Goal: Task Accomplishment & Management: Manage account settings

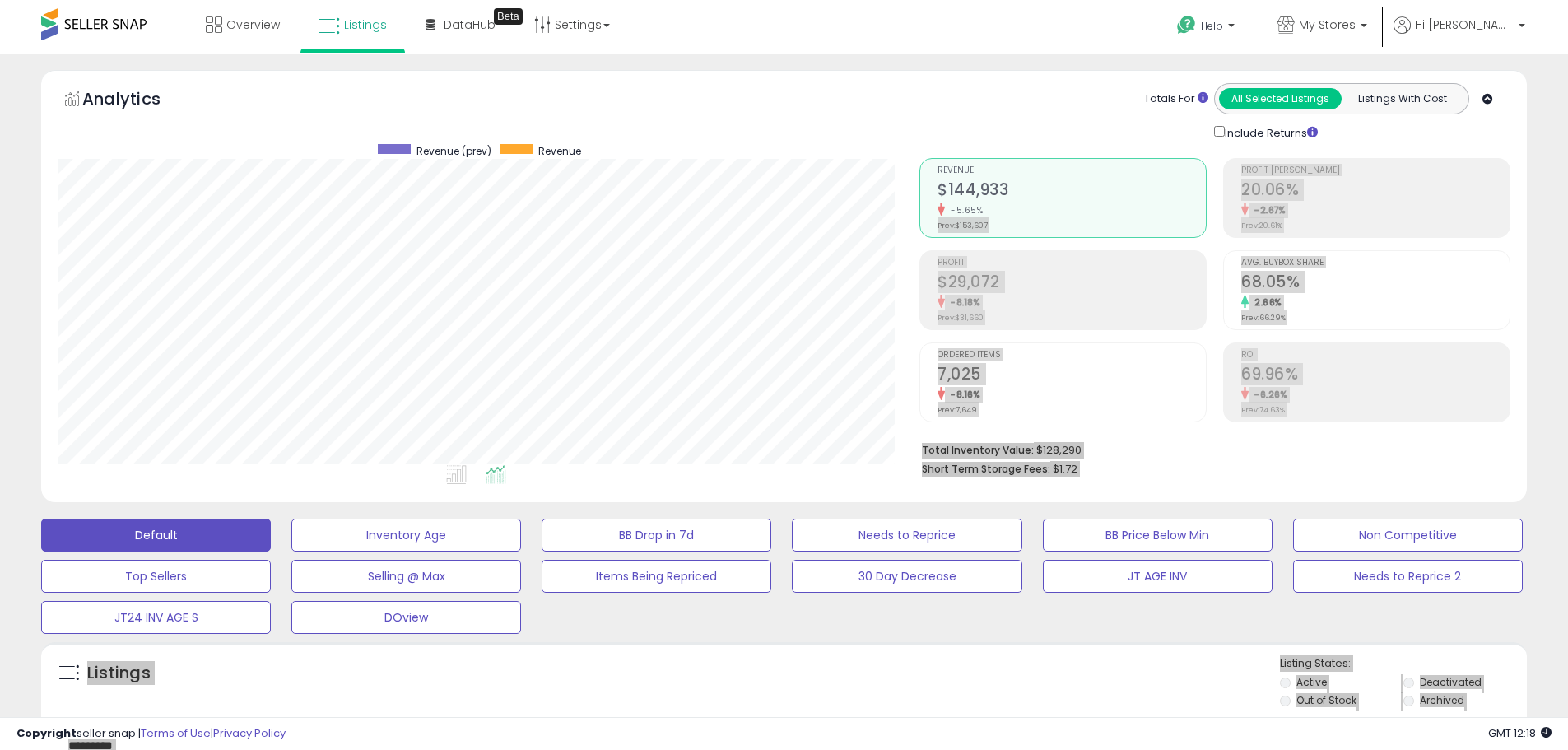
scroll to position [337, 862]
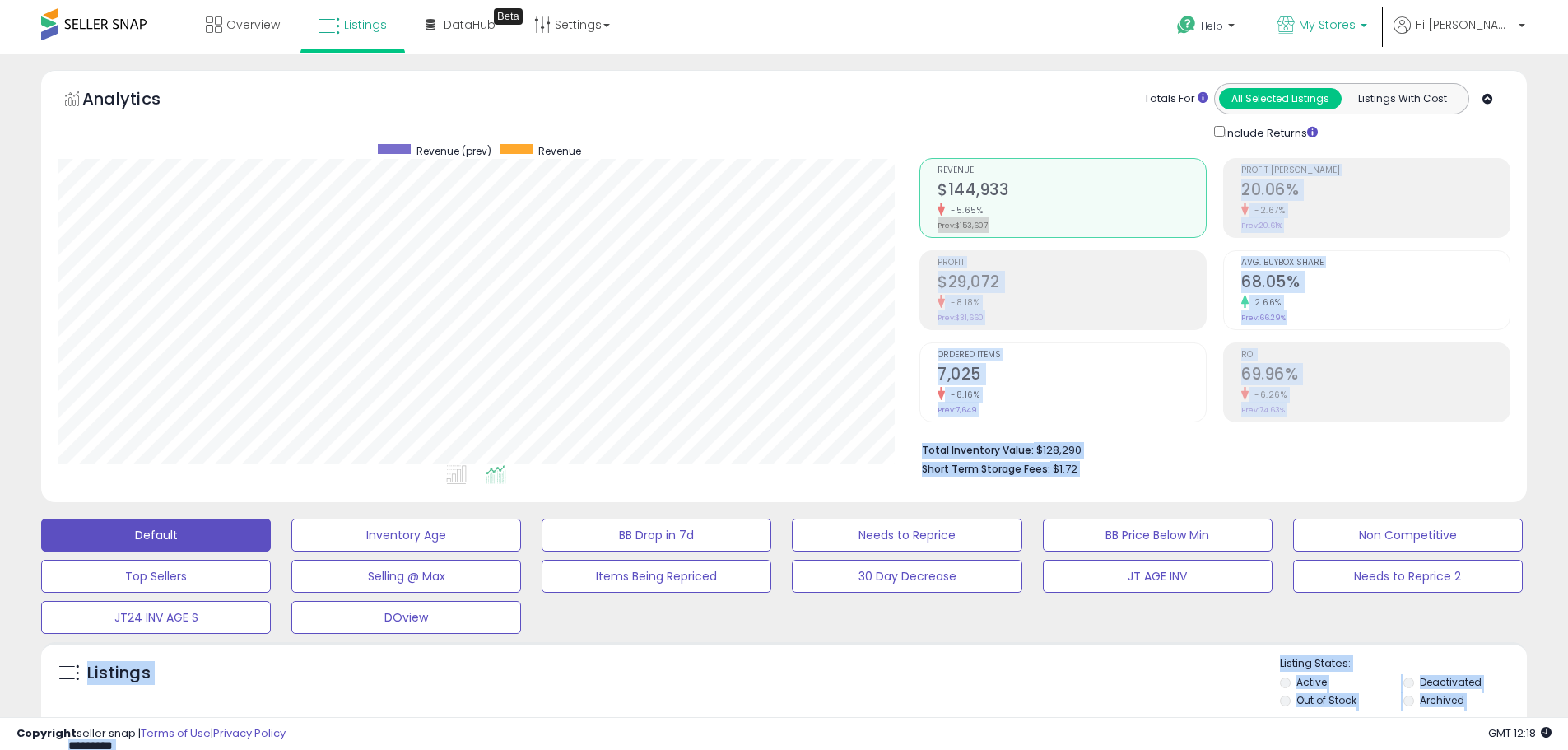
click at [1356, 19] on span "My Stores" at bounding box center [1327, 24] width 57 height 17
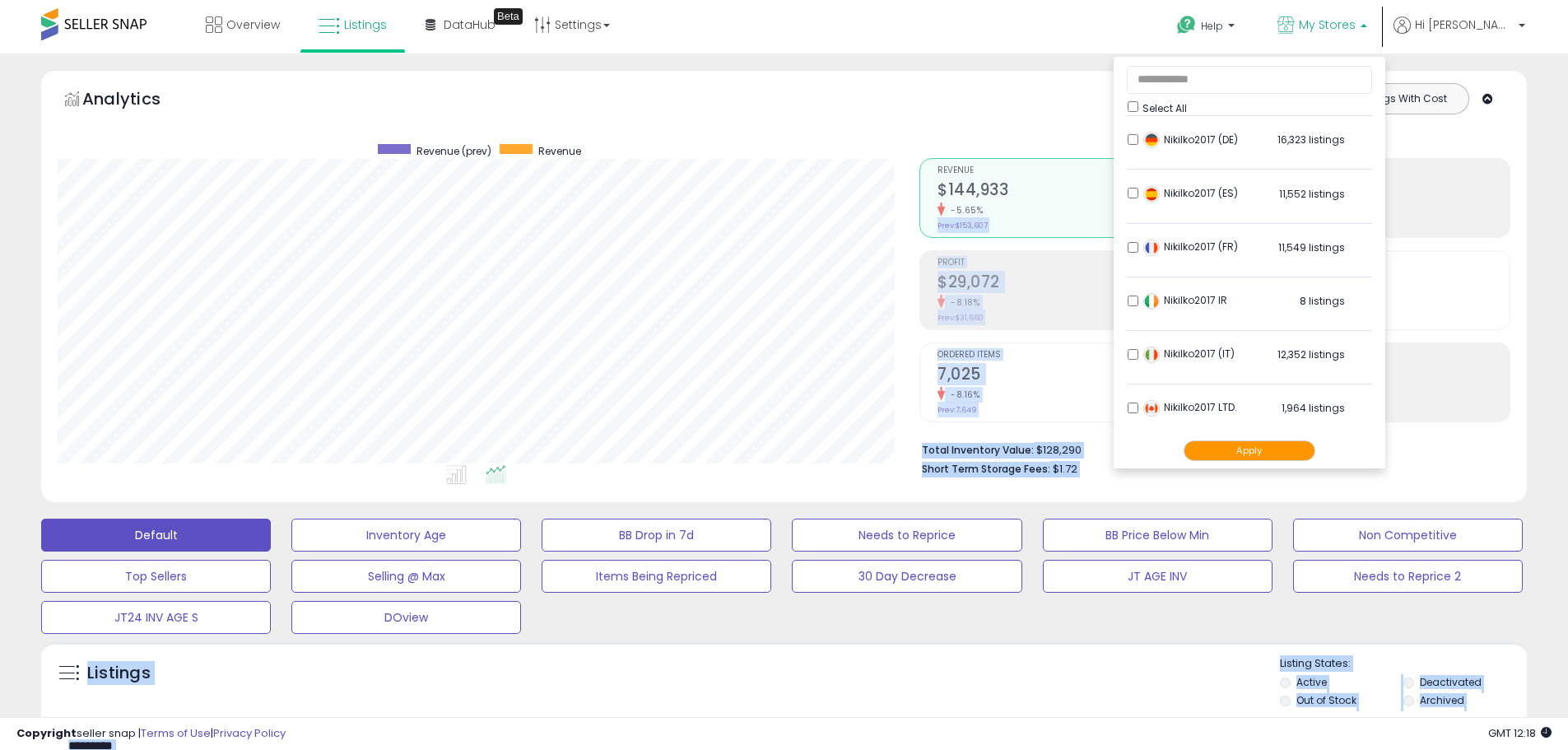
scroll to position [326, 0]
click at [1036, 99] on div "Totals For All Selected Listings Listings With Cost Include Returns" at bounding box center [1209, 112] width 579 height 59
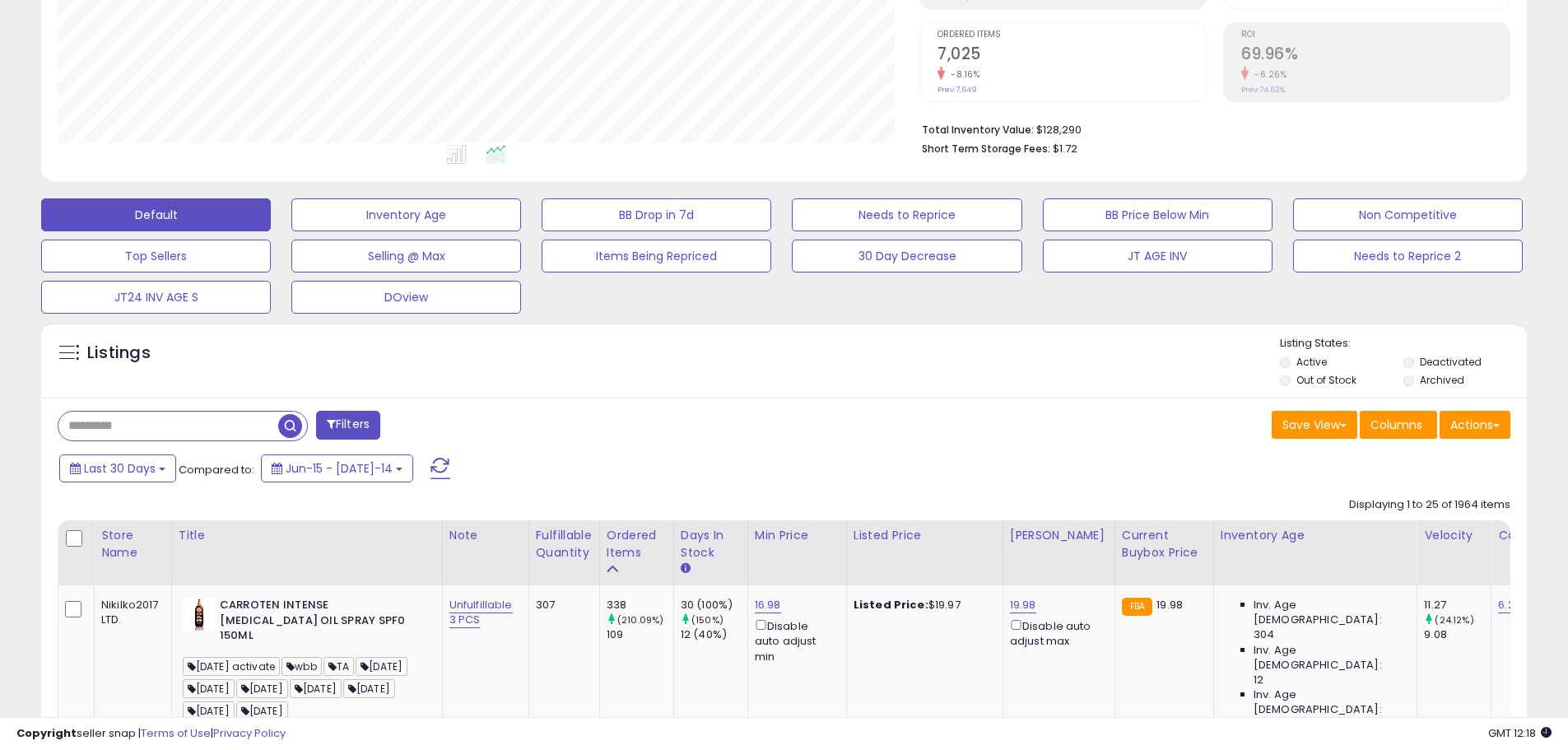
scroll to position [330, 0]
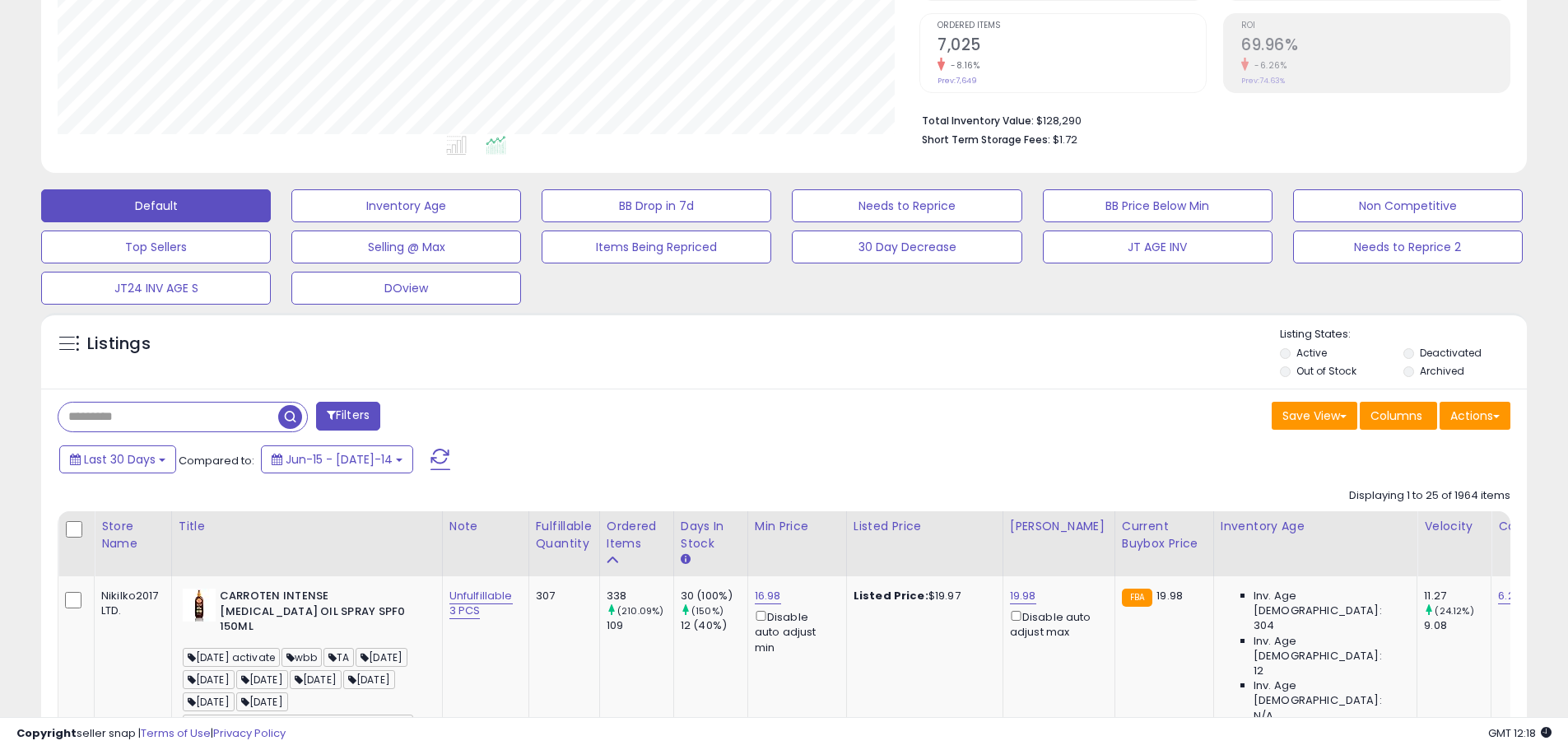
click at [112, 419] on input "text" at bounding box center [168, 416] width 220 height 28
paste input "**********"
click at [441, 415] on span "button" at bounding box center [432, 417] width 23 height 23
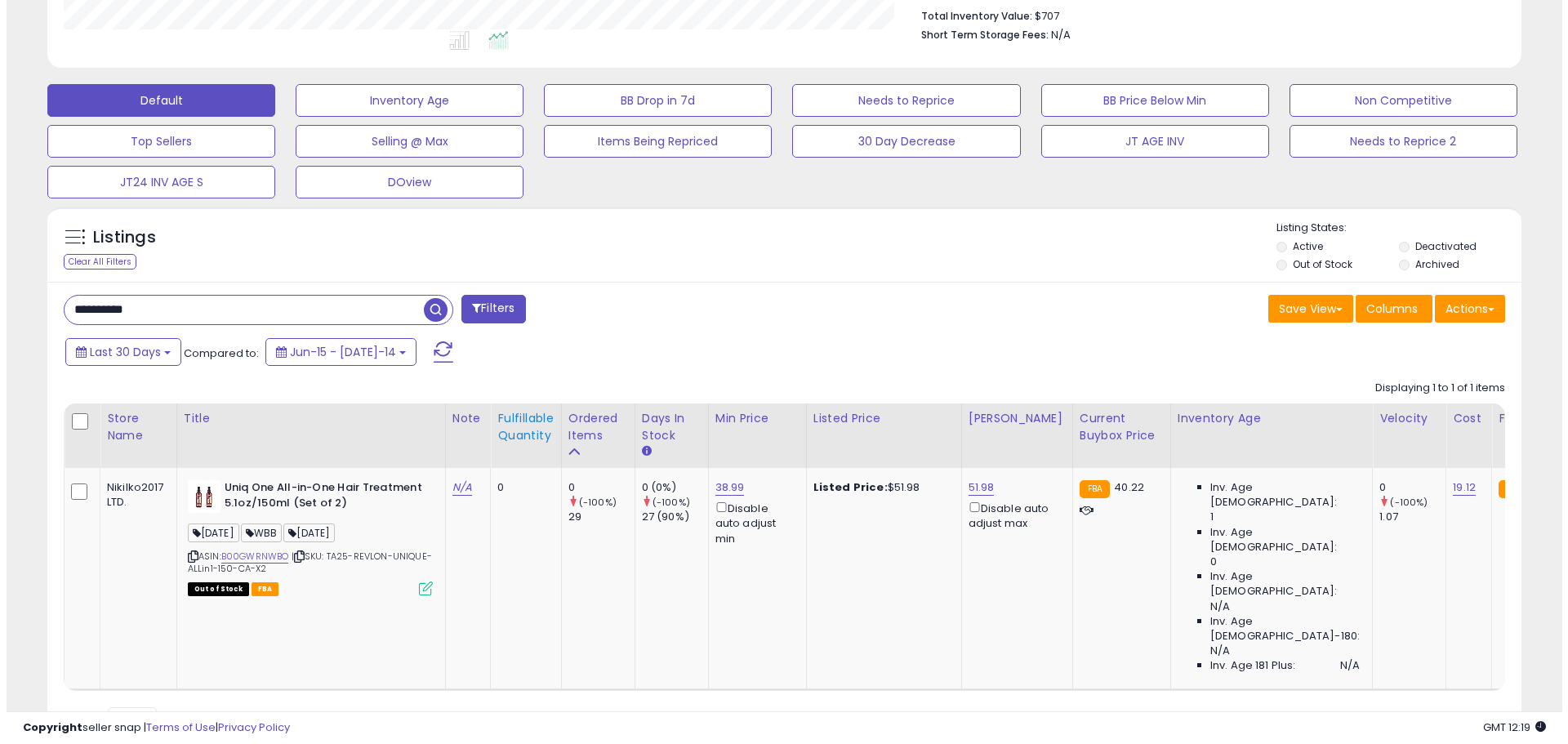
scroll to position [335, 855]
click at [417, 590] on icon at bounding box center [419, 588] width 14 height 14
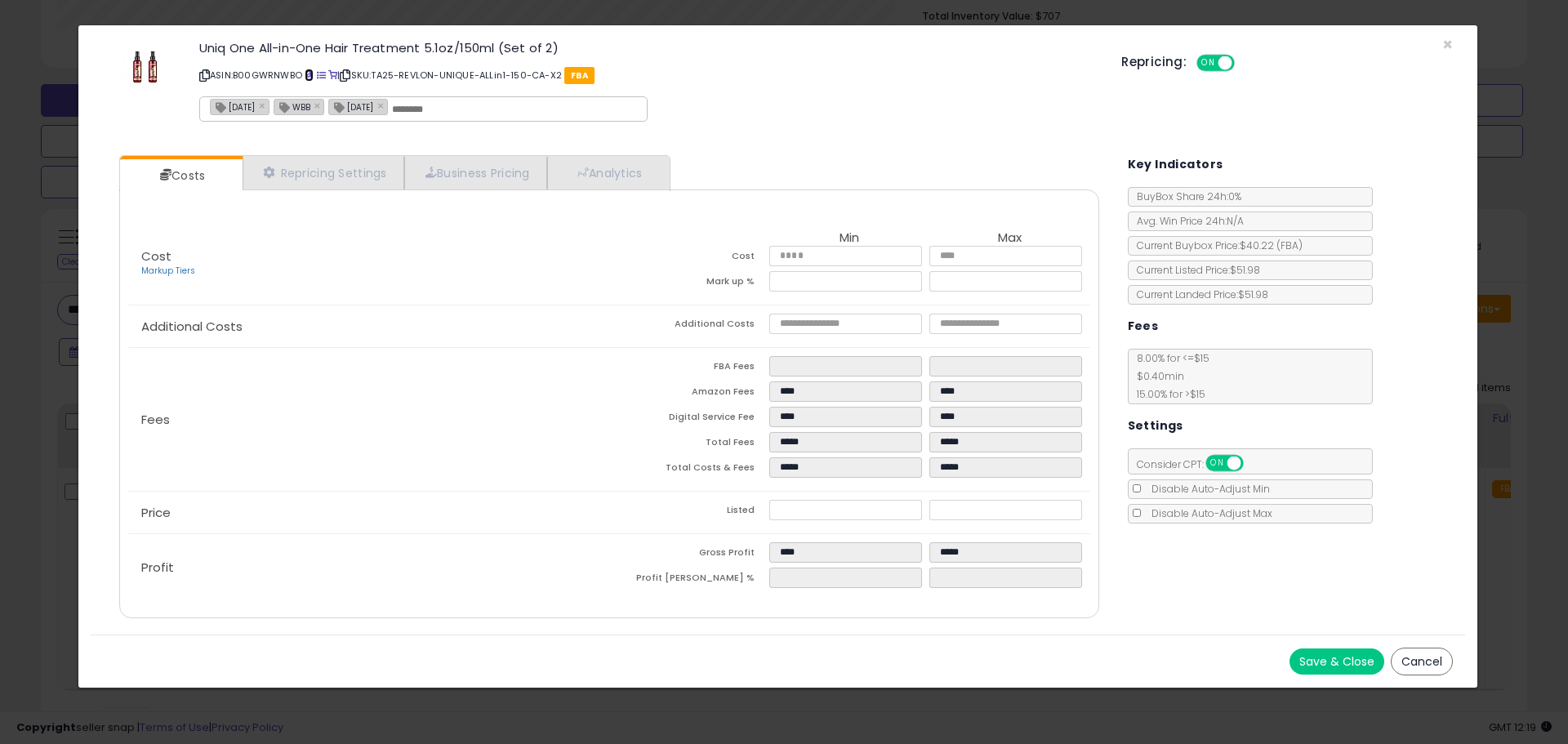
click at [310, 78] on span at bounding box center [309, 75] width 9 height 9
click at [1445, 48] on span "×" at bounding box center [1447, 45] width 11 height 23
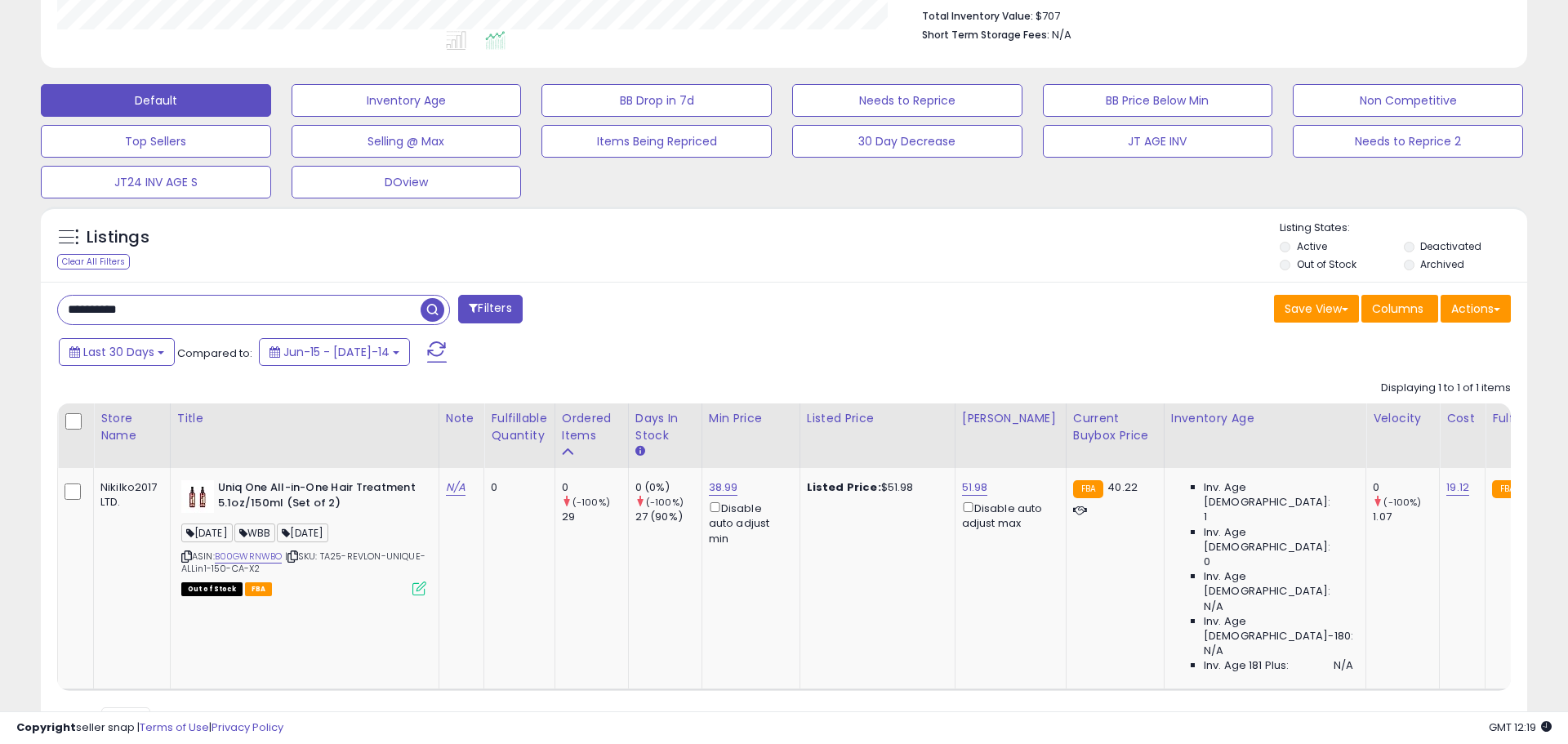
scroll to position [815921, 815639]
click at [410, 592] on div "Out of Stock FBA" at bounding box center [304, 588] width 245 height 12
click at [414, 591] on icon at bounding box center [419, 588] width 14 height 14
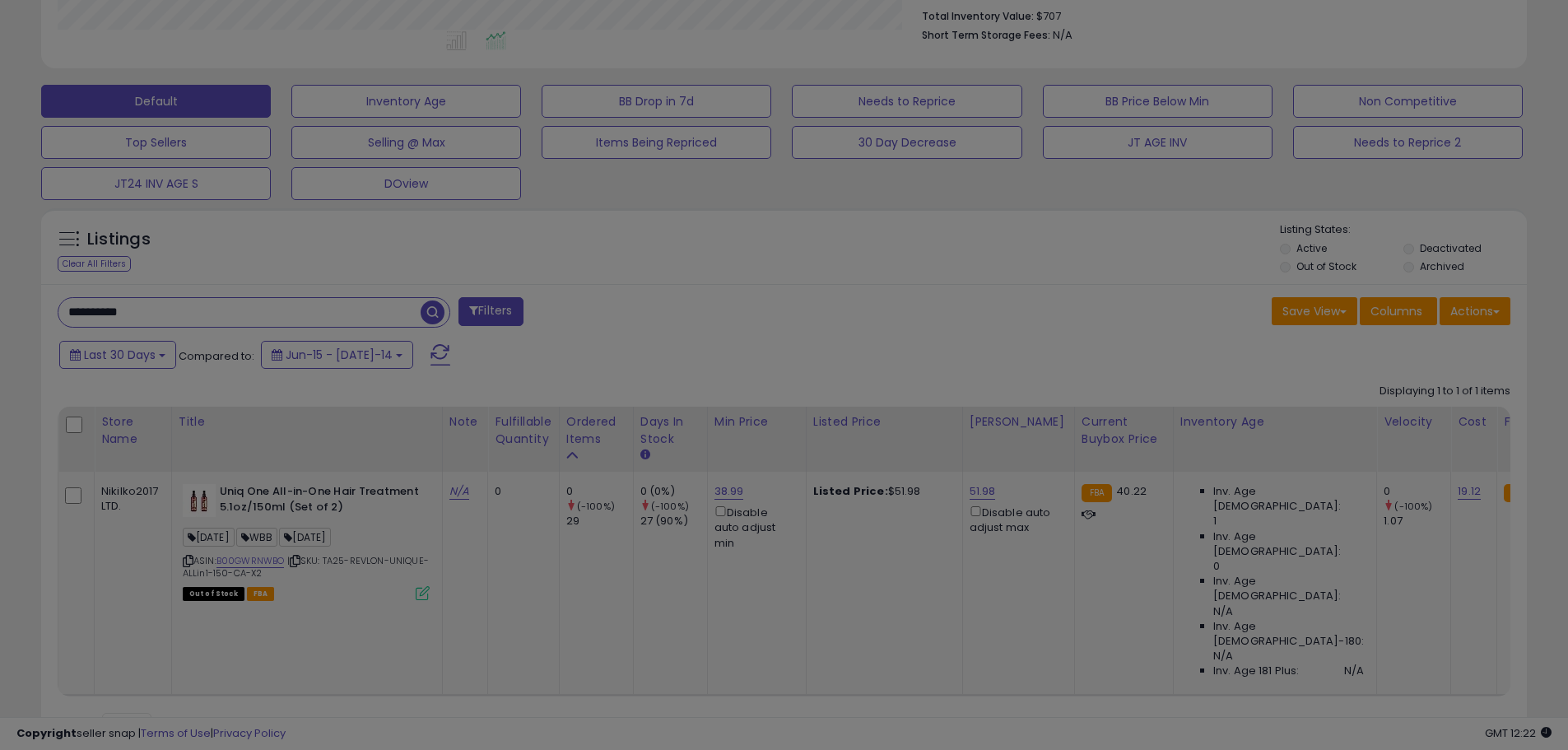
scroll to position [337, 870]
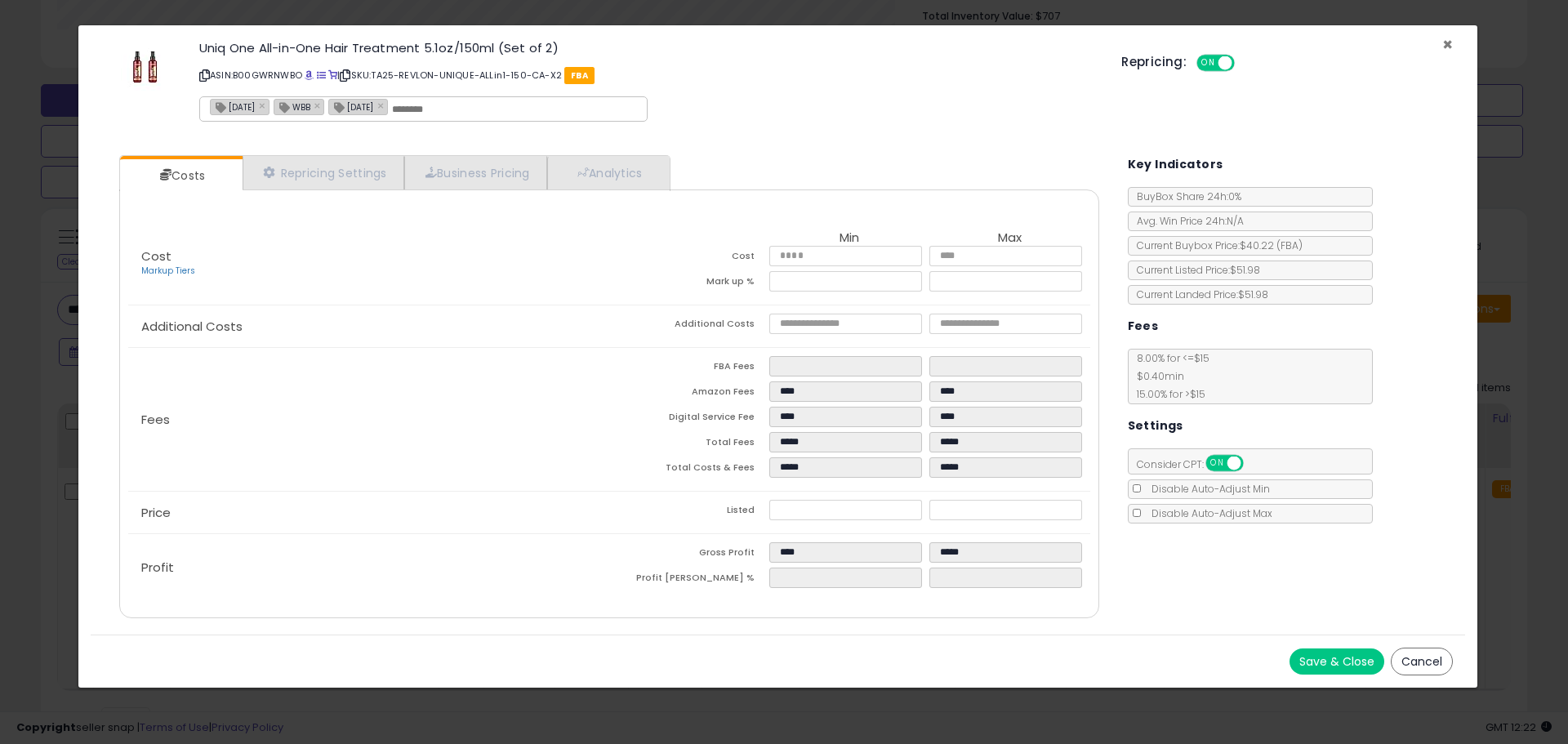
click at [1446, 47] on span "×" at bounding box center [1447, 45] width 11 height 23
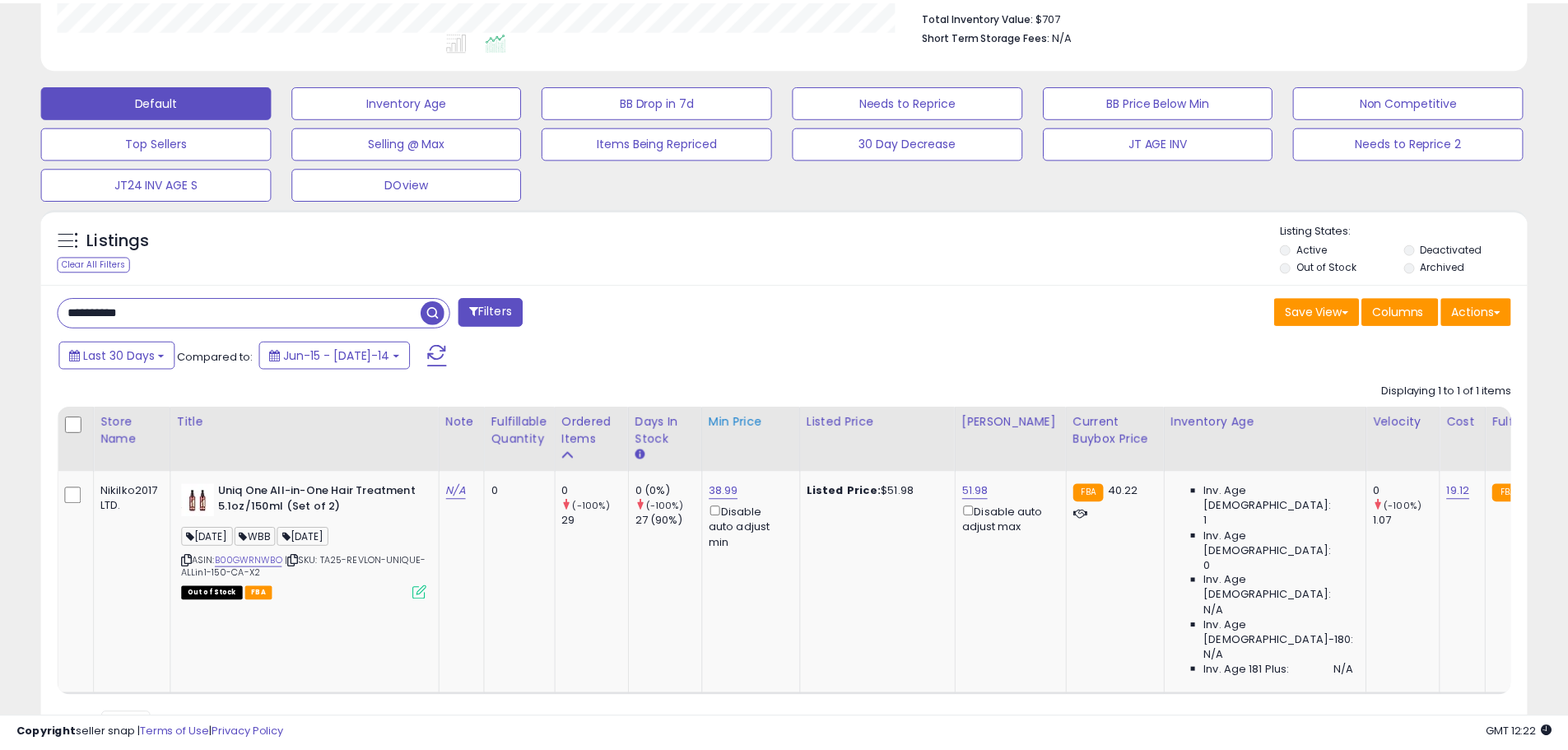
scroll to position [822501, 822254]
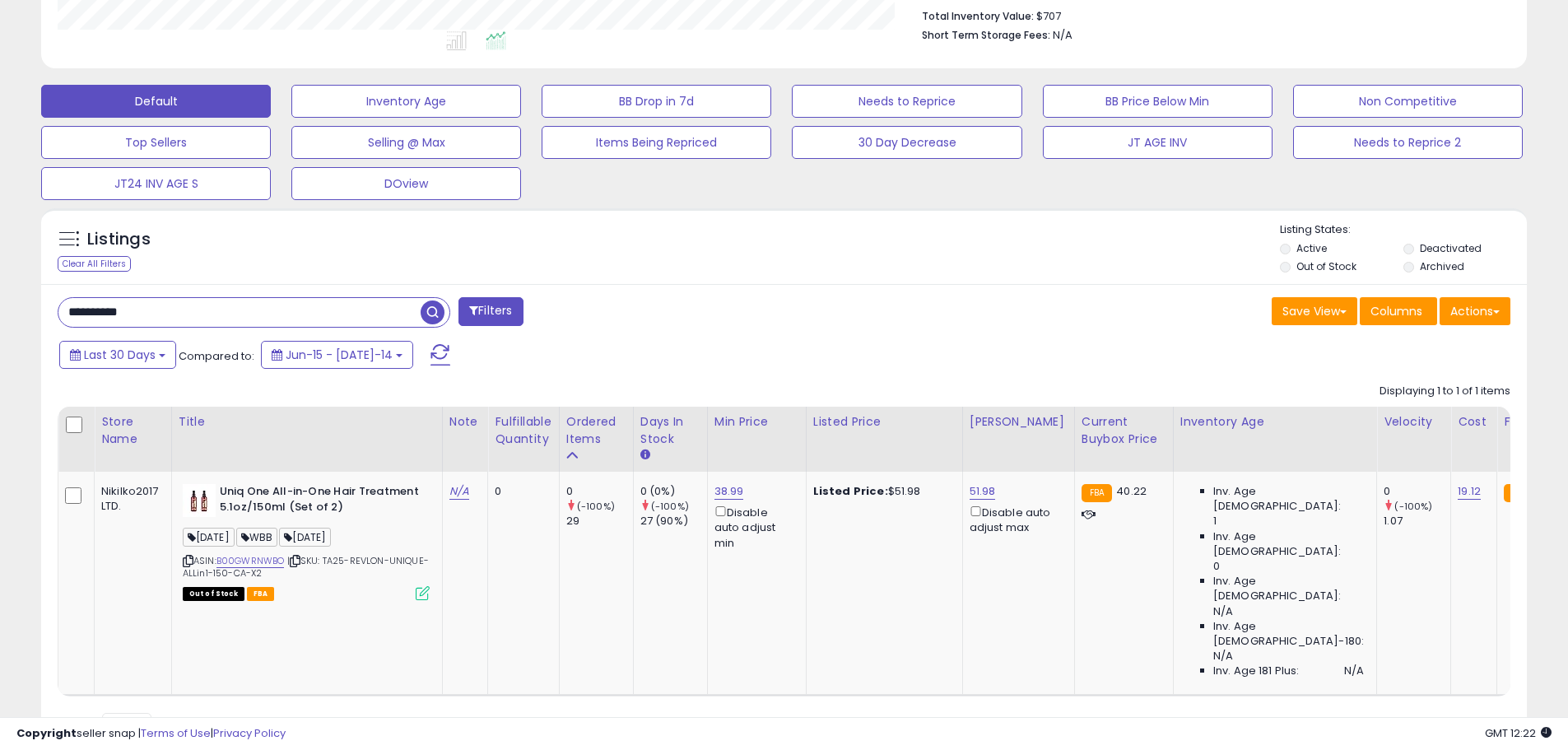
click at [99, 310] on input "**********" at bounding box center [240, 312] width 362 height 28
paste input "text"
click at [435, 312] on span "button" at bounding box center [432, 312] width 23 height 23
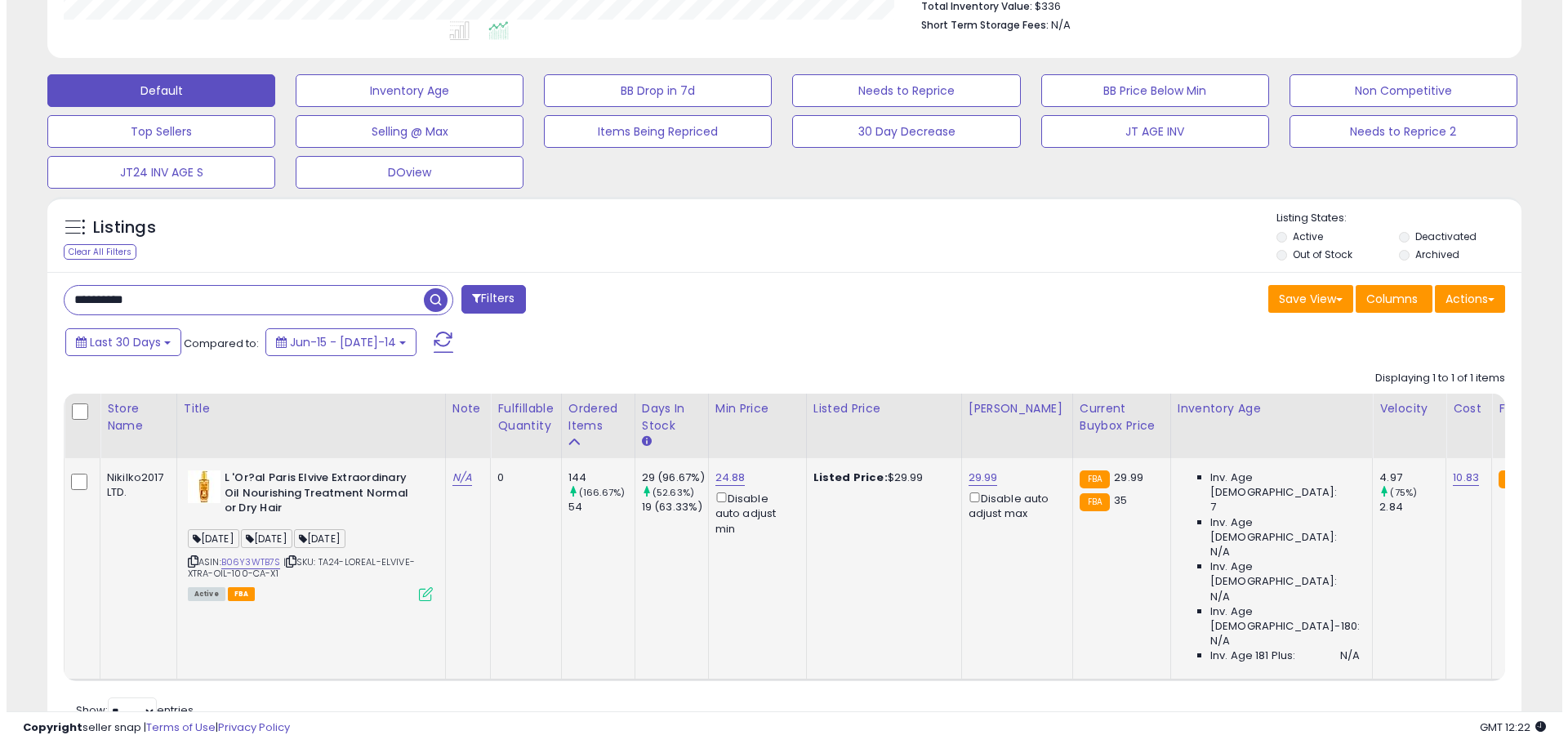
scroll to position [445, 0]
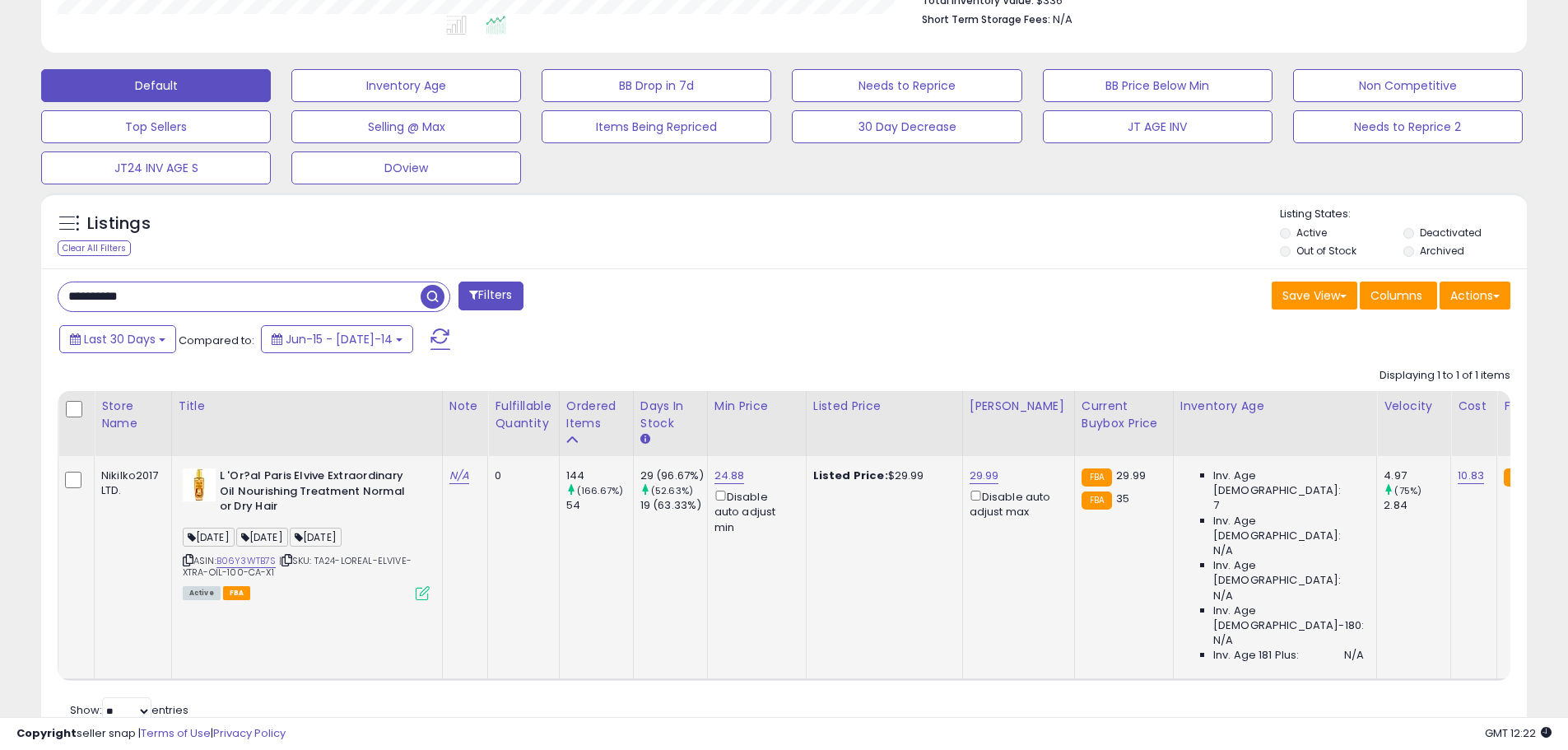
click at [424, 595] on icon at bounding box center [423, 593] width 14 height 14
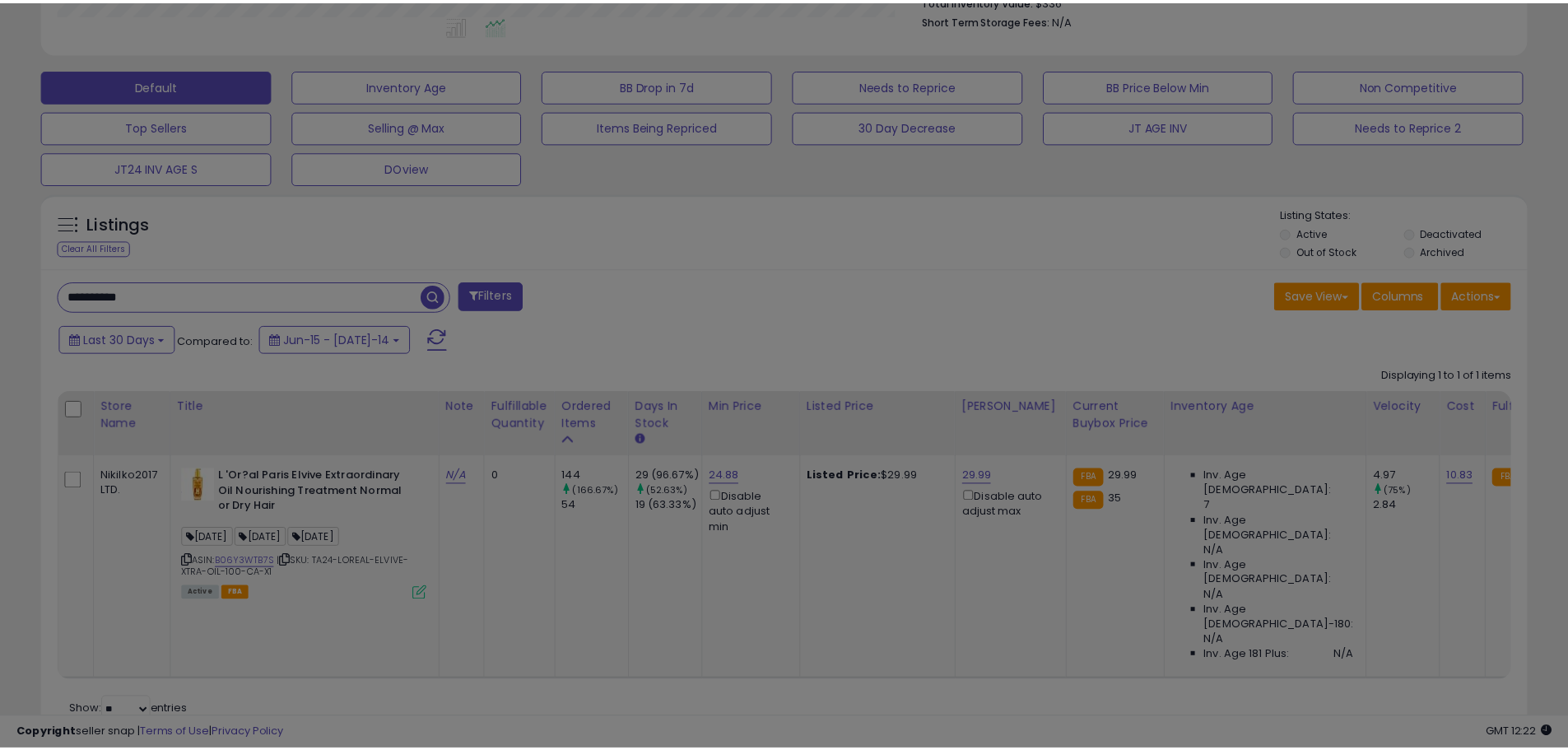
scroll to position [337, 870]
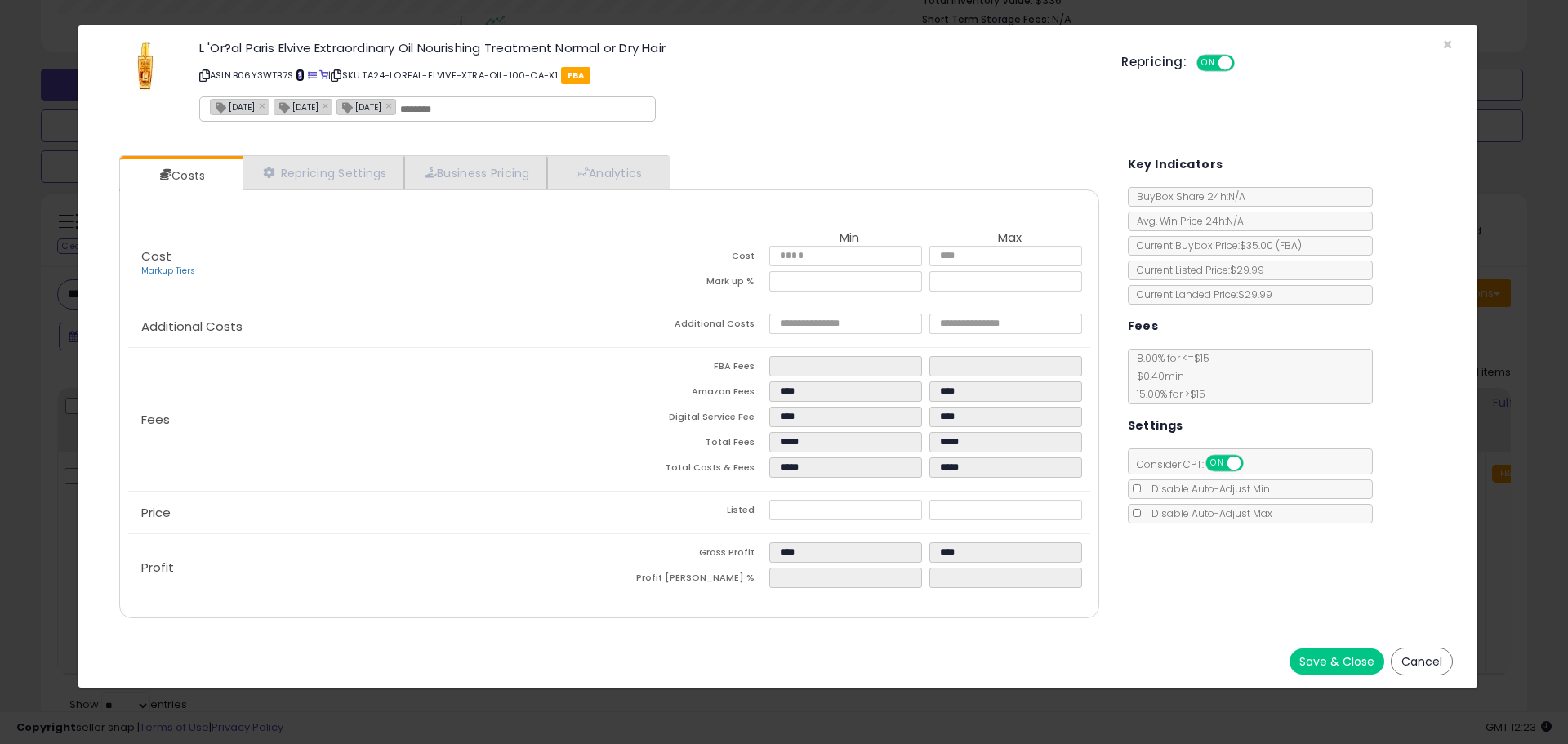
click at [303, 74] on span at bounding box center [300, 75] width 9 height 9
click at [1448, 45] on span "×" at bounding box center [1447, 45] width 11 height 23
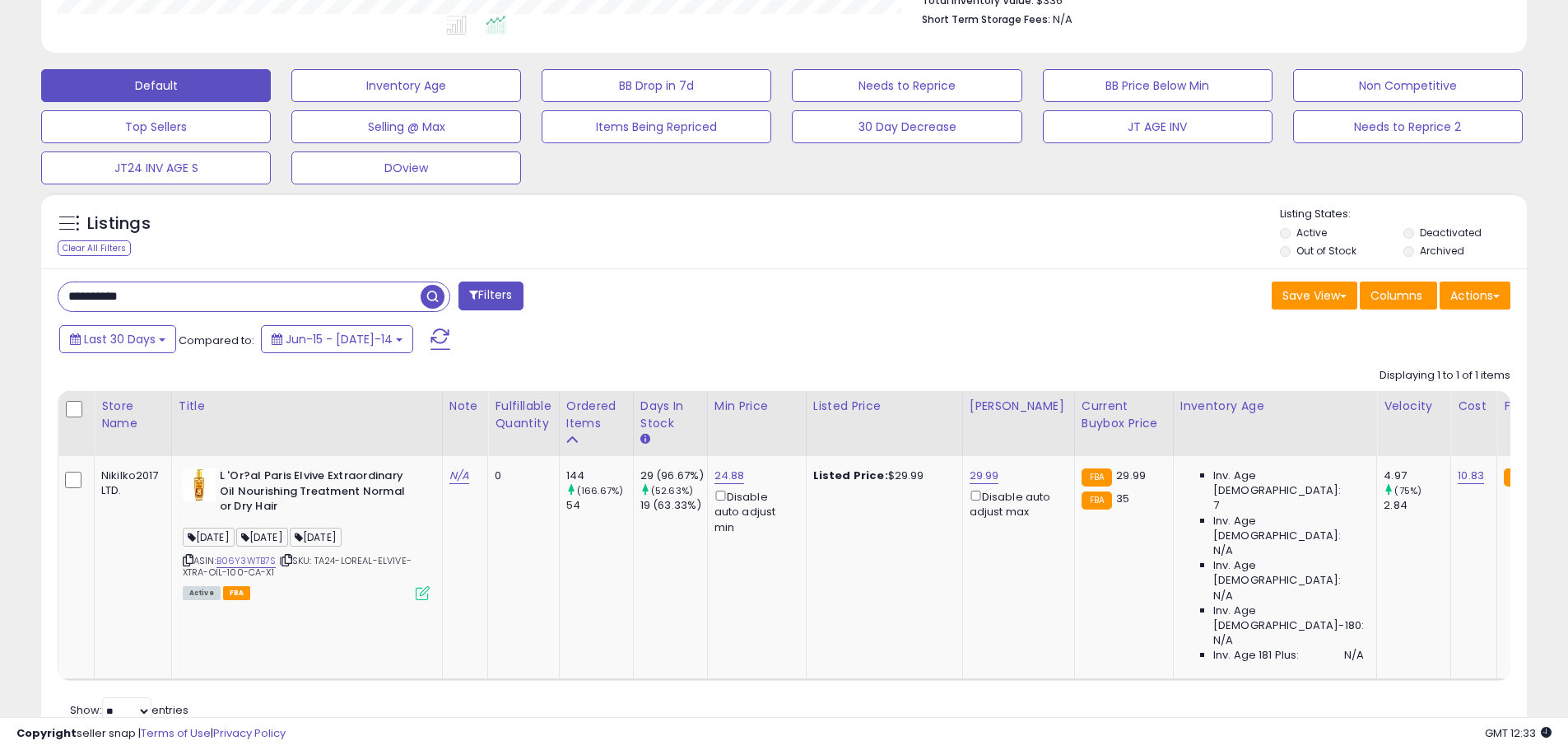
scroll to position [822501, 822254]
click at [126, 298] on input "**********" at bounding box center [240, 296] width 362 height 28
paste input "text"
type input "**********"
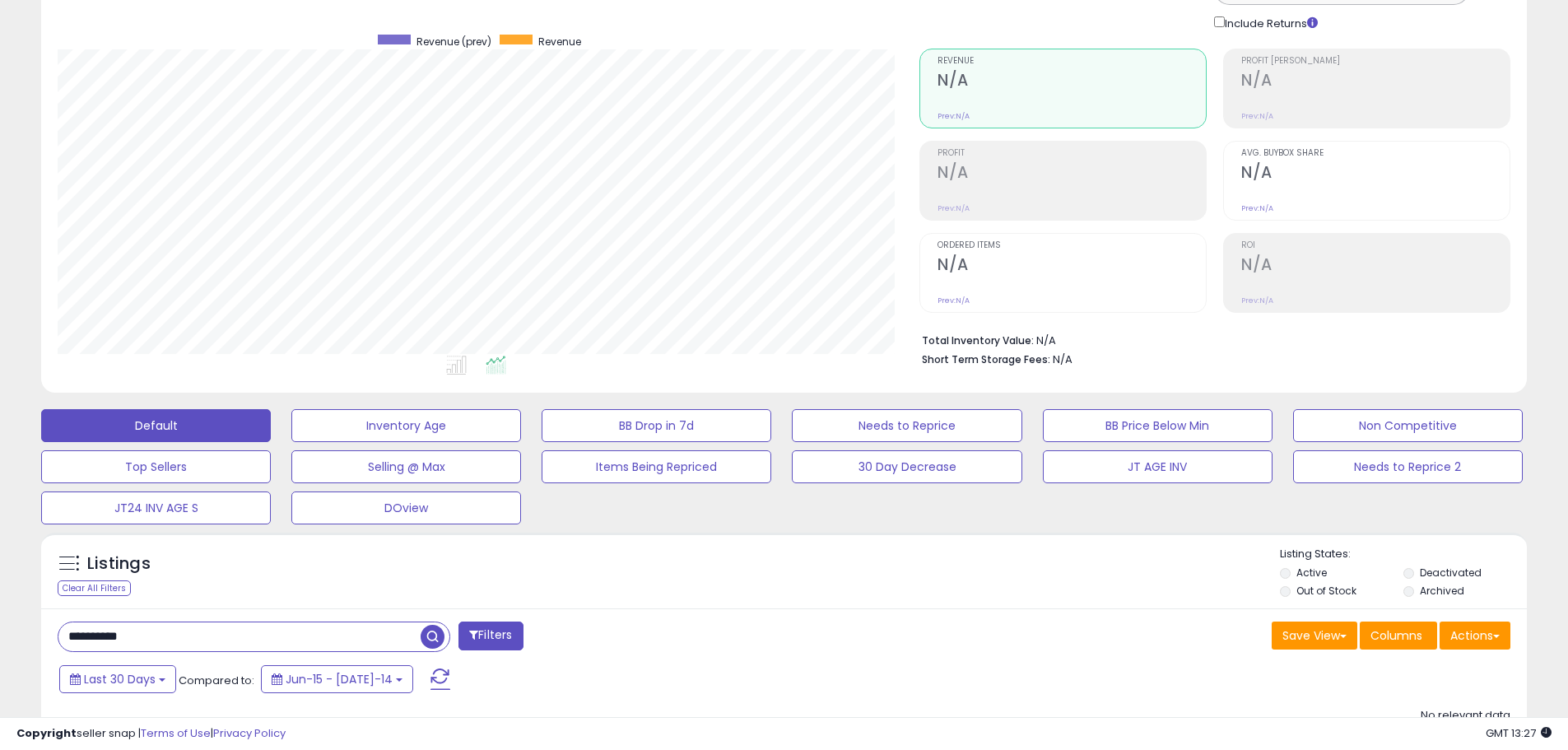
scroll to position [0, 0]
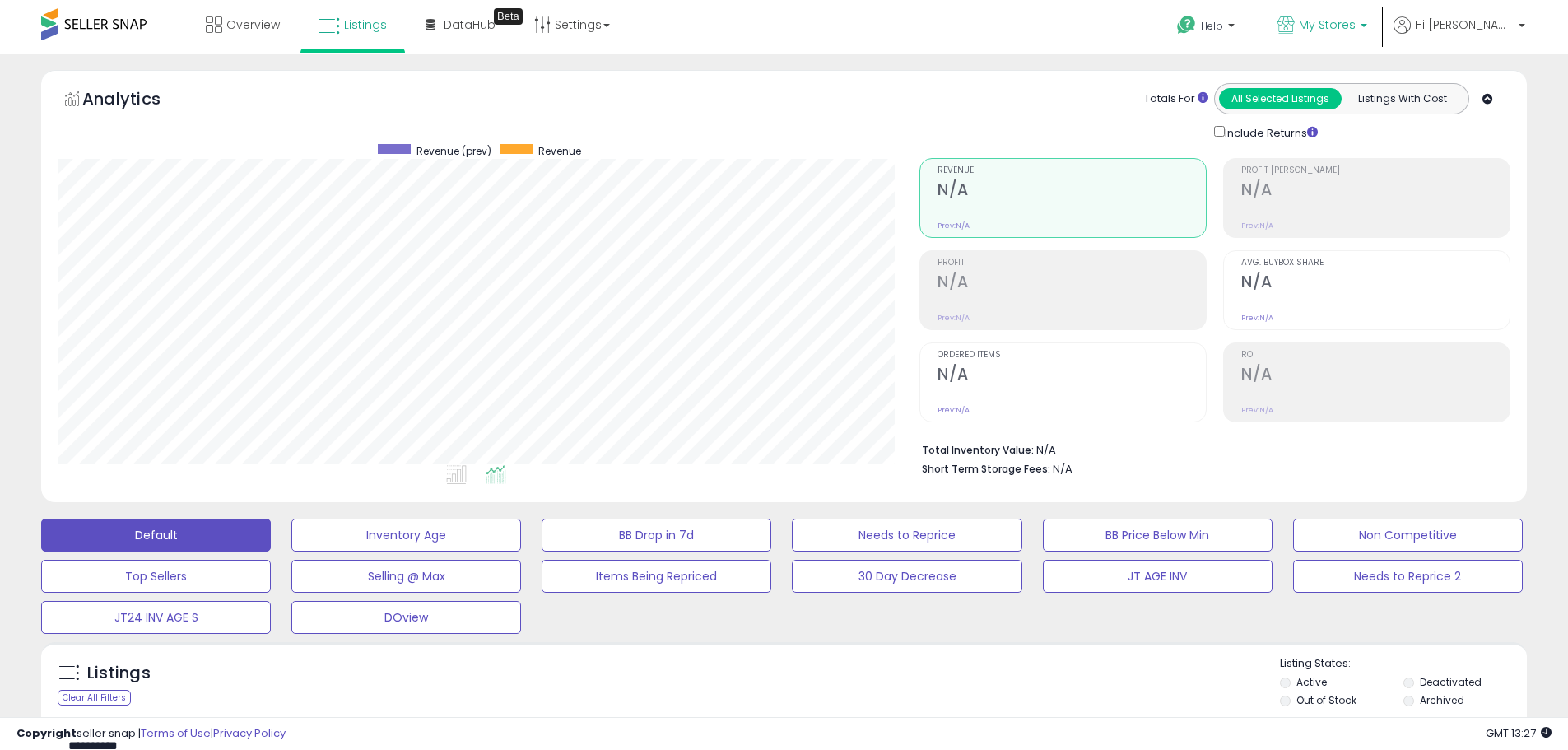
click at [1356, 24] on span "My Stores" at bounding box center [1327, 24] width 57 height 17
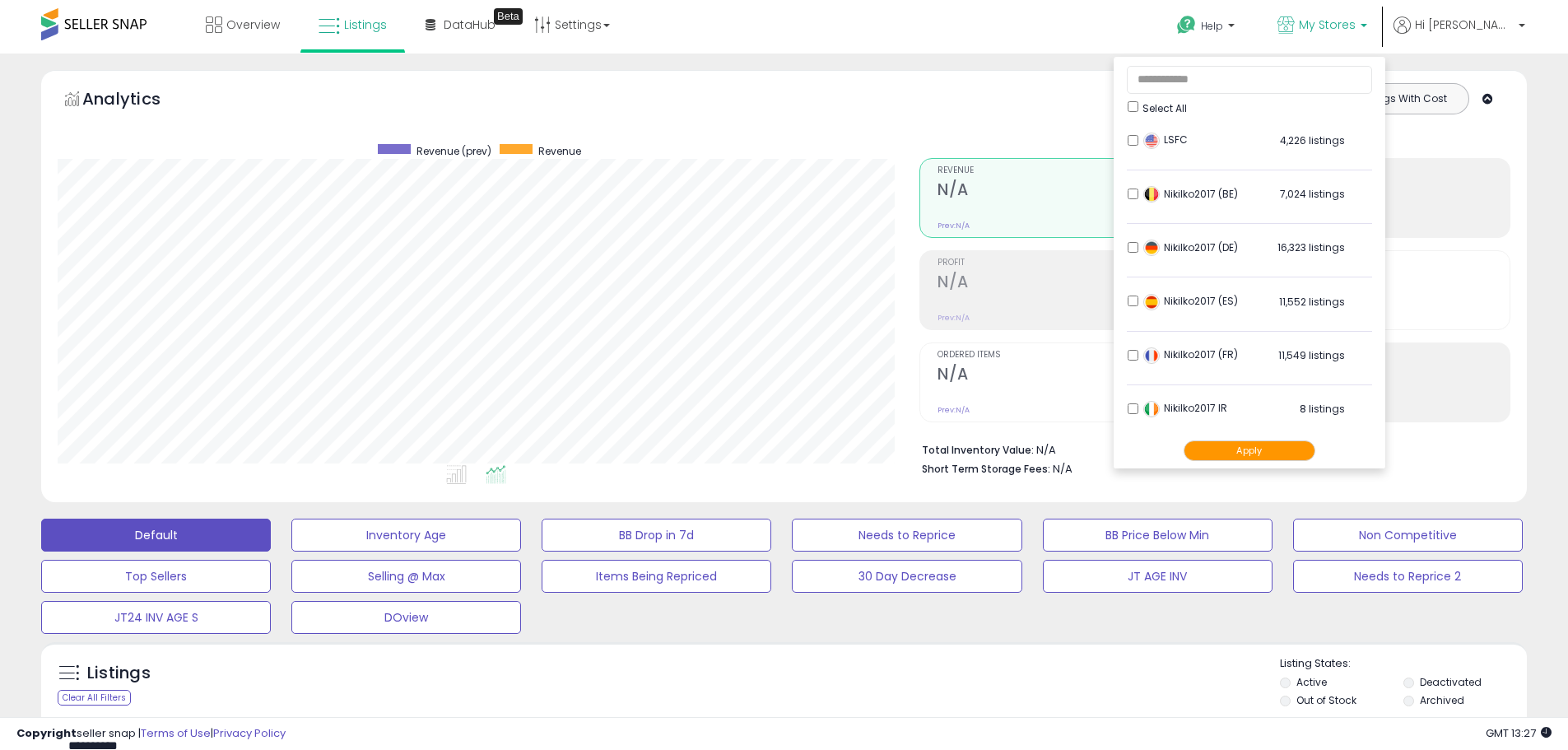
click at [1316, 449] on button "Apply" at bounding box center [1249, 450] width 132 height 21
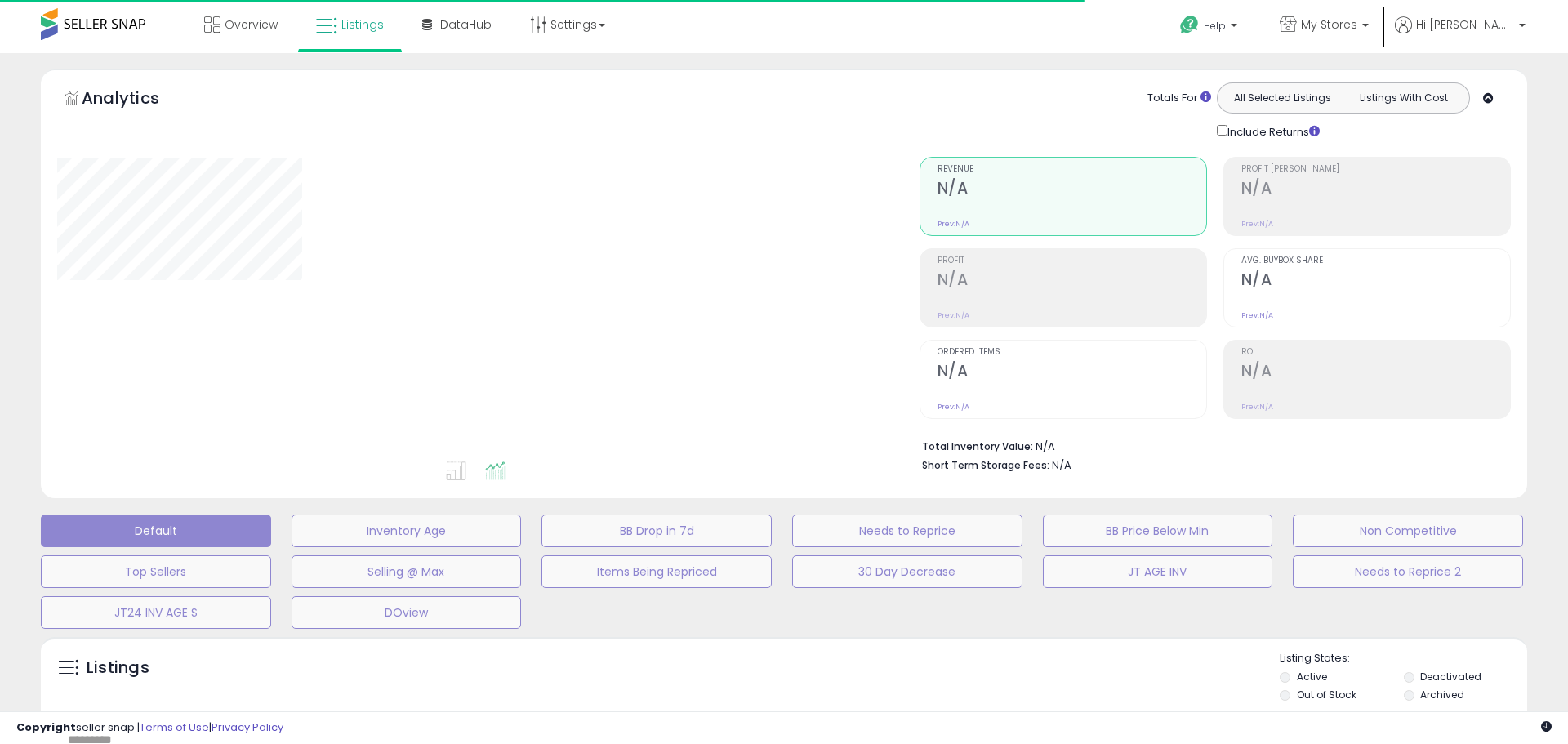
type input "**********"
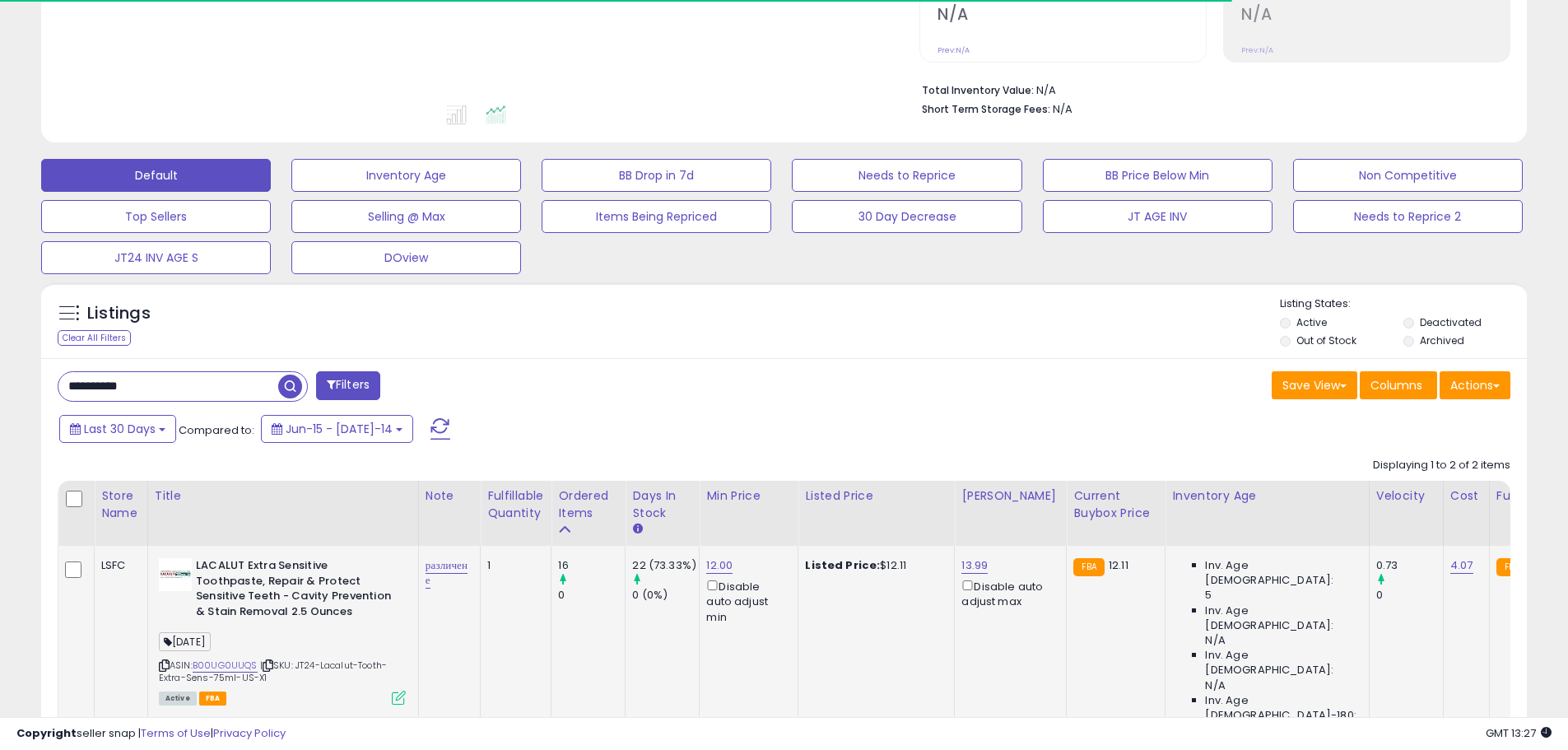
scroll to position [608, 0]
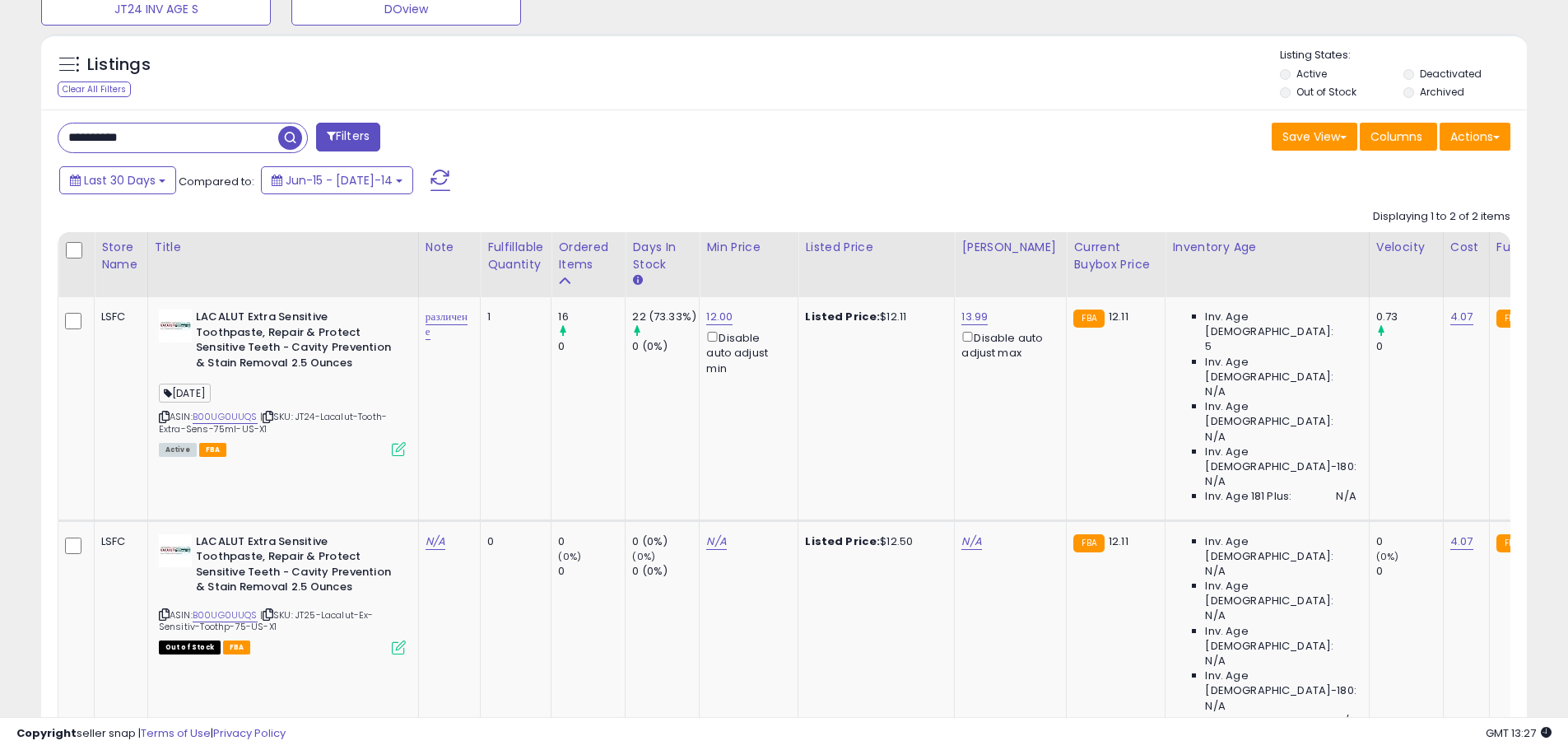
click at [298, 143] on span "button" at bounding box center [290, 138] width 23 height 23
click at [397, 640] on icon at bounding box center [399, 647] width 14 height 14
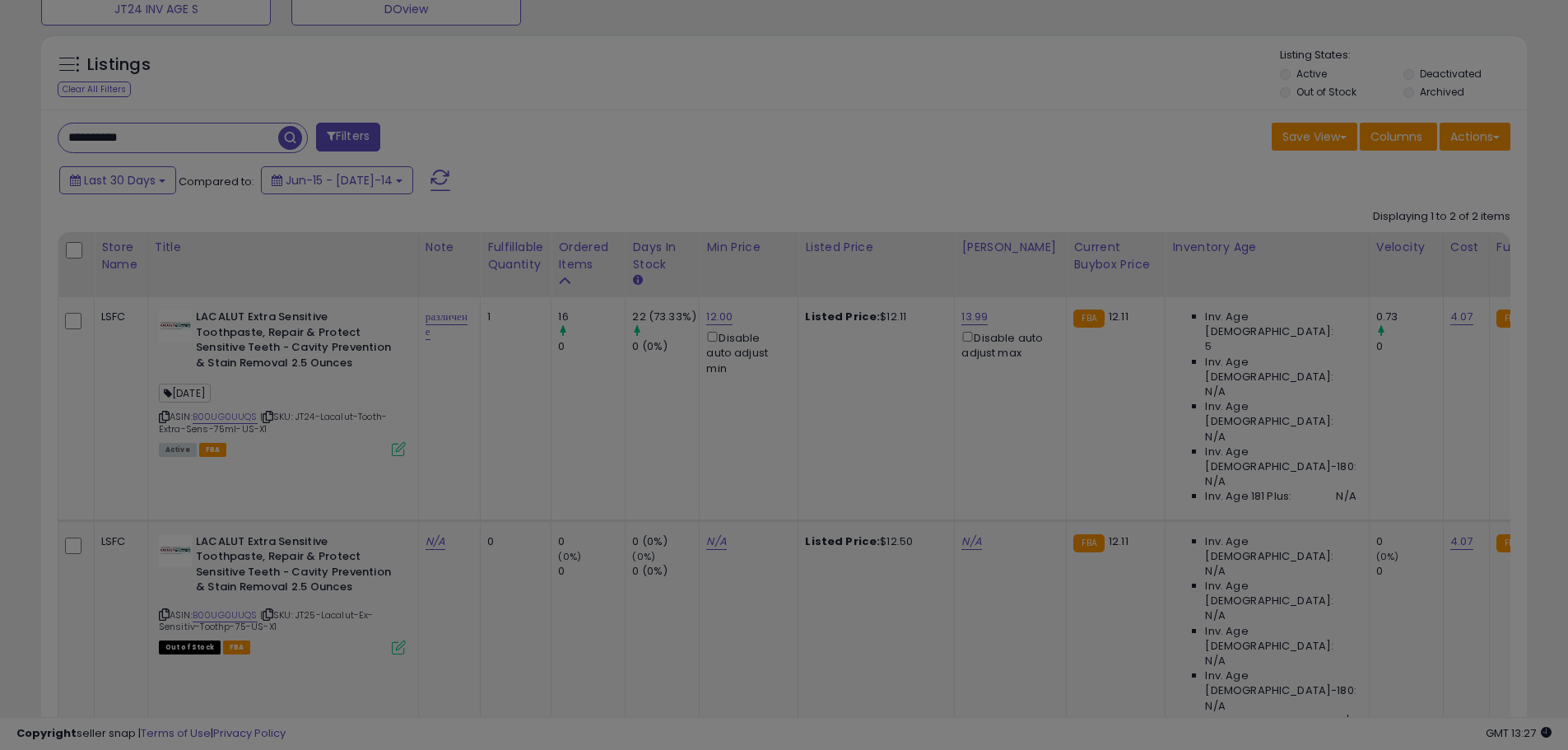
scroll to position [337, 870]
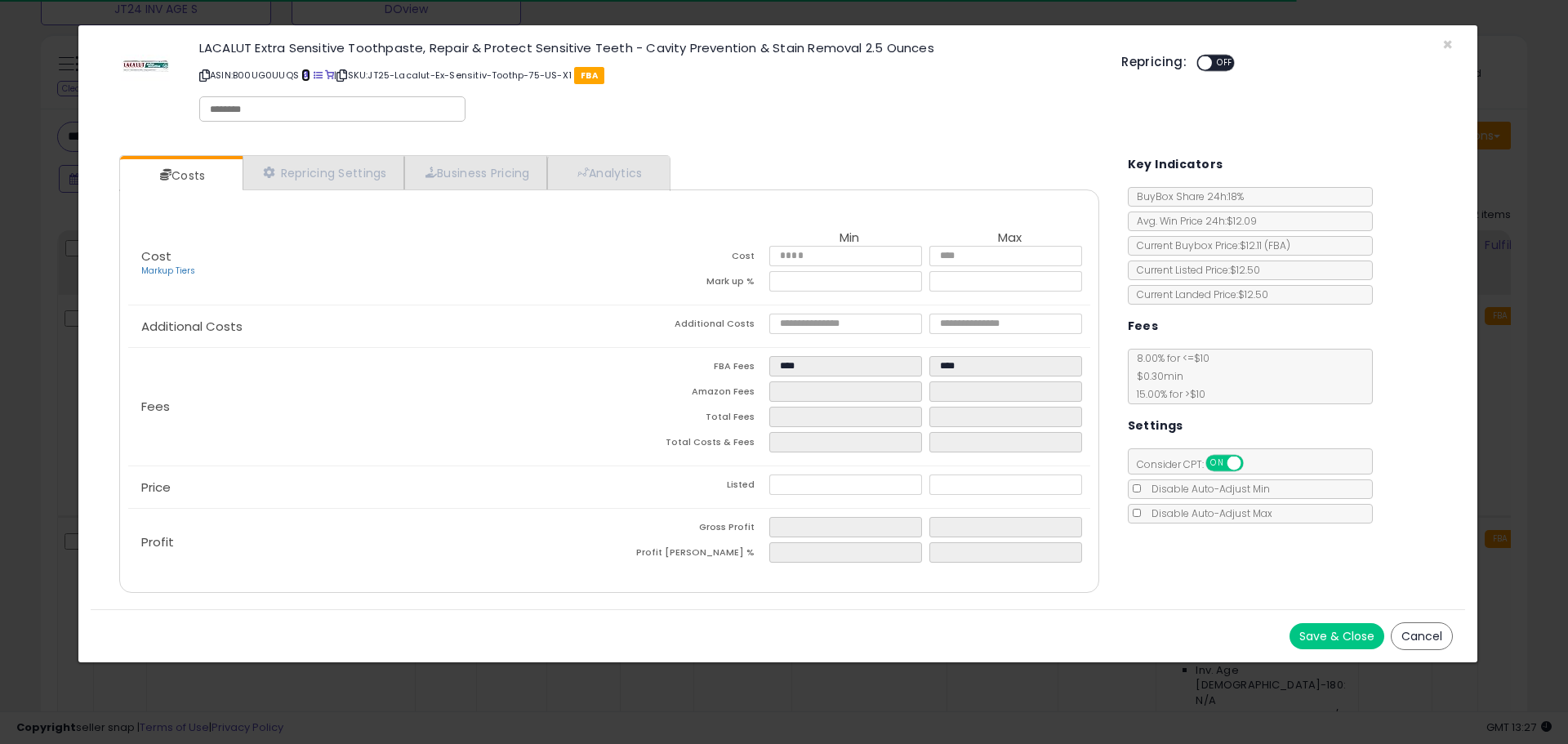
click at [305, 75] on span at bounding box center [306, 75] width 9 height 9
click at [1447, 44] on span "×" at bounding box center [1447, 45] width 11 height 23
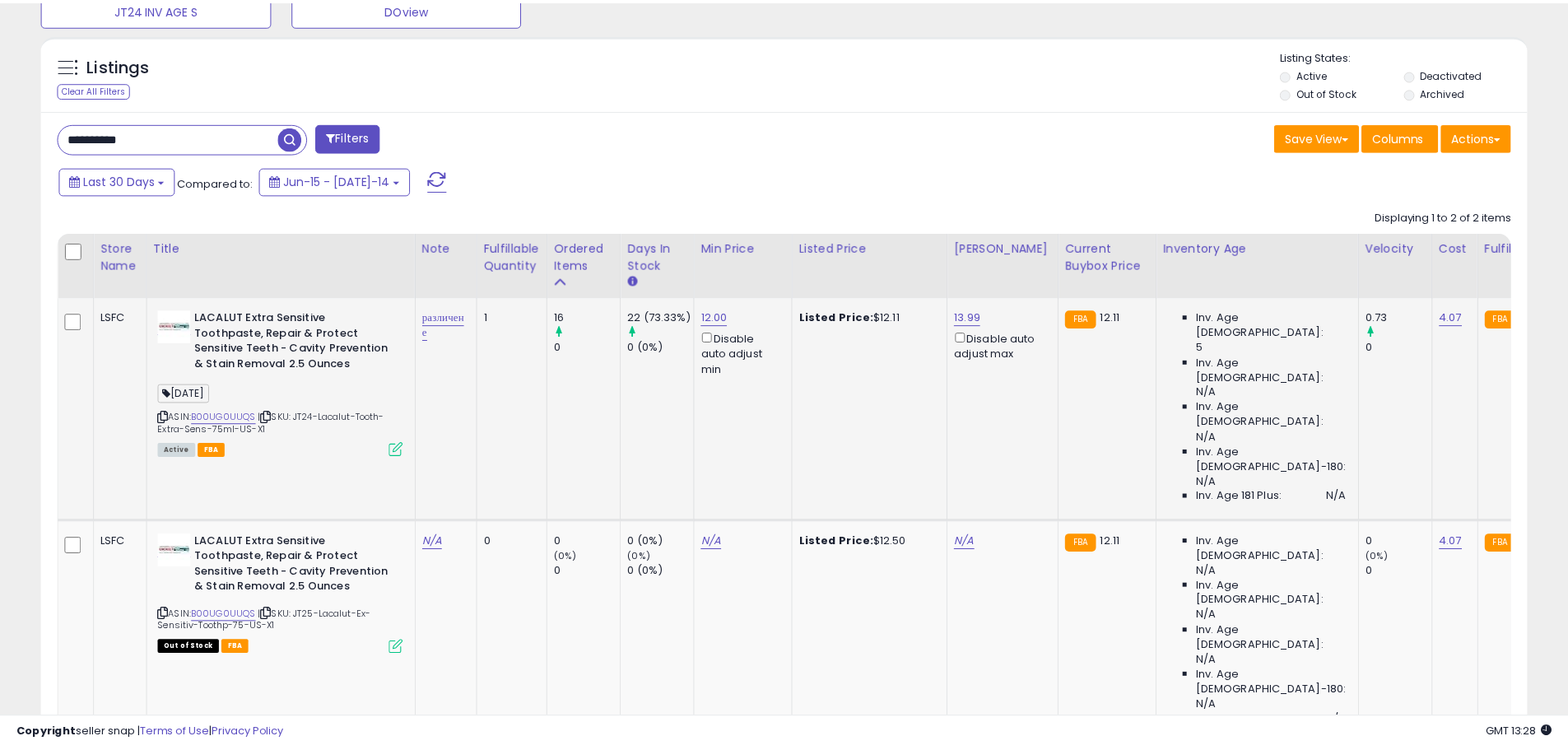
scroll to position [337, 862]
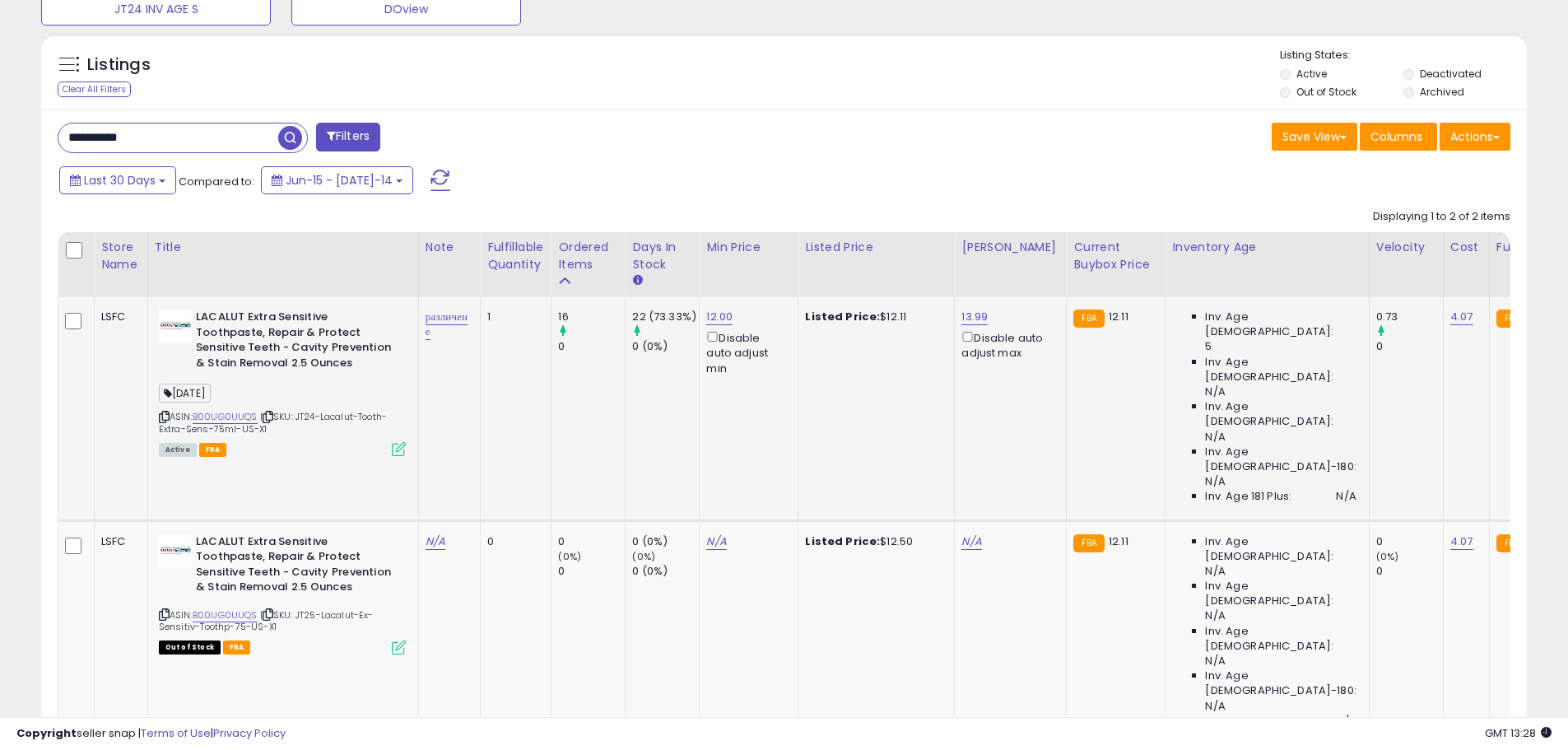
click at [396, 449] on icon at bounding box center [399, 449] width 14 height 14
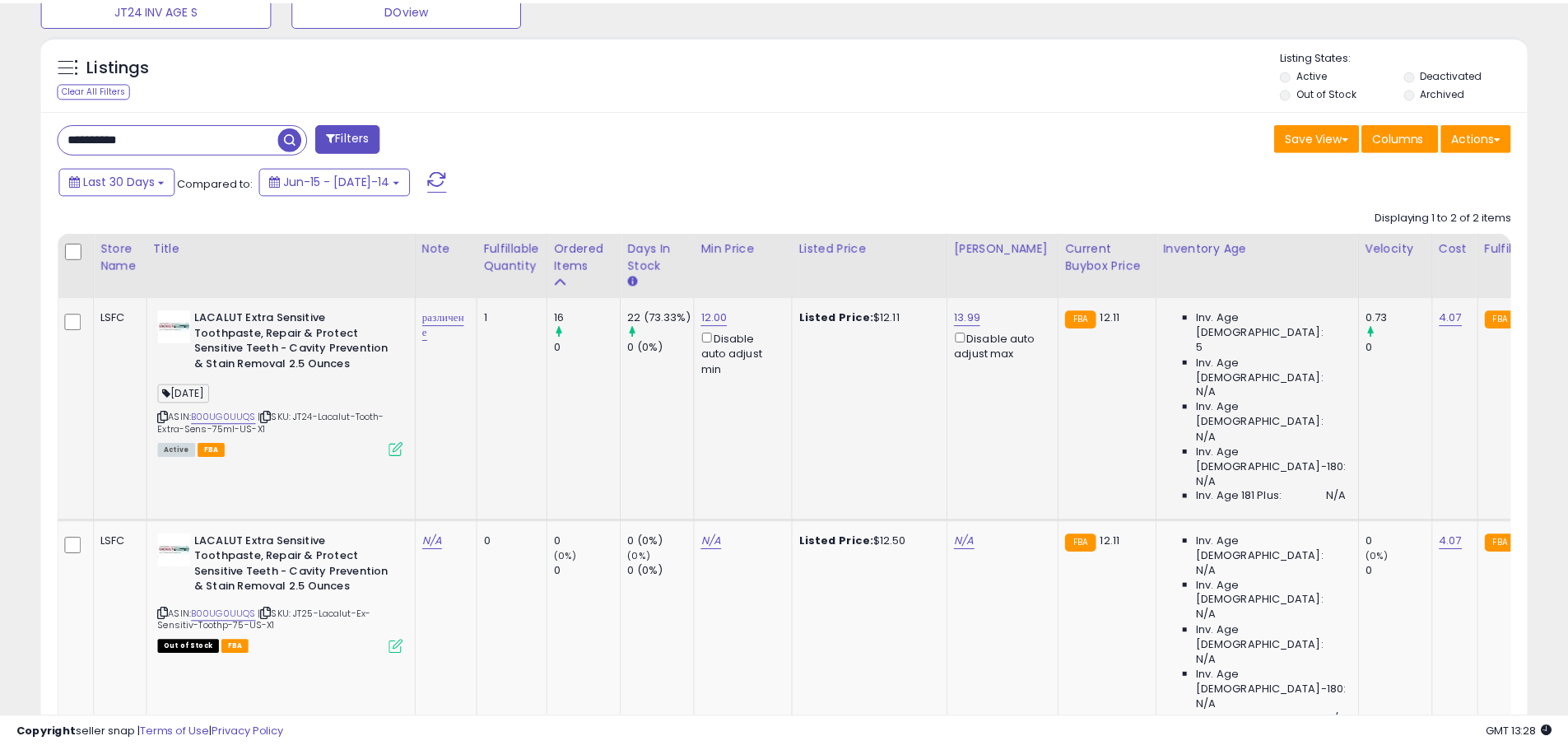
scroll to position [337, 870]
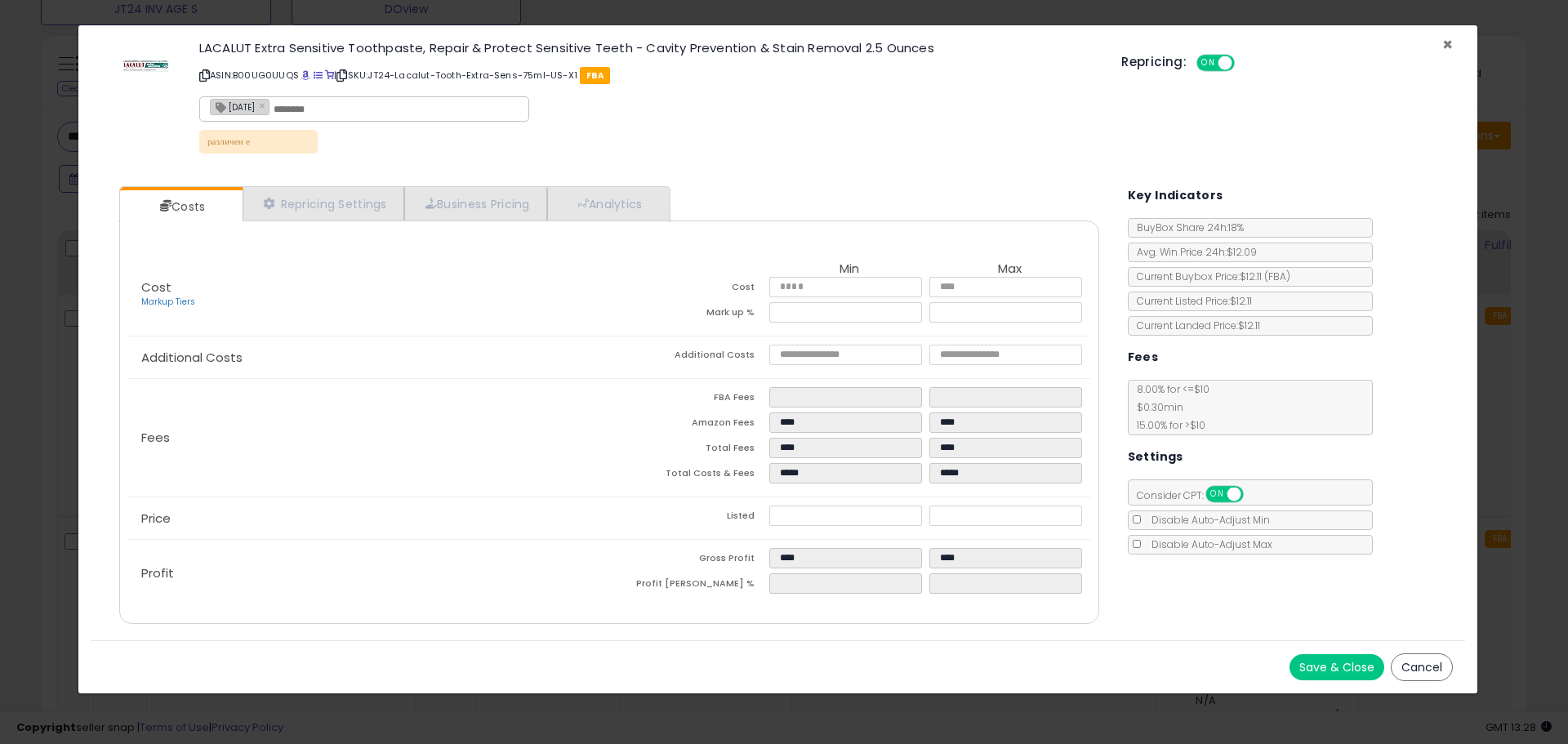
click at [1444, 40] on span "×" at bounding box center [1447, 45] width 11 height 23
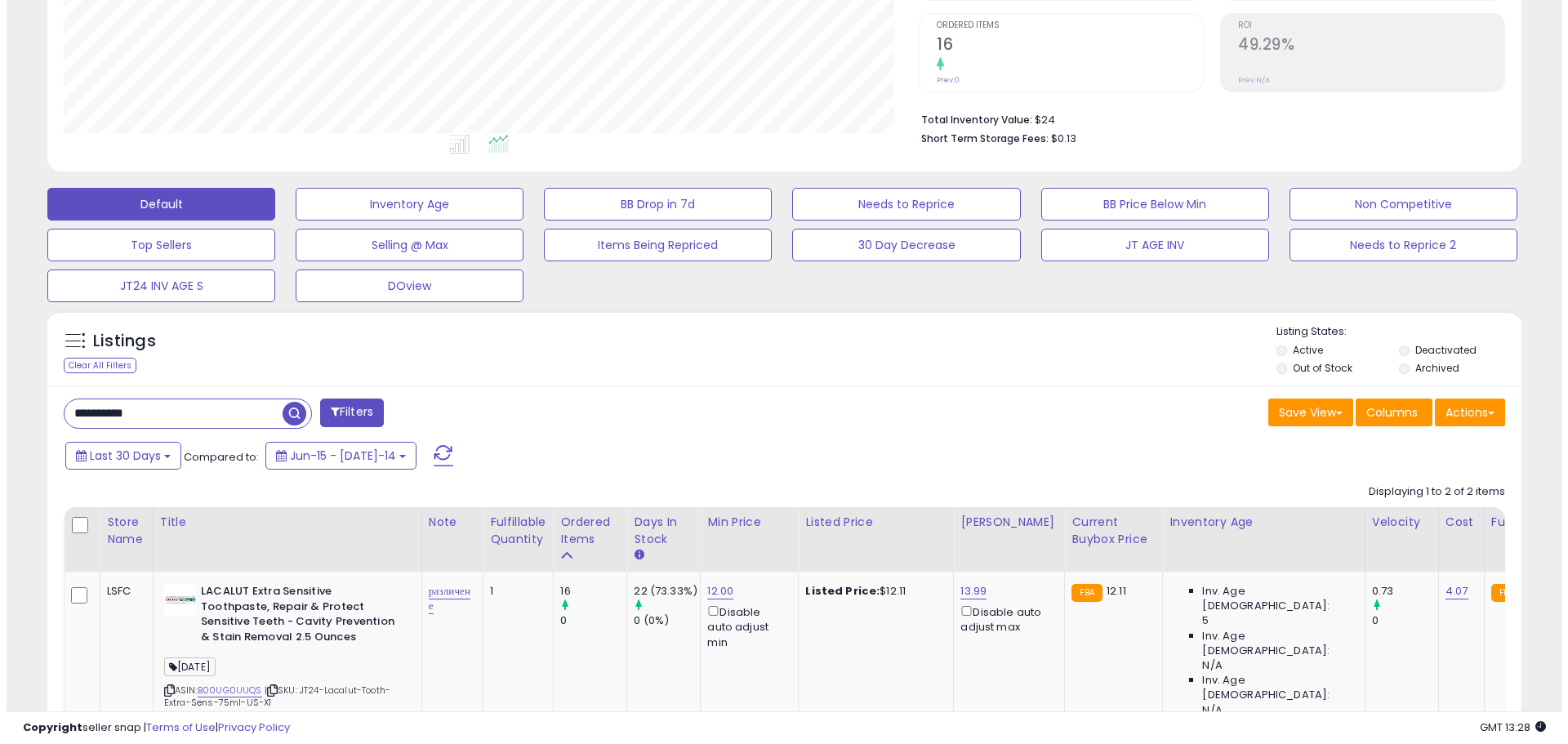
scroll to position [195, 0]
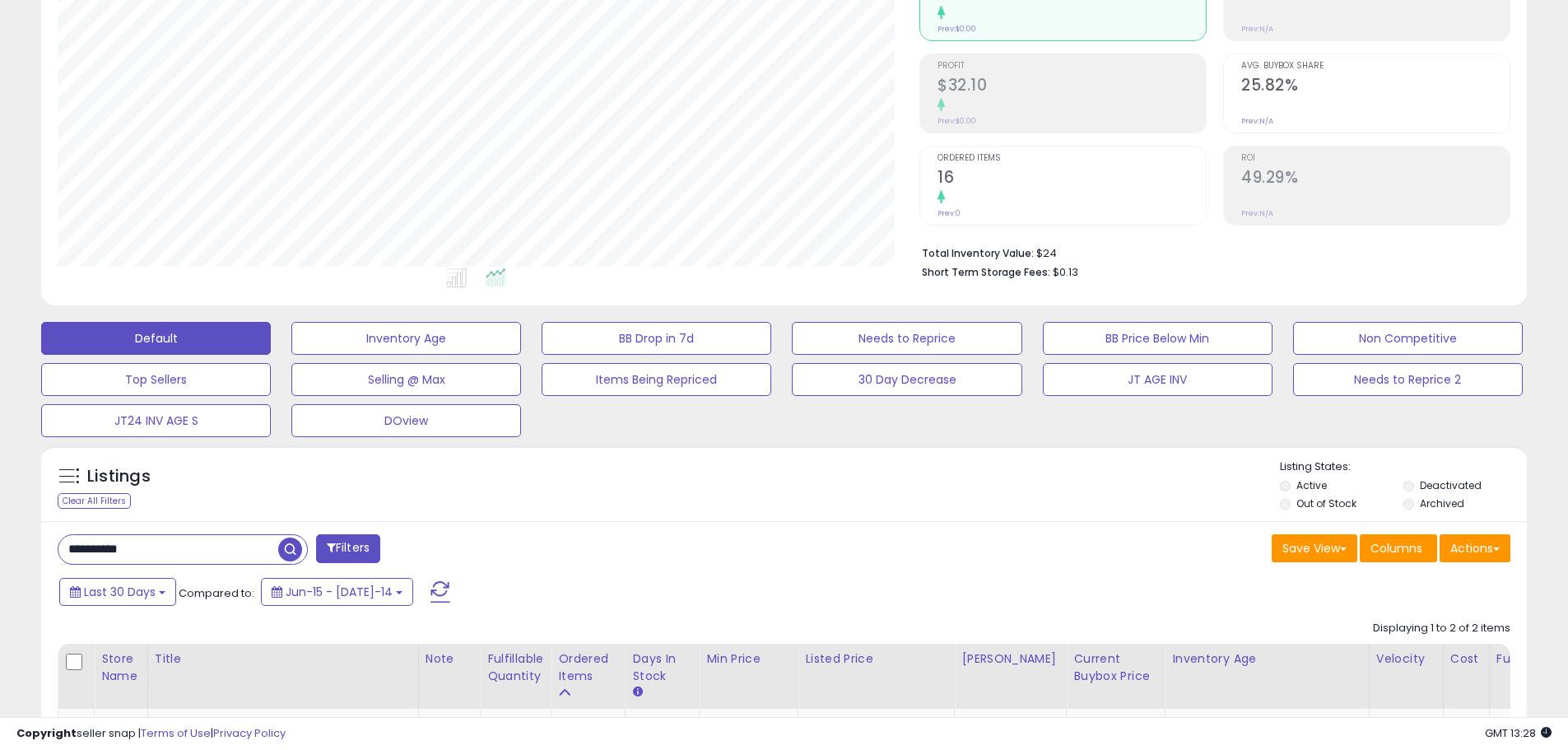
drag, startPoint x: 1555, startPoint y: 189, endPoint x: 1200, endPoint y: 310, distance: 375.1
click at [1555, 189] on div "**********" at bounding box center [784, 557] width 1551 height 1369
drag, startPoint x: 154, startPoint y: 545, endPoint x: 28, endPoint y: 564, distance: 127.4
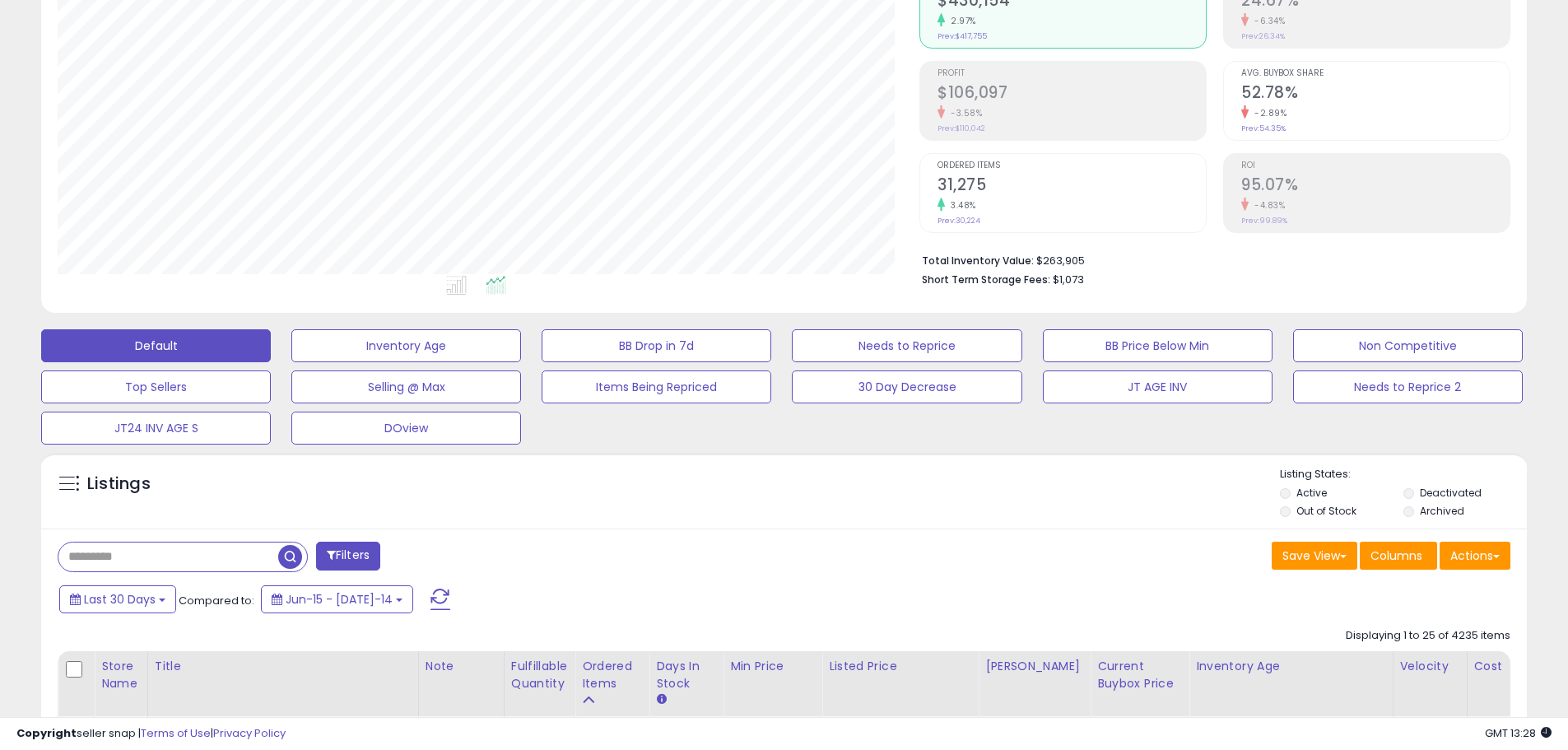
scroll to position [412, 0]
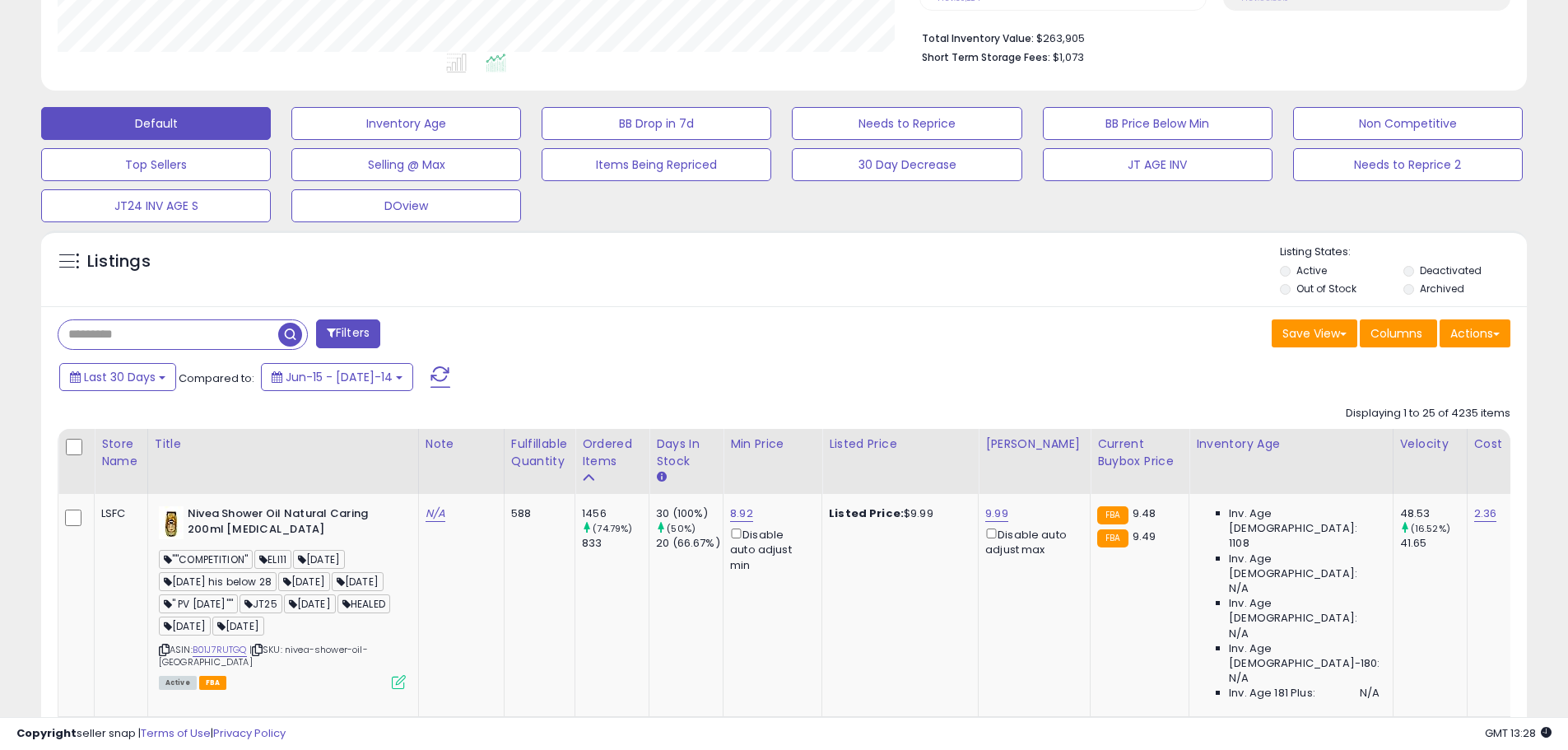
click at [282, 335] on span "button" at bounding box center [290, 334] width 23 height 23
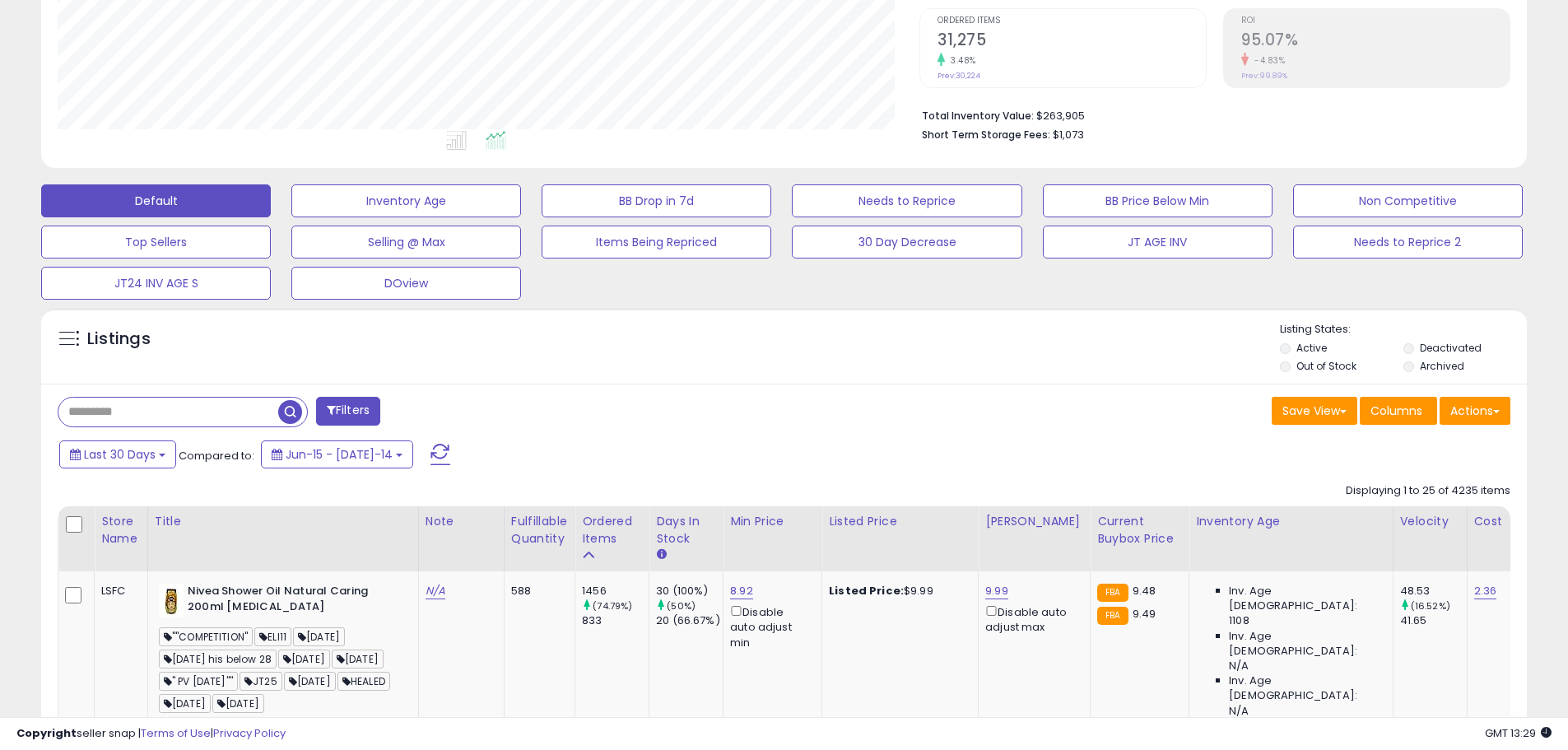
scroll to position [0, 0]
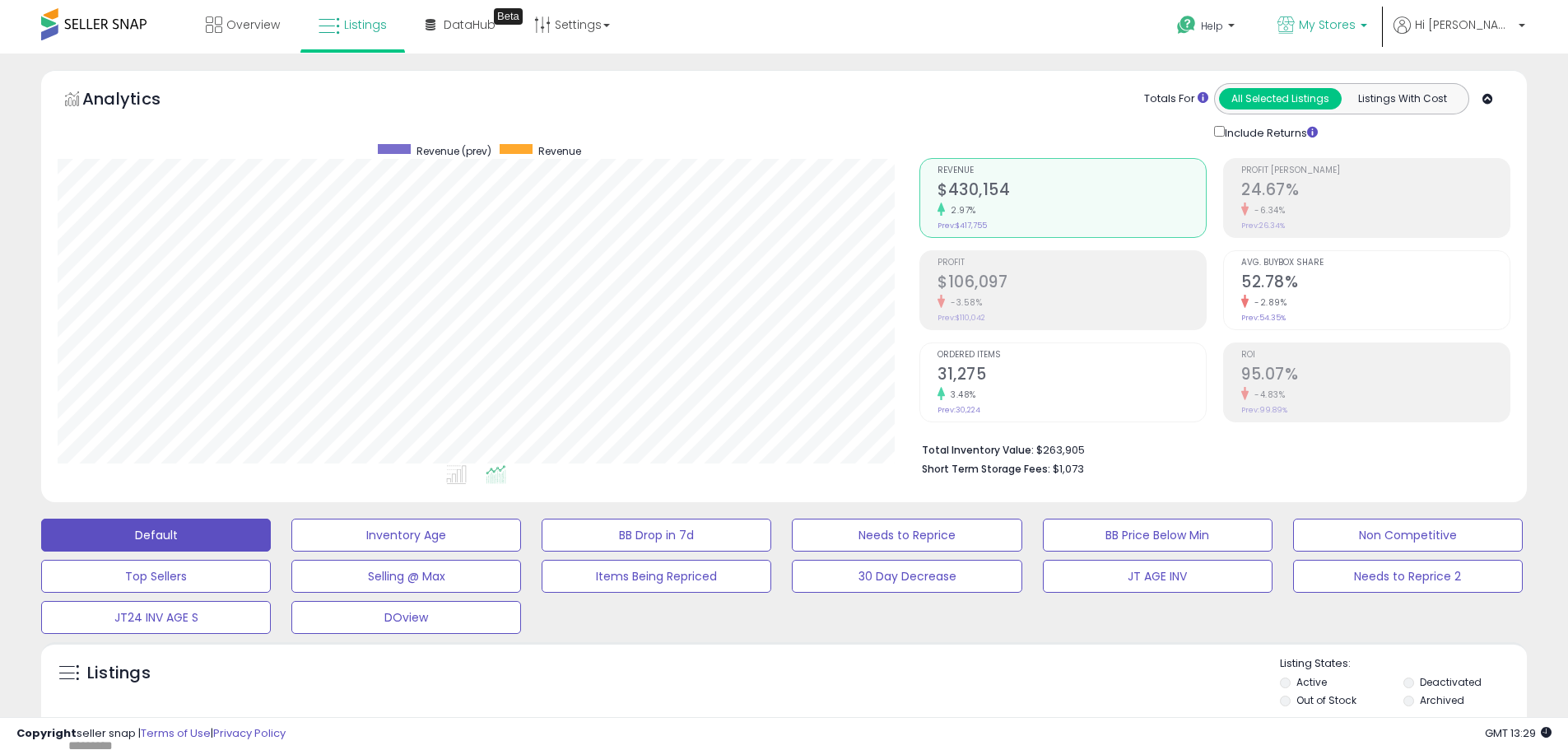
click at [1379, 15] on link "My Stores" at bounding box center [1322, 26] width 114 height 54
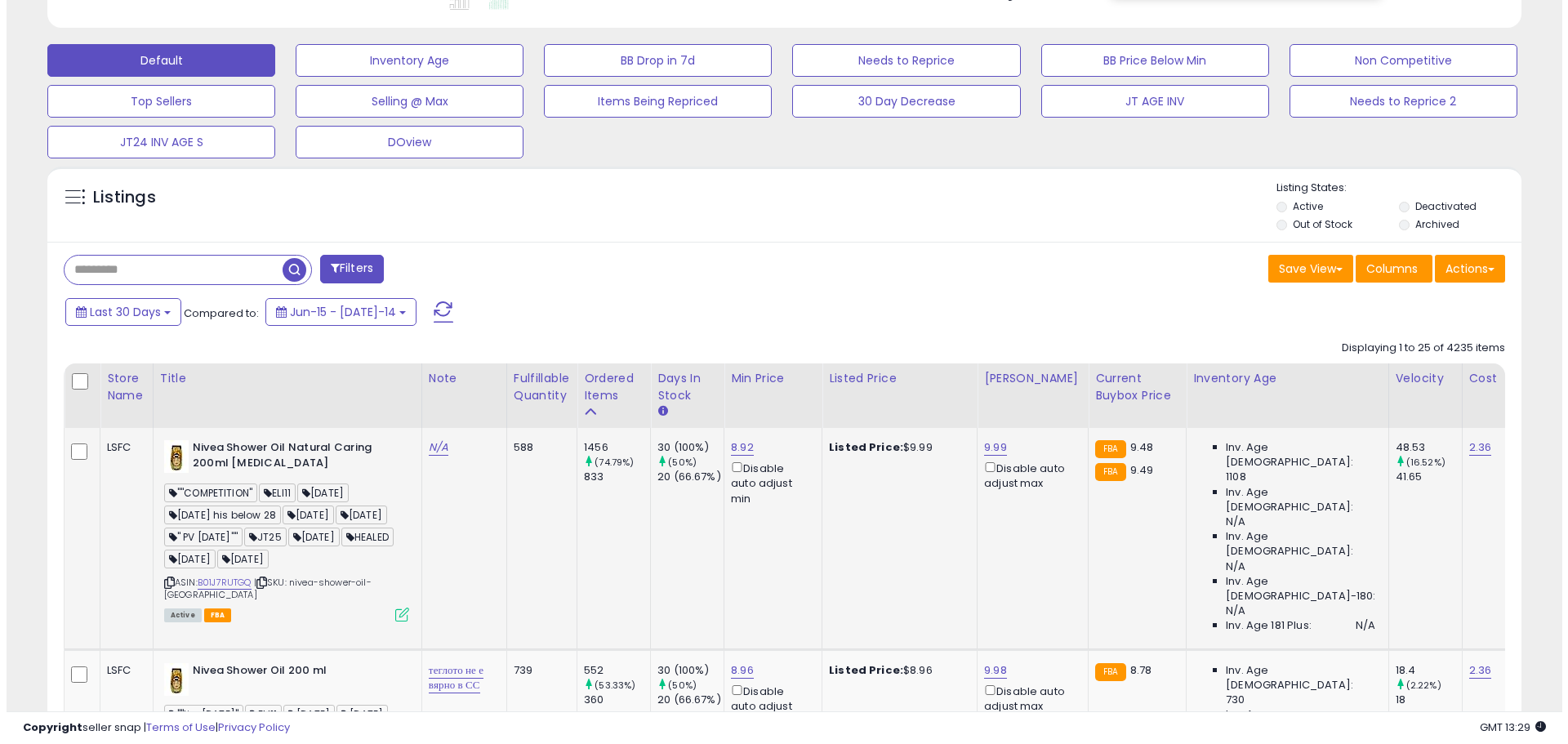
scroll to position [490, 0]
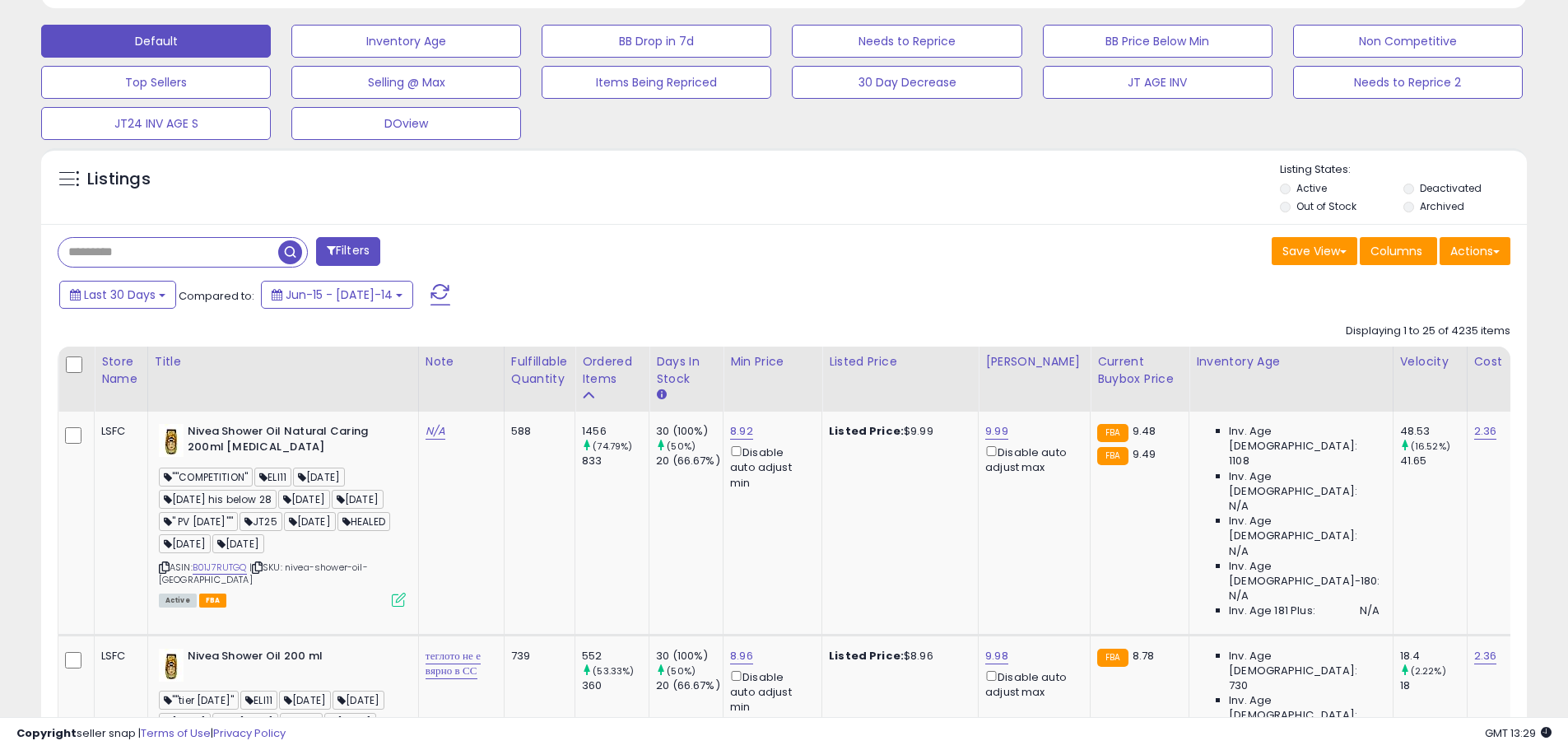
click at [366, 248] on button "Filters" at bounding box center [348, 250] width 65 height 28
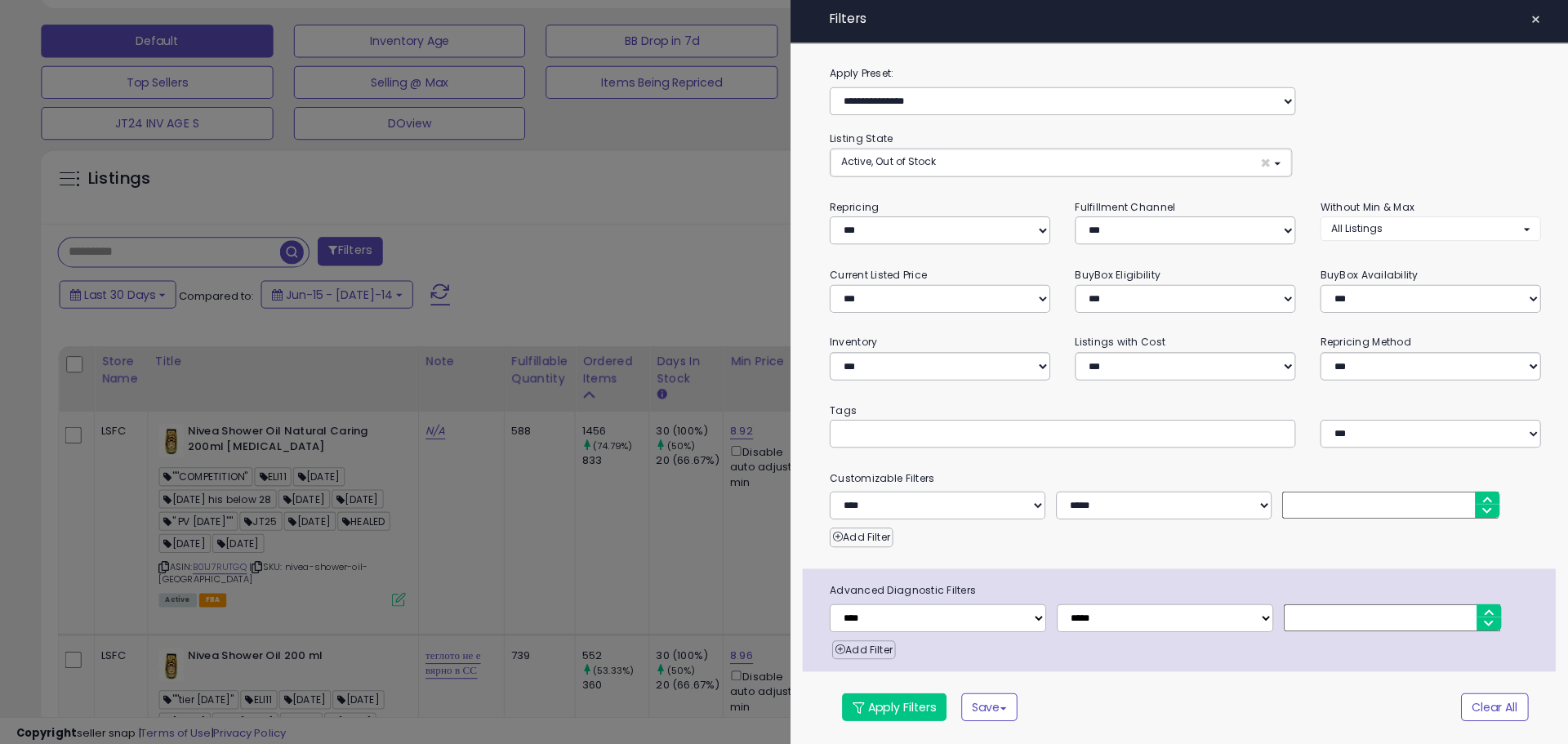
scroll to position [335, 863]
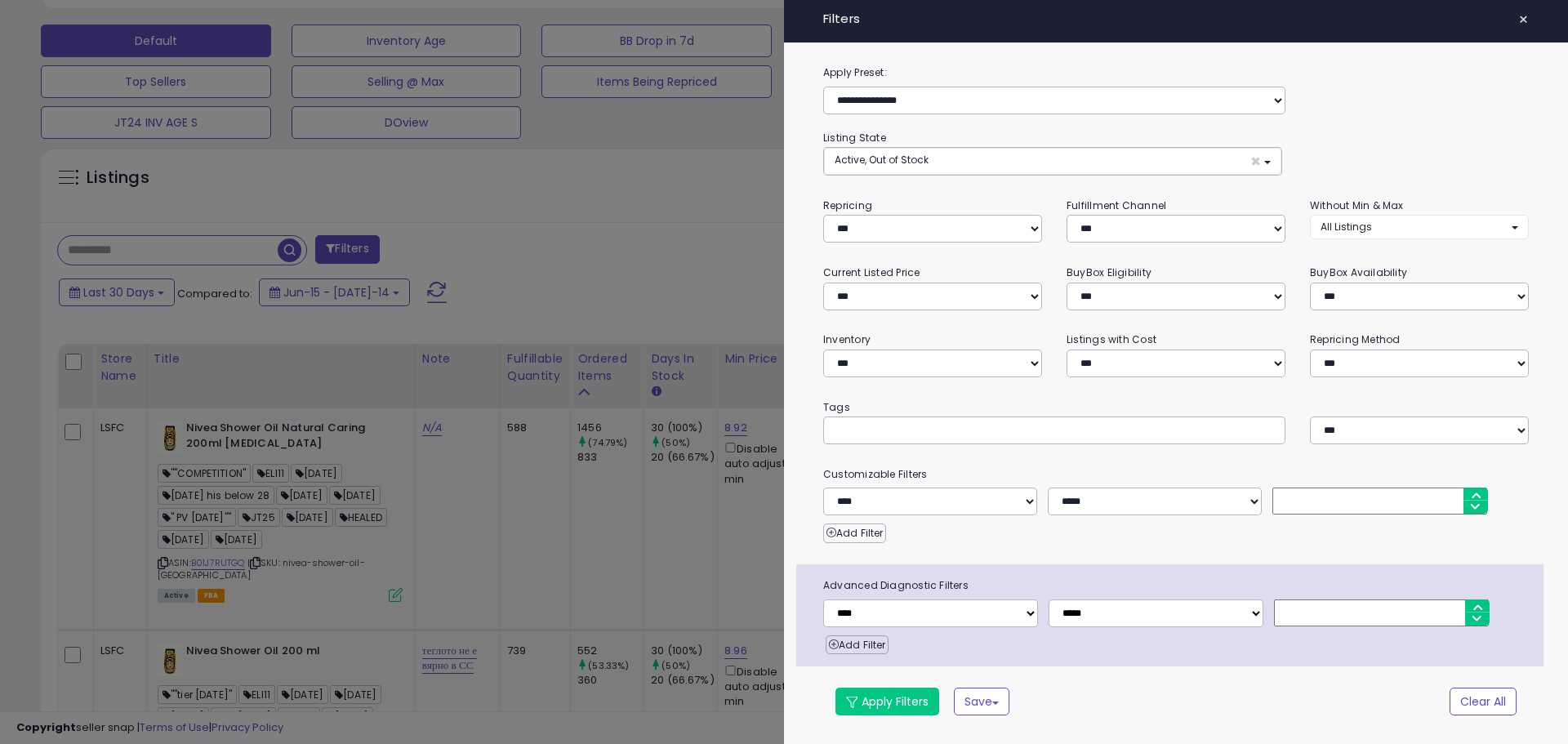
click at [881, 434] on input "text" at bounding box center [956, 429] width 245 height 16
type input "*"
type input "******"
click at [49, 489] on div at bounding box center [784, 372] width 1568 height 744
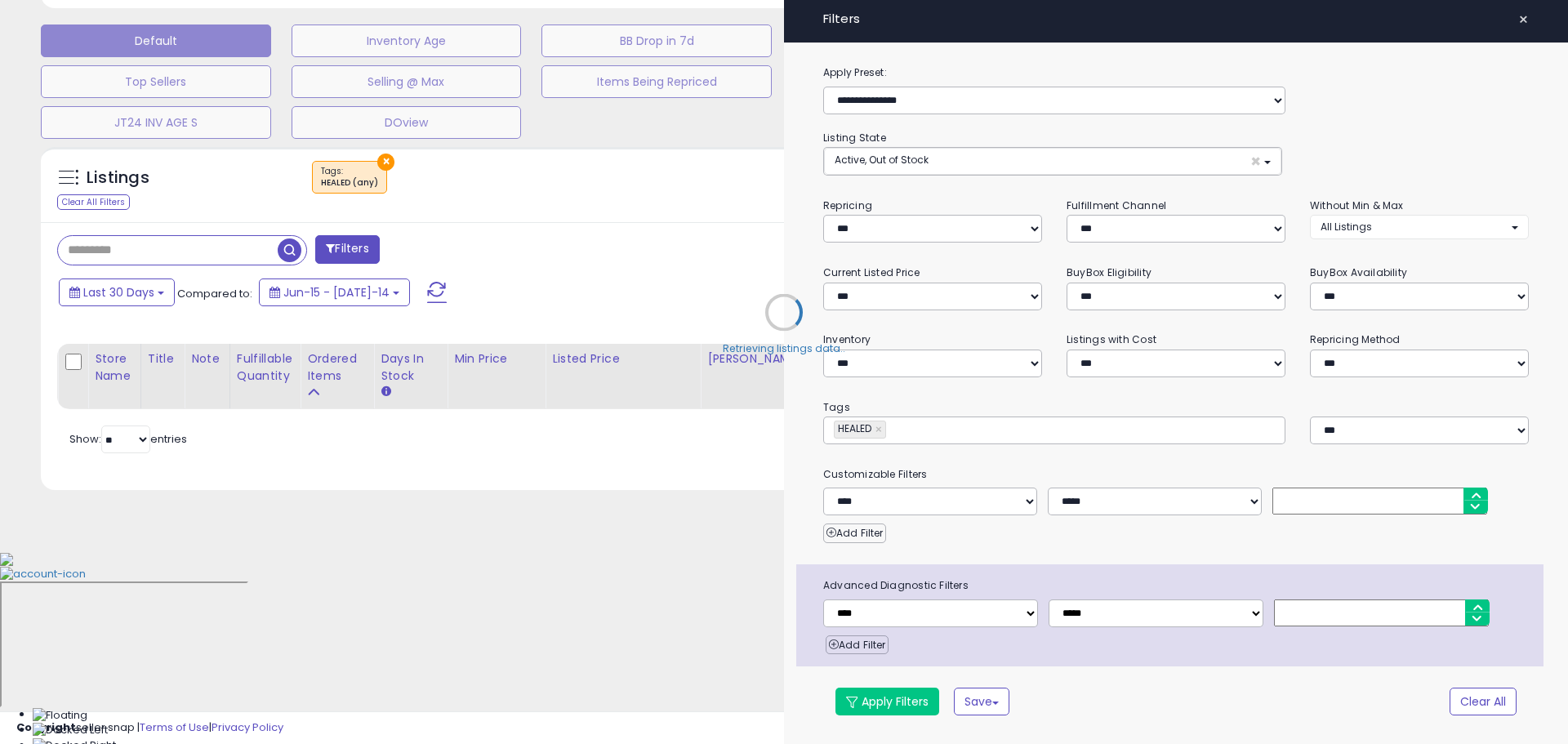
scroll to position [309, 0]
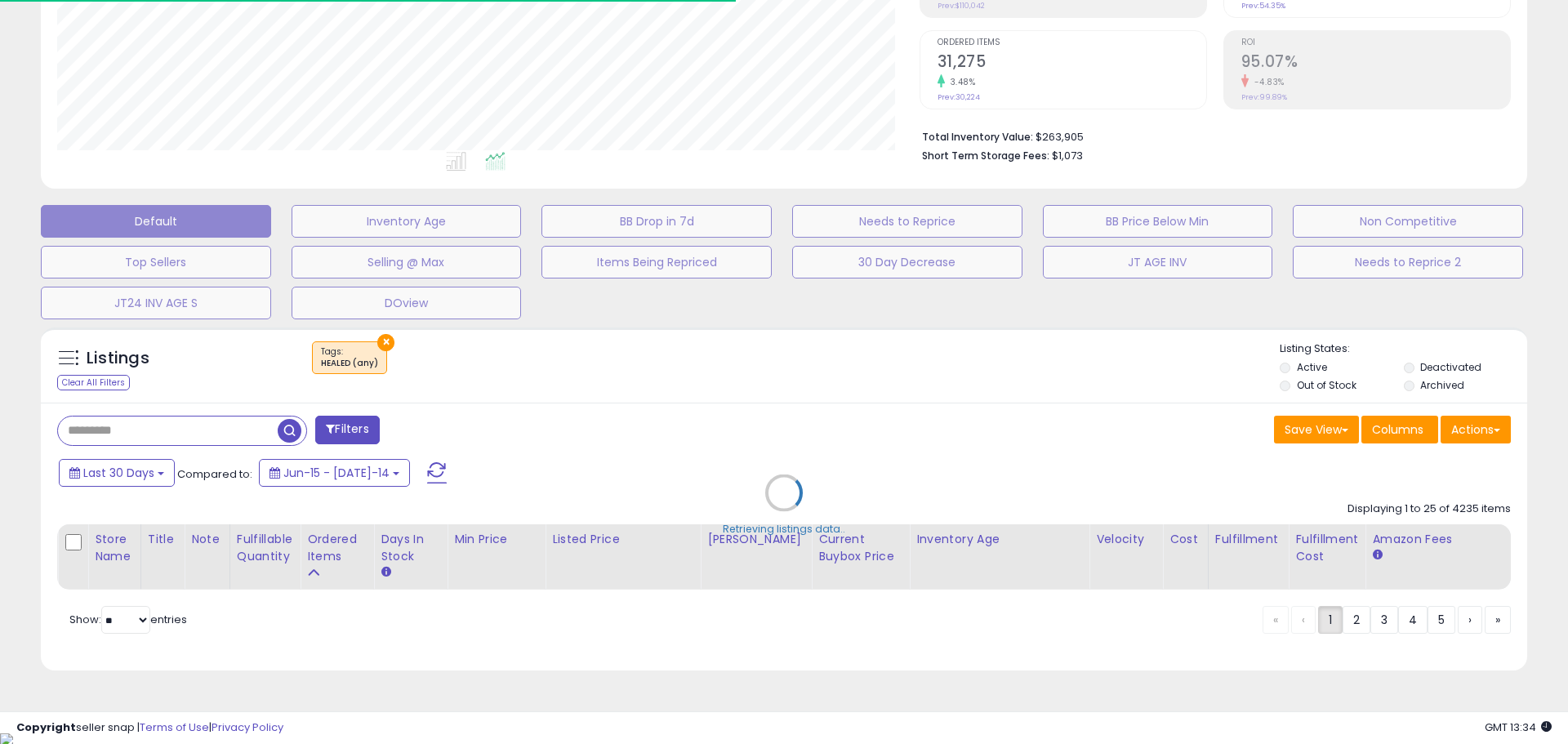
select select "*"
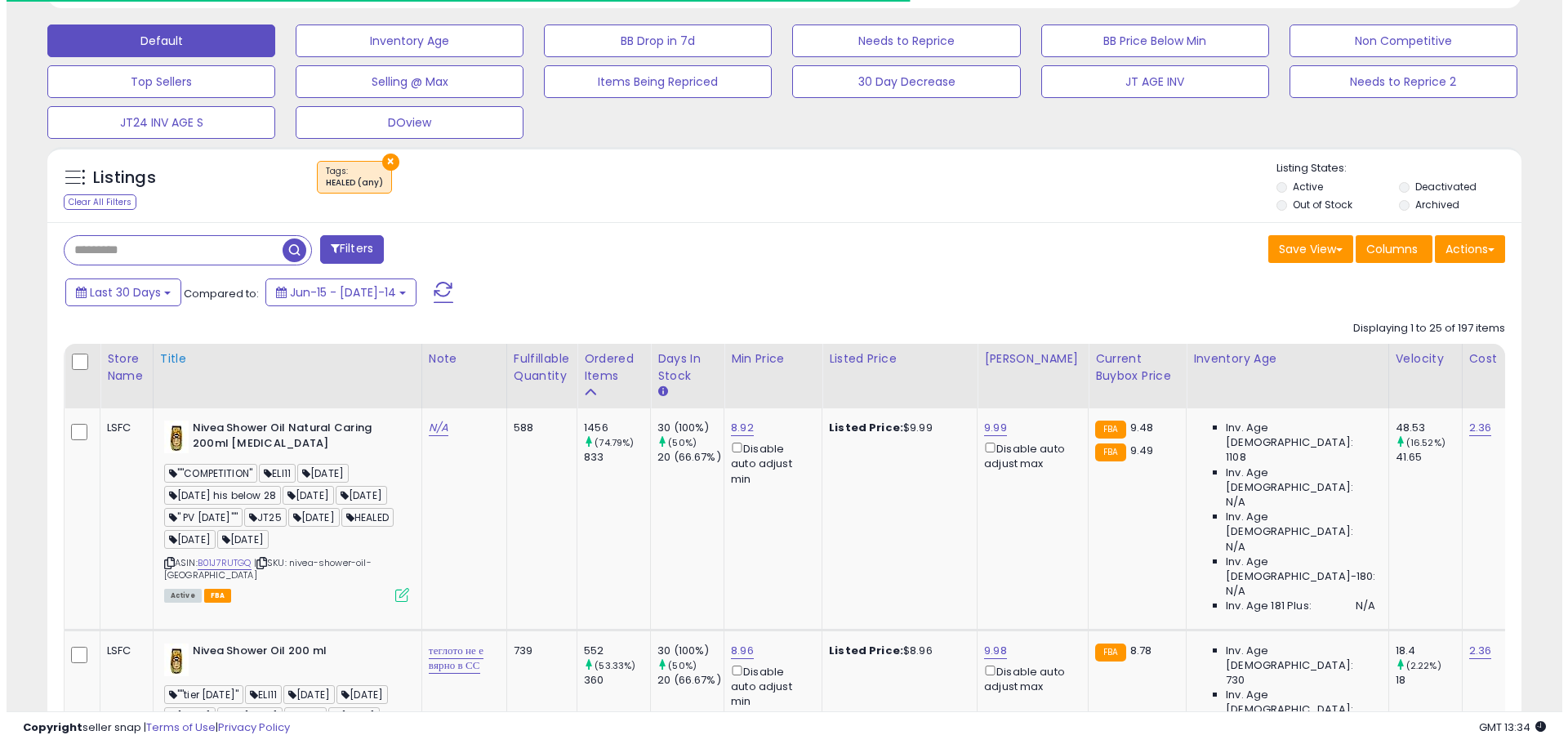
scroll to position [815921, 815639]
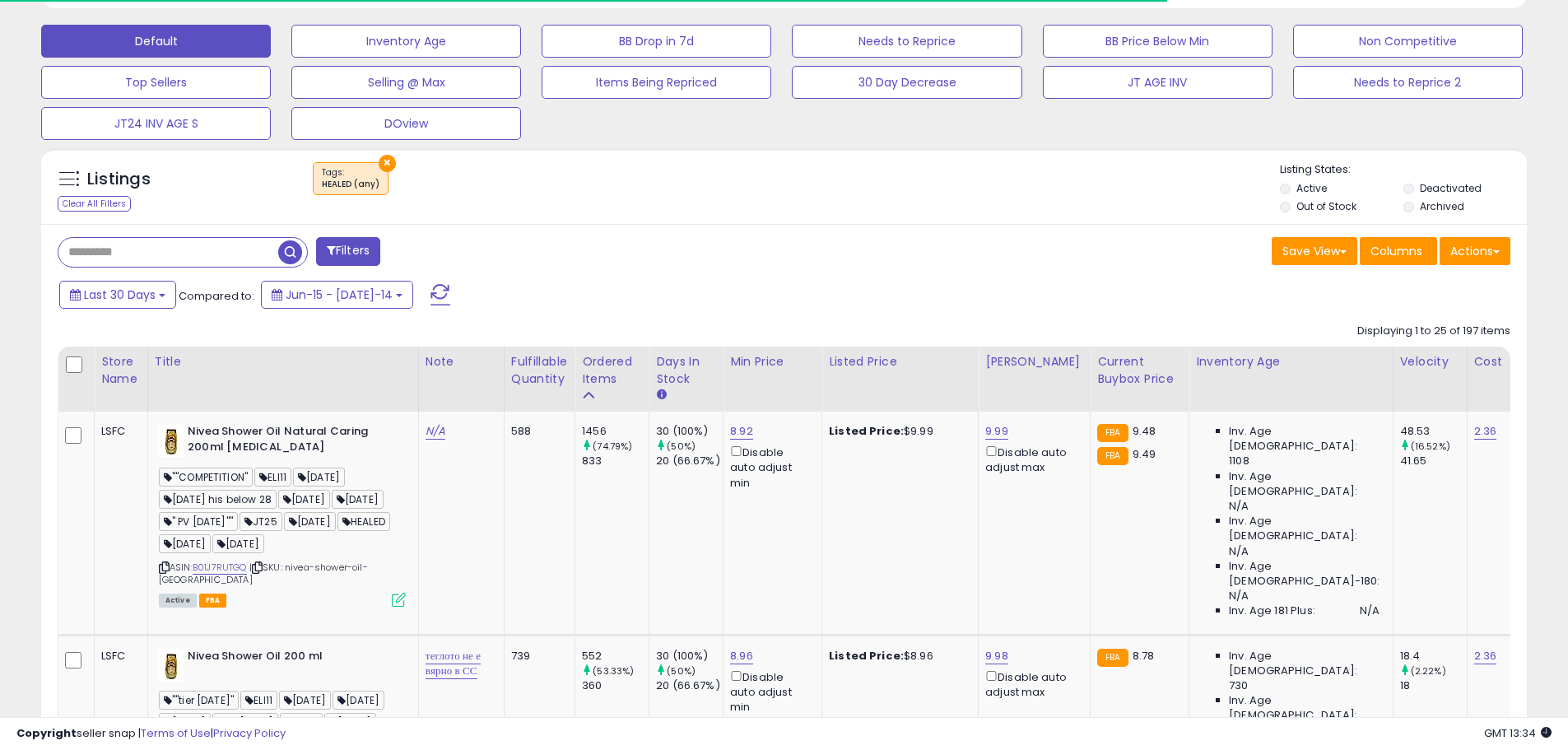
click at [350, 258] on button "Filters" at bounding box center [348, 250] width 65 height 28
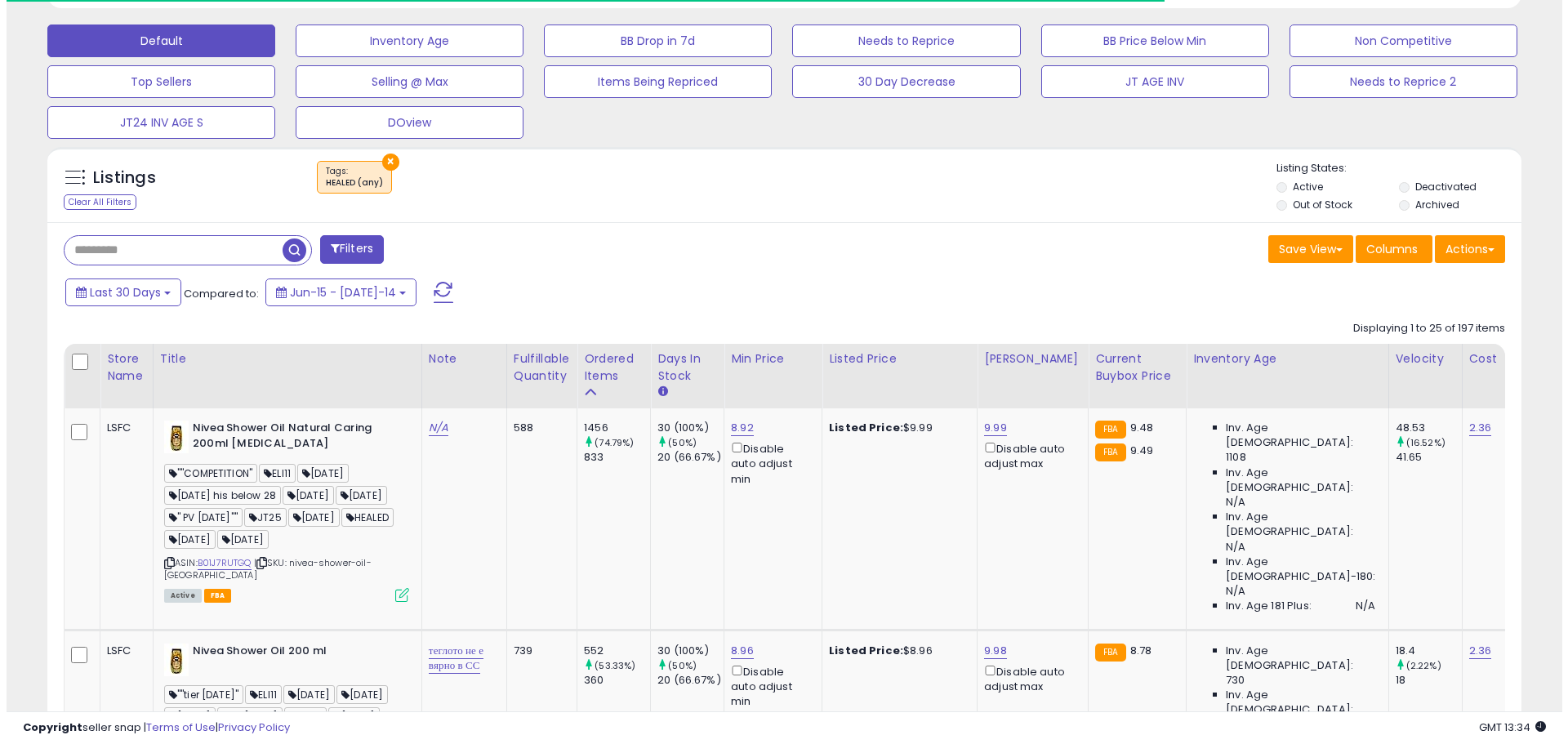
scroll to position [335, 863]
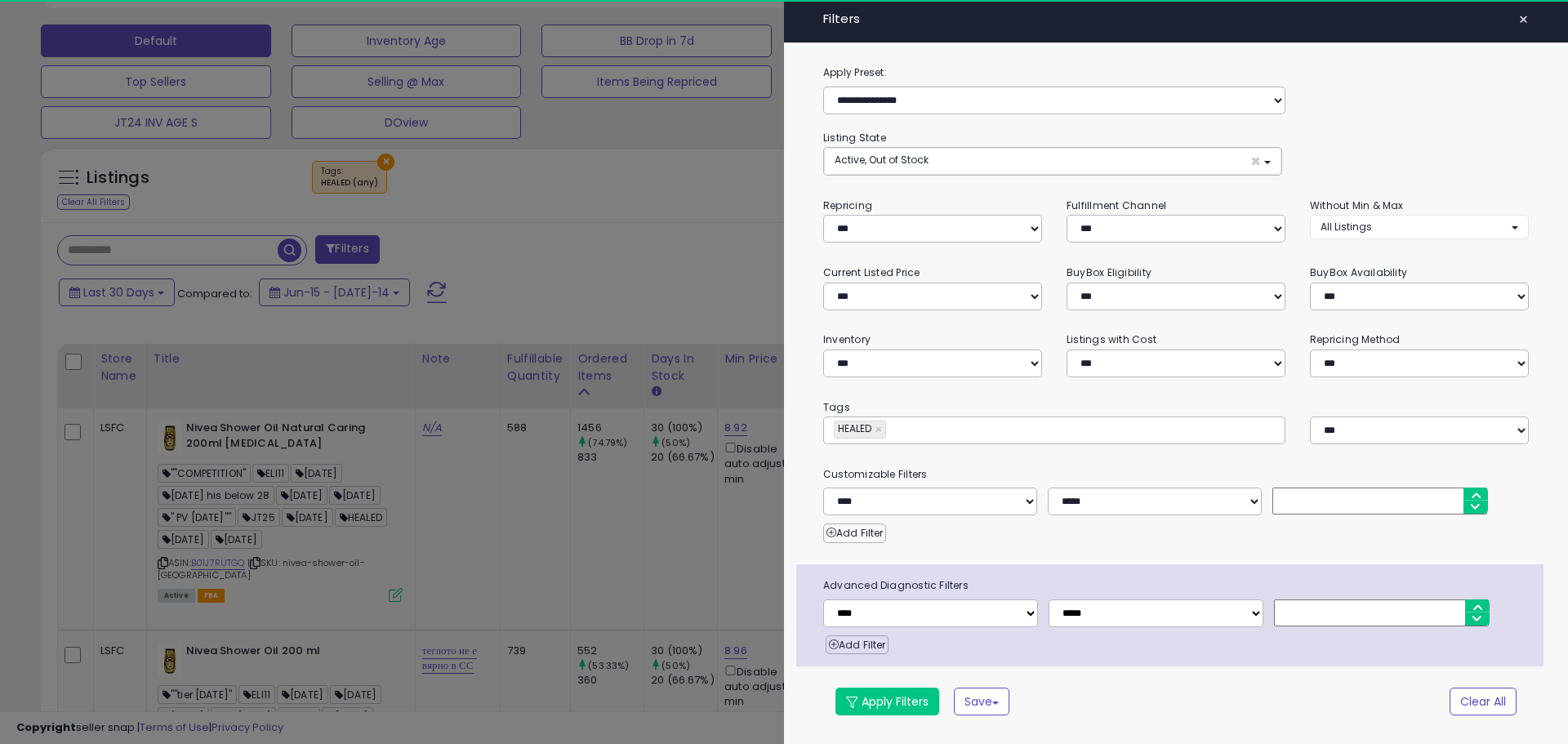
click at [921, 430] on input "text" at bounding box center [1012, 429] width 245 height 16
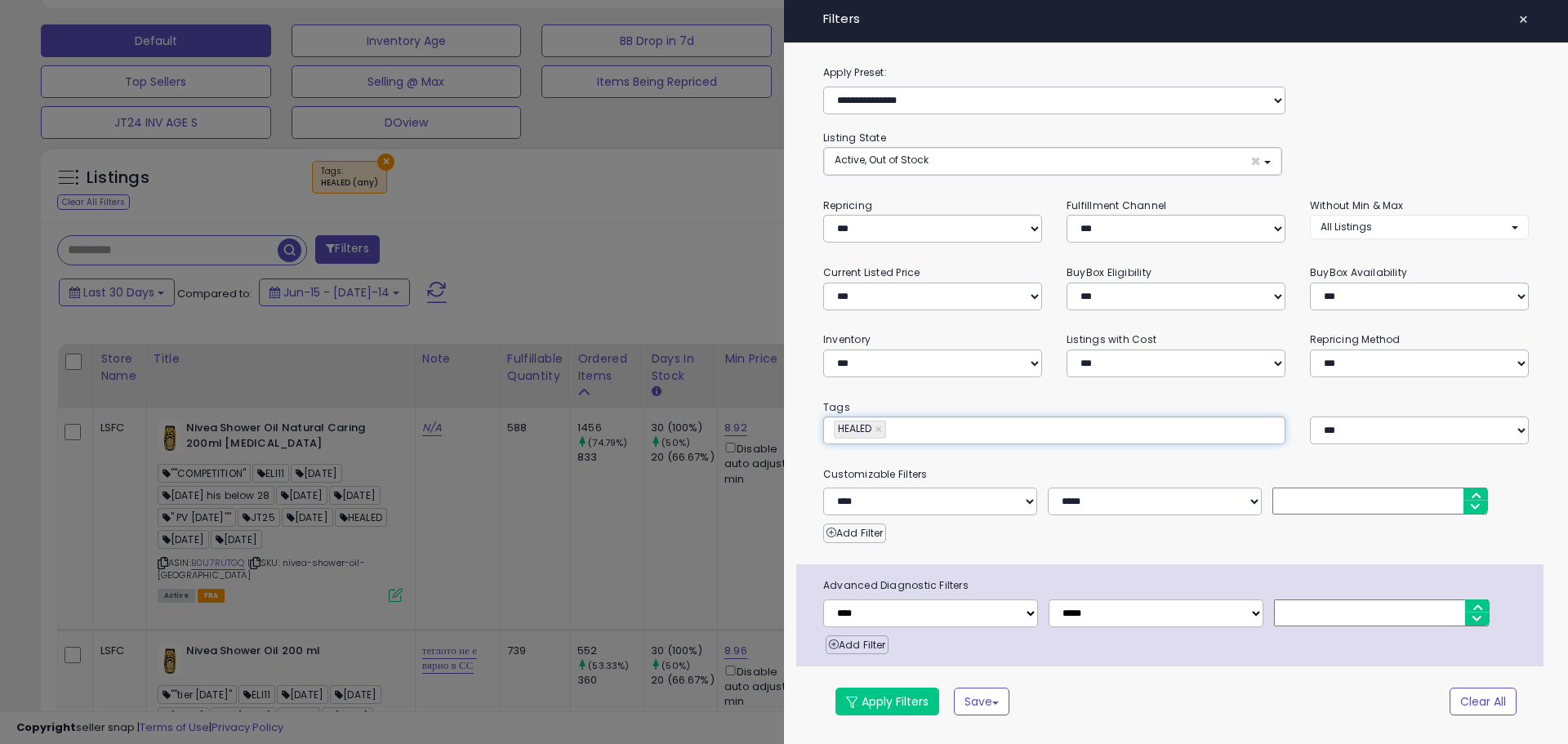
click at [923, 430] on input "text" at bounding box center [1012, 429] width 245 height 16
type input "*********"
type input "**********"
click at [909, 701] on button "Apply Filters" at bounding box center [887, 701] width 104 height 28
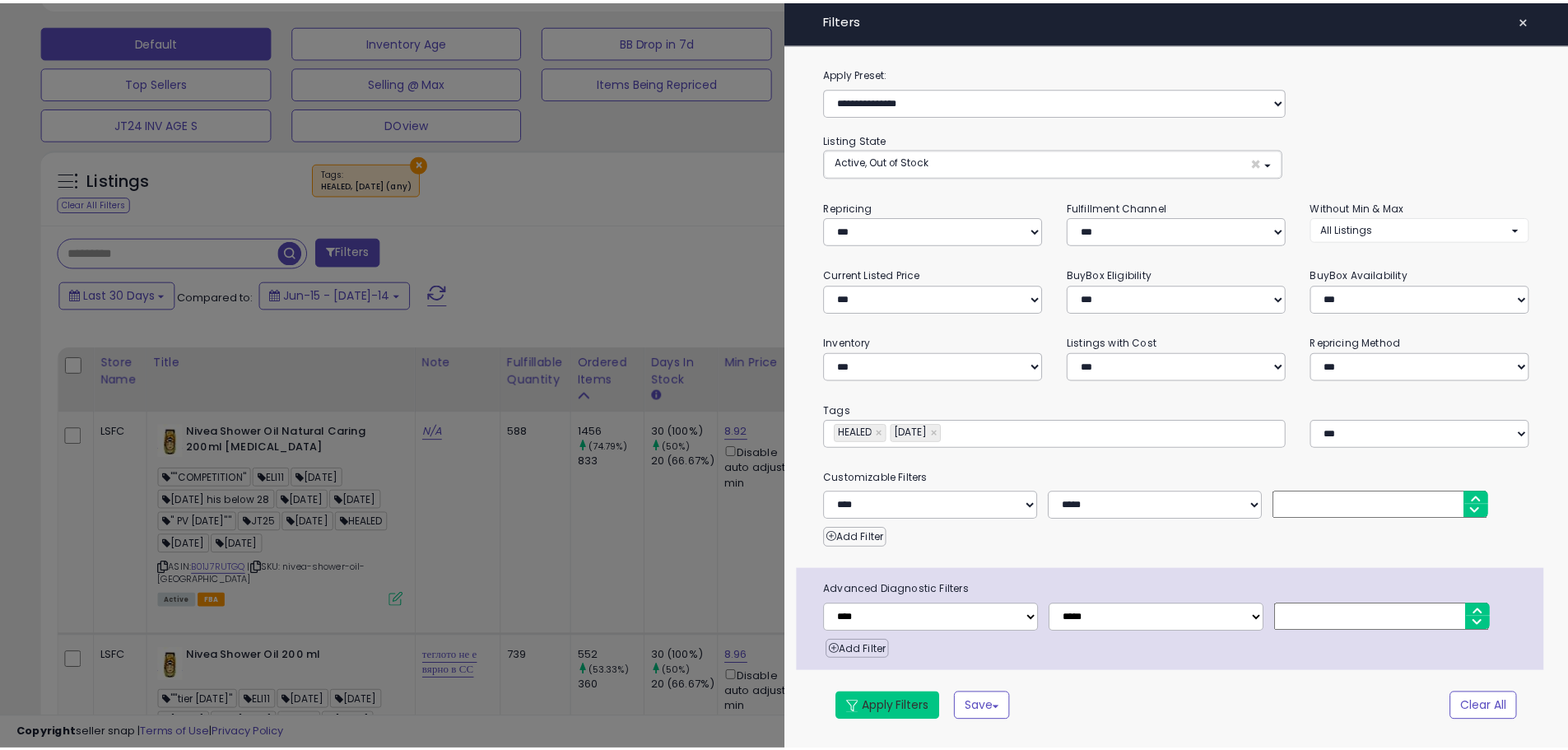
scroll to position [312, 0]
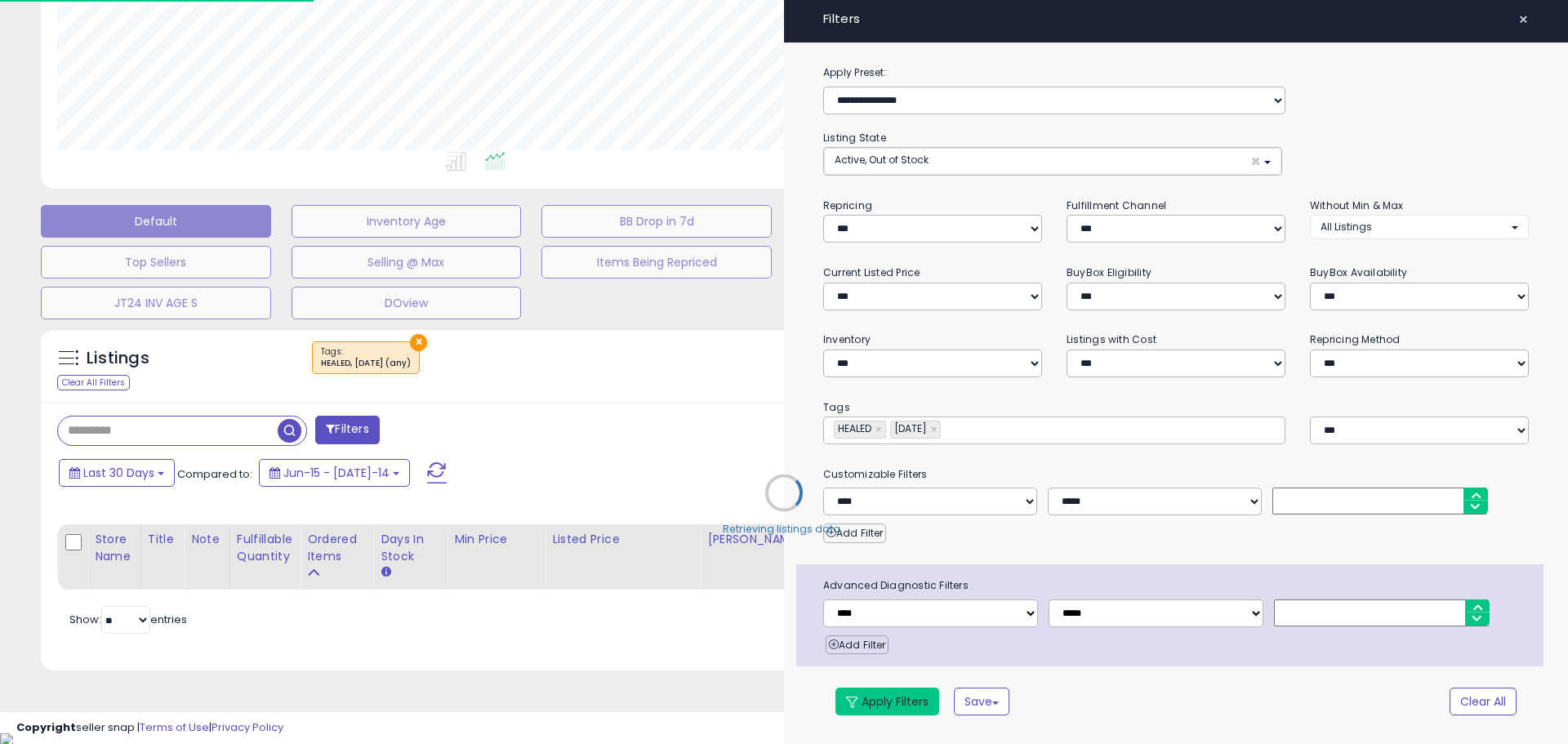
type input "**********"
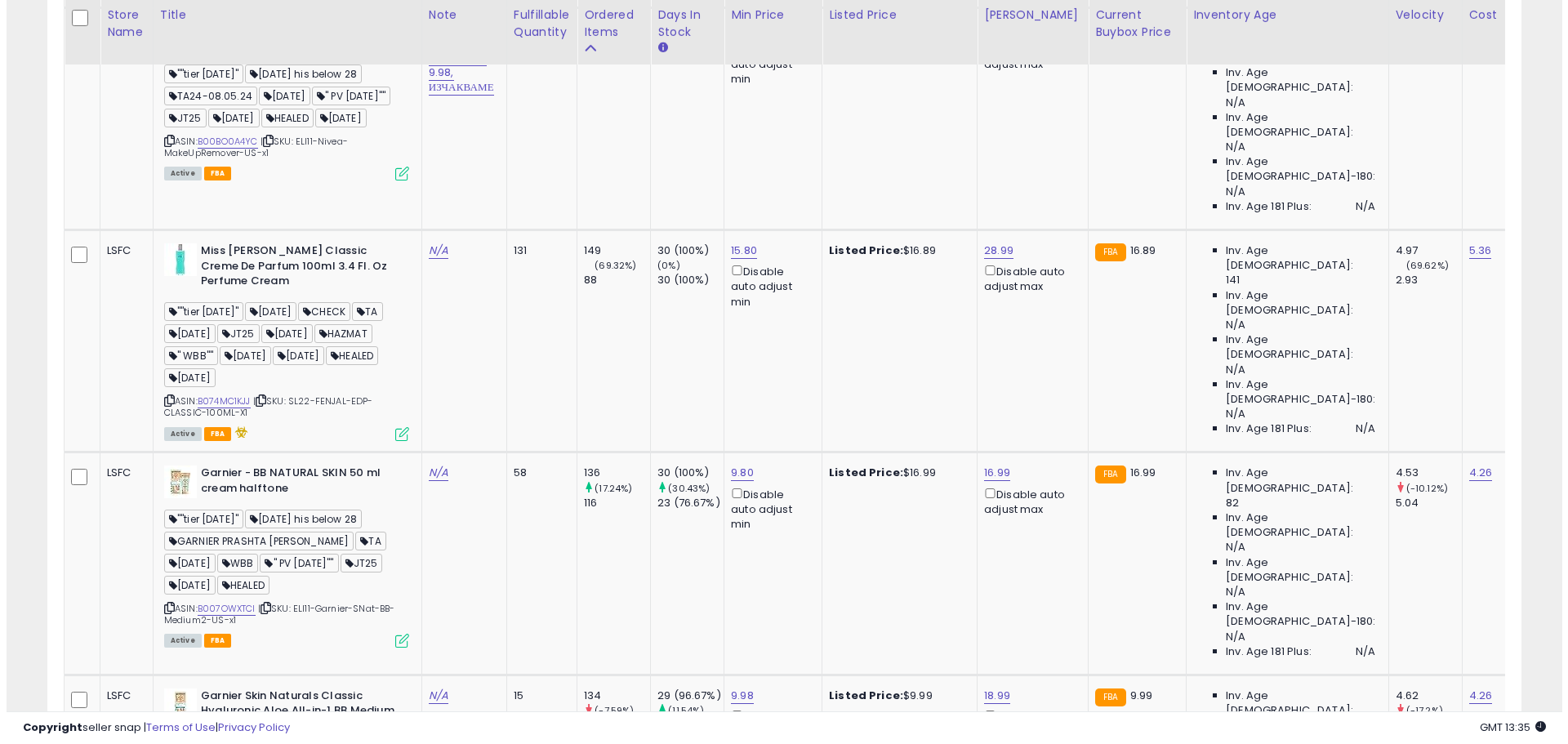
scroll to position [2758, 0]
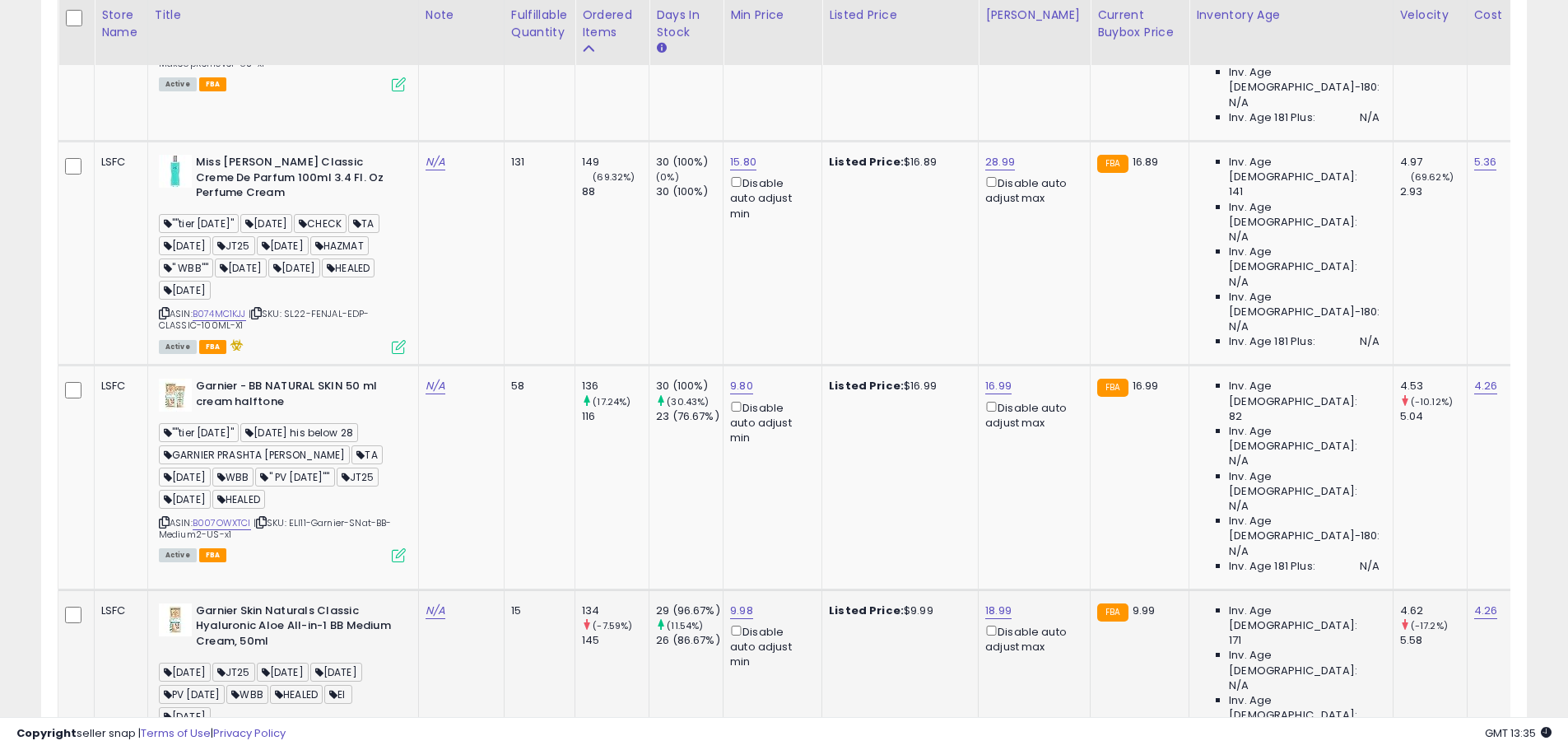
drag, startPoint x: 251, startPoint y: 430, endPoint x: 197, endPoint y: 432, distance: 54.0
click at [197, 603] on div "ASIN: B09Y1YYG2G | SKU: TA24-GARNIER-BB-CR-MEDIUM-50ML-US-X1 Active FBA" at bounding box center [282, 690] width 246 height 174
copy link "B09Y1YYG2G"
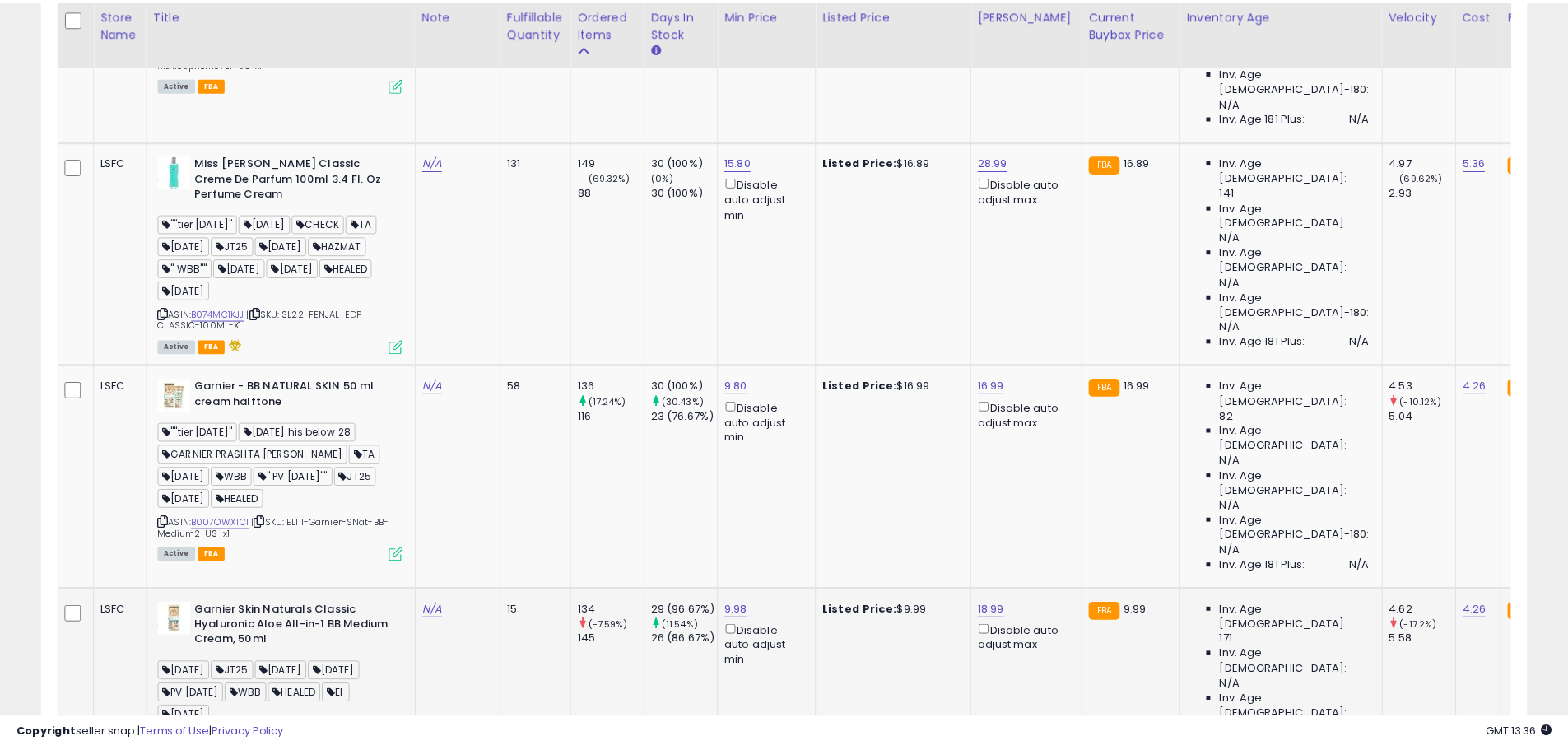
scroll to position [337, 870]
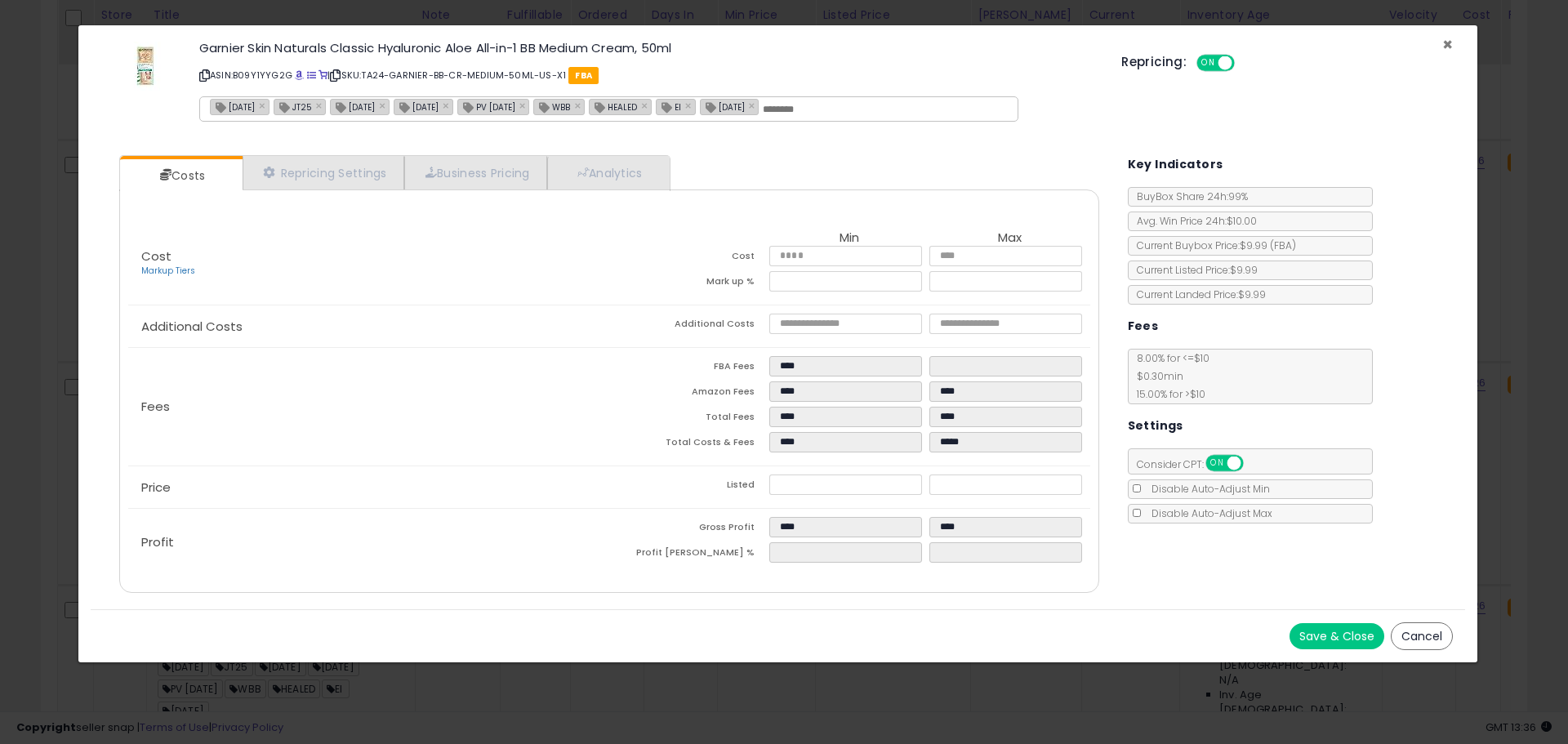
click at [1447, 46] on span "×" at bounding box center [1447, 45] width 11 height 23
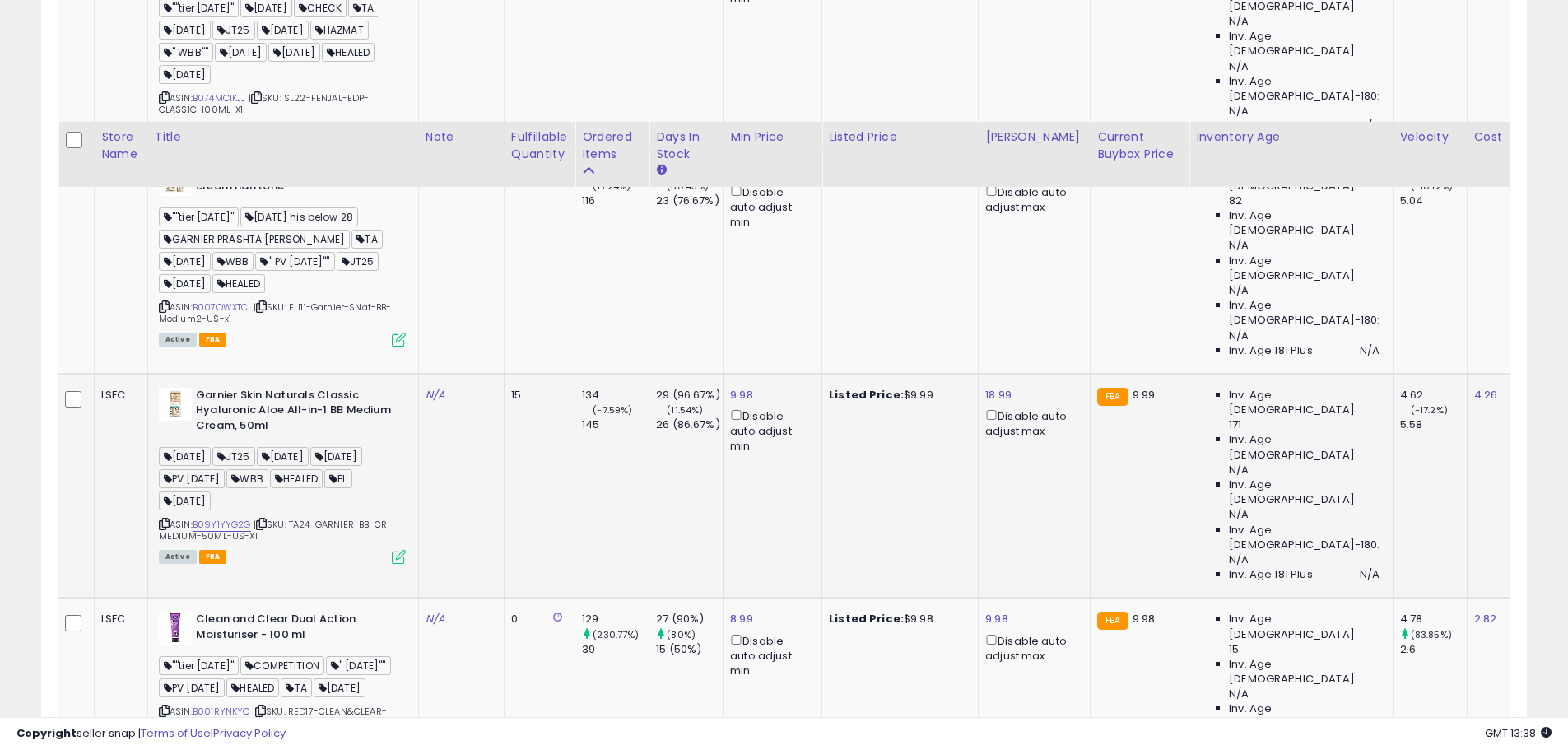
scroll to position [3151, 0]
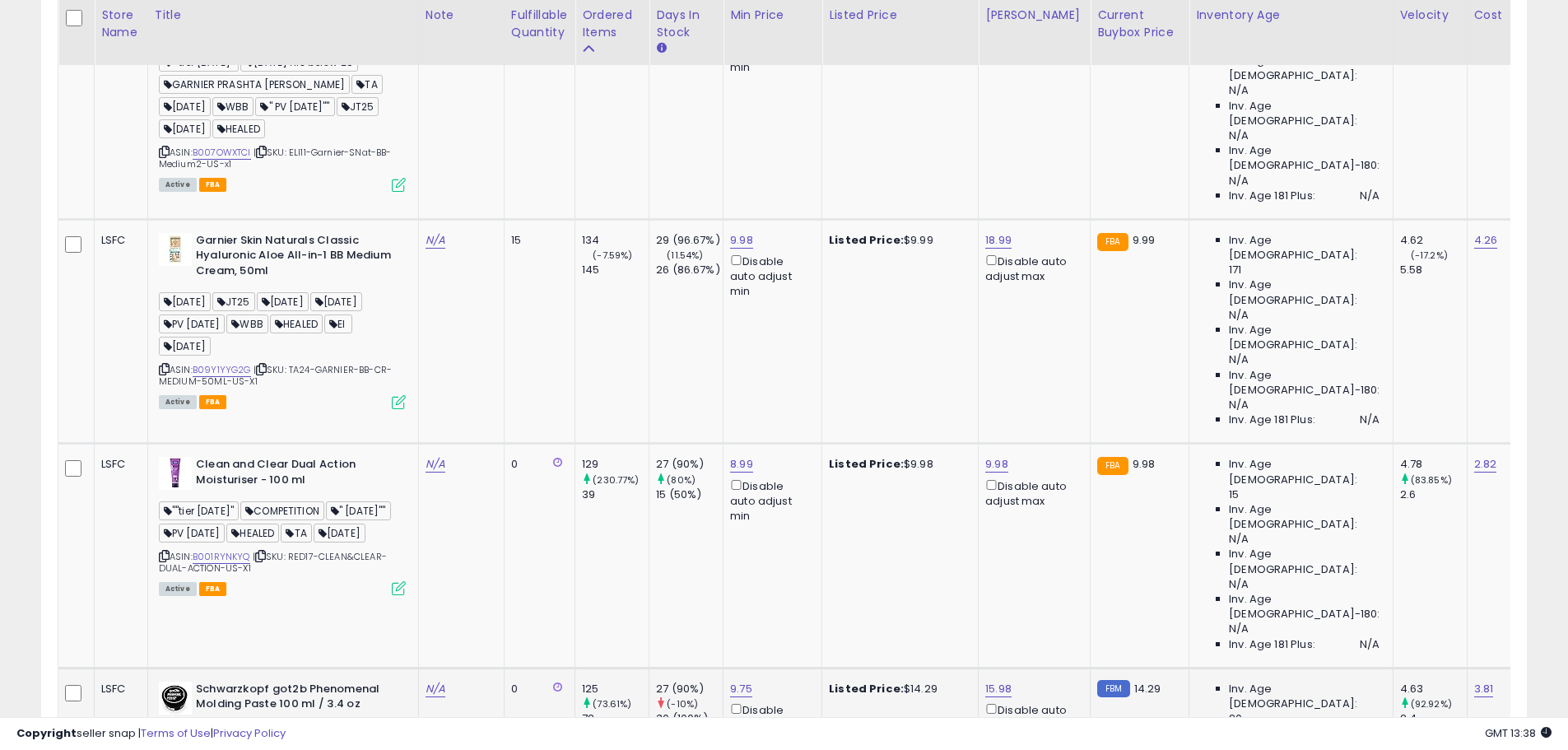
drag, startPoint x: 195, startPoint y: 403, endPoint x: 250, endPoint y: 402, distance: 55.0
click at [250, 682] on div "ASIN: B010KULCNS | SKU: TA24-GOT2B-PHENOMENAL-PASTE-100-US-X1 Active FBA" at bounding box center [282, 750] width 246 height 137
copy div "B010KULCNS"
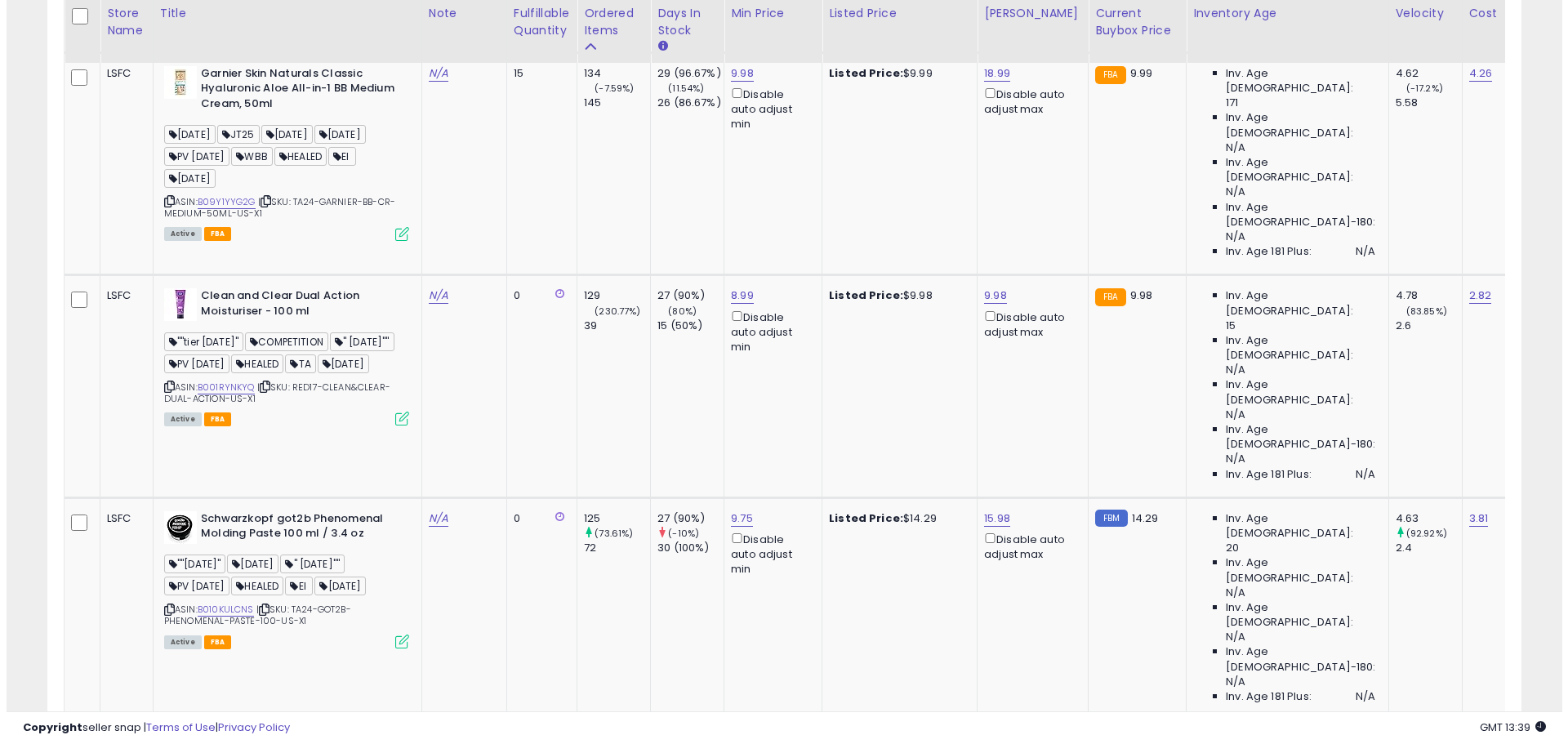
scroll to position [3288, 0]
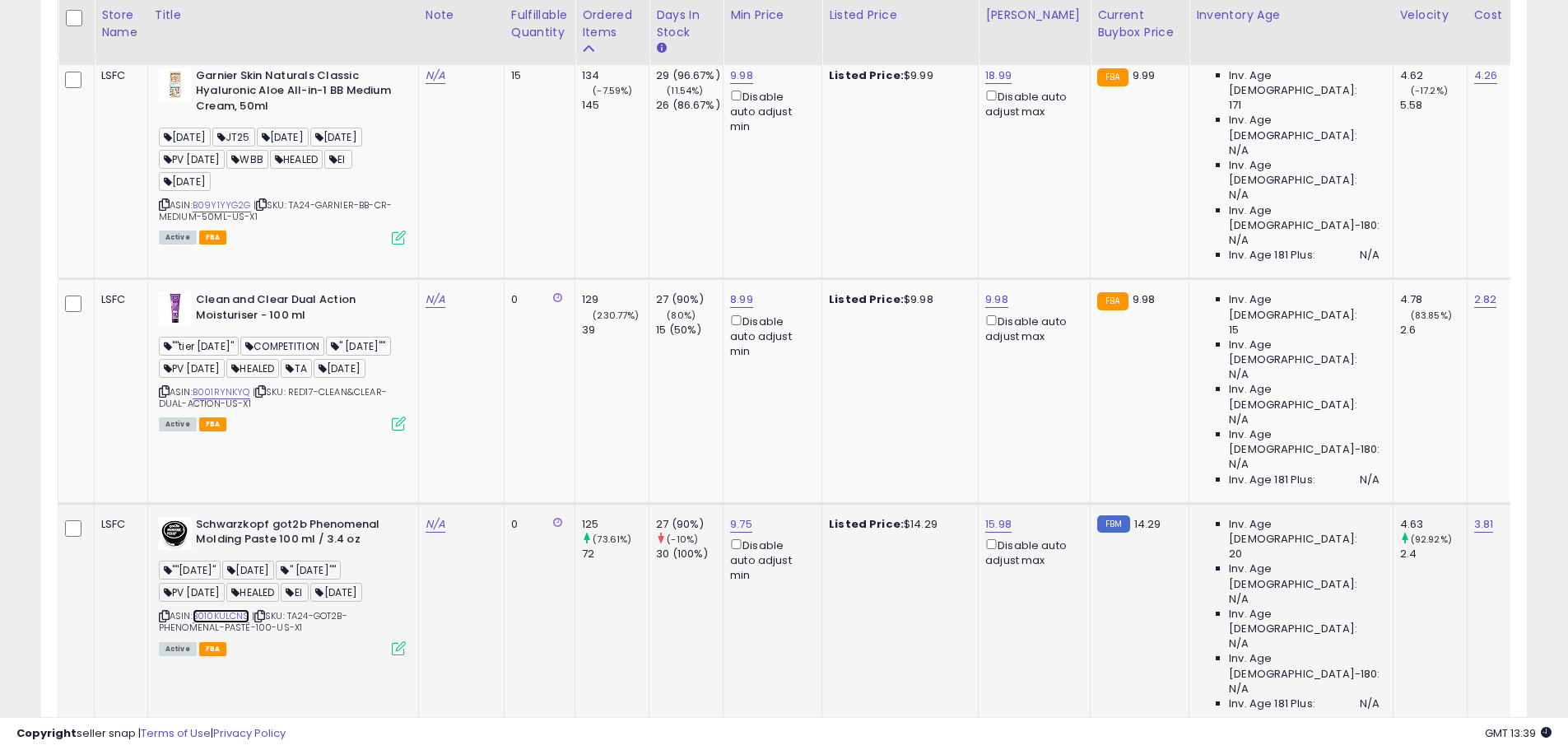
copy div "B010KULCNS"
click at [395, 641] on icon at bounding box center [399, 648] width 14 height 14
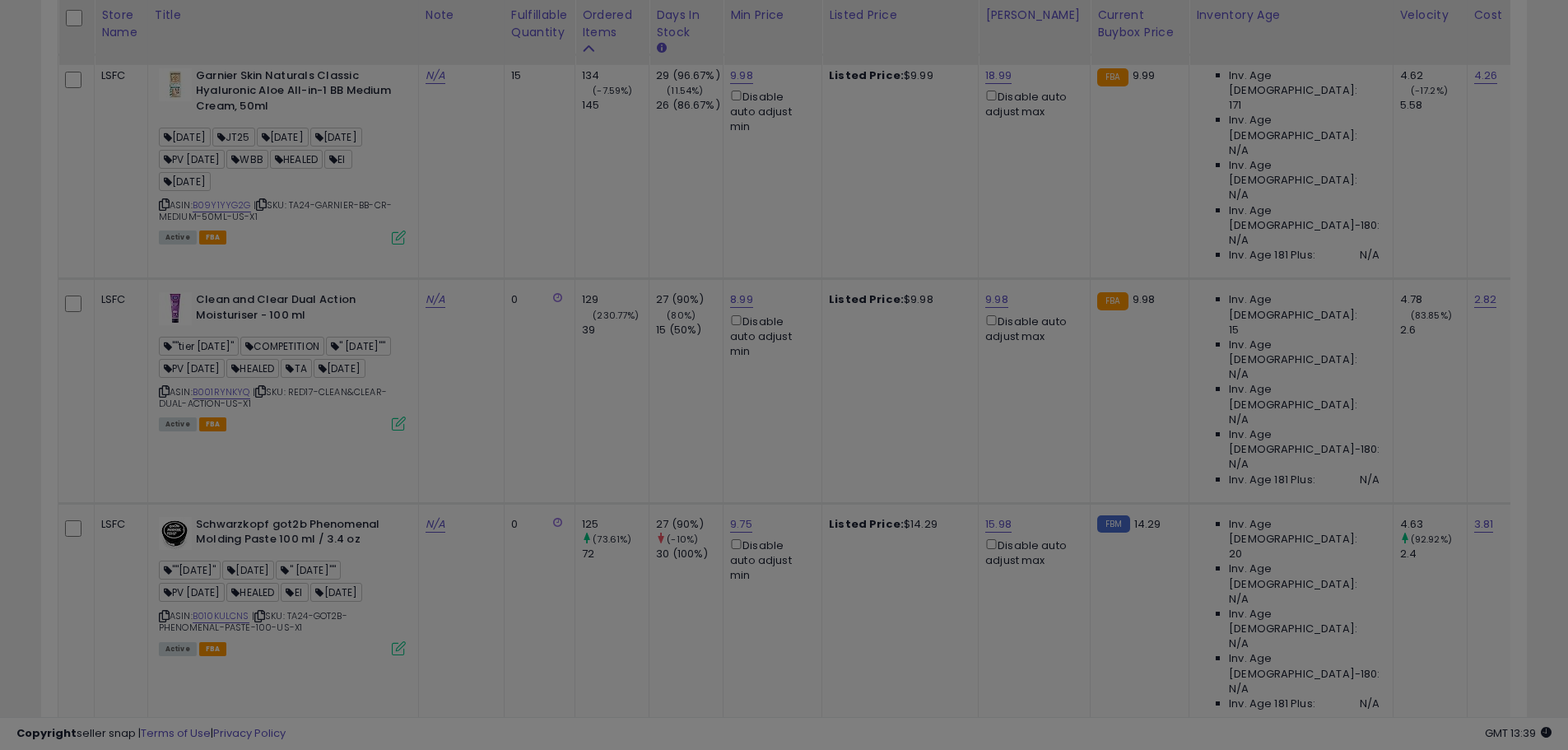
scroll to position [337, 870]
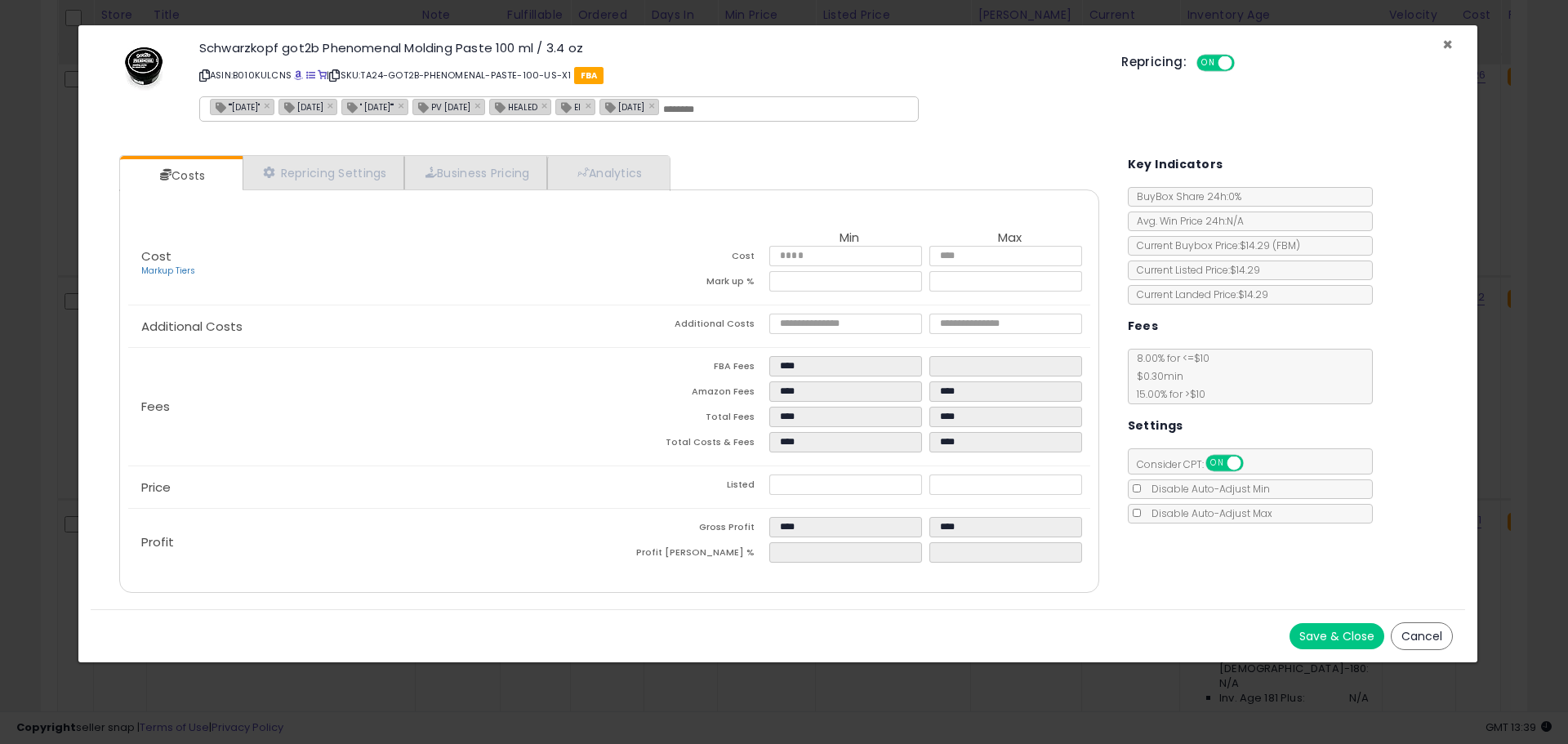
click at [1450, 47] on span "×" at bounding box center [1447, 45] width 11 height 23
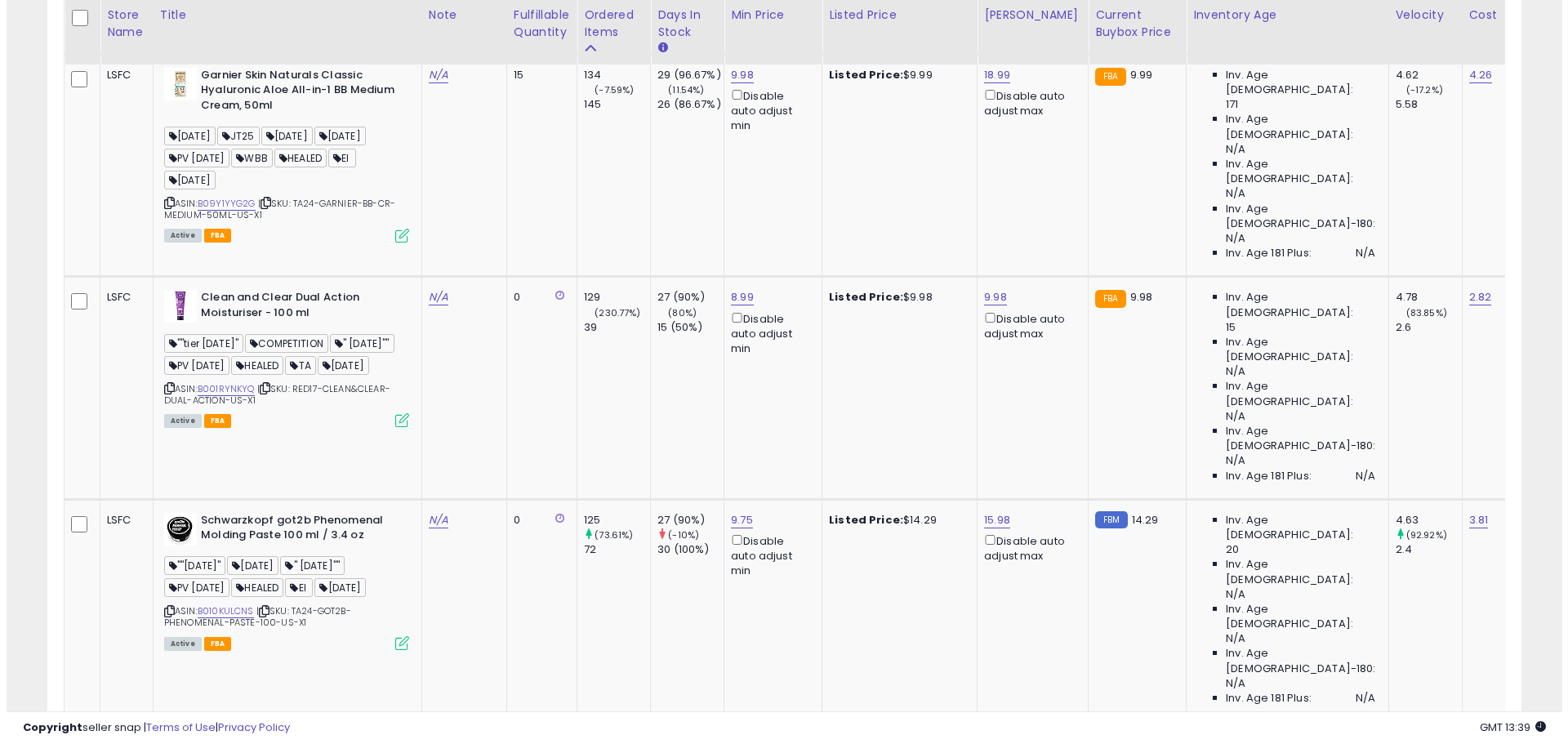
scroll to position [815921, 815639]
click at [399, 636] on icon at bounding box center [396, 643] width 14 height 14
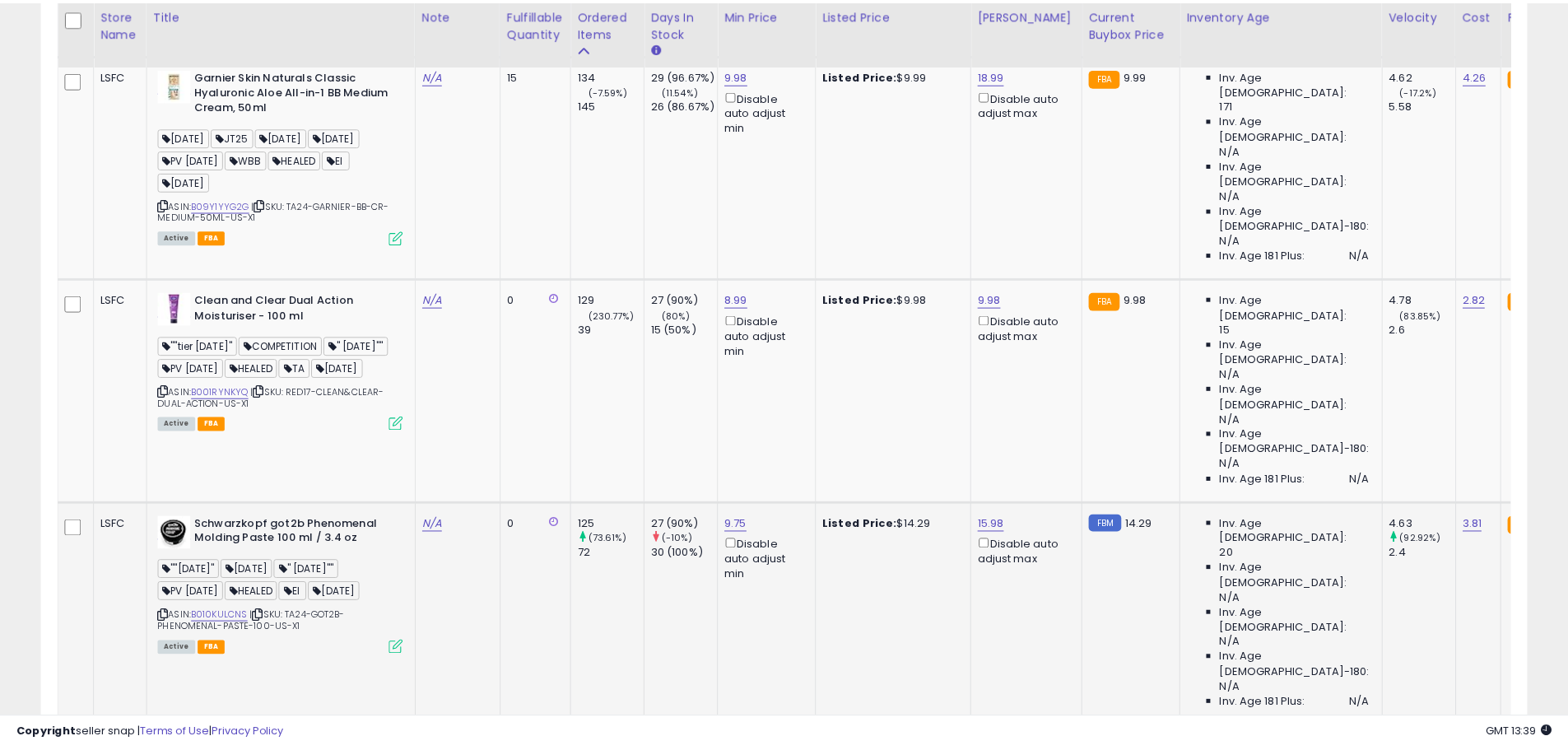
scroll to position [337, 870]
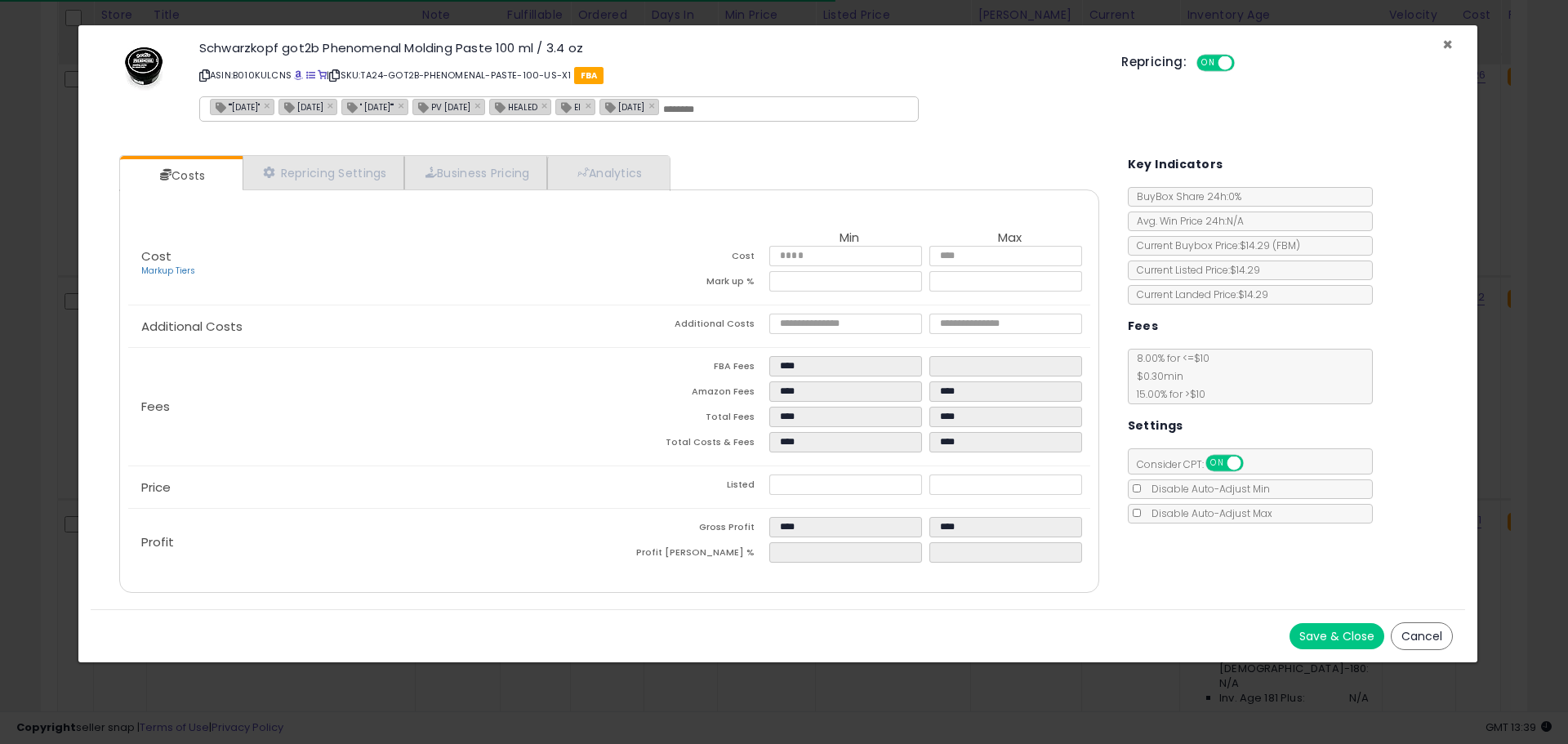
click at [1445, 43] on span "×" at bounding box center [1447, 45] width 11 height 23
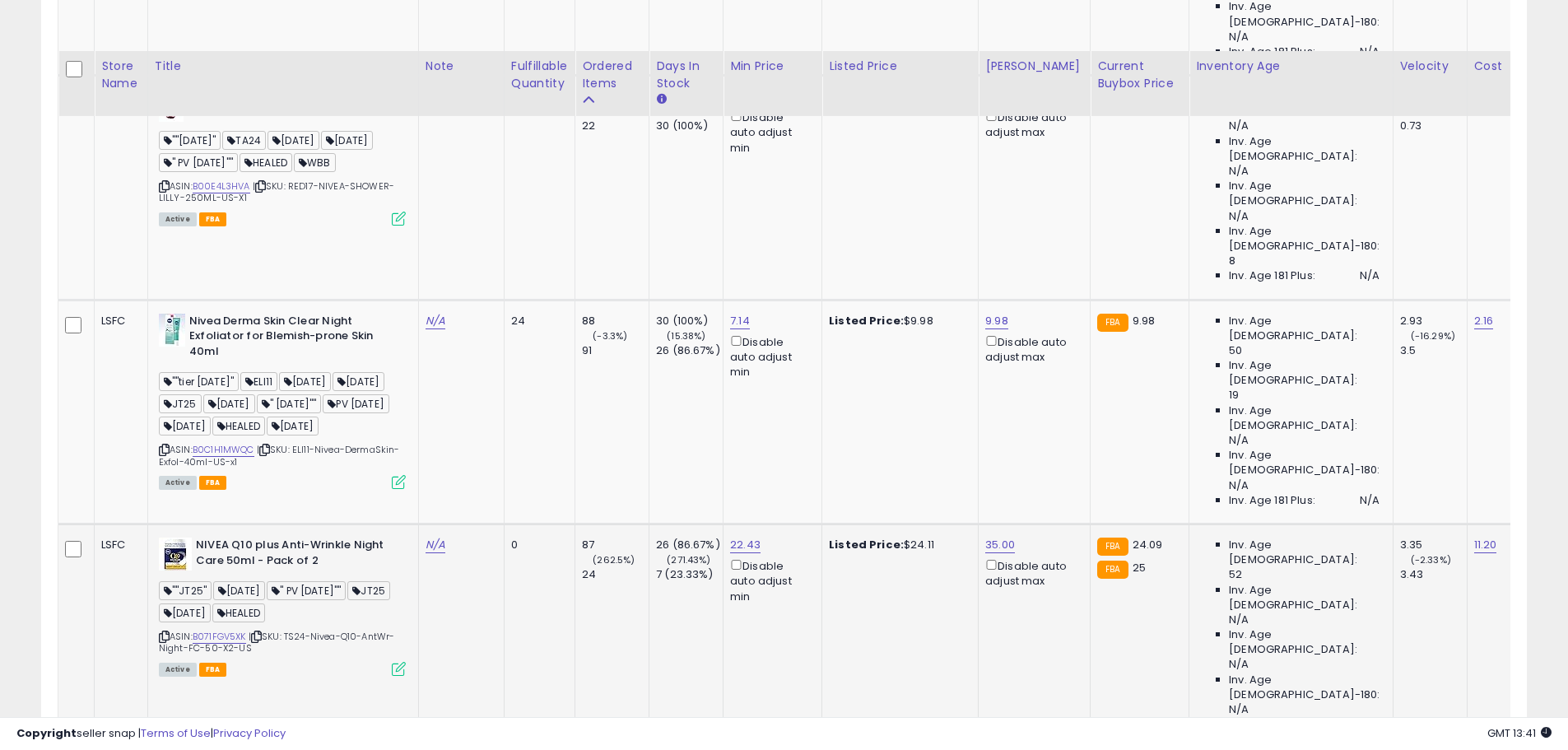
scroll to position [4467, 0]
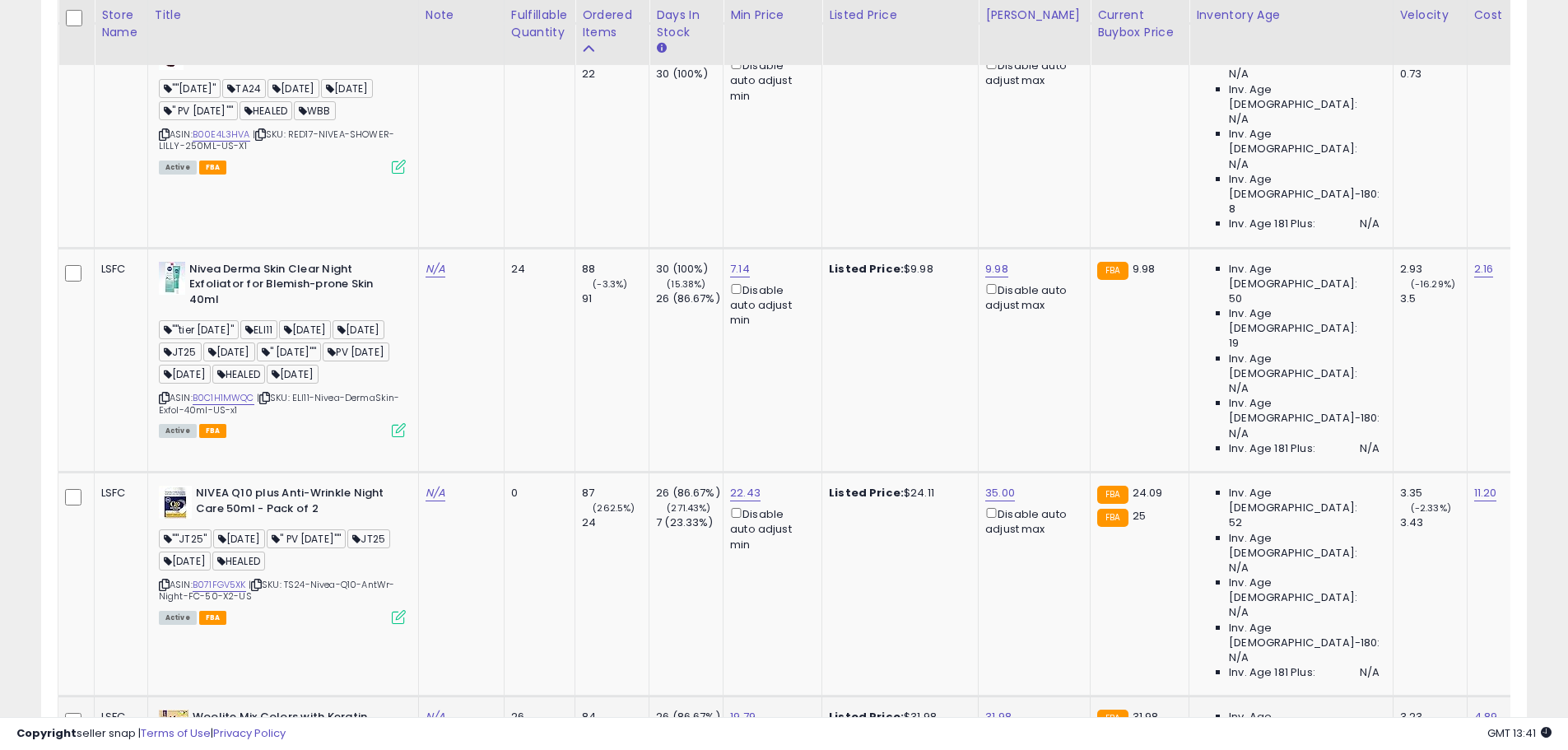
drag, startPoint x: 196, startPoint y: 208, endPoint x: 252, endPoint y: 200, distance: 56.6
copy link "B09641H4CC"
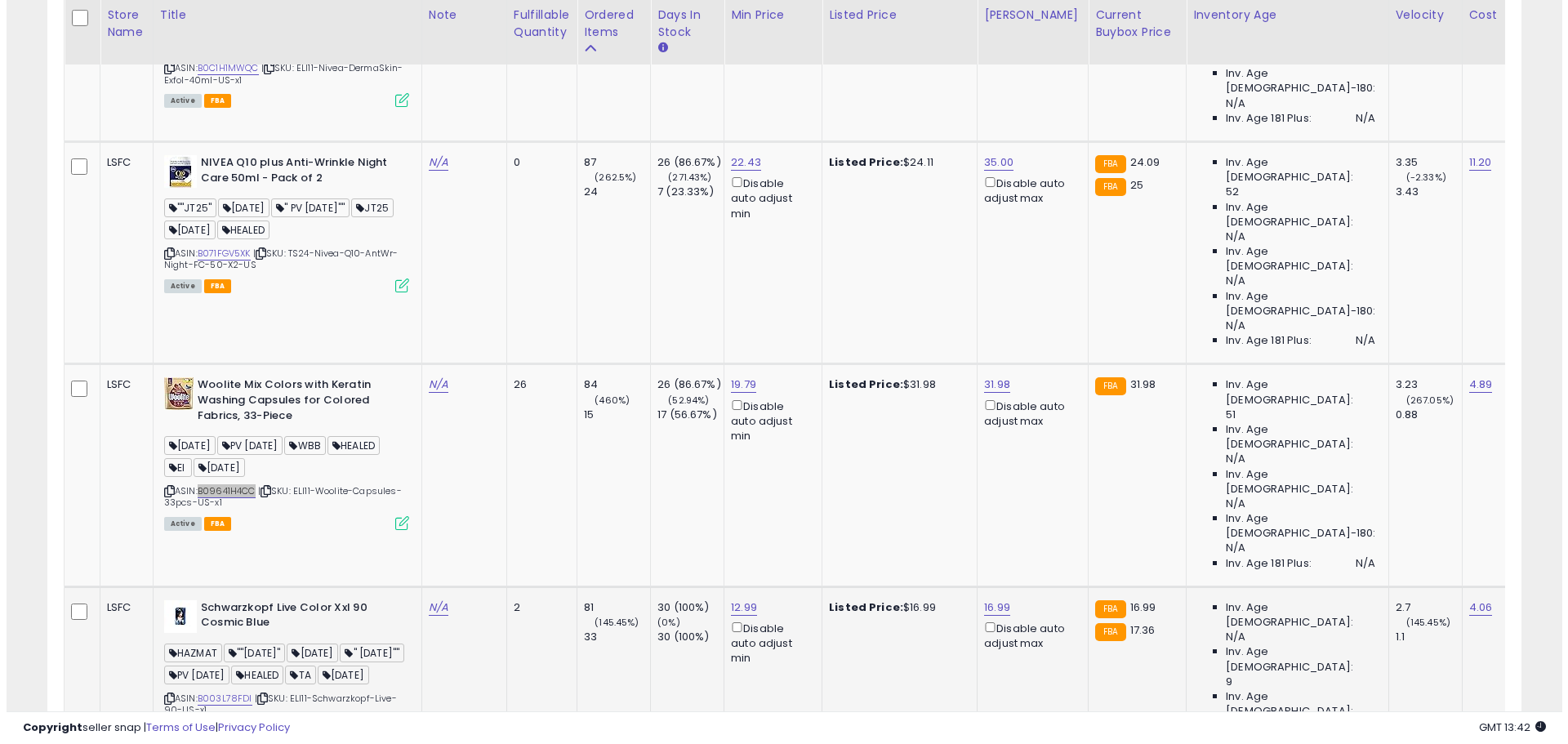
scroll to position [4839, 0]
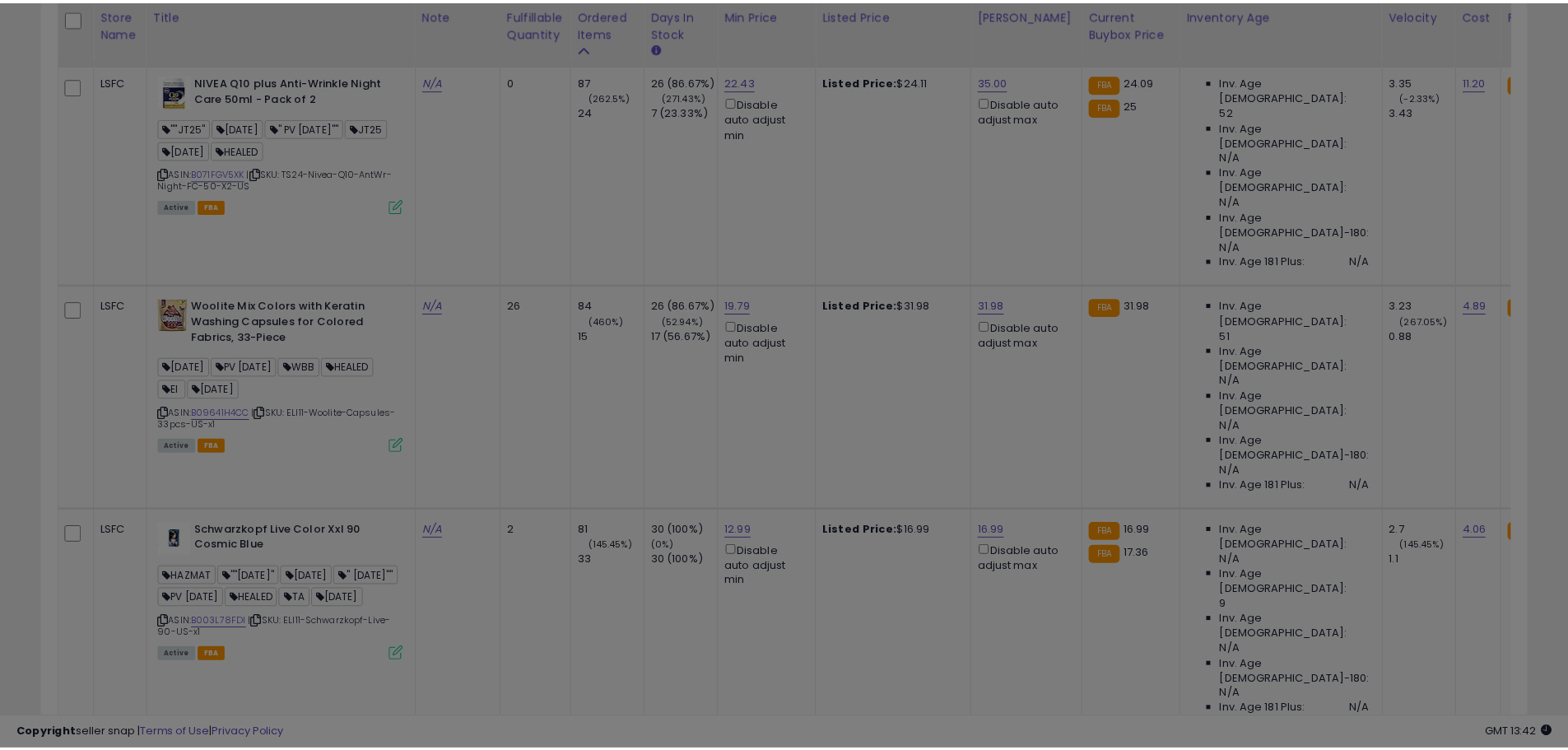
scroll to position [337, 870]
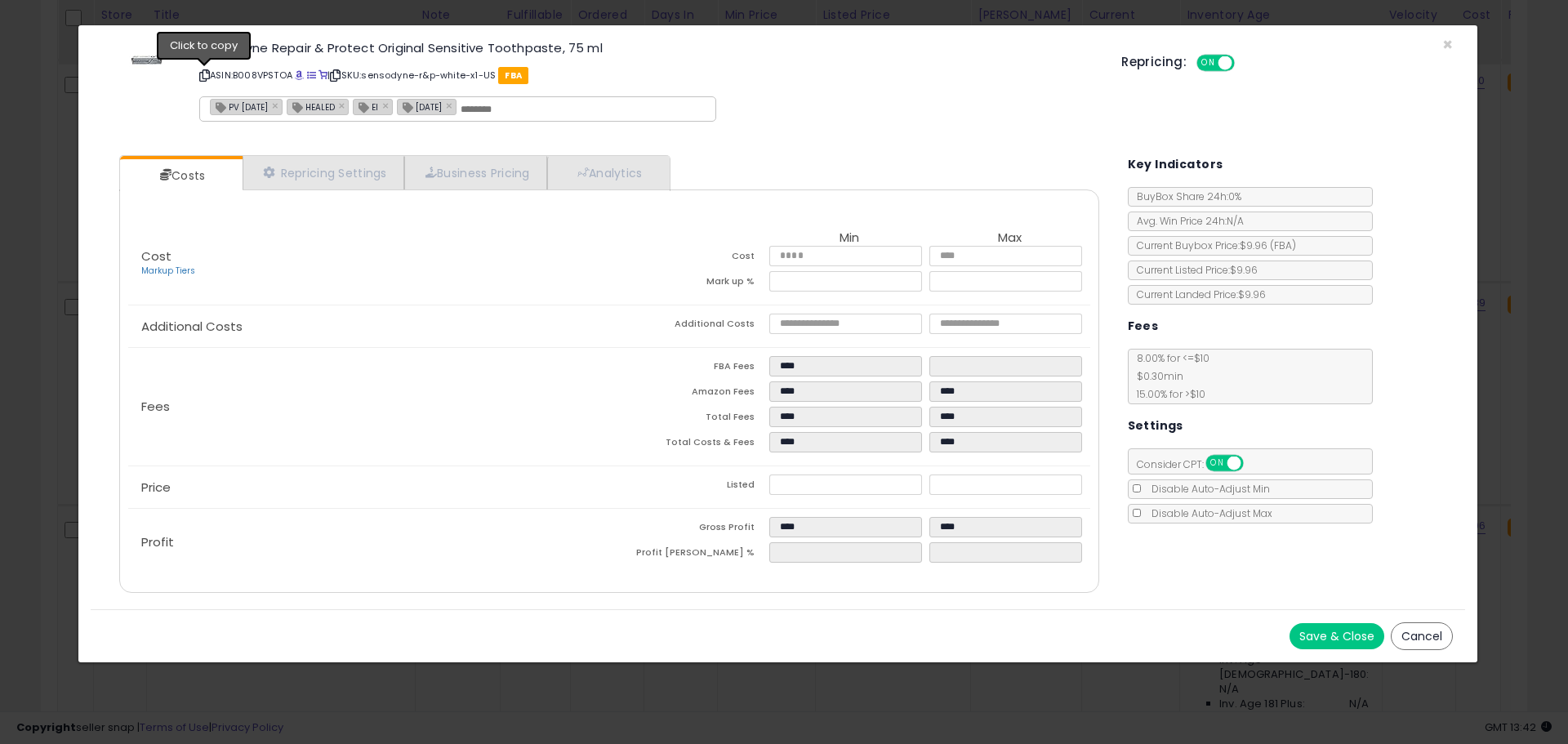
drag, startPoint x: 207, startPoint y: 71, endPoint x: 232, endPoint y: 71, distance: 25.0
click at [207, 71] on icon at bounding box center [204, 75] width 11 height 9
click at [1445, 46] on span "×" at bounding box center [1447, 45] width 11 height 23
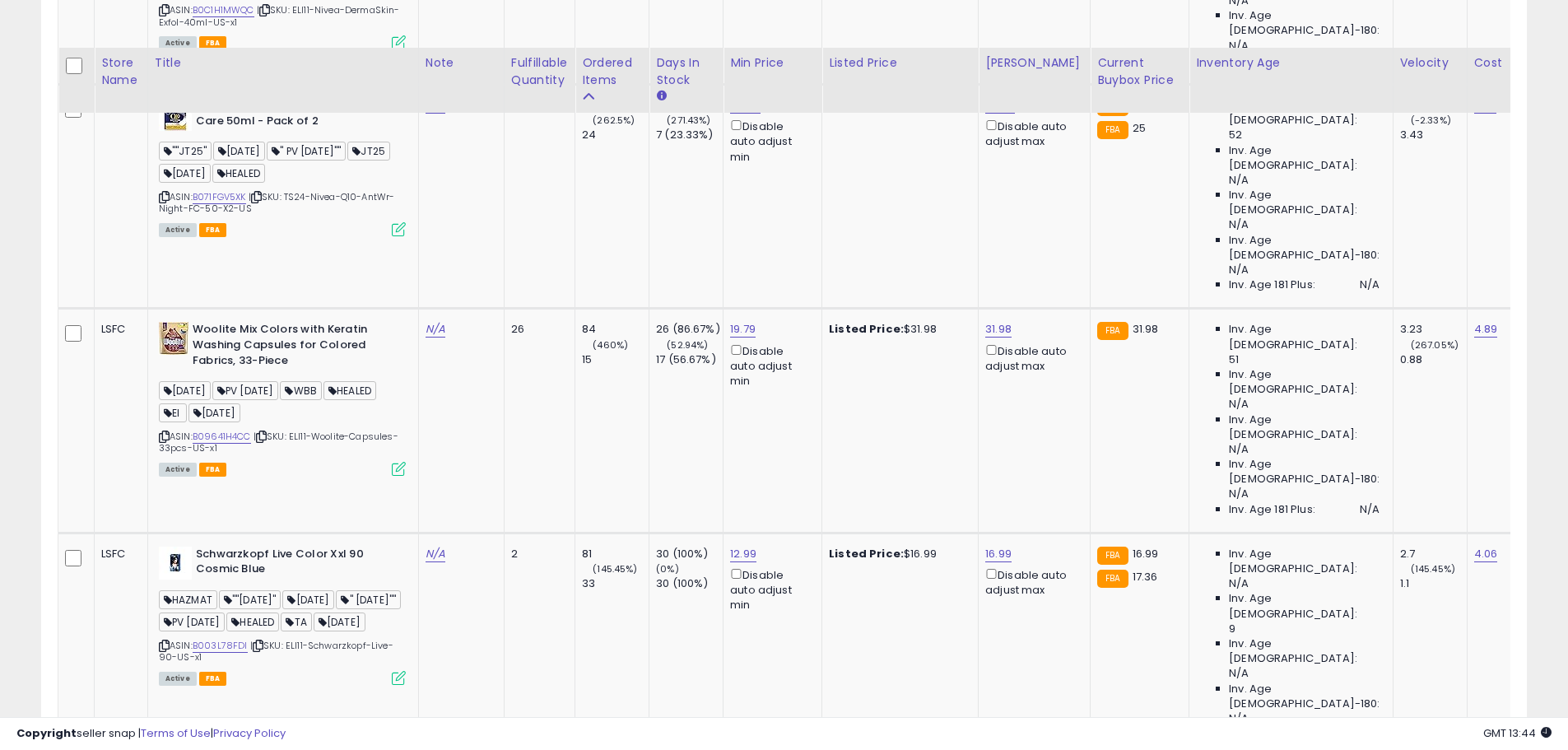
scroll to position [5043, 0]
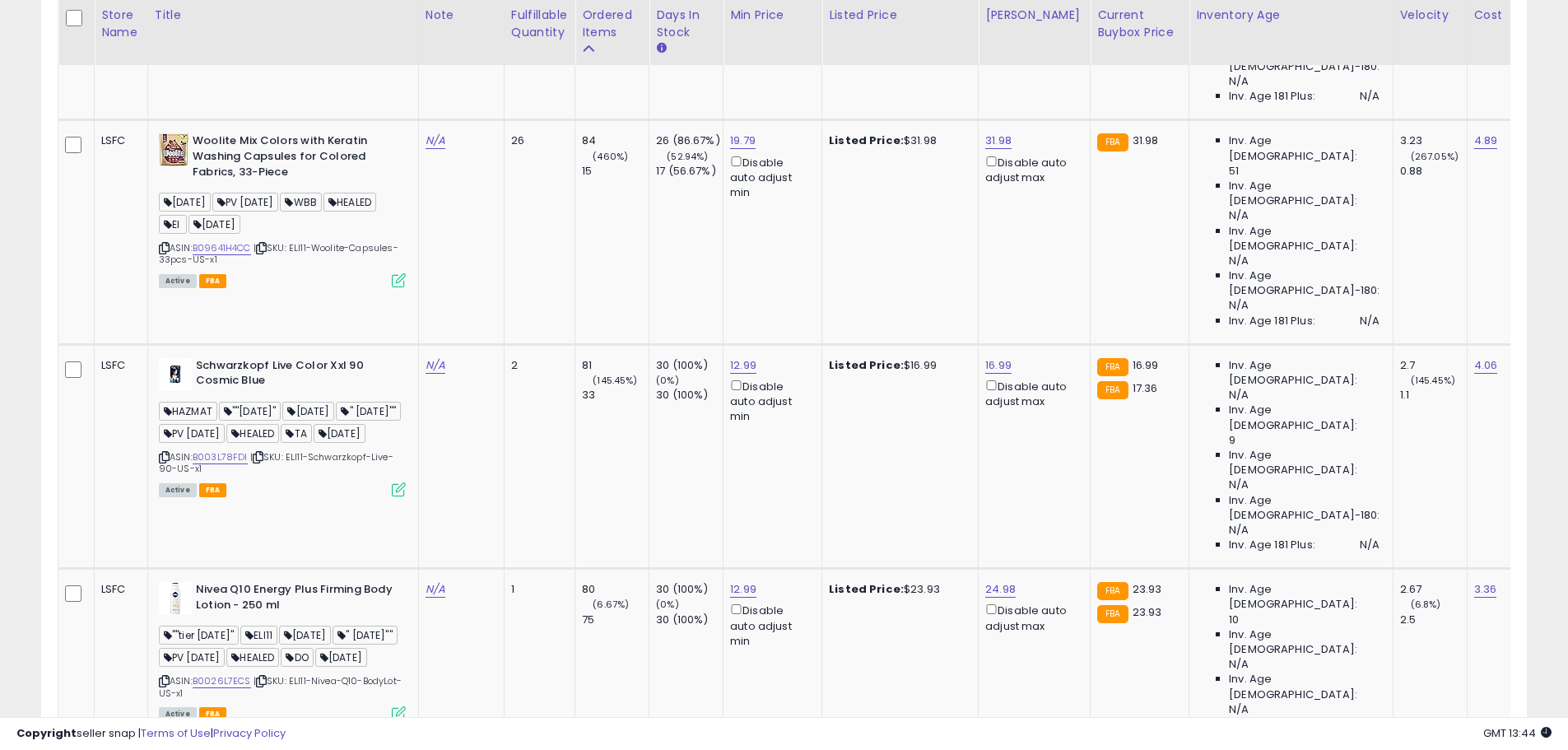
drag, startPoint x: 1353, startPoint y: 633, endPoint x: 1353, endPoint y: 619, distance: 14.0
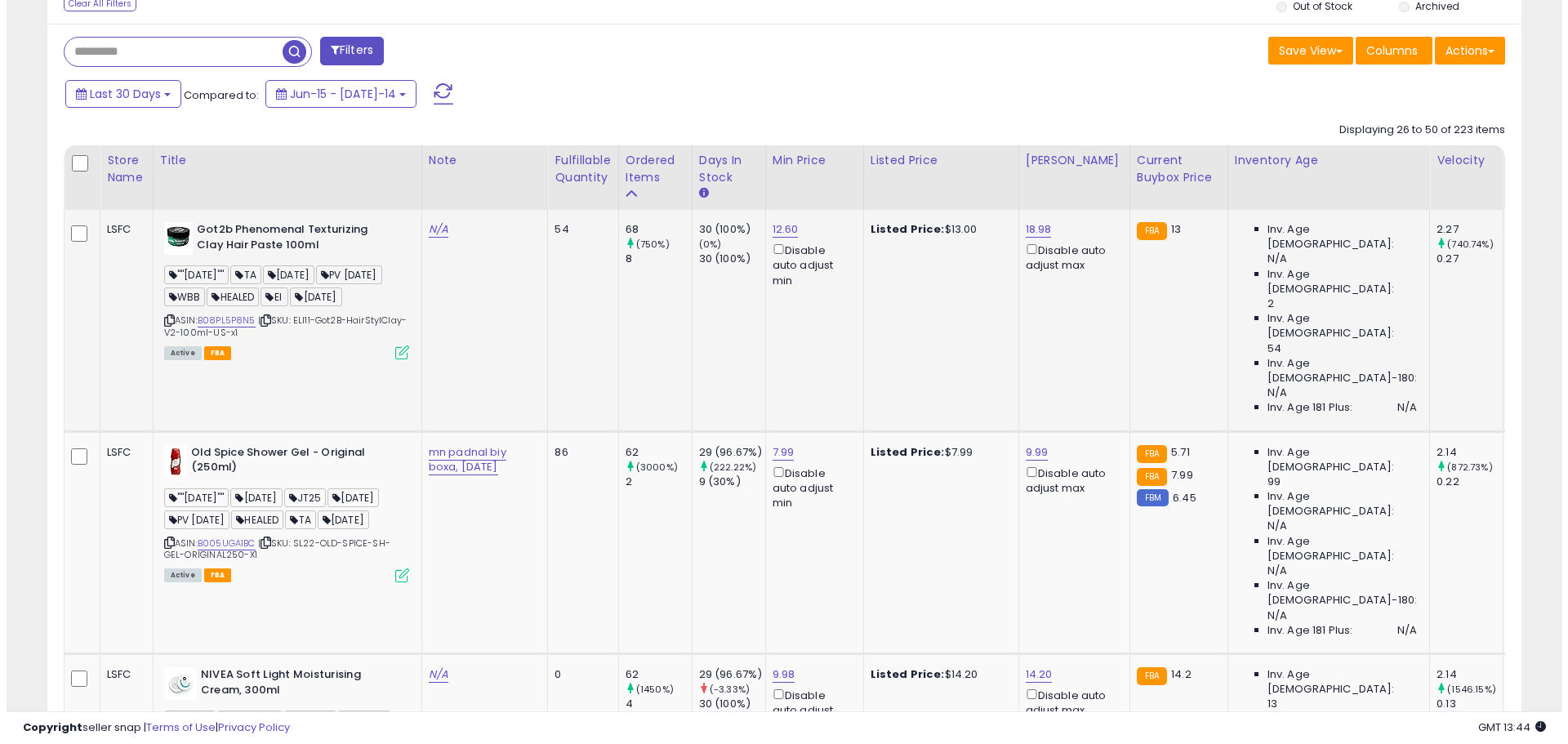
scroll to position [799, 0]
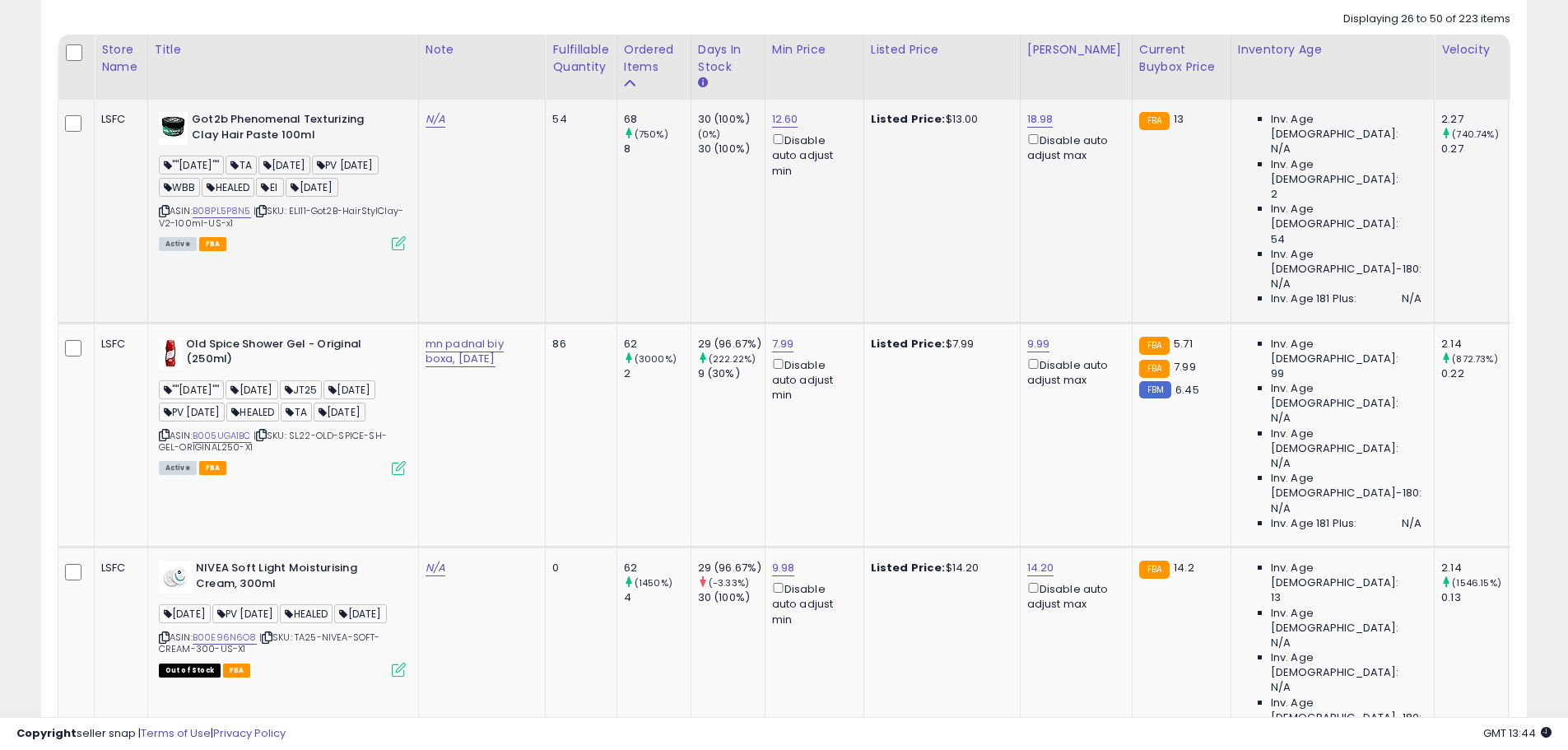
click at [400, 250] on icon at bounding box center [399, 243] width 14 height 14
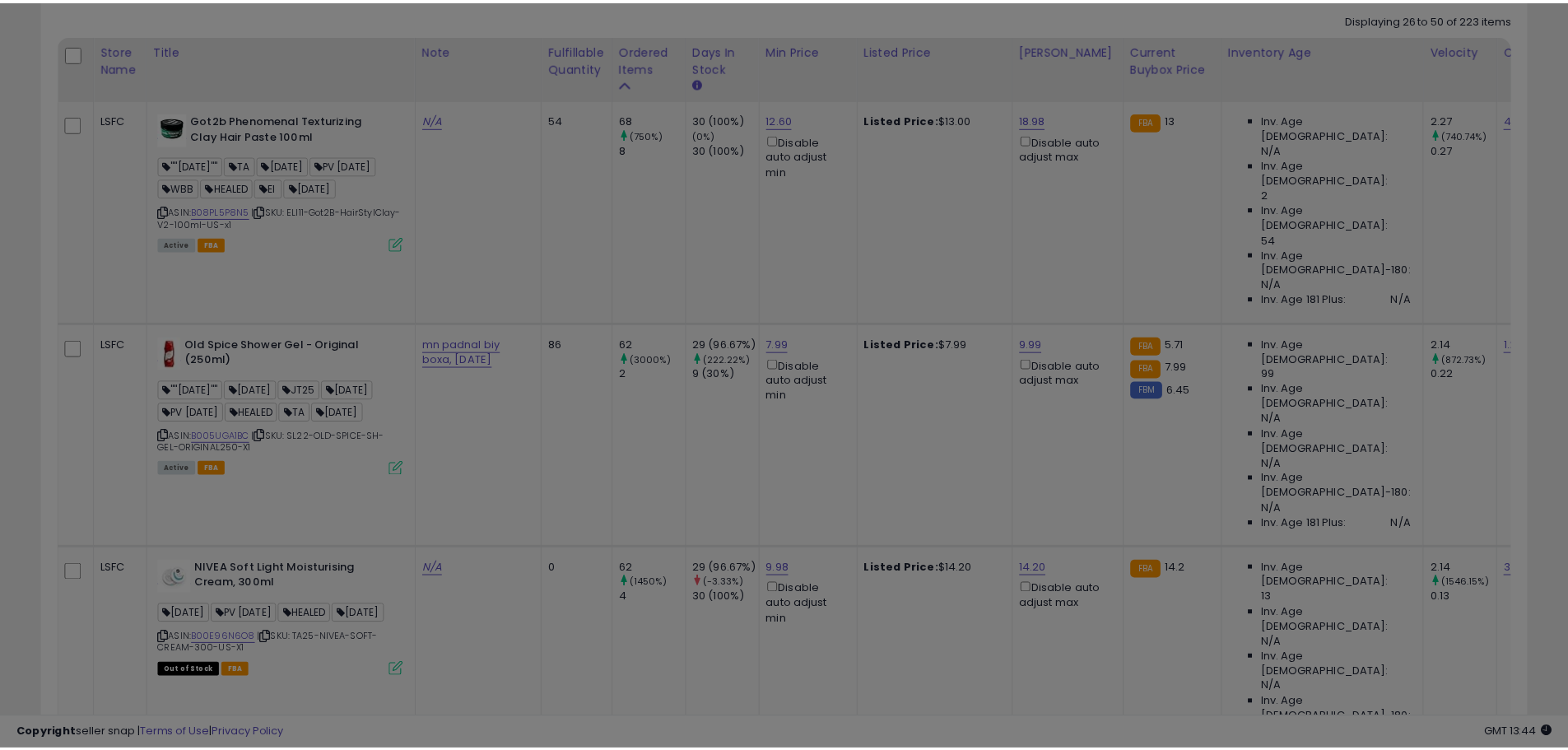
scroll to position [337, 870]
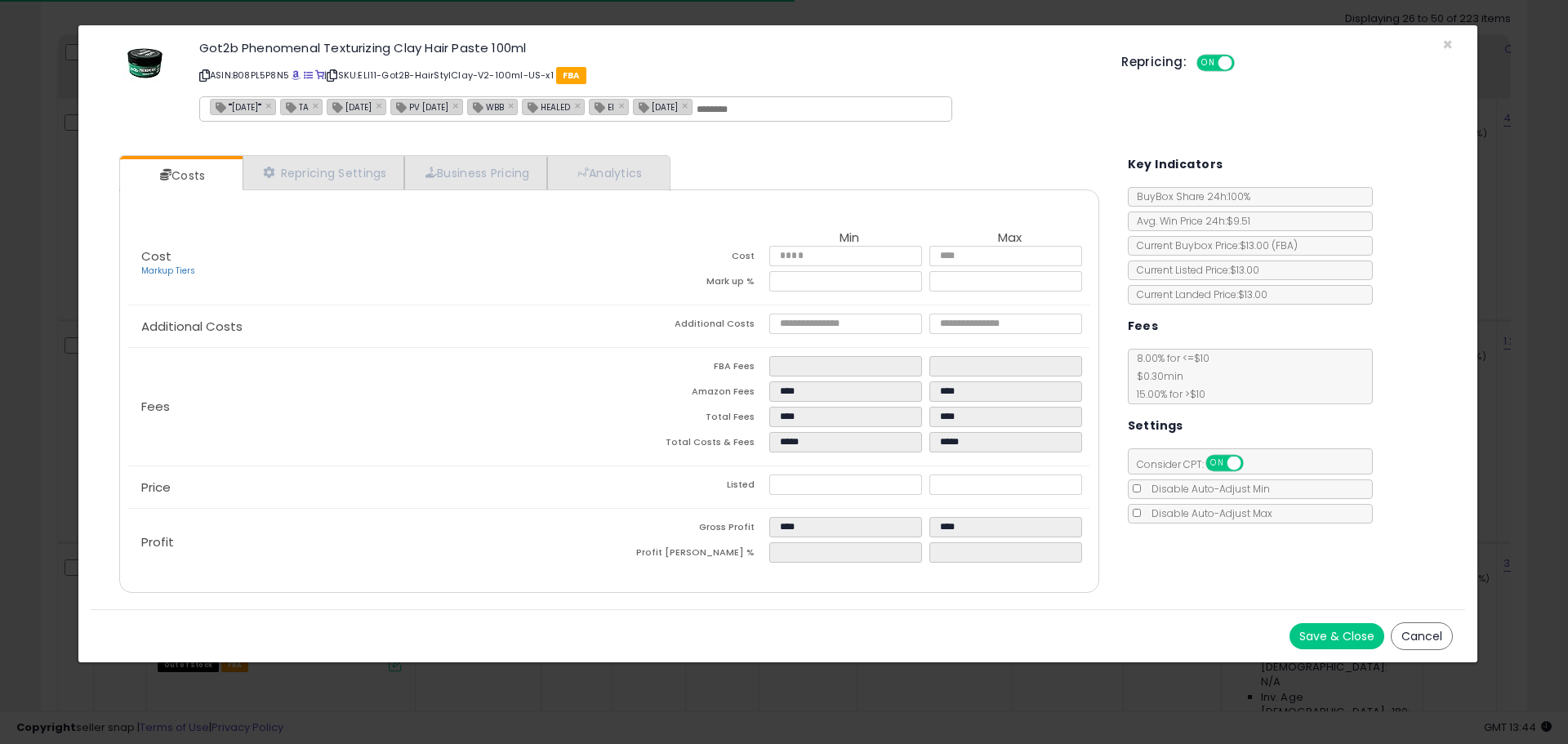
click at [207, 75] on icon at bounding box center [204, 75] width 11 height 9
click at [1446, 42] on span "×" at bounding box center [1447, 45] width 11 height 23
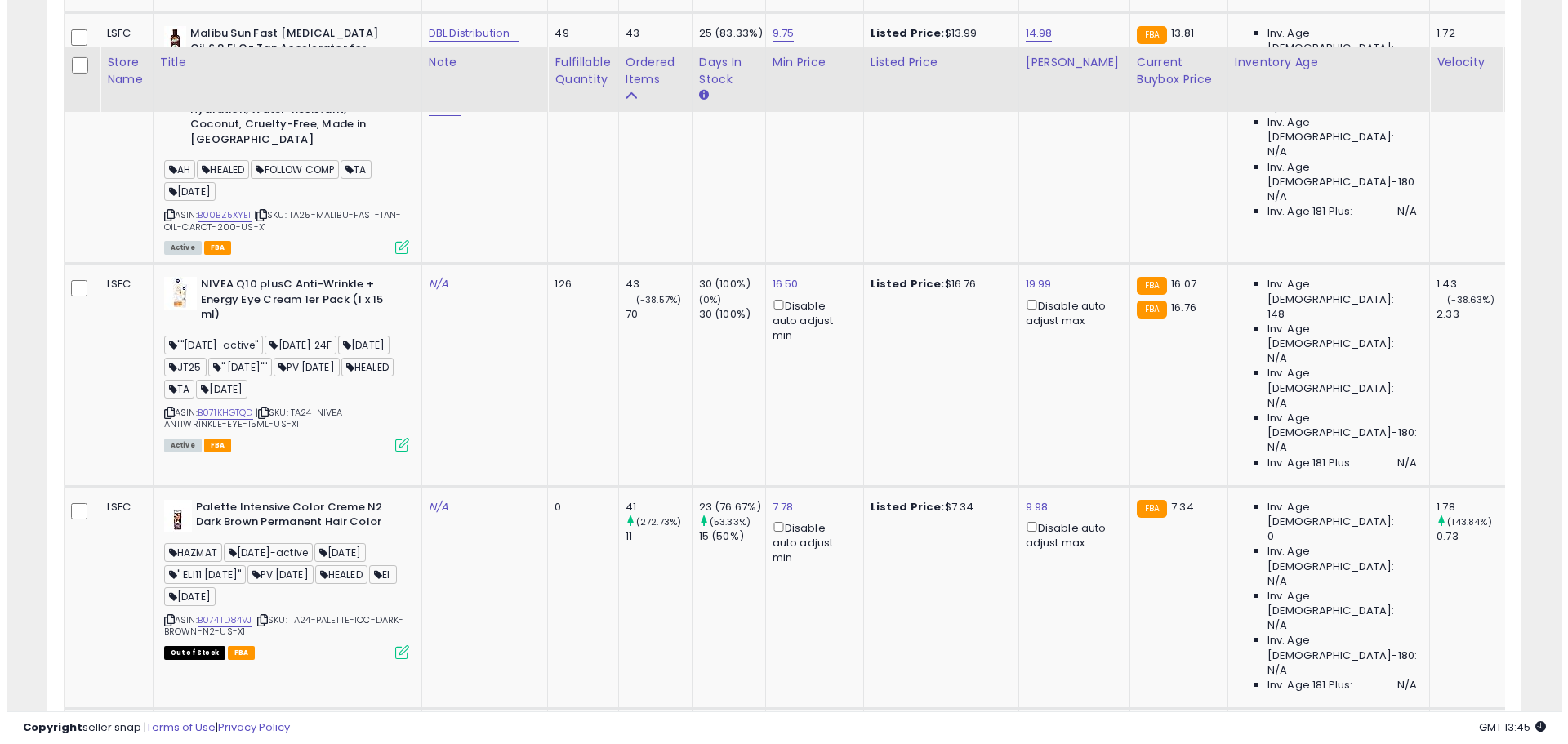
scroll to position [3166, 0]
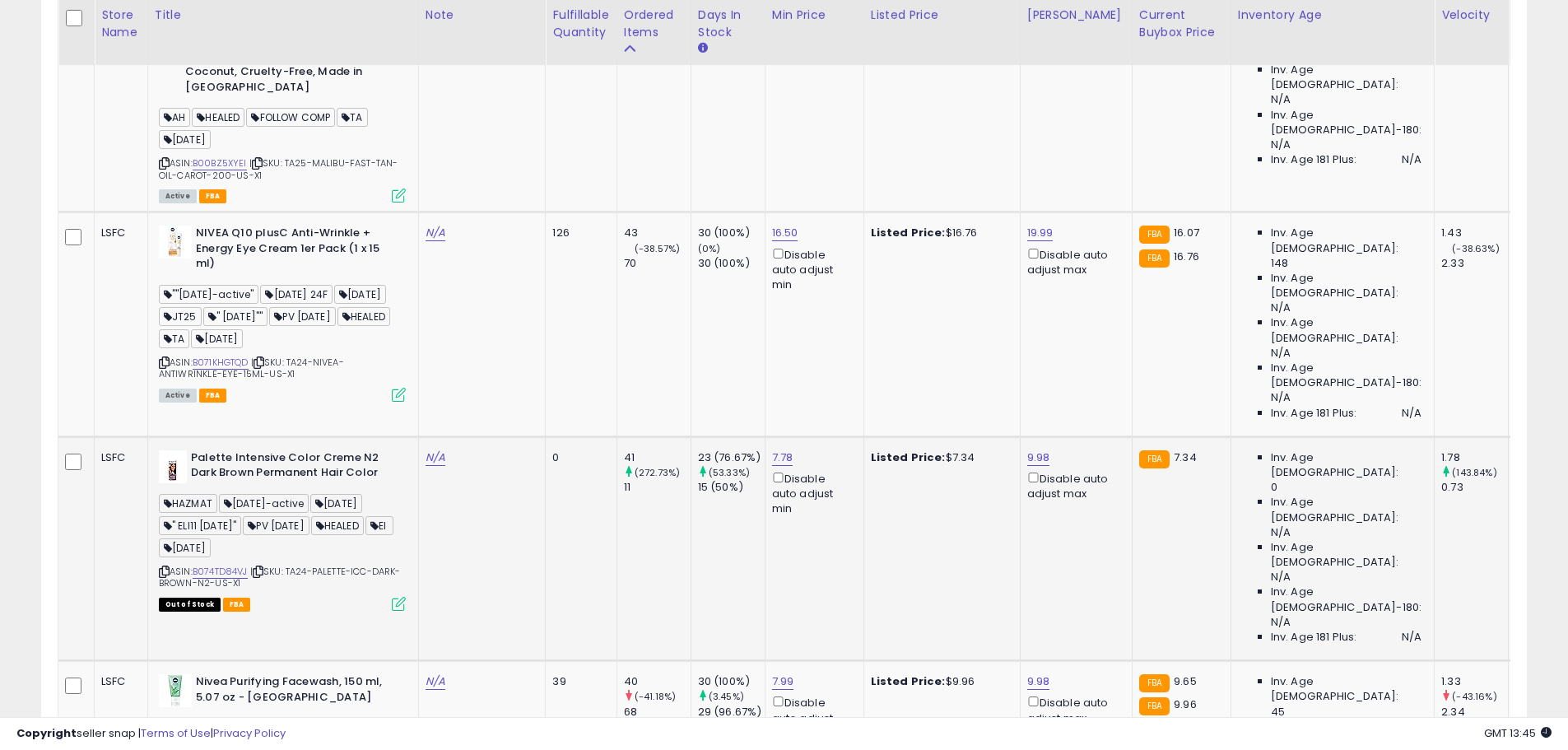
click at [404, 596] on icon at bounding box center [399, 603] width 14 height 14
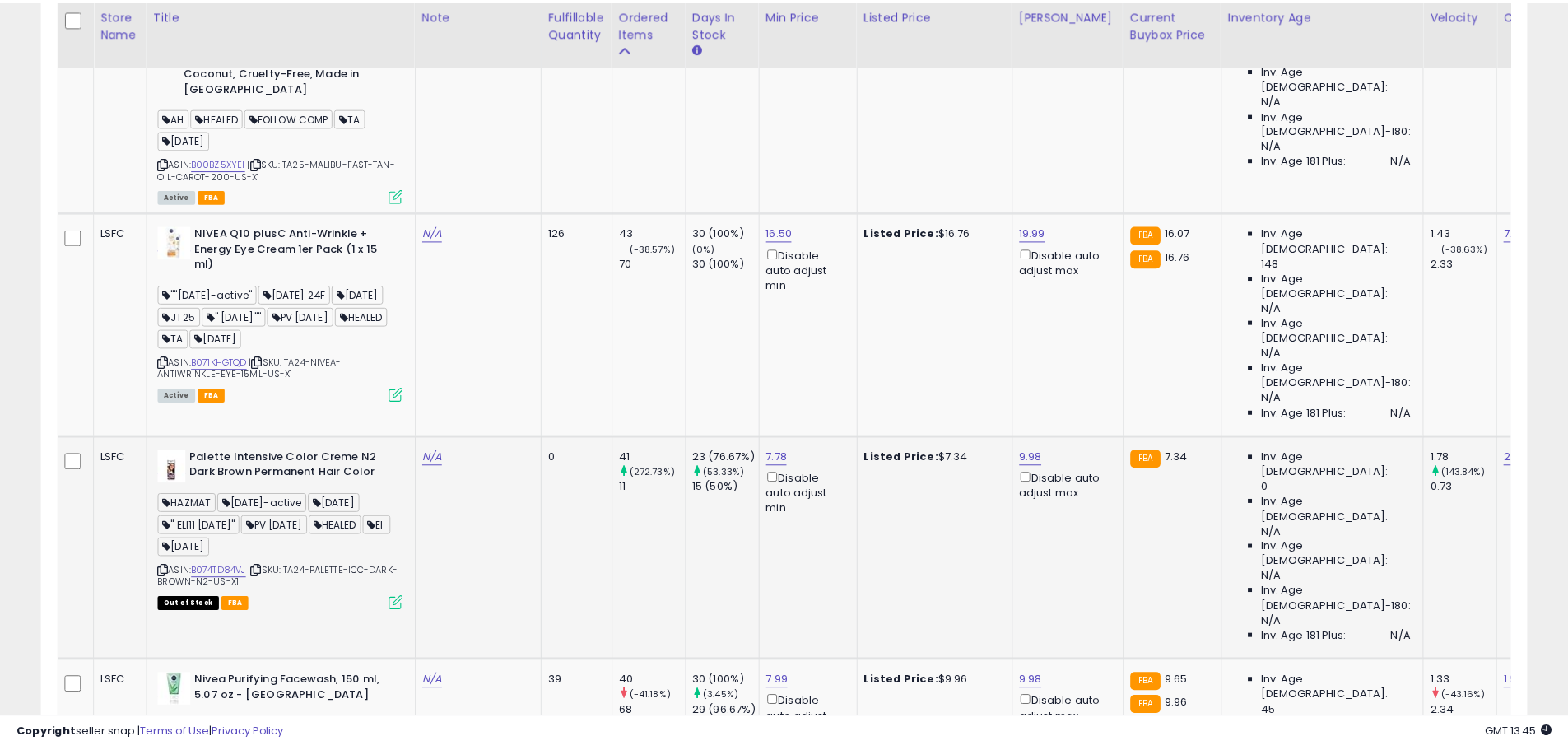
scroll to position [337, 870]
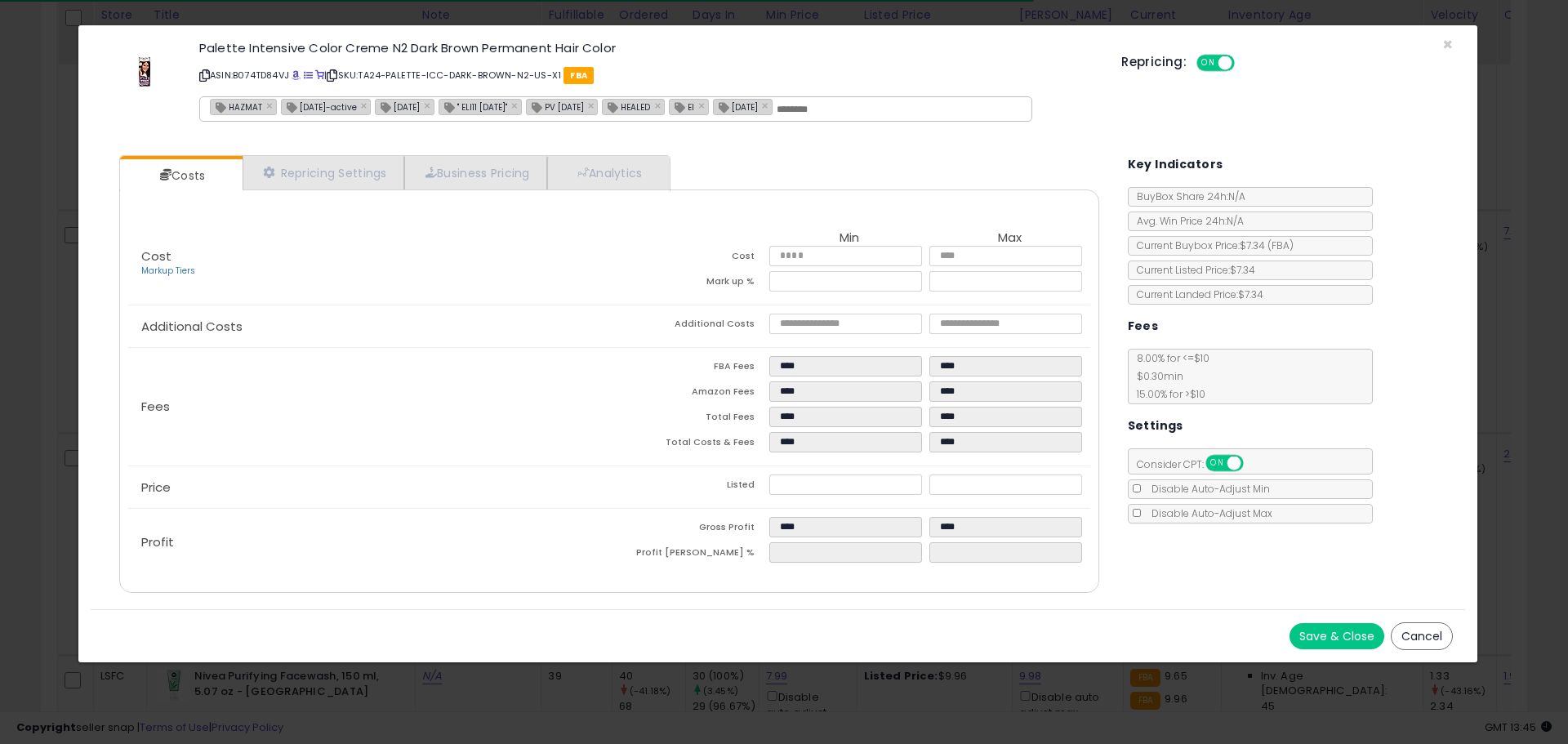
click at [204, 71] on icon at bounding box center [204, 75] width 11 height 9
drag, startPoint x: 1449, startPoint y: 45, endPoint x: 1440, endPoint y: 49, distance: 9.8
click at [1449, 45] on span "×" at bounding box center [1447, 45] width 11 height 23
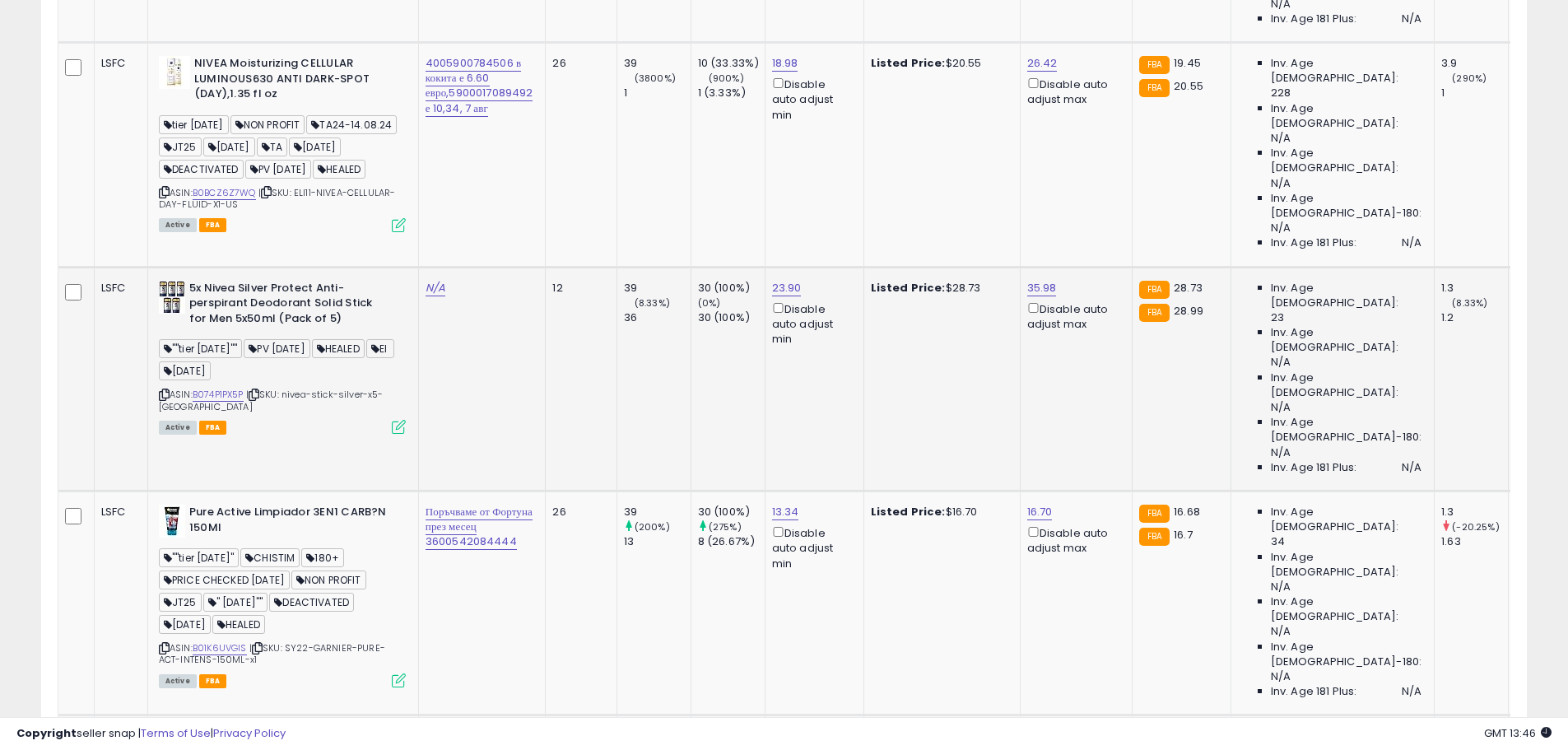
scroll to position [4261, 0]
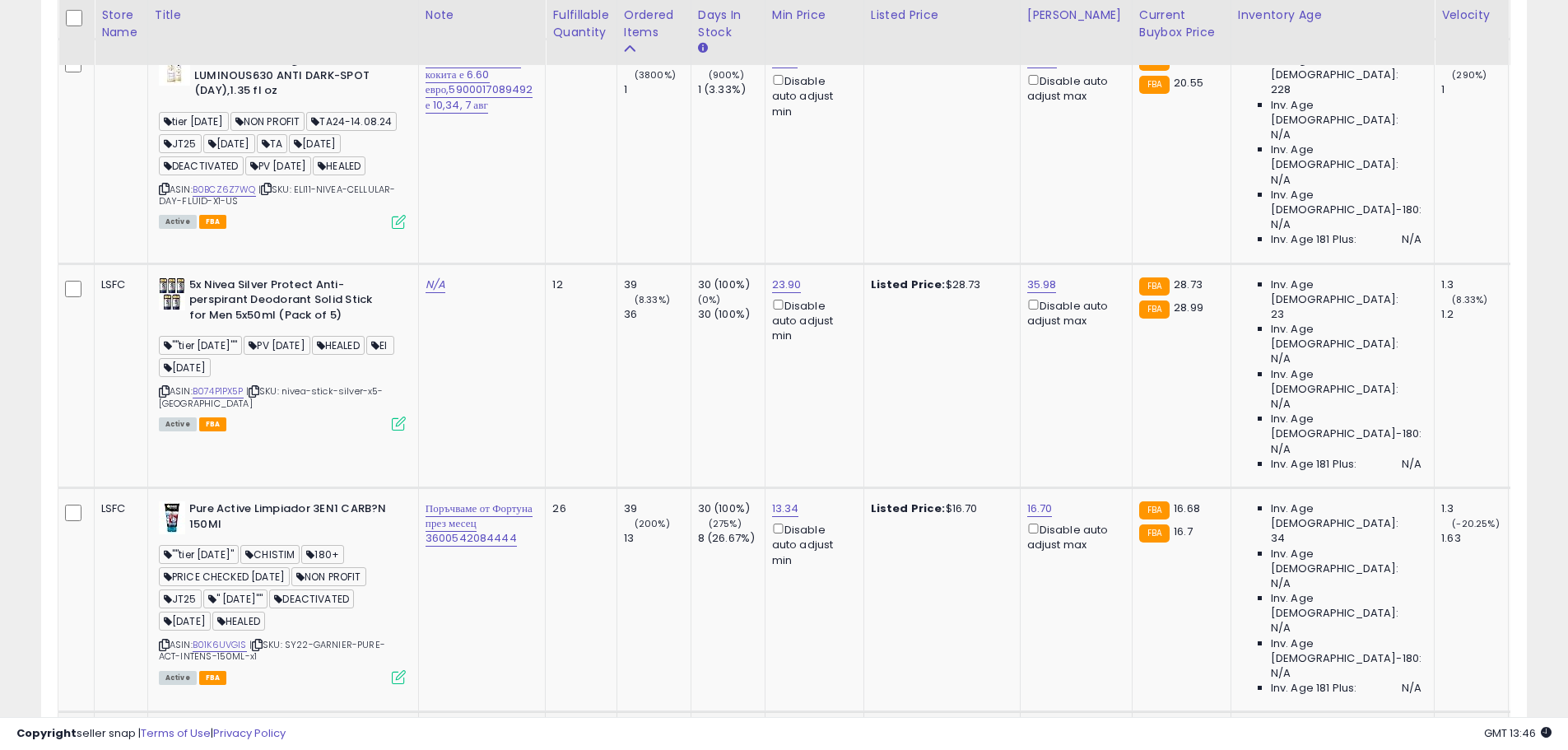
drag, startPoint x: 246, startPoint y: 272, endPoint x: 195, endPoint y: 272, distance: 51.0
copy div "B012G1IKPM"
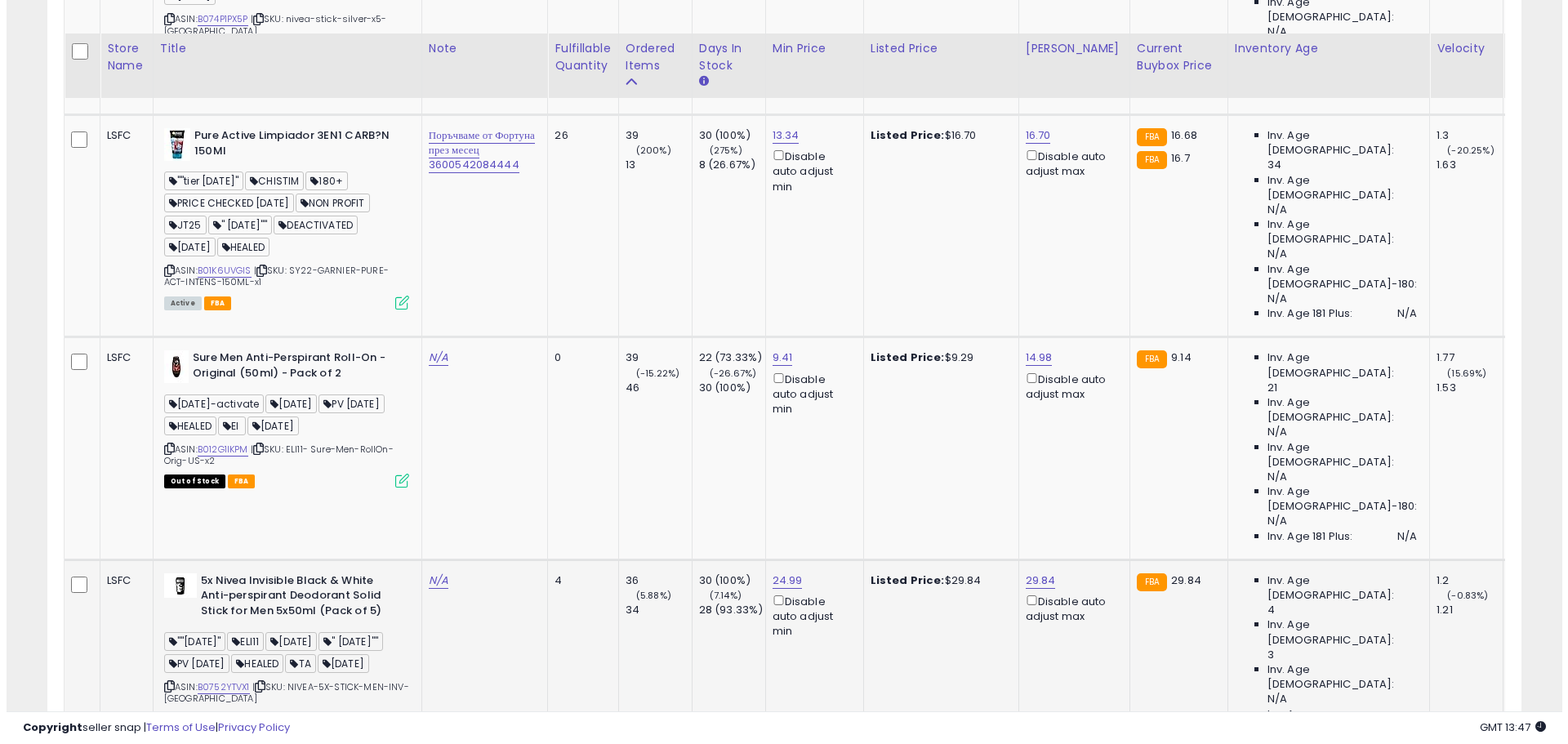
scroll to position [4636, 0]
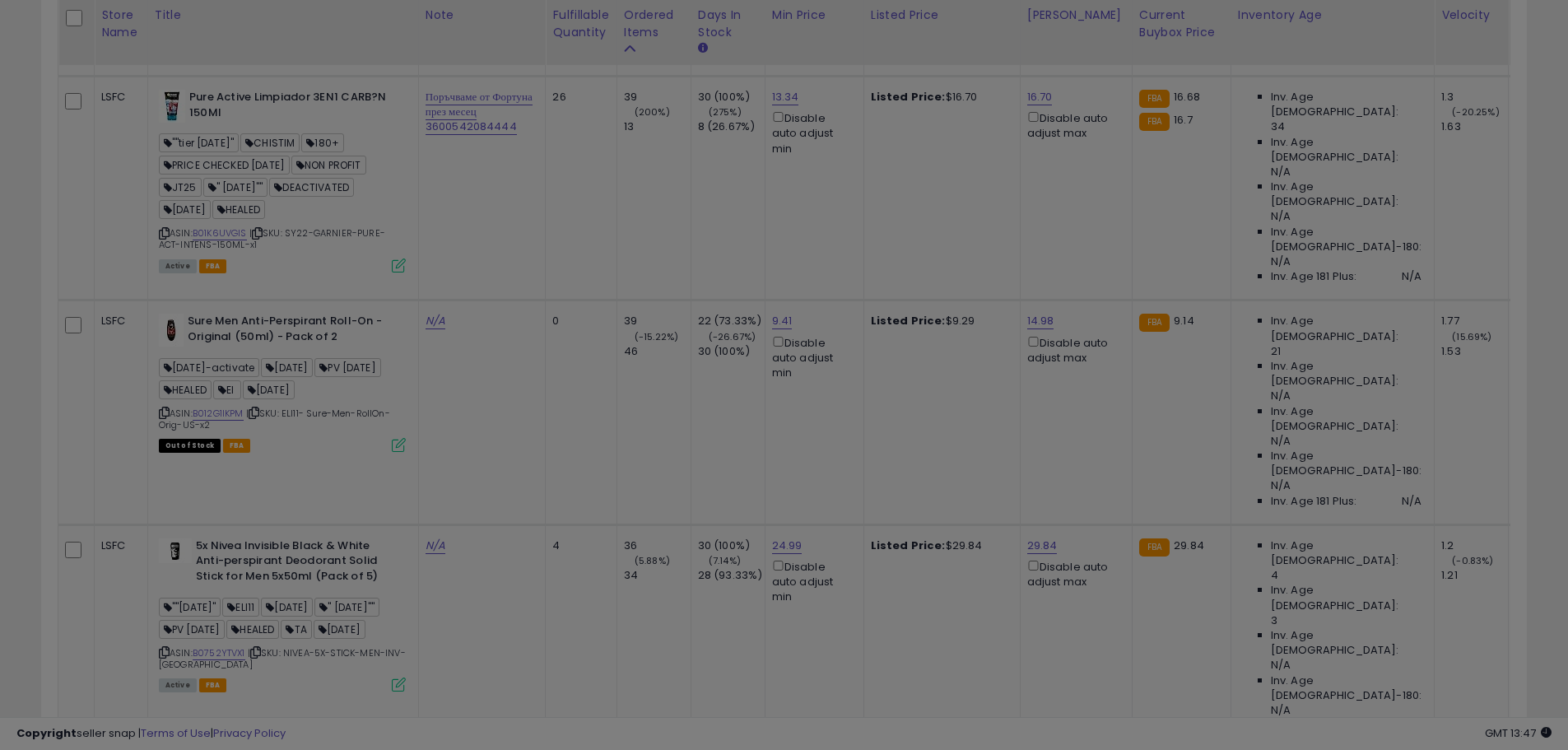
scroll to position [337, 870]
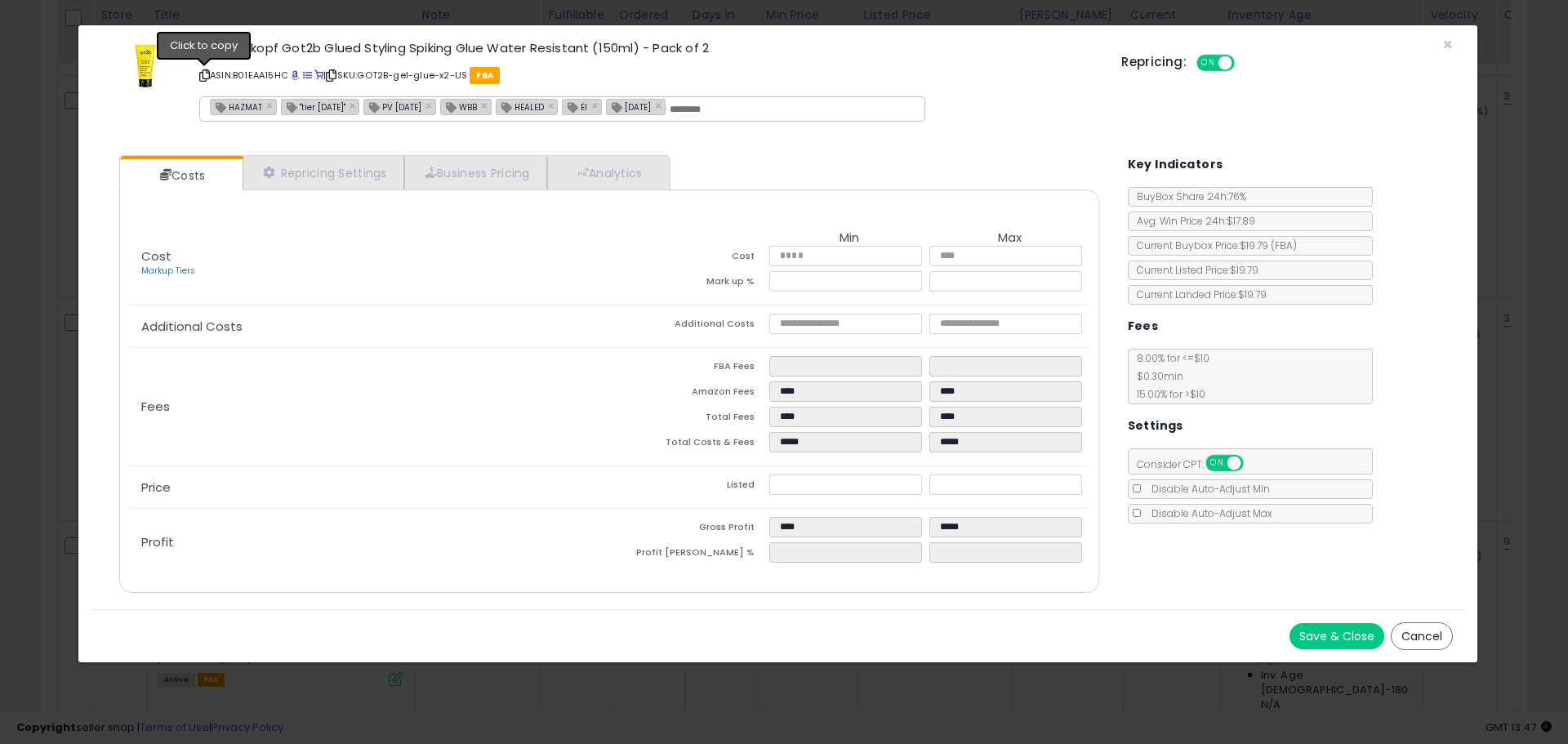
click at [201, 77] on icon at bounding box center [204, 75] width 11 height 9
click at [1451, 39] on span "×" at bounding box center [1447, 45] width 11 height 23
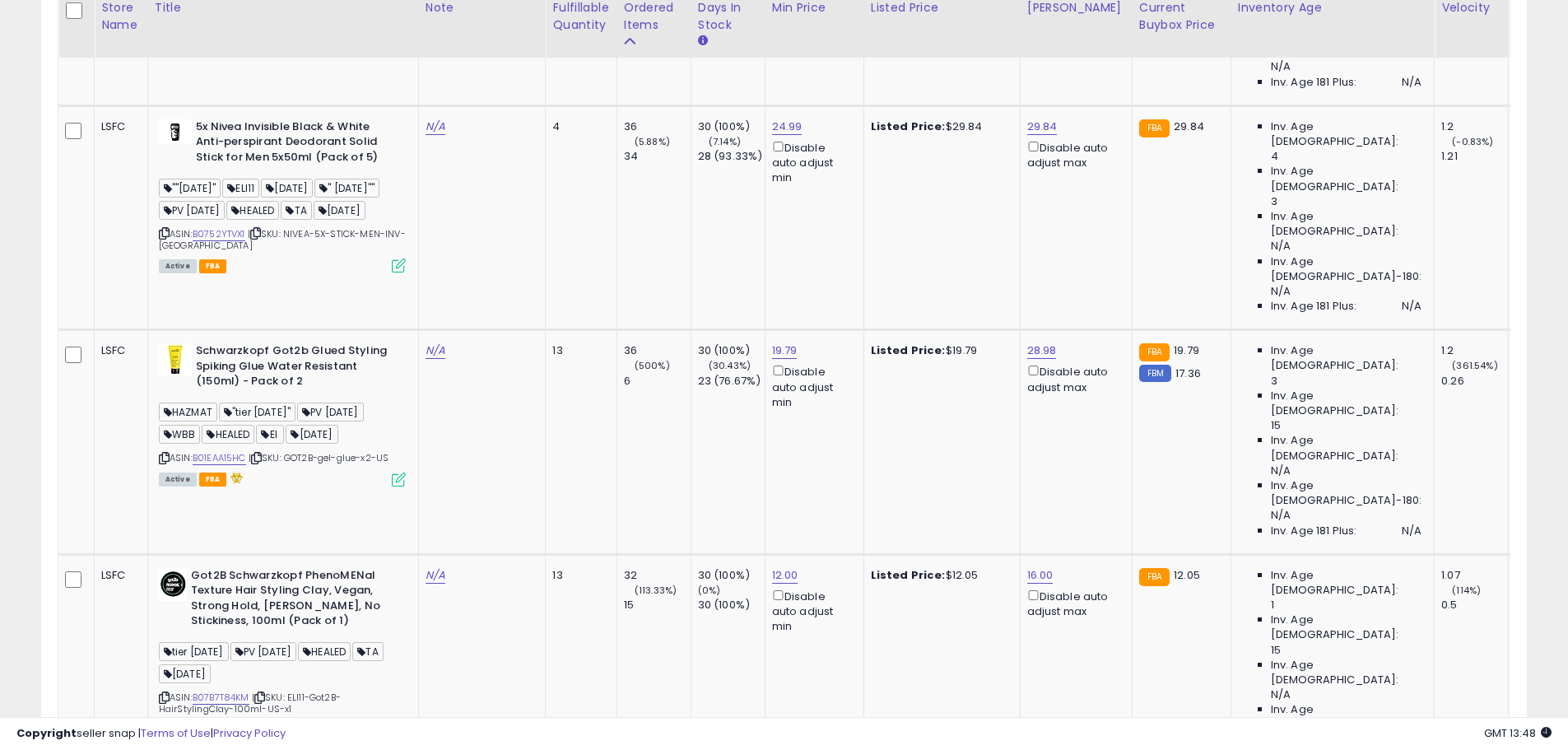
scroll to position [5112, 0]
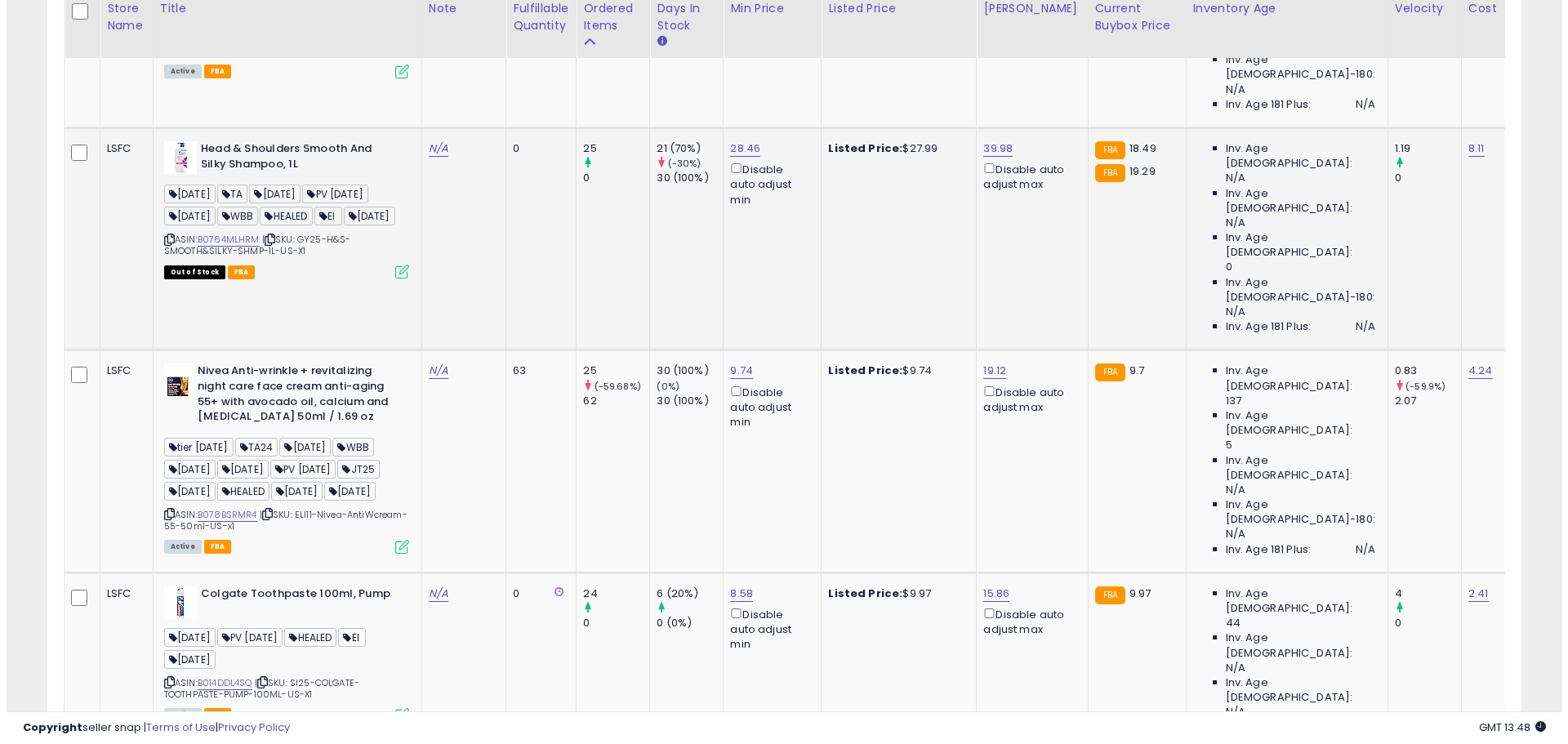
scroll to position [1208, 0]
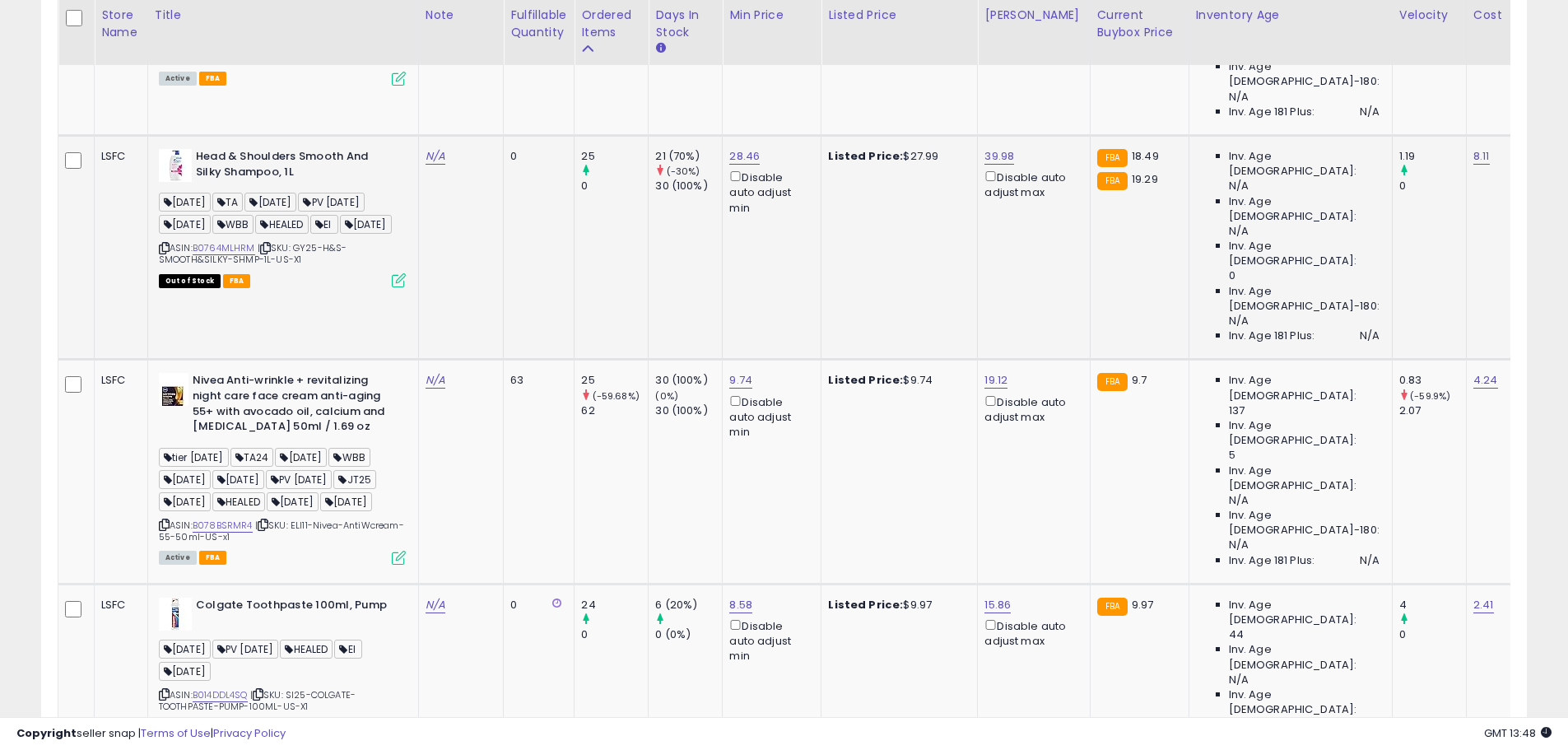
click at [396, 273] on icon at bounding box center [399, 280] width 14 height 14
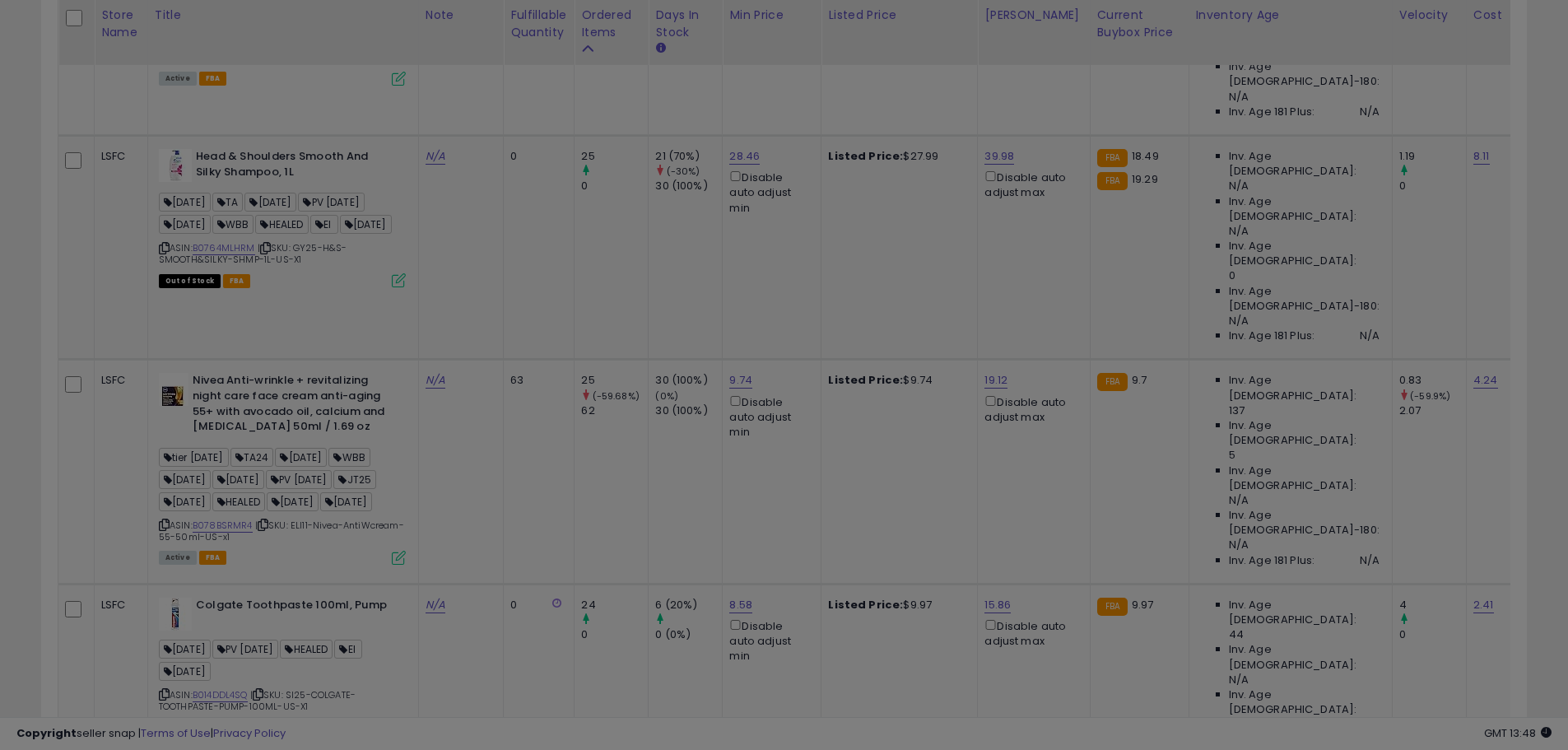
scroll to position [337, 870]
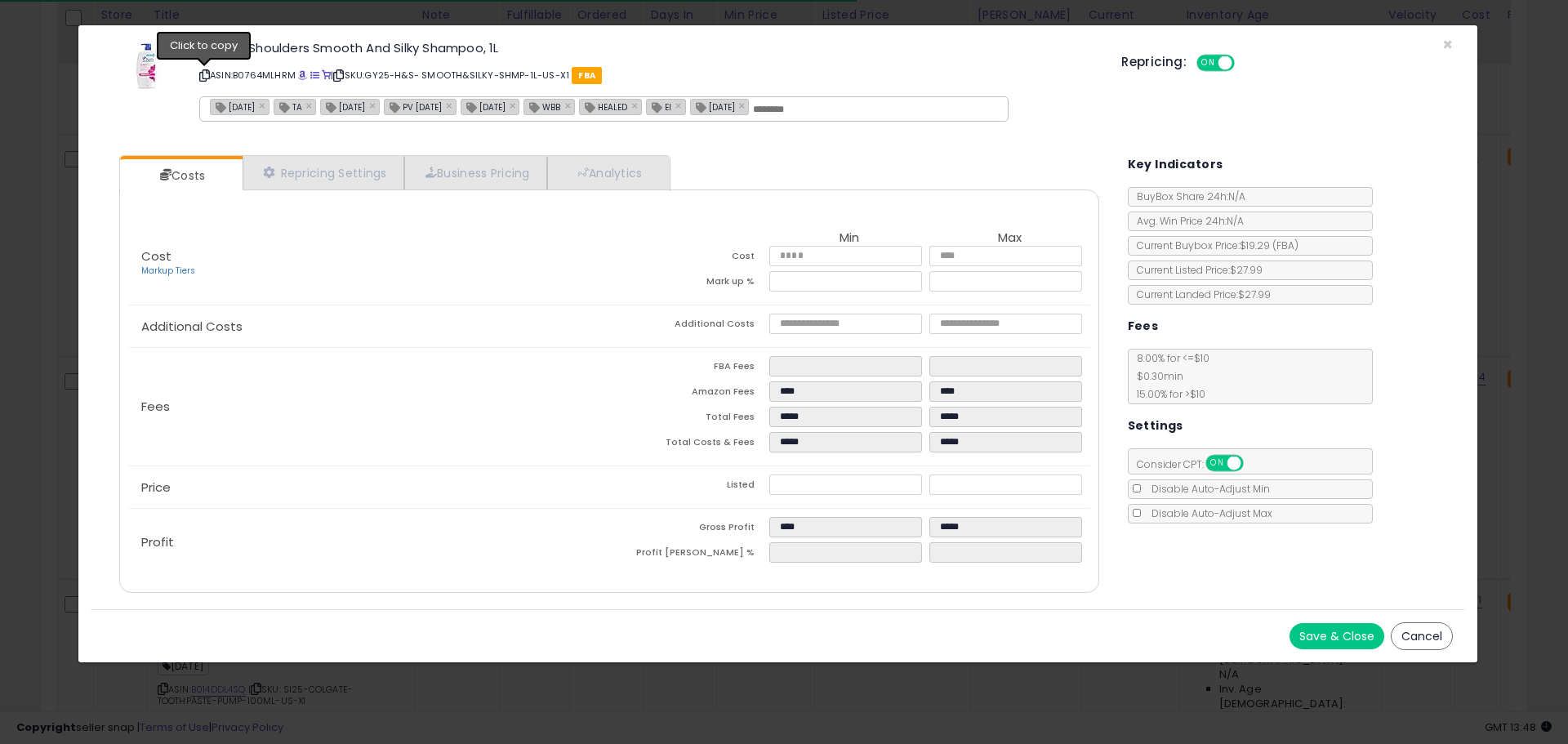
click at [205, 71] on icon at bounding box center [204, 75] width 11 height 9
click at [1445, 46] on span "×" at bounding box center [1447, 45] width 11 height 23
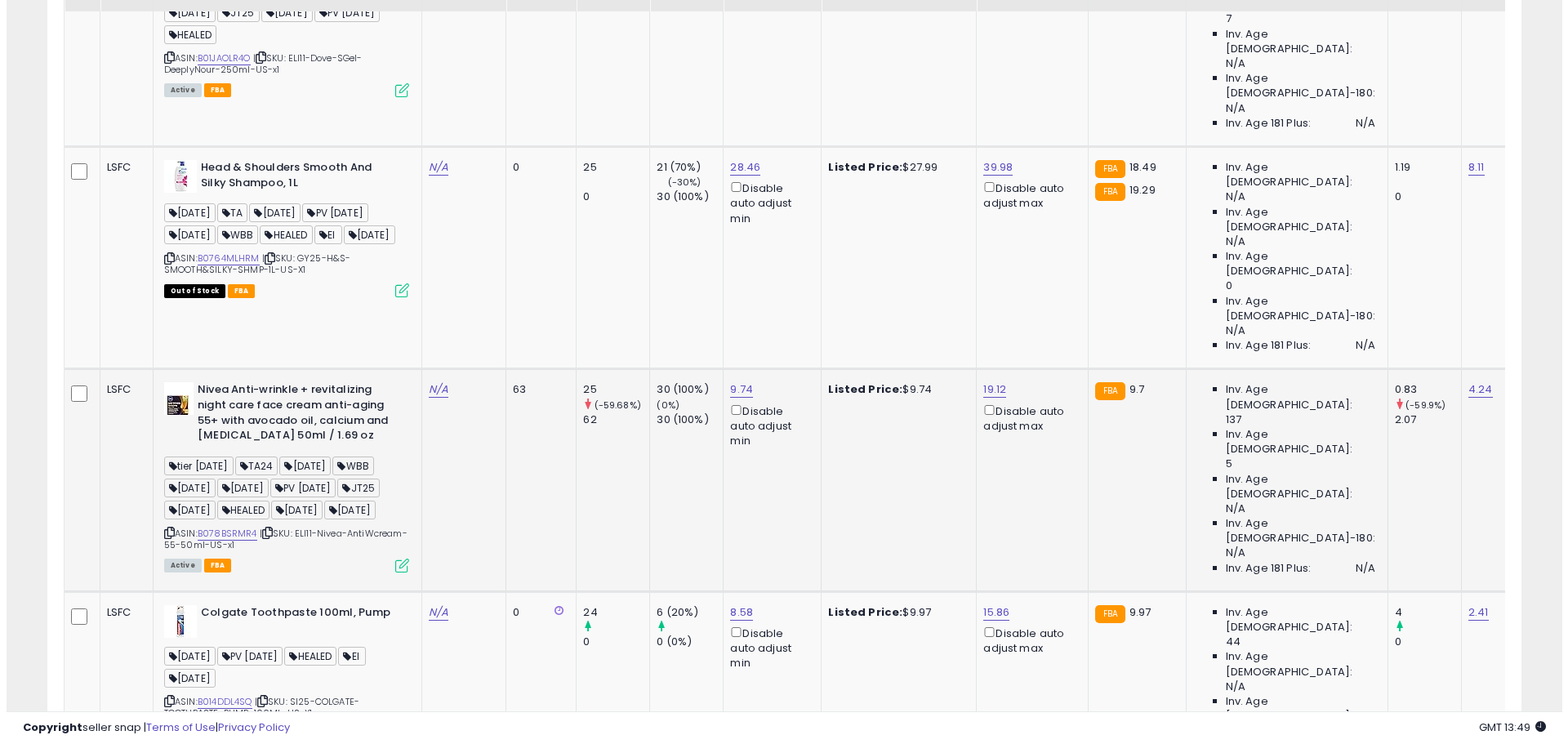
scroll to position [1044, 0]
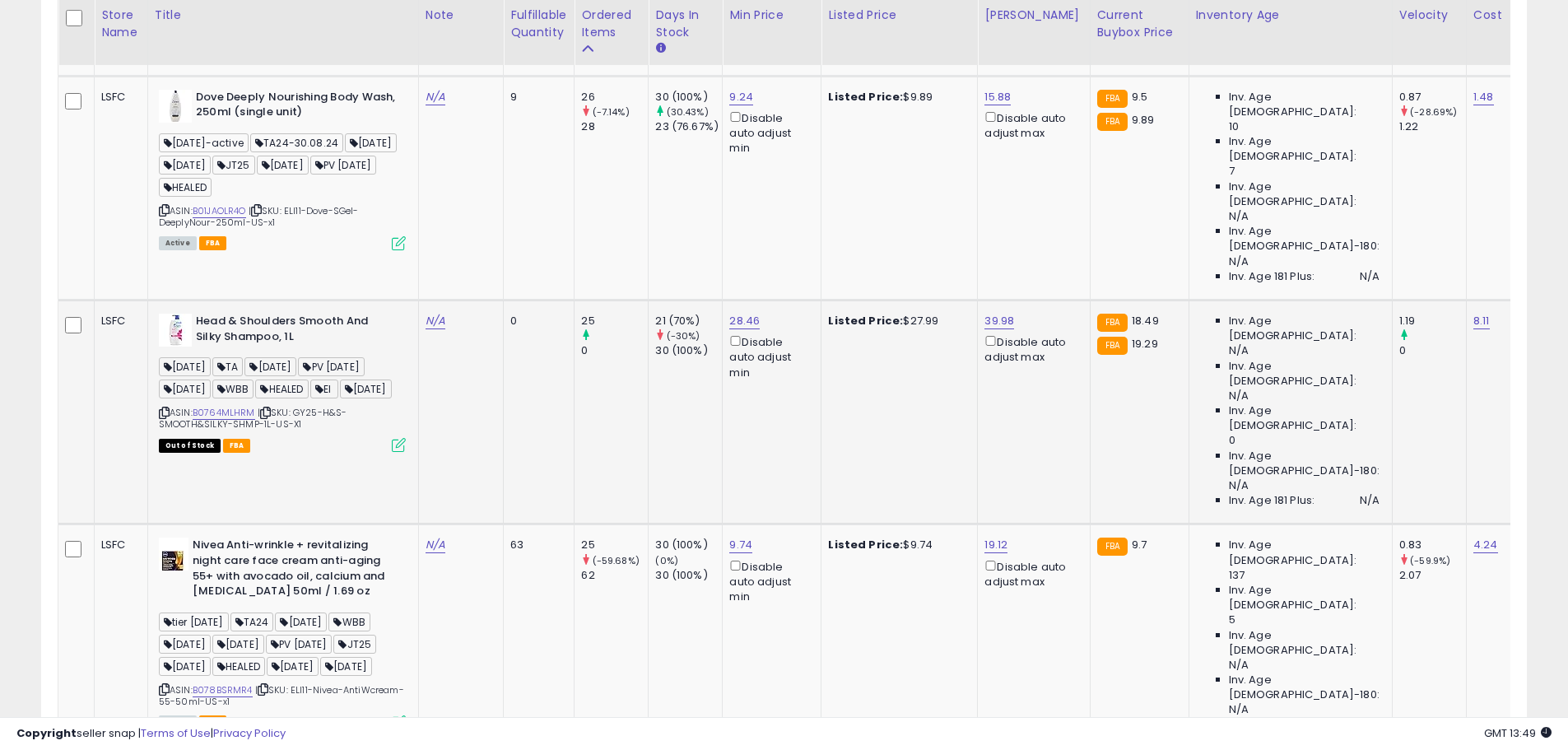
click at [394, 438] on icon at bounding box center [399, 445] width 14 height 14
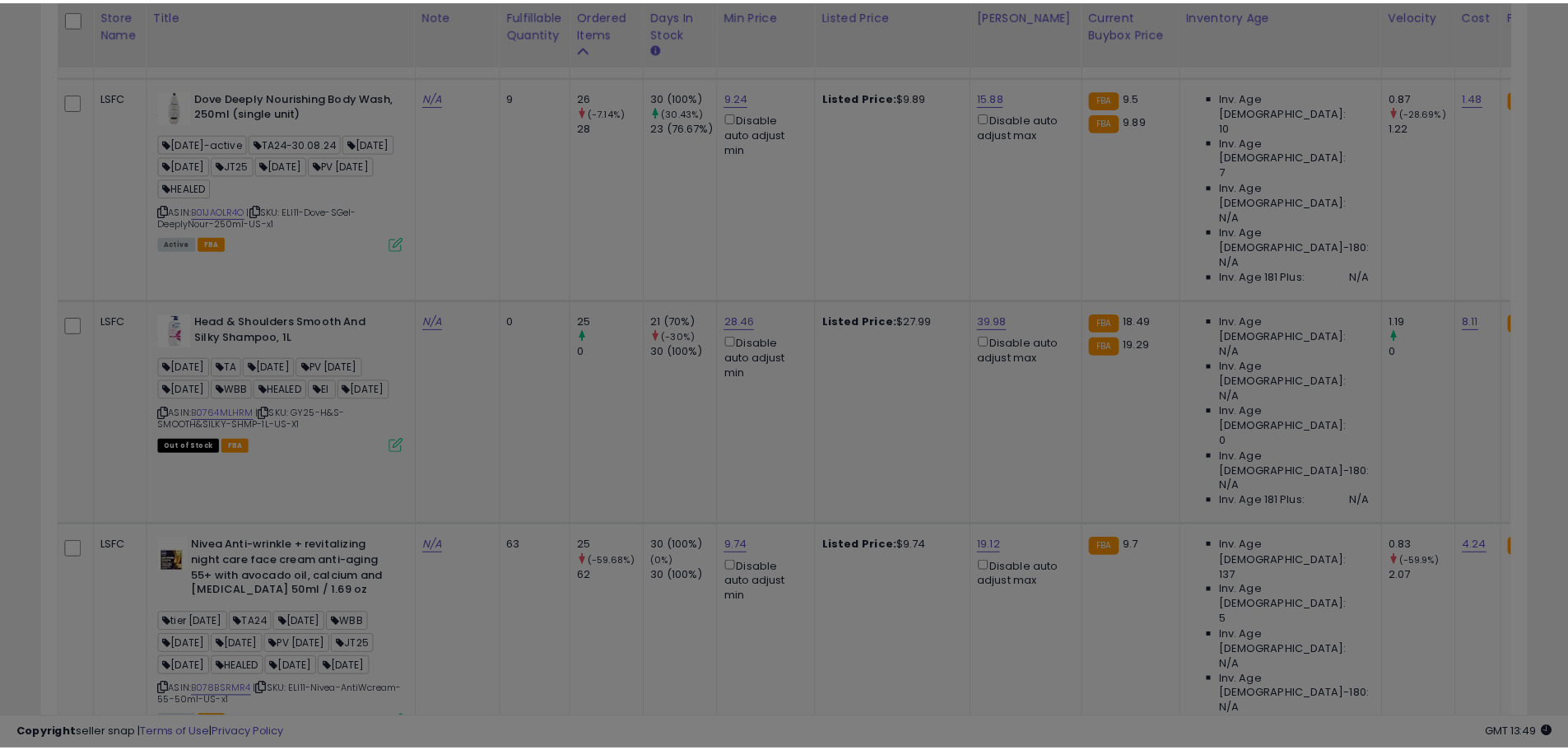
scroll to position [337, 870]
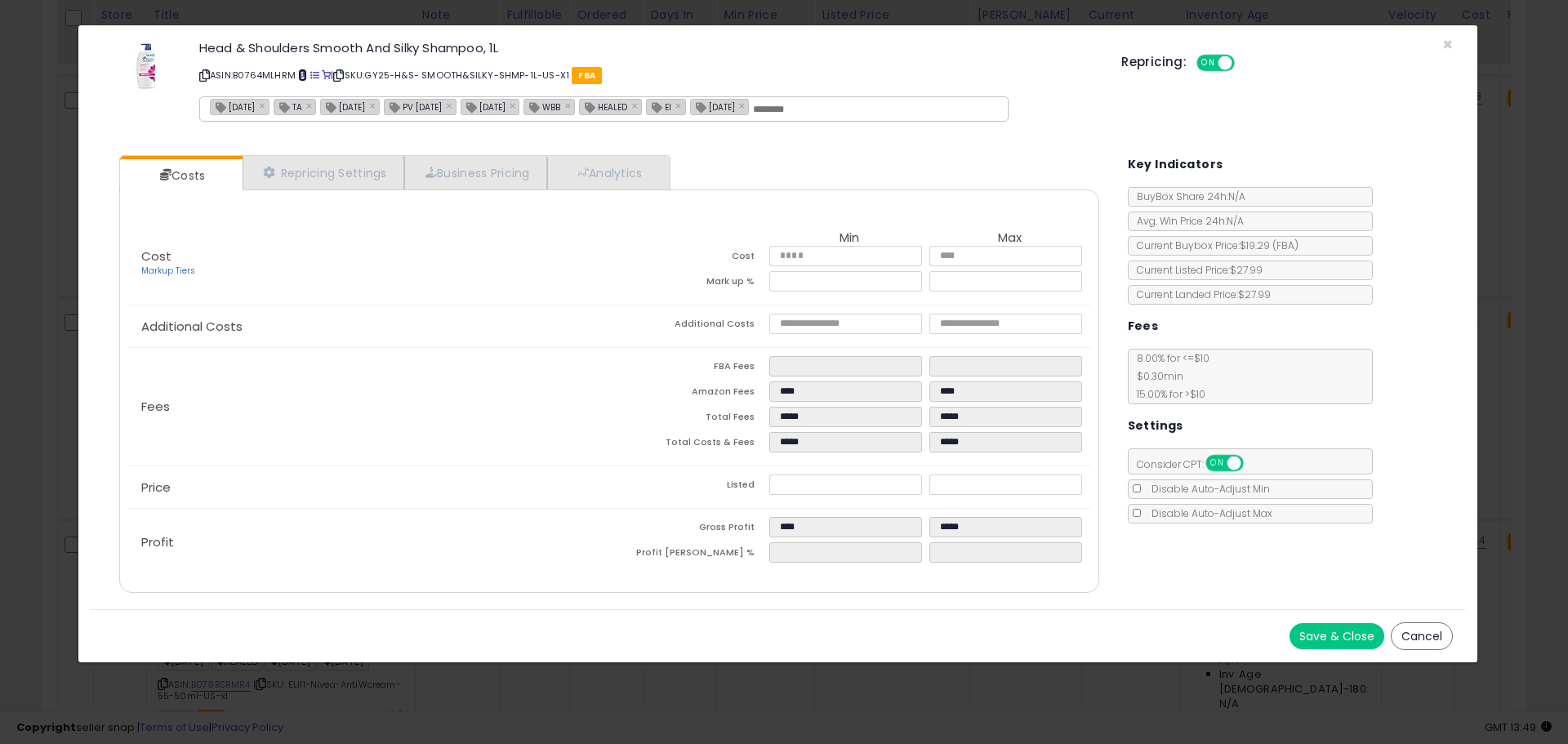
click at [304, 73] on span at bounding box center [302, 75] width 9 height 9
click at [302, 73] on span at bounding box center [302, 75] width 9 height 9
click at [1448, 40] on span "×" at bounding box center [1447, 45] width 11 height 23
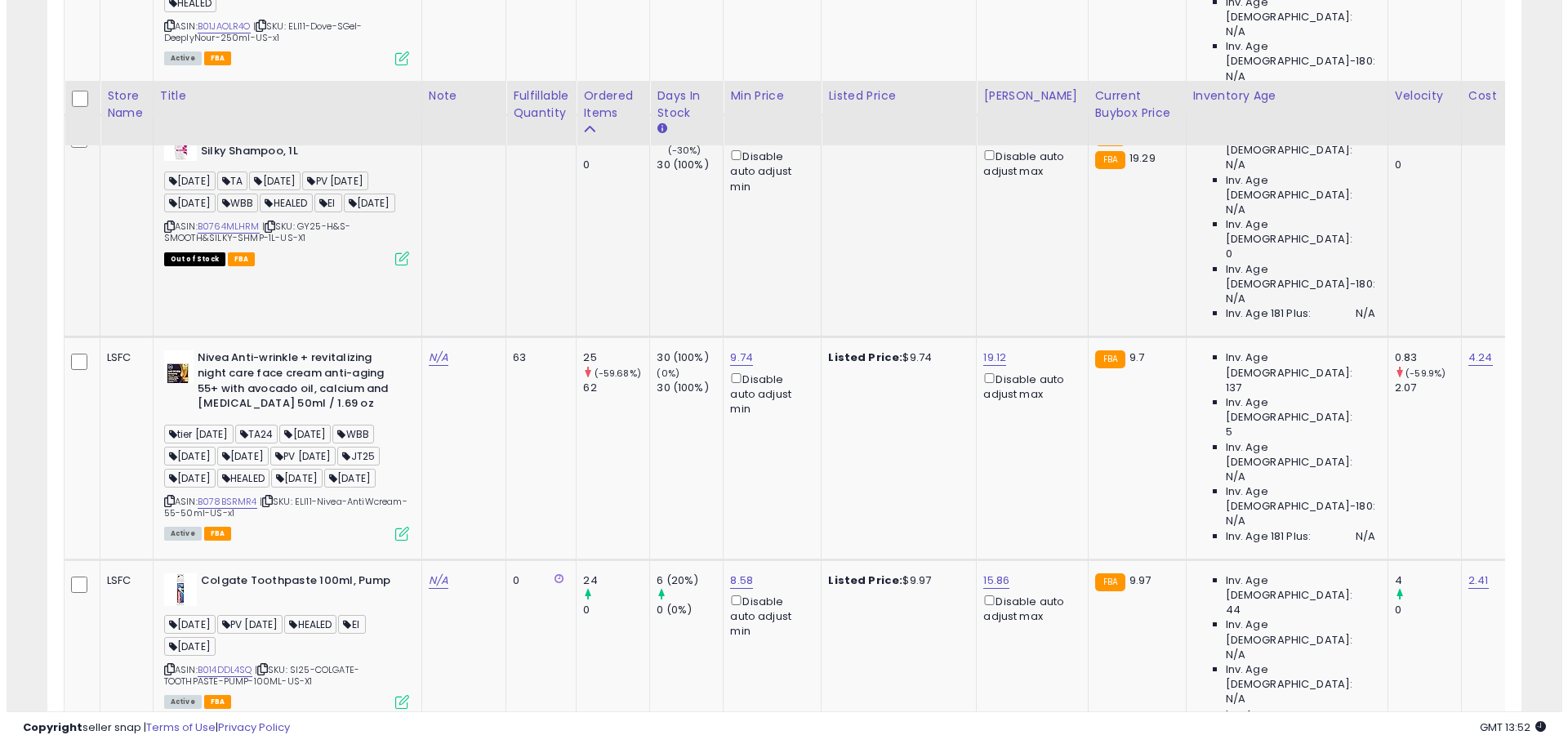
scroll to position [1371, 0]
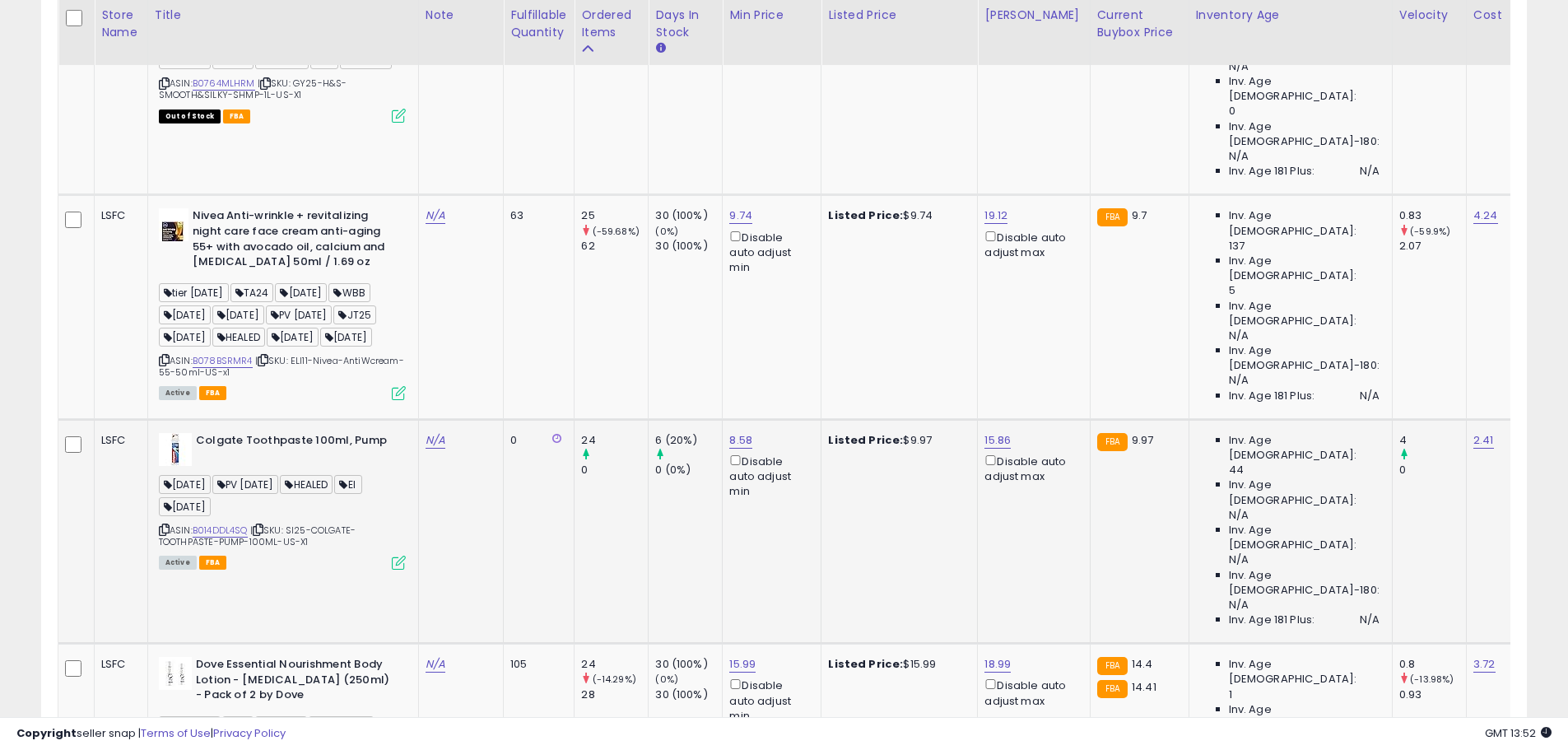
click at [400, 555] on icon at bounding box center [399, 562] width 14 height 14
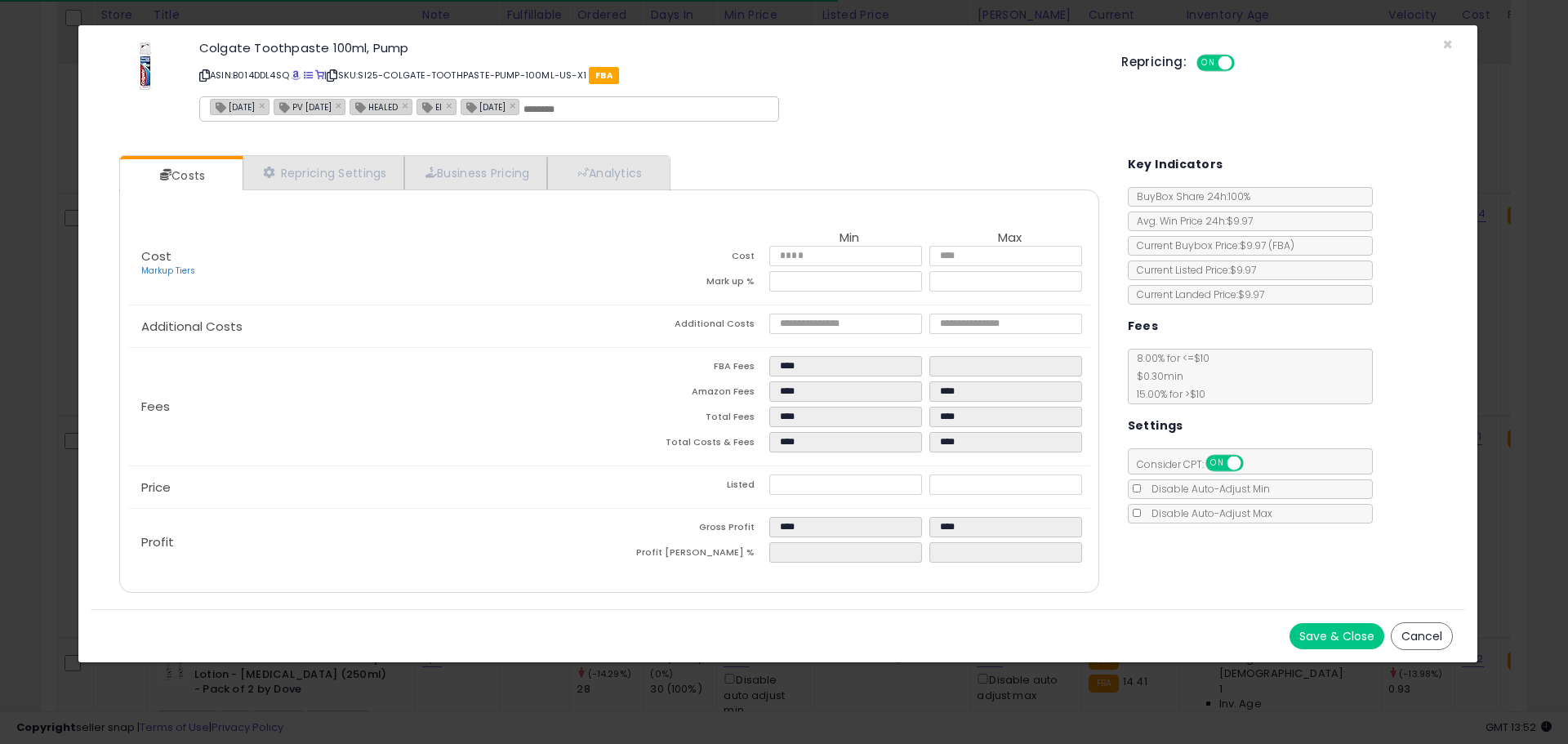
click at [206, 76] on icon at bounding box center [204, 75] width 11 height 9
click at [1452, 45] on span "×" at bounding box center [1447, 45] width 11 height 23
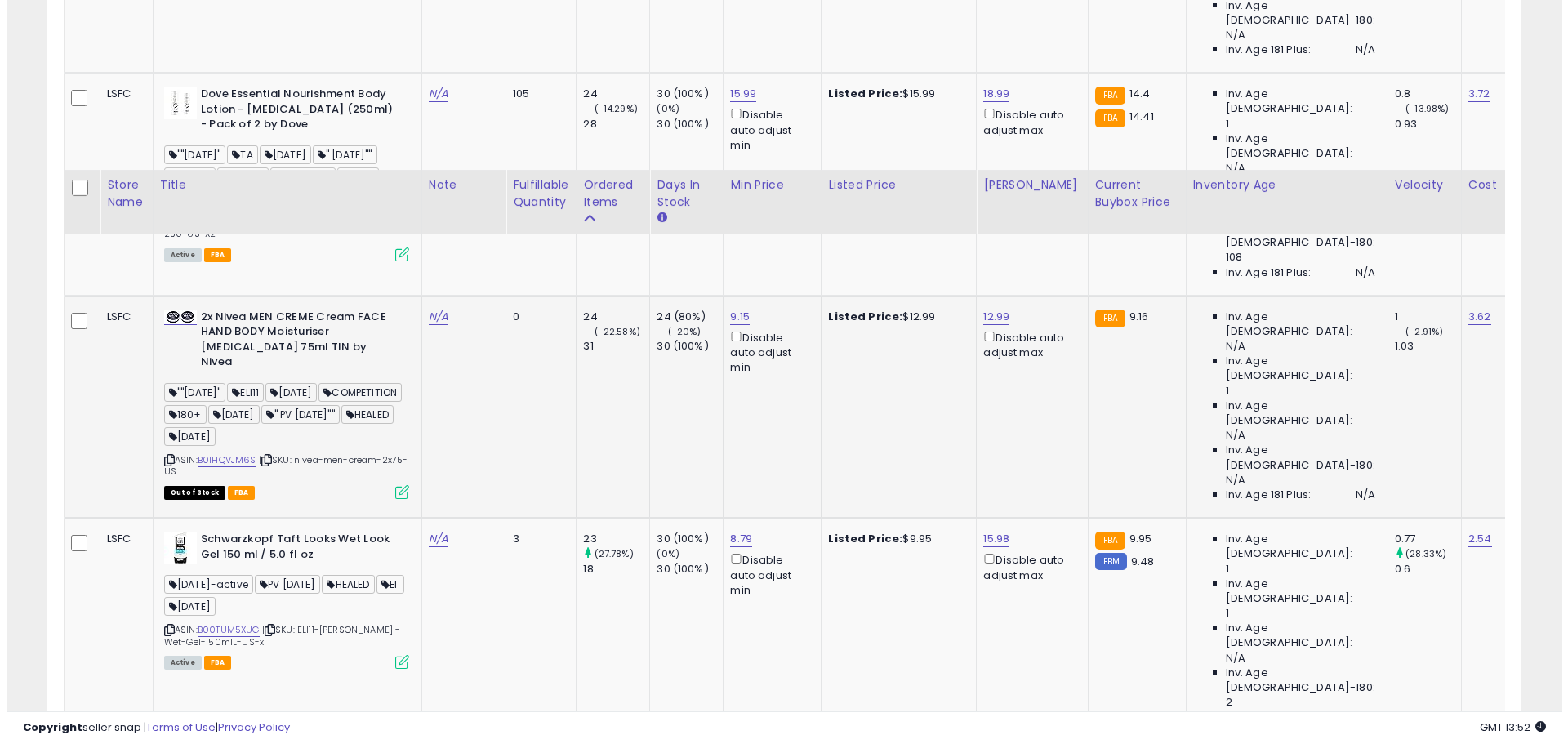
scroll to position [2105, 0]
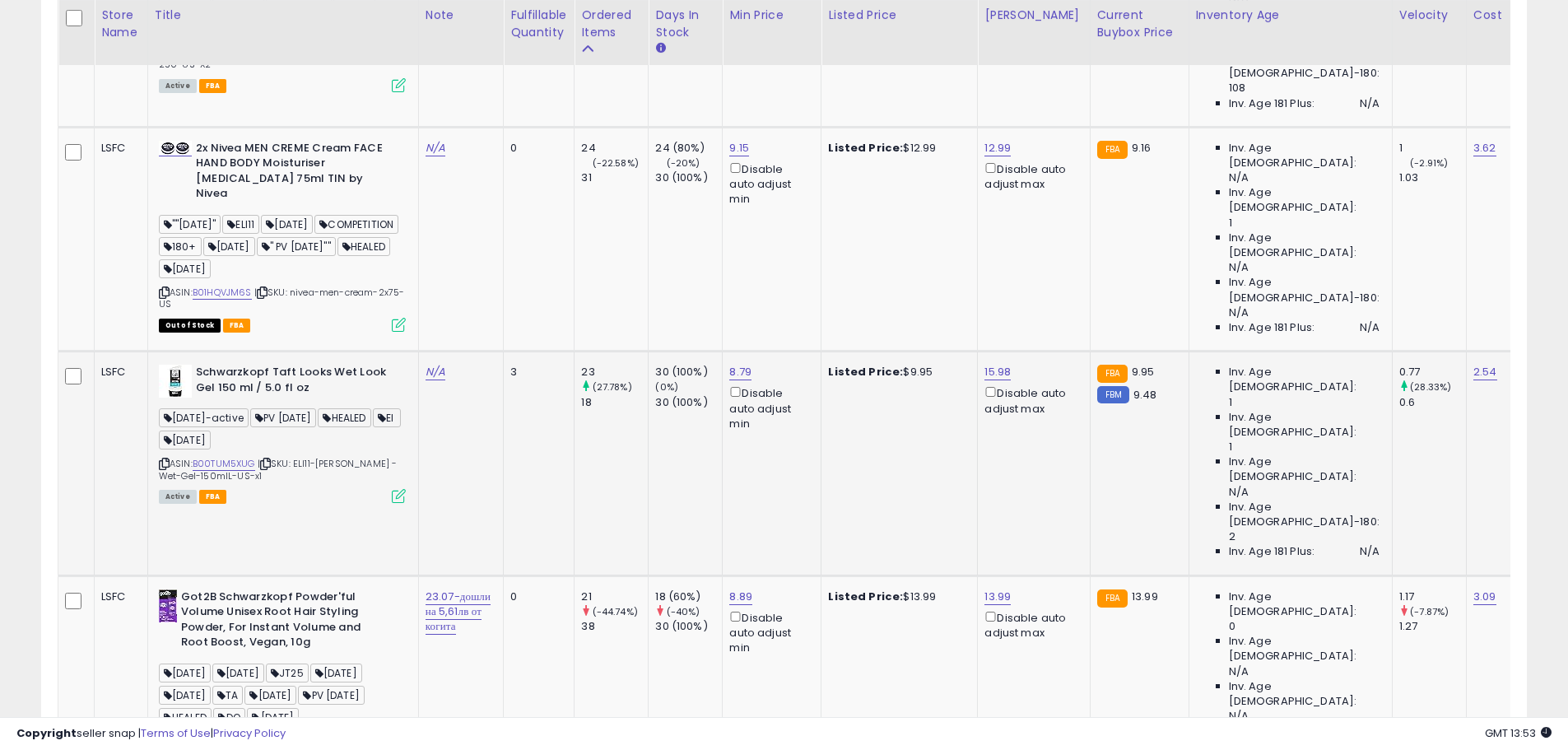
click at [400, 489] on icon at bounding box center [399, 496] width 14 height 14
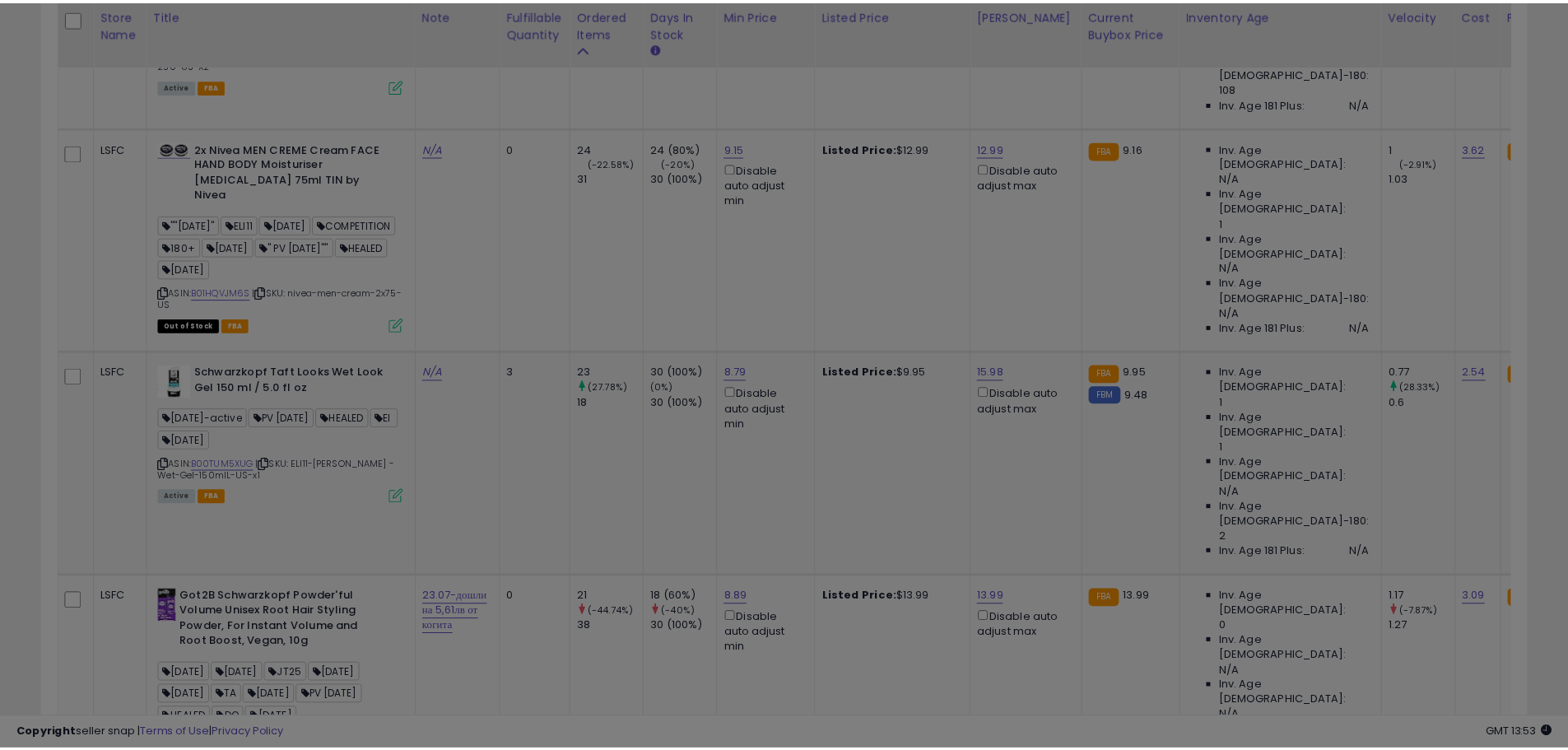
scroll to position [337, 870]
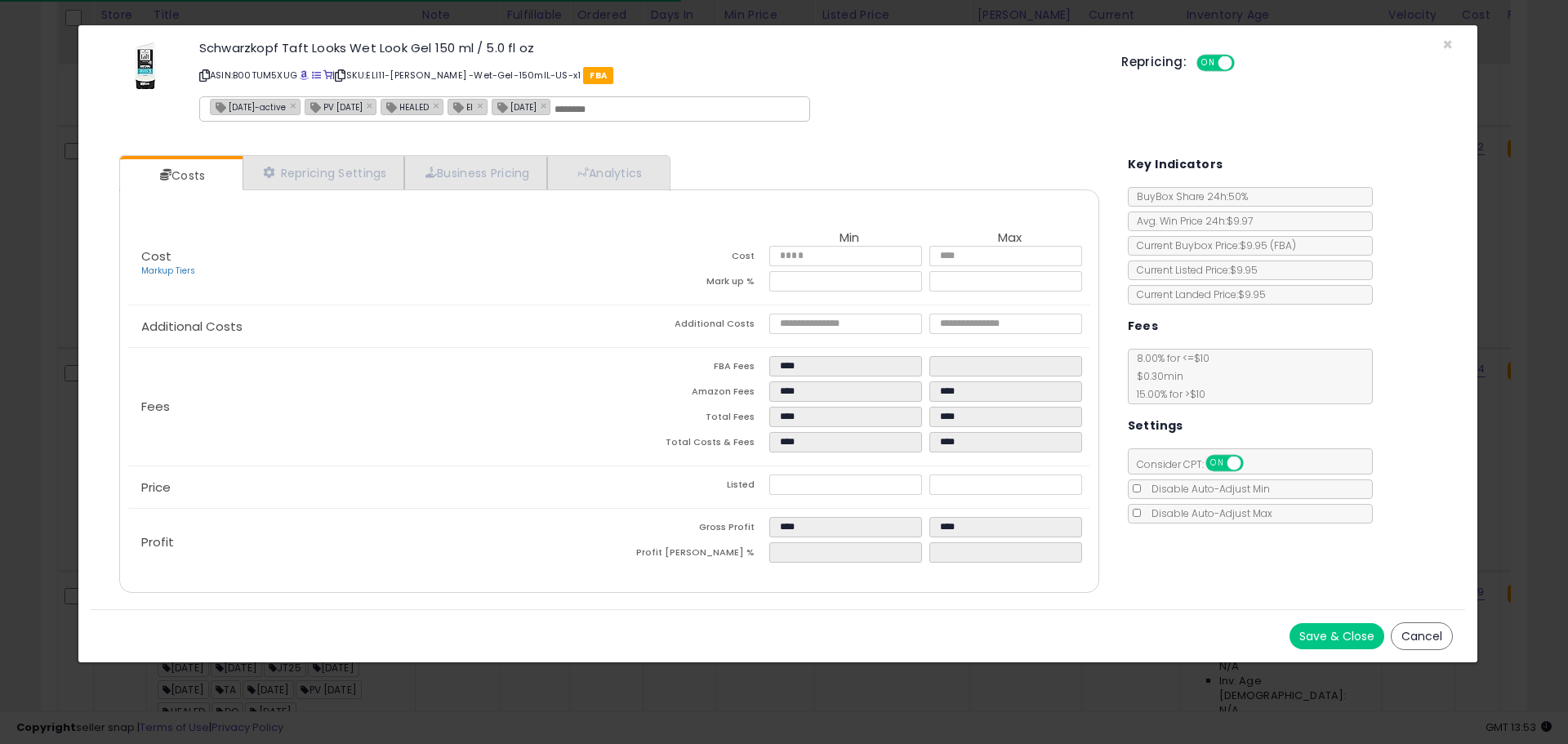
click at [207, 72] on icon at bounding box center [204, 75] width 11 height 9
click at [1450, 44] on span "×" at bounding box center [1447, 45] width 11 height 23
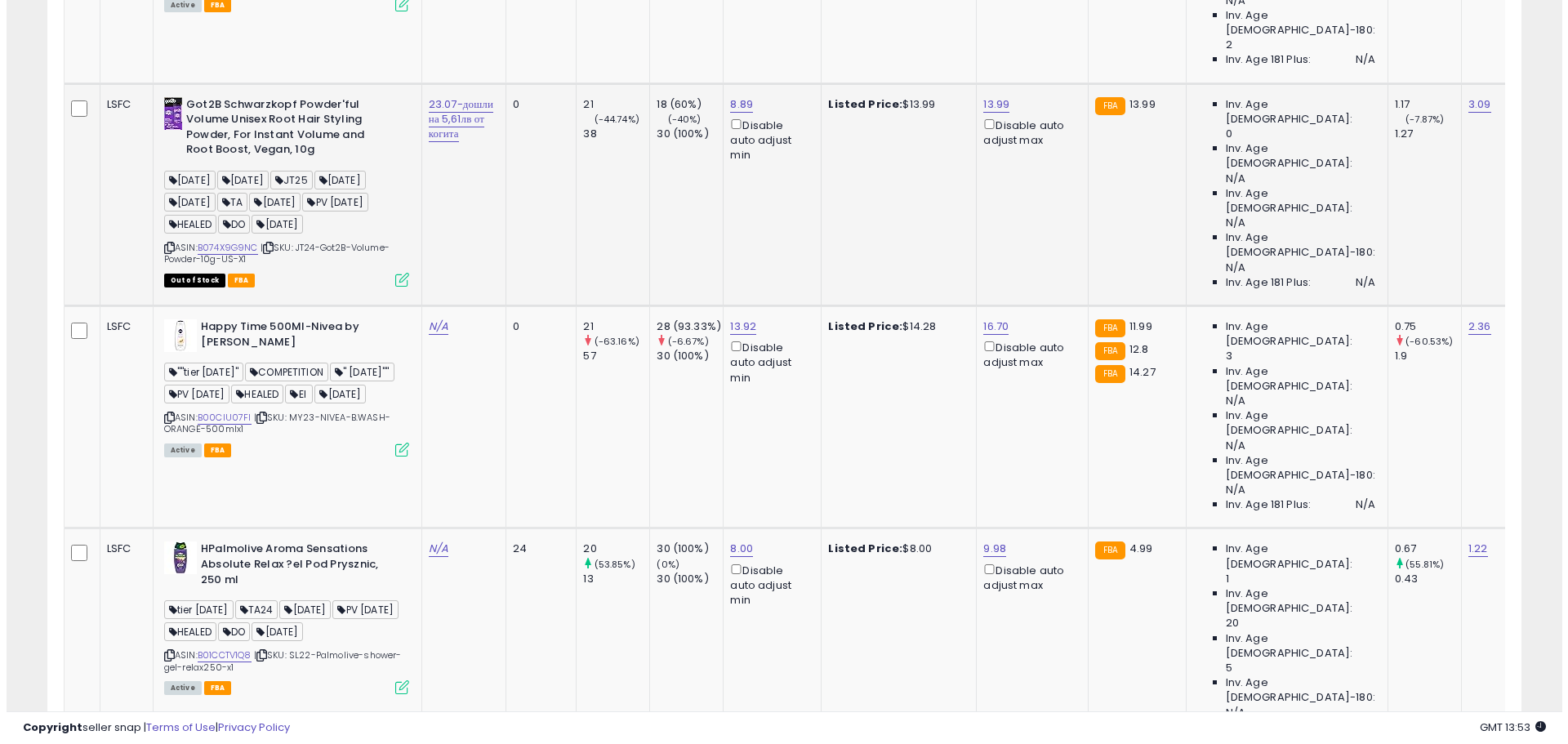
scroll to position [2595, 0]
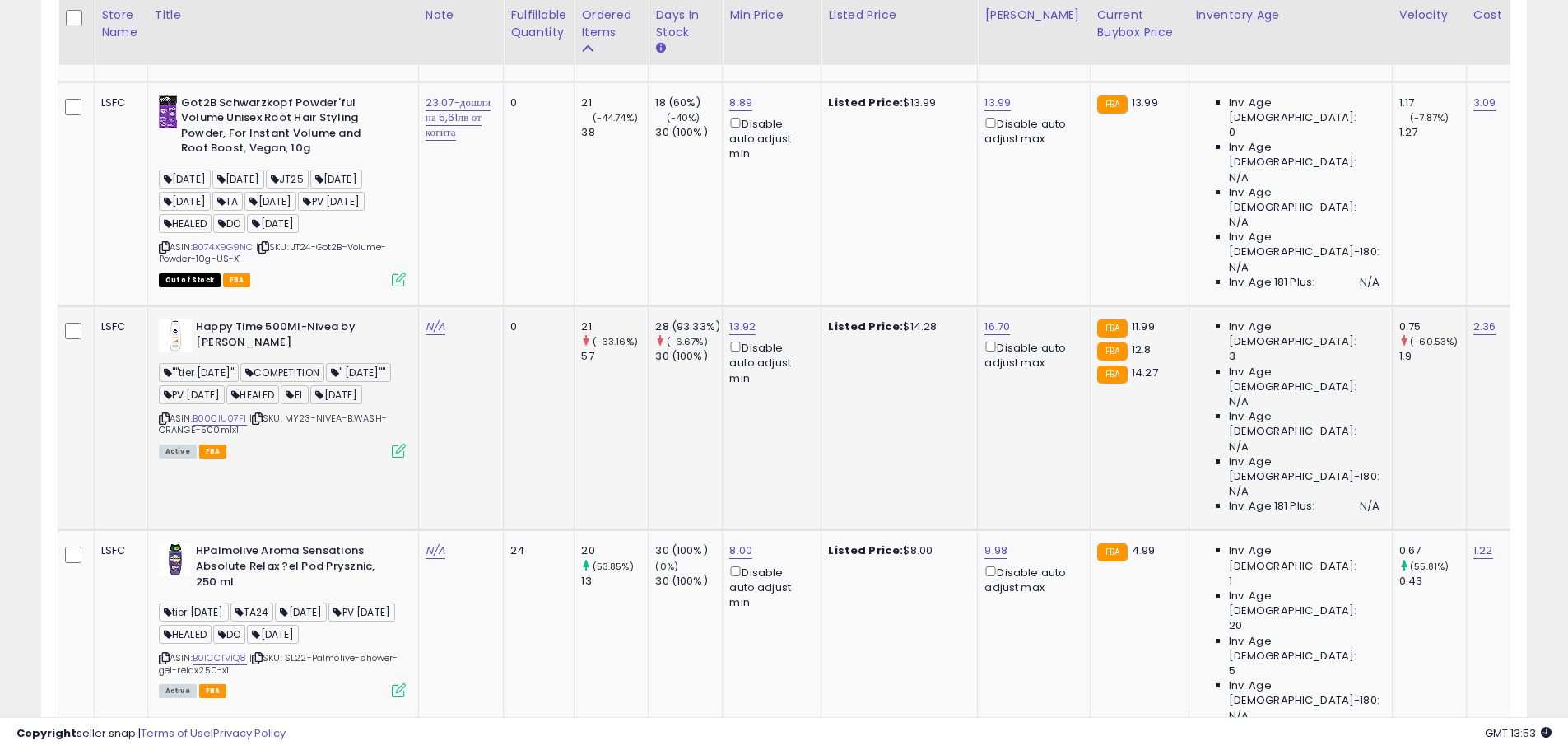
click at [397, 444] on icon at bounding box center [399, 451] width 14 height 14
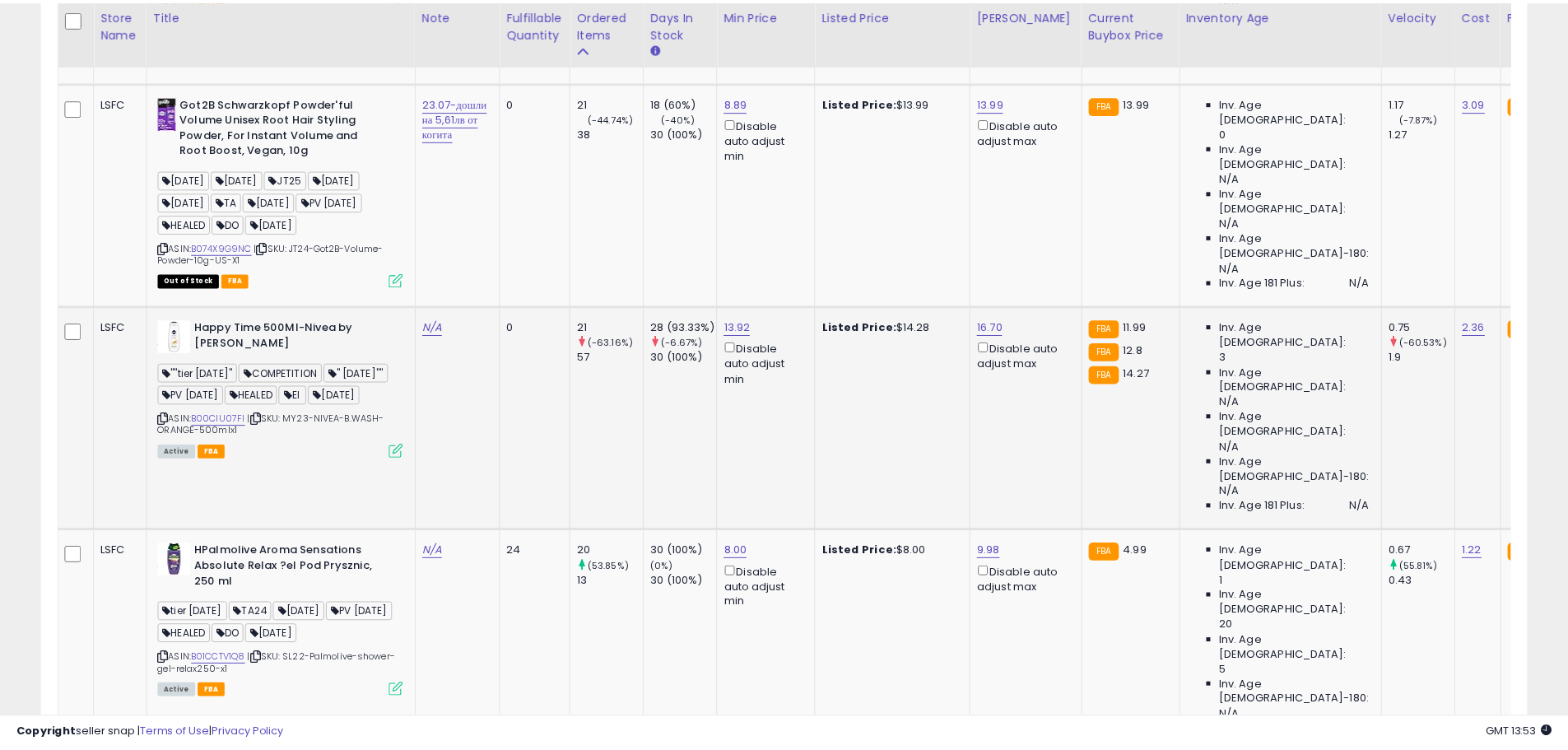
scroll to position [337, 870]
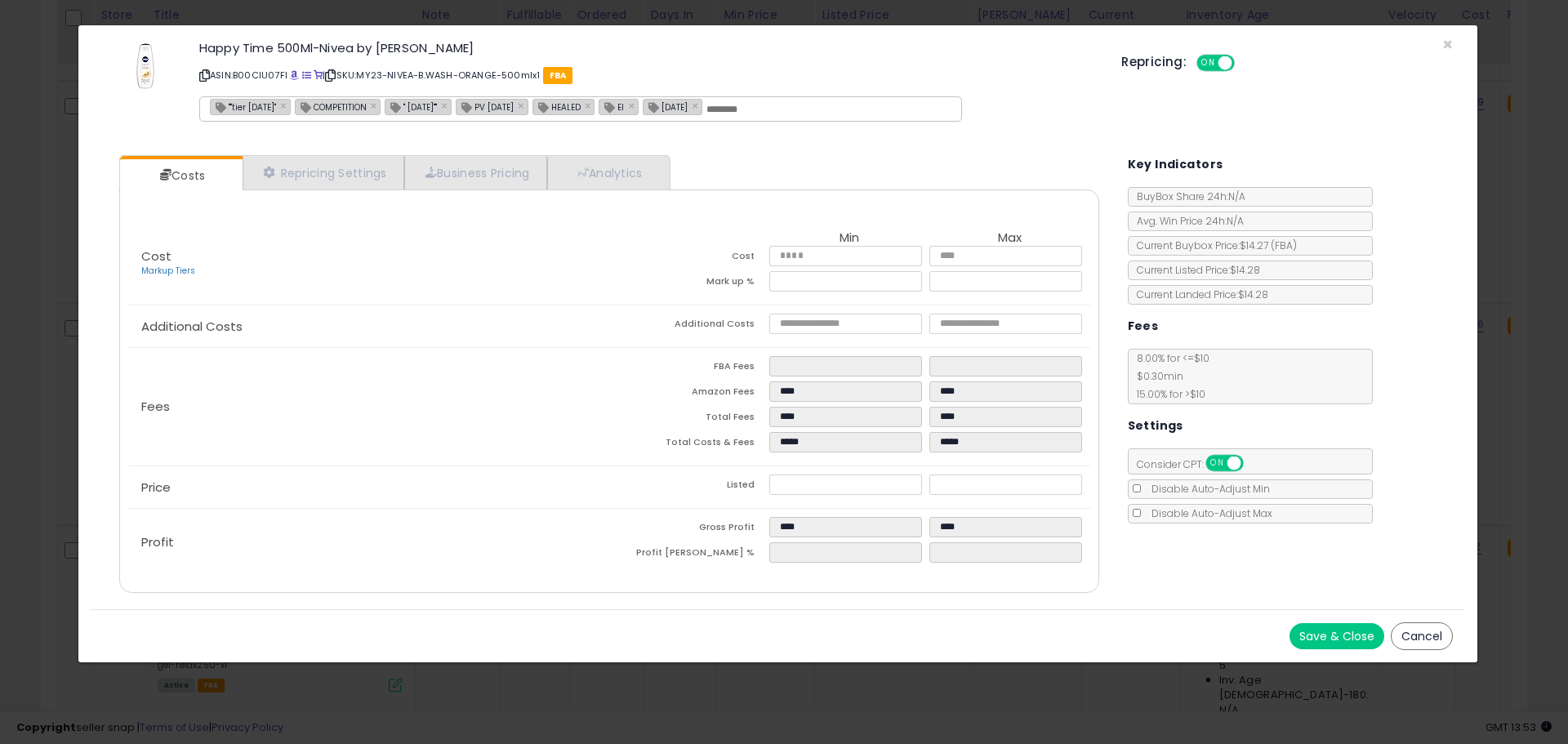
click at [204, 75] on icon at bounding box center [204, 75] width 11 height 9
drag, startPoint x: 1445, startPoint y: 37, endPoint x: 1255, endPoint y: 102, distance: 200.8
click at [1445, 37] on span "×" at bounding box center [1447, 45] width 11 height 23
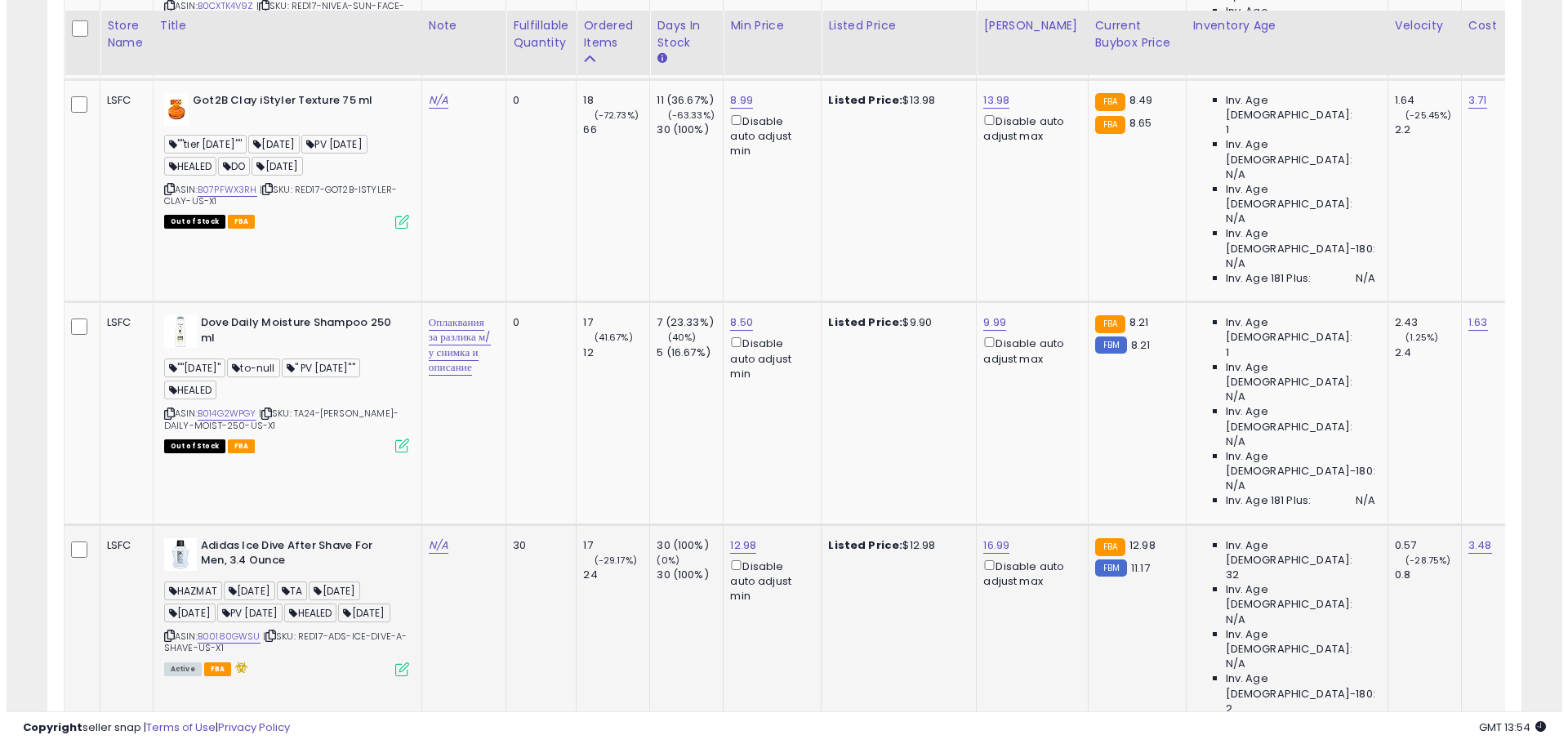
scroll to position [3819, 0]
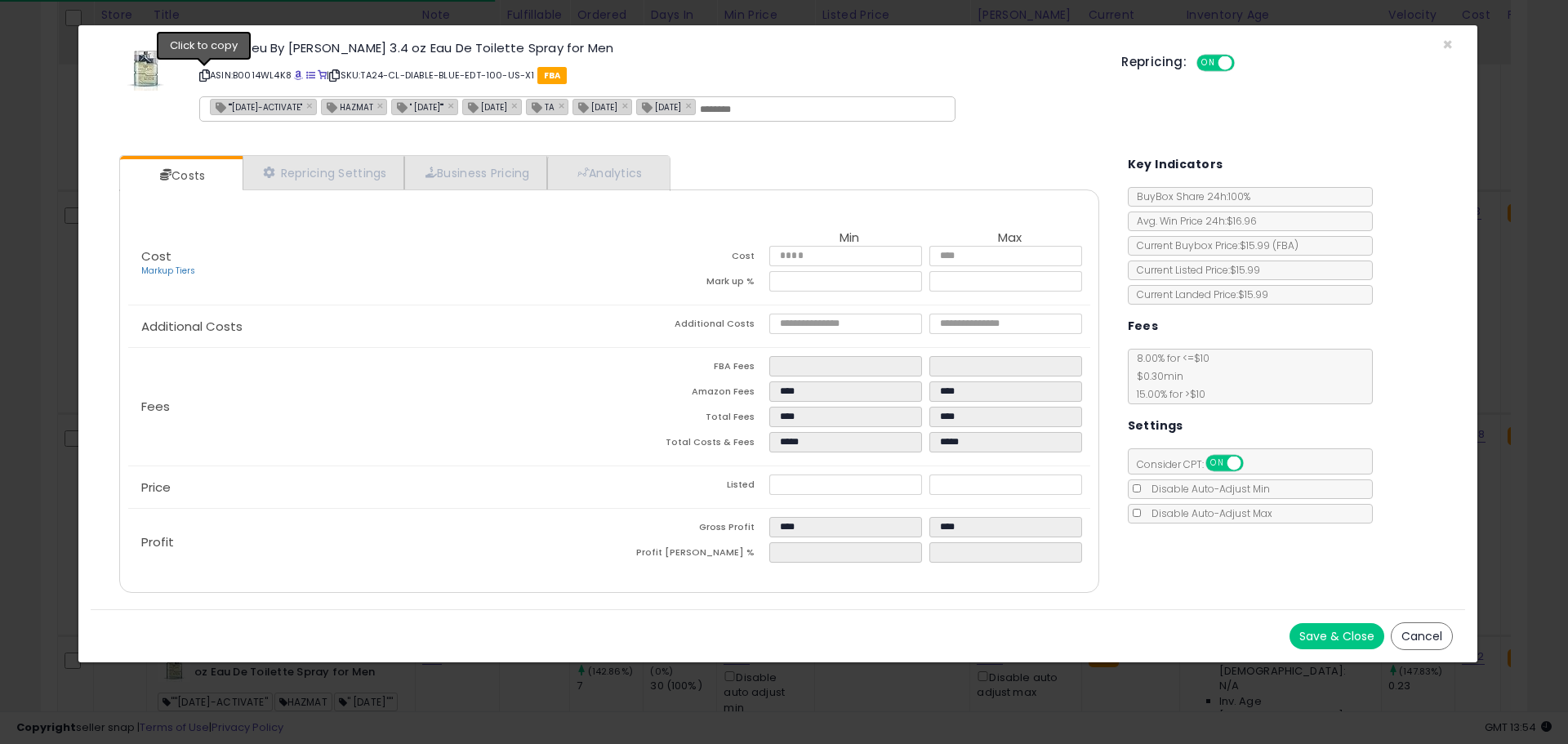
click at [207, 75] on icon at bounding box center [204, 75] width 11 height 9
click at [1447, 44] on span "×" at bounding box center [1447, 45] width 11 height 23
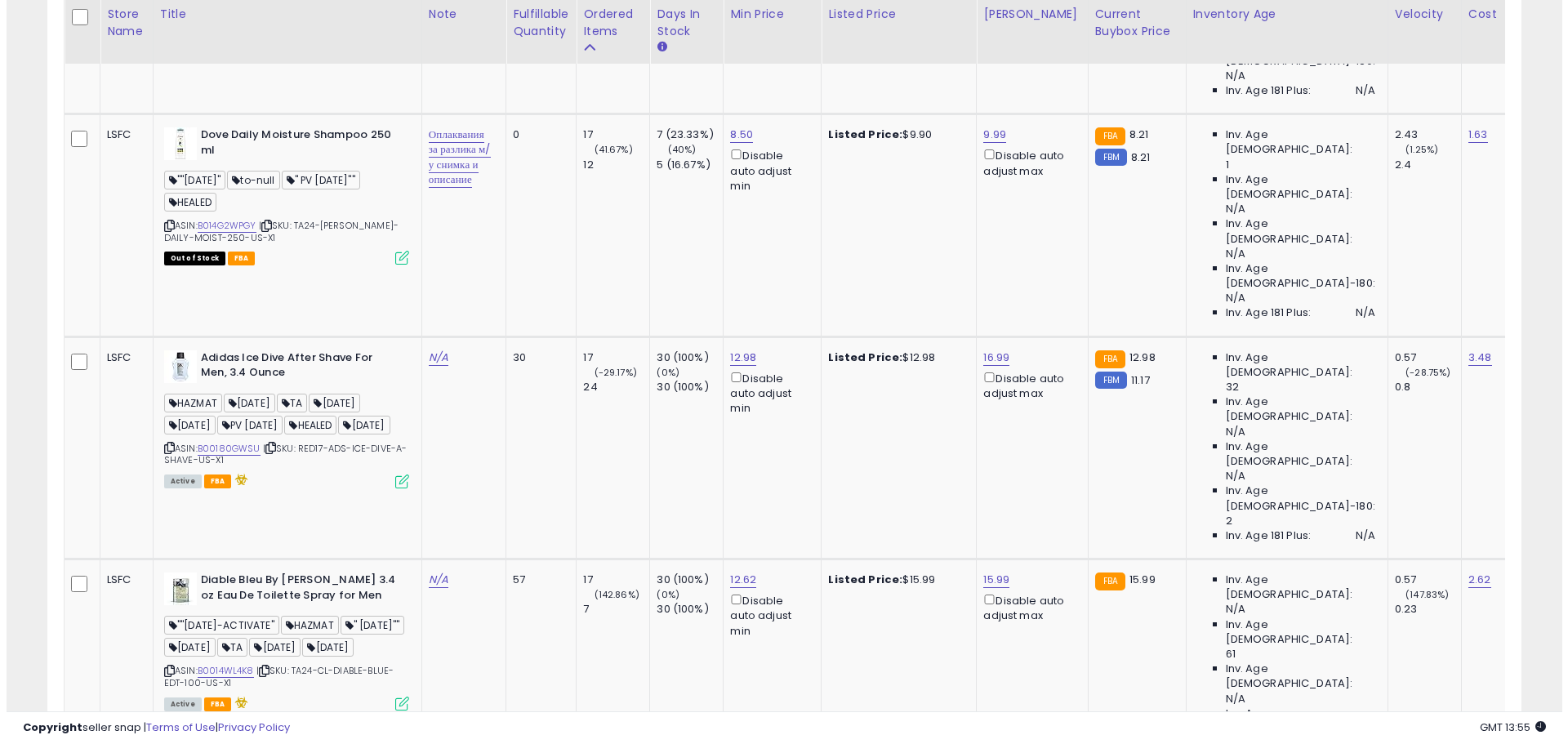
scroll to position [3977, 0]
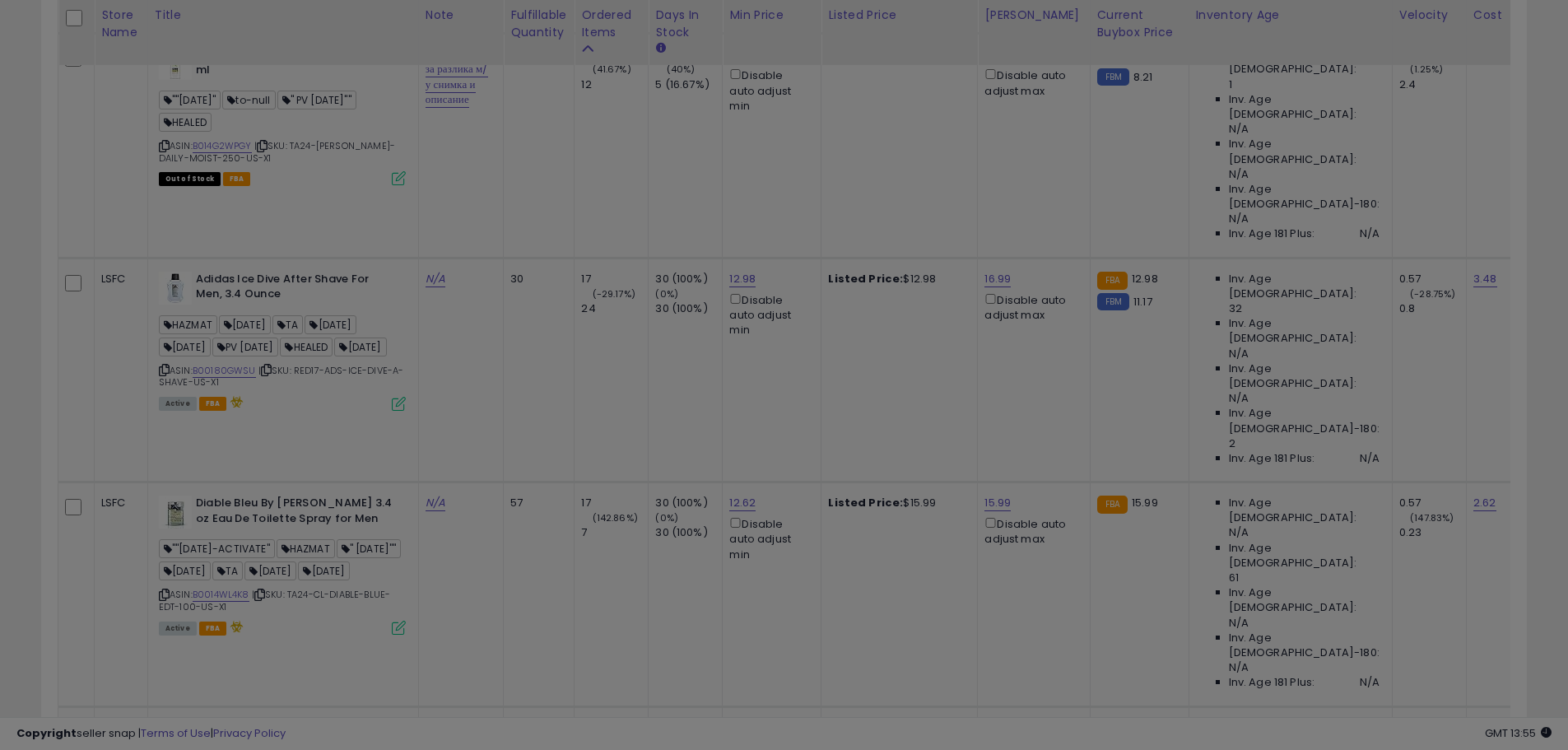
scroll to position [337, 870]
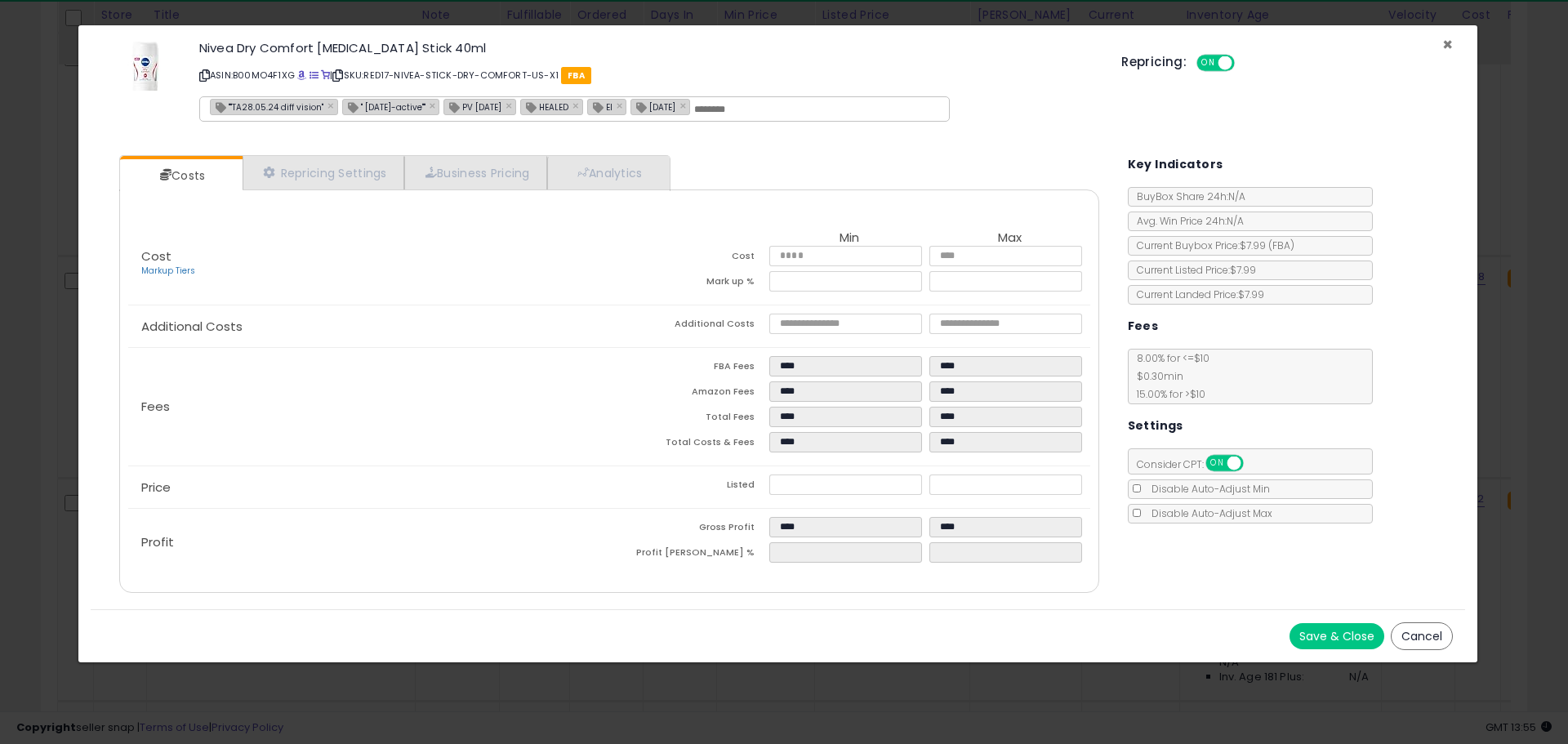
click at [1443, 45] on span "×" at bounding box center [1447, 45] width 11 height 23
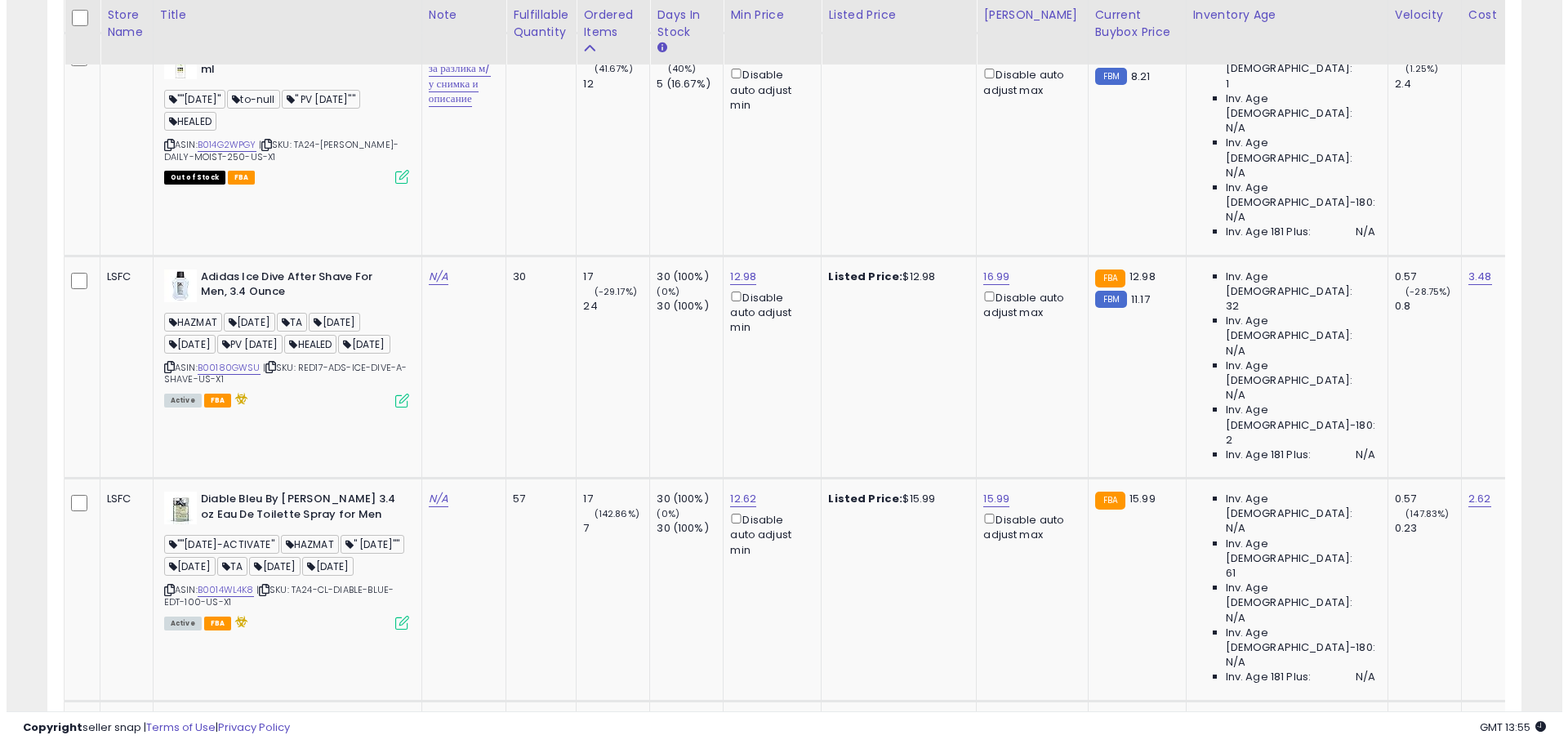
scroll to position [815921, 815639]
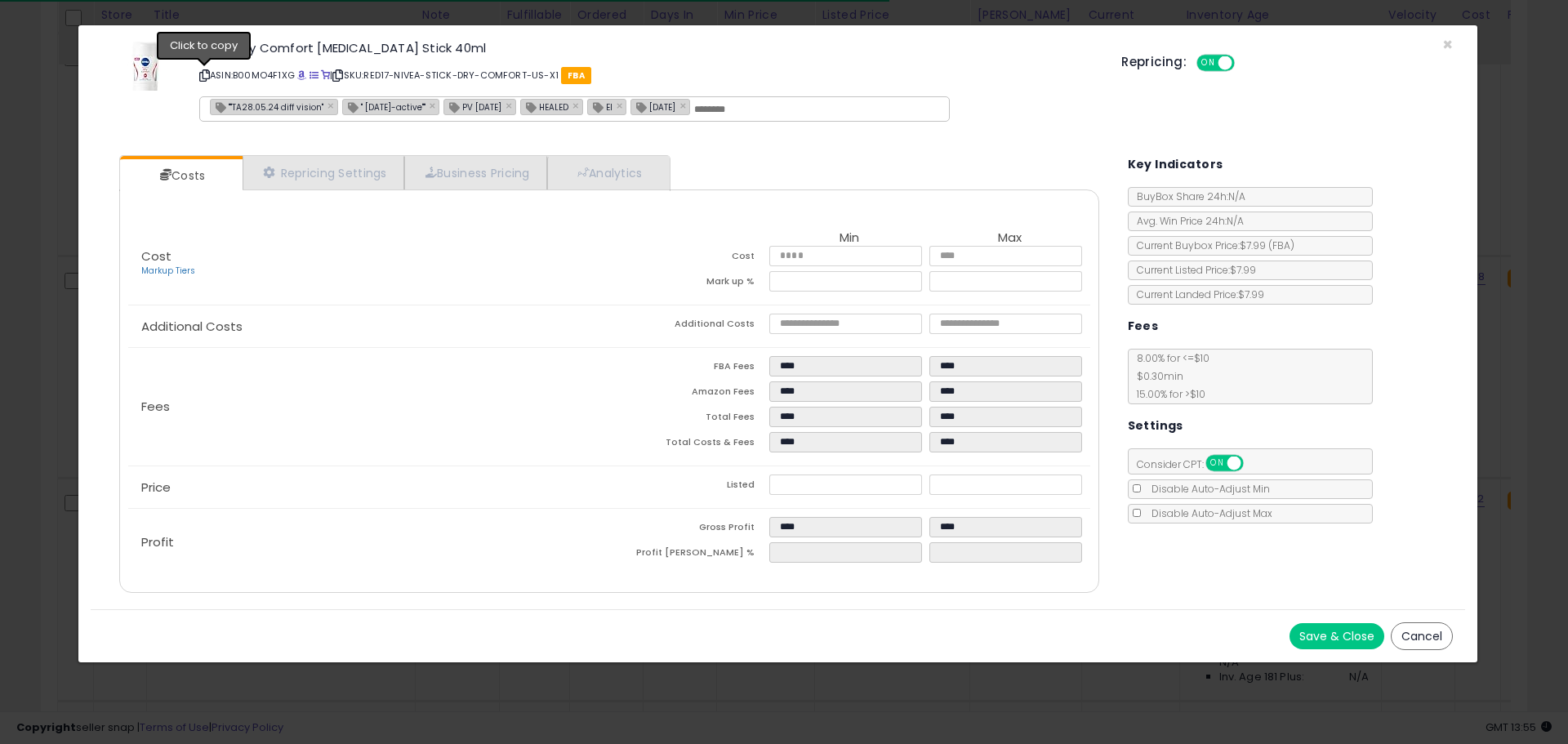
click at [203, 78] on icon at bounding box center [204, 75] width 11 height 9
click at [1445, 48] on span "×" at bounding box center [1447, 45] width 11 height 23
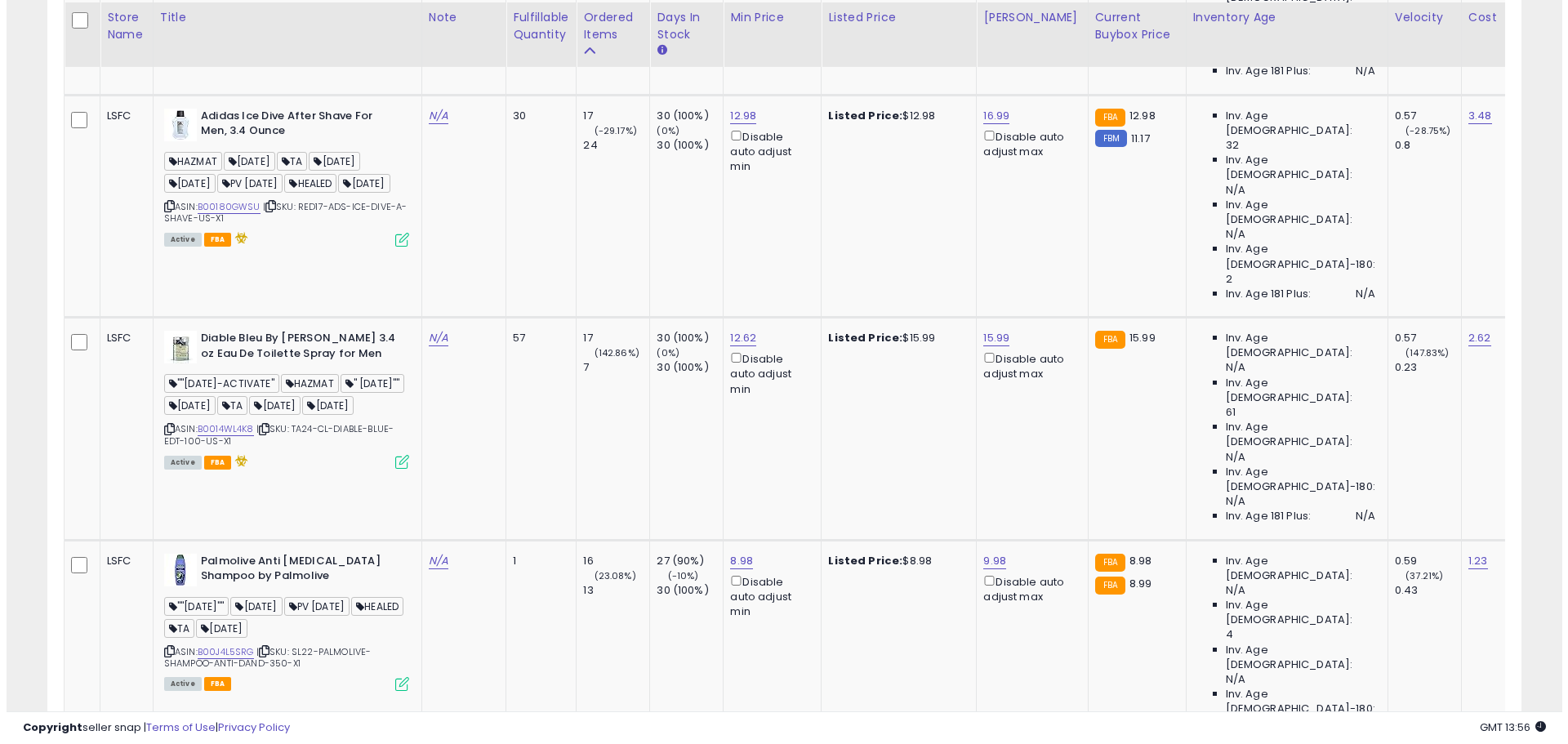
scroll to position [4140, 0]
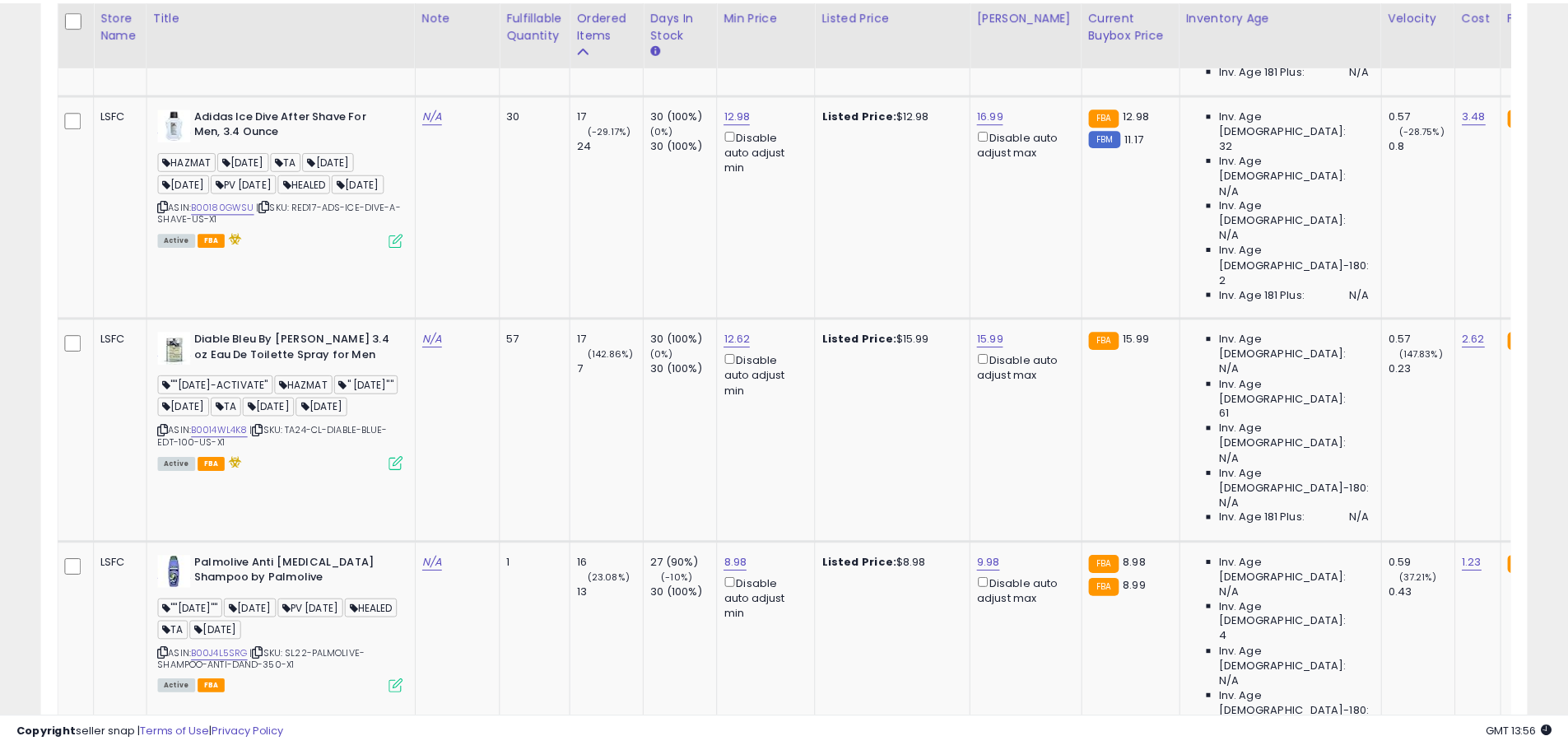
scroll to position [337, 870]
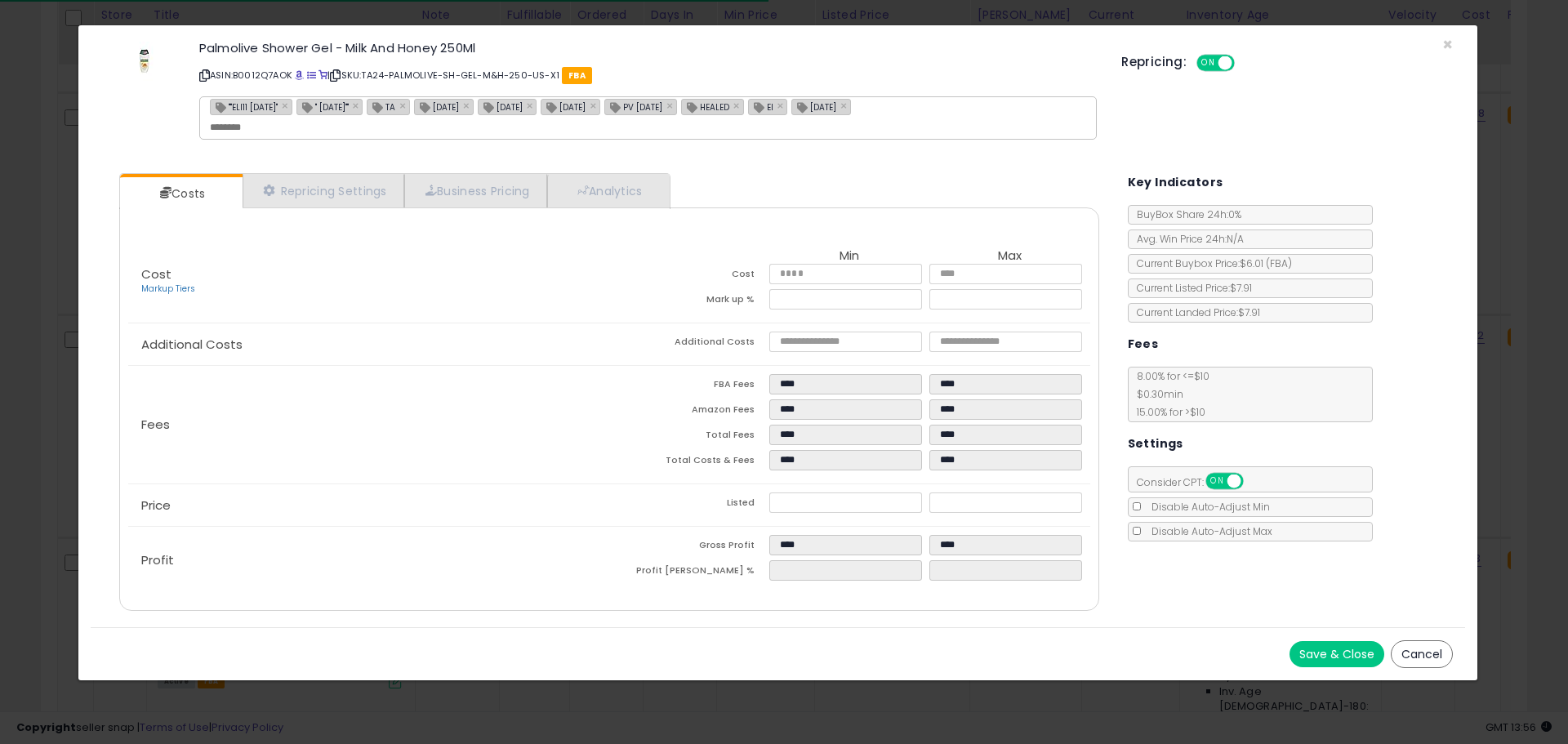
click at [202, 76] on icon at bounding box center [204, 75] width 11 height 9
click at [1450, 38] on span "×" at bounding box center [1447, 45] width 11 height 23
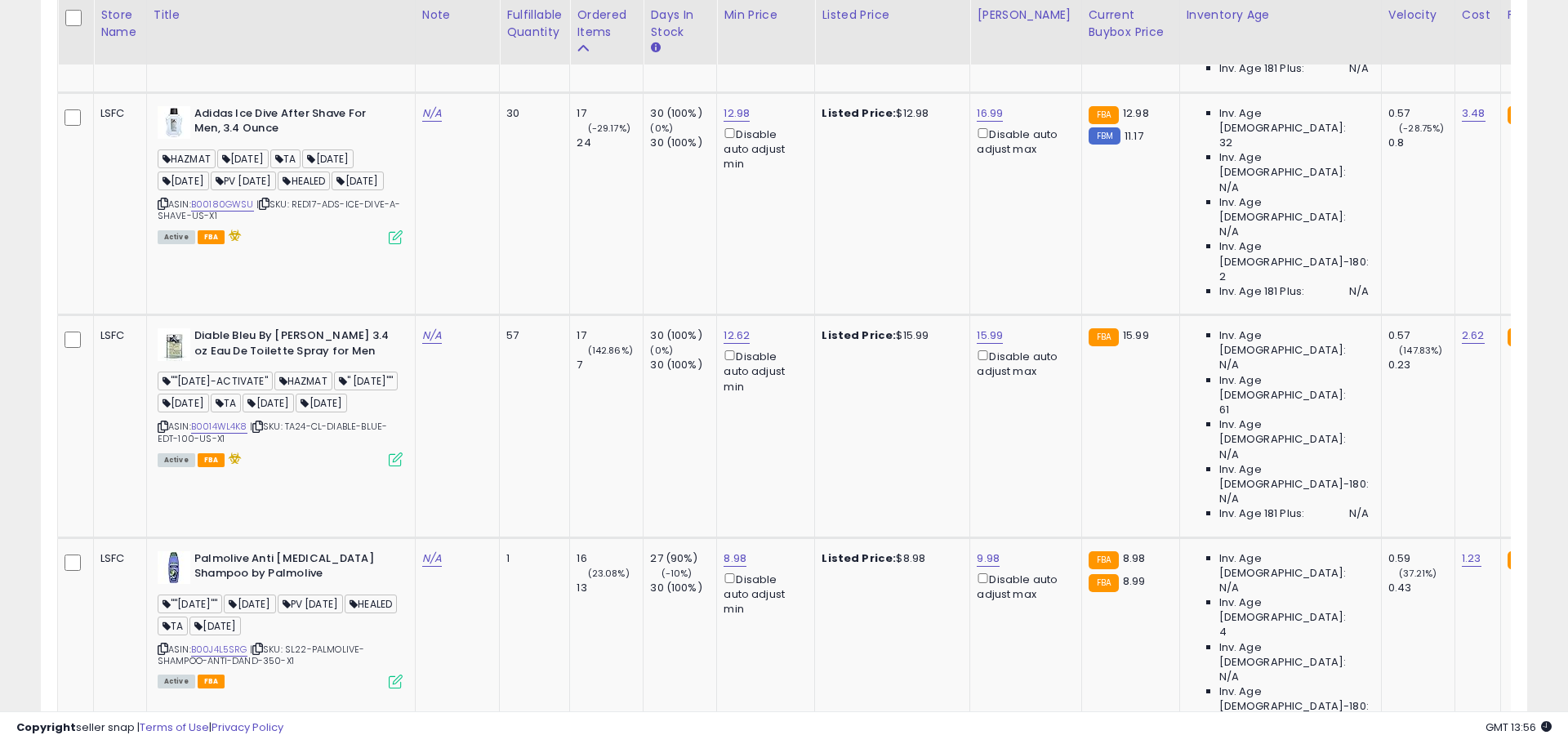
scroll to position [815921, 815639]
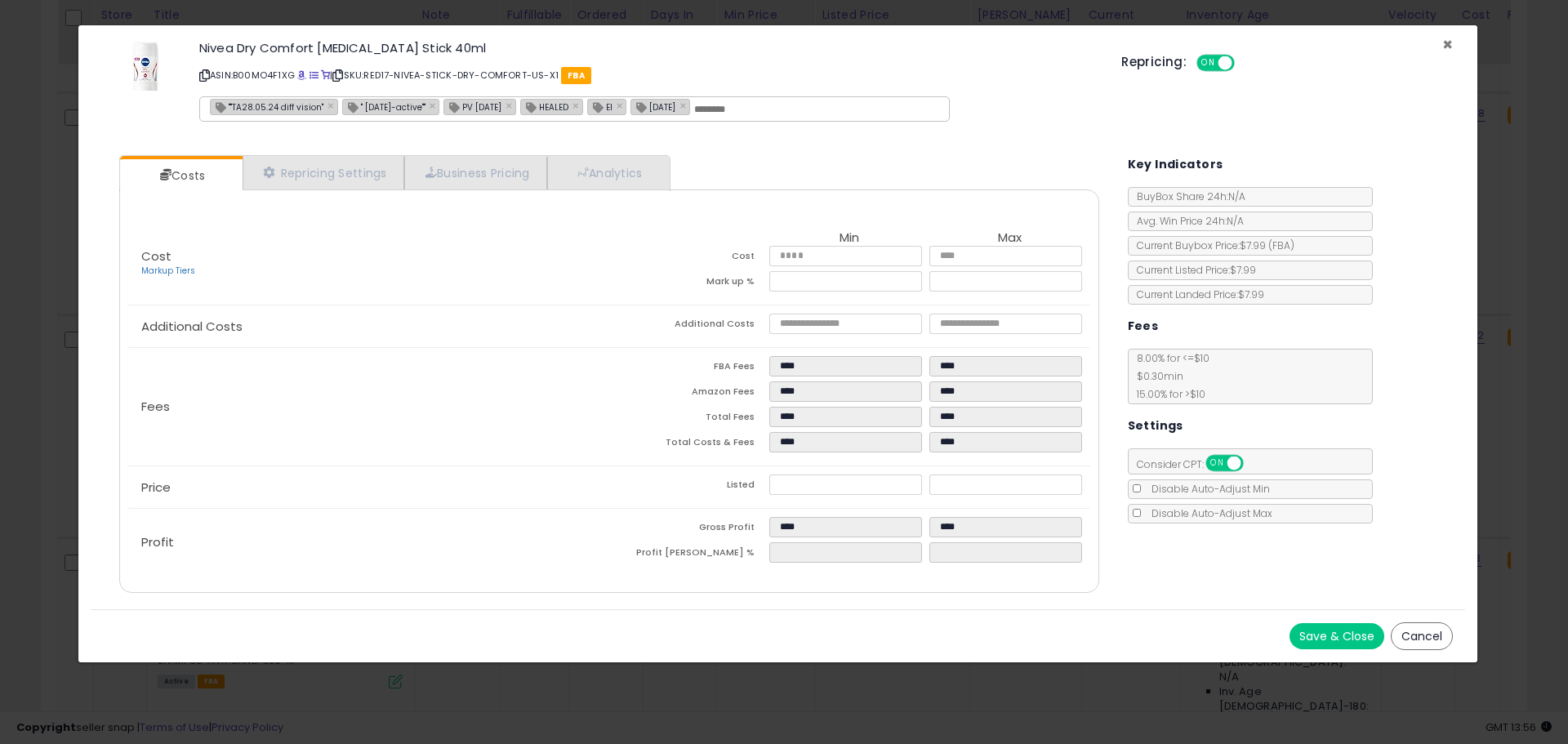
click at [1445, 40] on span "×" at bounding box center [1447, 45] width 11 height 23
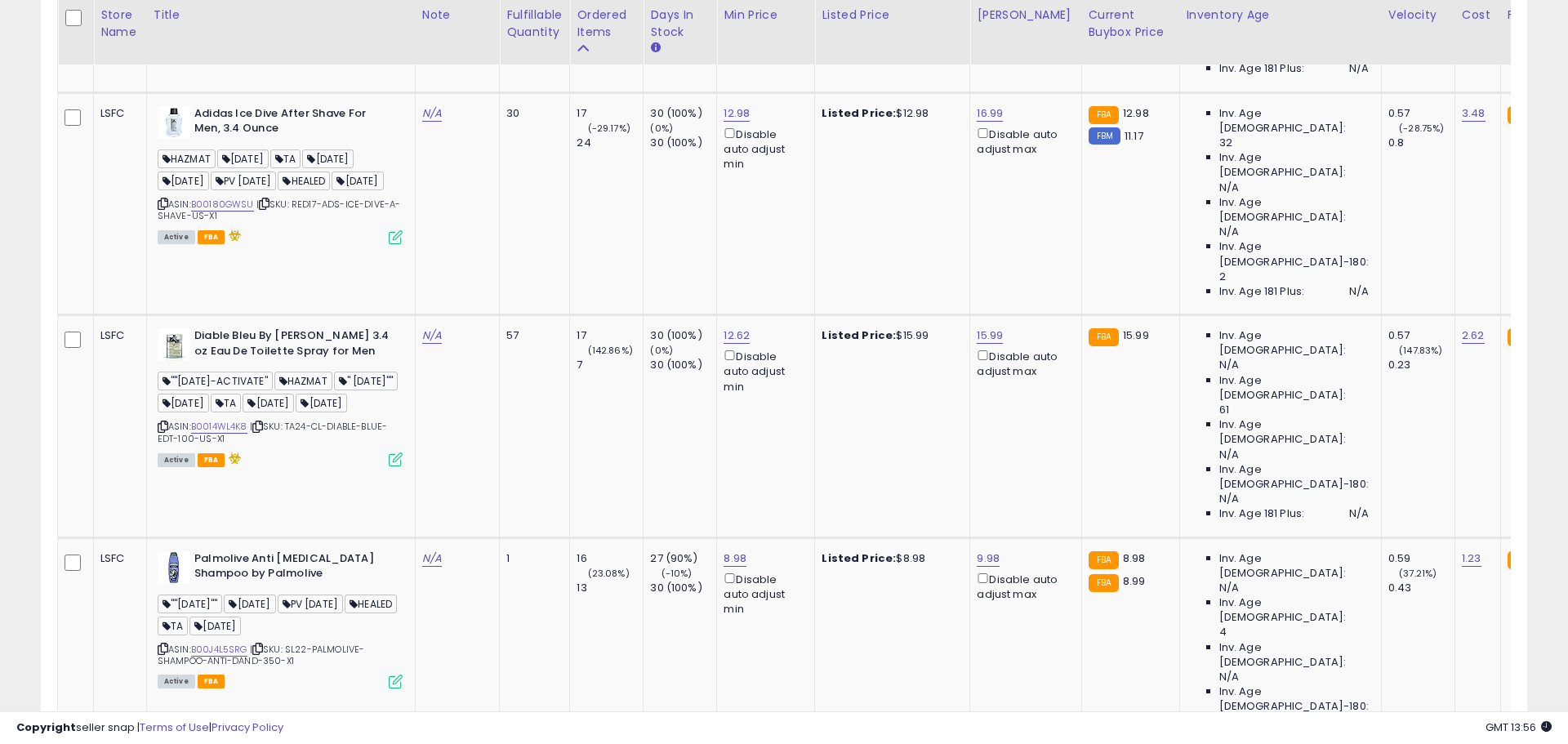
scroll to position [815921, 815639]
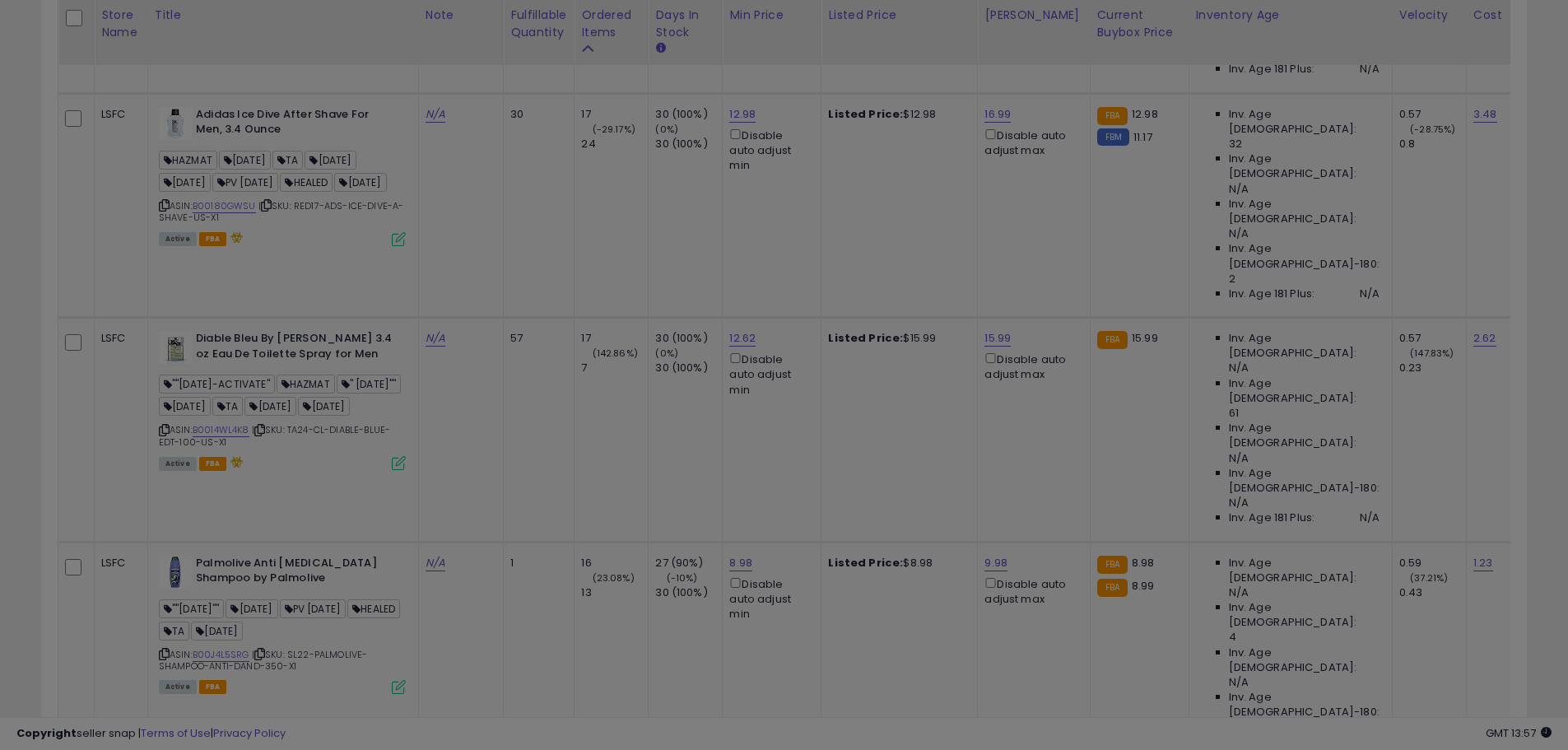
scroll to position [337, 870]
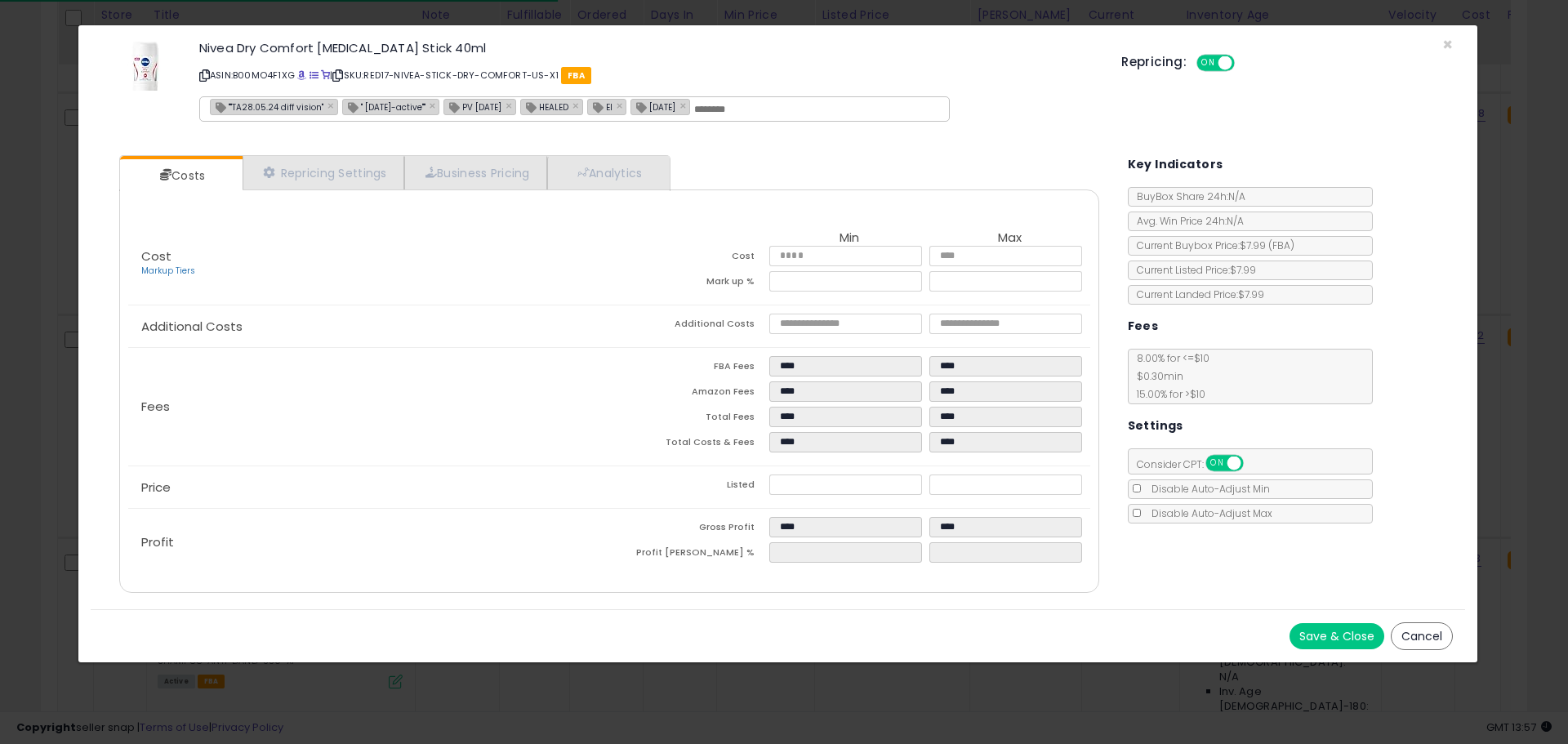
click at [209, 75] on icon at bounding box center [204, 75] width 11 height 9
click at [204, 75] on icon at bounding box center [204, 75] width 11 height 9
click at [1450, 43] on span "×" at bounding box center [1447, 45] width 11 height 23
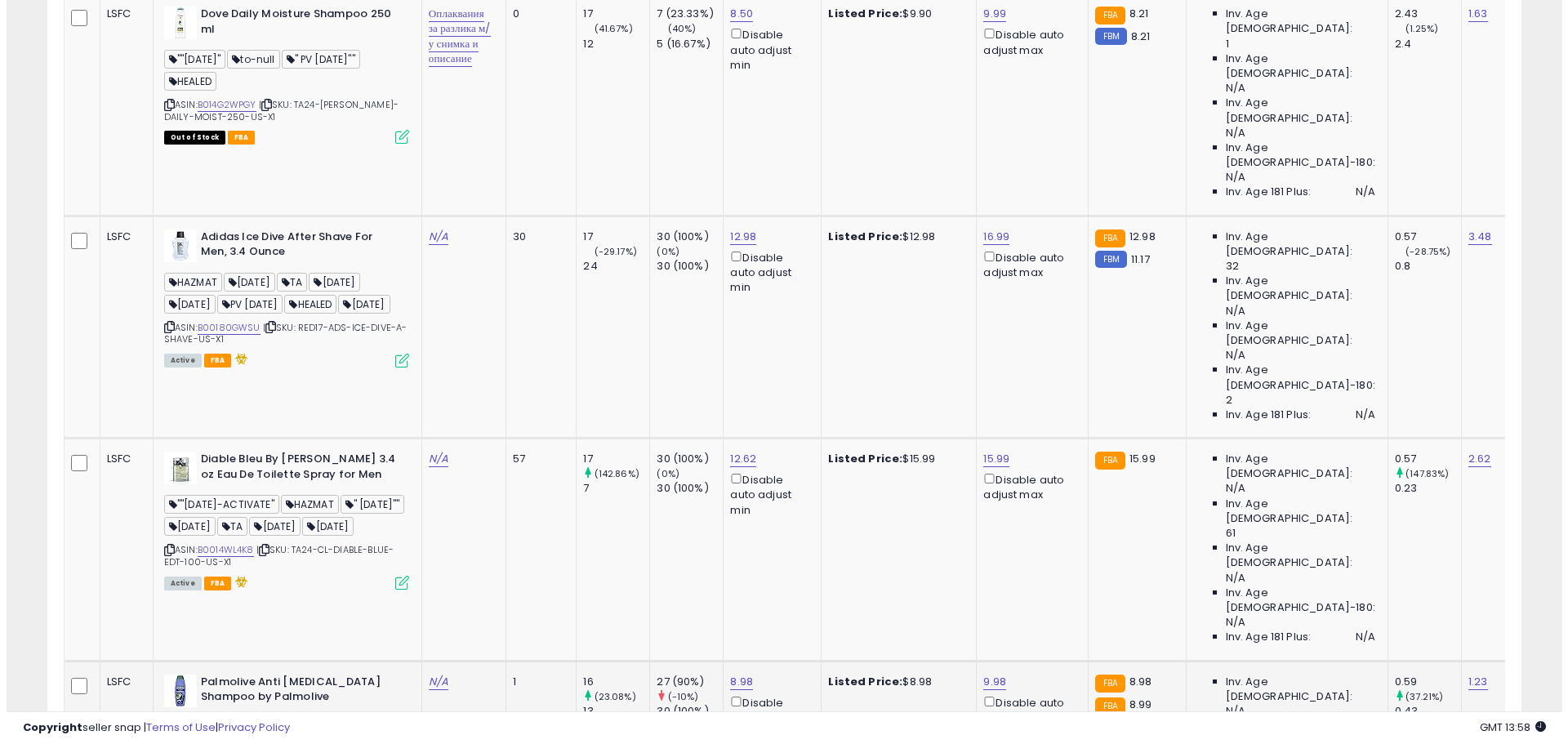
scroll to position [4059, 0]
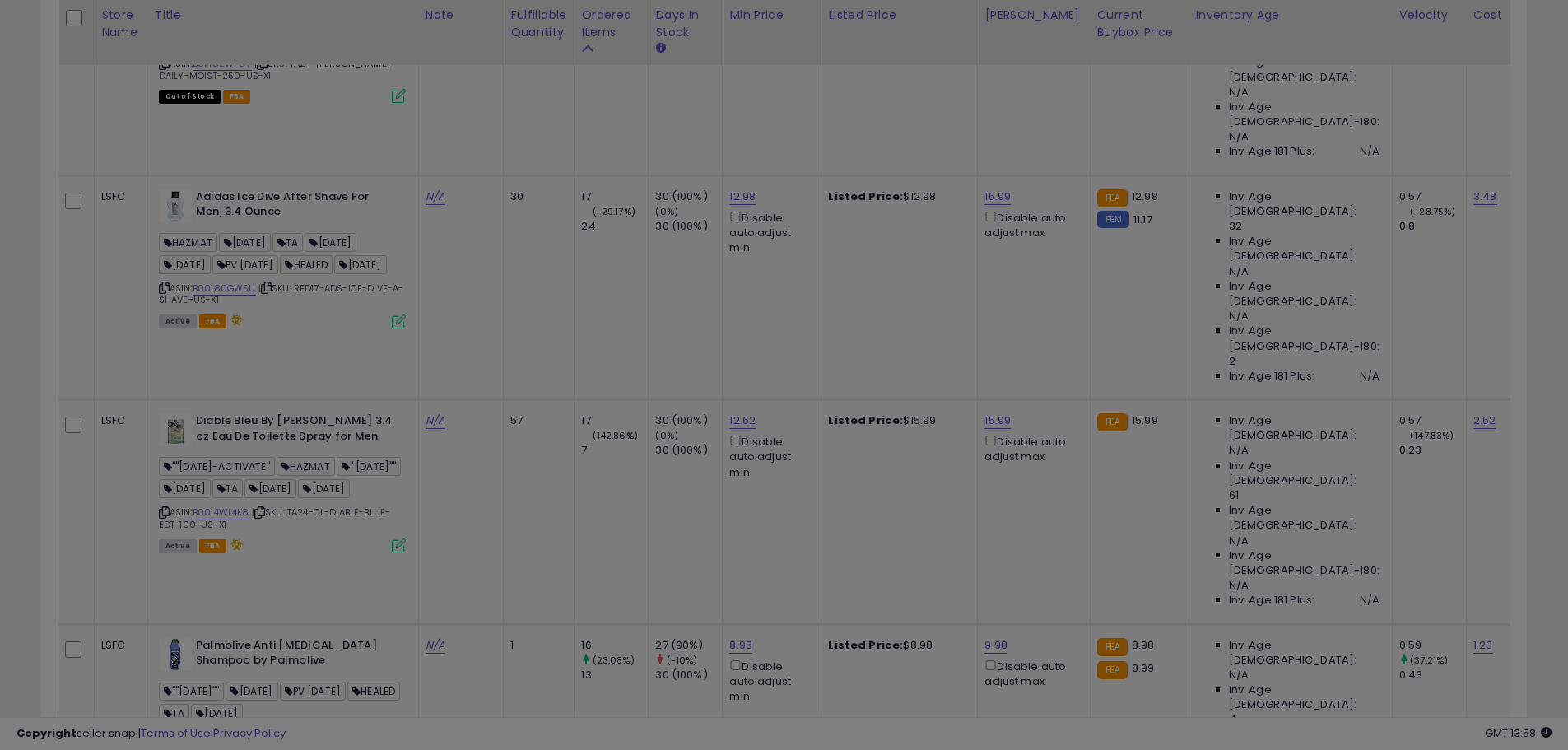
scroll to position [337, 870]
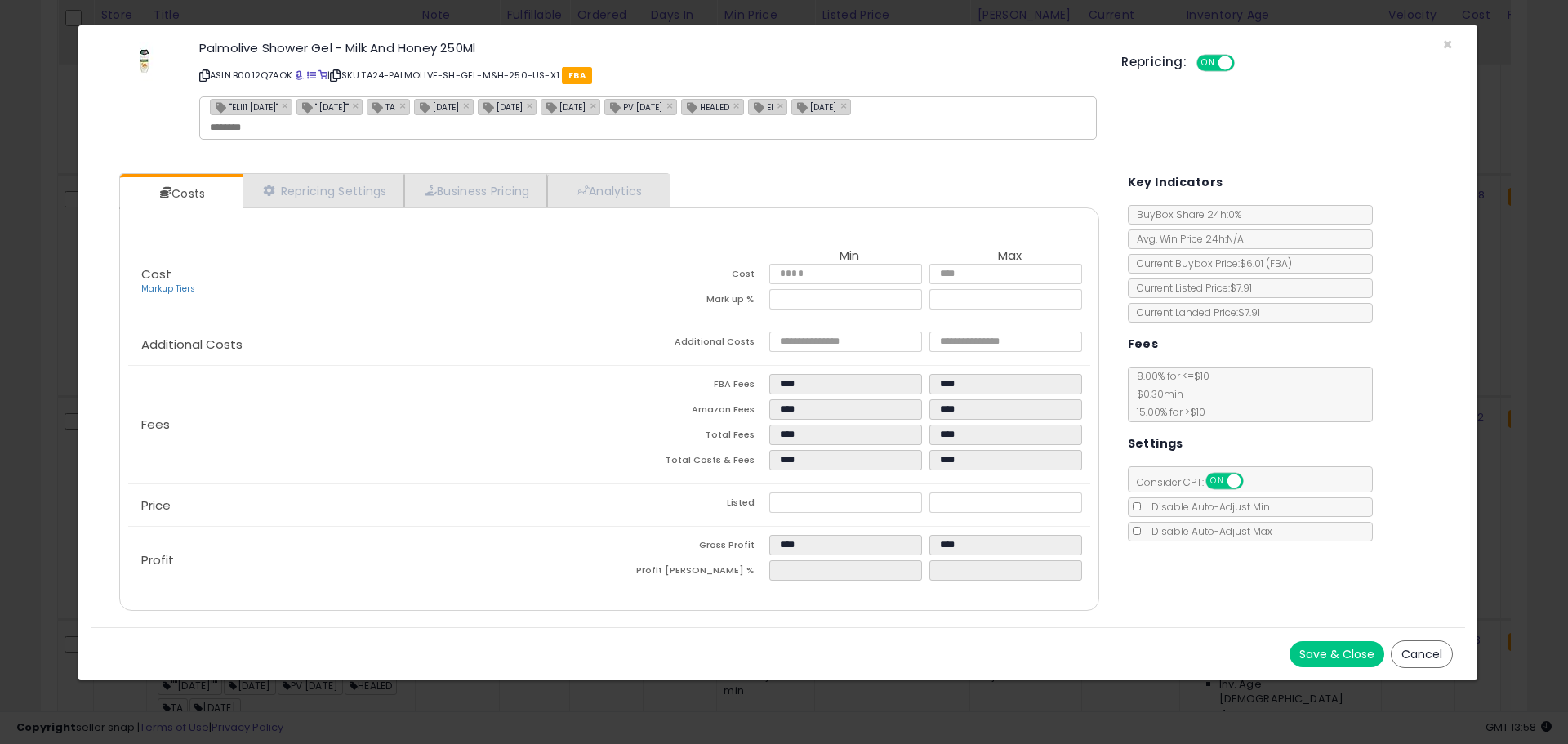
click at [1434, 45] on div "Palmolive Shower Gel - Milk And Honey 250Ml ASIN: B0012Q7AOK | SKU: TA24-PALMOL…" at bounding box center [777, 93] width 1374 height 111
click at [1442, 42] on span "×" at bounding box center [1447, 45] width 11 height 23
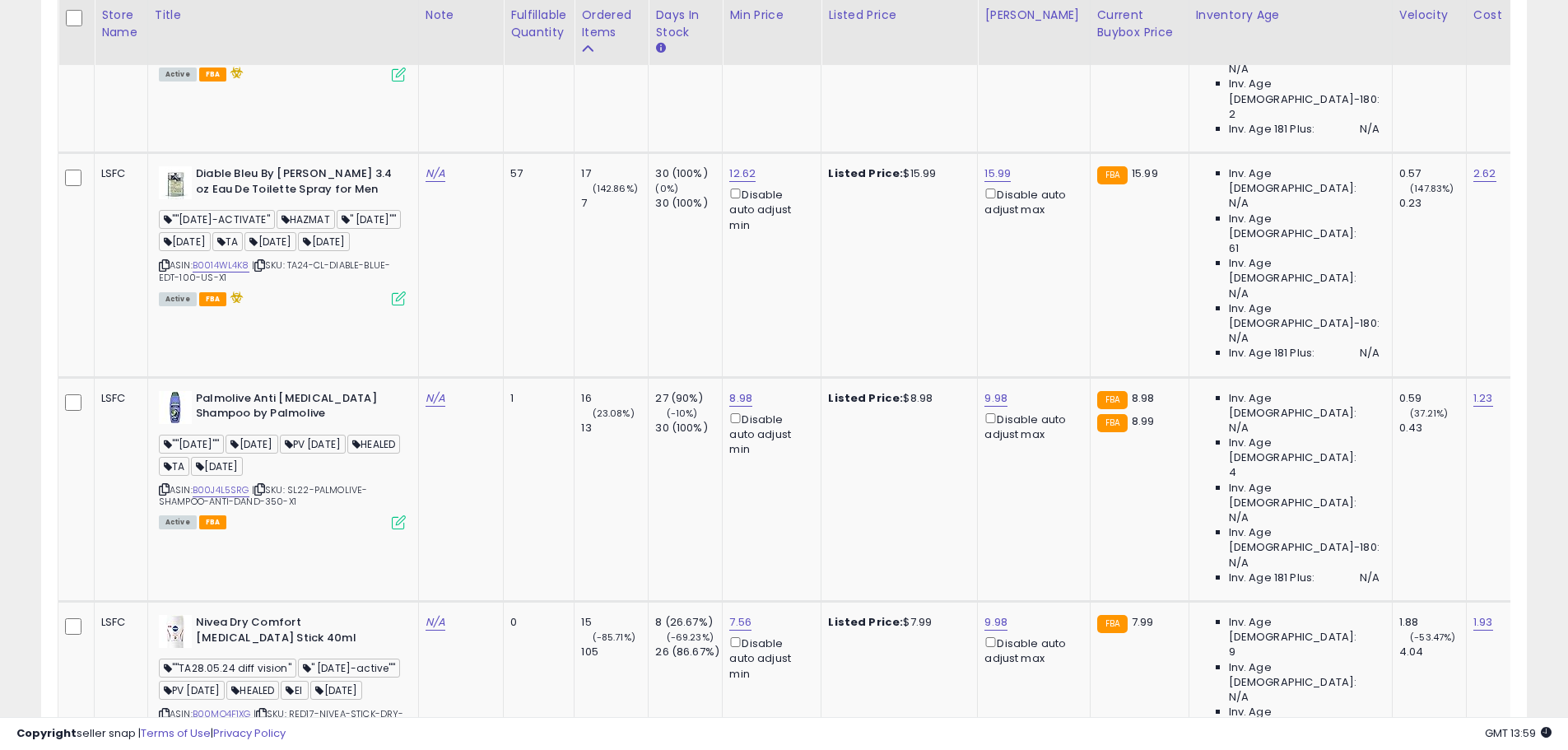
scroll to position [4914, 0]
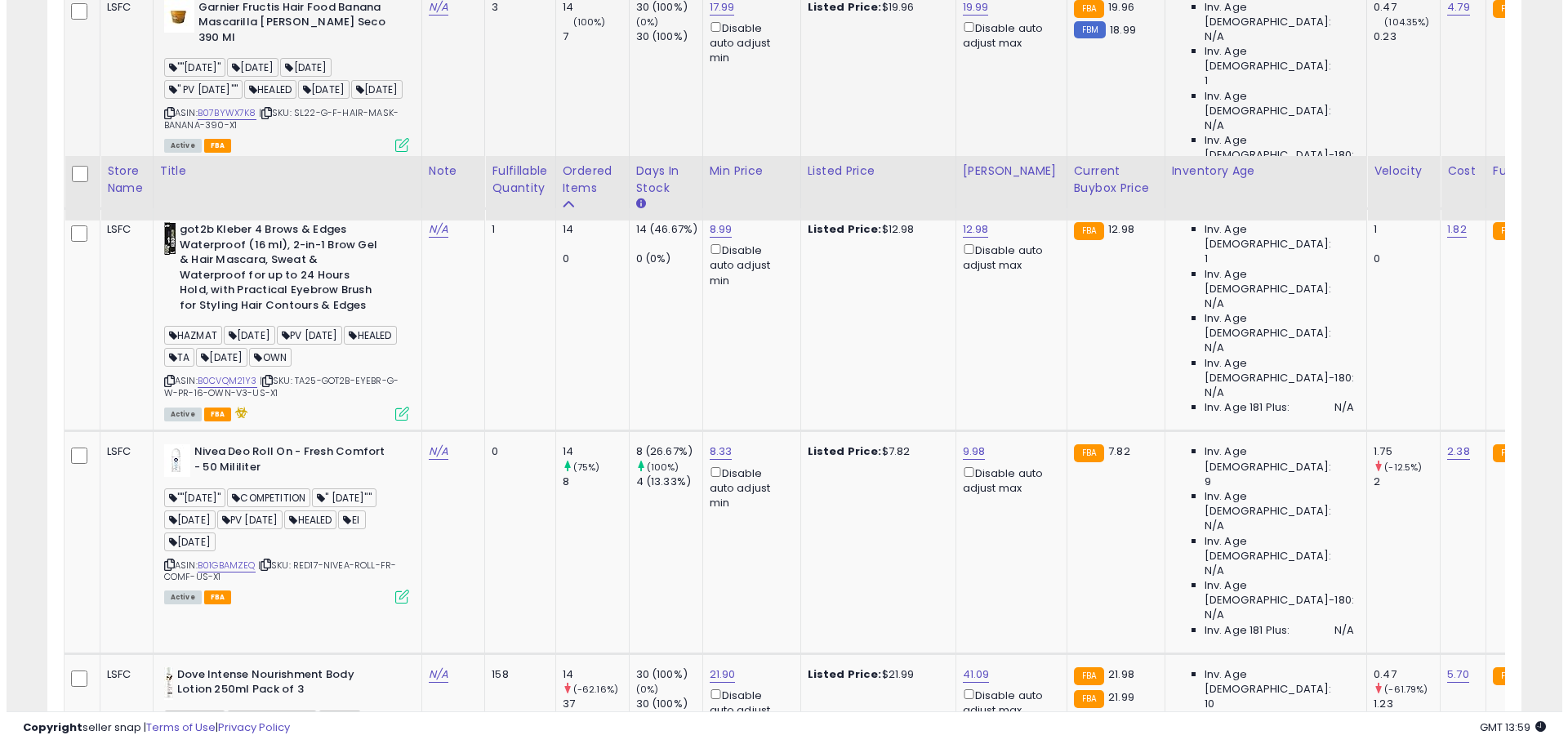
scroll to position [1289, 0]
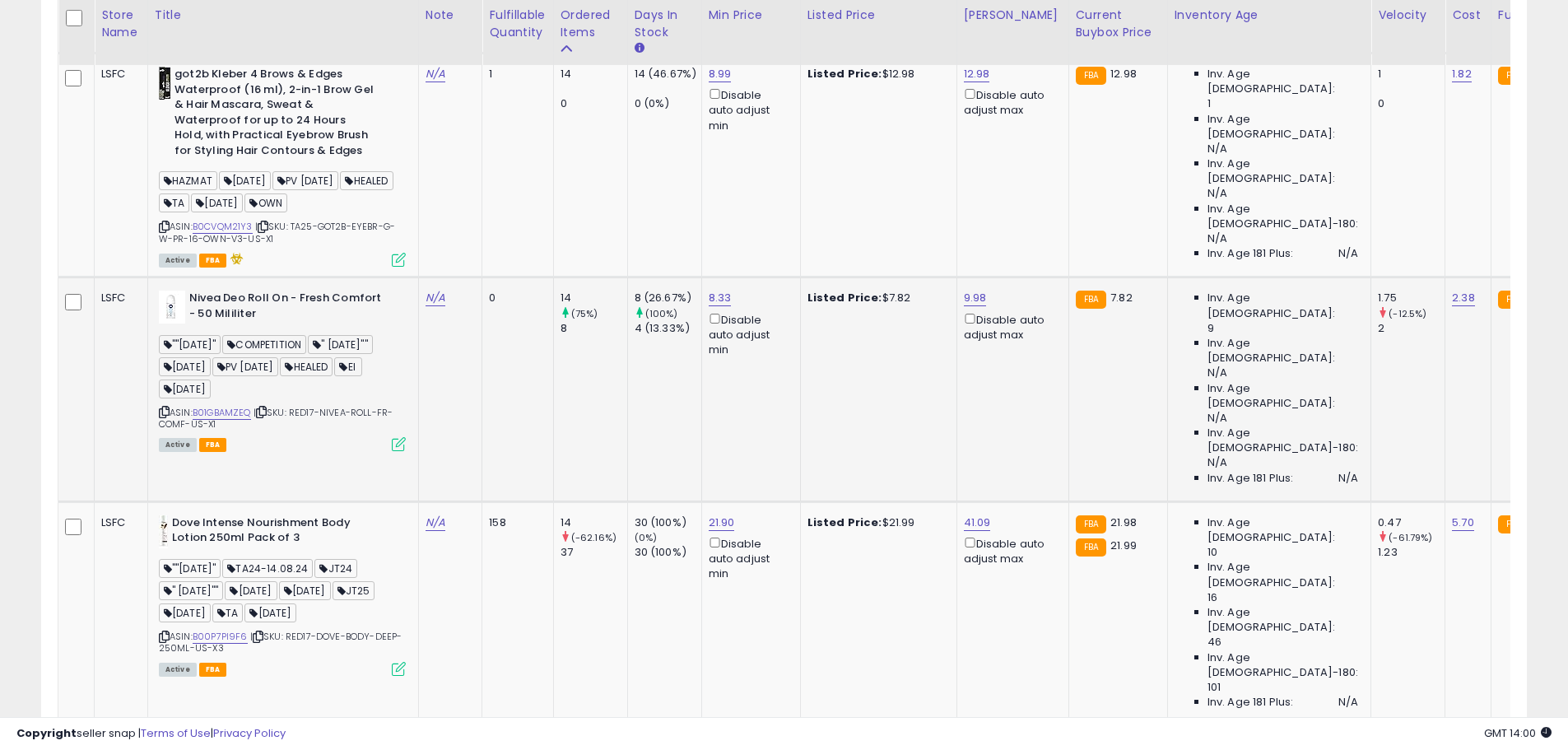
click at [394, 437] on icon at bounding box center [399, 444] width 14 height 14
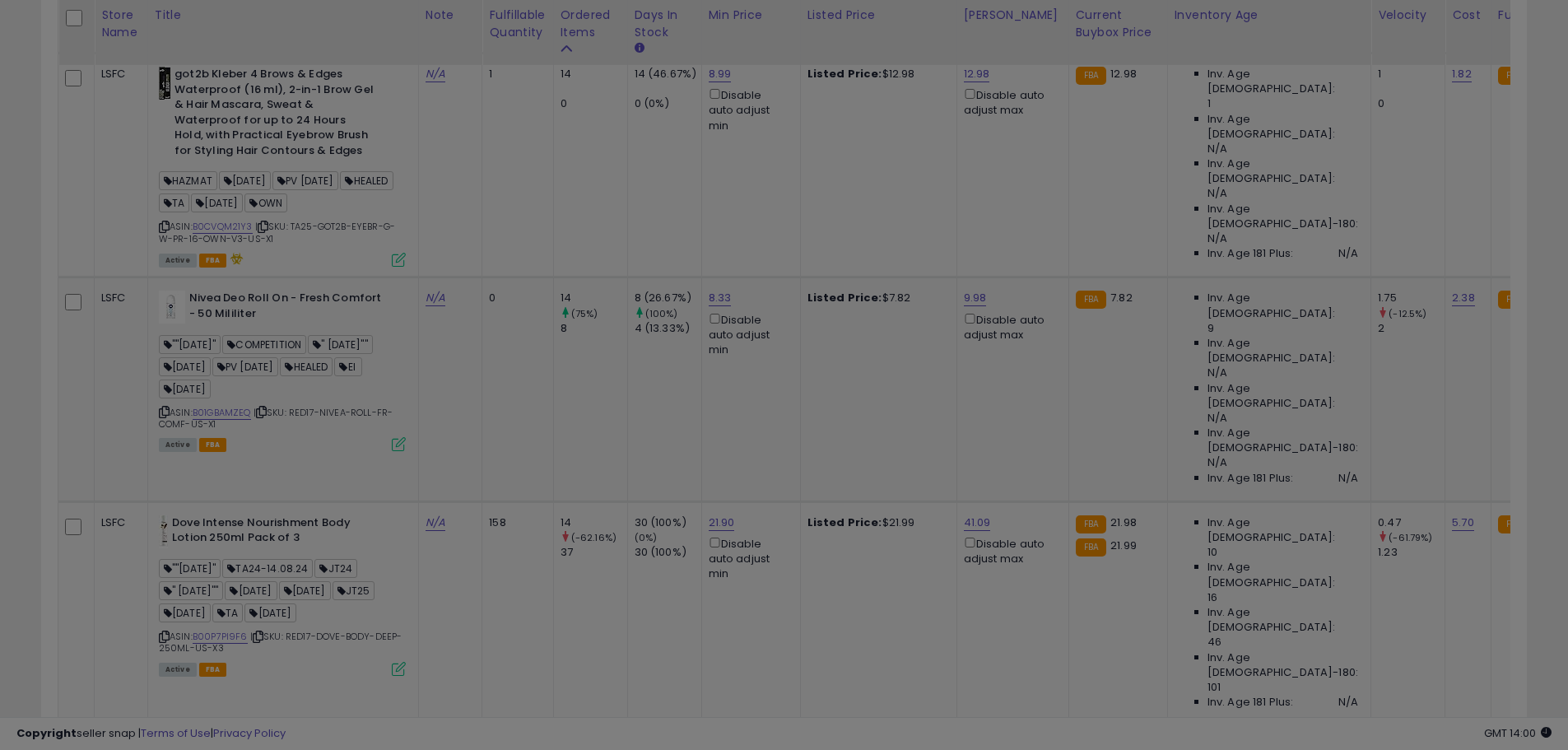
scroll to position [337, 870]
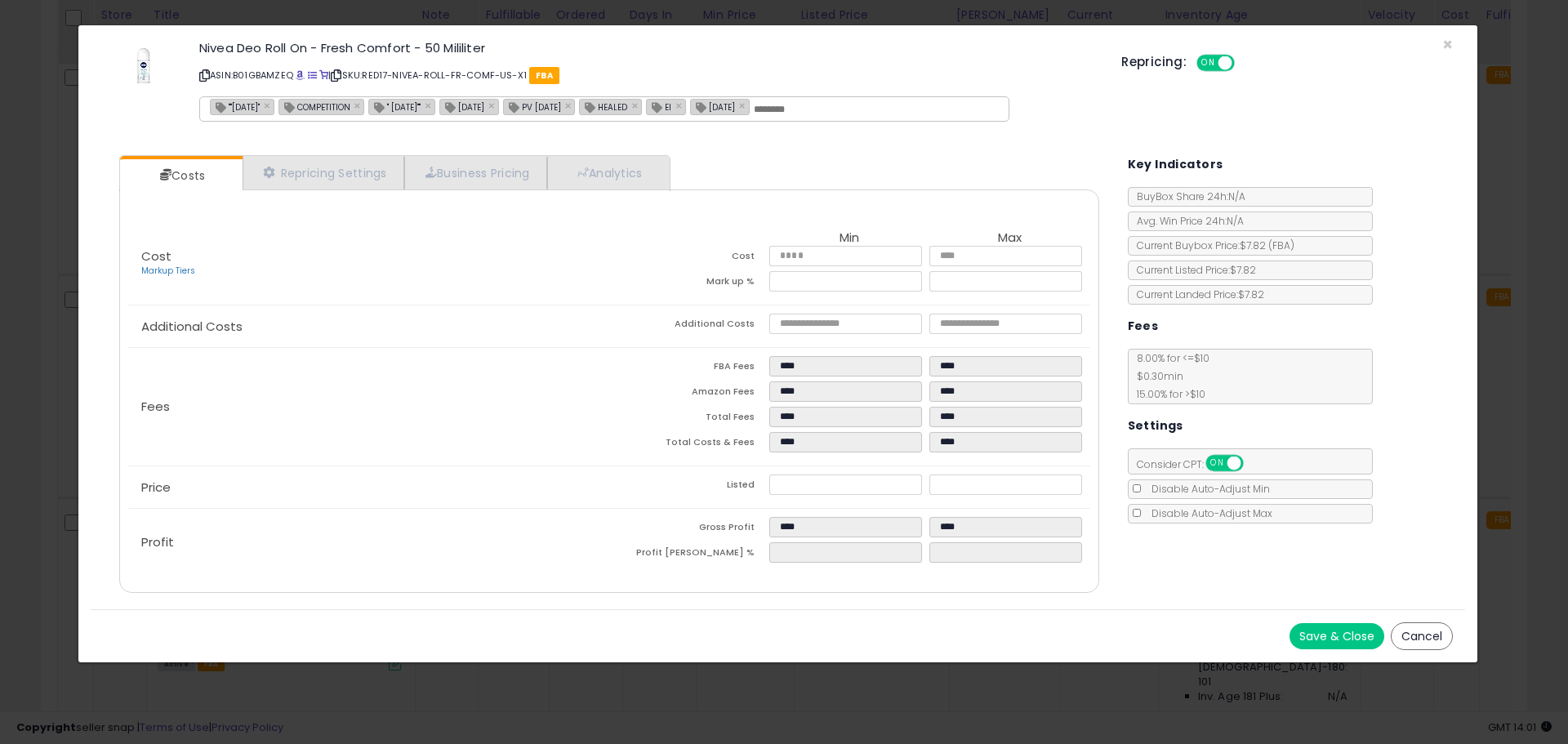
click at [206, 71] on icon at bounding box center [204, 75] width 11 height 9
click at [1451, 36] on span "×" at bounding box center [1447, 45] width 11 height 23
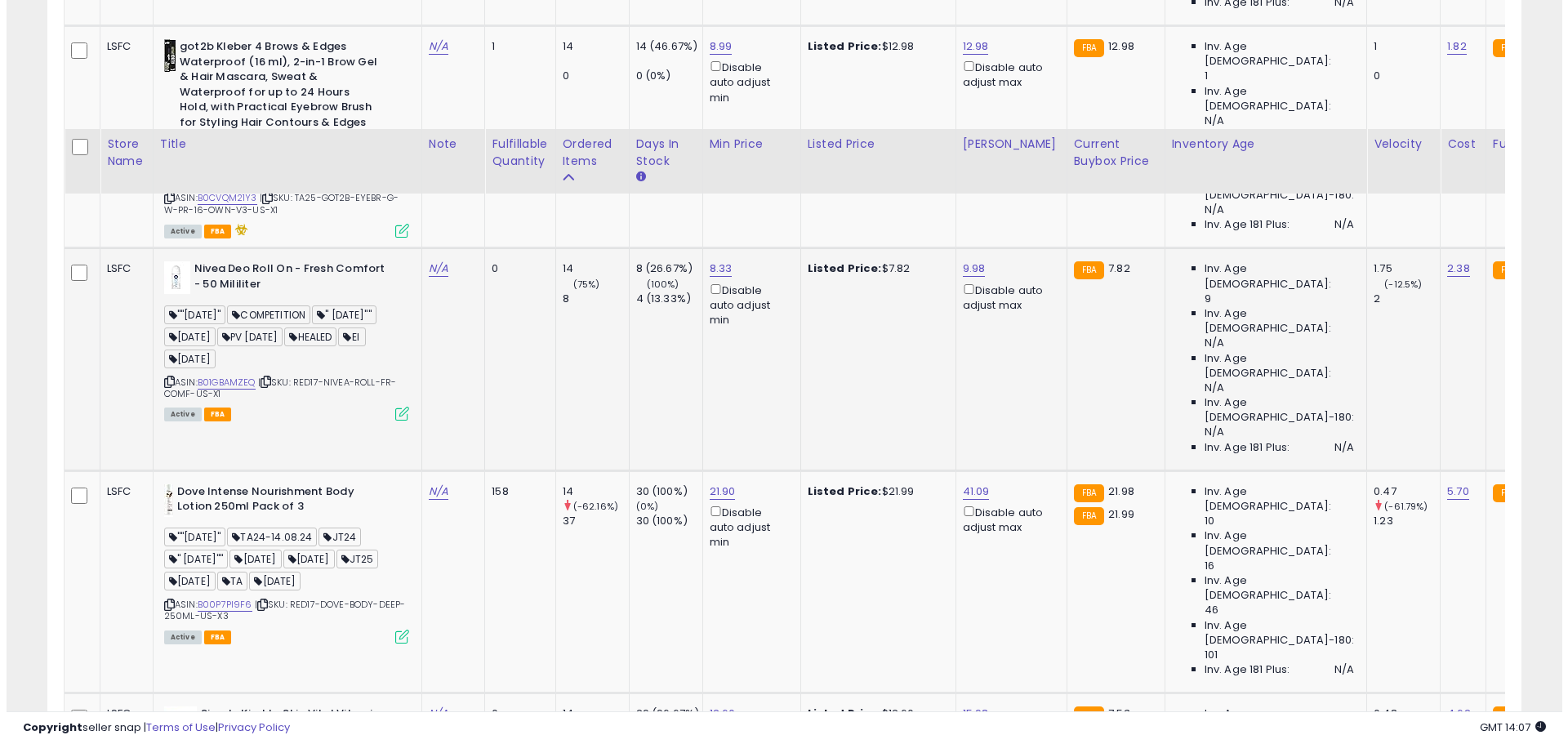
scroll to position [1534, 0]
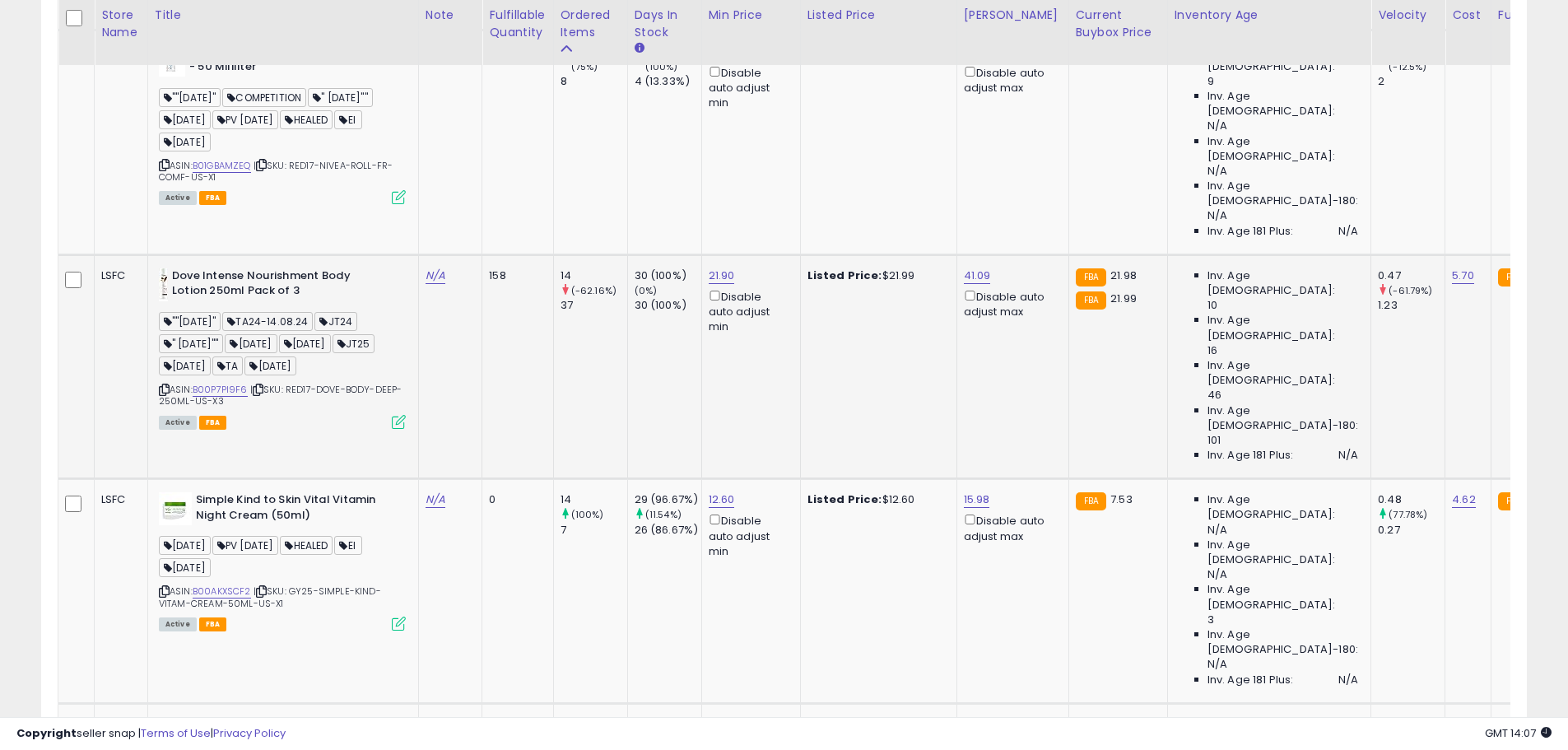
click at [400, 415] on icon at bounding box center [399, 421] width 14 height 14
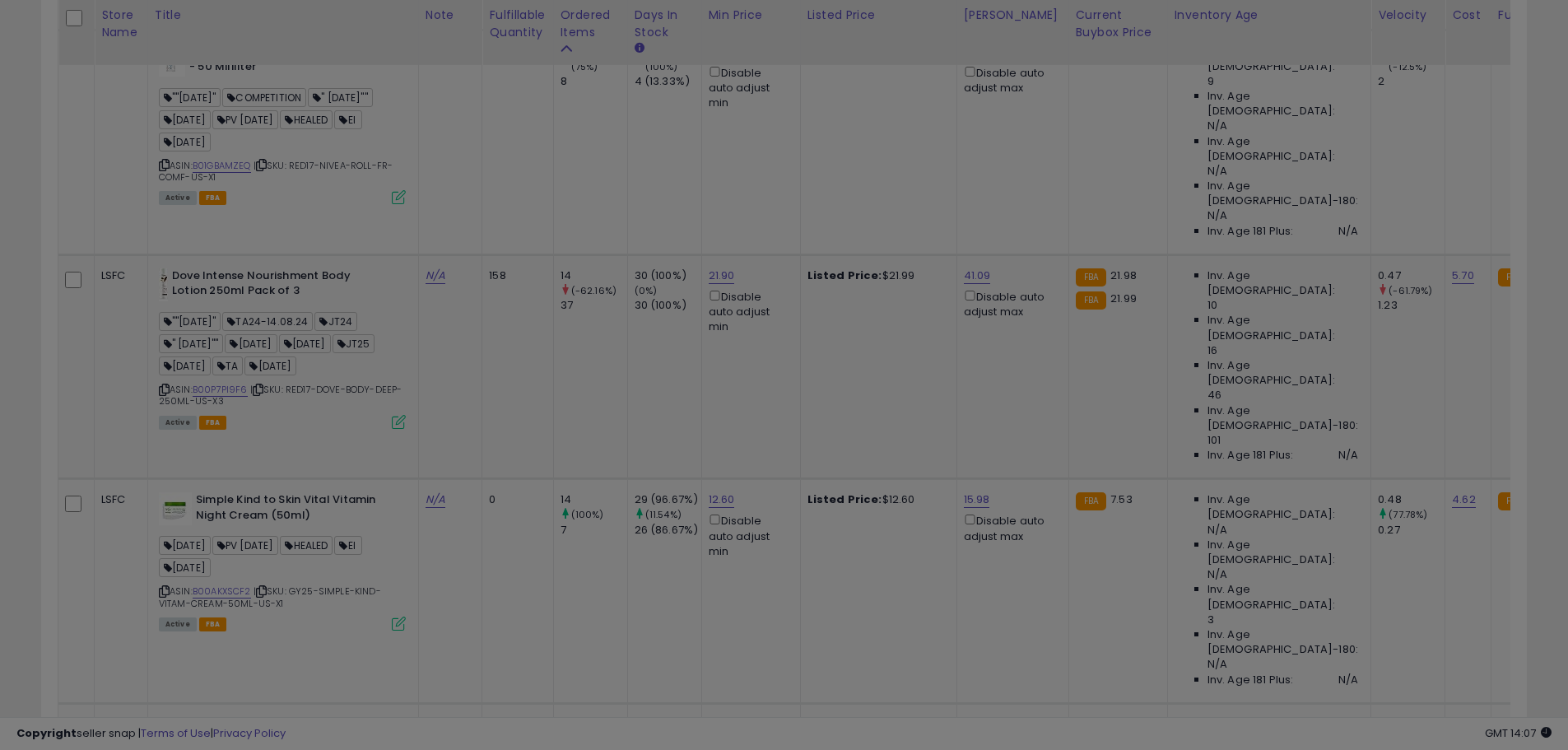
scroll to position [337, 870]
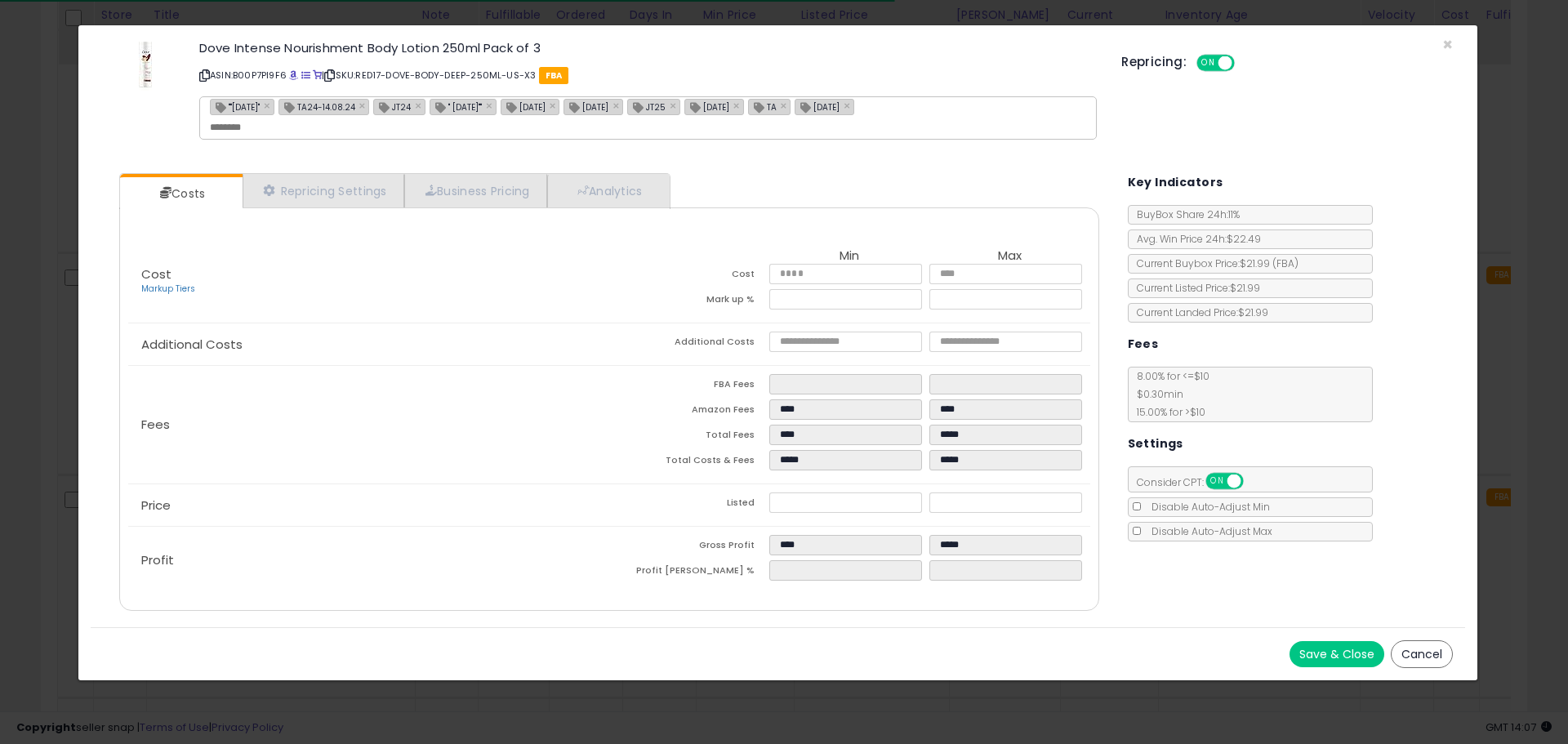
click at [202, 75] on icon at bounding box center [204, 75] width 11 height 9
click at [1448, 44] on span "×" at bounding box center [1447, 45] width 11 height 23
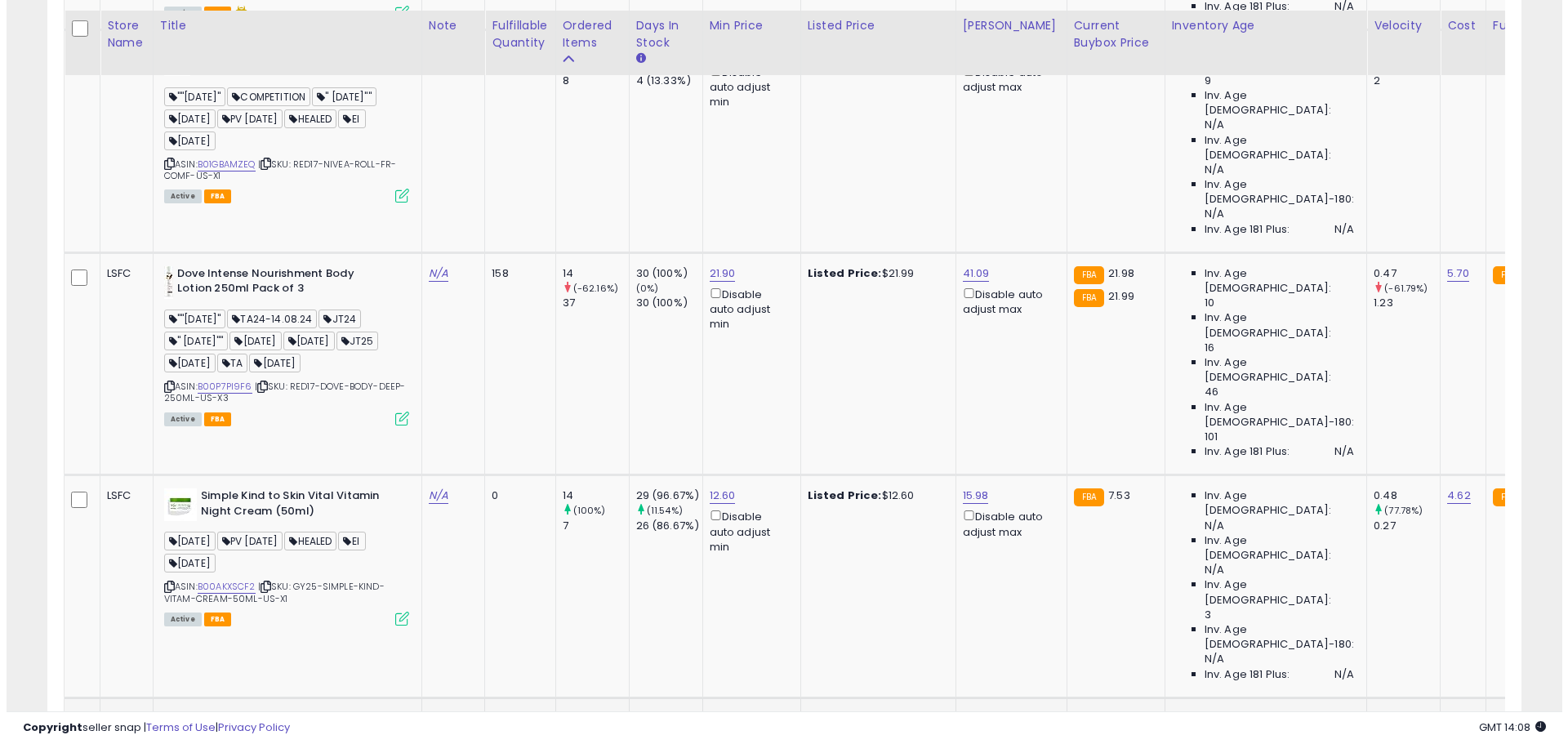
scroll to position [1697, 0]
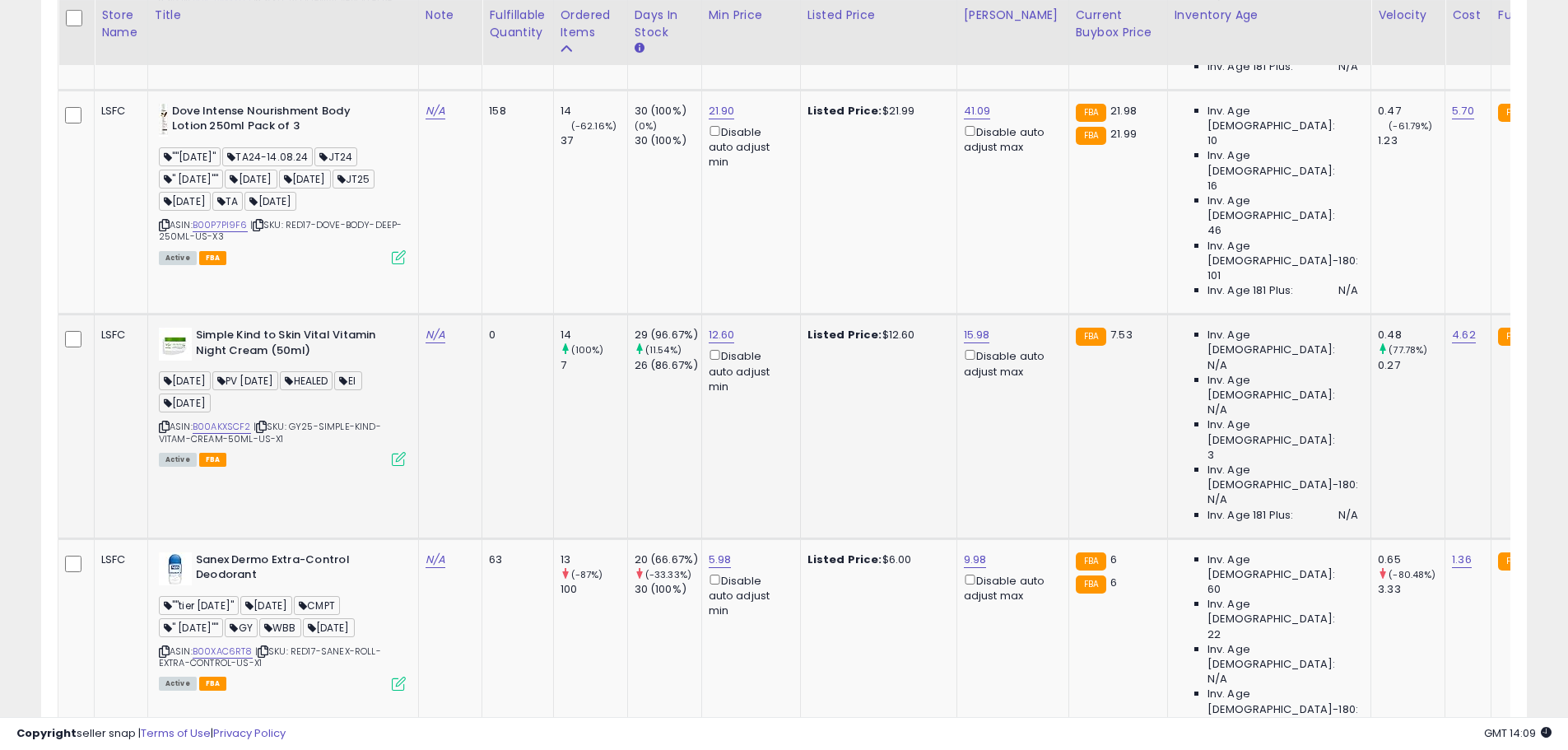
click at [404, 452] on icon at bounding box center [399, 459] width 14 height 14
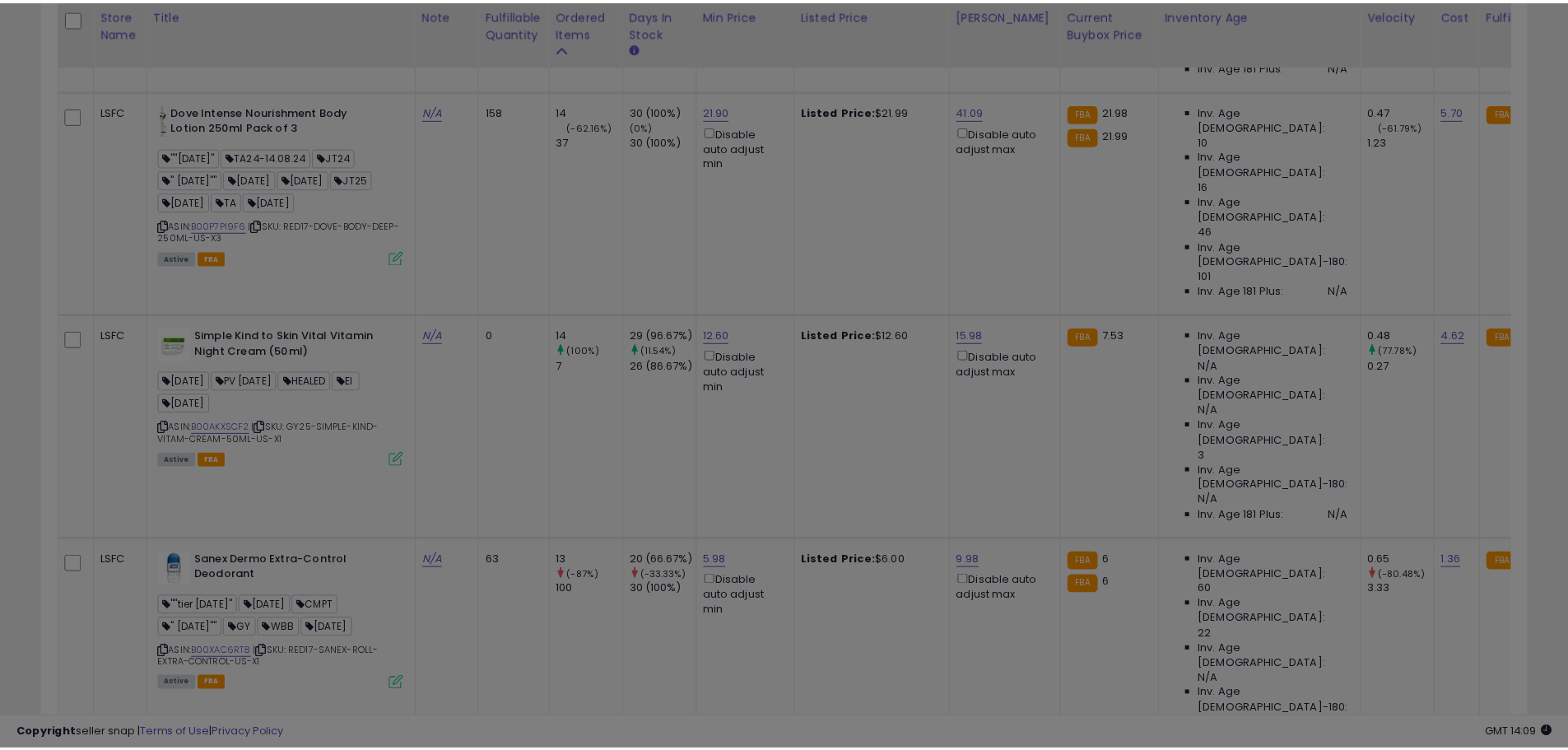
scroll to position [337, 870]
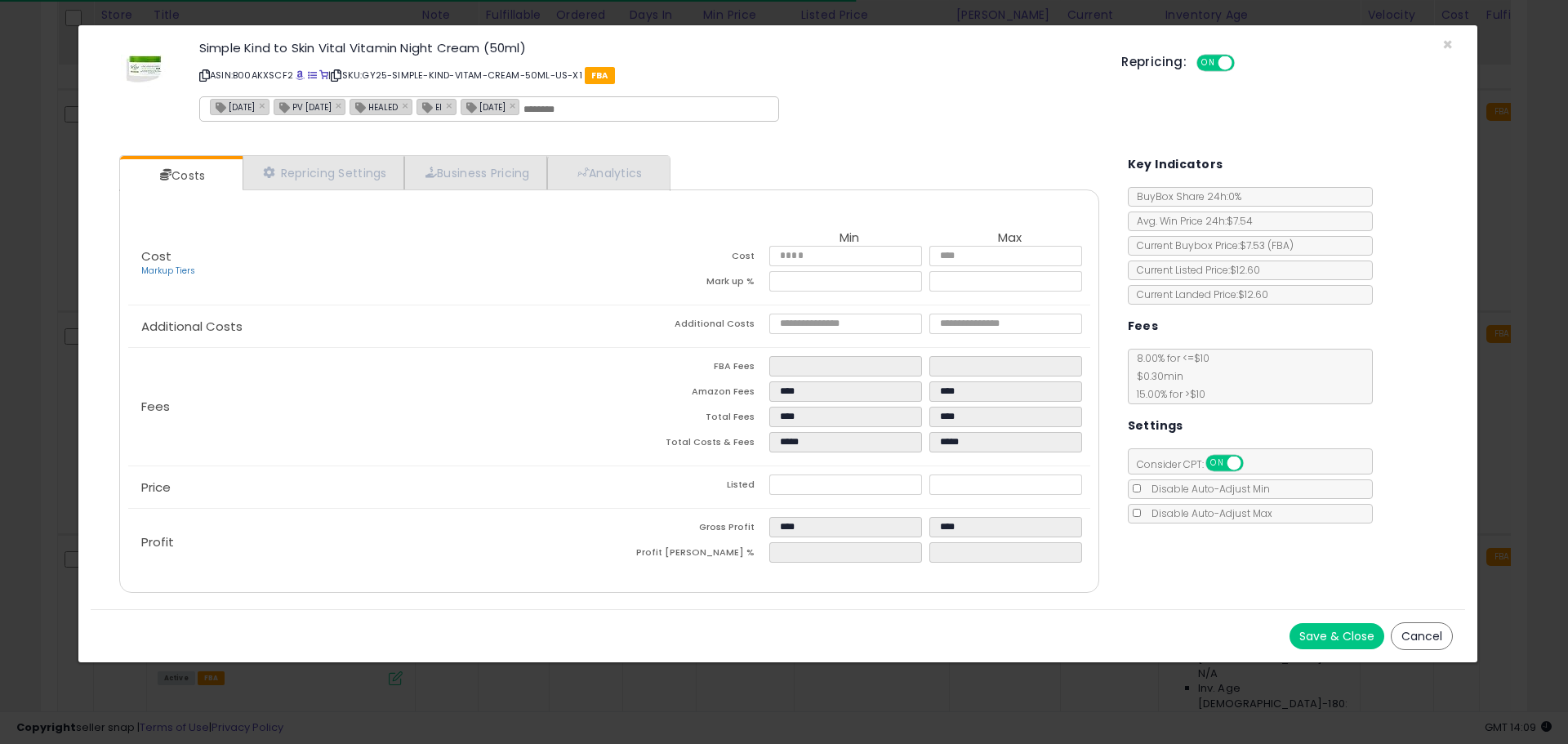
click at [208, 75] on icon at bounding box center [204, 75] width 11 height 9
click at [1445, 44] on span "×" at bounding box center [1447, 45] width 11 height 23
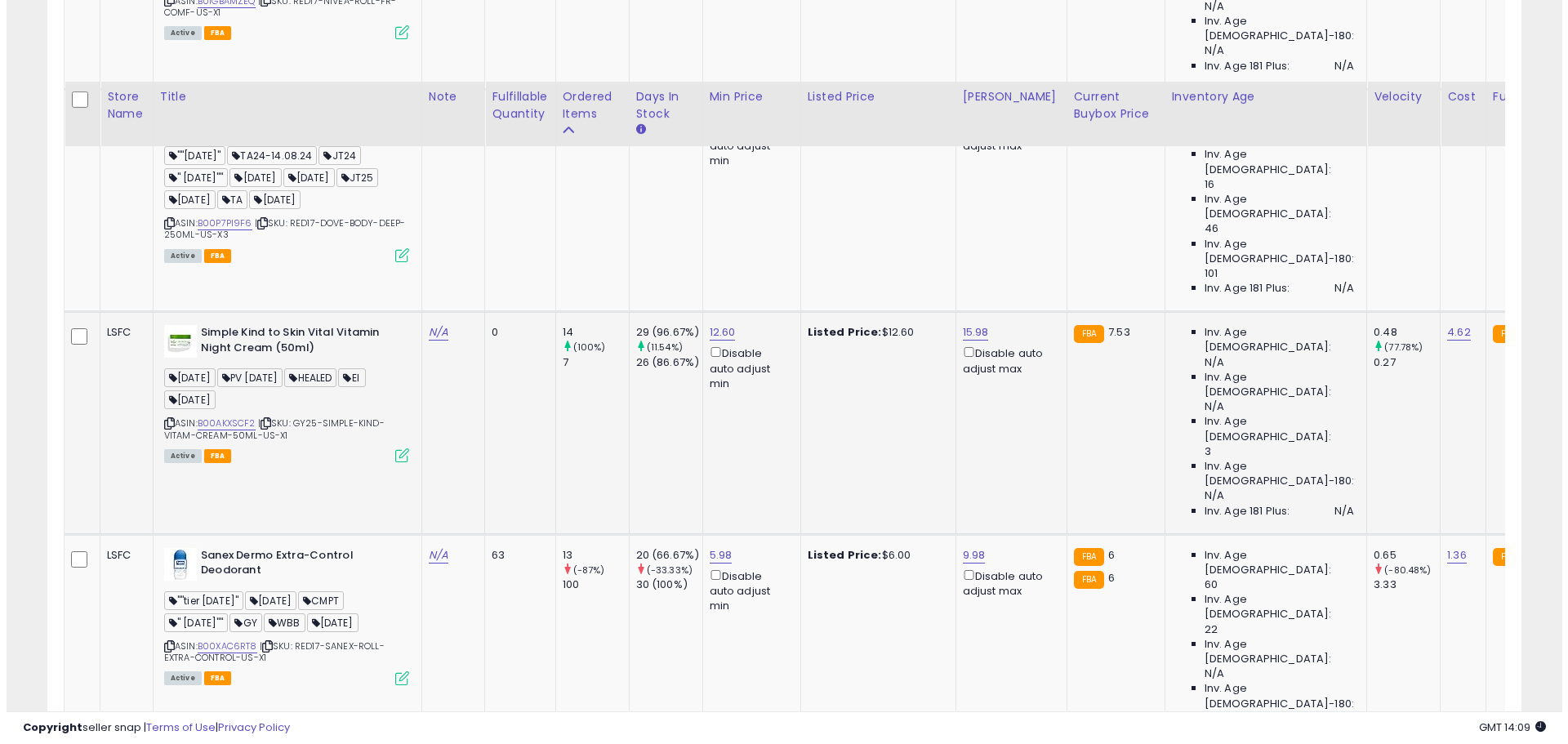
scroll to position [1779, 0]
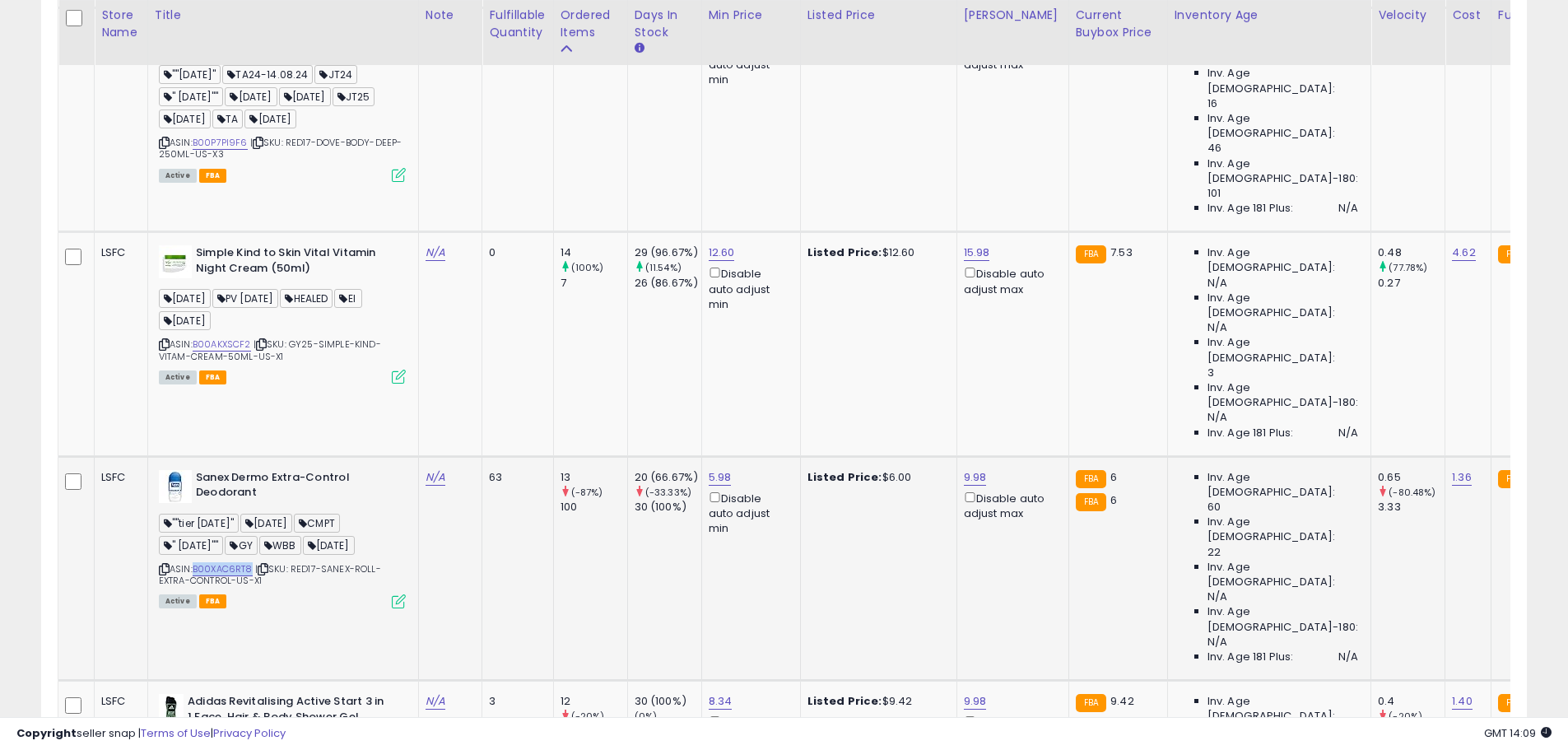
drag, startPoint x: 196, startPoint y: 311, endPoint x: 255, endPoint y: 311, distance: 59.0
click at [255, 469] on div "ASIN: B00XAC6RT8 | SKU: RED17-SANEX-ROLL-EXTRA-CONTROL-US-X1 Active FBA" at bounding box center [282, 538] width 246 height 137
drag, startPoint x: 196, startPoint y: 312, endPoint x: 253, endPoint y: 313, distance: 57.0
click at [253, 469] on div "ASIN: B00XAC6RT8 | SKU: RED17-SANEX-ROLL-EXTRA-CONTROL-US-X1 Active FBA" at bounding box center [282, 538] width 246 height 137
copy link "B00XAC6RT8"
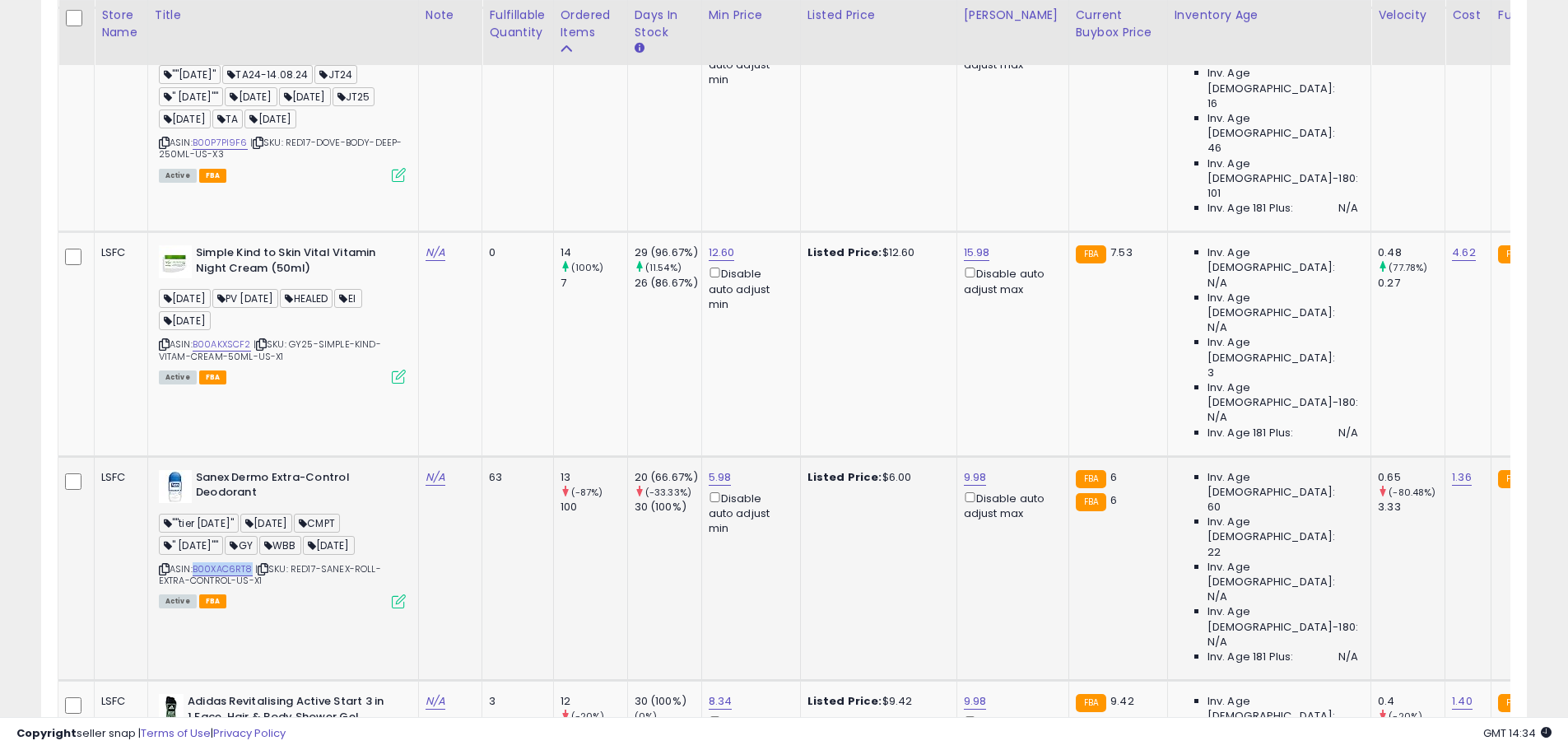
click at [397, 595] on icon at bounding box center [399, 601] width 14 height 14
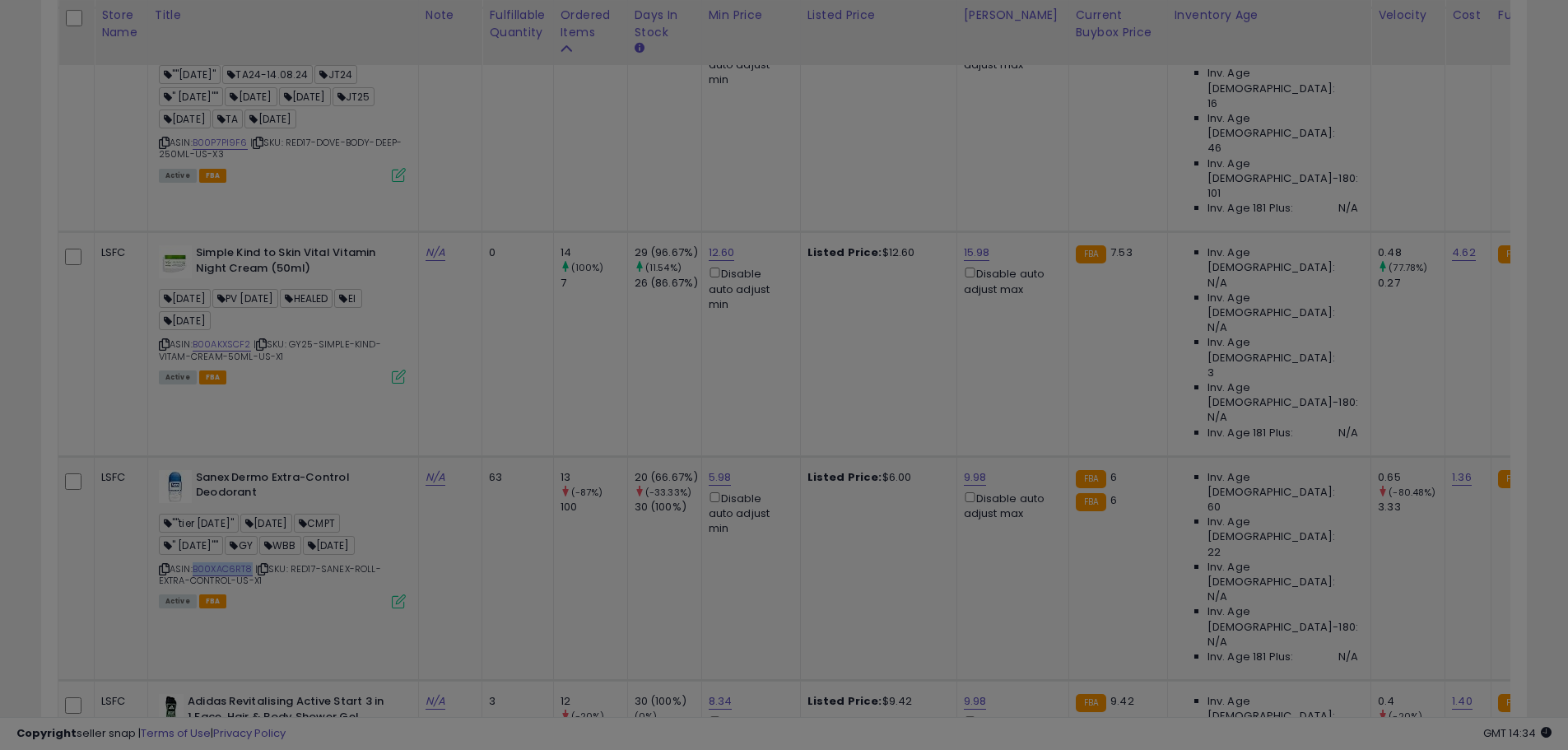
scroll to position [337, 870]
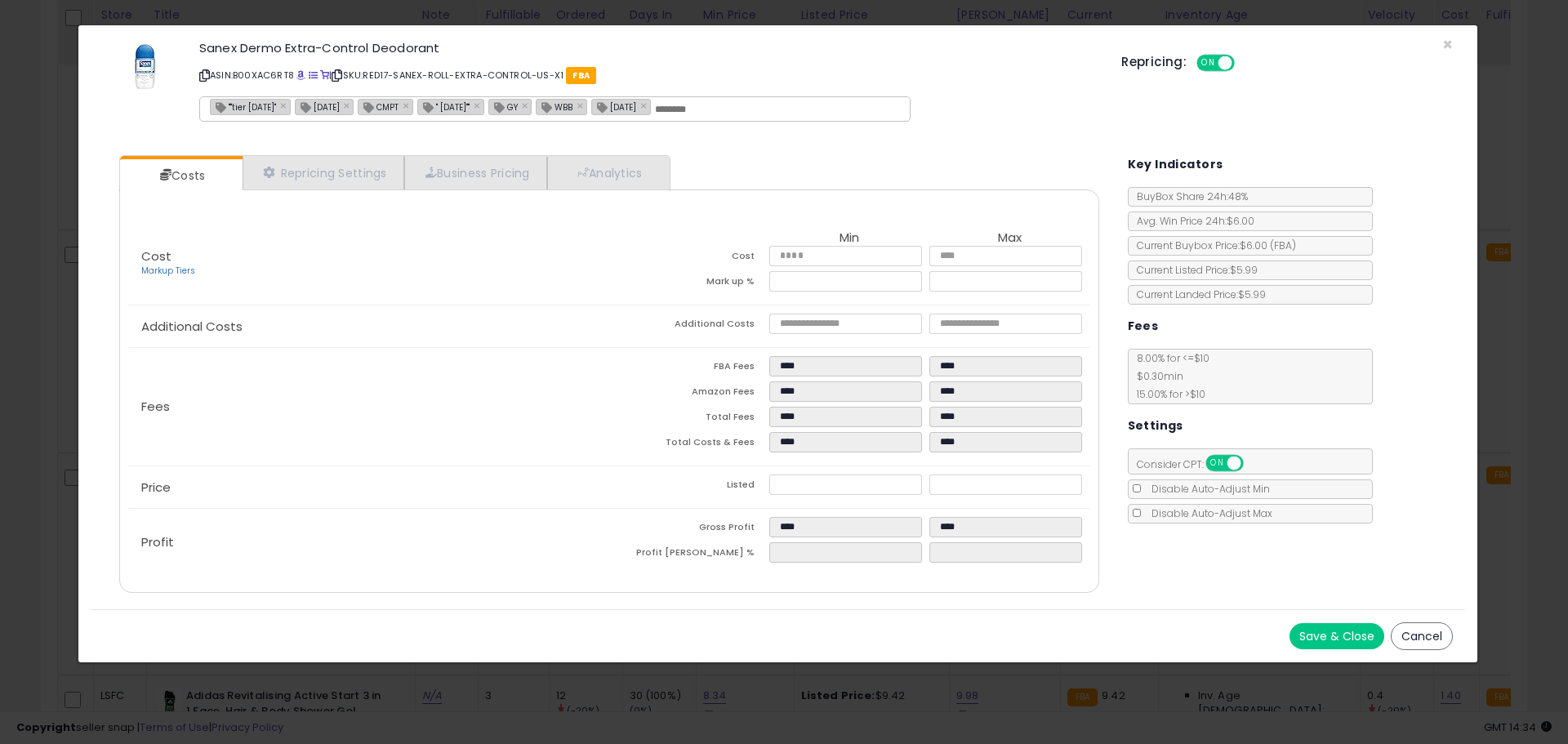
click at [1440, 45] on div "Sanex Dermo Extra-Control Deodorant ASIN: B00XAC6RT8 | SKU: RED17-SANEX-ROLL-EX…" at bounding box center [777, 84] width 1374 height 93
click at [1442, 46] on span "×" at bounding box center [1447, 45] width 11 height 23
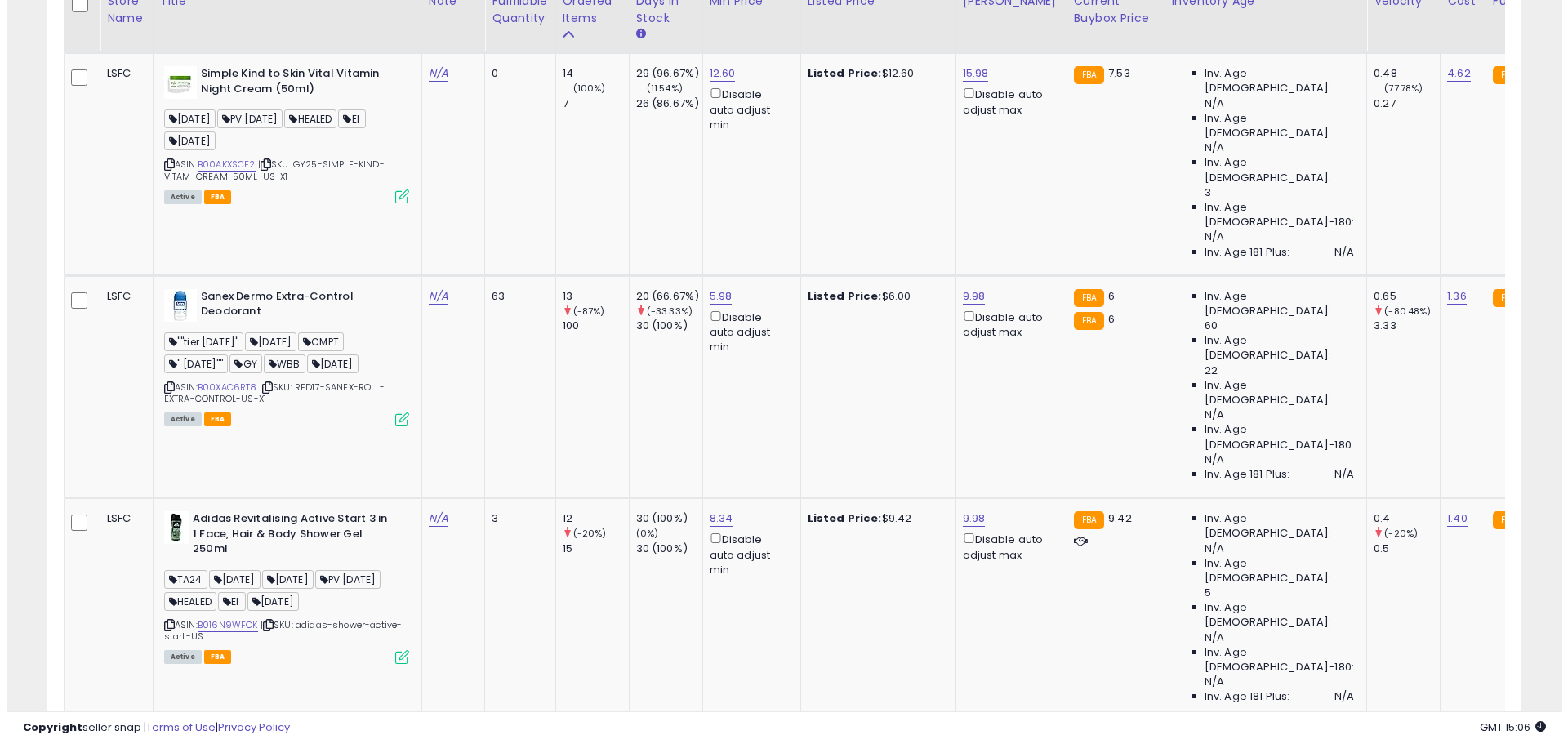
scroll to position [1942, 0]
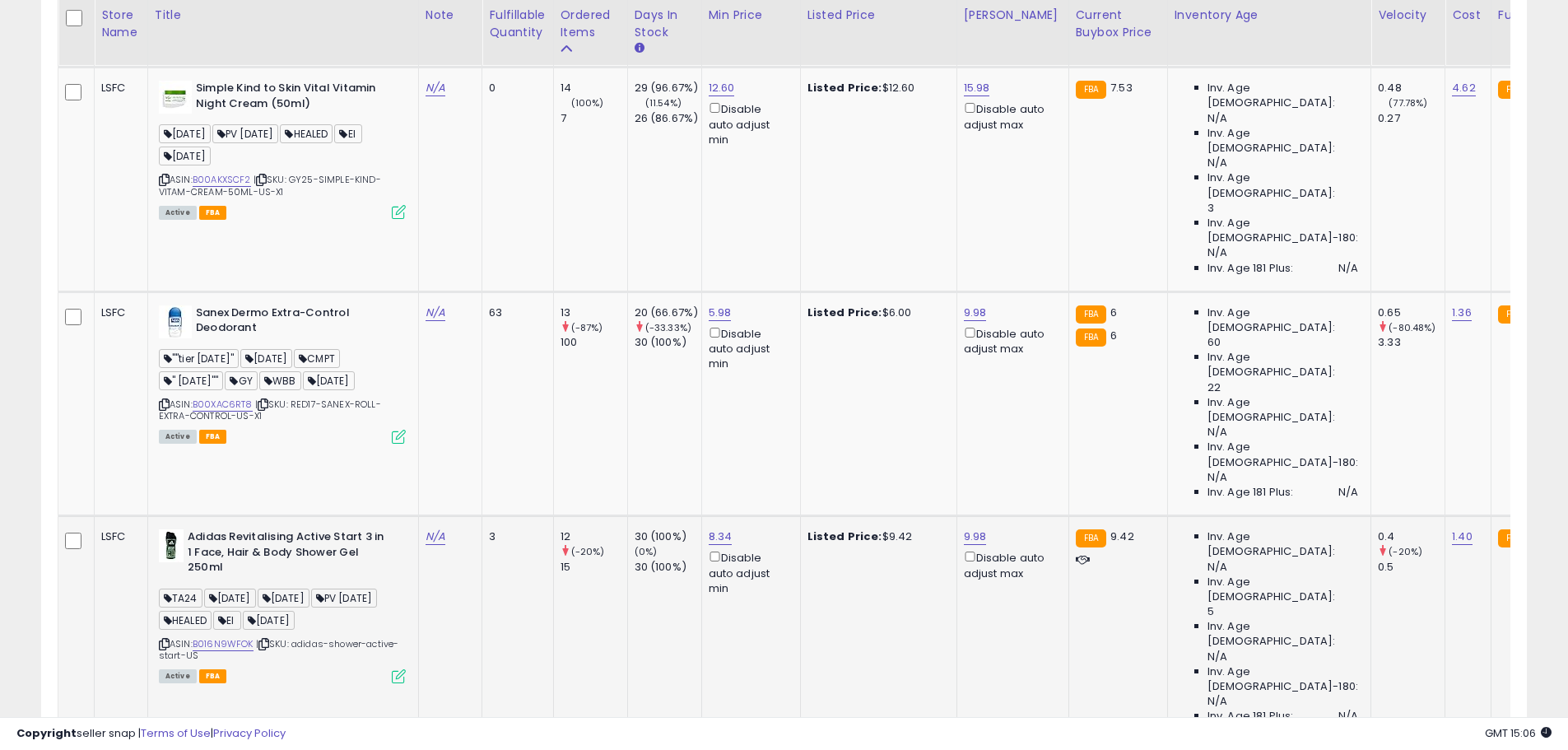
click at [394, 669] on icon at bounding box center [399, 676] width 14 height 14
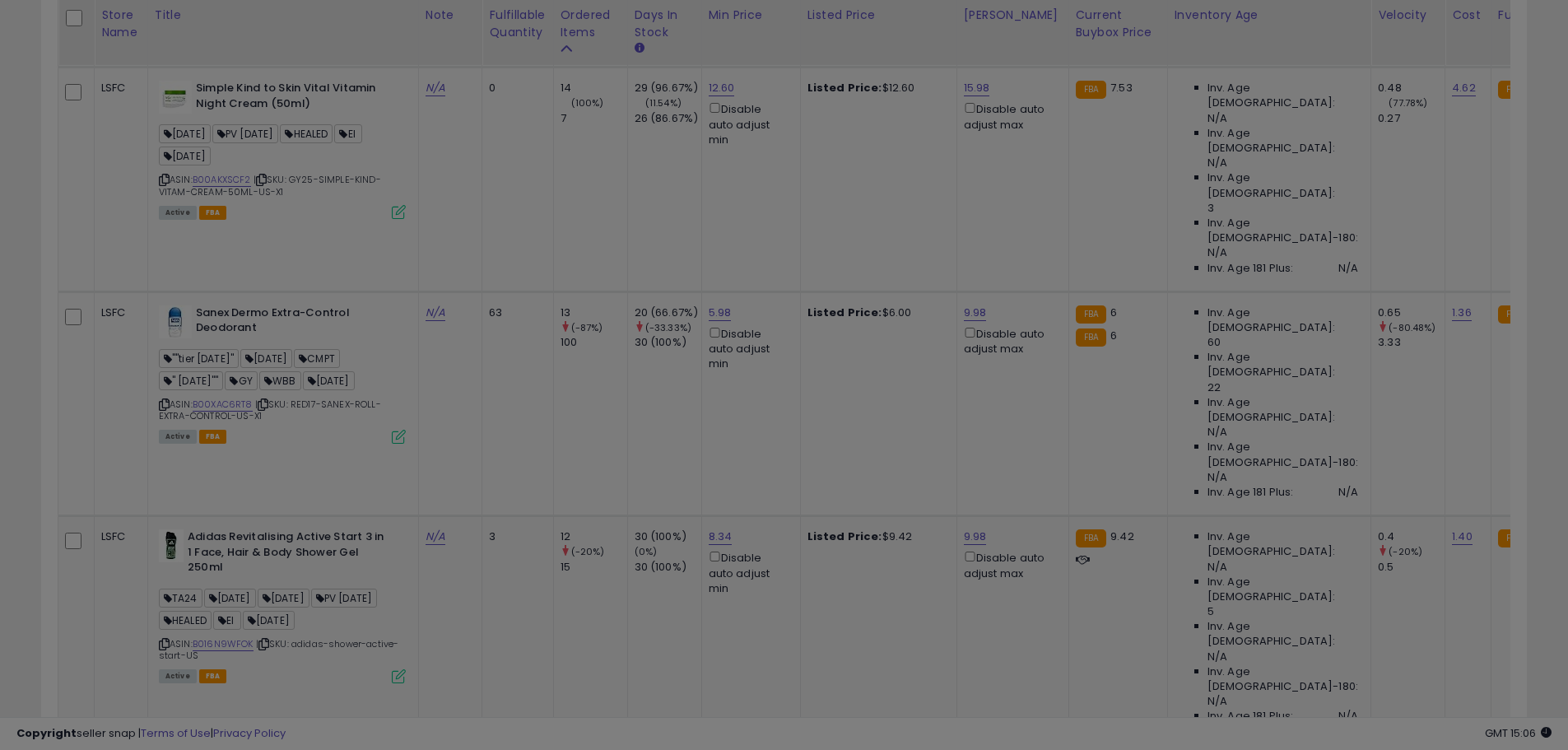
scroll to position [337, 870]
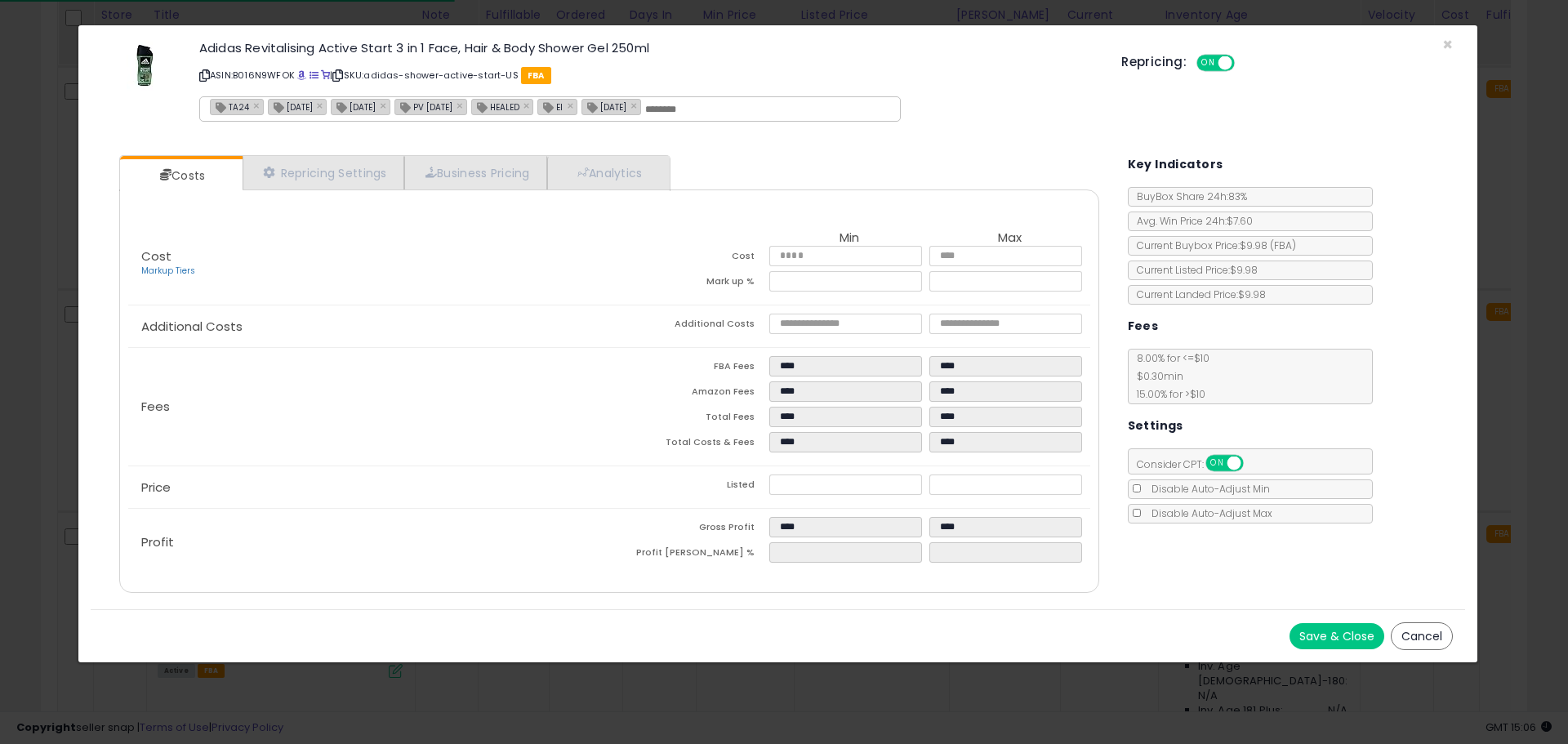
click at [208, 80] on icon at bounding box center [204, 75] width 11 height 9
click at [1443, 42] on span "×" at bounding box center [1447, 45] width 11 height 23
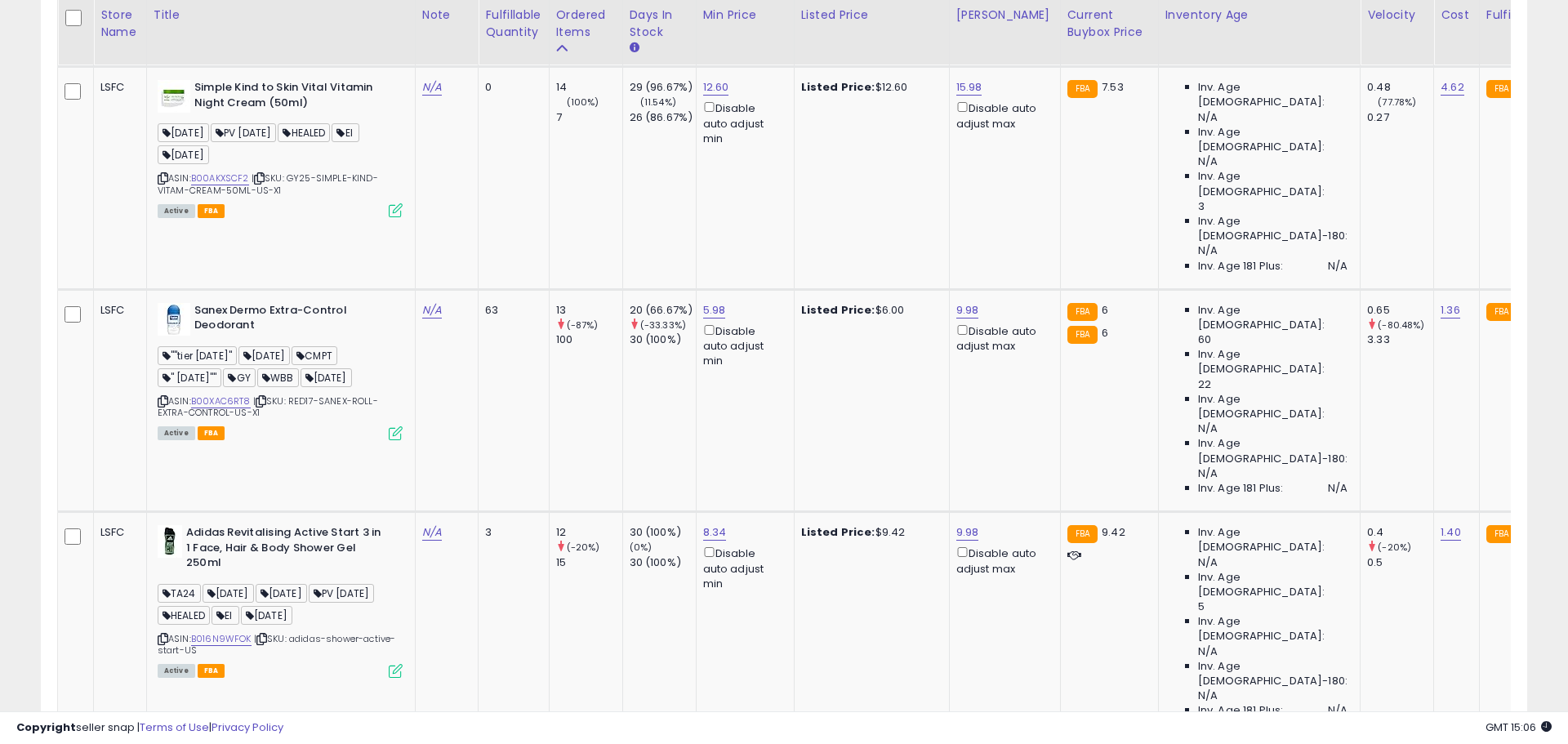
scroll to position [815921, 815639]
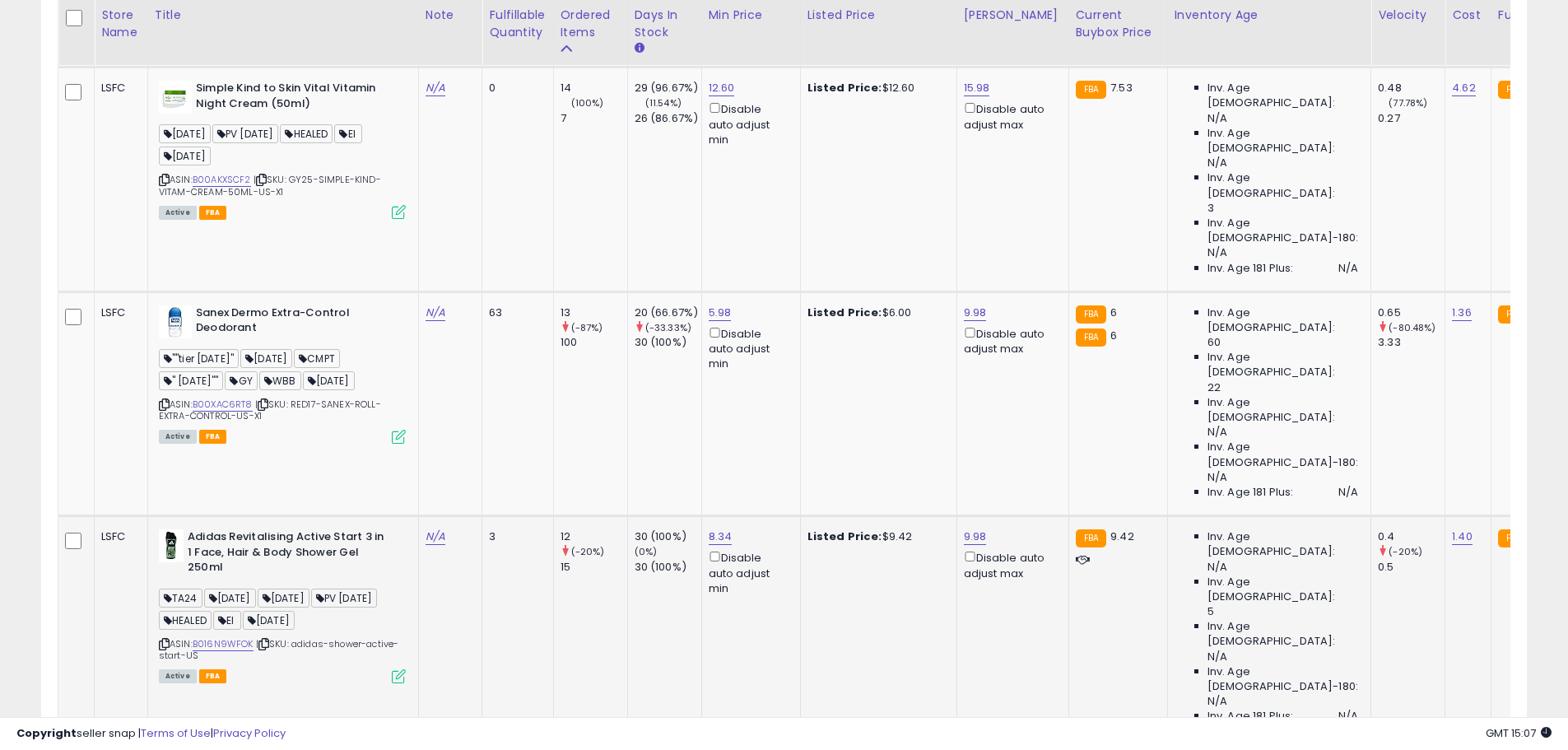
click at [411, 516] on td "Adidas Revitalising Active Start 3 in 1 Face, Hair & Body Shower Gel 250ml TA24…" at bounding box center [283, 628] width 271 height 224
click at [403, 669] on icon at bounding box center [399, 676] width 14 height 14
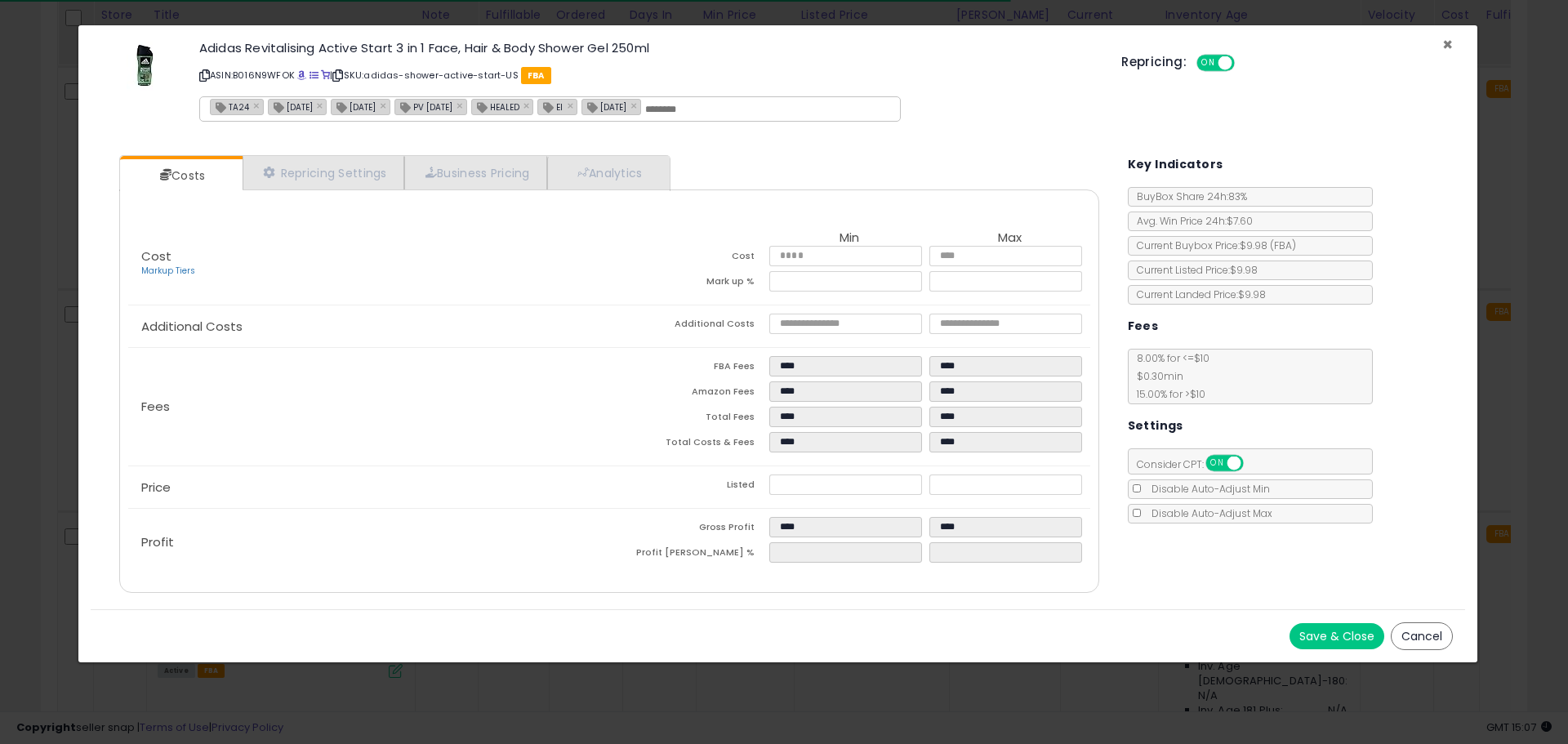
click at [1445, 43] on span "×" at bounding box center [1447, 45] width 11 height 23
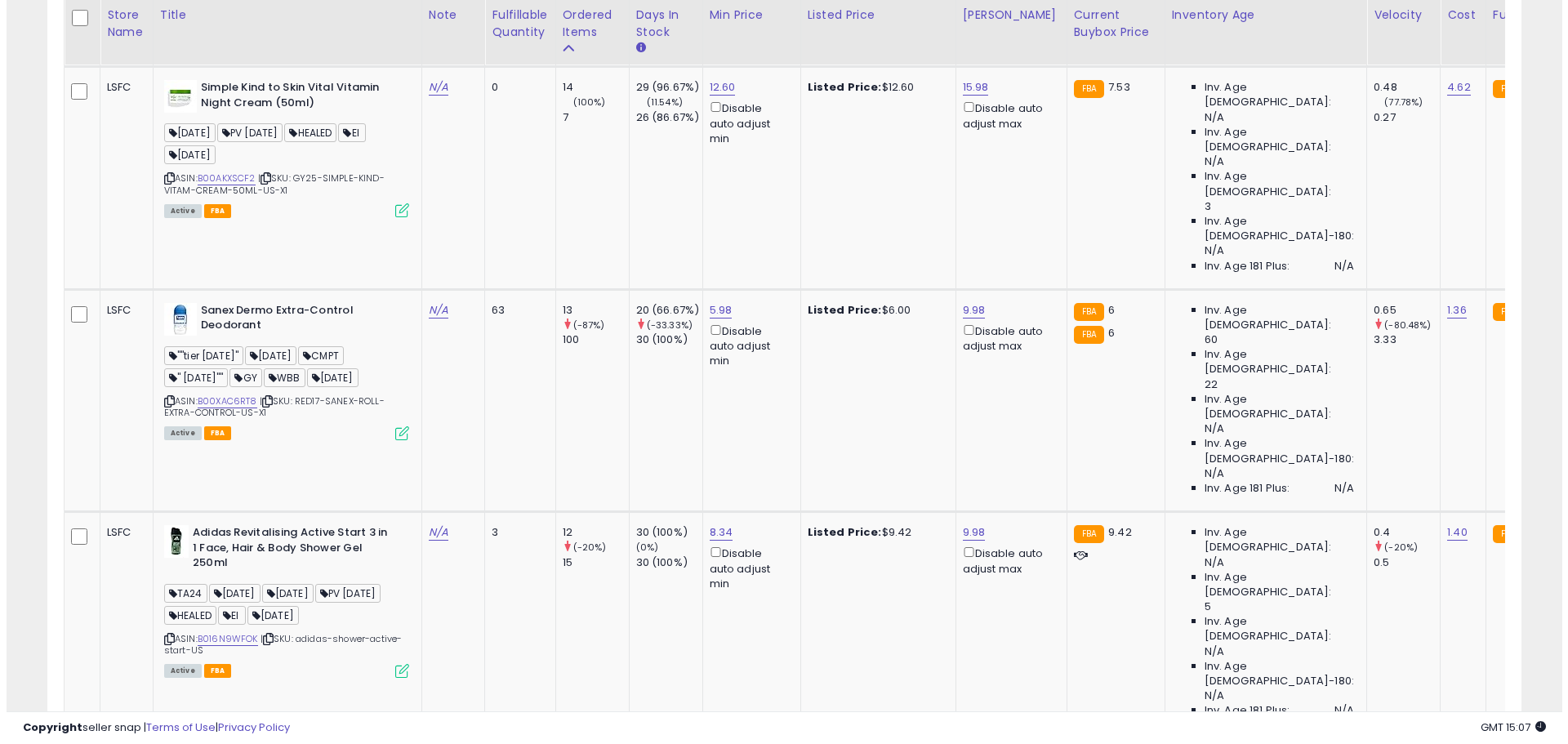
scroll to position [815921, 815639]
click at [395, 663] on icon at bounding box center [396, 670] width 14 height 14
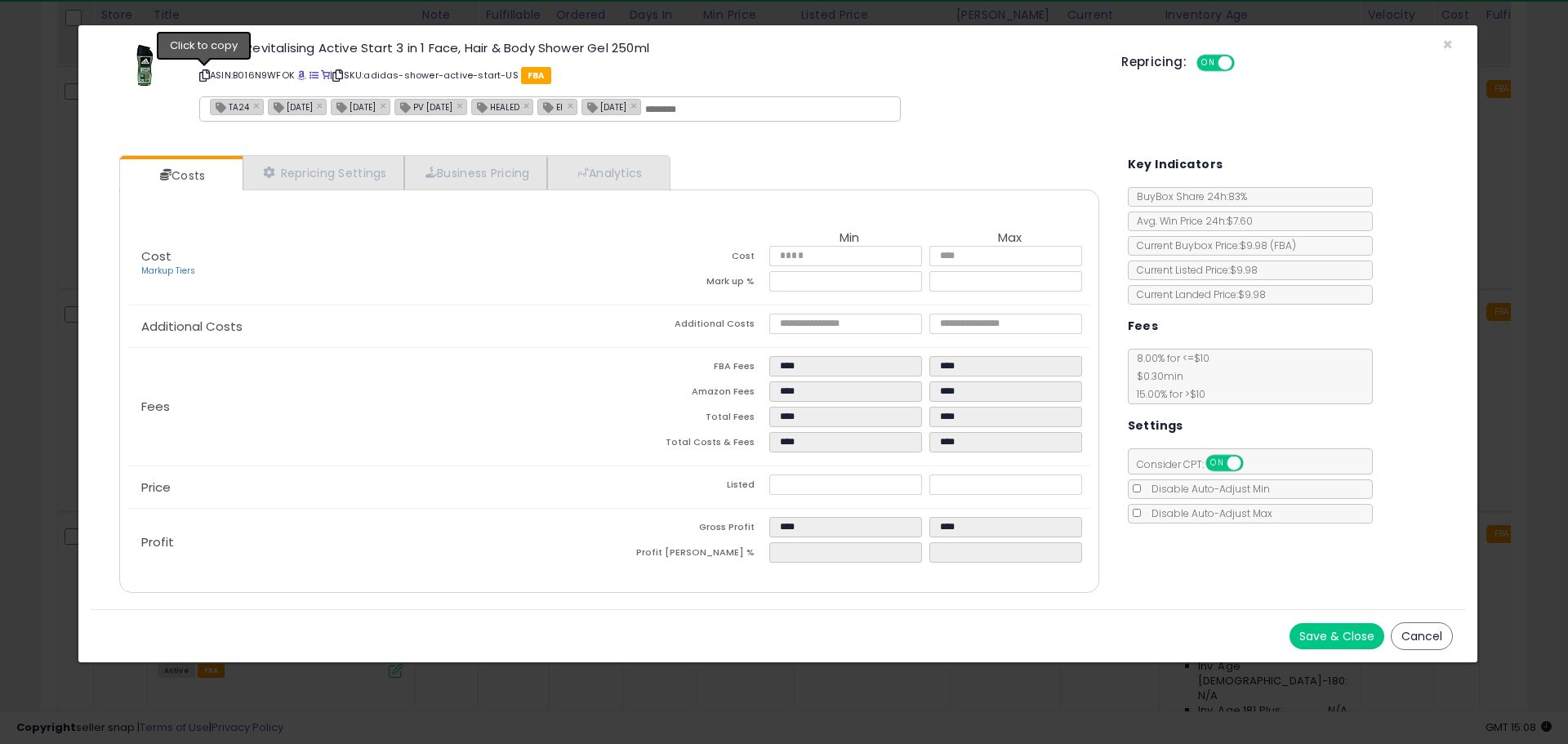
click at [202, 72] on icon at bounding box center [204, 75] width 11 height 9
drag, startPoint x: 1450, startPoint y: 45, endPoint x: 1388, endPoint y: 51, distance: 62.3
click at [1450, 45] on span "×" at bounding box center [1447, 45] width 11 height 23
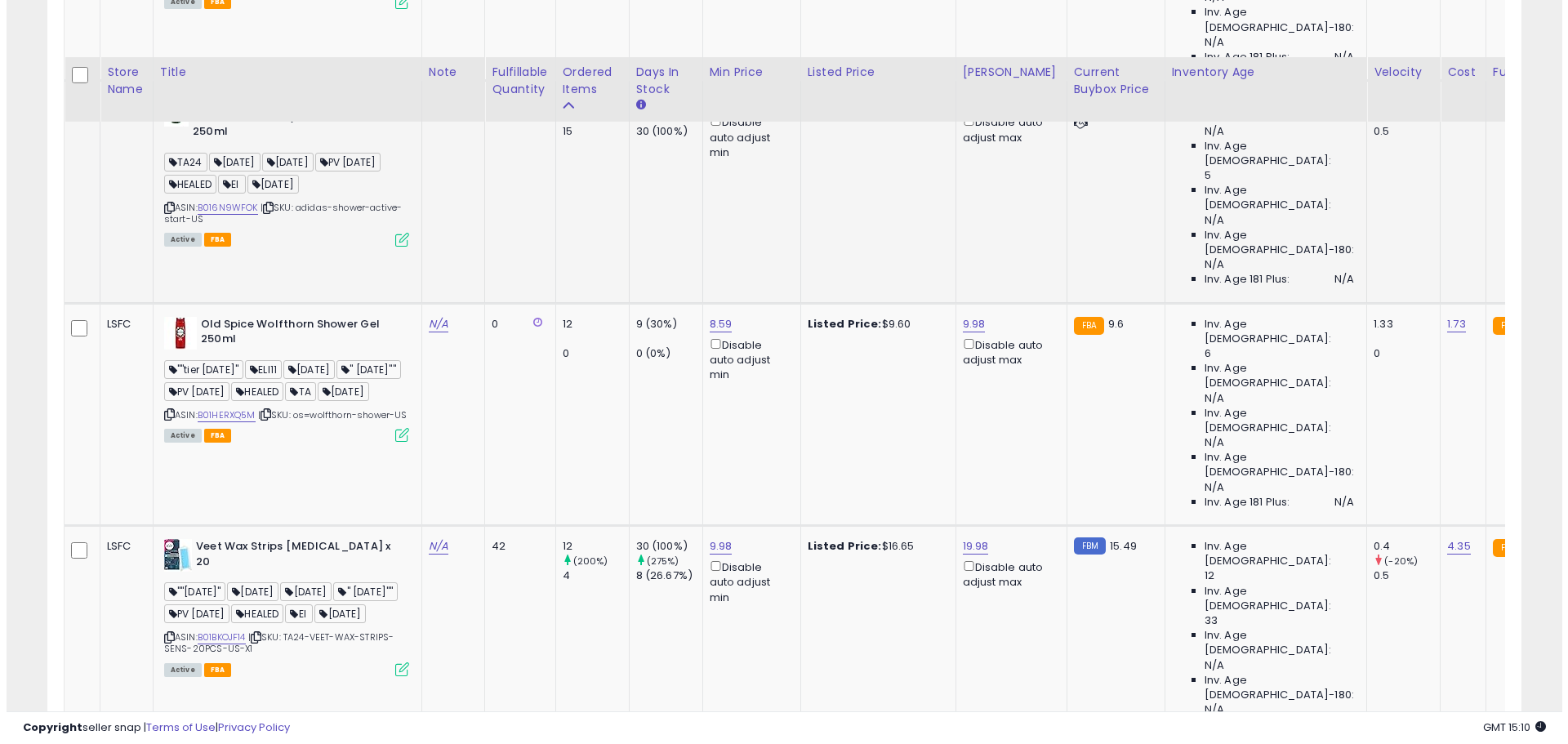
scroll to position [2432, 0]
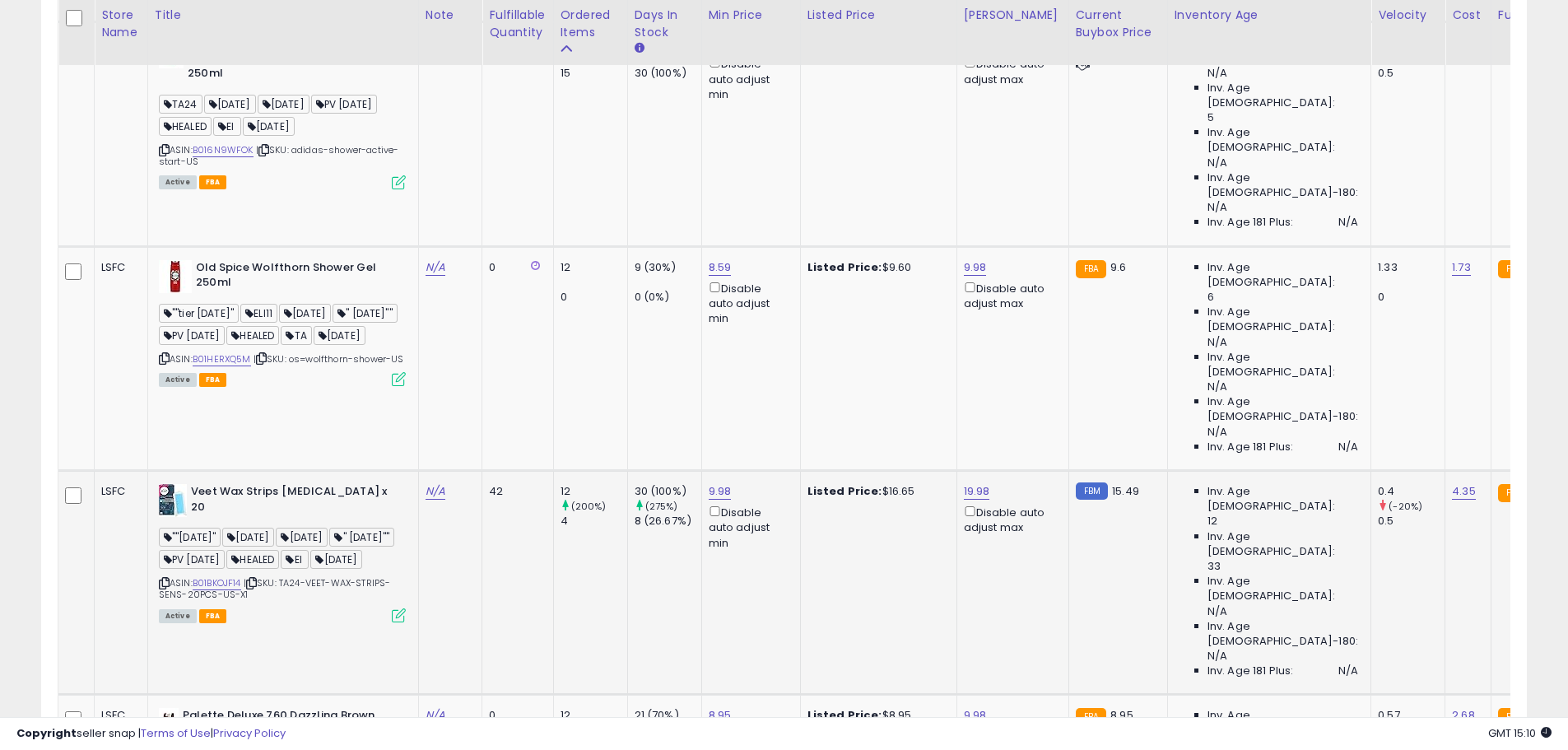
click at [402, 608] on icon at bounding box center [399, 615] width 14 height 14
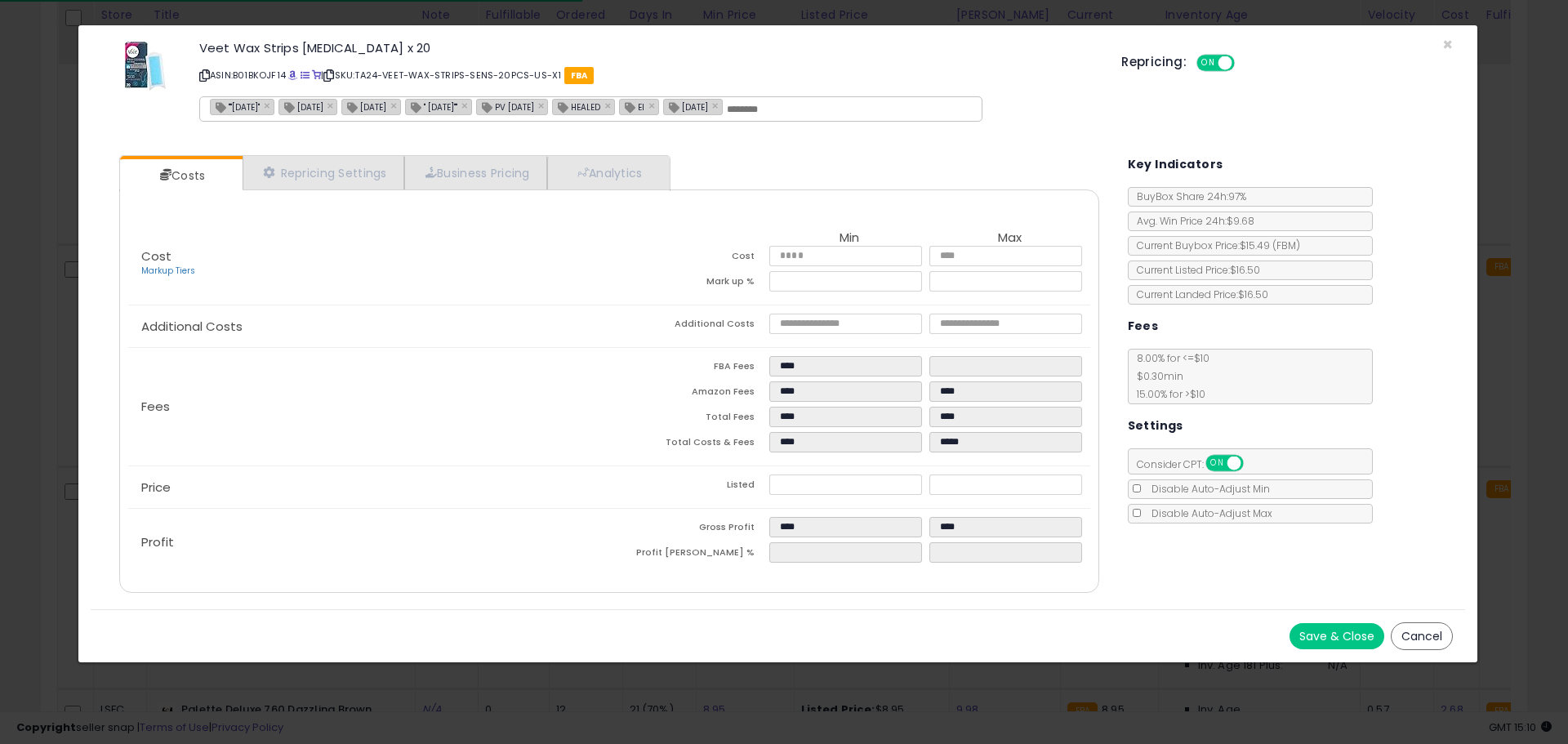
click at [207, 80] on icon at bounding box center [204, 75] width 11 height 9
click at [1453, 44] on div "Veet Wax Strips for Sensitive Skin x 20 ASIN: B01BKOJF14 | SKU: TA24-VEET-WAX-S…" at bounding box center [777, 84] width 1374 height 93
click at [1442, 43] on span "×" at bounding box center [1447, 45] width 11 height 23
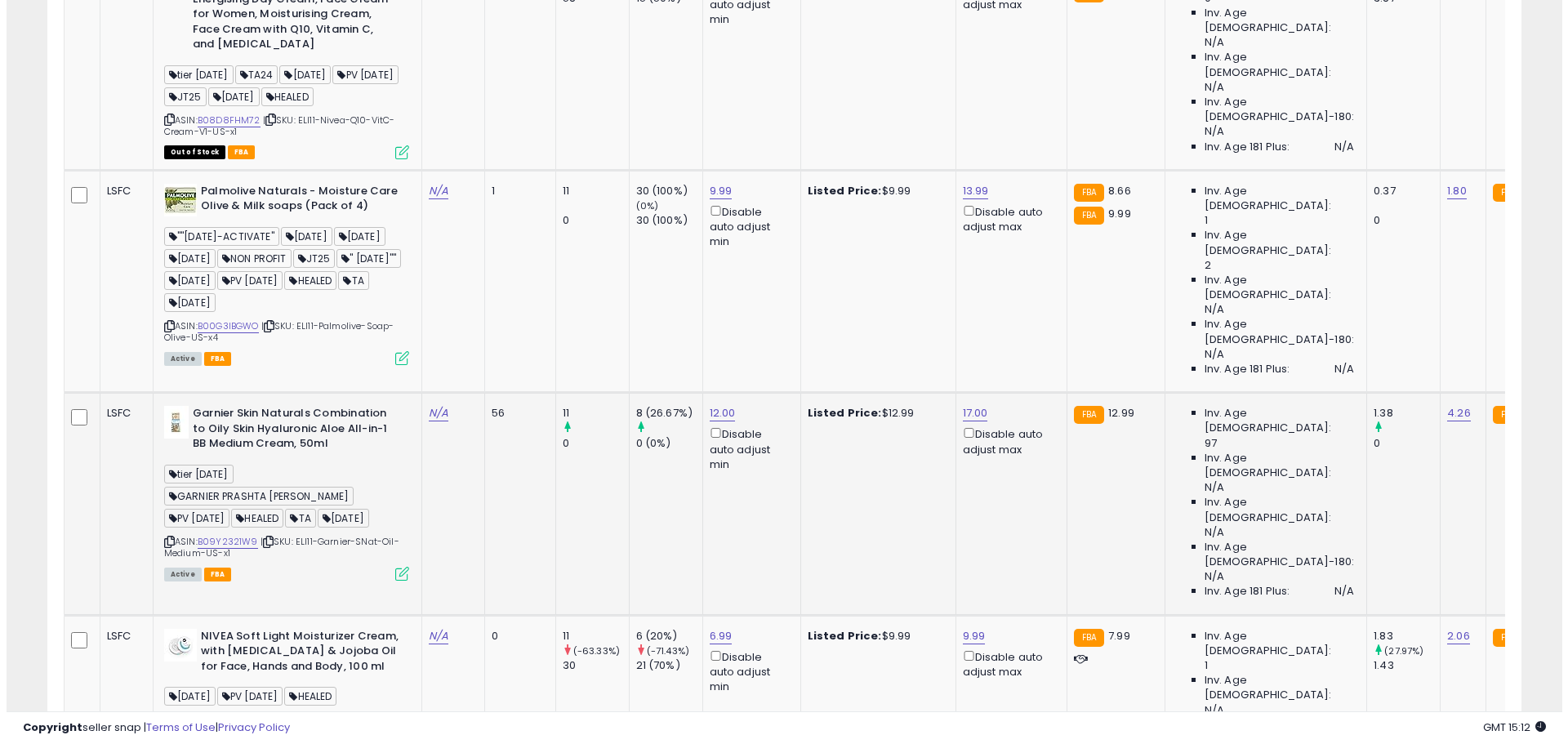
scroll to position [3656, 0]
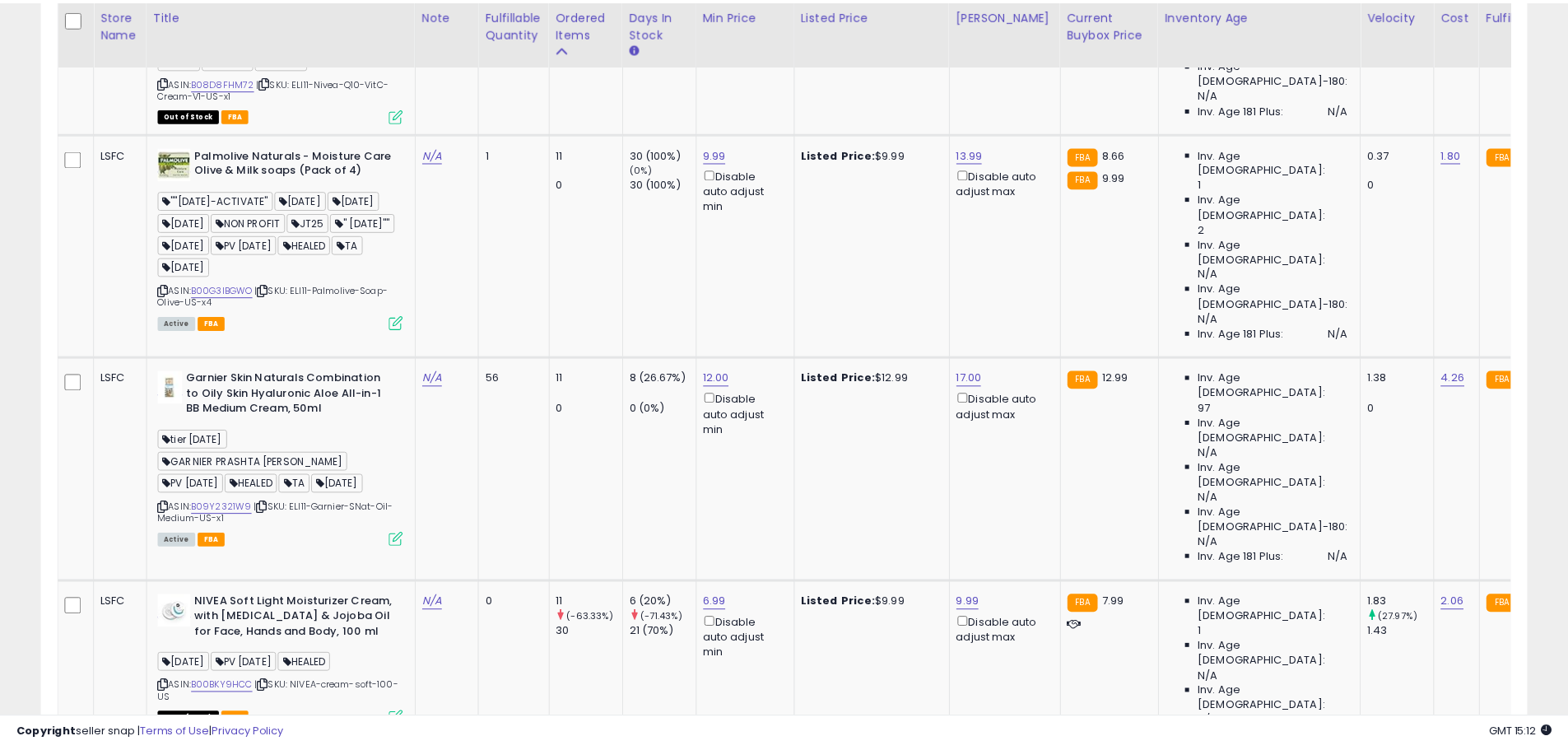
scroll to position [337, 870]
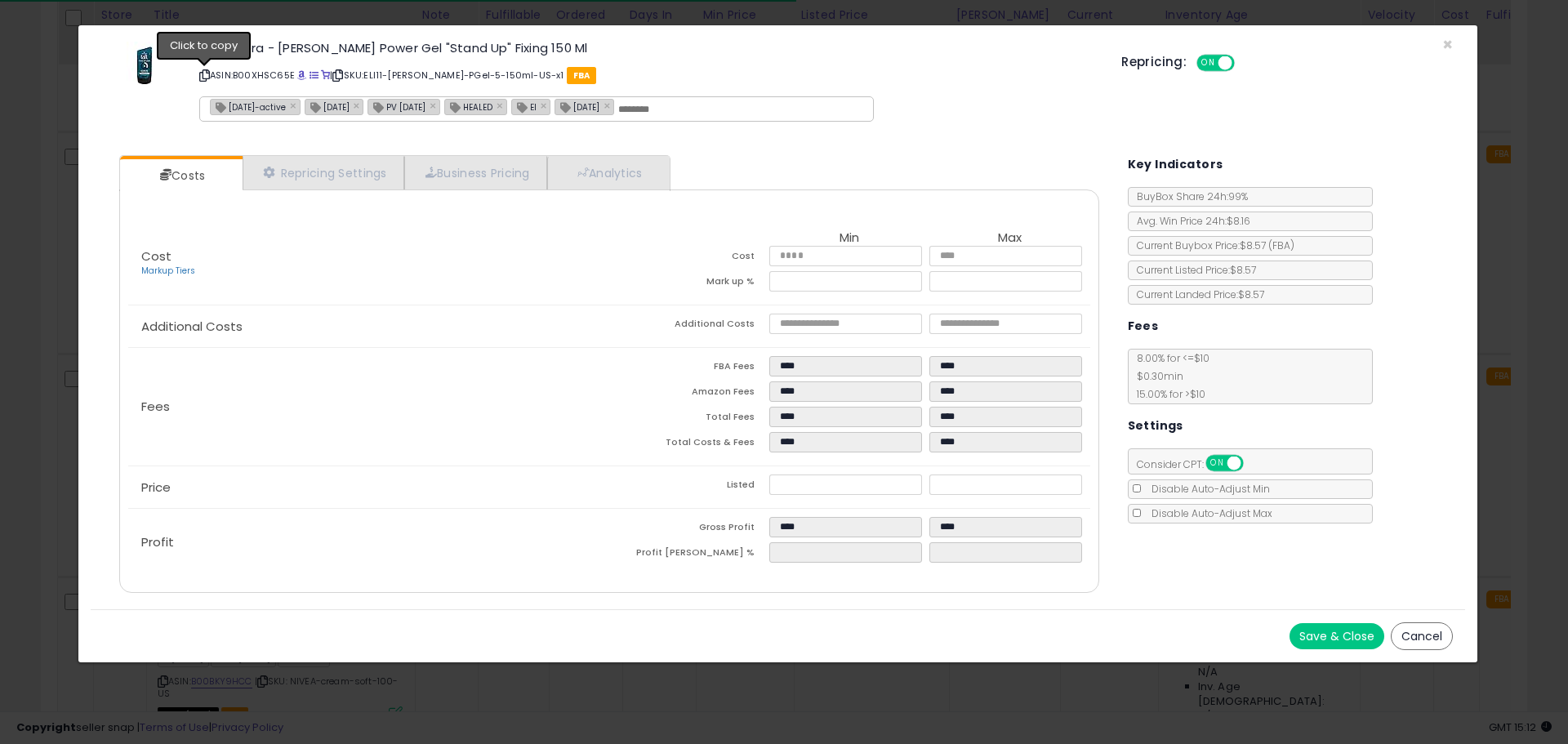
click at [208, 76] on icon at bounding box center [204, 75] width 11 height 9
click at [209, 77] on icon at bounding box center [204, 75] width 11 height 9
click at [1447, 42] on span "×" at bounding box center [1447, 45] width 11 height 23
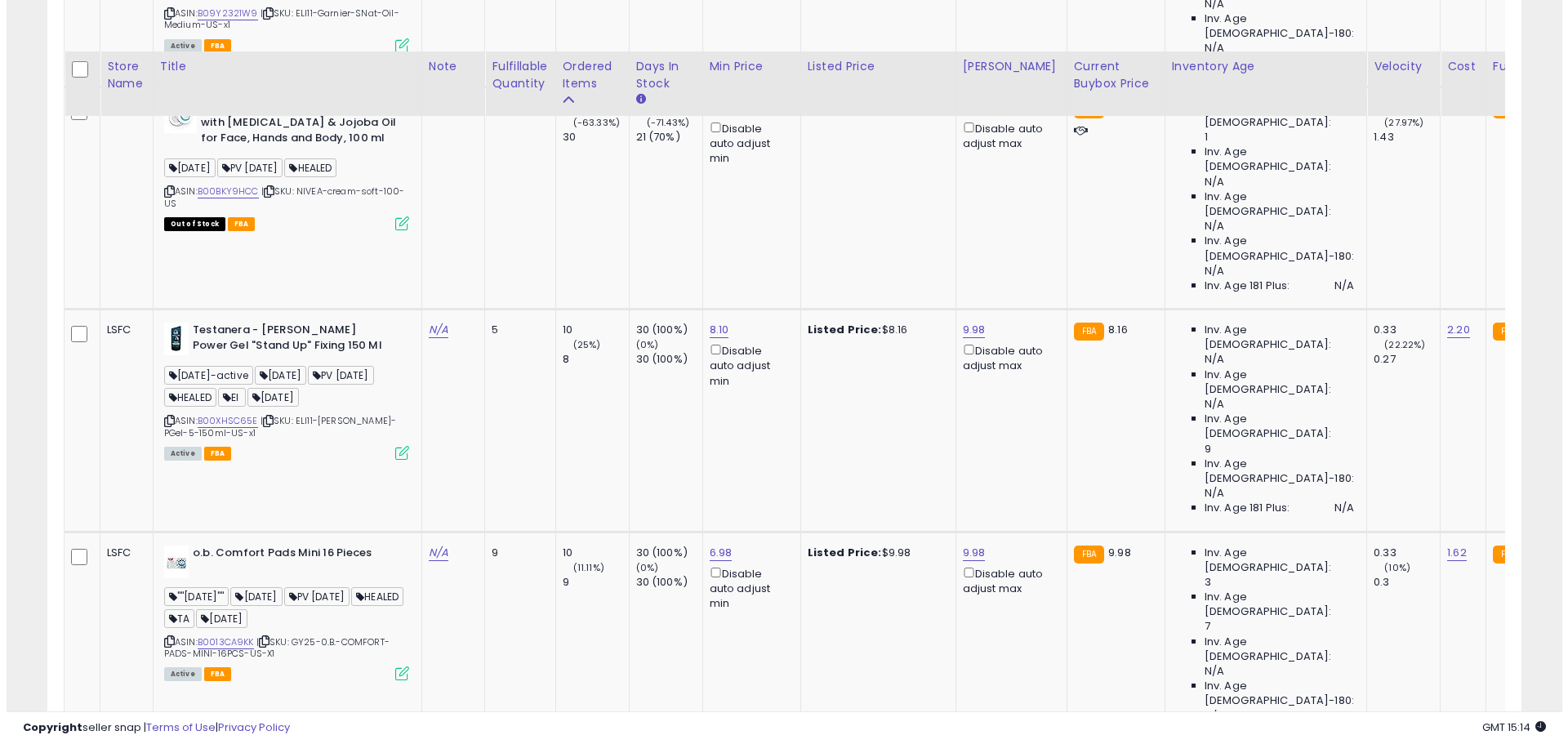
scroll to position [4390, 0]
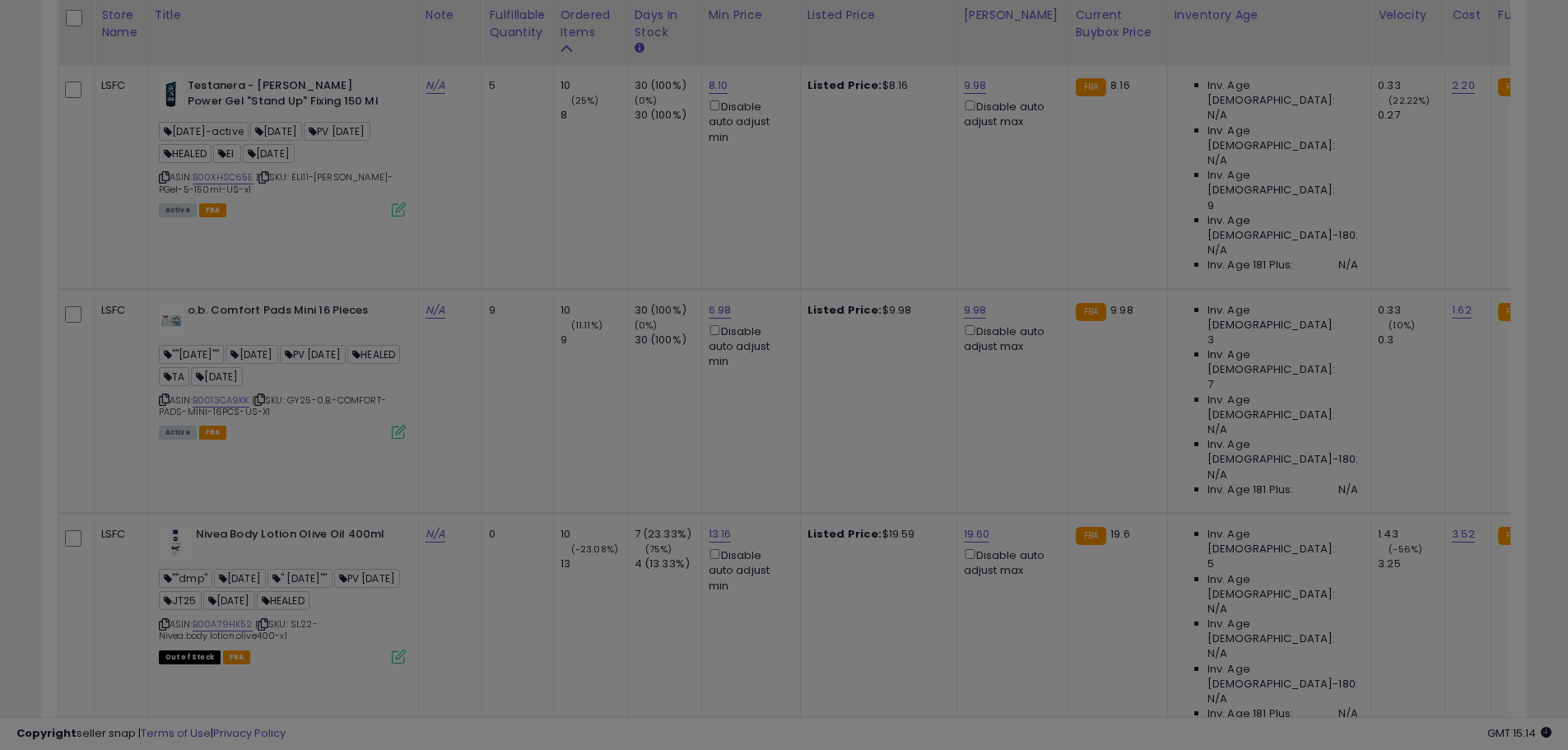
scroll to position [337, 870]
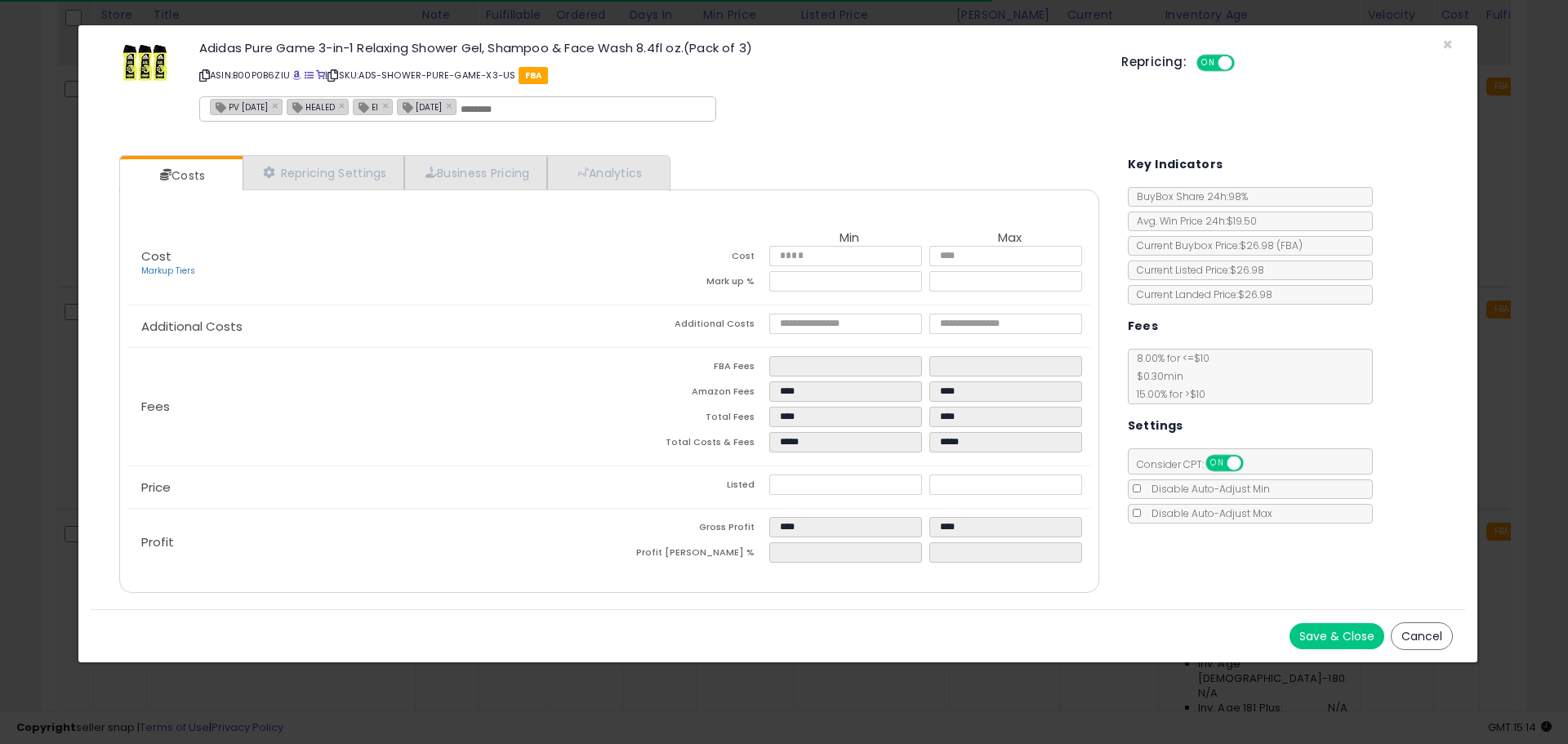
click at [204, 74] on icon at bounding box center [204, 75] width 11 height 9
click at [1448, 43] on span "×" at bounding box center [1447, 45] width 11 height 23
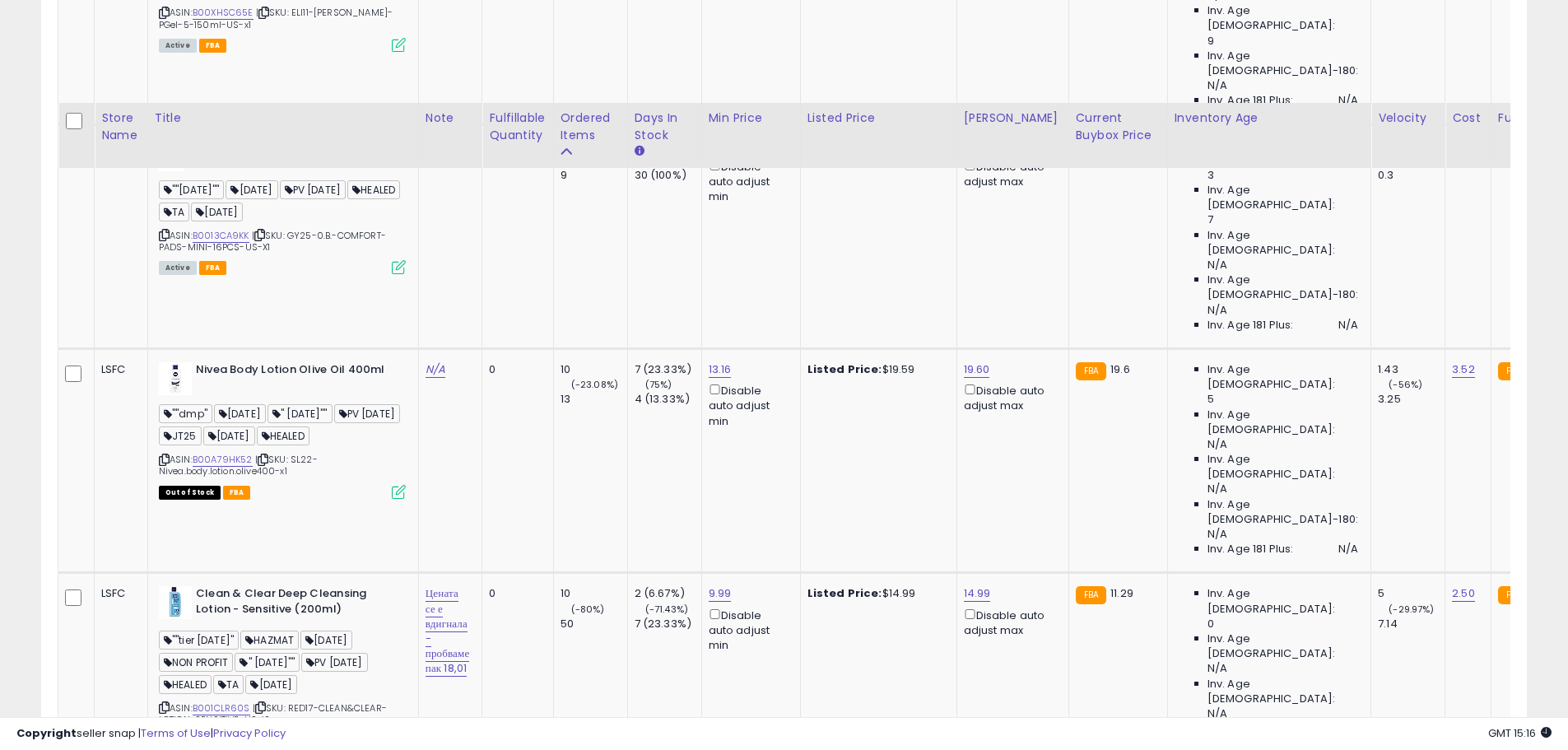
scroll to position [4852, 0]
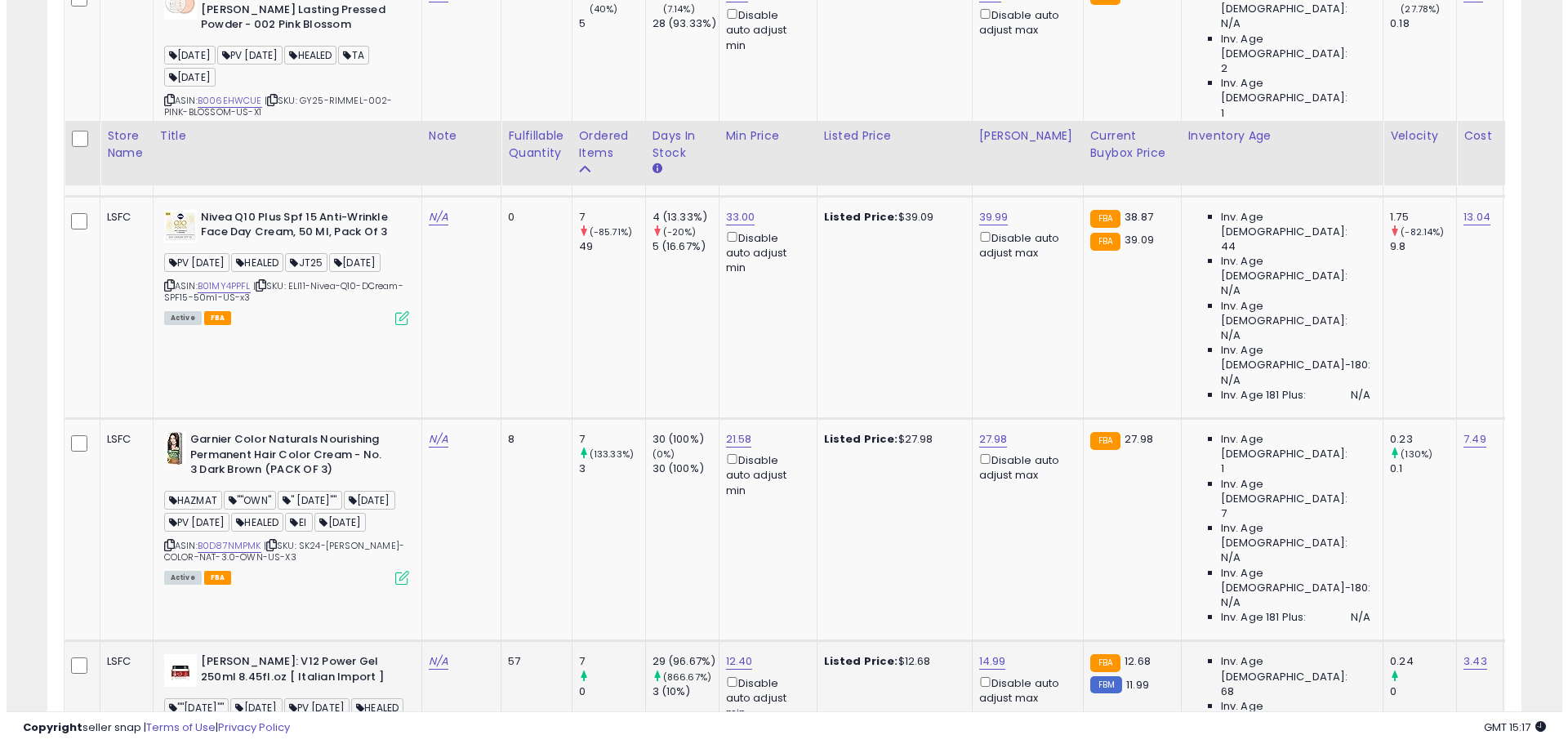
scroll to position [1044, 0]
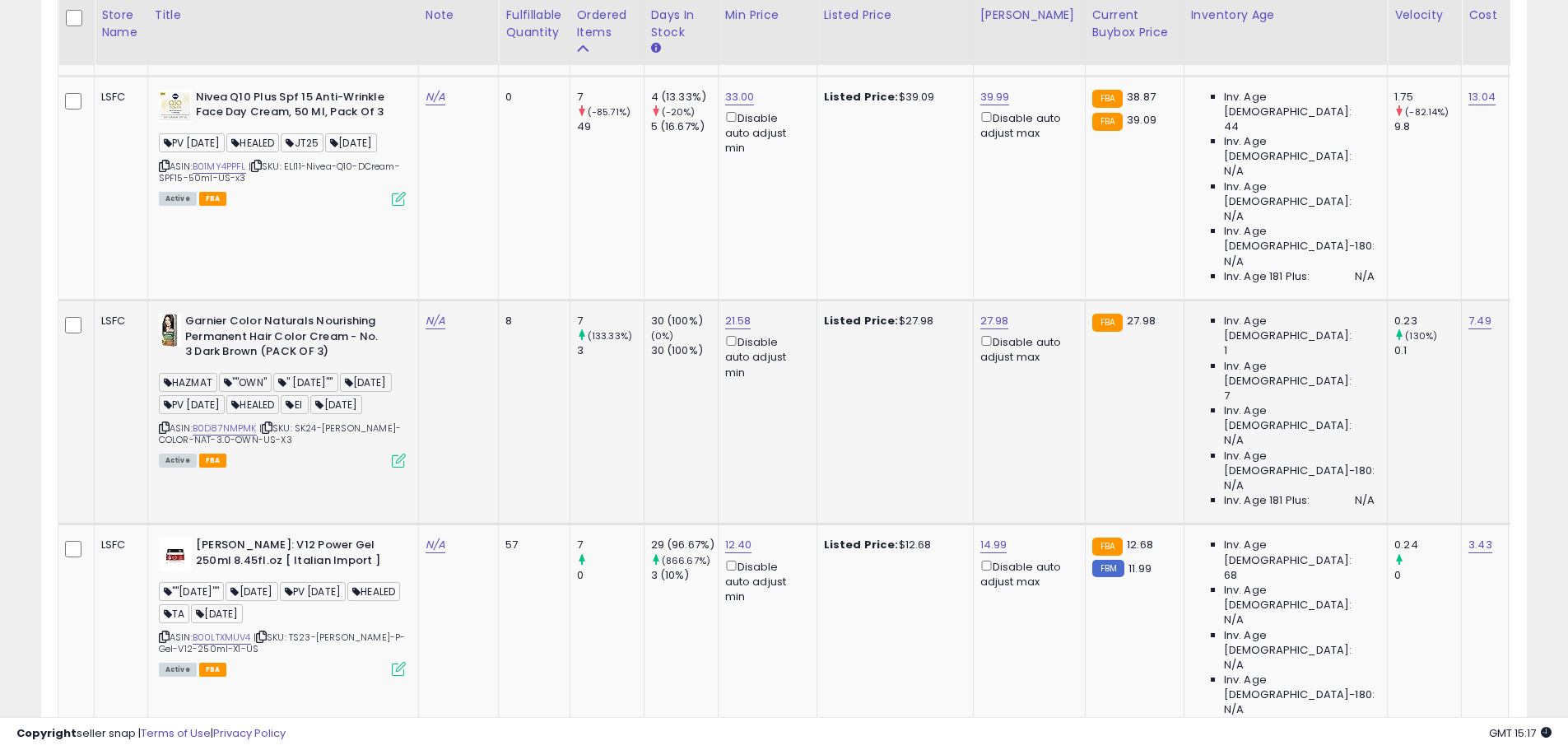
click at [398, 454] on icon at bounding box center [399, 461] width 14 height 14
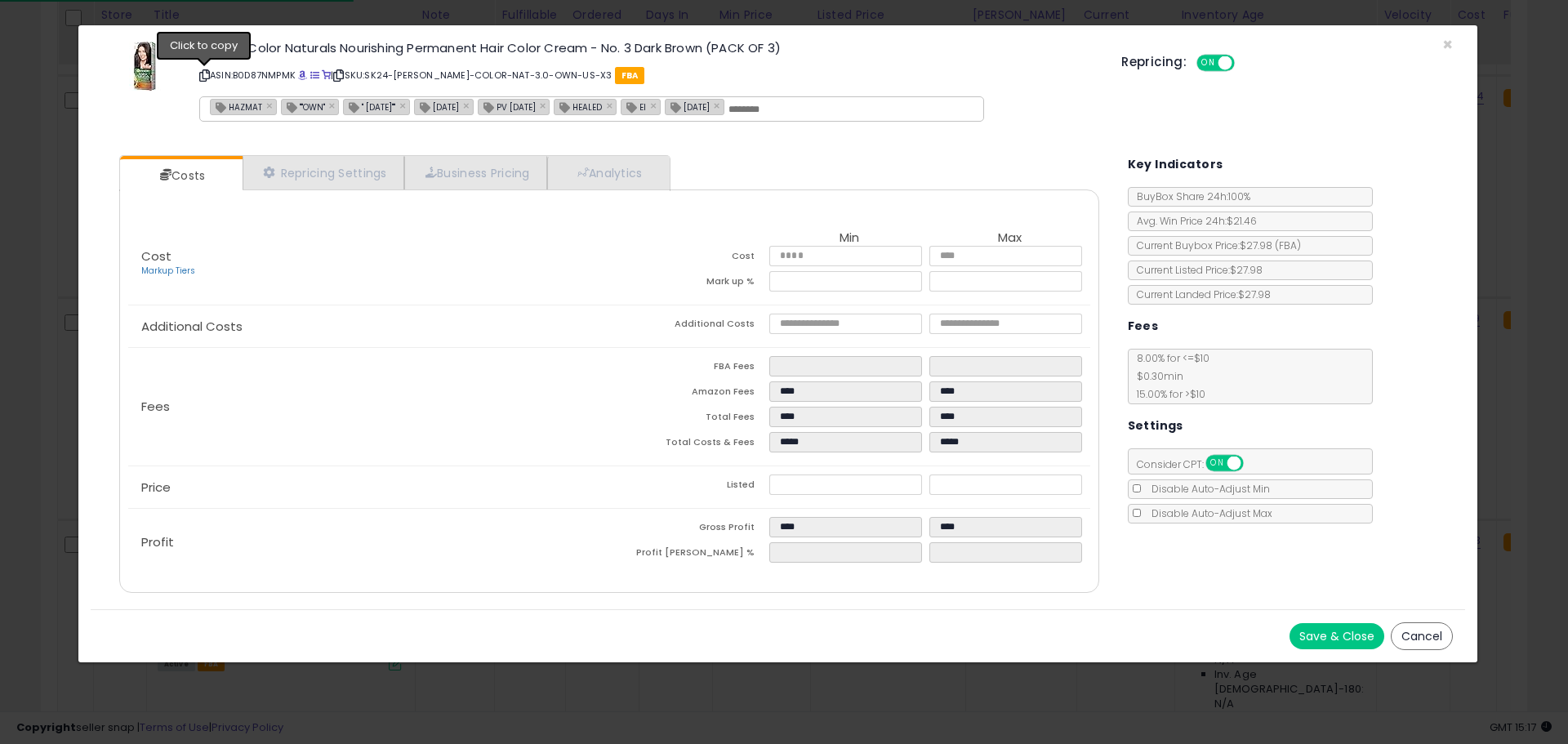
drag, startPoint x: 206, startPoint y: 73, endPoint x: 224, endPoint y: 73, distance: 18.0
click at [206, 73] on icon at bounding box center [204, 75] width 11 height 9
click at [1453, 42] on div "Garnier Color Naturals Nourishing Permanent Hair Color Cream - No. 3 Dark Brown…" at bounding box center [777, 84] width 1374 height 93
click at [1446, 43] on span "×" at bounding box center [1447, 45] width 11 height 23
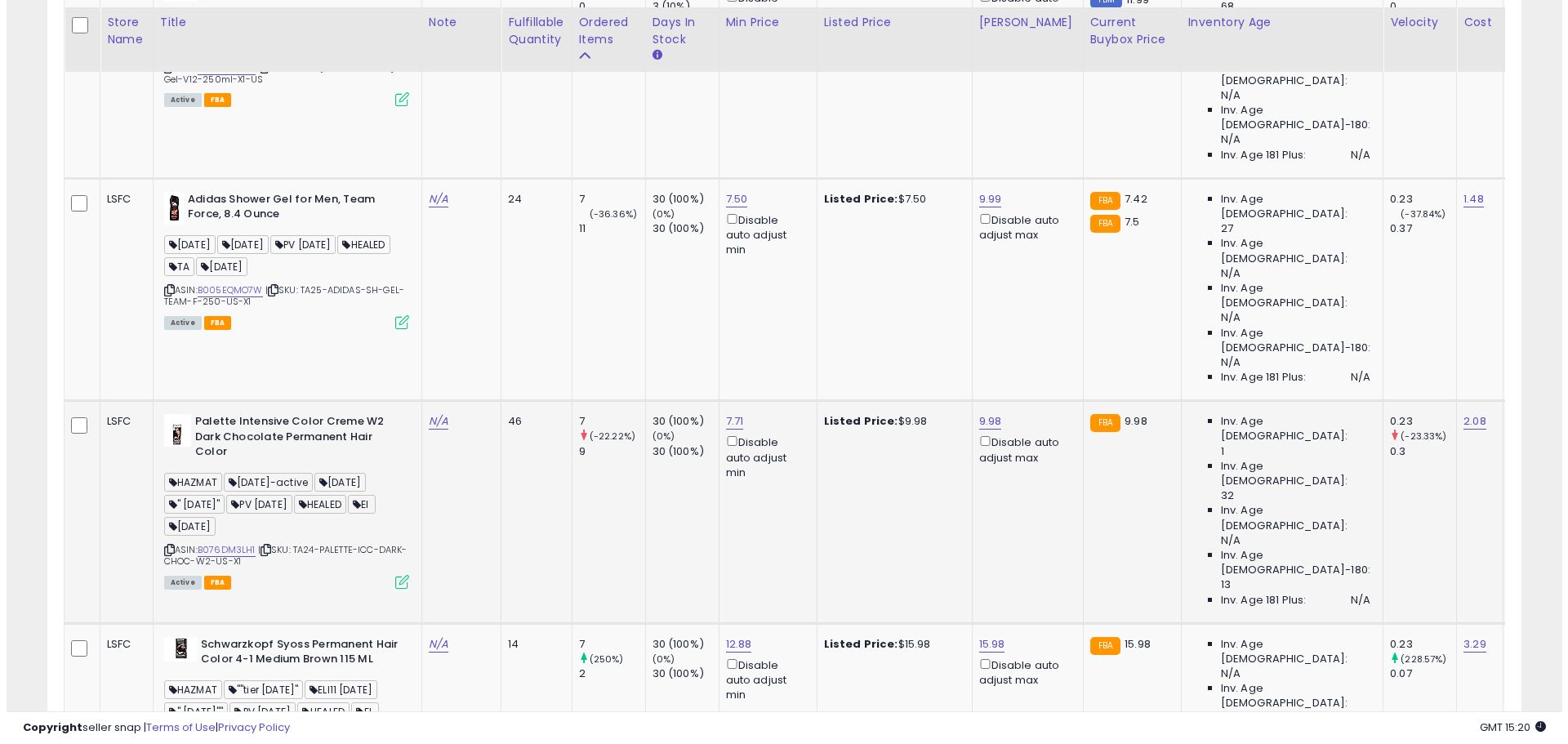
scroll to position [1615, 0]
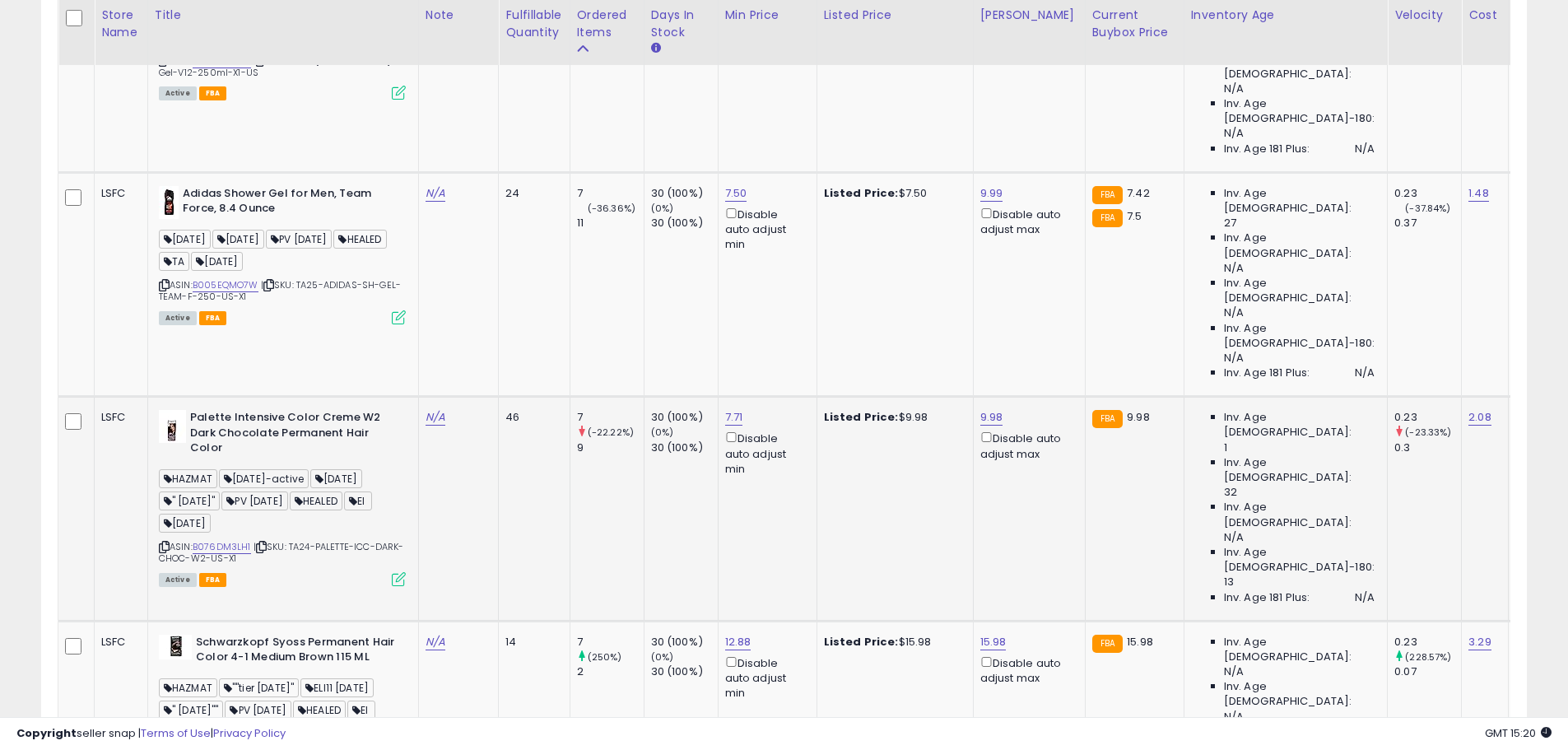
click at [397, 572] on icon at bounding box center [399, 579] width 14 height 14
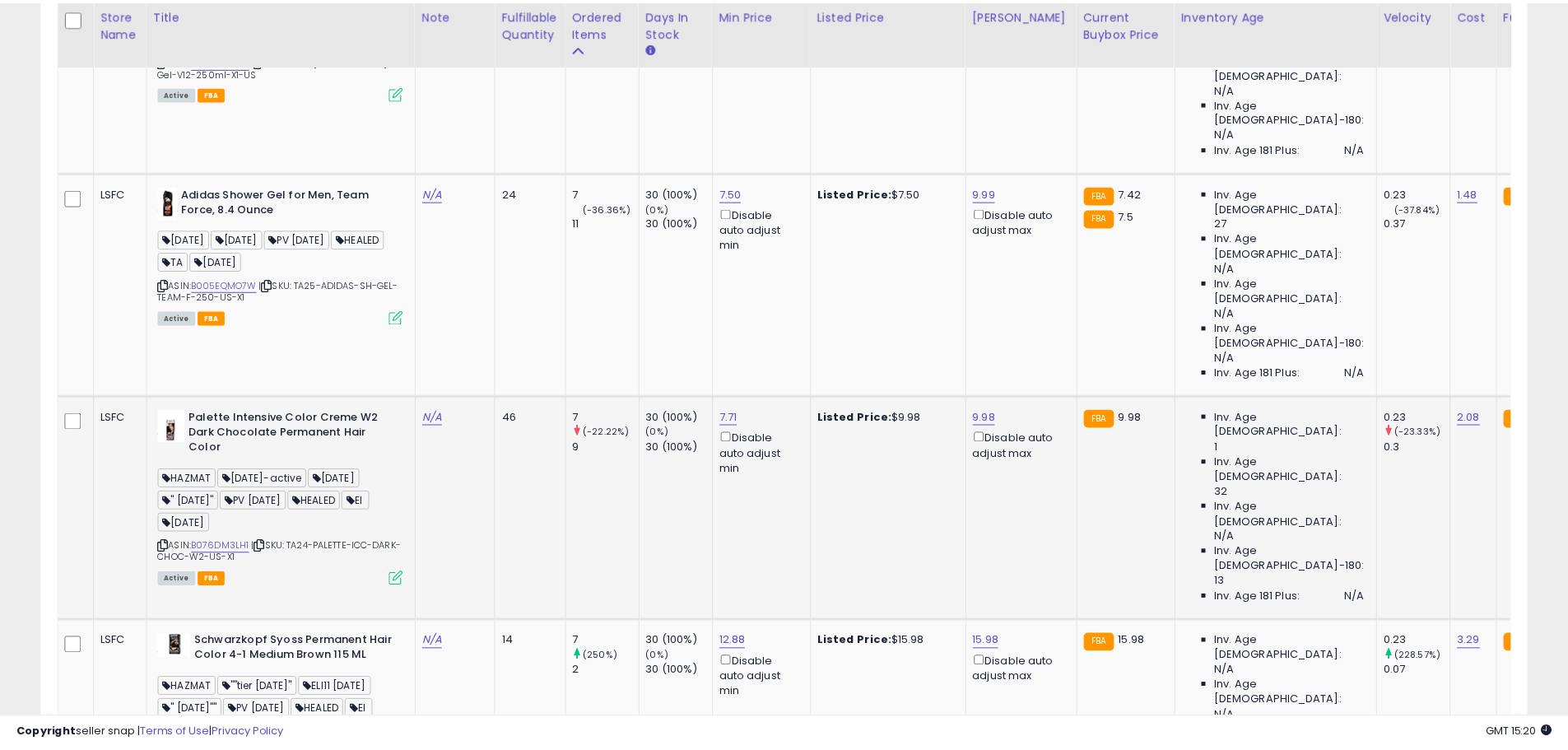
scroll to position [337, 870]
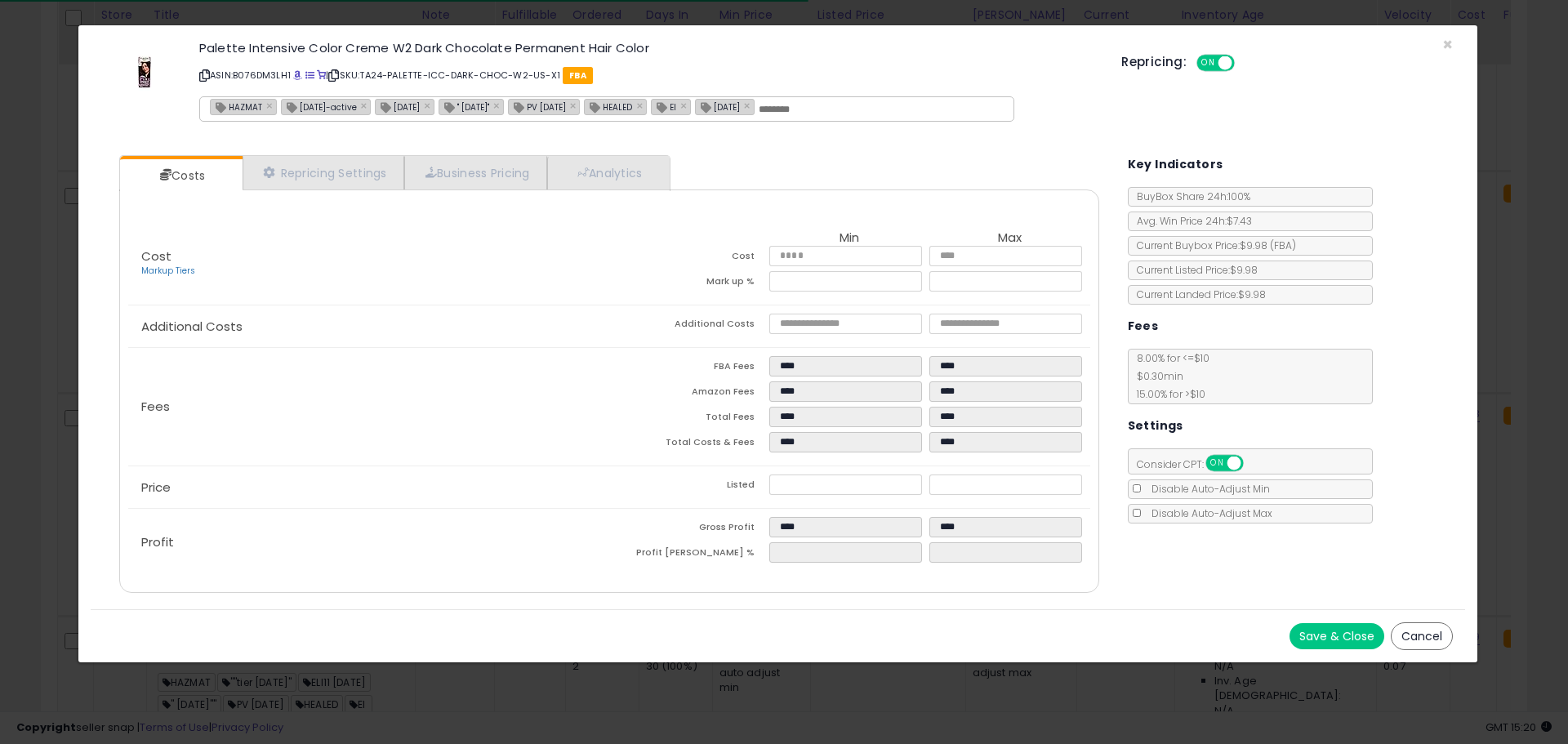
click at [204, 75] on icon at bounding box center [204, 75] width 11 height 9
click at [1443, 44] on span "×" at bounding box center [1447, 45] width 11 height 23
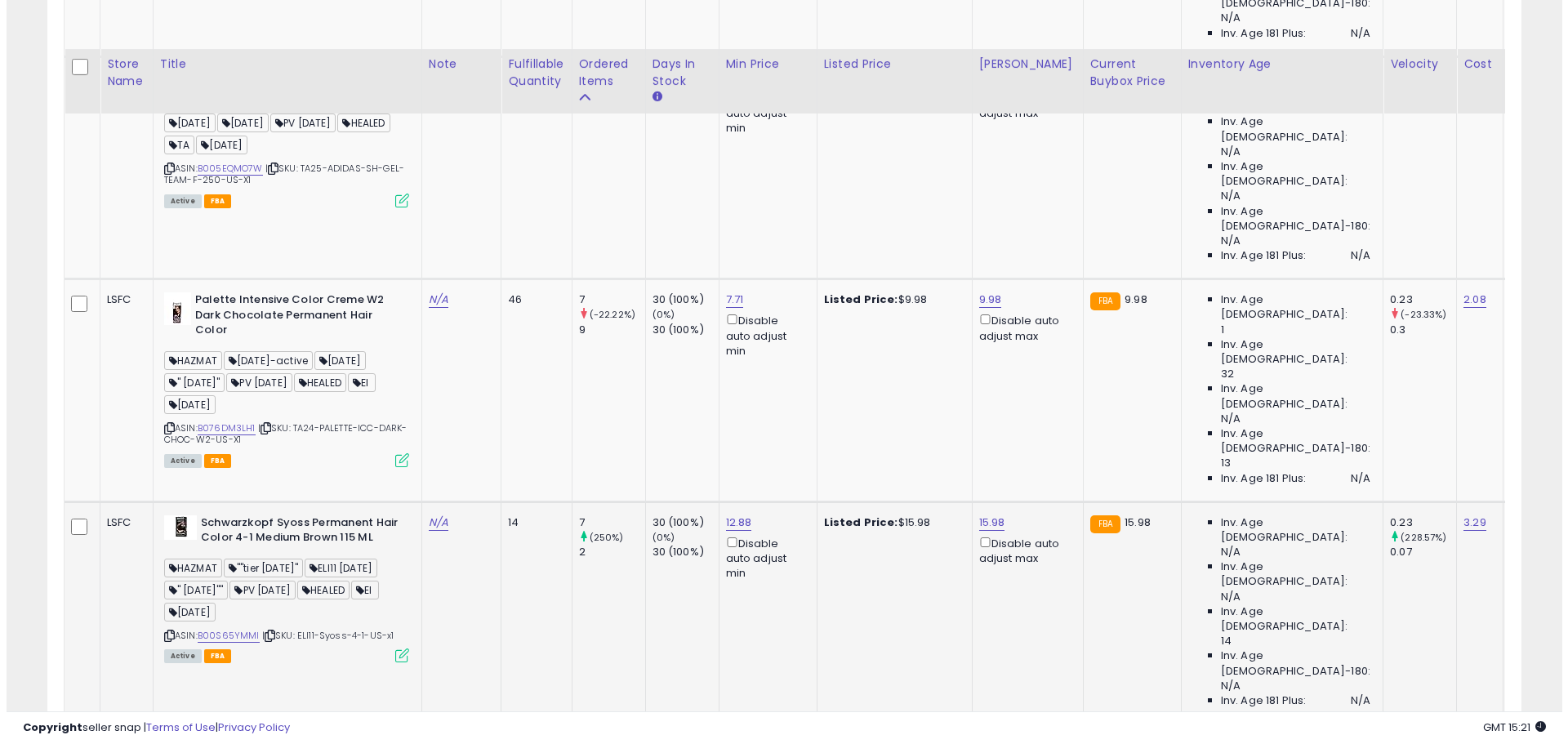
scroll to position [1779, 0]
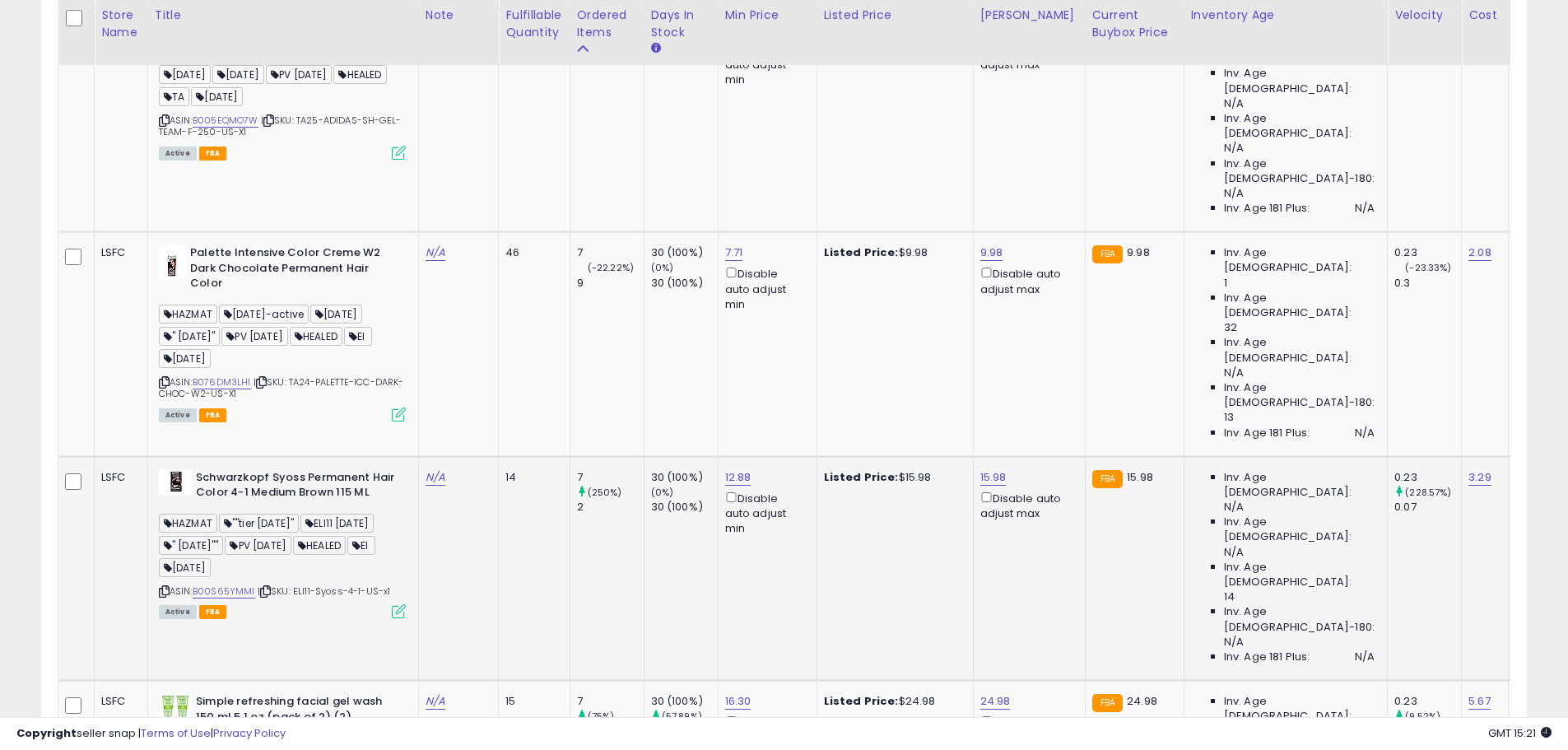
click at [398, 604] on icon at bounding box center [399, 611] width 14 height 14
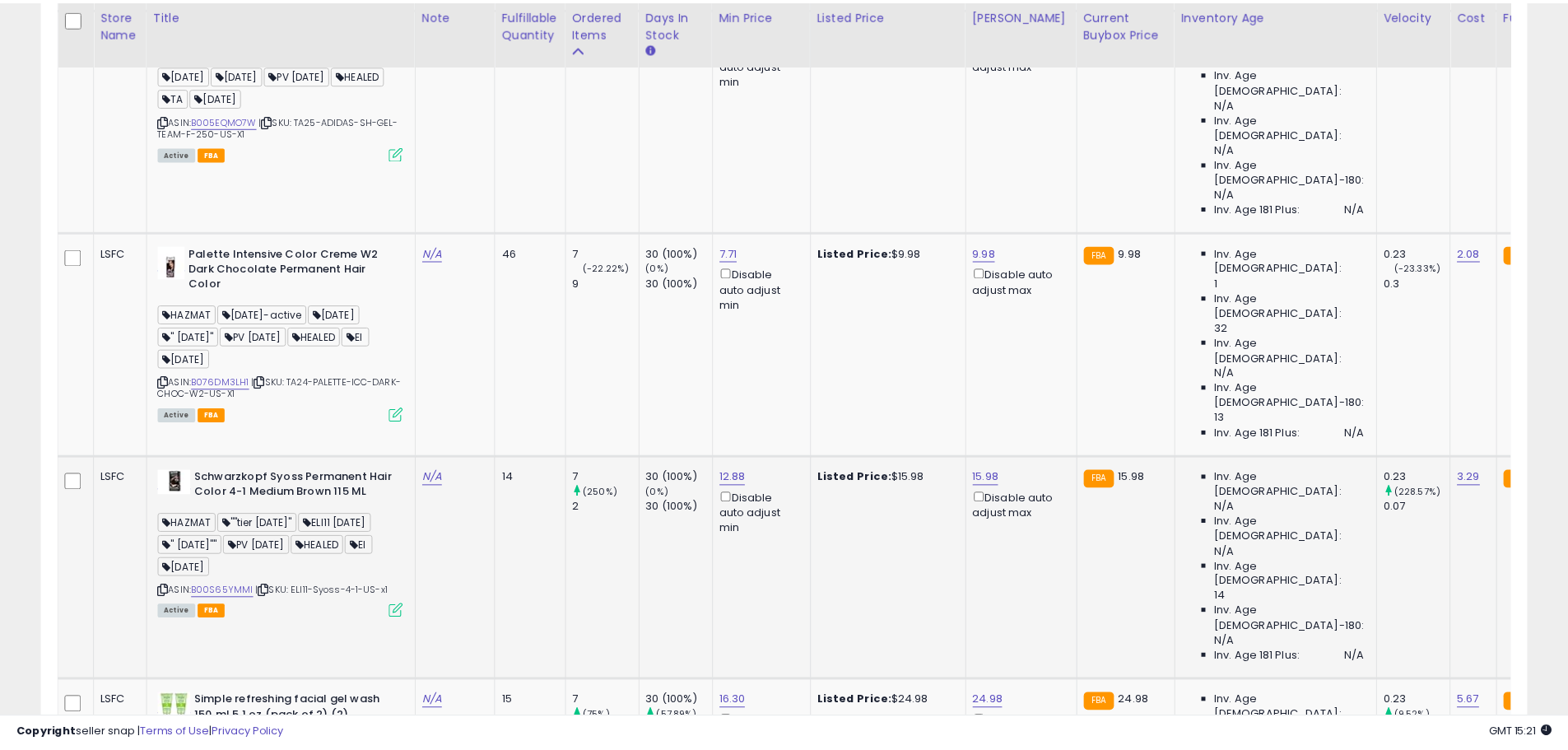
scroll to position [337, 870]
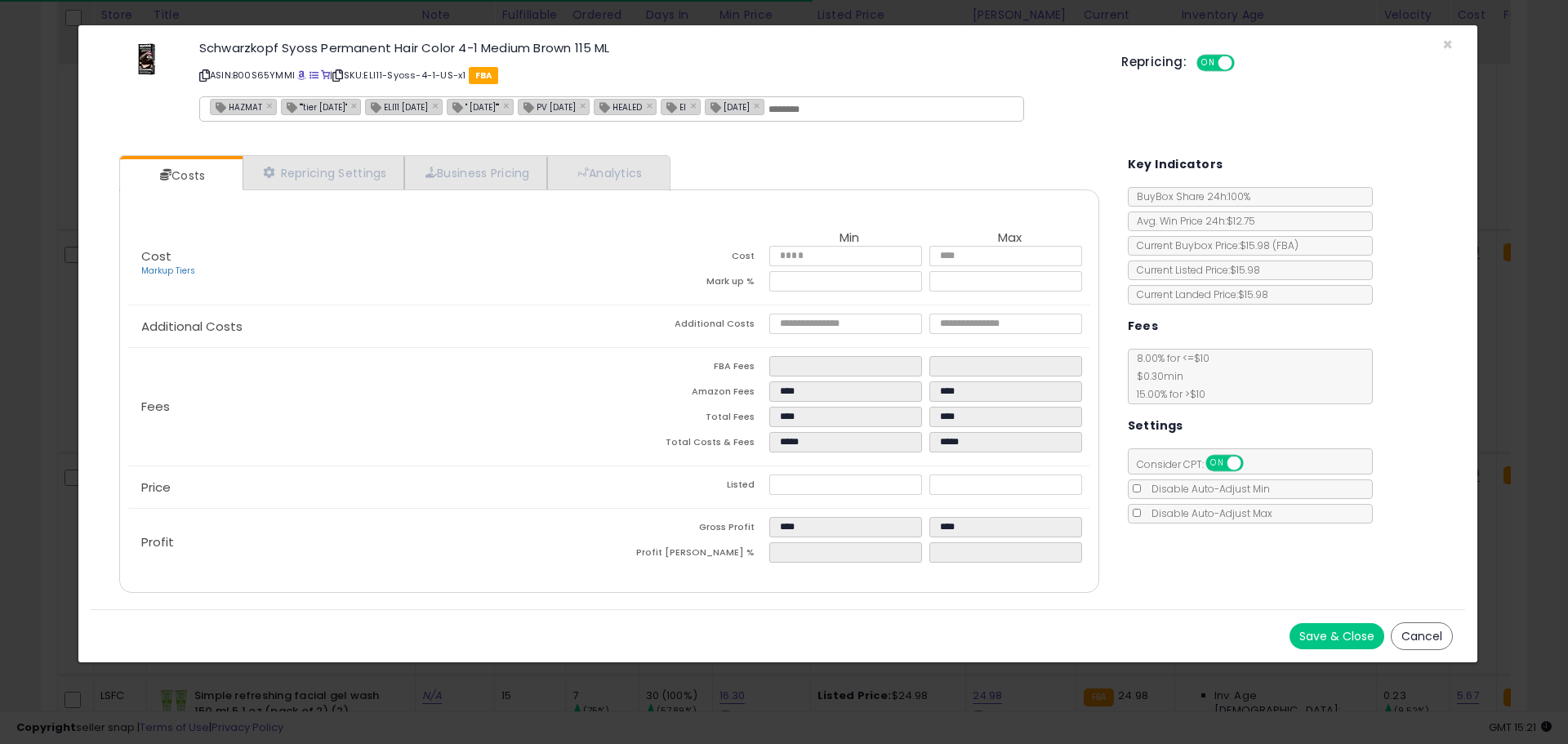
click at [209, 74] on icon at bounding box center [204, 75] width 11 height 9
click at [200, 78] on icon at bounding box center [204, 75] width 11 height 9
click at [1451, 45] on span "×" at bounding box center [1447, 45] width 11 height 23
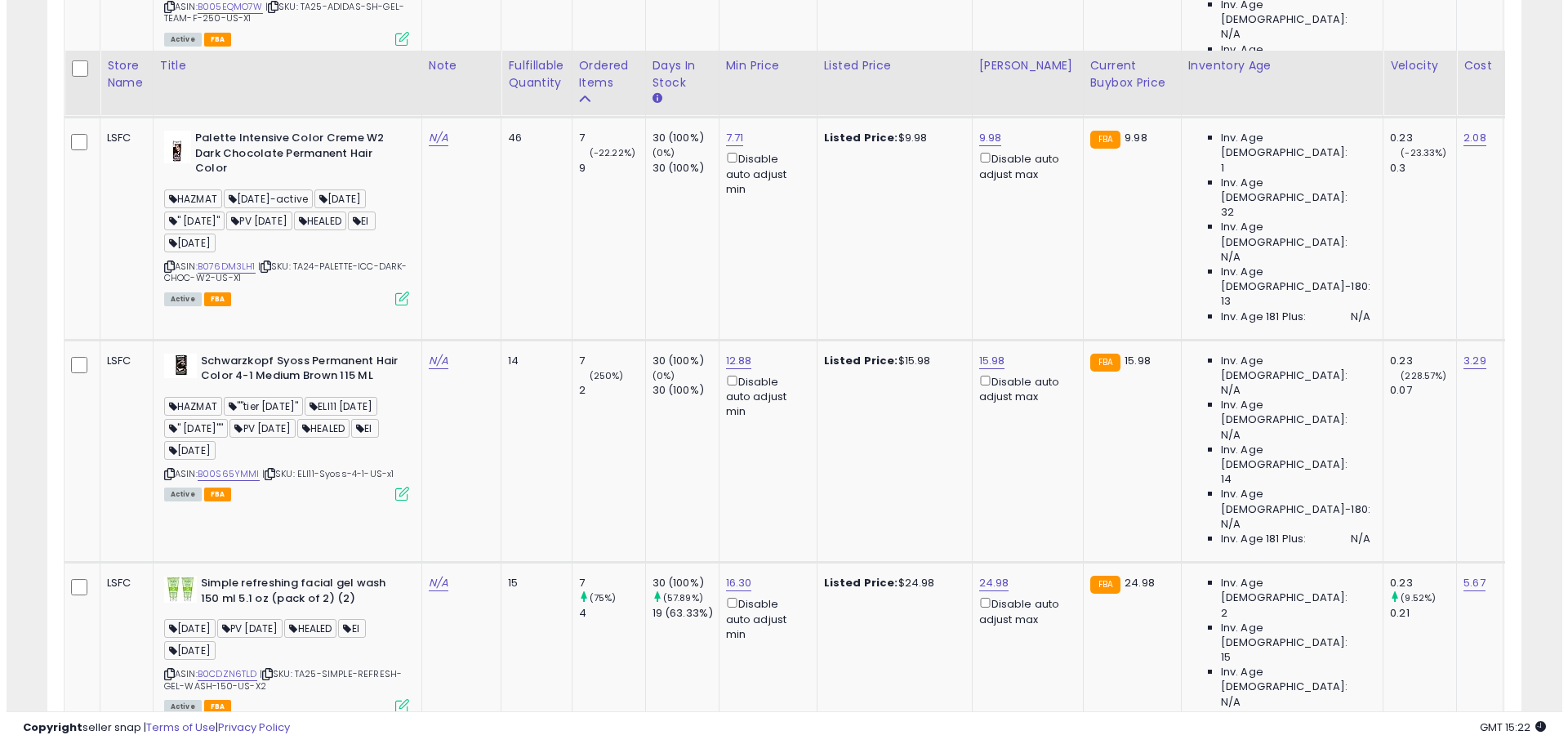
scroll to position [1942, 0]
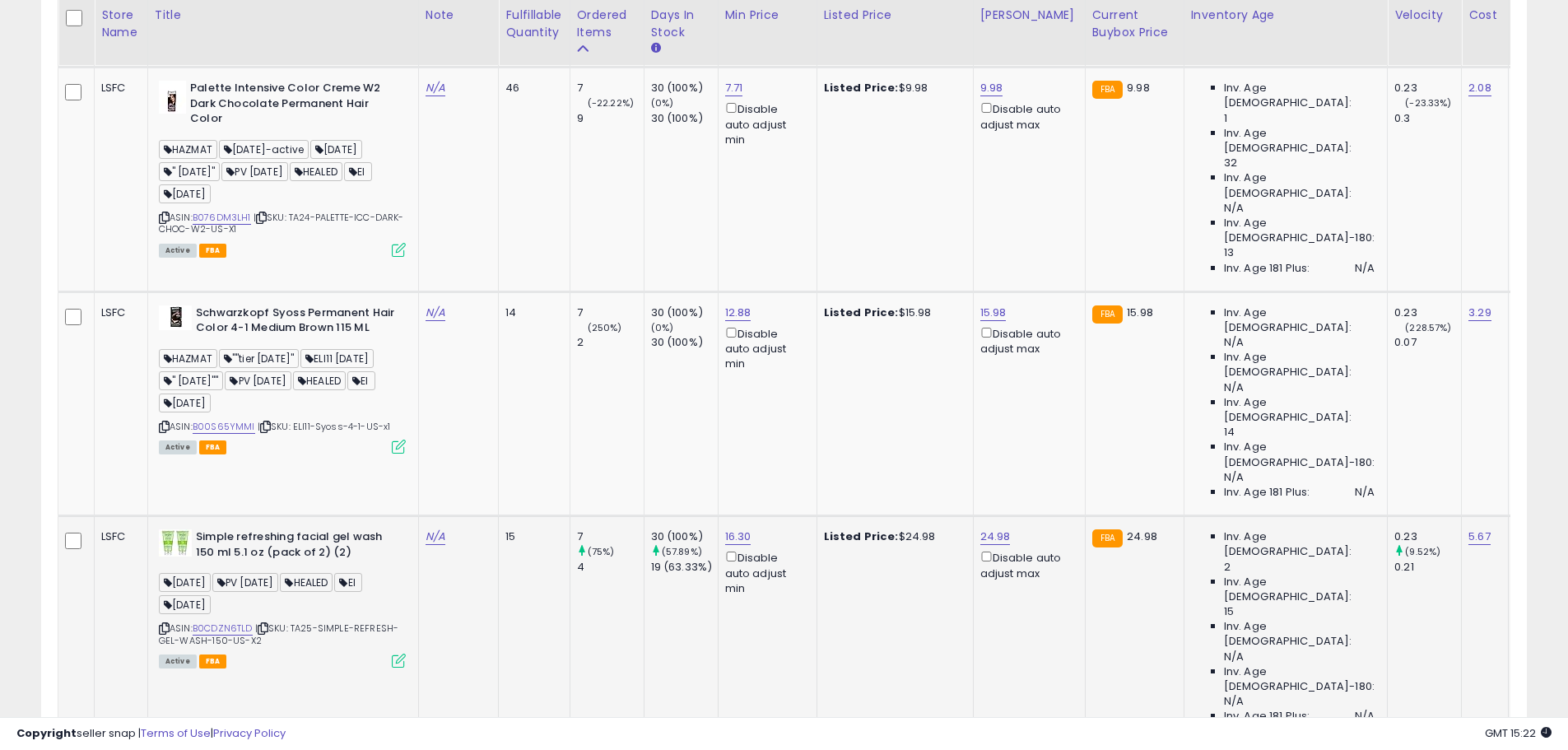
click at [397, 653] on icon at bounding box center [399, 660] width 14 height 14
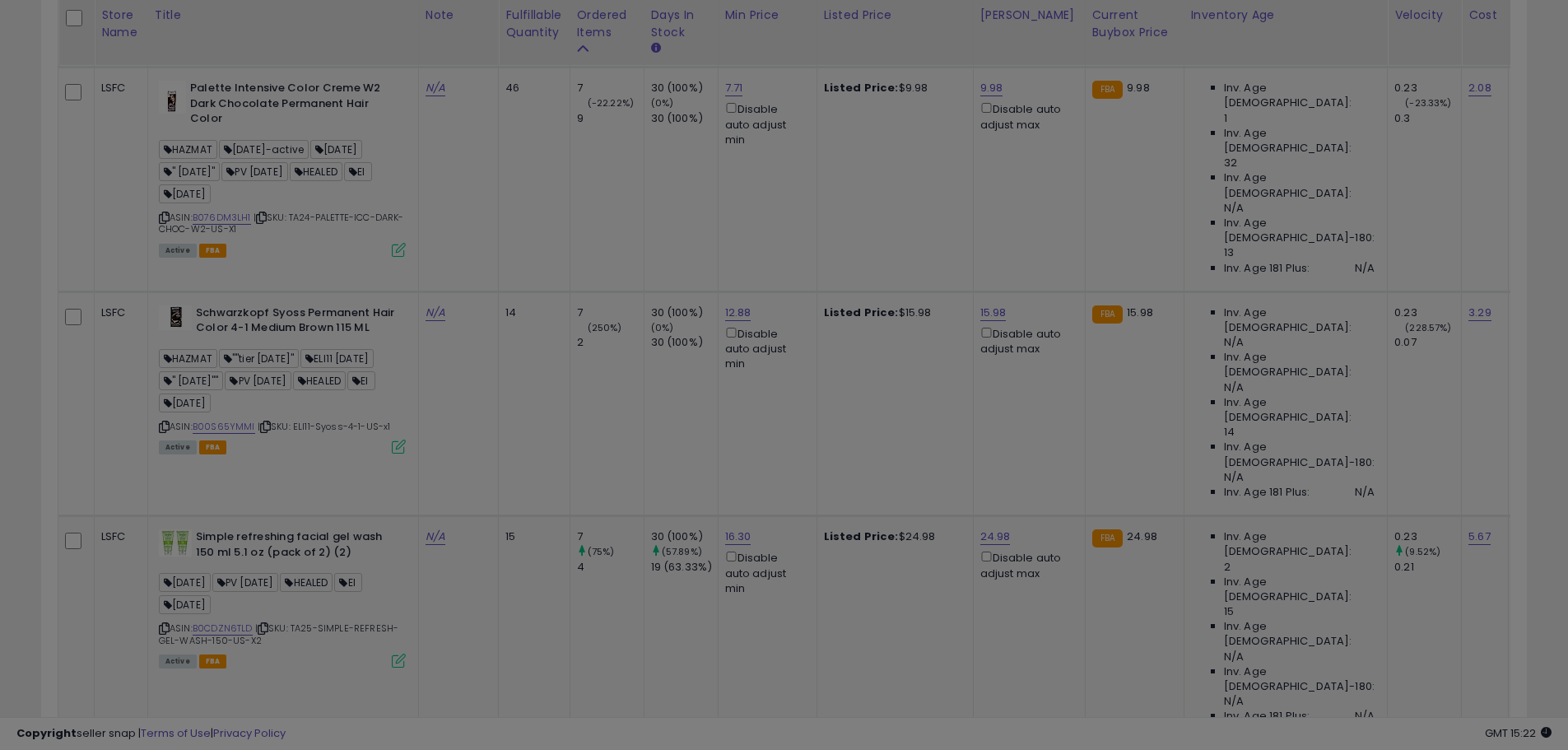
scroll to position [337, 870]
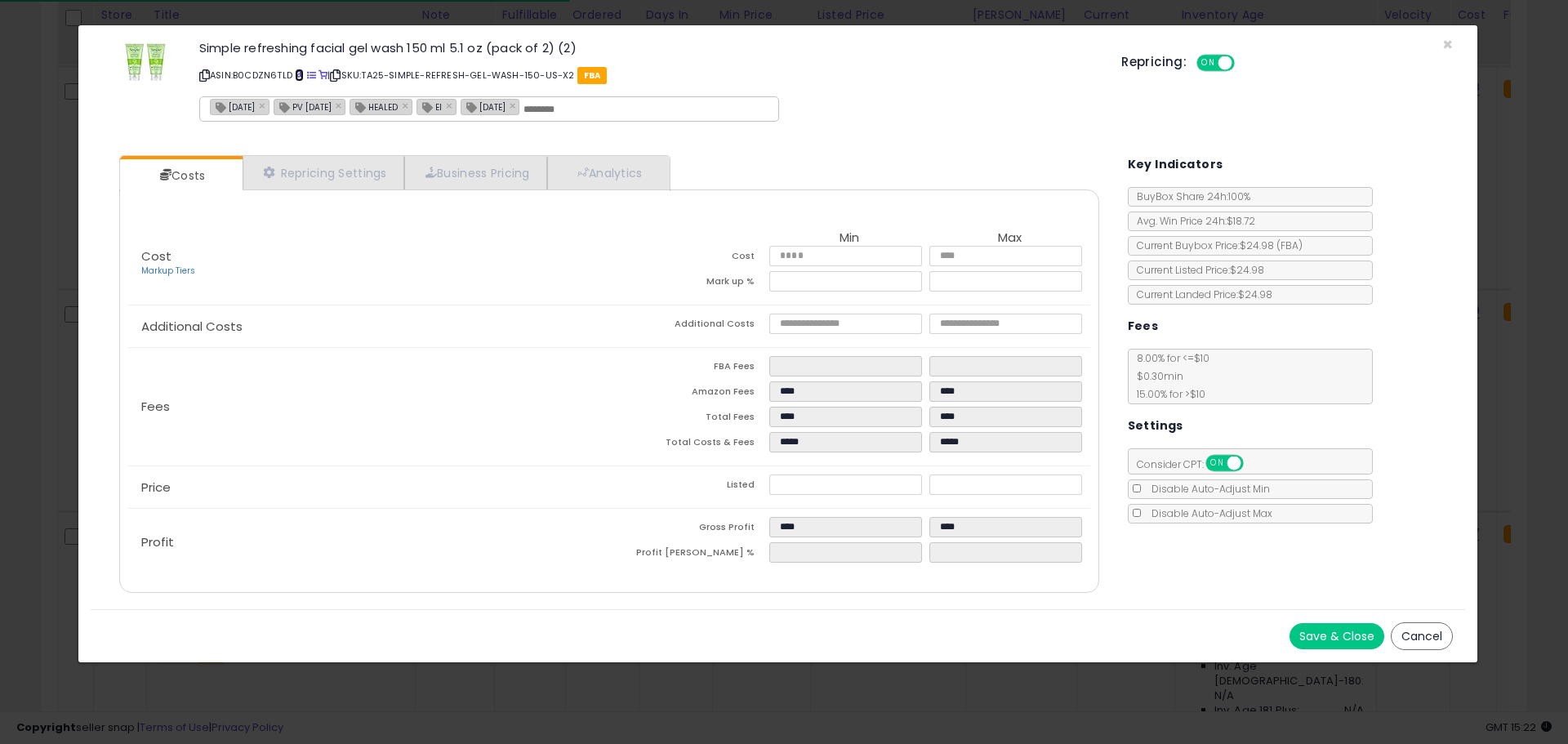
click at [304, 75] on span at bounding box center [299, 75] width 9 height 9
click at [1446, 44] on span "×" at bounding box center [1447, 45] width 11 height 23
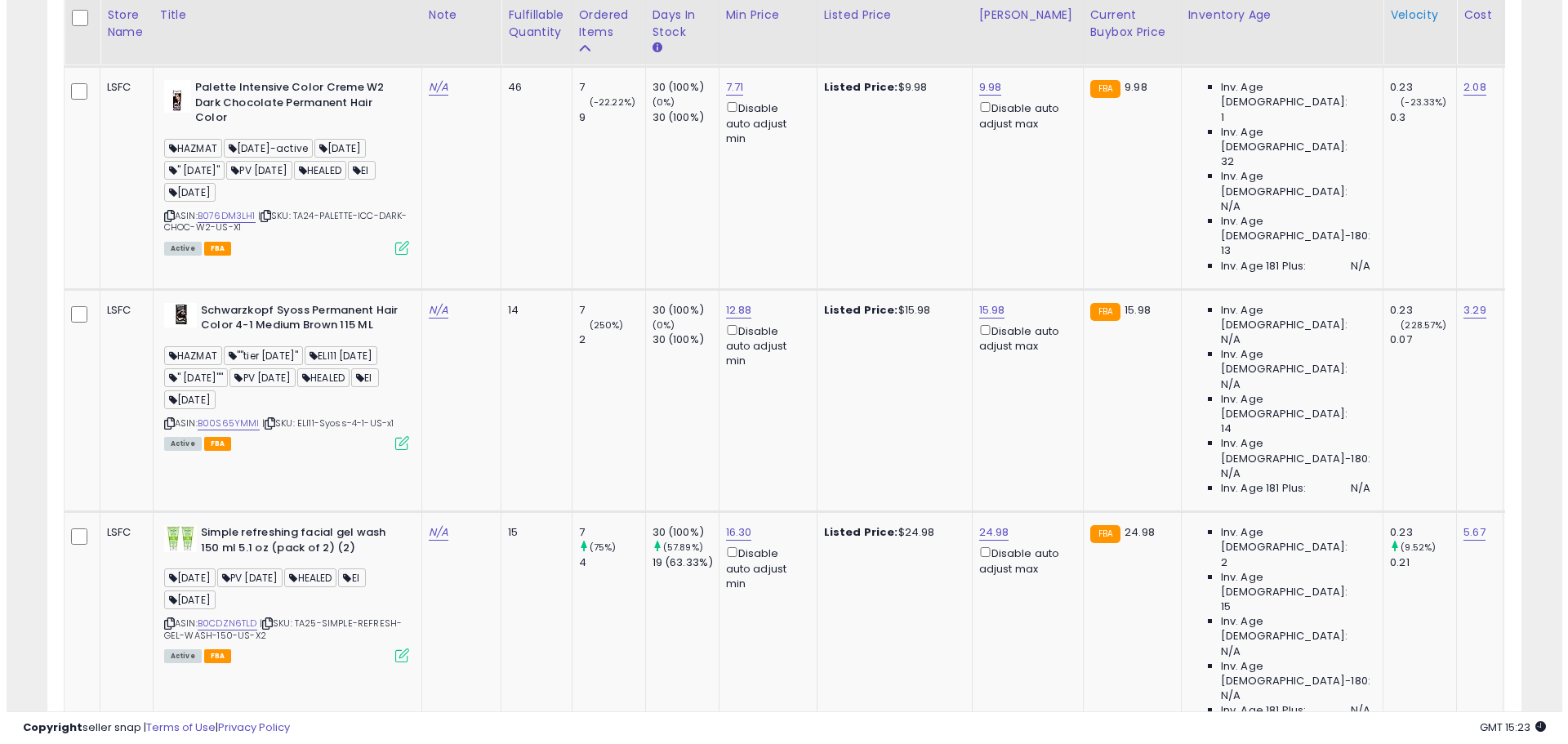
scroll to position [815921, 815639]
click at [390, 648] on icon at bounding box center [396, 655] width 14 height 14
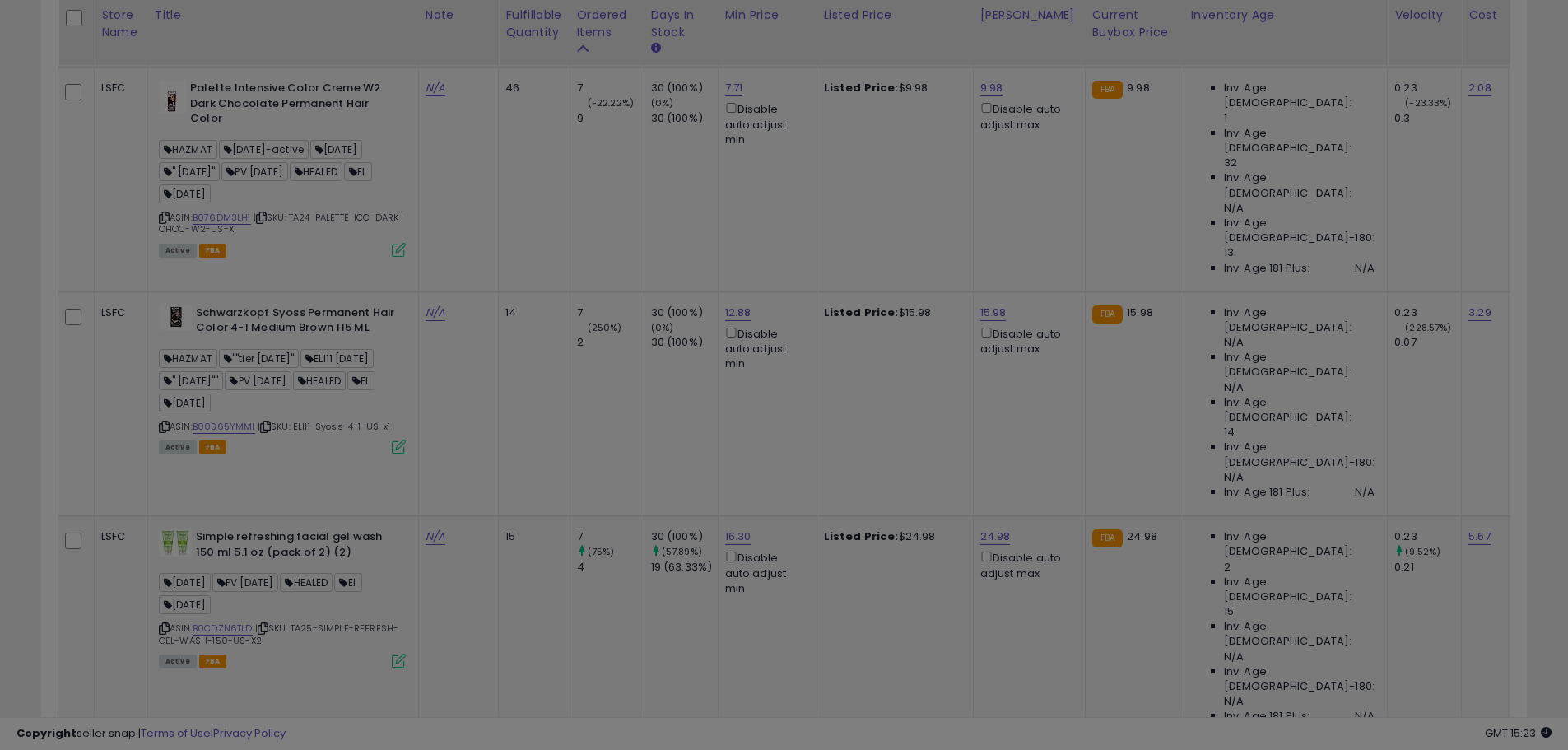
scroll to position [337, 870]
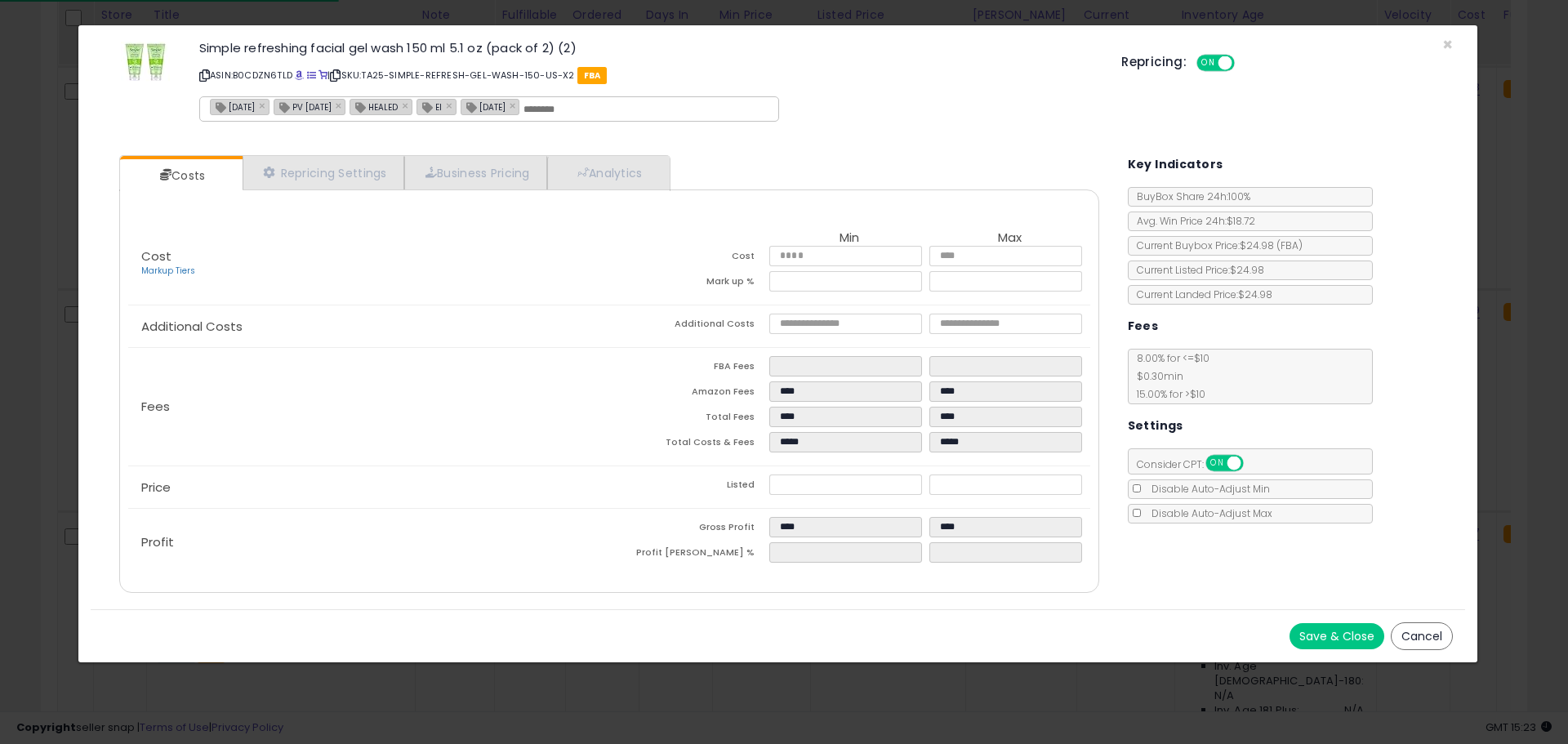
click at [207, 73] on icon at bounding box center [204, 75] width 11 height 9
click at [1450, 47] on span "×" at bounding box center [1447, 45] width 11 height 23
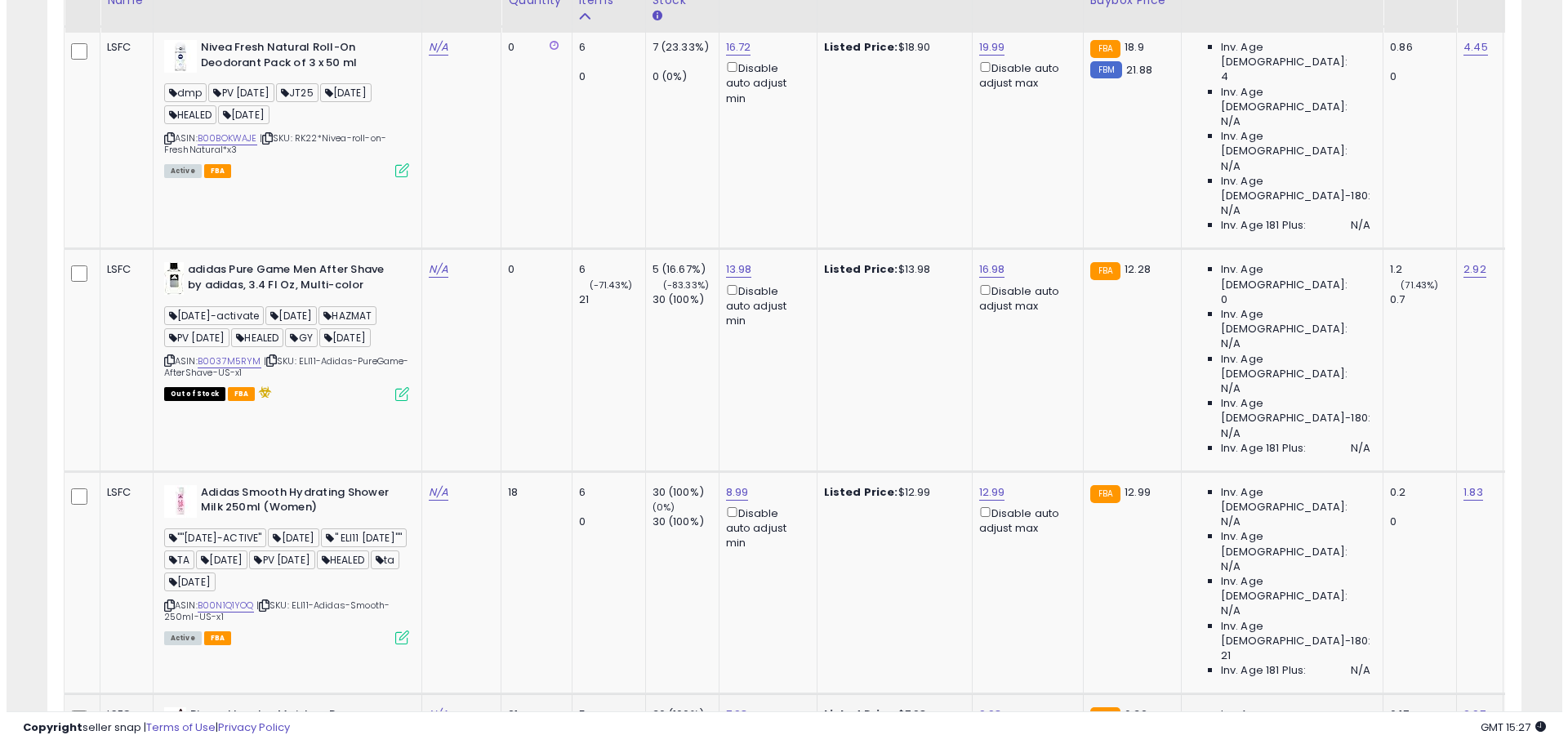
scroll to position [2840, 0]
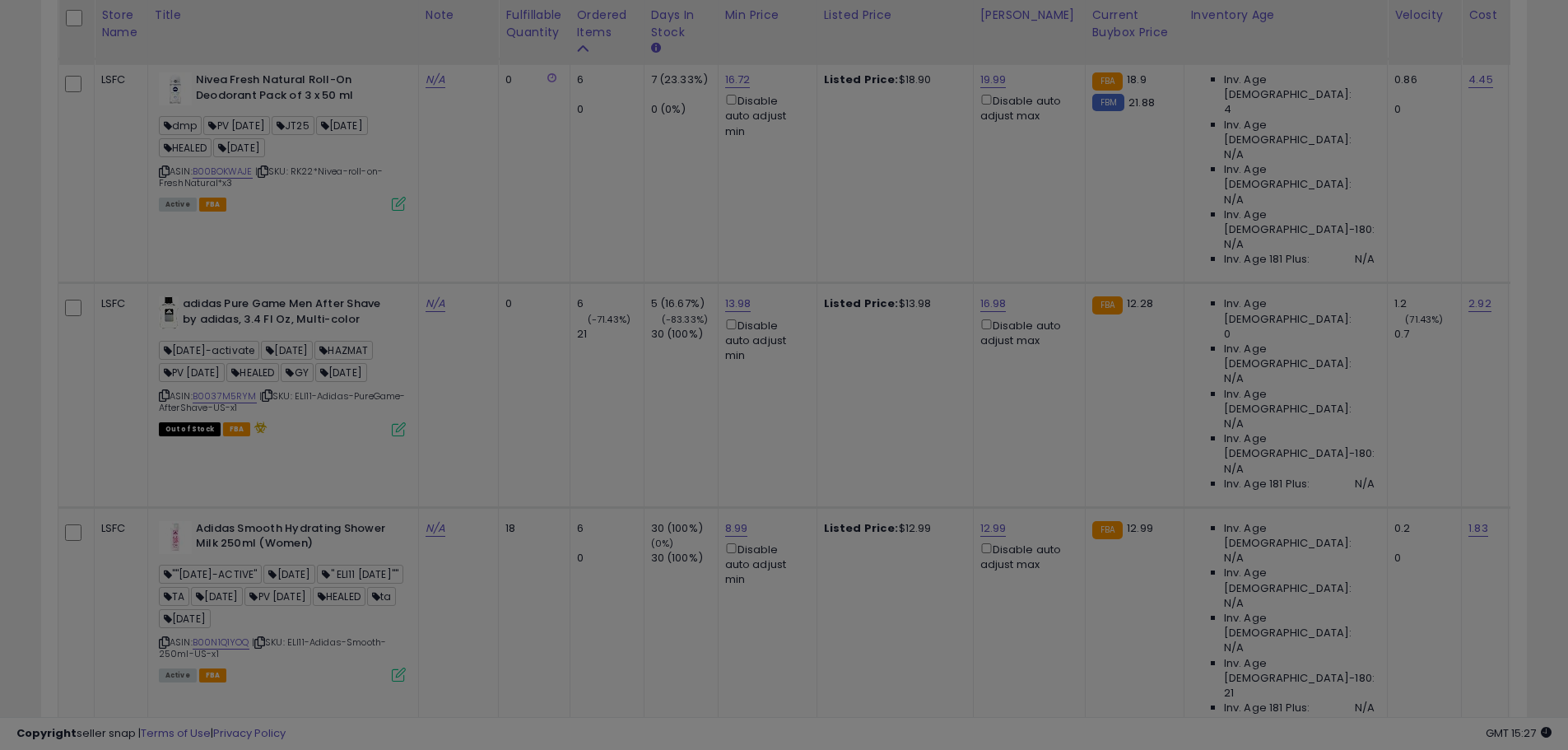
scroll to position [337, 870]
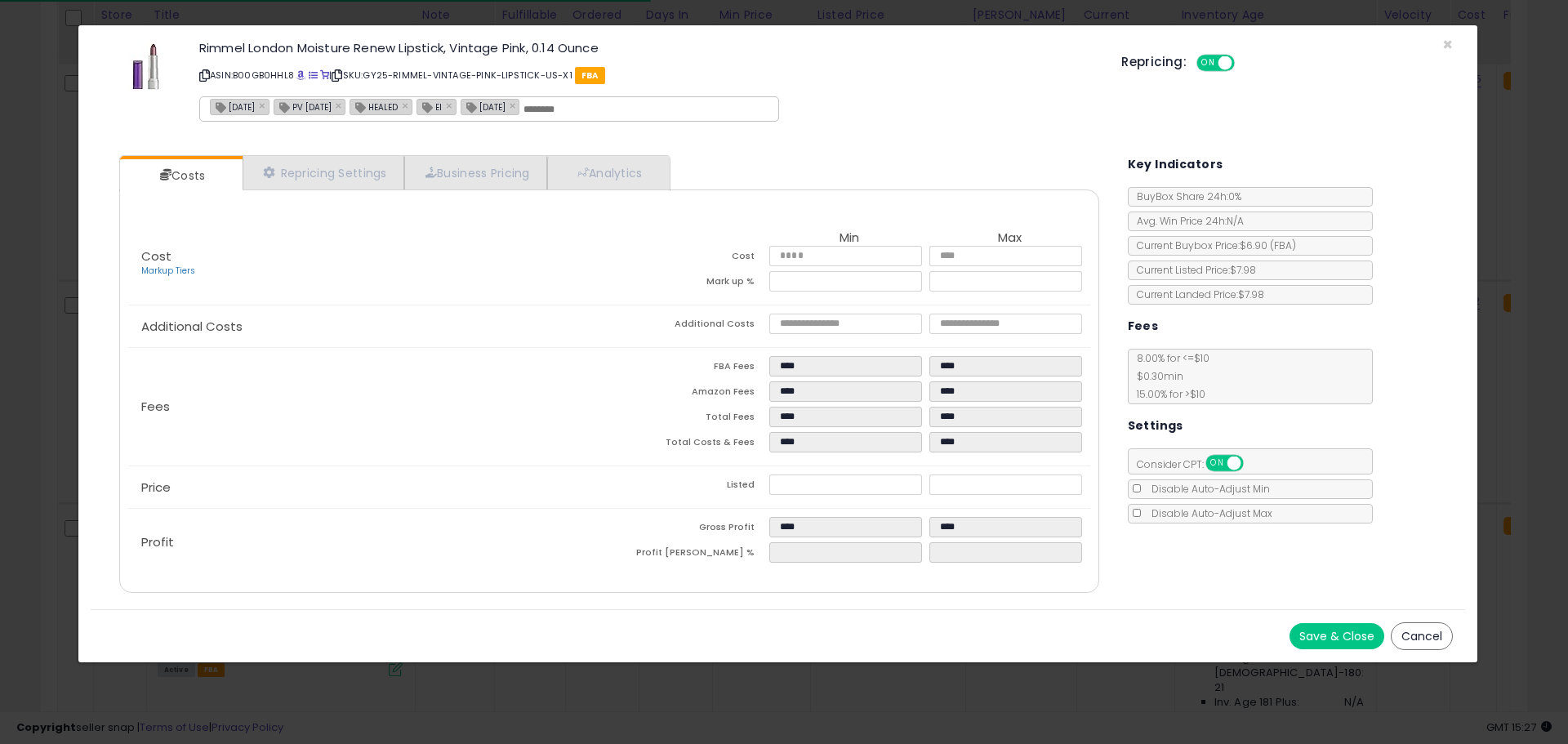
click at [207, 79] on icon at bounding box center [204, 75] width 11 height 9
click at [1445, 47] on span "×" at bounding box center [1447, 45] width 11 height 23
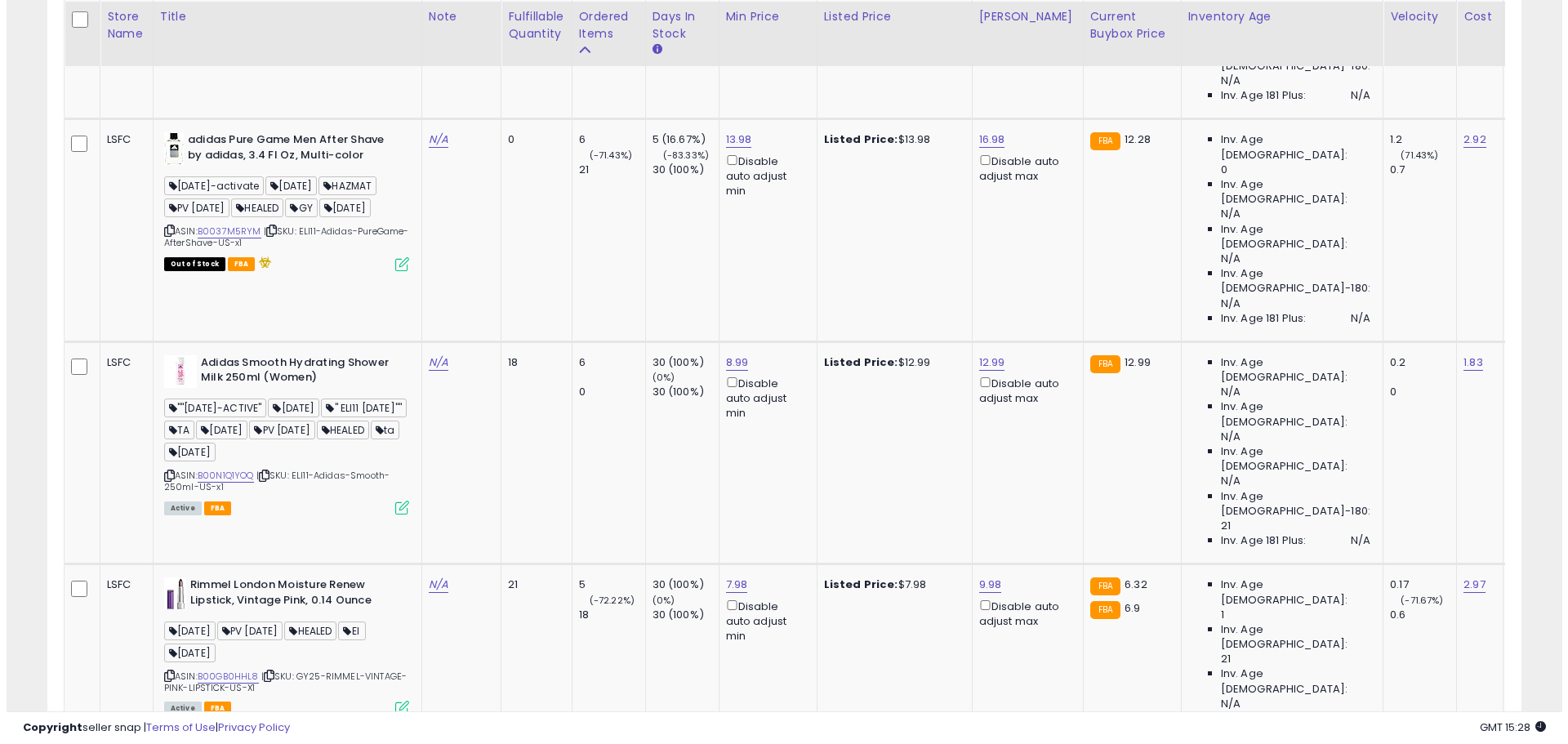
scroll to position [3003, 0]
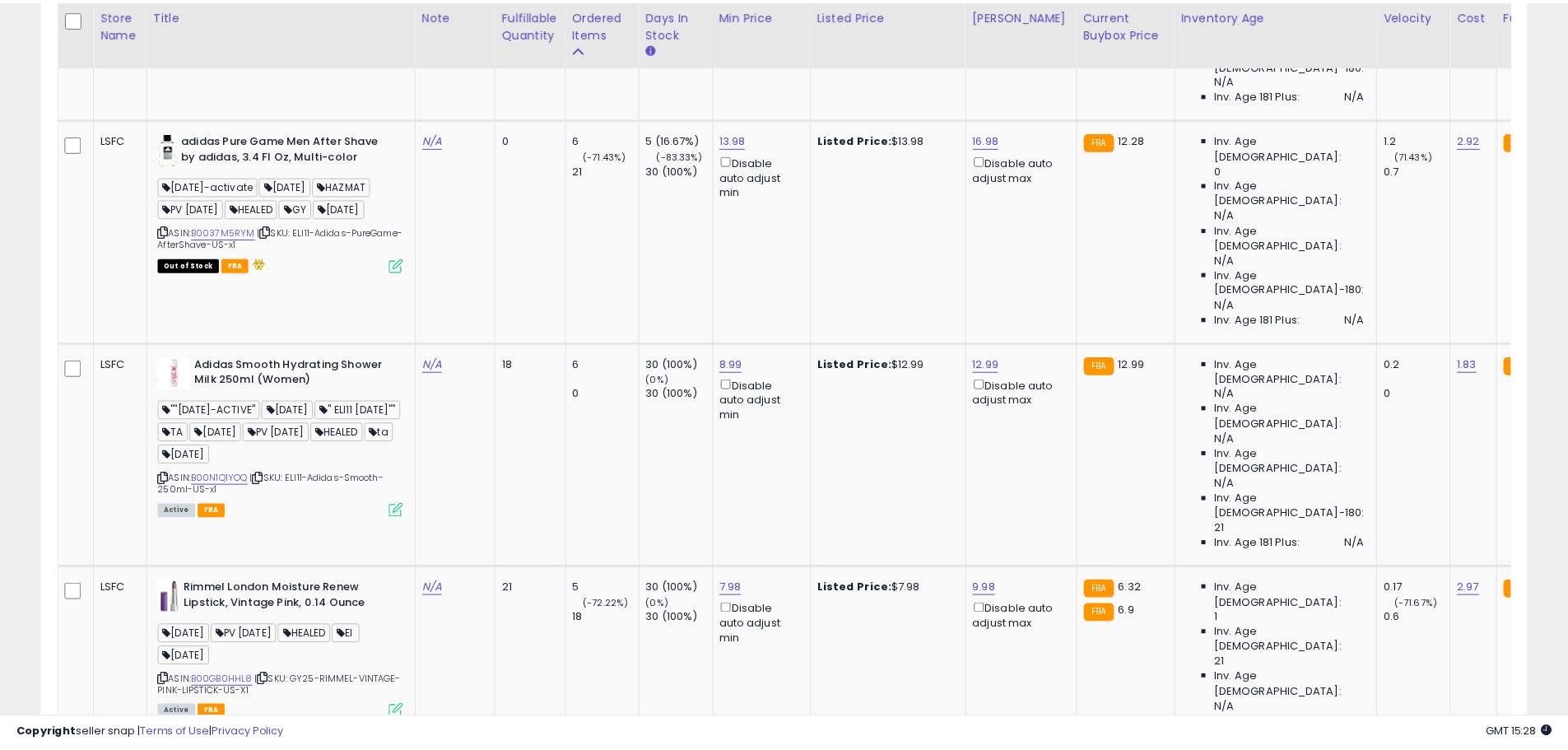
scroll to position [337, 870]
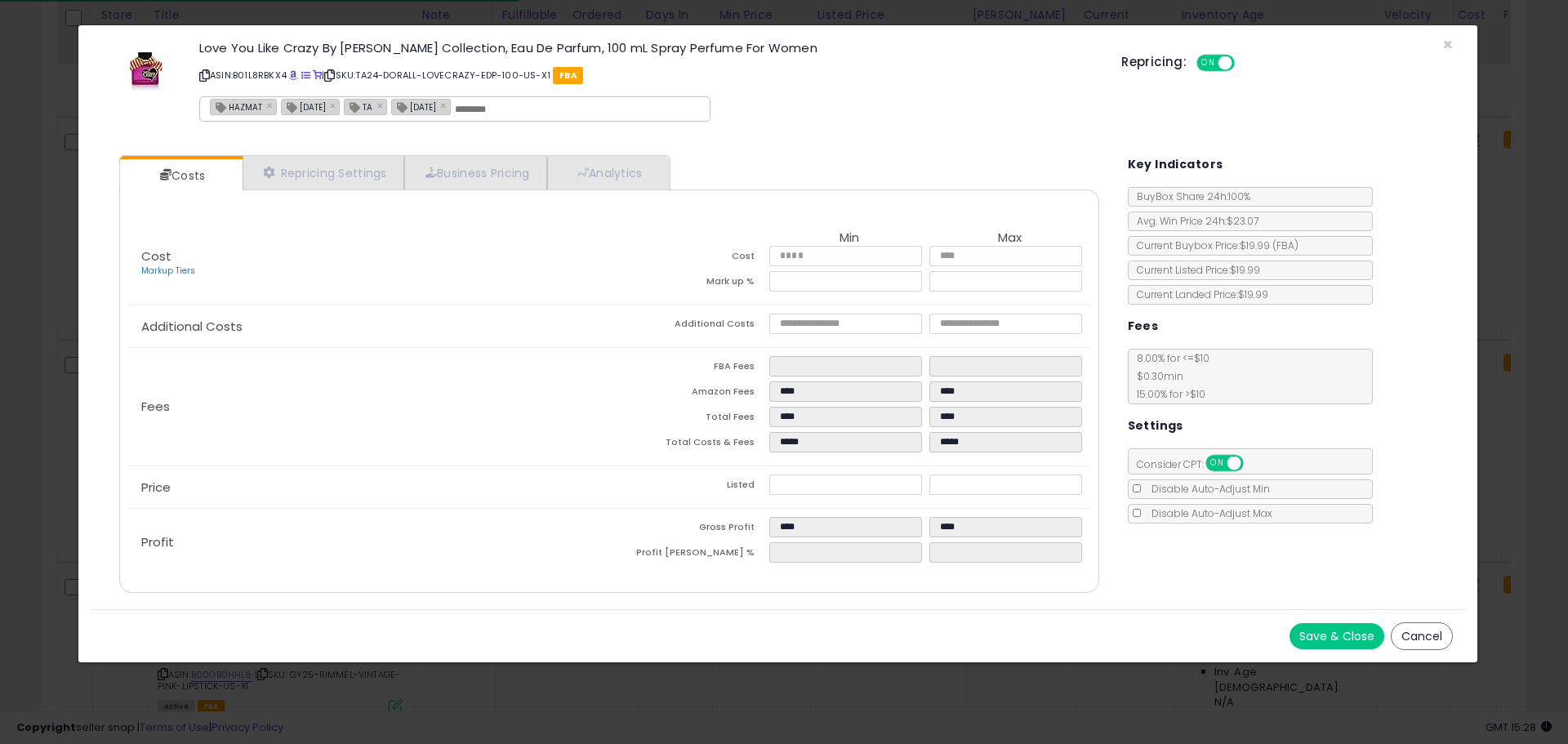
click at [203, 72] on icon at bounding box center [204, 75] width 11 height 9
click at [1450, 47] on span "×" at bounding box center [1447, 45] width 11 height 23
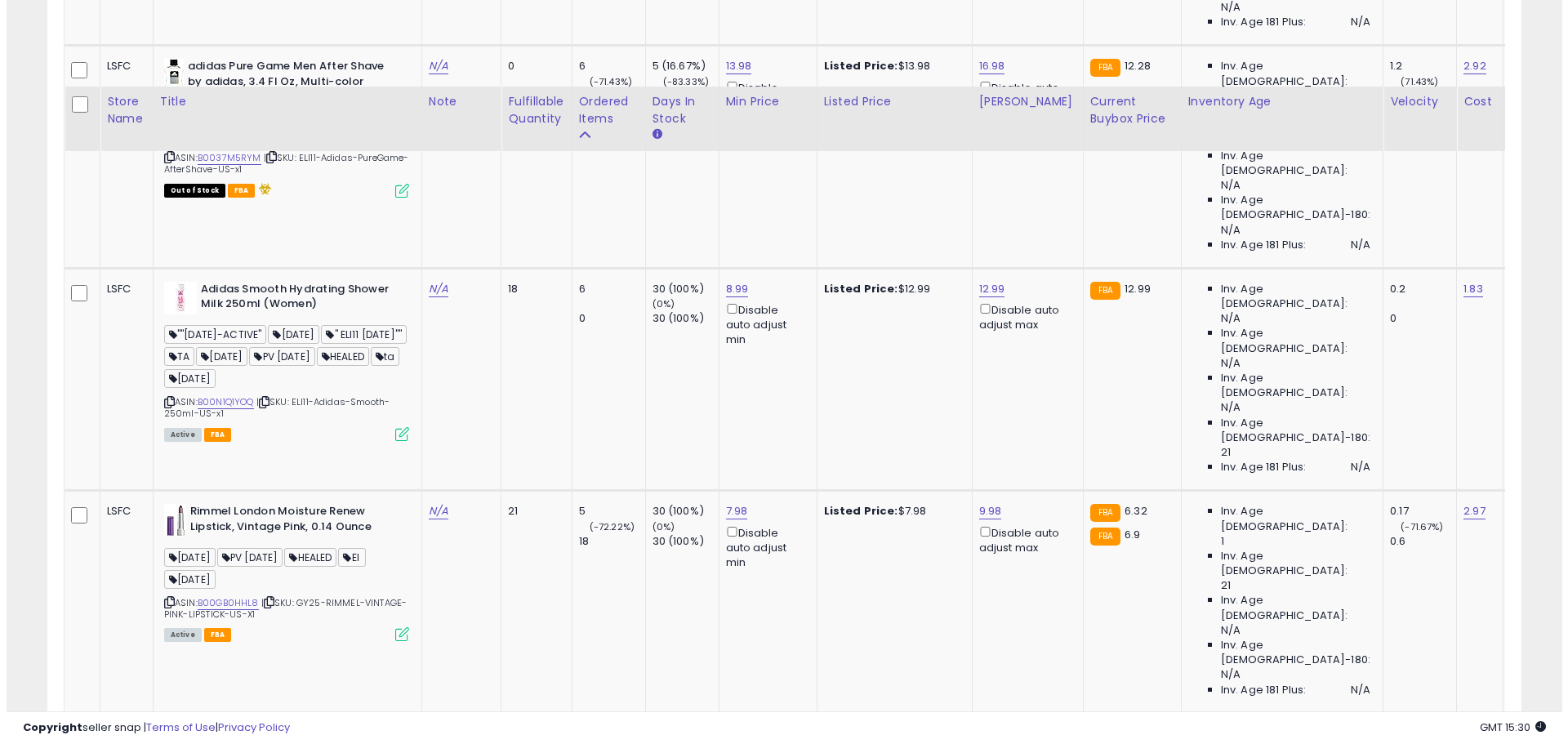
scroll to position [3166, 0]
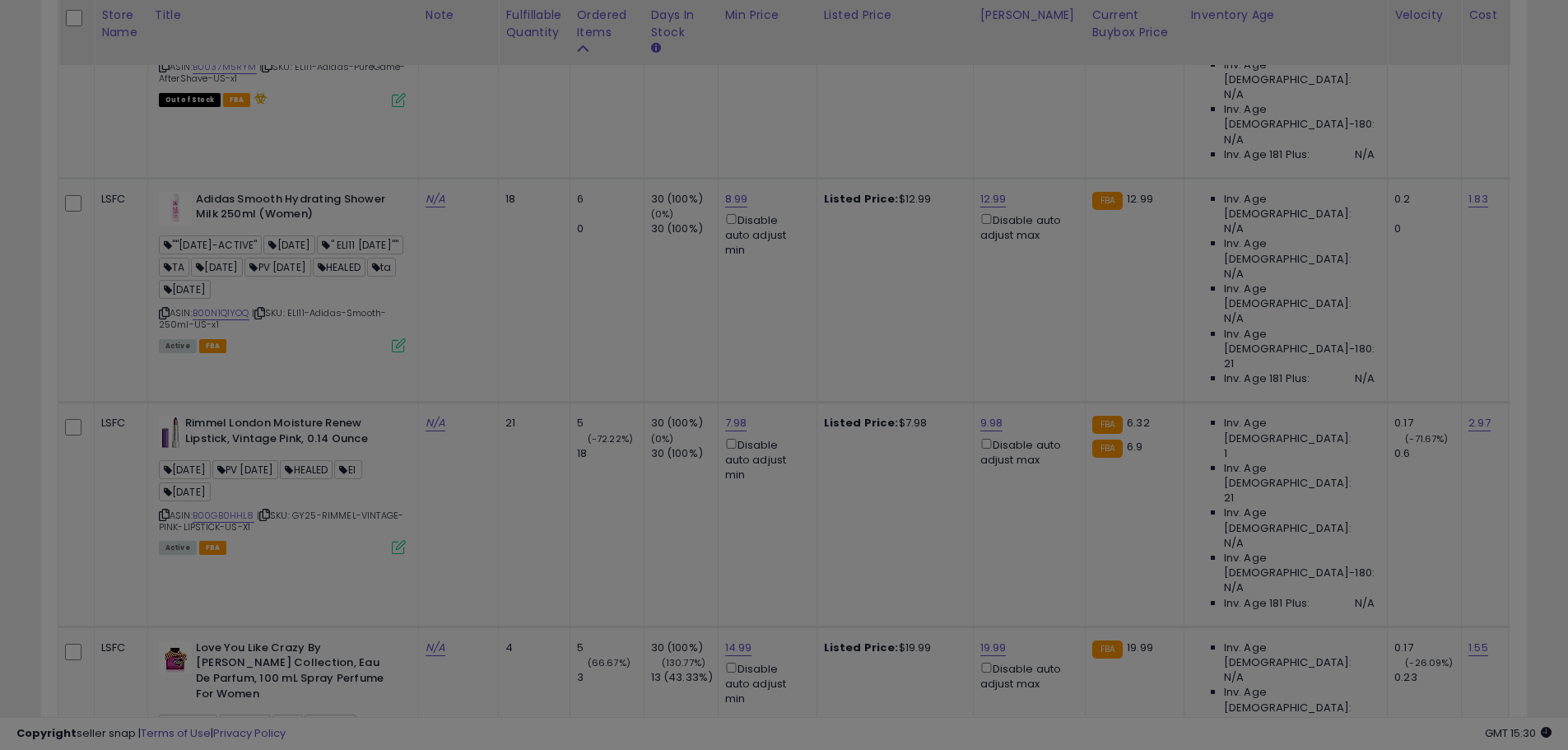
scroll to position [337, 870]
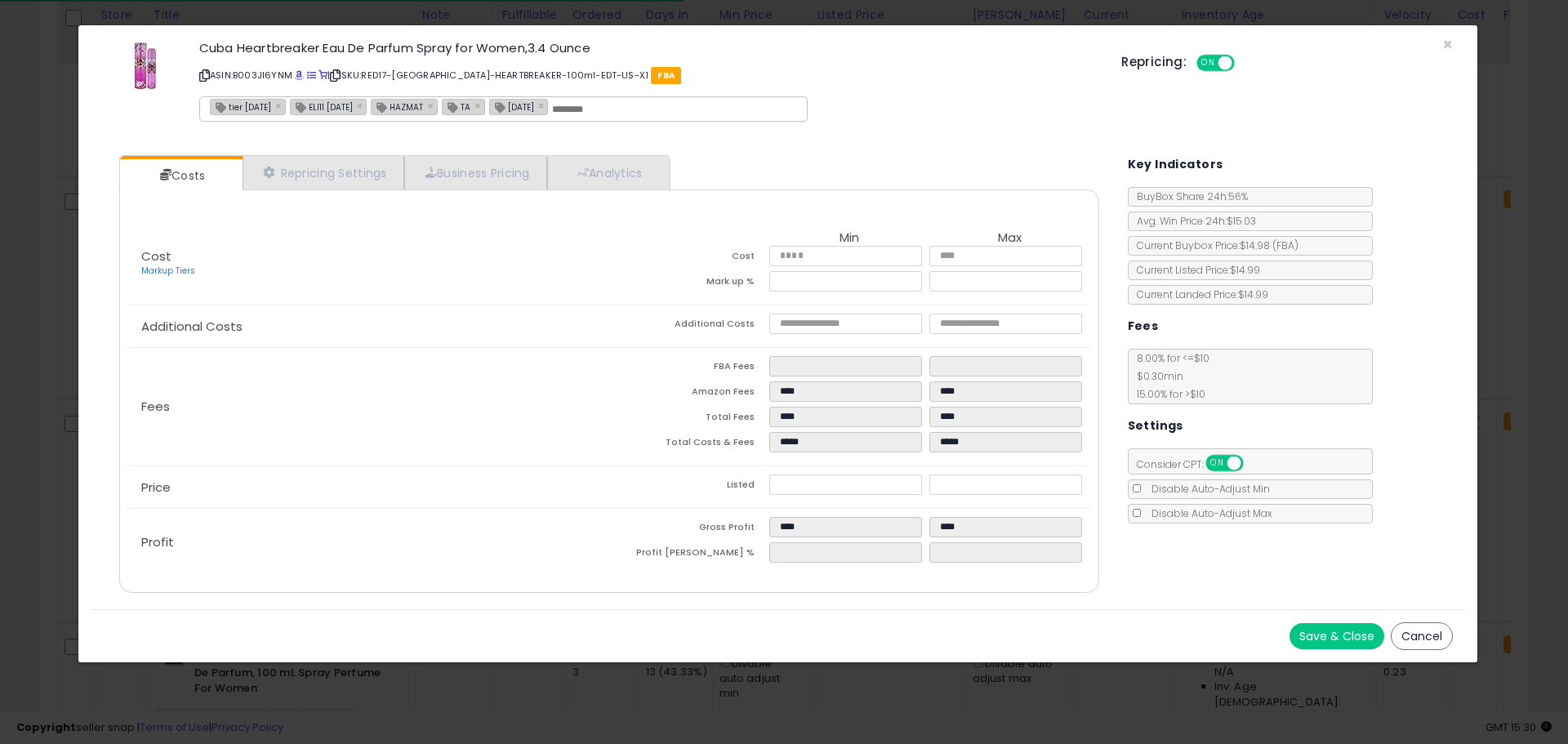
click at [204, 77] on icon at bounding box center [204, 75] width 11 height 9
click at [1450, 43] on span "×" at bounding box center [1447, 45] width 11 height 23
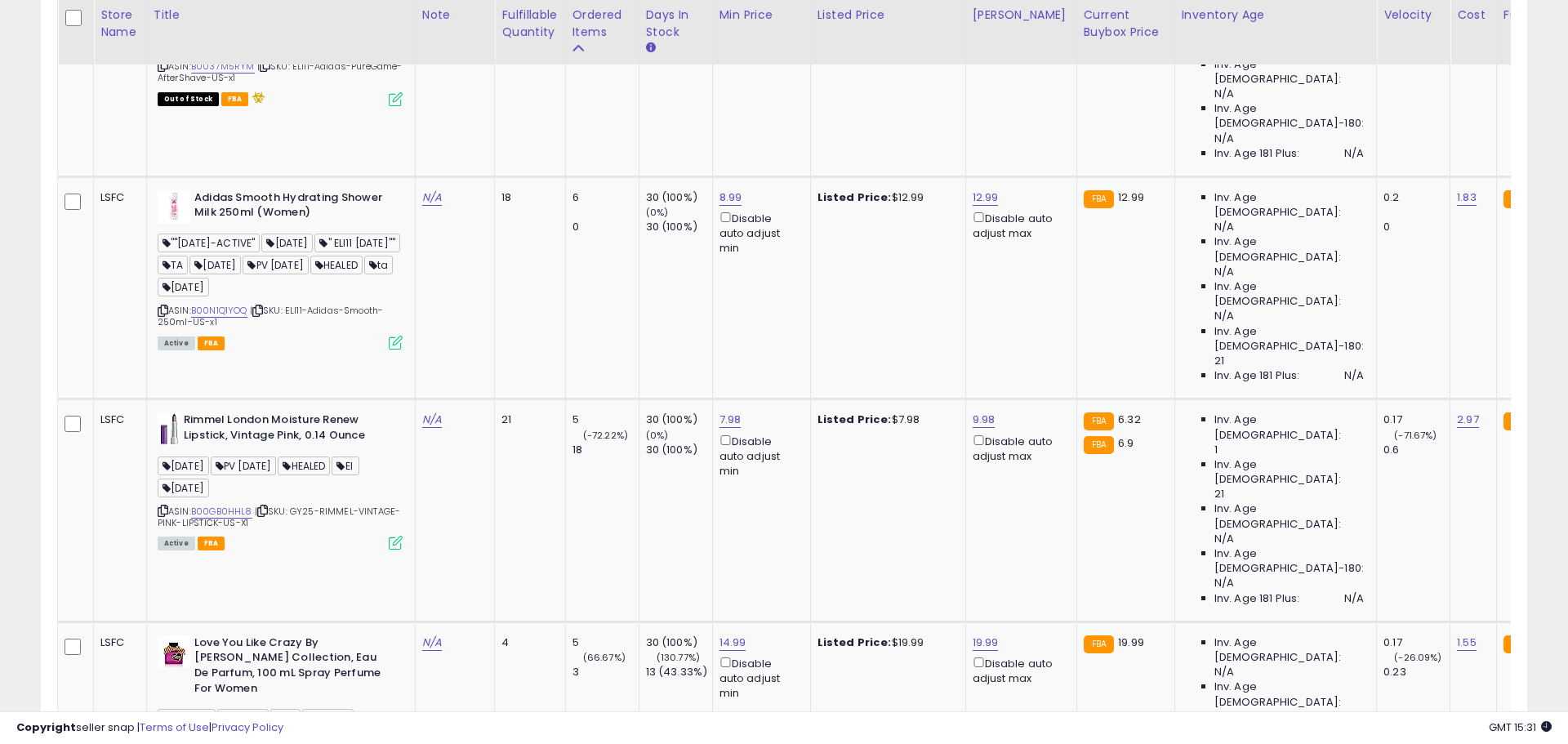
scroll to position [815921, 815639]
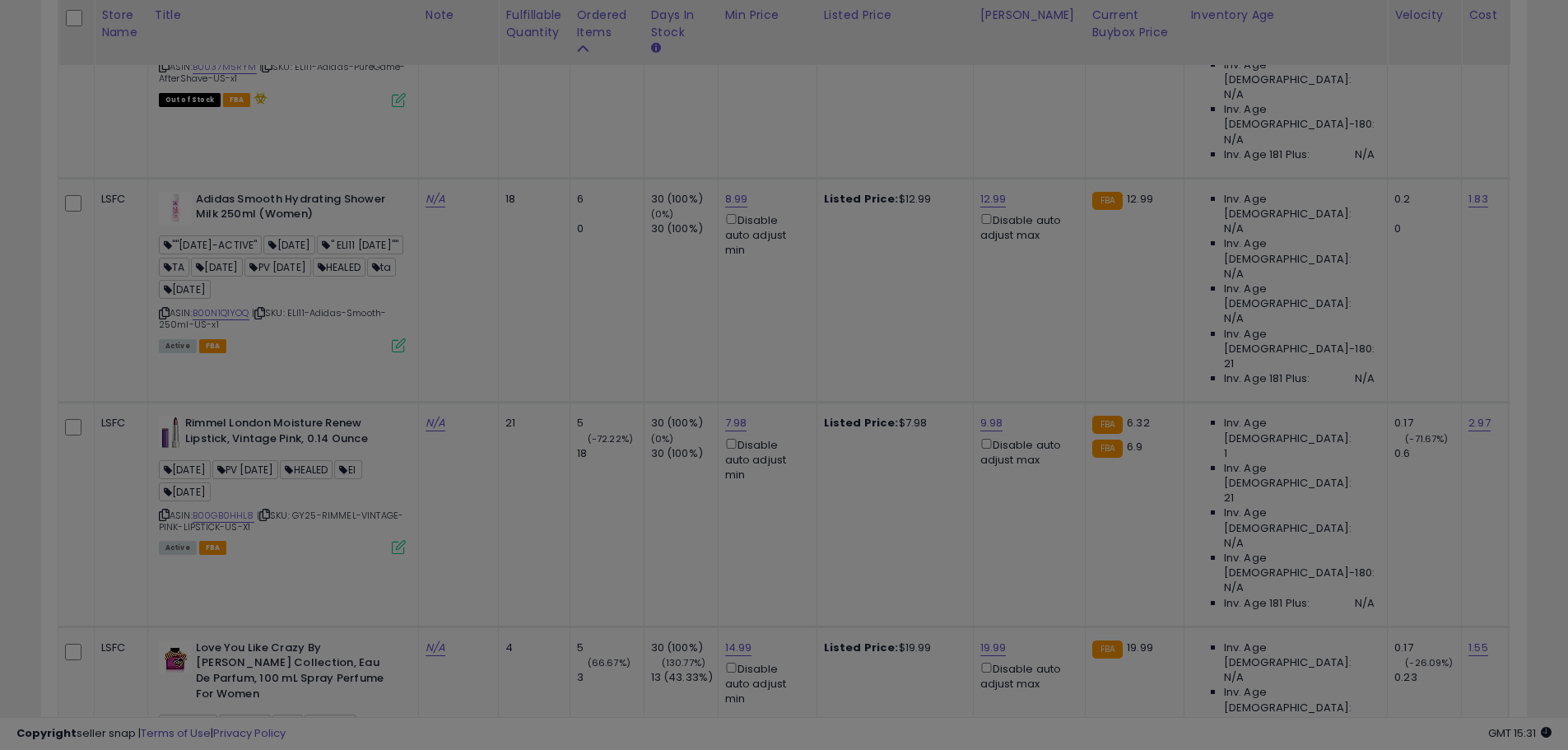
scroll to position [337, 870]
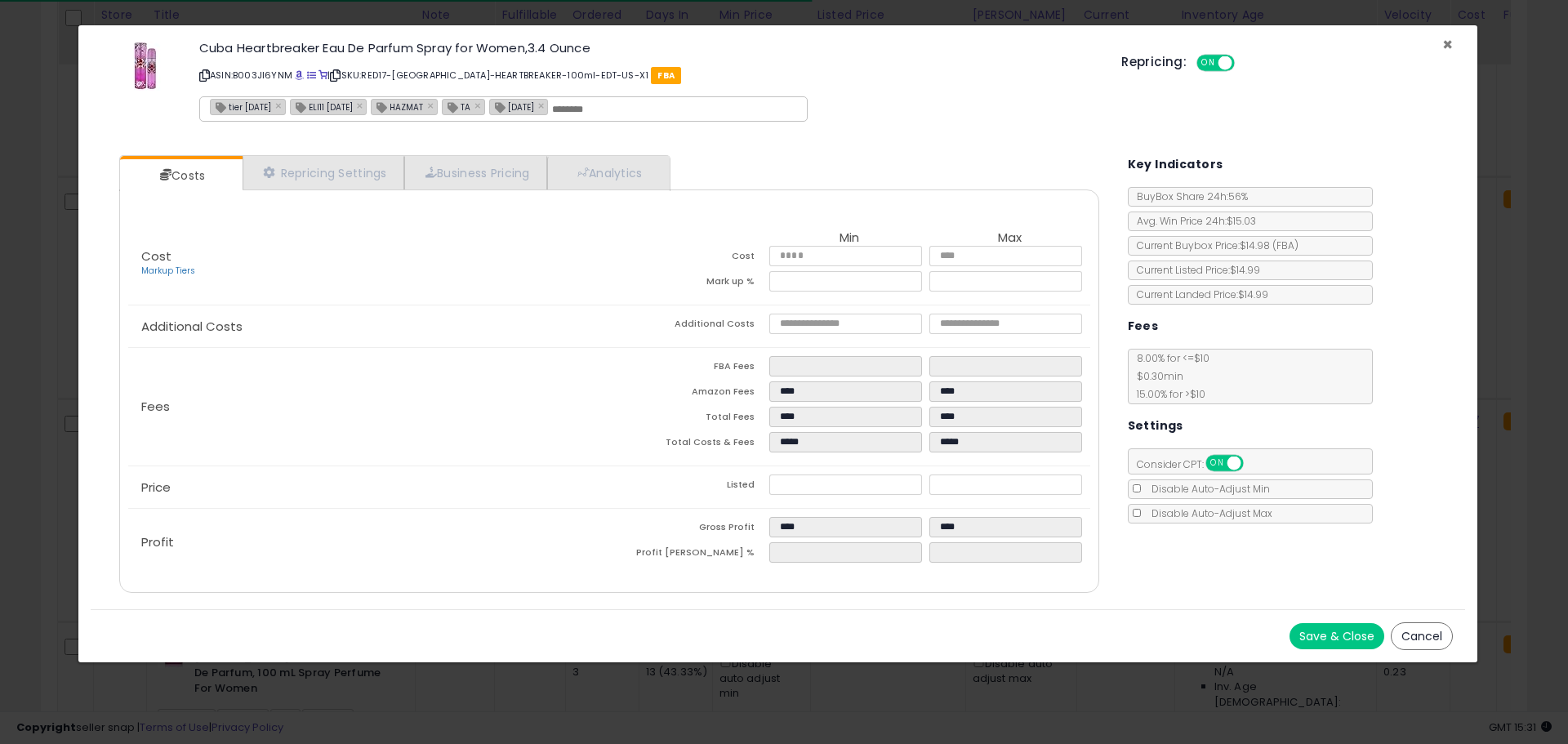
click at [1448, 44] on span "×" at bounding box center [1447, 45] width 11 height 23
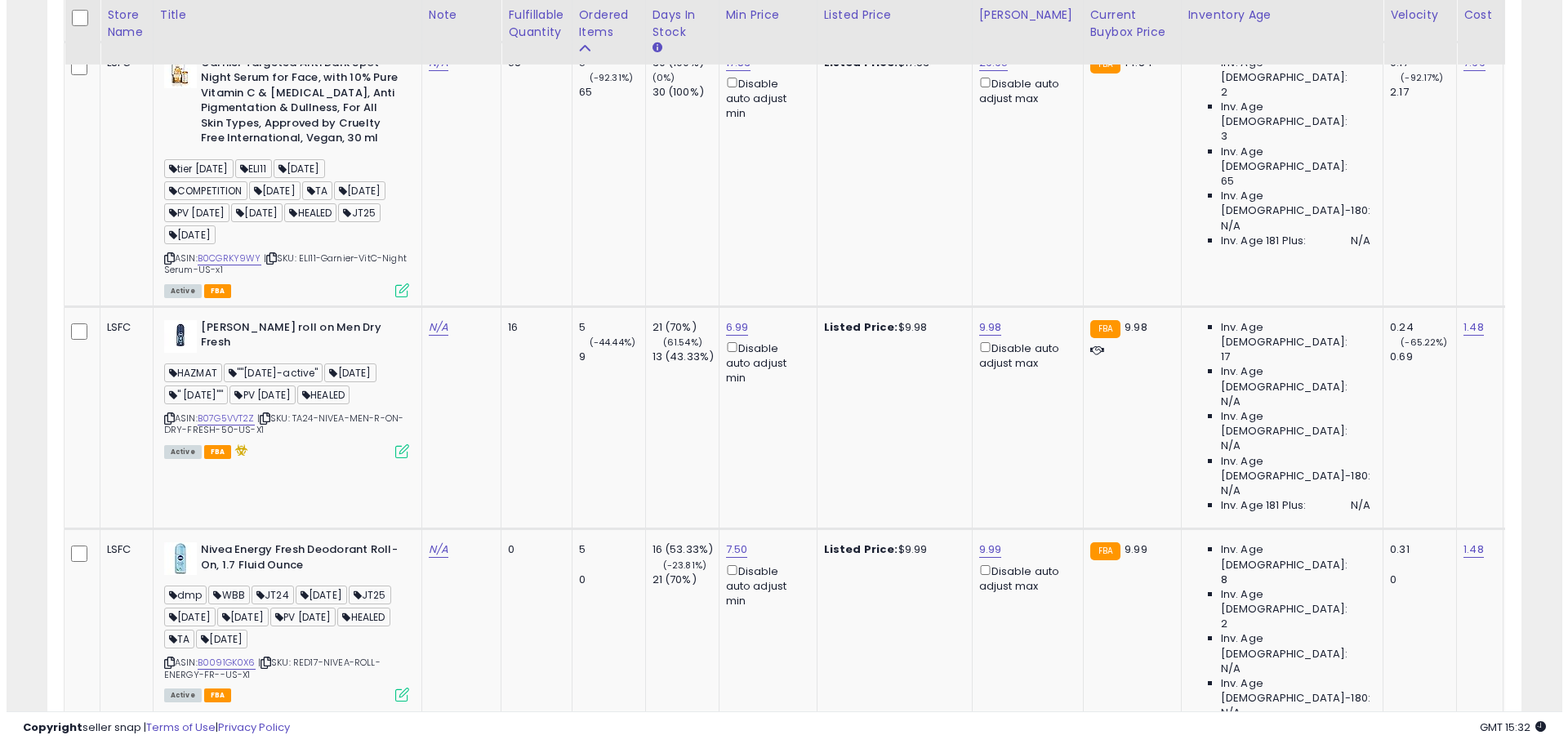
scroll to position [4473, 0]
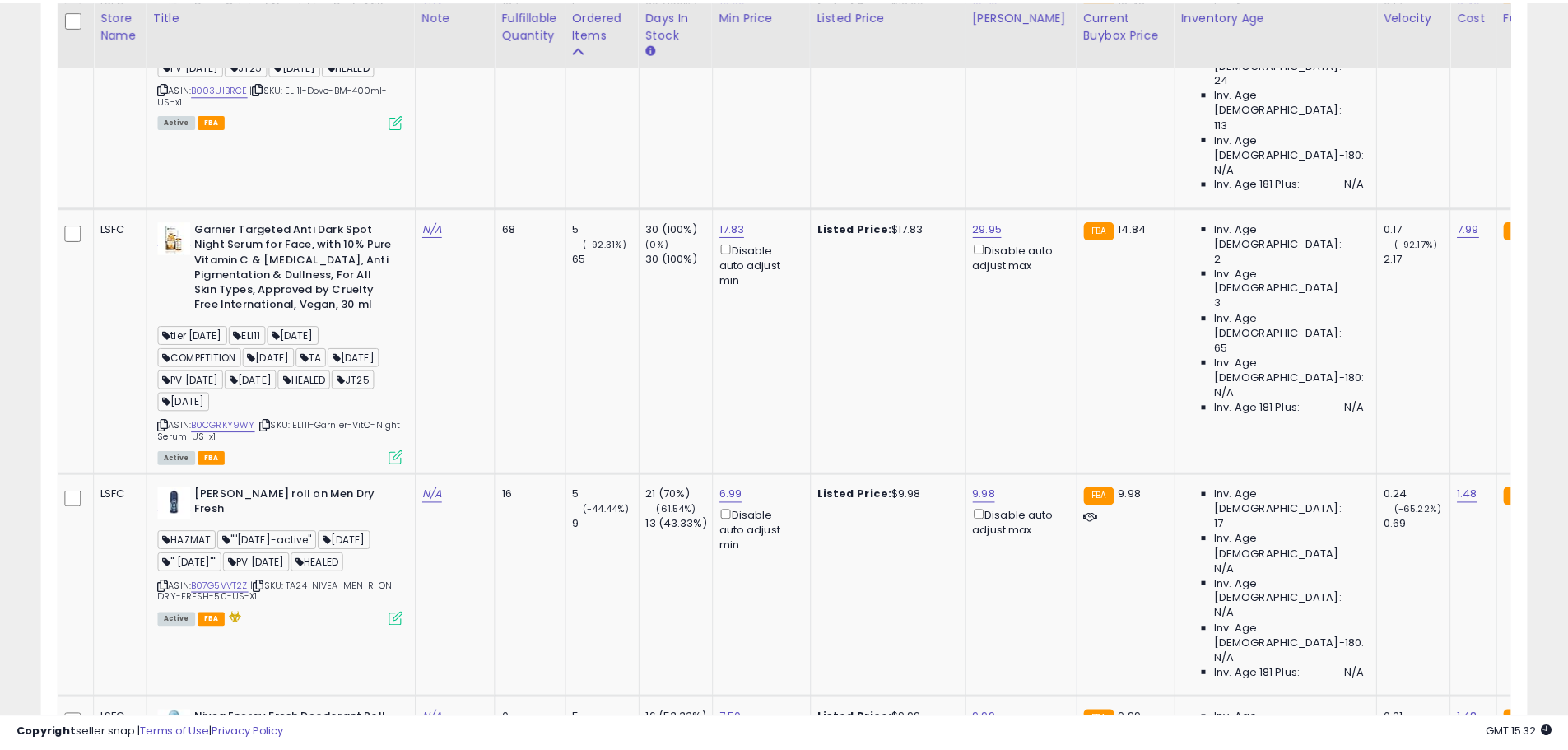
scroll to position [337, 870]
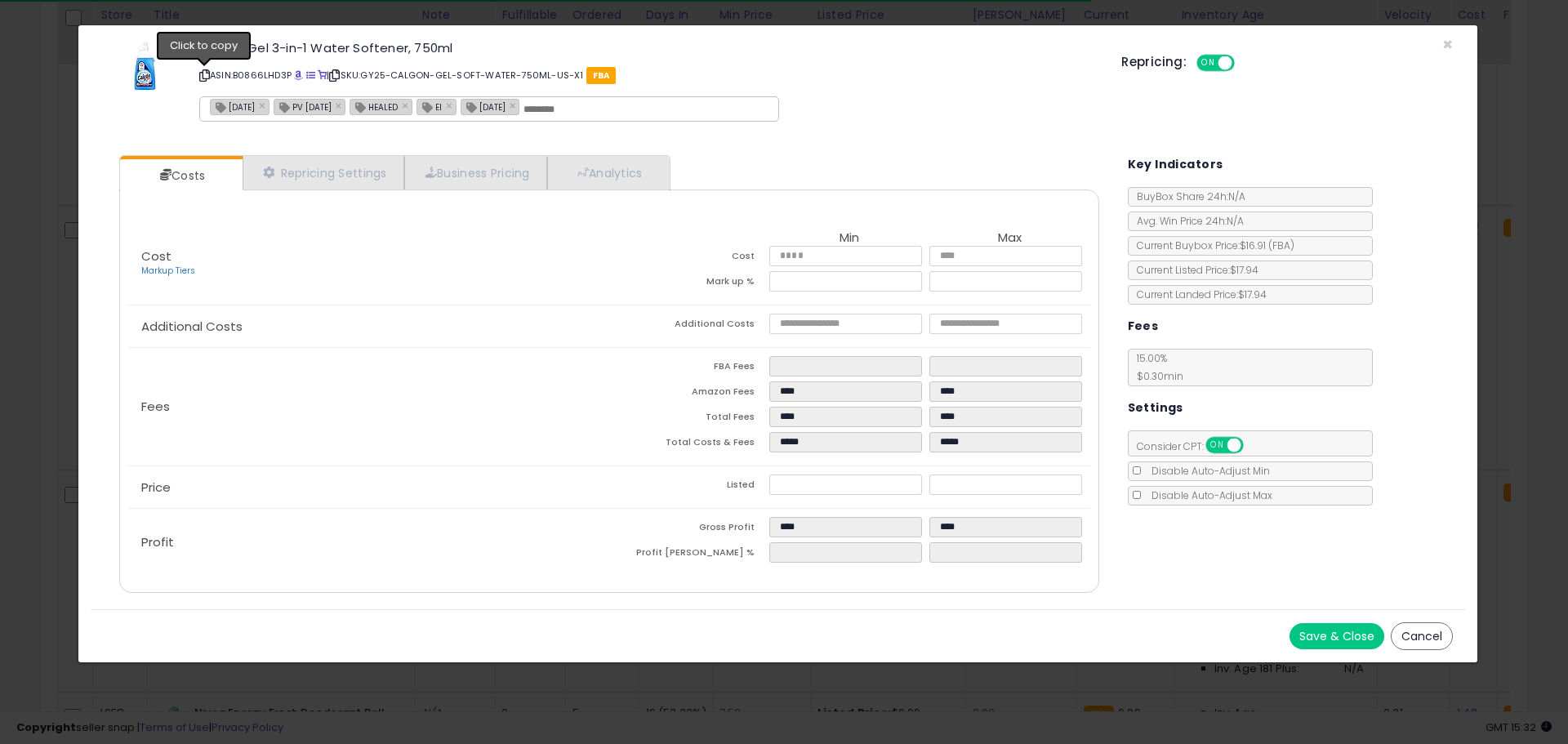
click at [204, 75] on icon at bounding box center [204, 75] width 11 height 9
click at [1442, 44] on span "×" at bounding box center [1447, 45] width 11 height 23
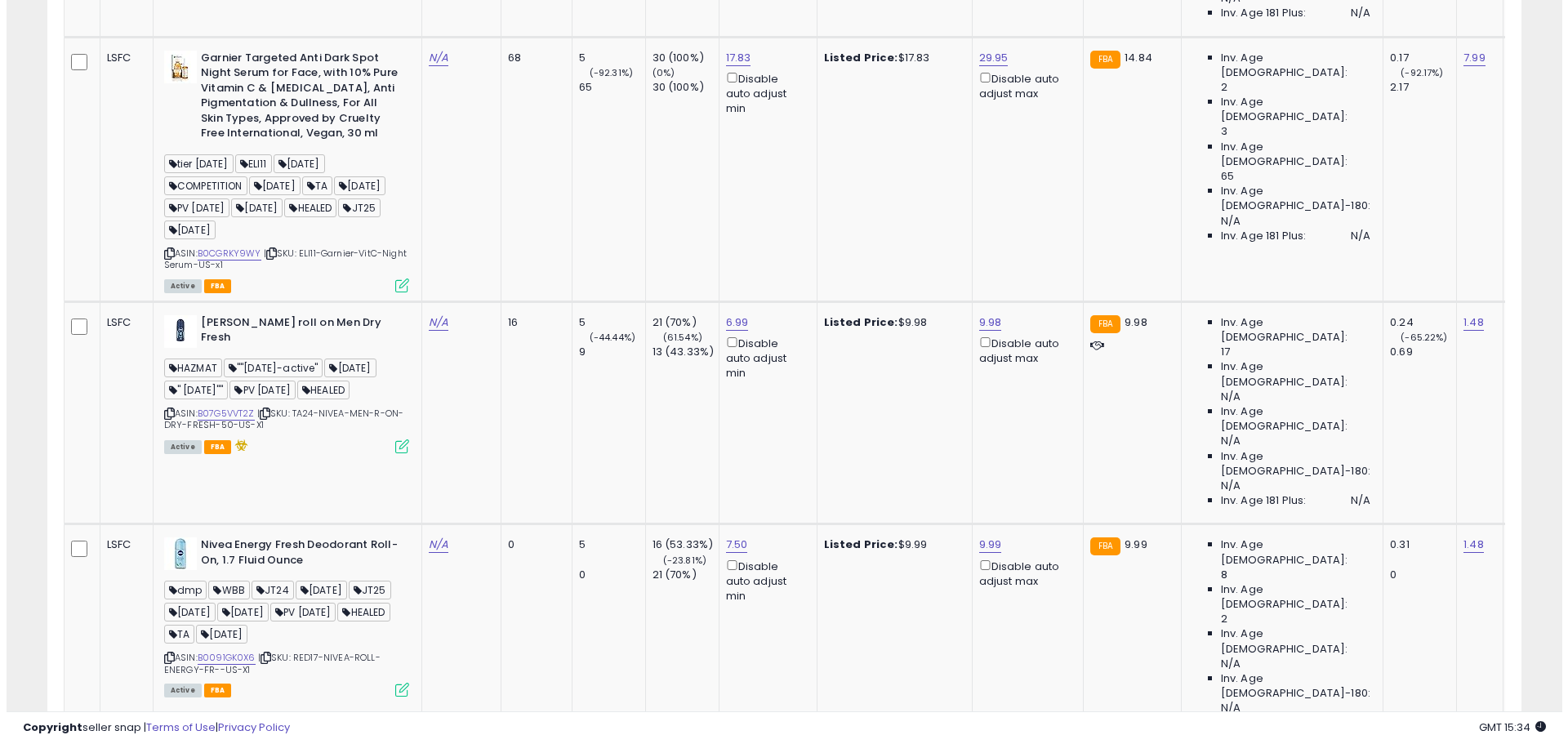
scroll to position [4717, 0]
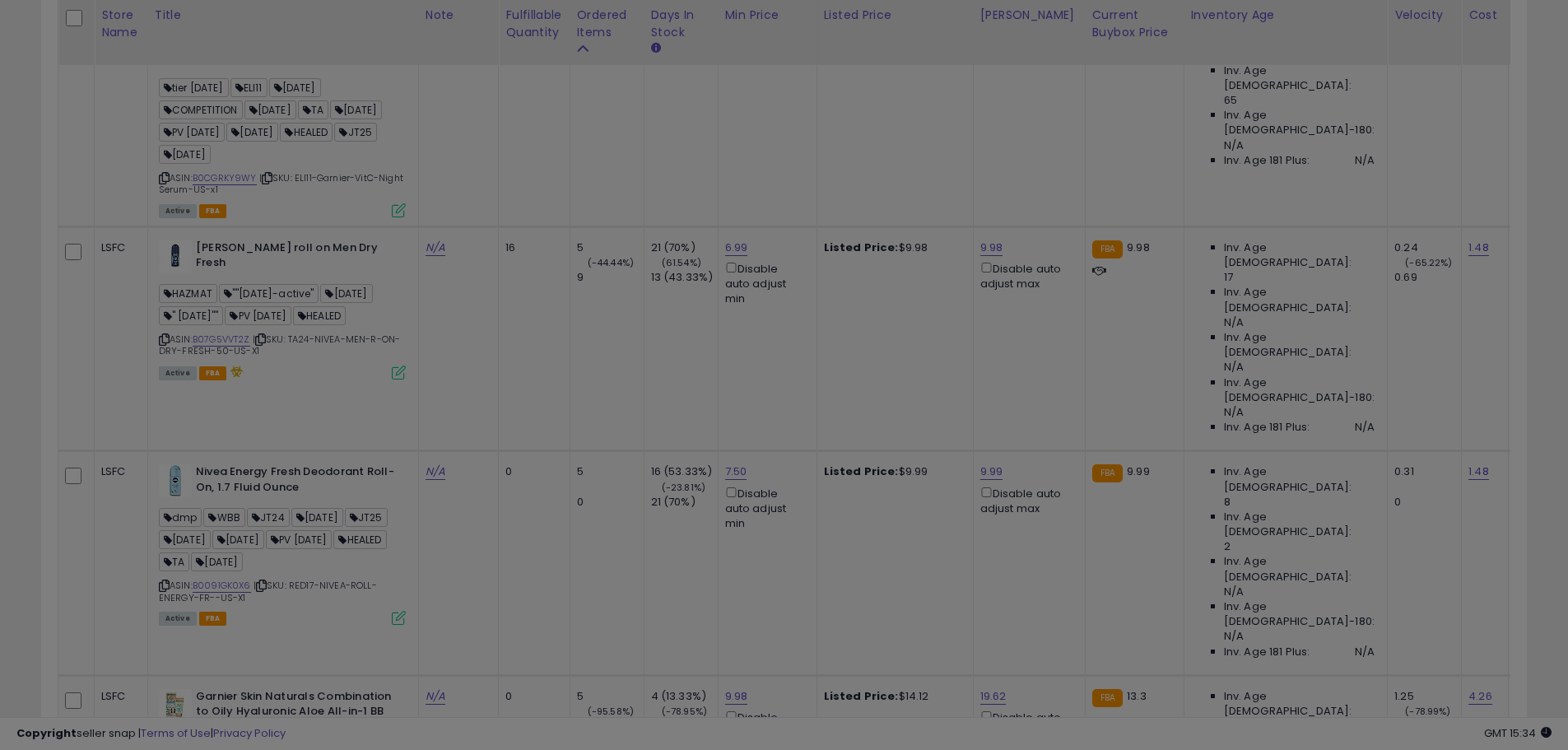
scroll to position [337, 870]
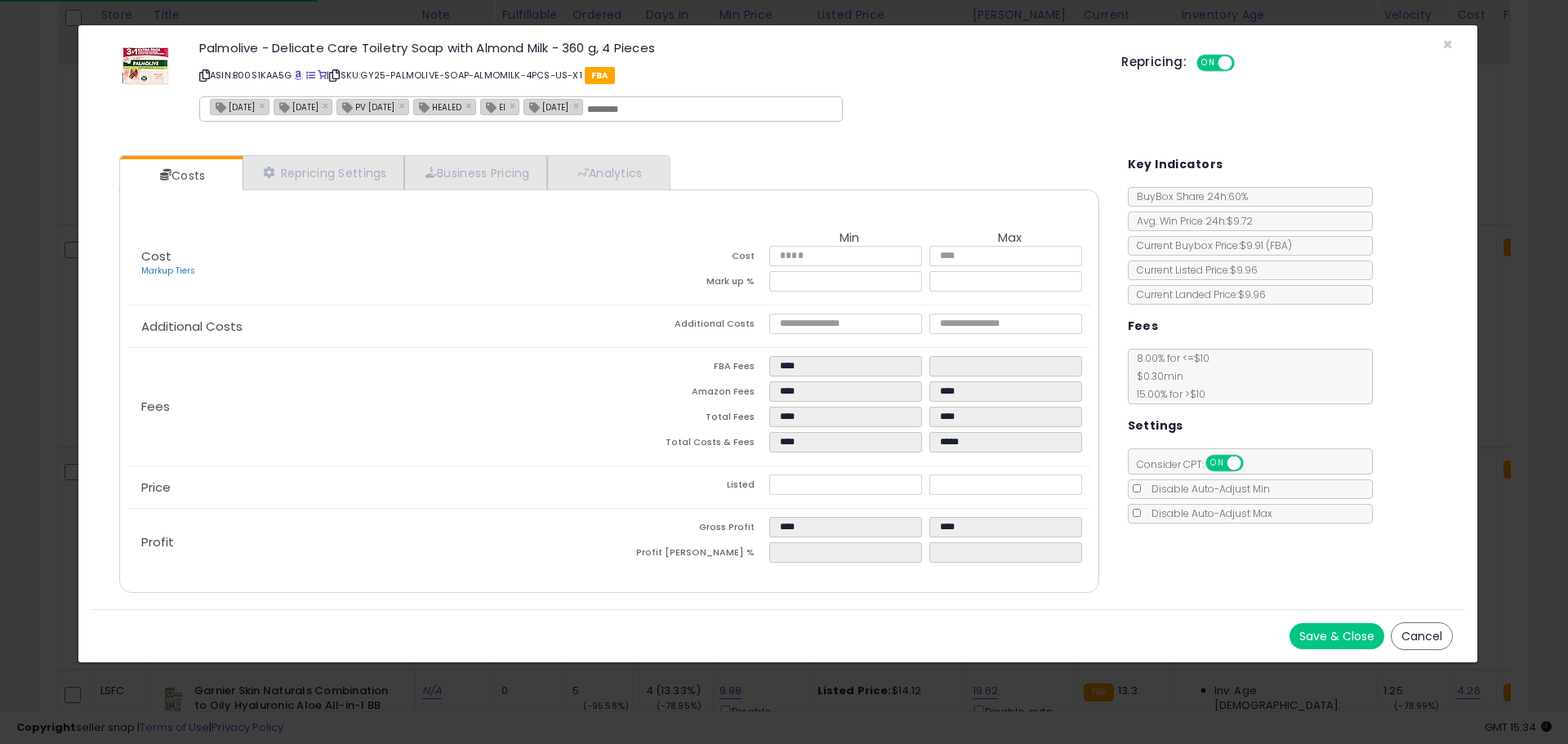
click at [208, 75] on icon at bounding box center [204, 75] width 11 height 9
click at [1449, 46] on span "×" at bounding box center [1447, 45] width 11 height 23
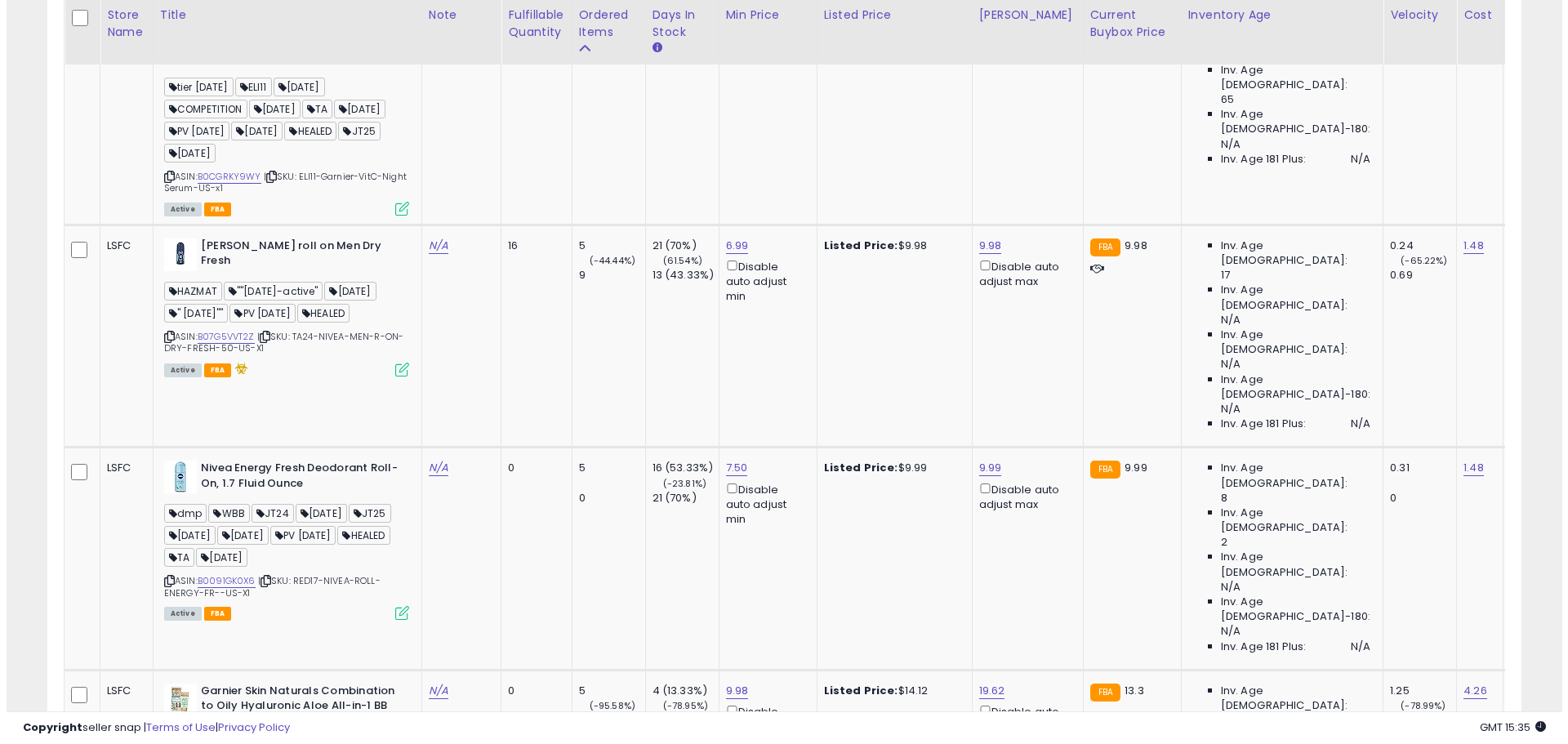
scroll to position [4799, 0]
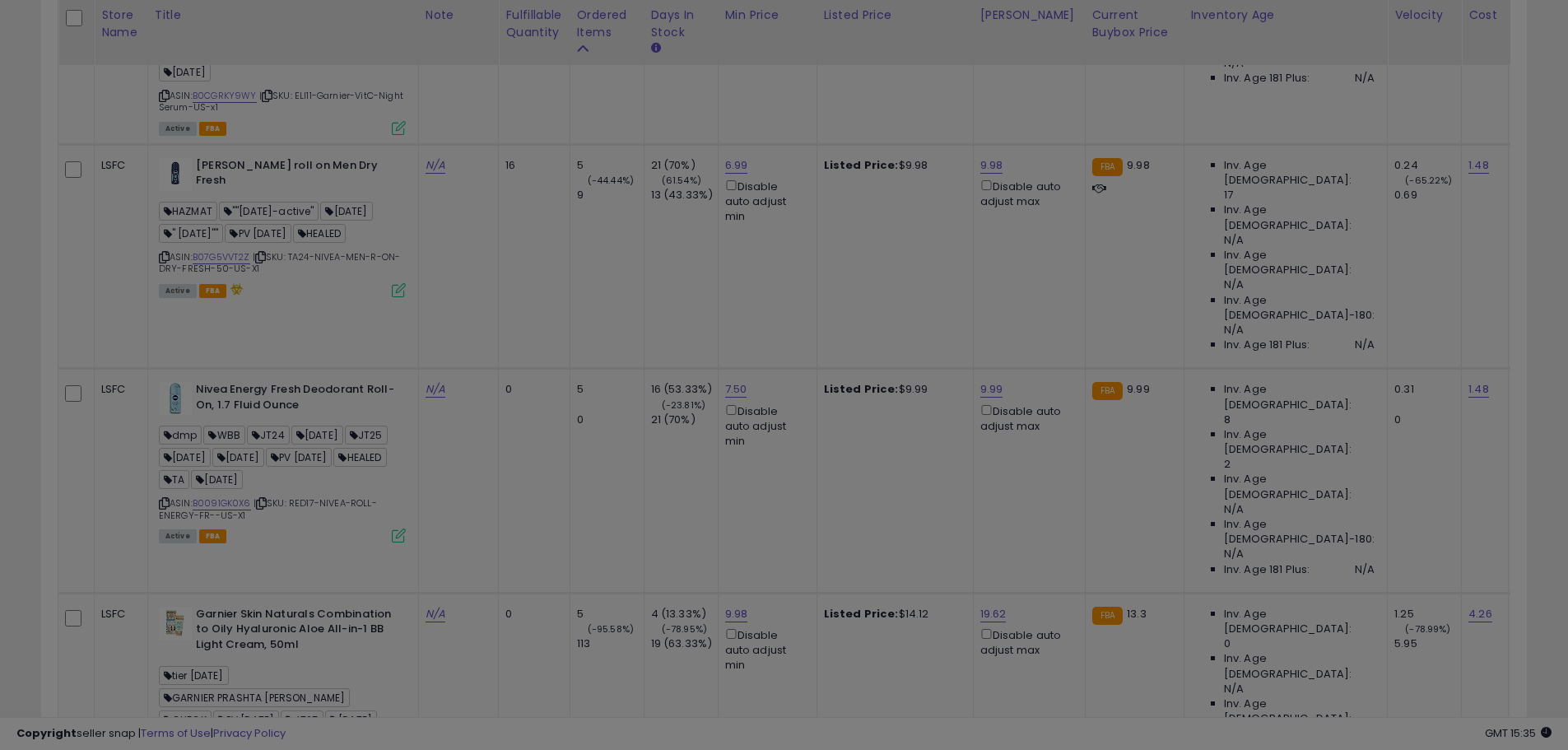
scroll to position [337, 870]
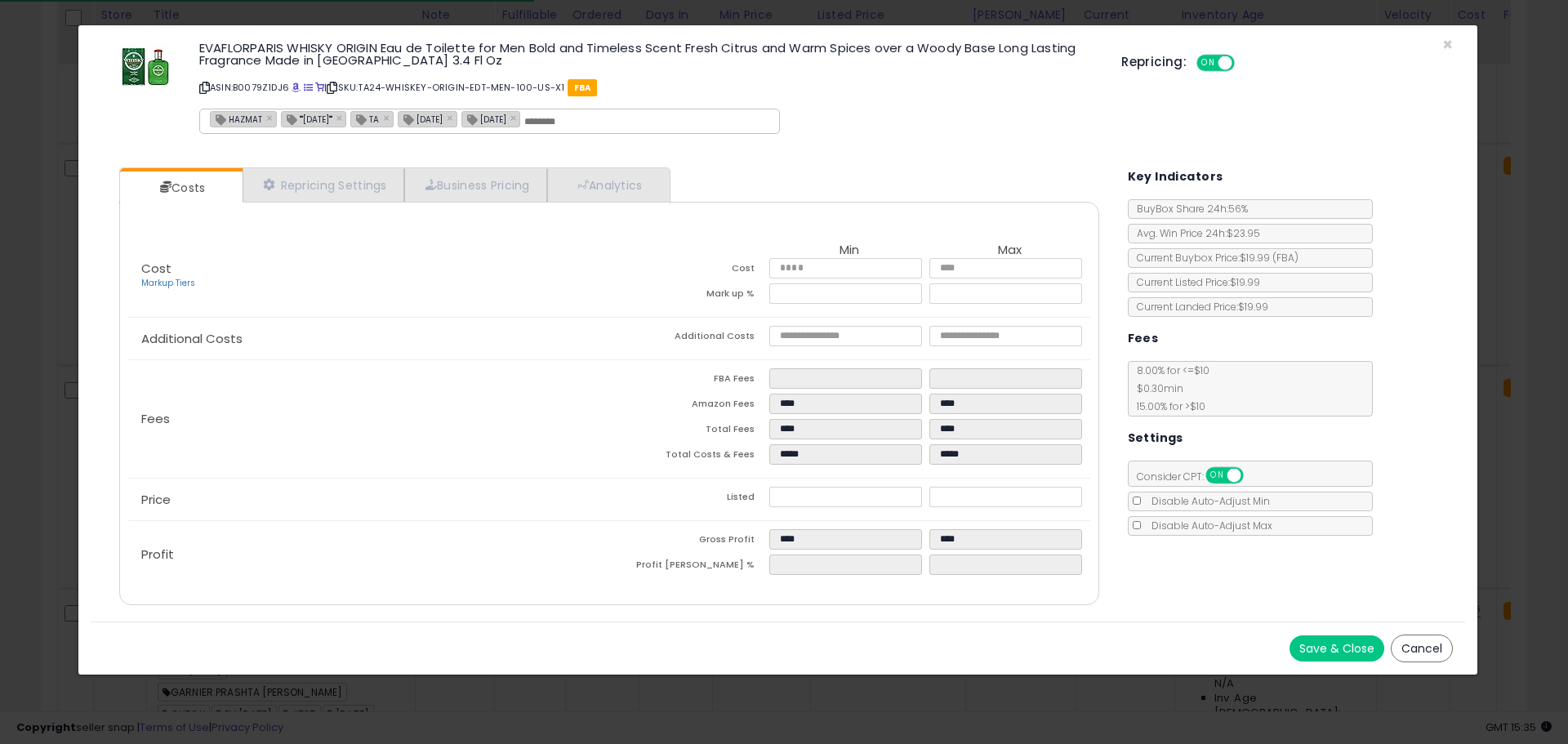
click at [204, 89] on icon at bounding box center [204, 87] width 11 height 9
click at [1454, 38] on div "EVAFLORPARIS WHISKY ORIGIN Eau de Toilette for Men Bold and Timeless Scent Fres…" at bounding box center [777, 90] width 1374 height 106
click at [1448, 42] on span "×" at bounding box center [1447, 45] width 11 height 23
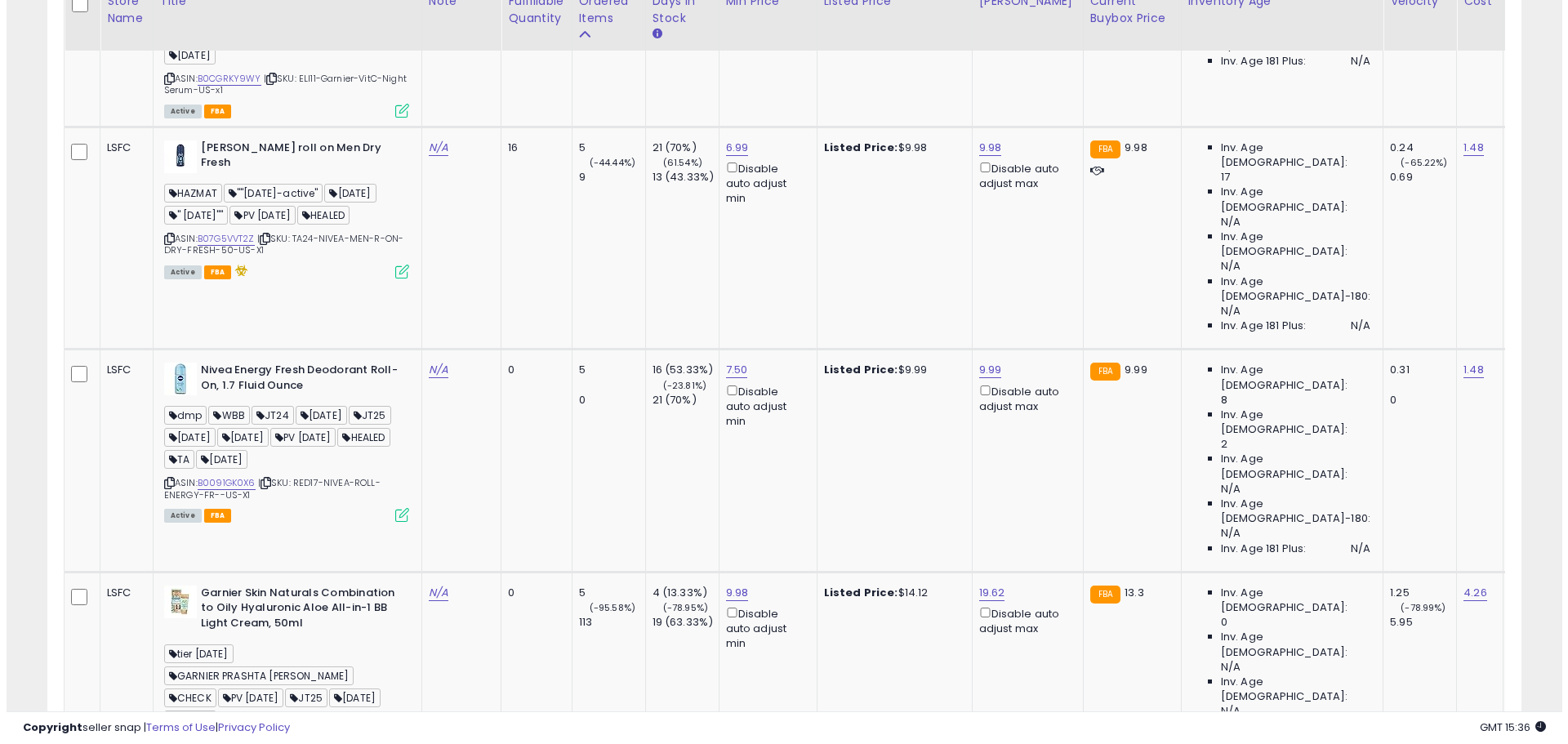
scroll to position [4817, 0]
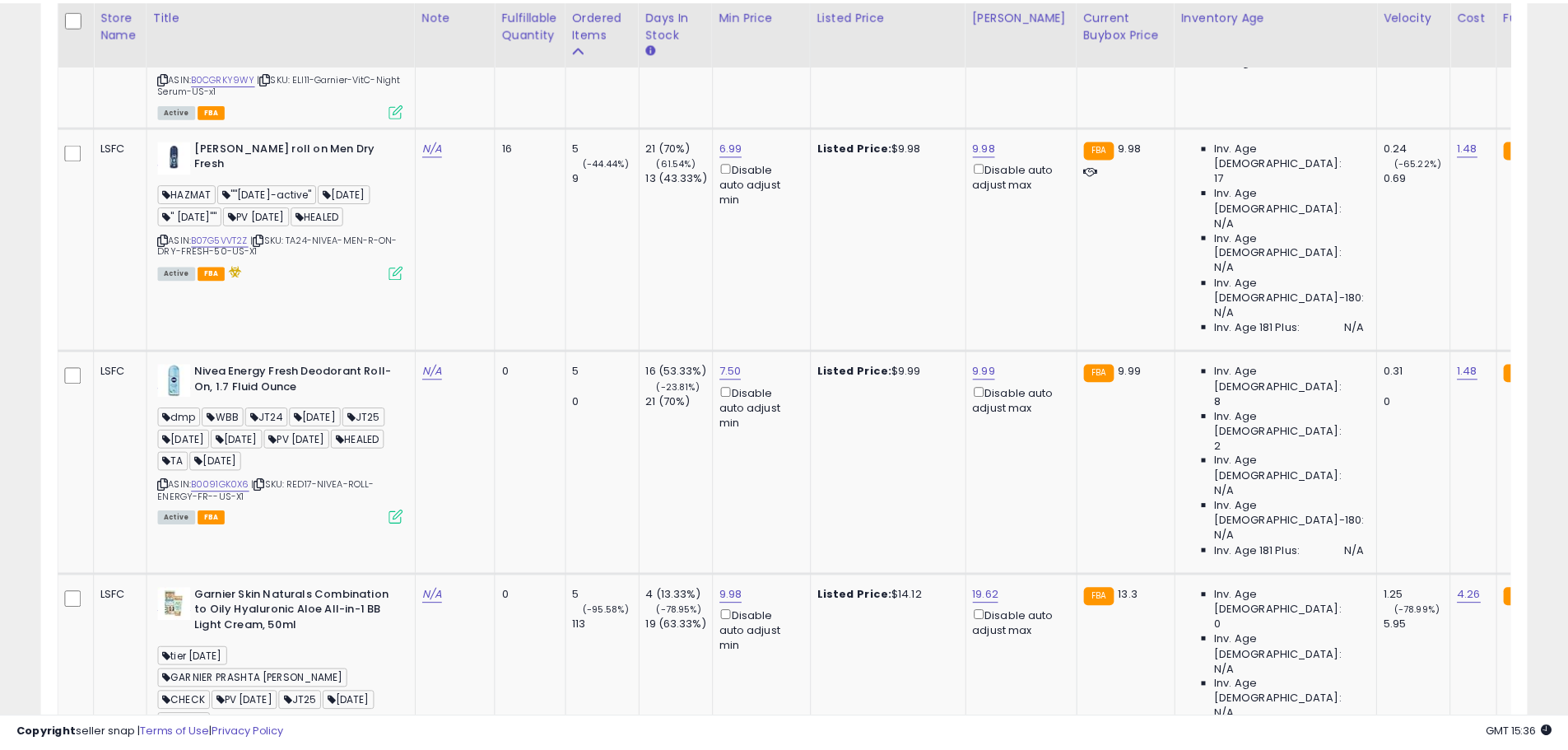
scroll to position [337, 870]
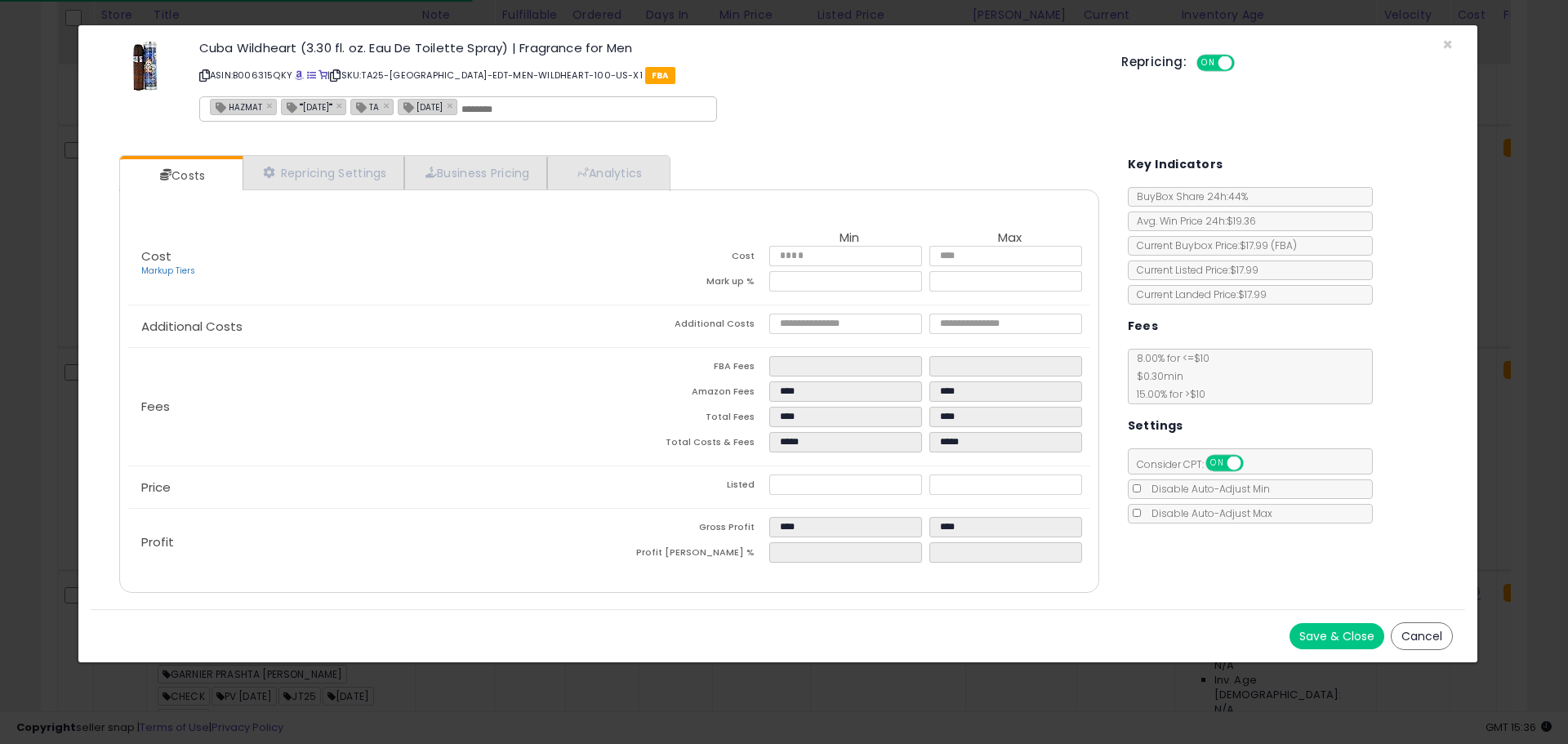
click at [204, 74] on icon at bounding box center [204, 75] width 11 height 9
click at [1449, 43] on span "×" at bounding box center [1447, 45] width 11 height 23
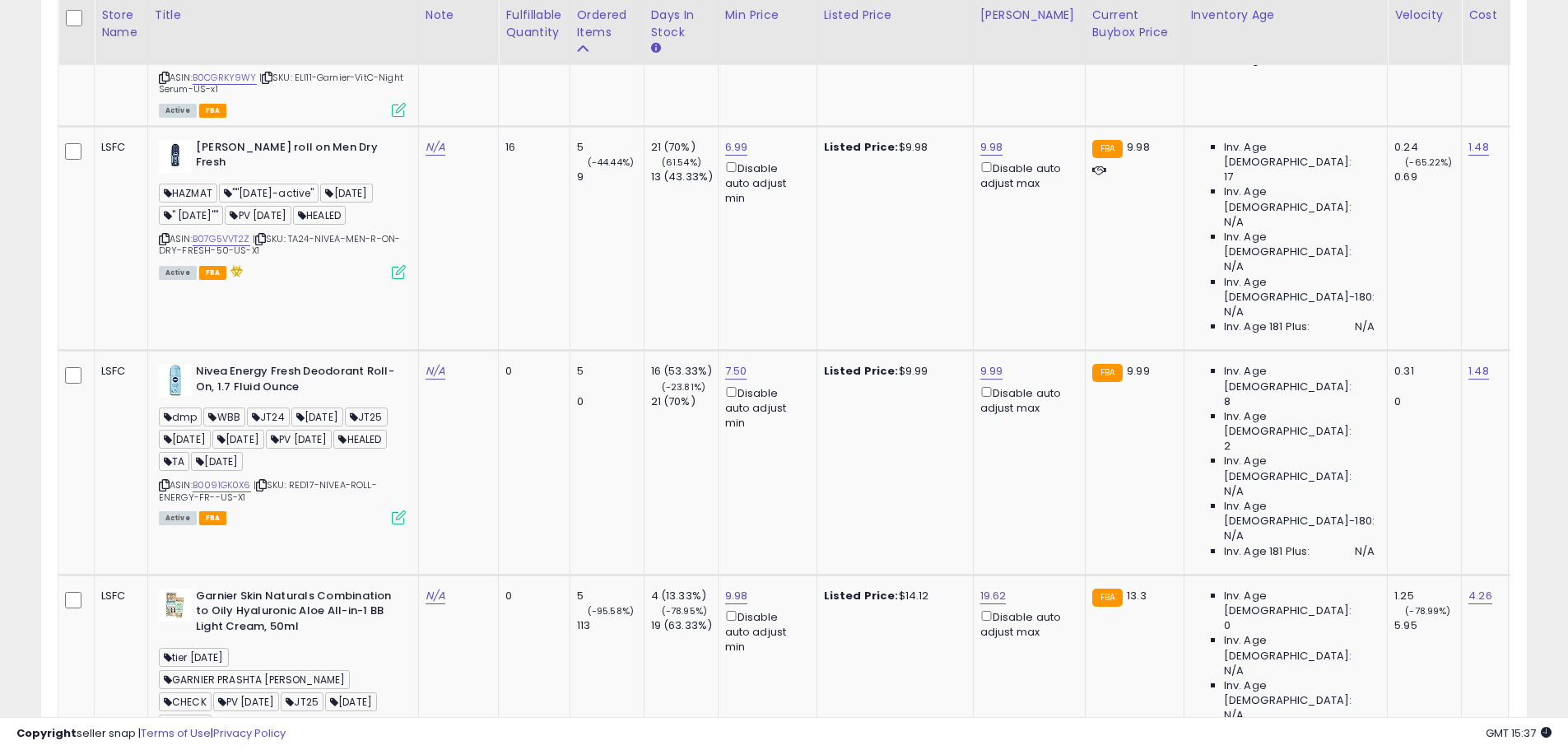
scroll to position [822501, 822254]
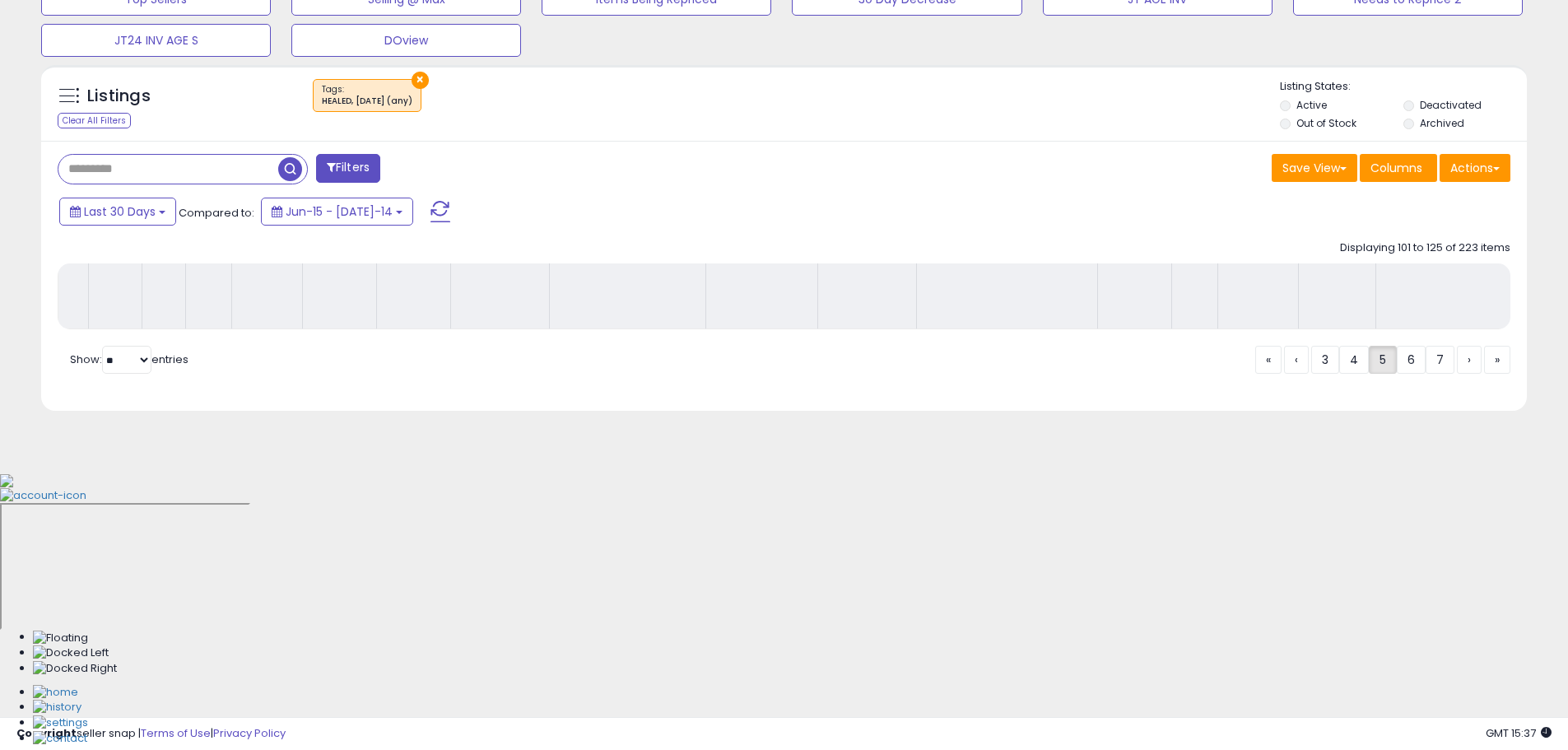
scroll to position [312, 0]
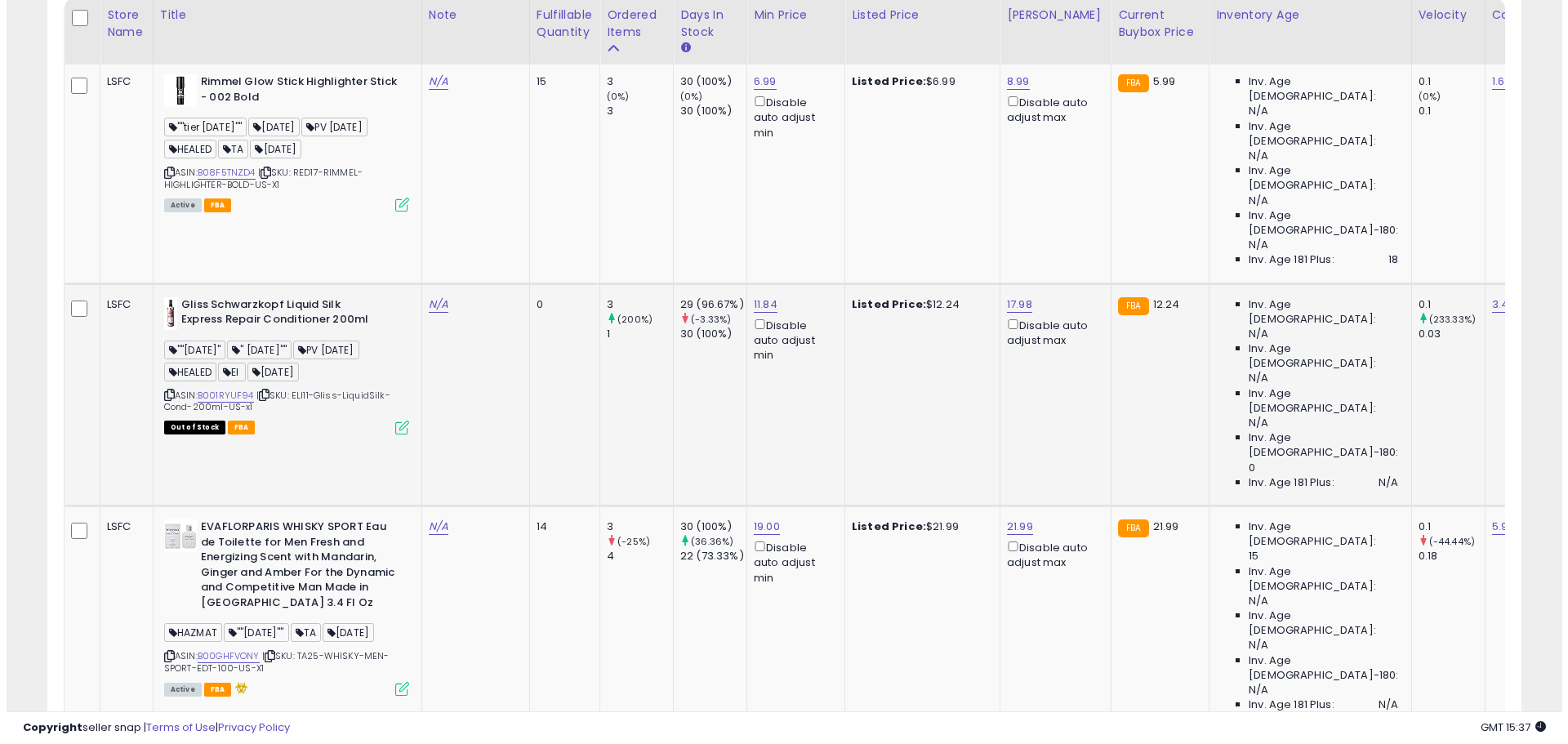
scroll to position [799, 0]
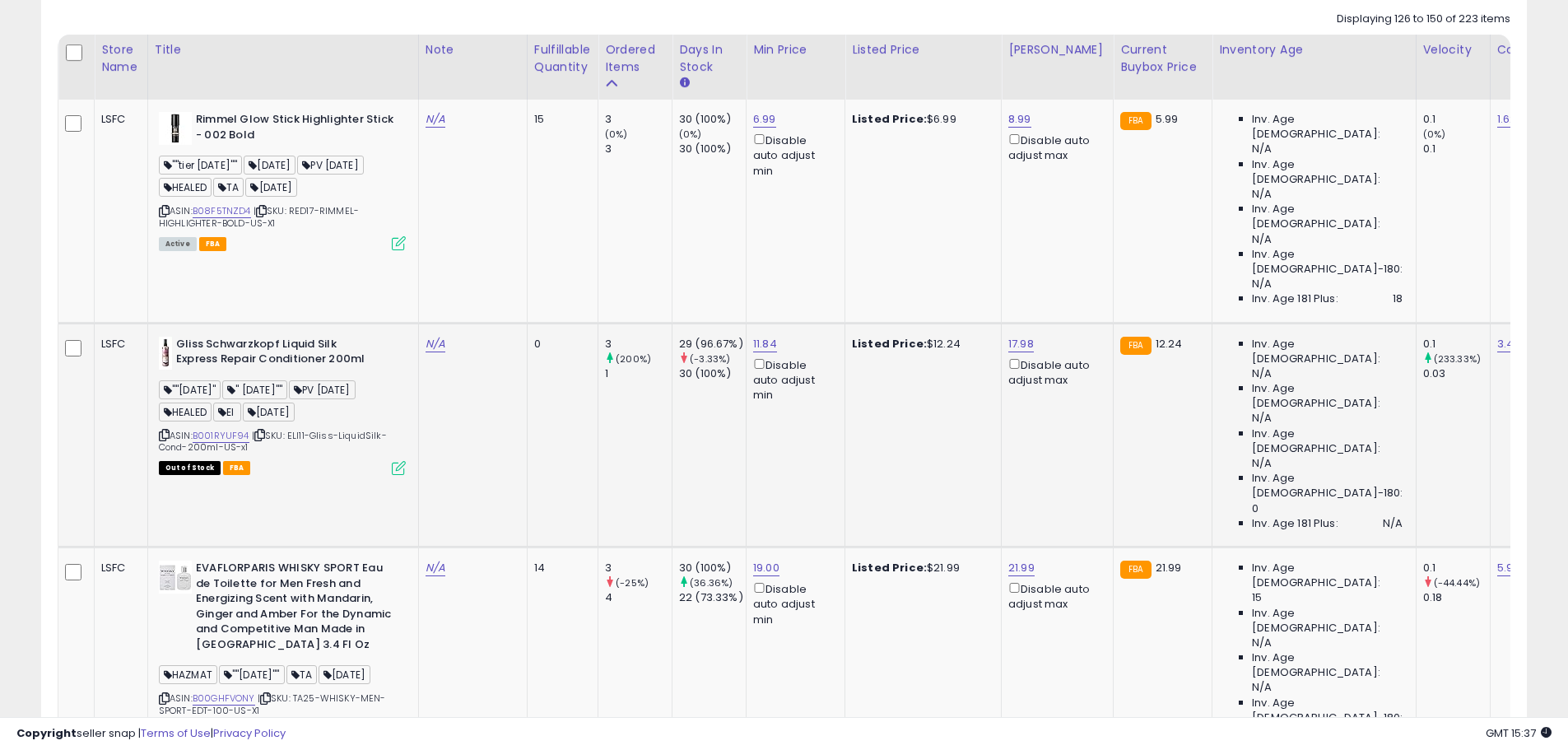
click at [403, 461] on icon at bounding box center [399, 467] width 14 height 14
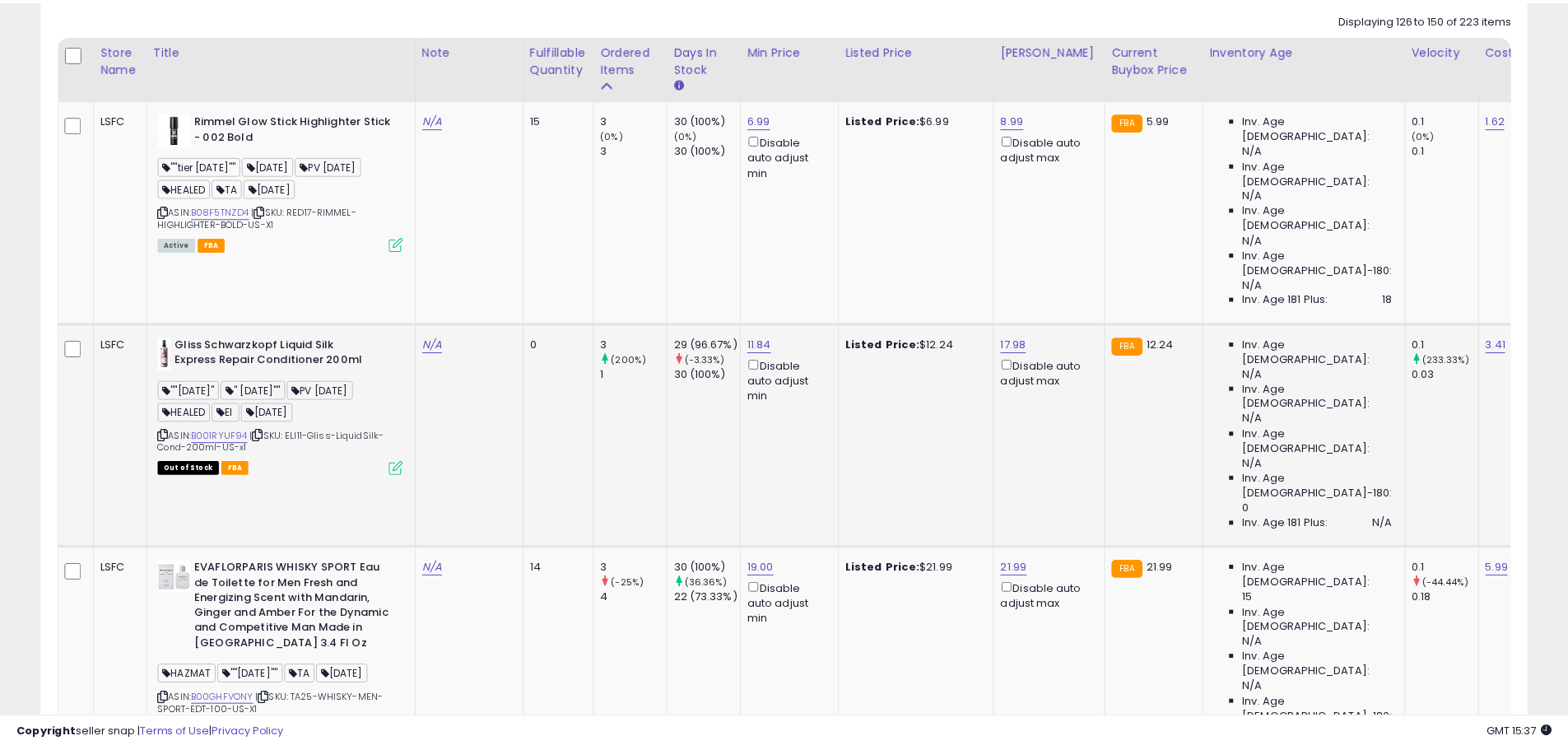
scroll to position [337, 870]
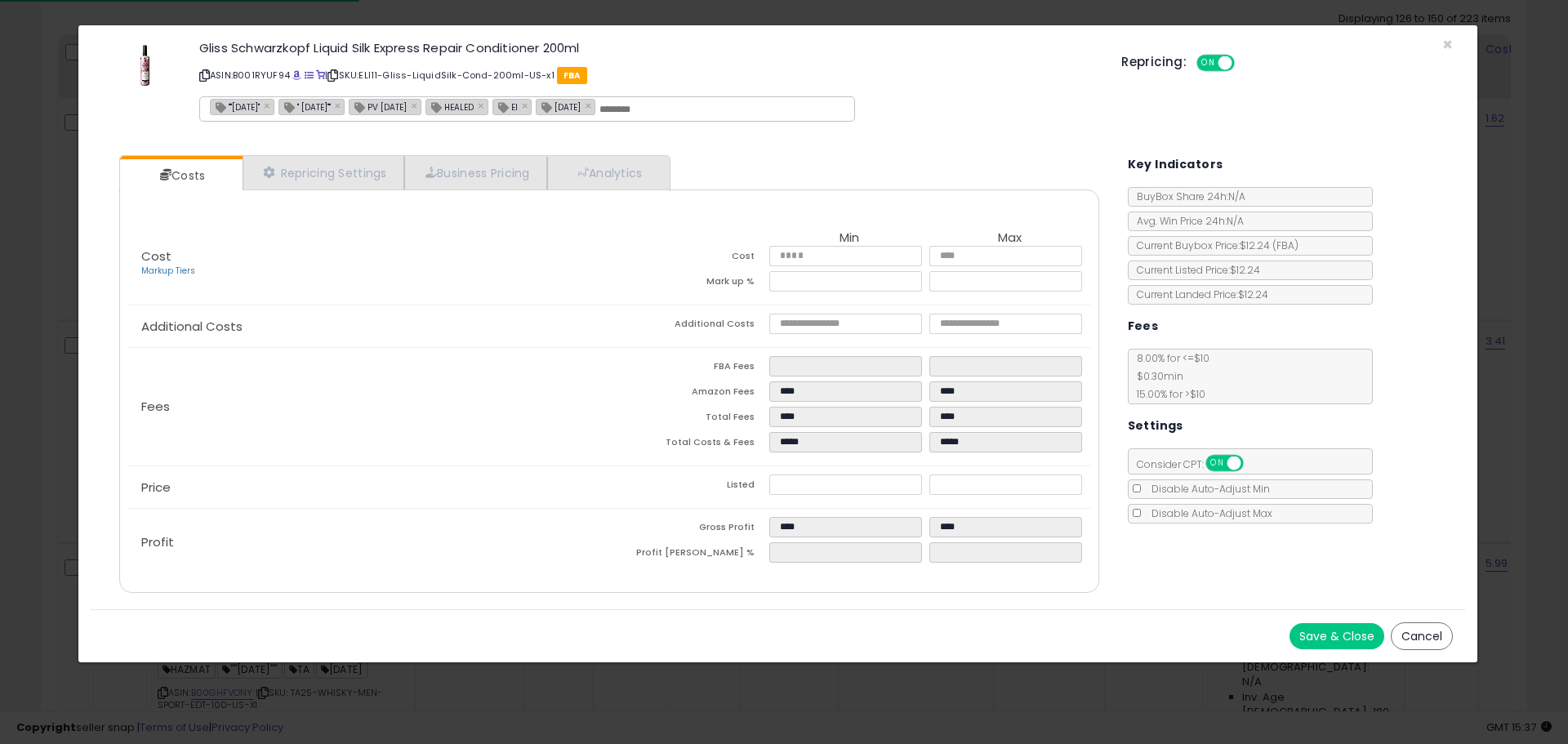
click at [204, 74] on icon at bounding box center [204, 75] width 11 height 9
drag, startPoint x: 206, startPoint y: 78, endPoint x: 1361, endPoint y: 39, distance: 1155.7
click at [206, 78] on icon at bounding box center [204, 75] width 11 height 9
click at [1450, 43] on span "×" at bounding box center [1447, 45] width 11 height 23
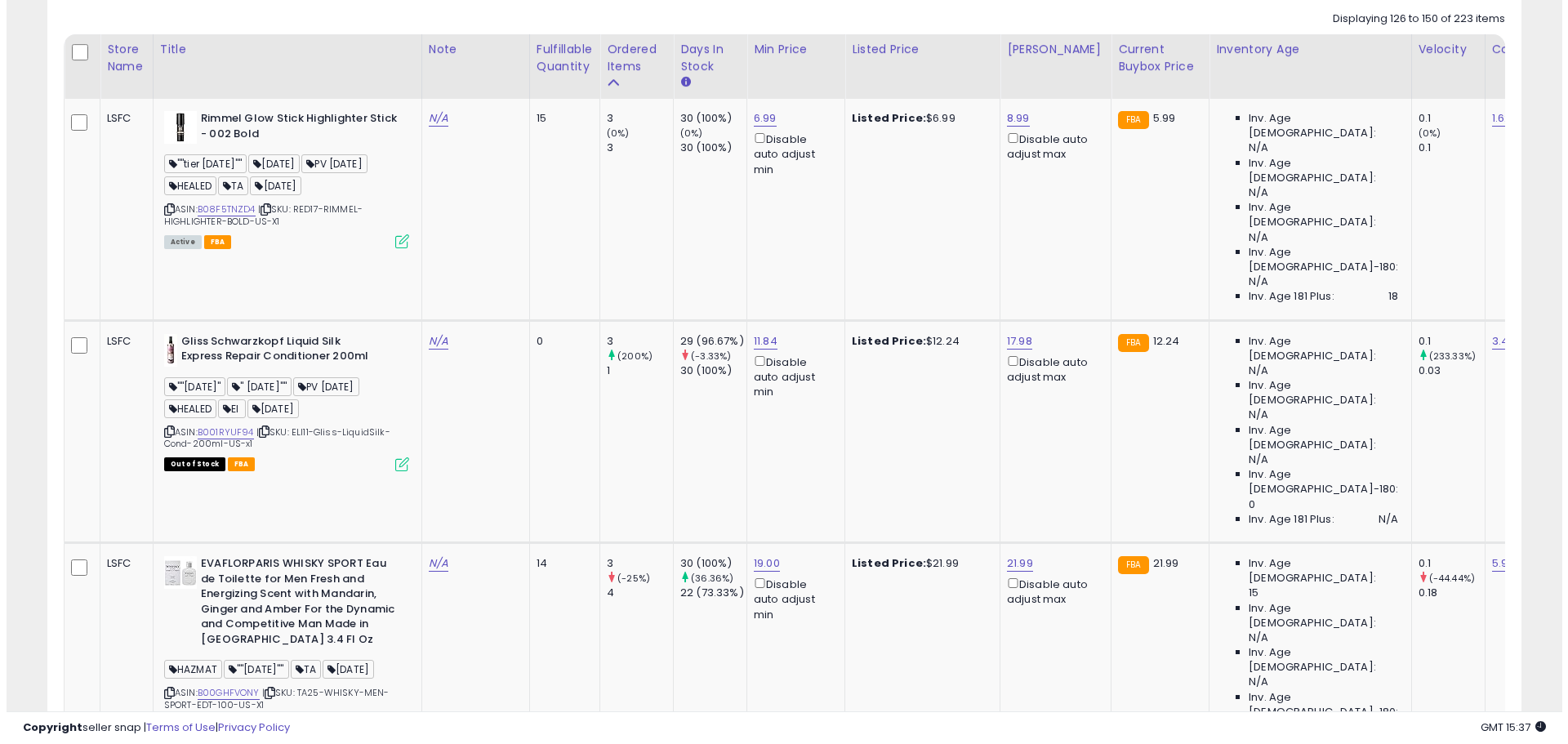
scroll to position [815921, 815639]
click at [394, 457] on icon at bounding box center [396, 464] width 14 height 14
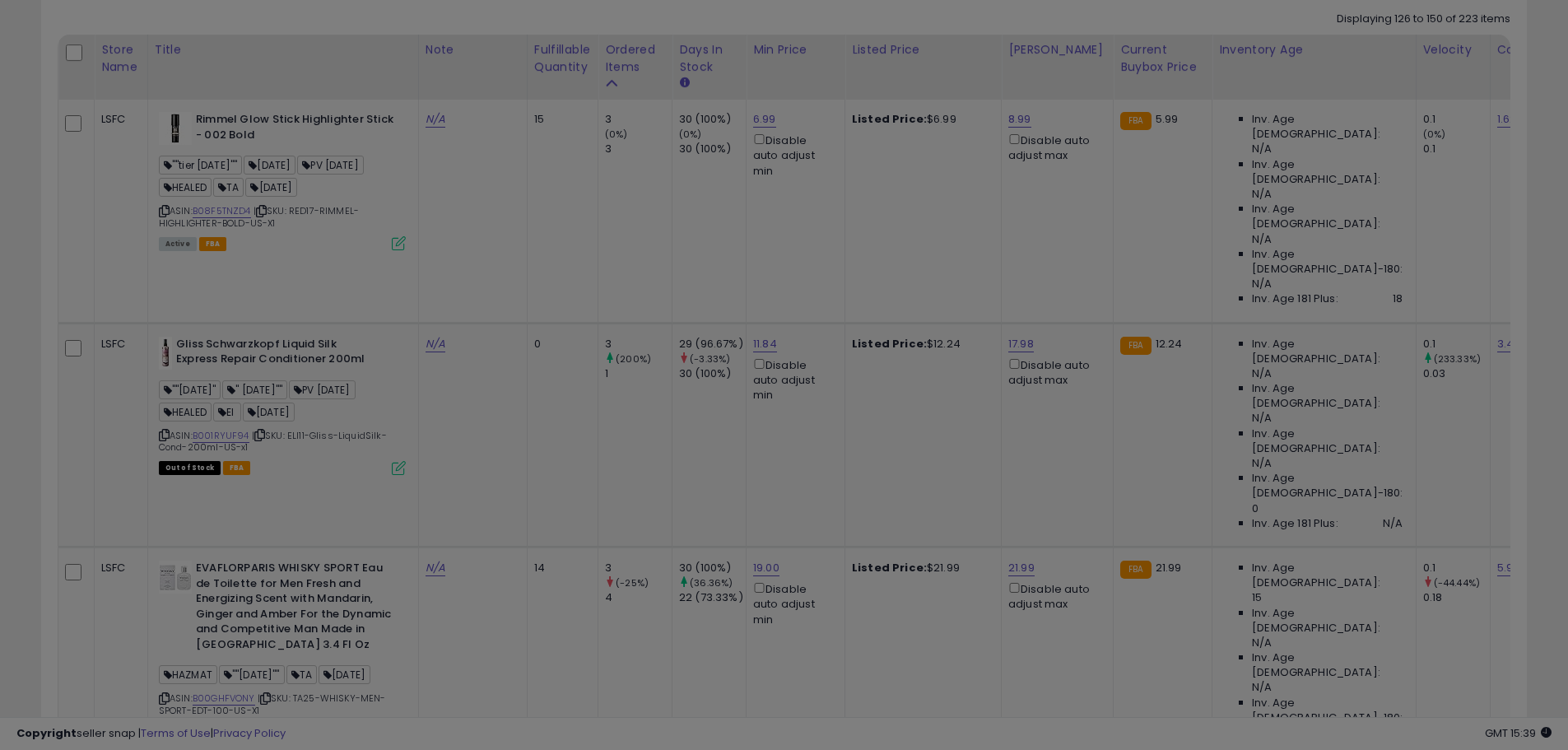
scroll to position [337, 870]
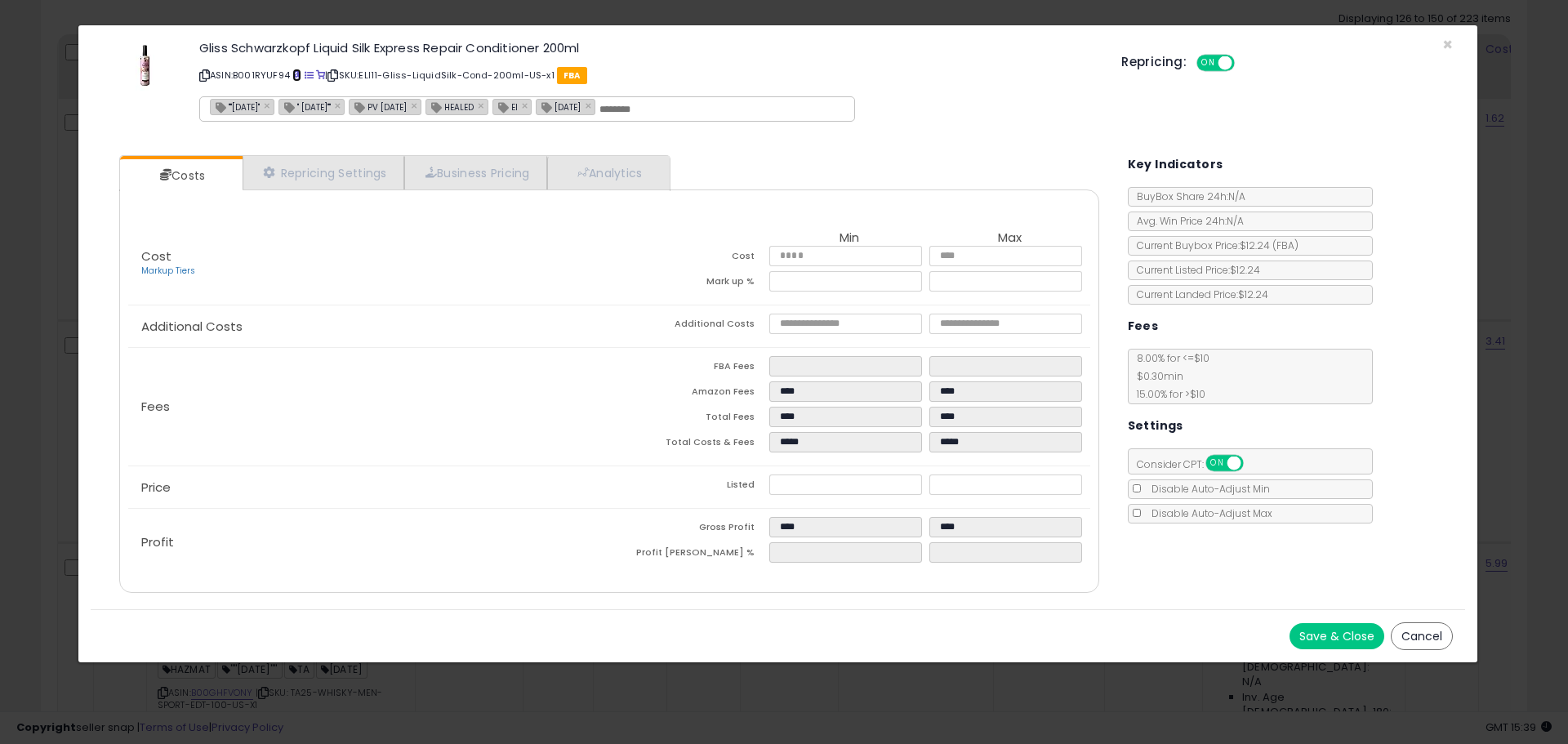
click at [296, 75] on span at bounding box center [296, 75] width 9 height 9
click at [1446, 39] on span "×" at bounding box center [1447, 45] width 11 height 23
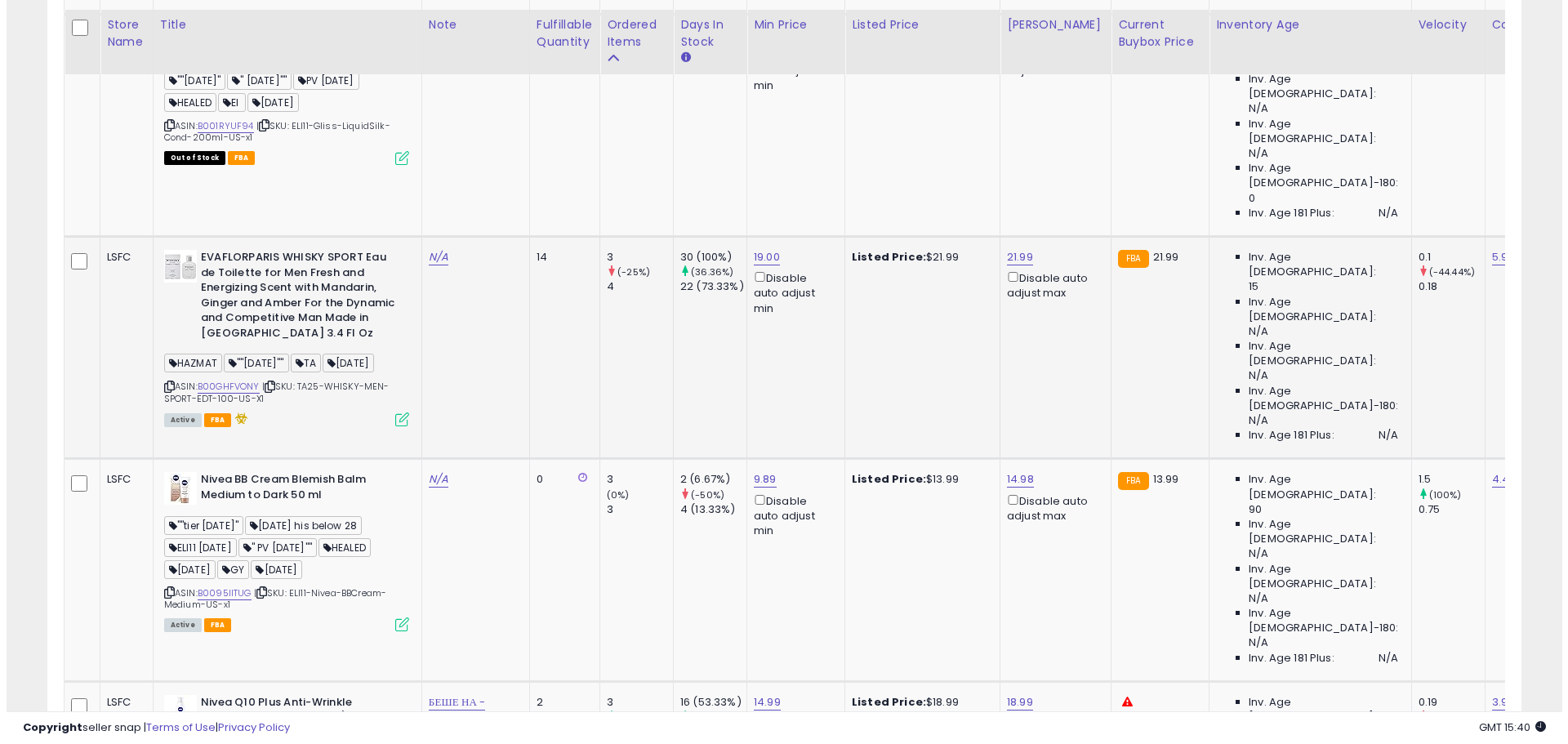
scroll to position [1125, 0]
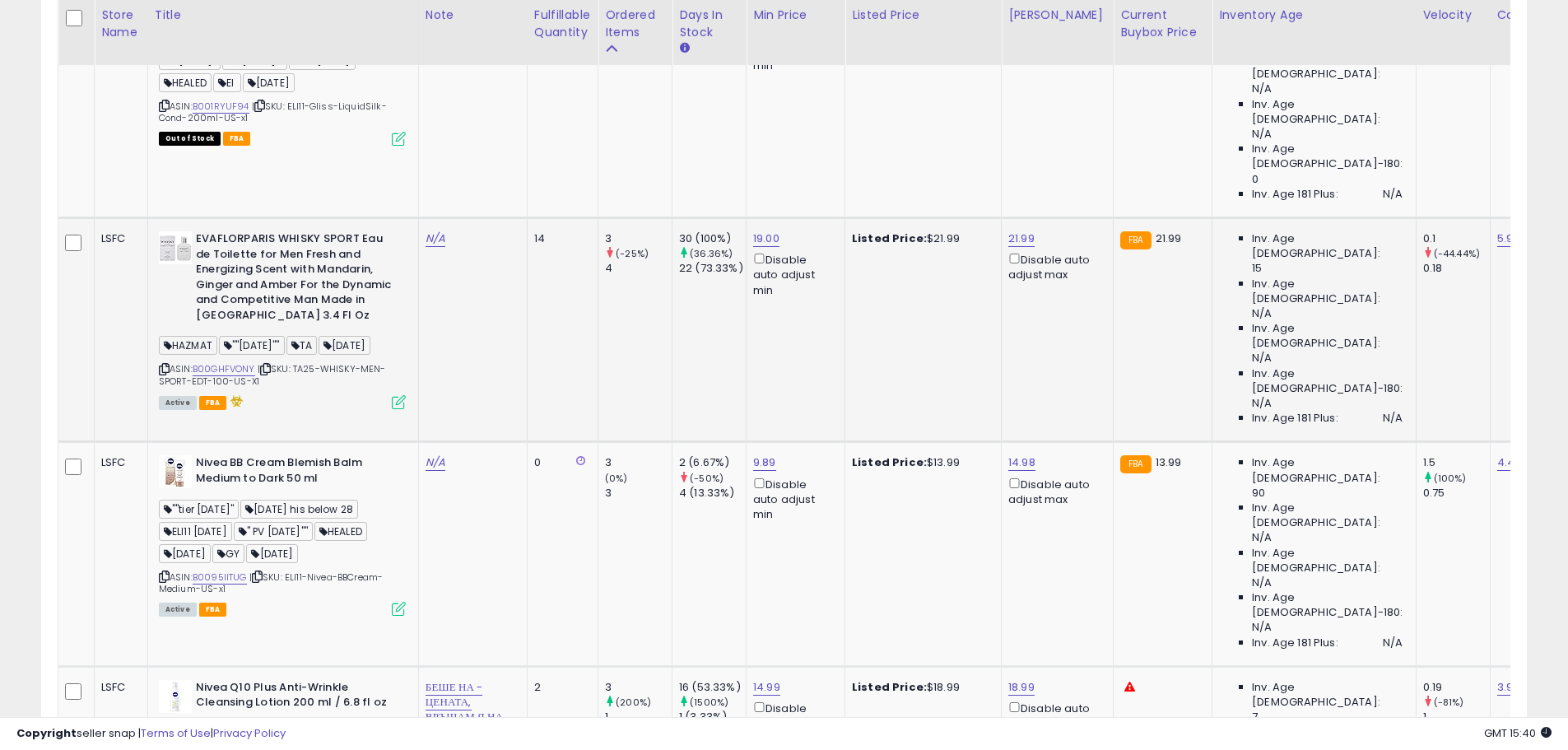
click at [399, 395] on icon at bounding box center [399, 402] width 14 height 14
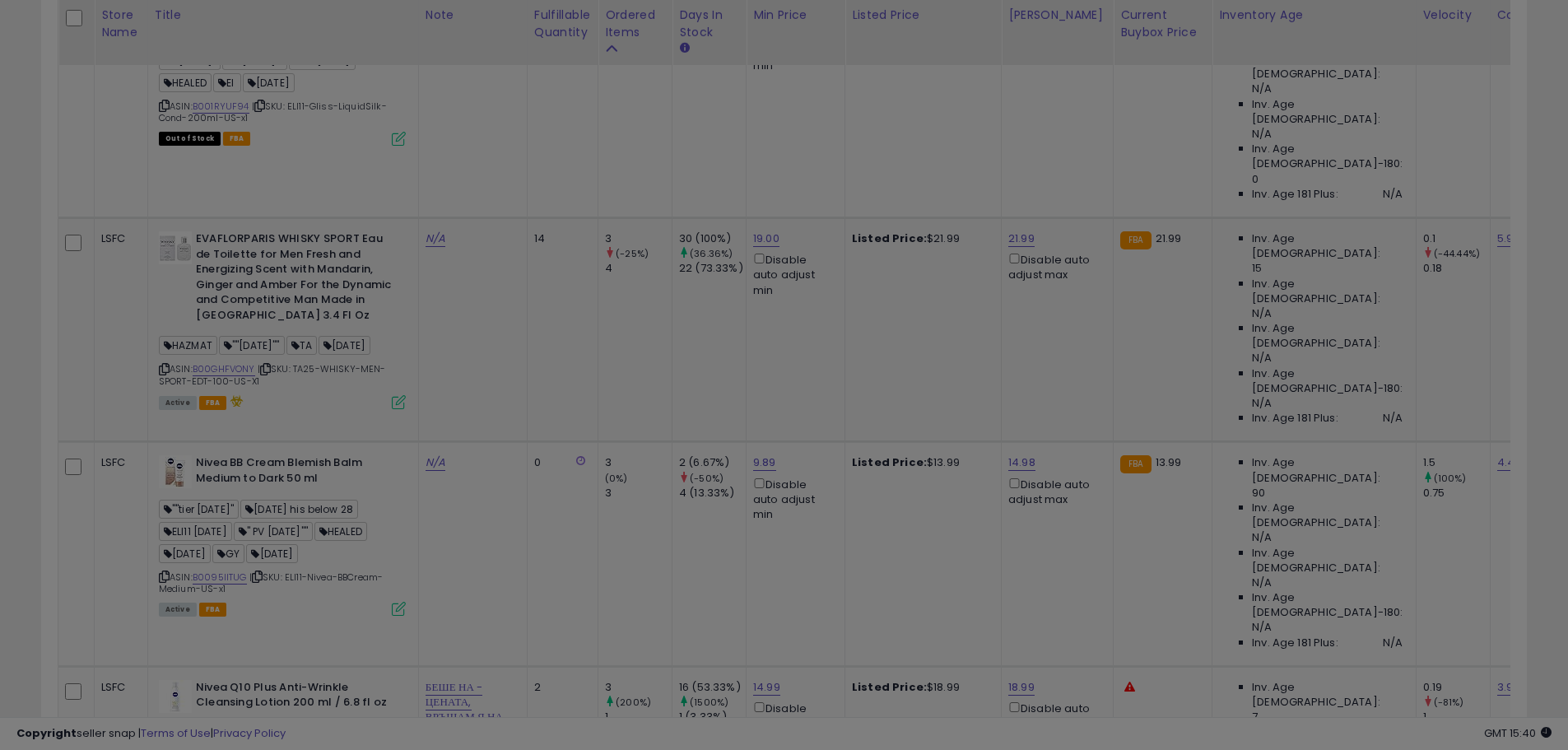
scroll to position [337, 870]
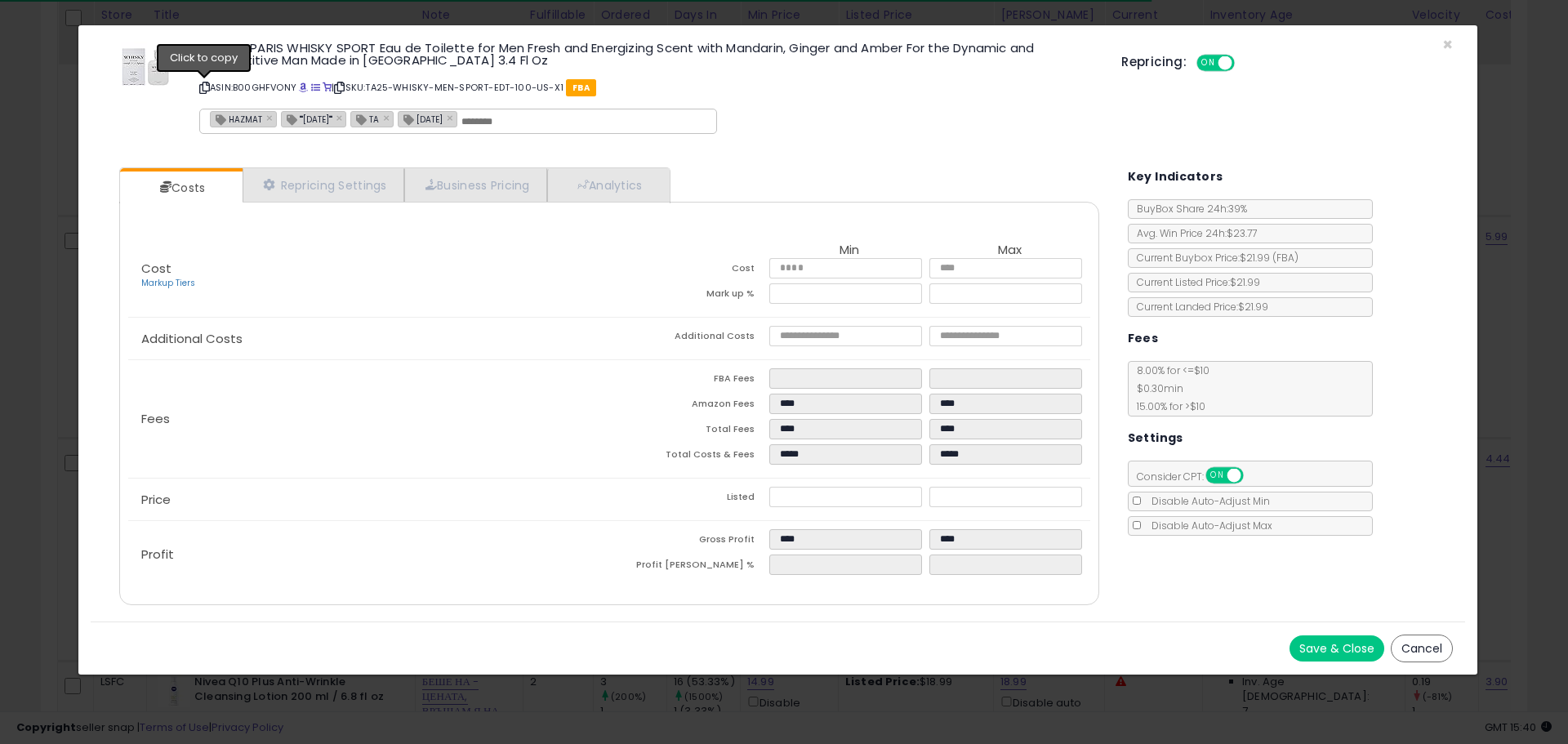
click at [204, 88] on icon at bounding box center [204, 87] width 11 height 9
click at [1450, 47] on span "×" at bounding box center [1447, 45] width 11 height 23
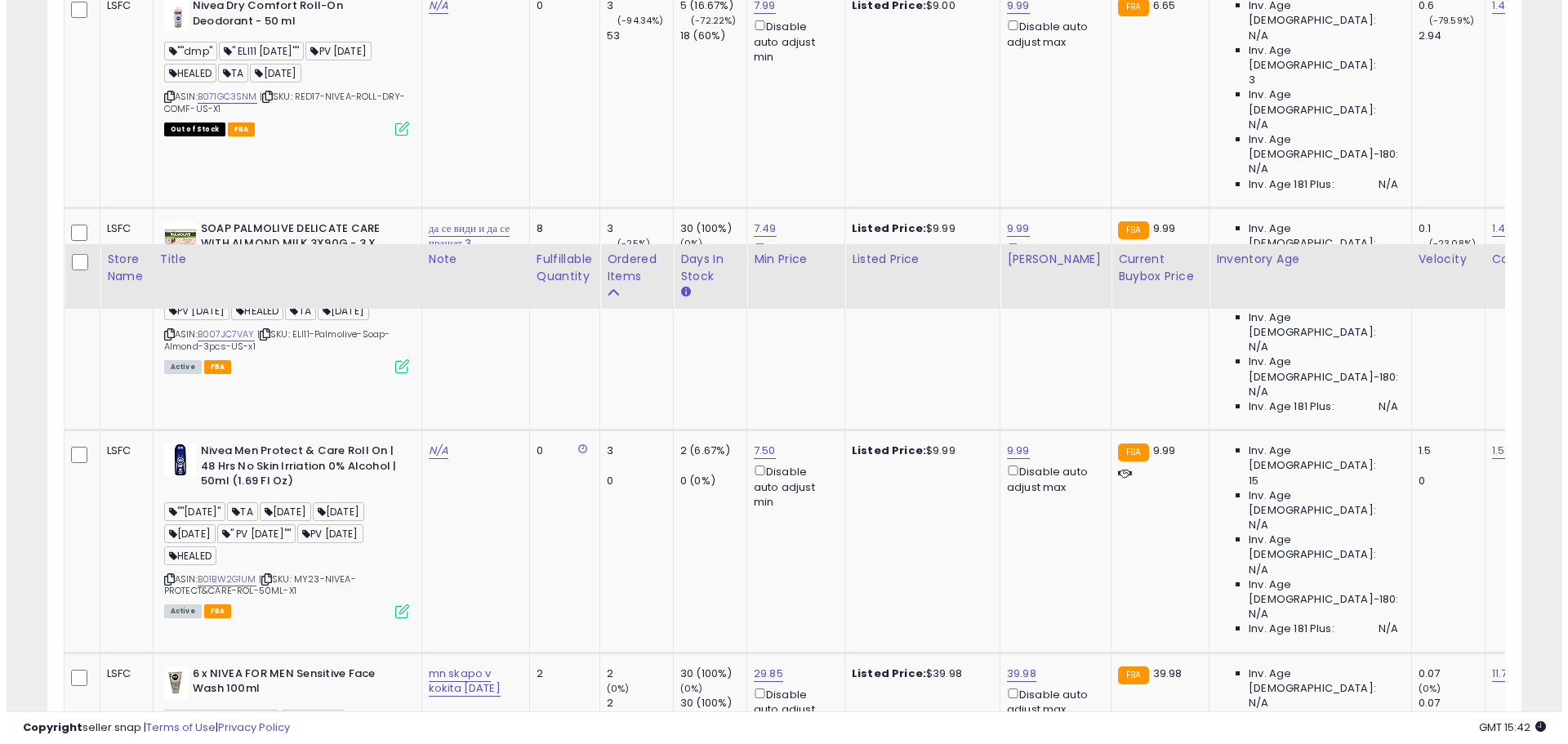
scroll to position [2268, 0]
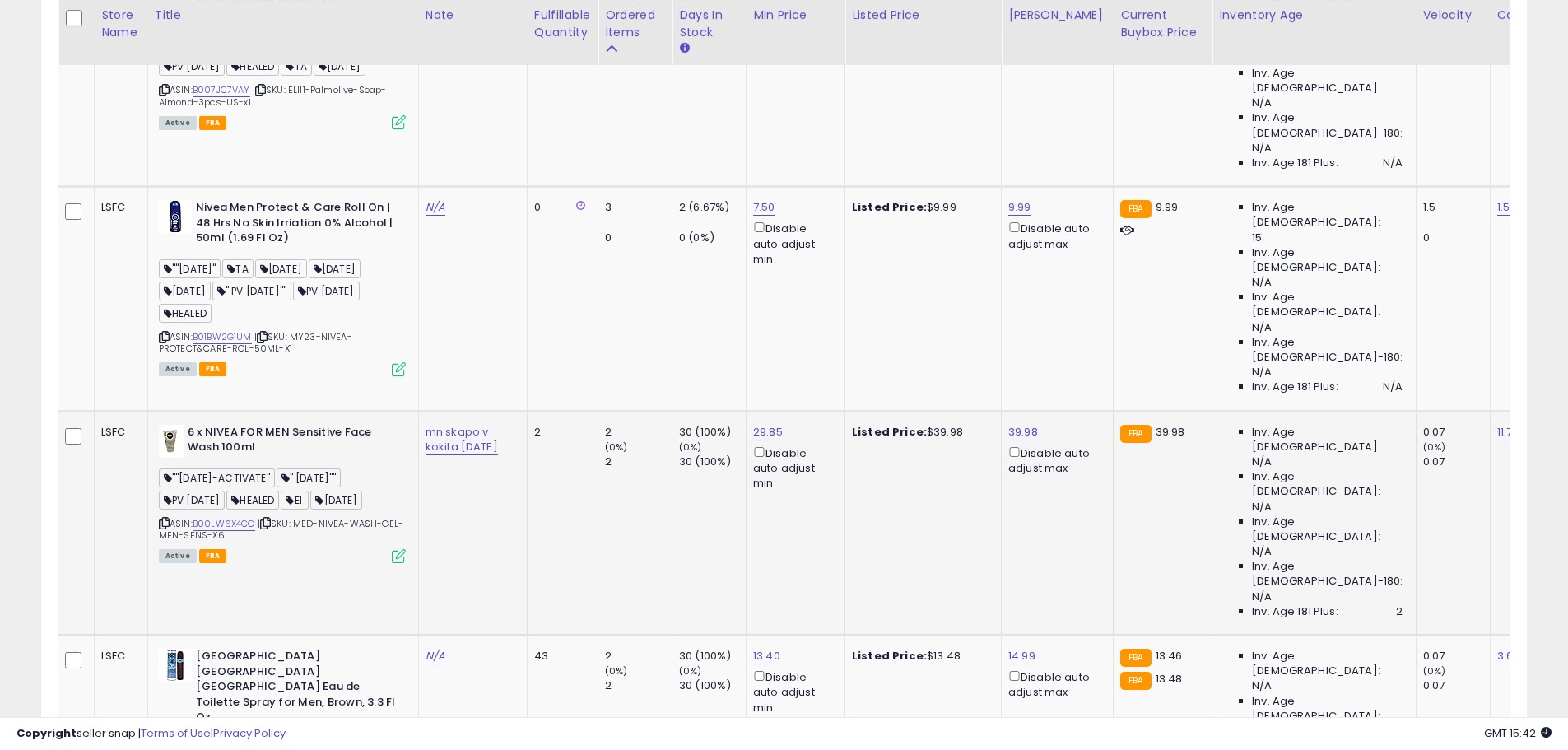
click at [398, 549] on icon at bounding box center [399, 555] width 14 height 14
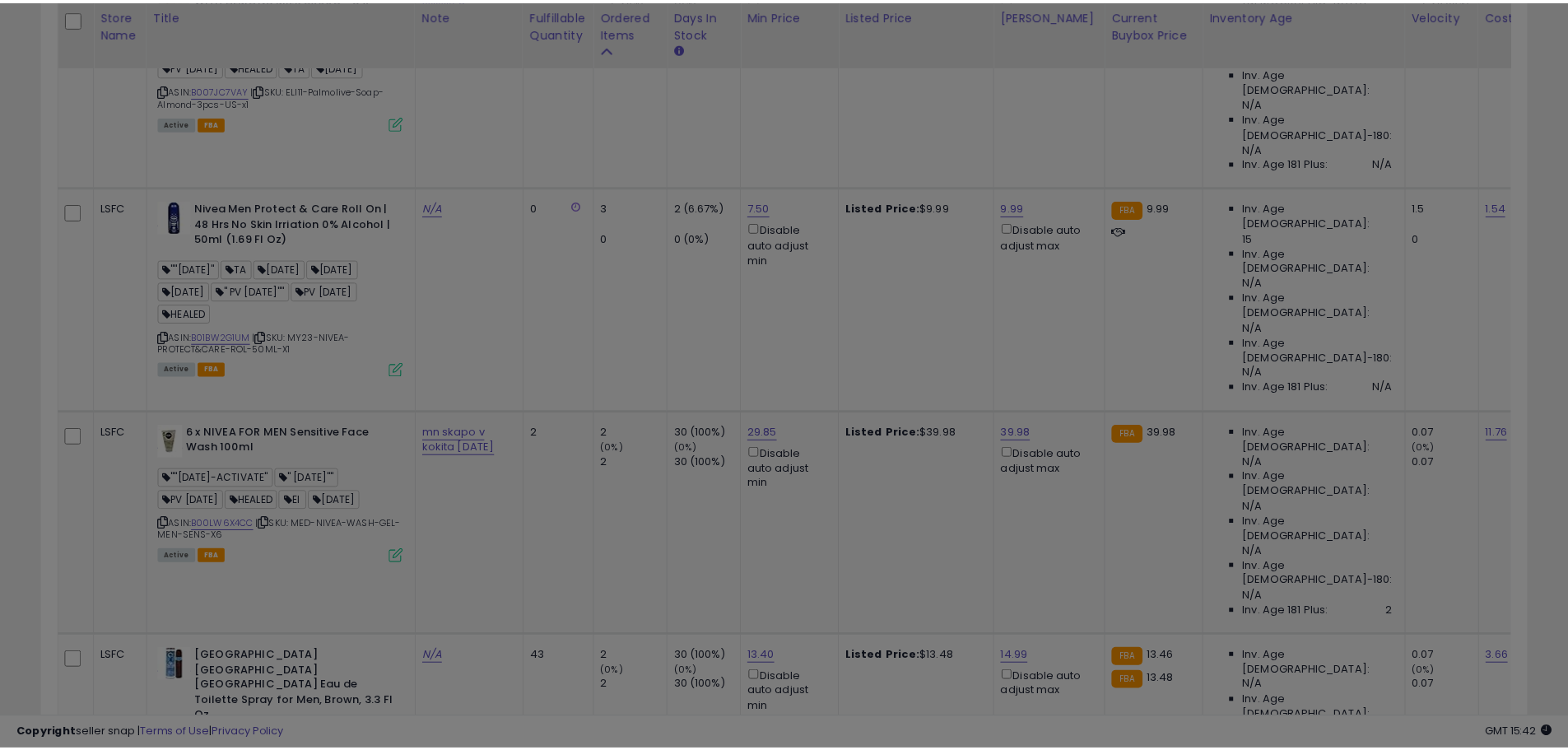
scroll to position [337, 870]
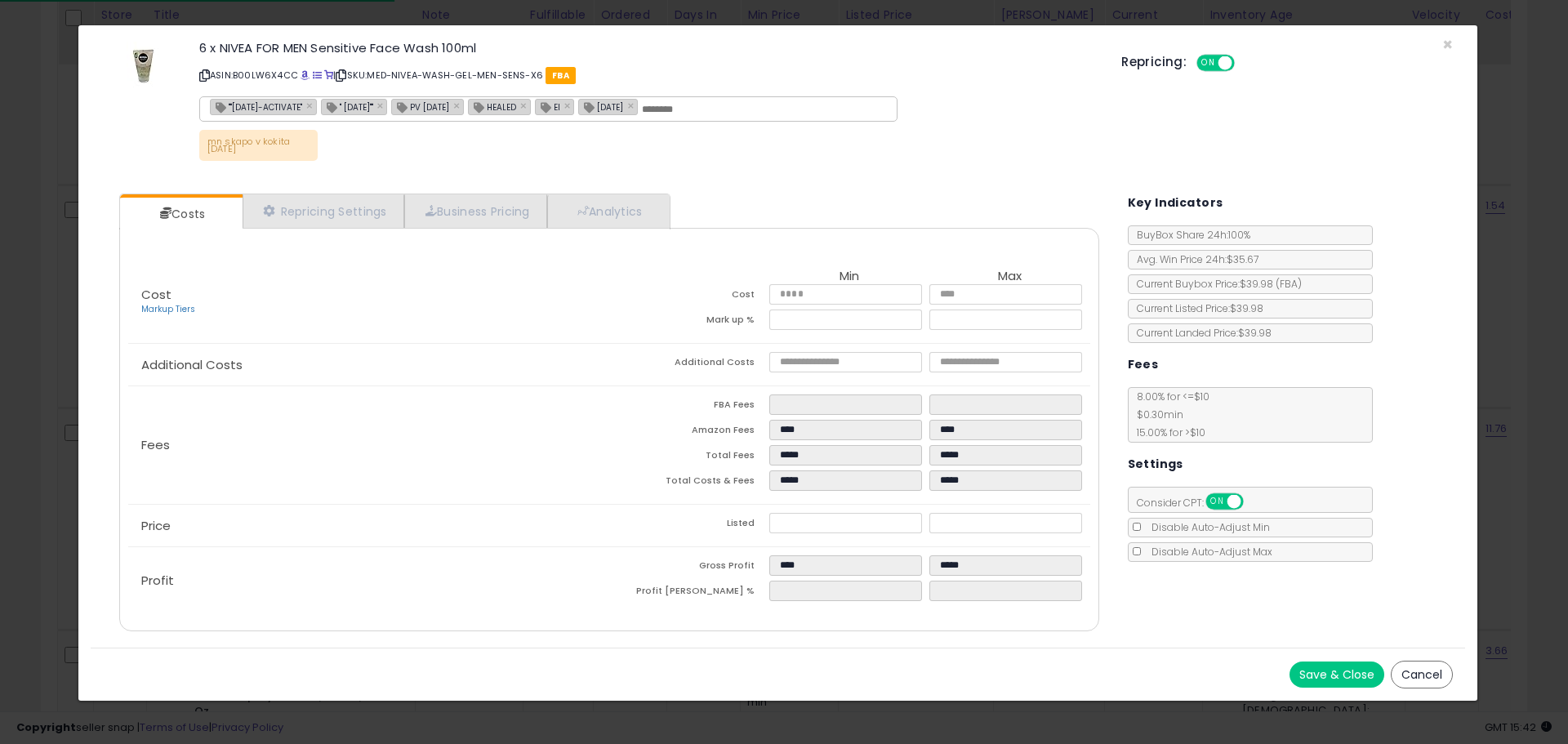
click at [204, 73] on icon at bounding box center [204, 75] width 11 height 9
click at [1445, 44] on span "×" at bounding box center [1447, 45] width 11 height 23
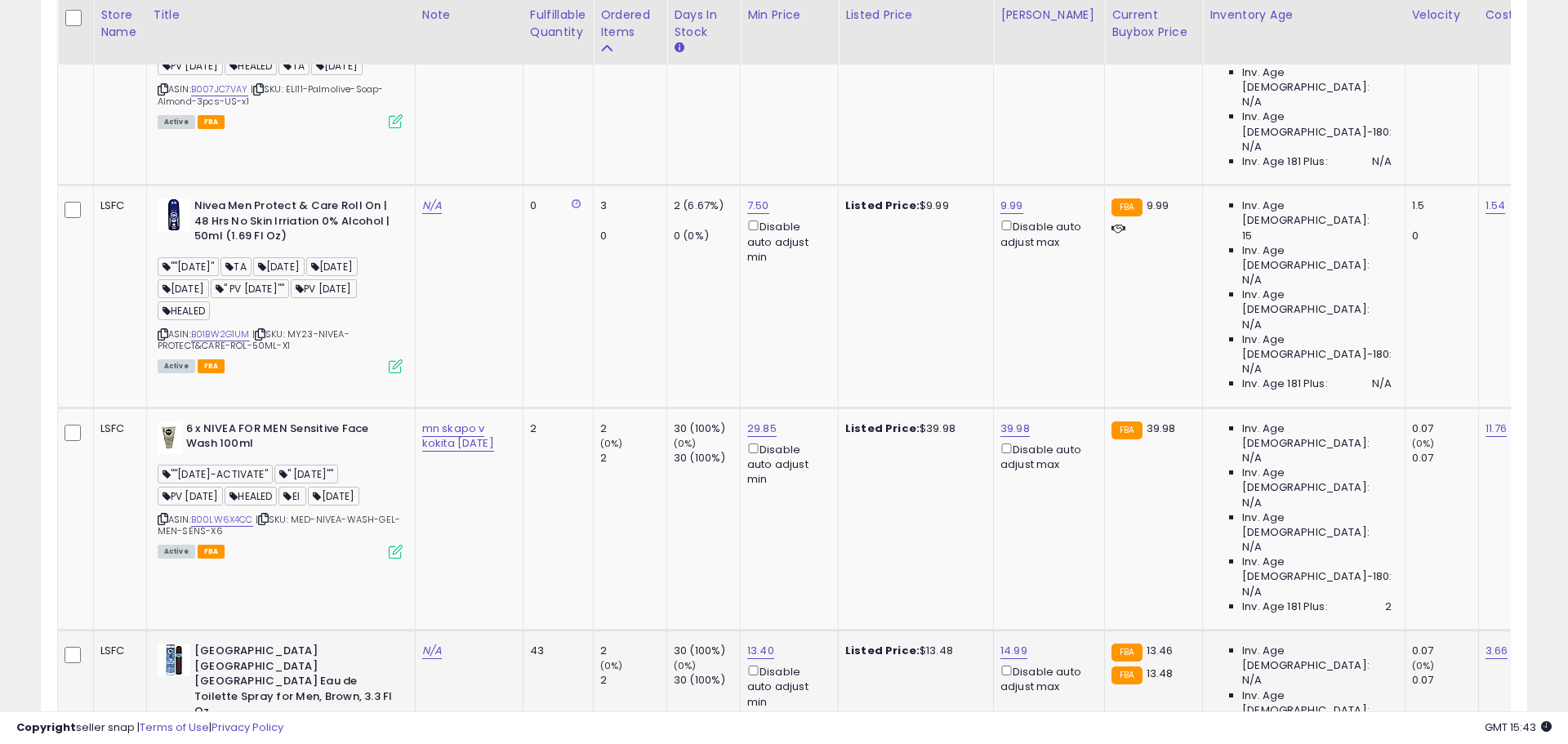
scroll to position [815921, 815639]
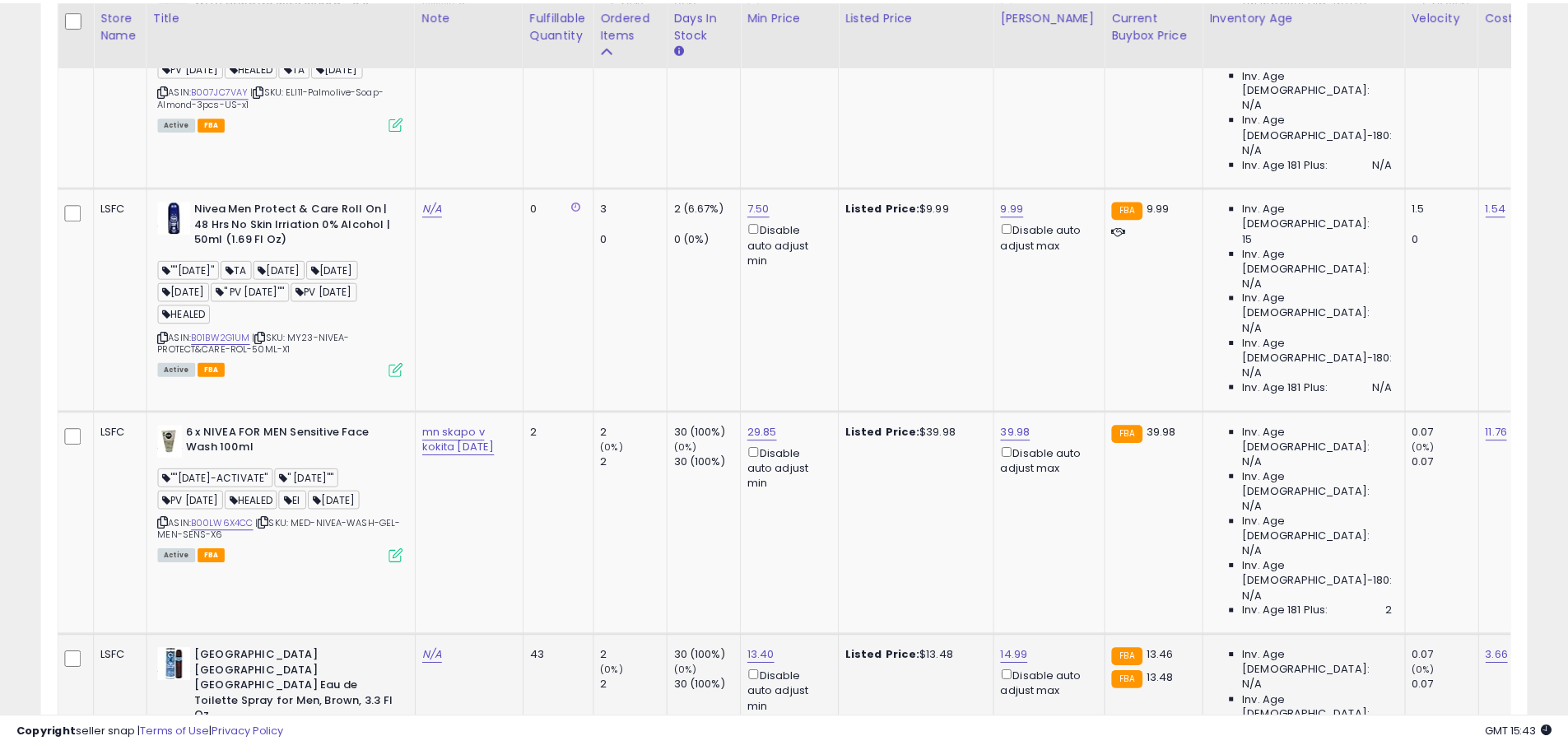
scroll to position [337, 870]
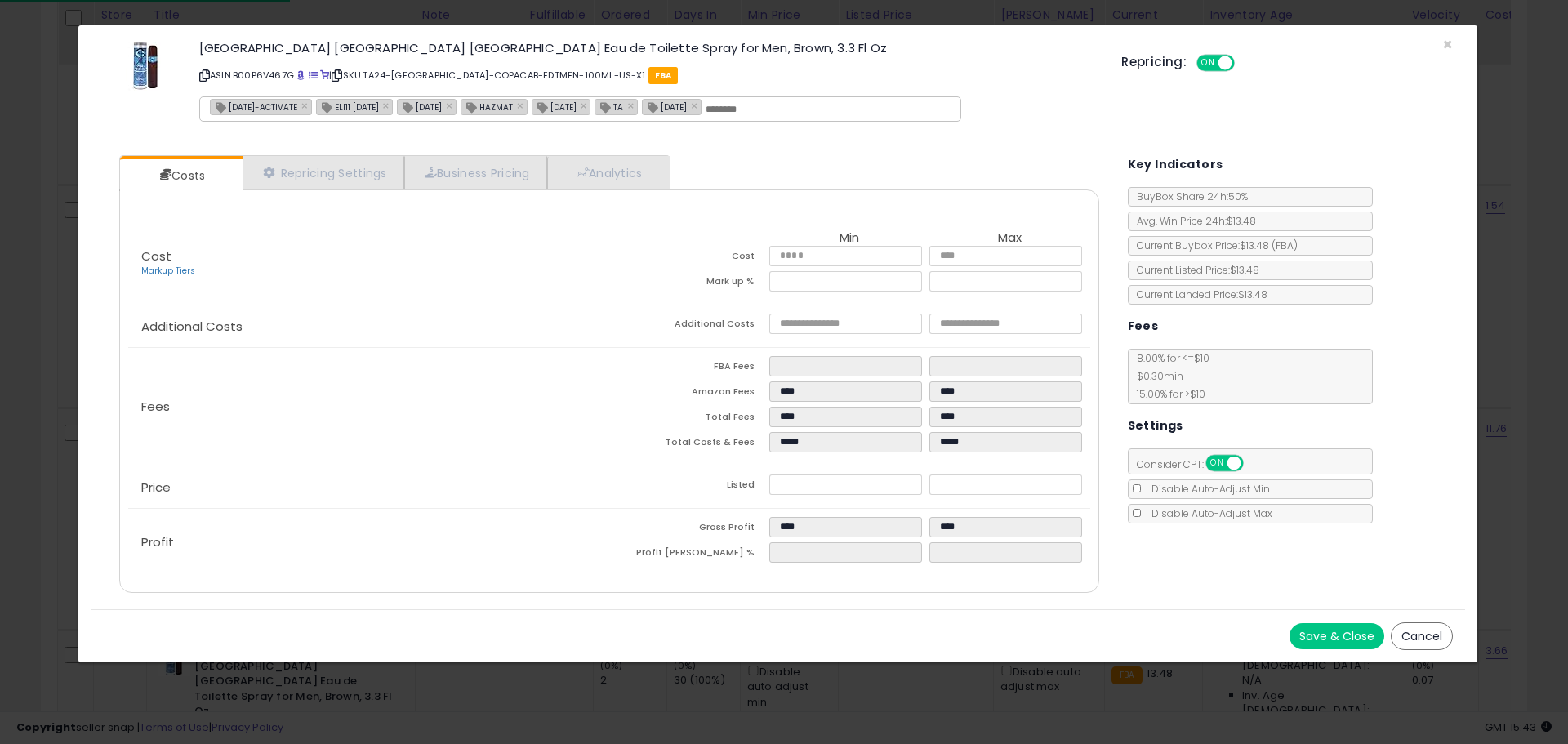
click at [204, 74] on icon at bounding box center [204, 75] width 11 height 9
drag, startPoint x: 1445, startPoint y: 44, endPoint x: 1277, endPoint y: 90, distance: 174.2
click at [1445, 44] on span "×" at bounding box center [1447, 45] width 11 height 23
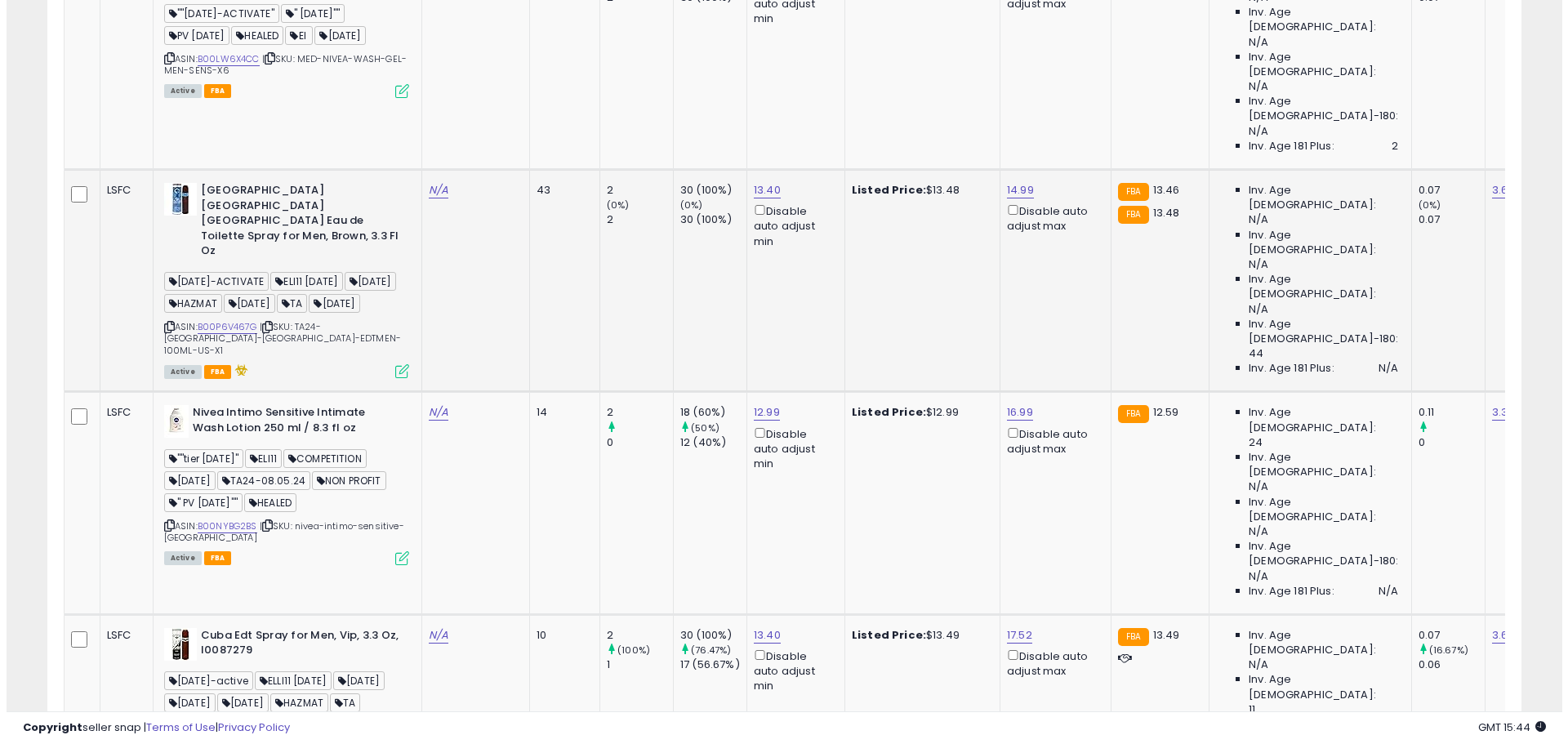
scroll to position [2758, 0]
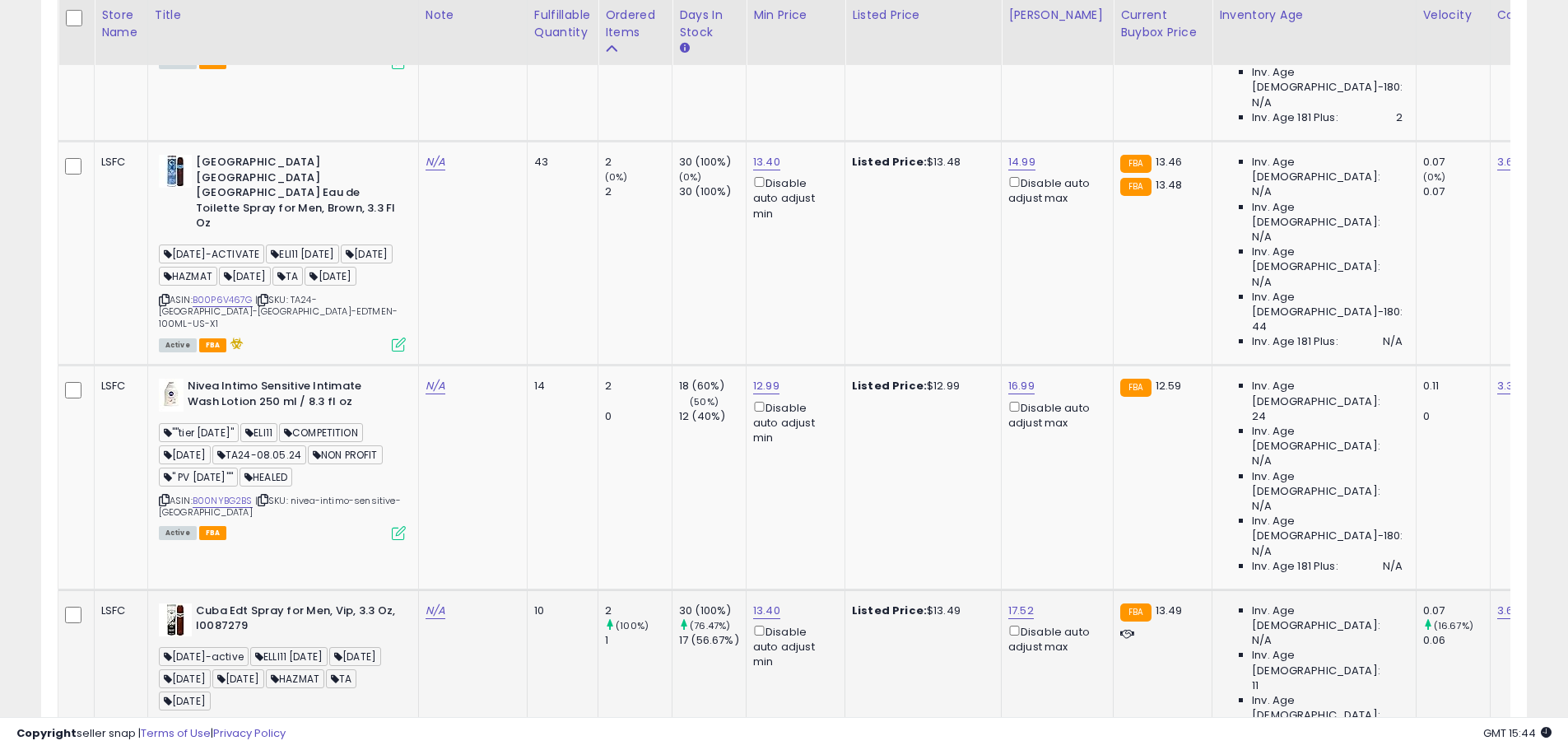
click at [399, 749] on icon at bounding box center [399, 757] width 14 height 14
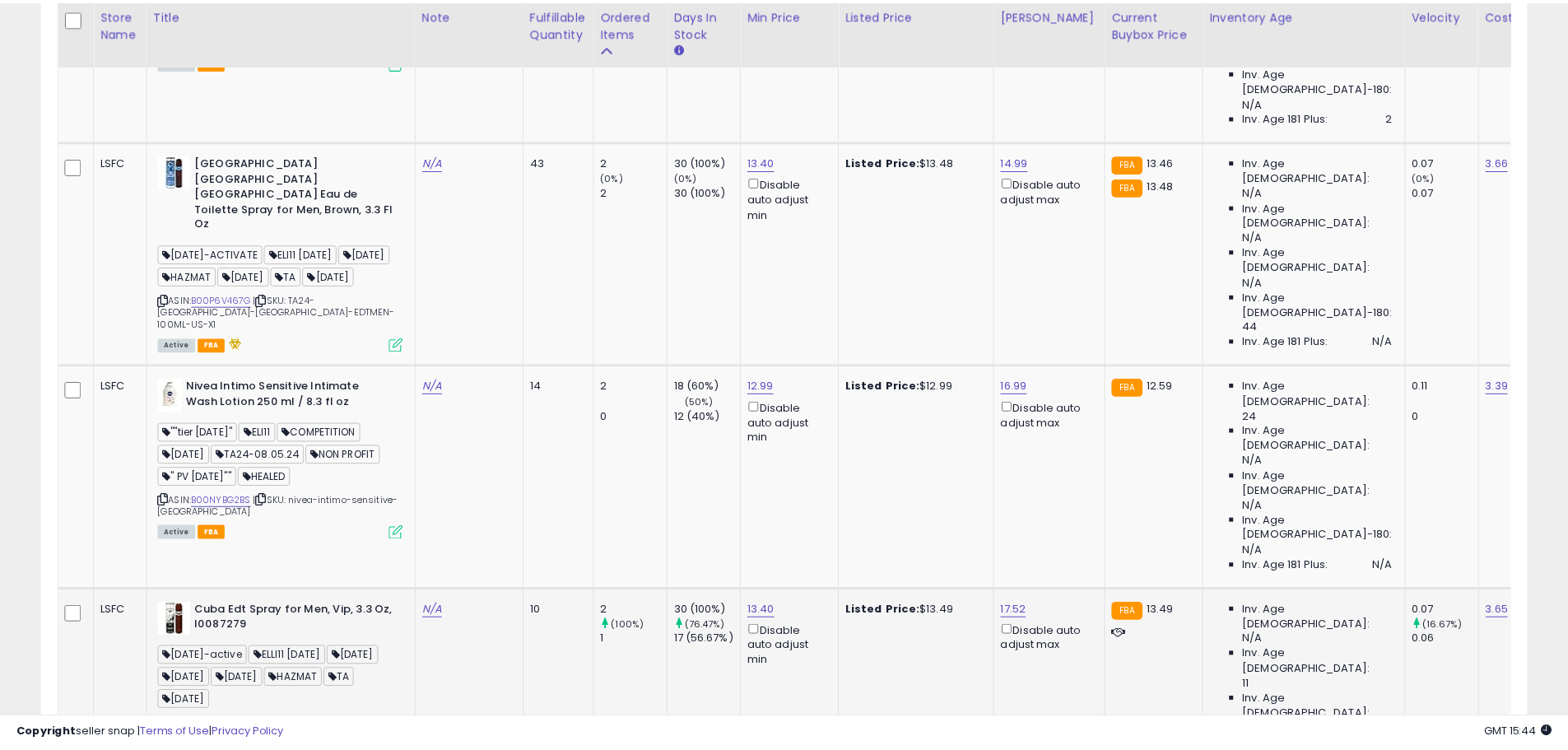
scroll to position [337, 870]
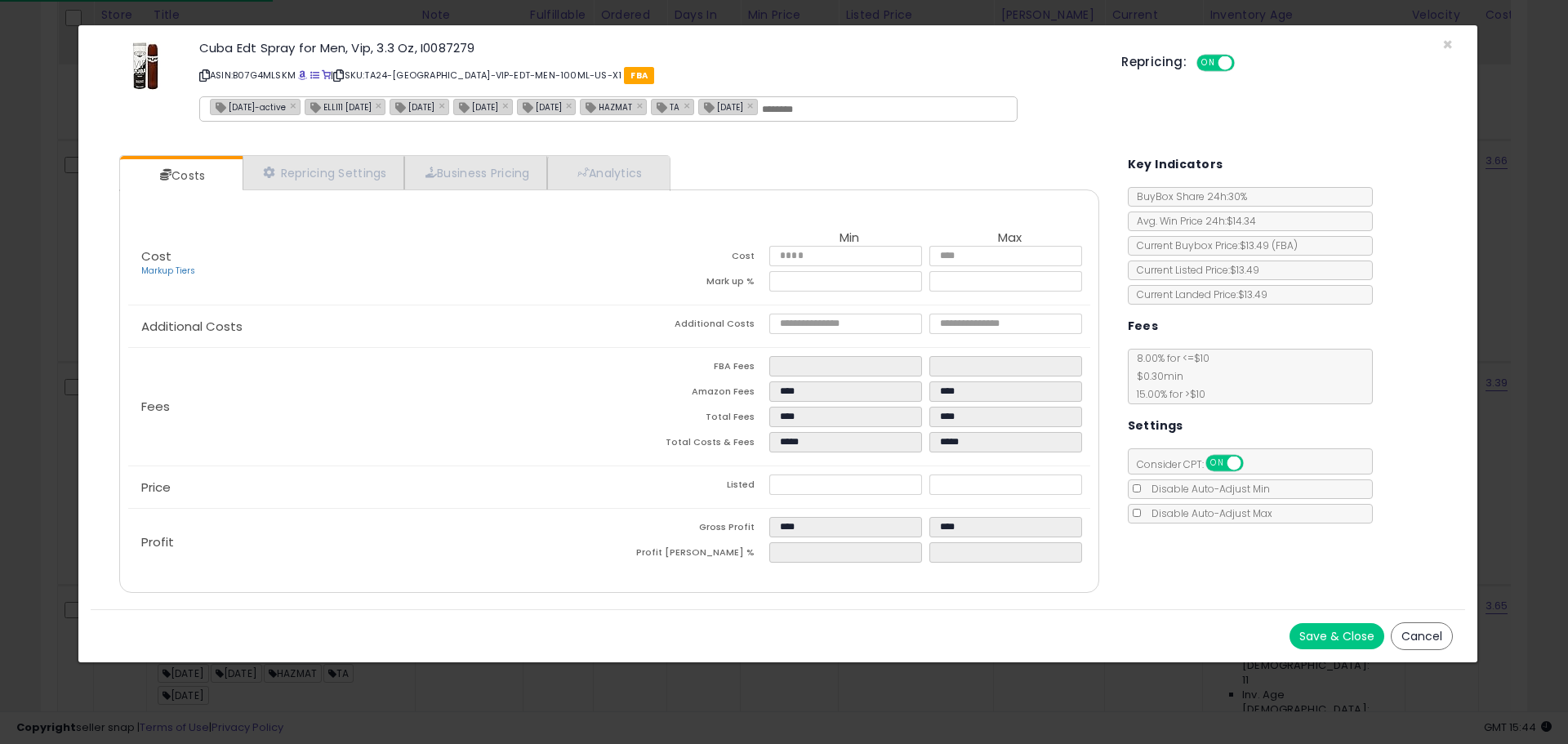
click at [206, 75] on icon at bounding box center [204, 75] width 11 height 9
click at [1454, 41] on div "Cuba Edt Spray for Men, Vip, 3.3 Oz, I0087279 ASIN: B07G4MLSKM | SKU: TA24-CUBA…" at bounding box center [777, 84] width 1374 height 93
click at [1449, 45] on span "×" at bounding box center [1447, 45] width 11 height 23
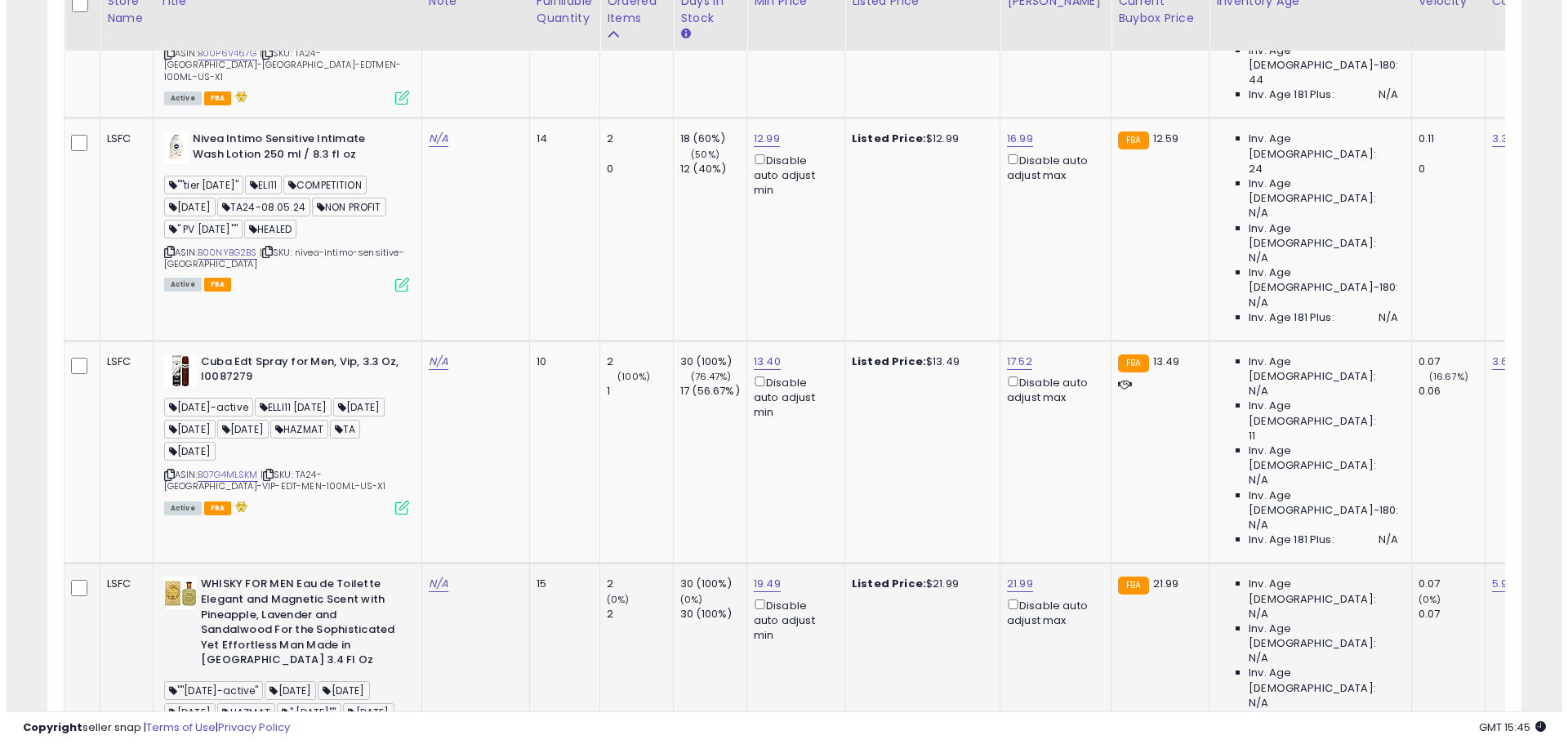
scroll to position [3003, 0]
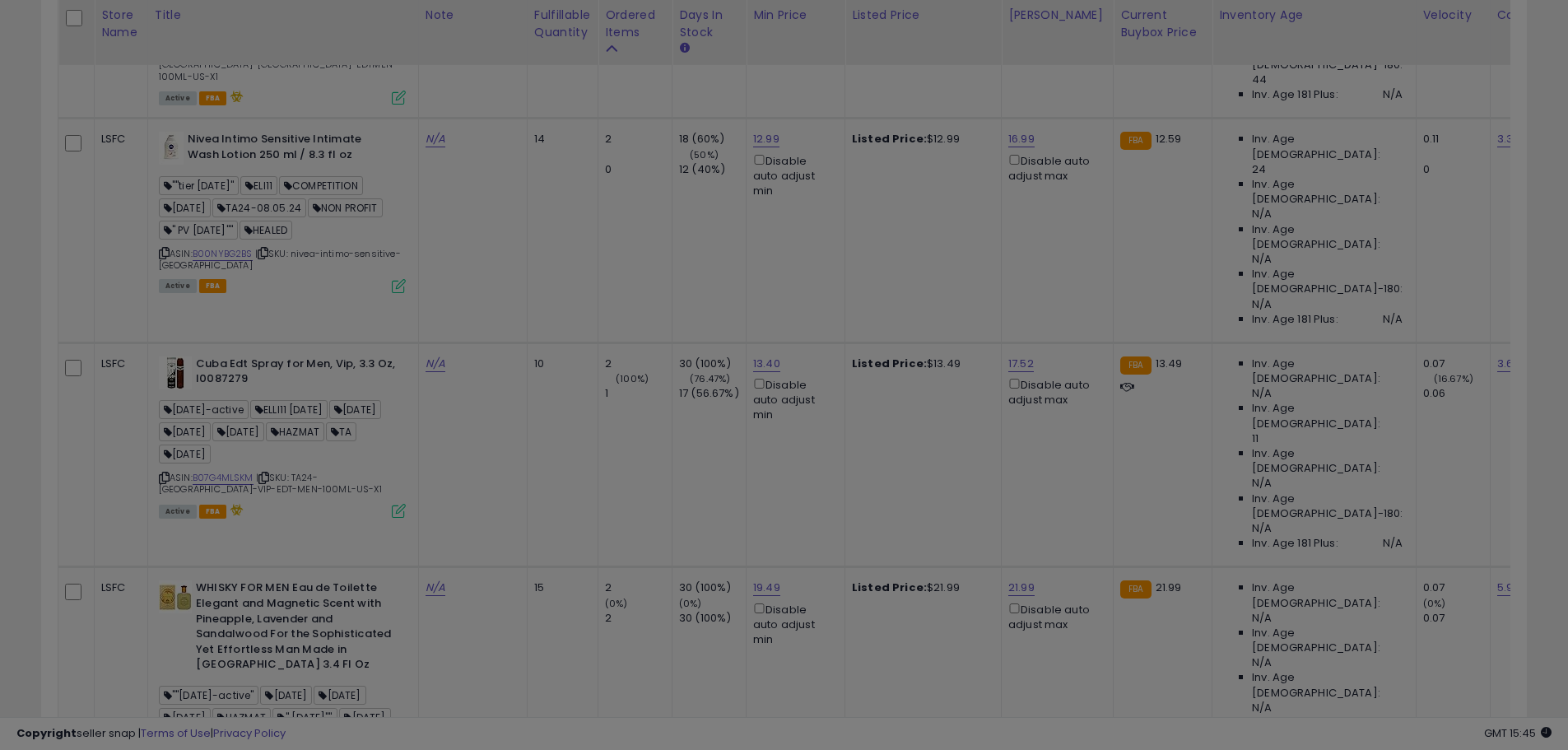
scroll to position [337, 870]
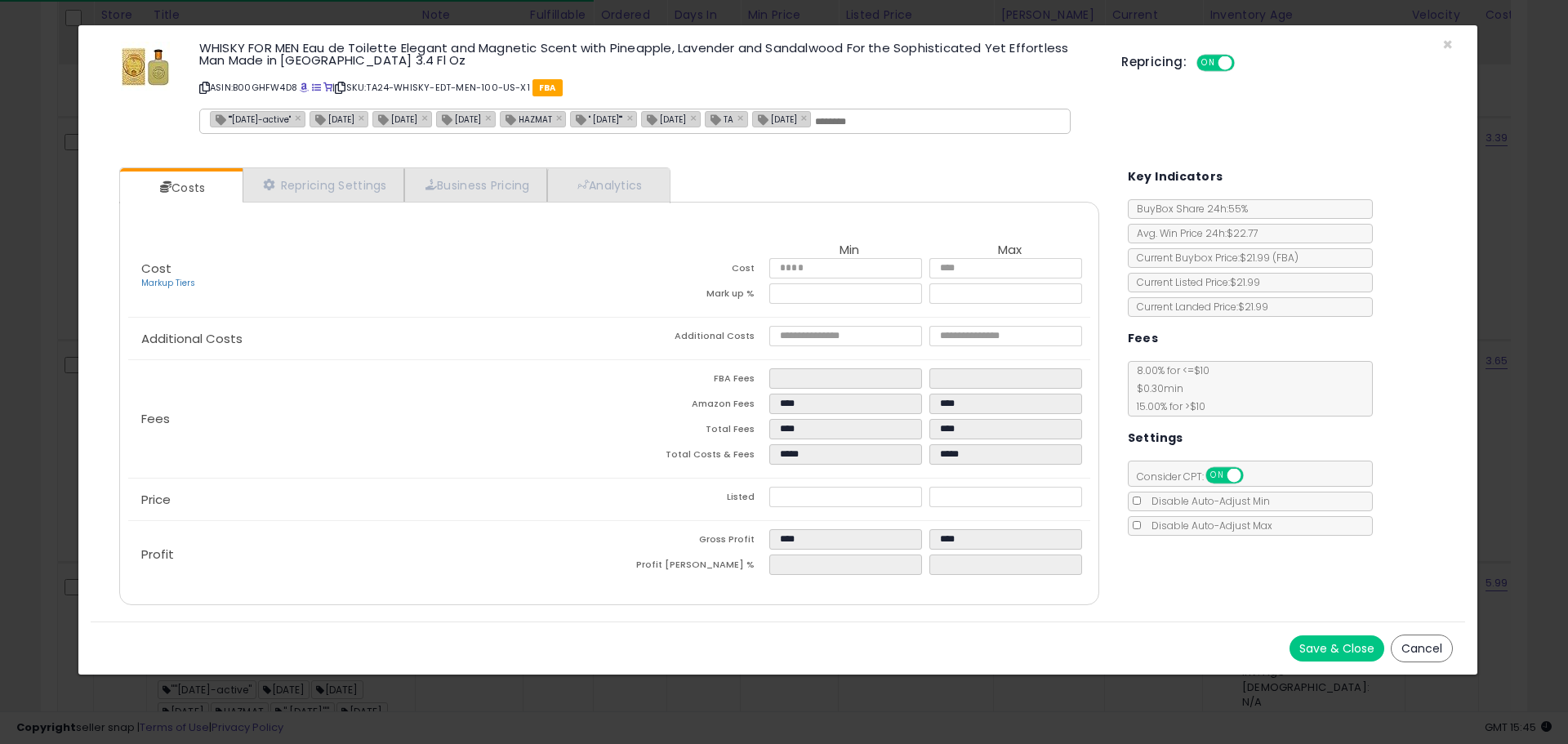
click at [201, 87] on icon at bounding box center [204, 87] width 11 height 9
click at [1445, 44] on span "×" at bounding box center [1447, 45] width 11 height 23
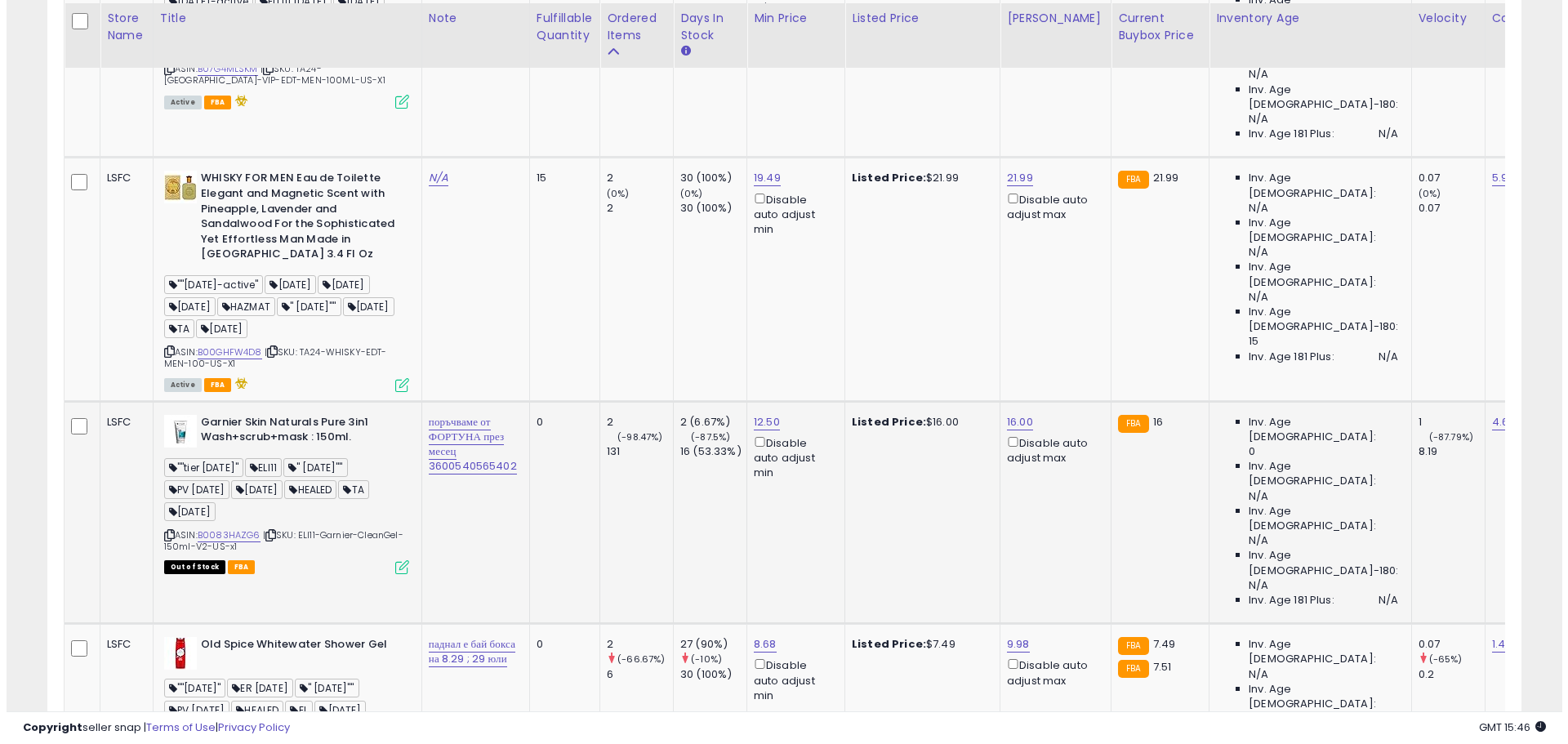
scroll to position [3412, 0]
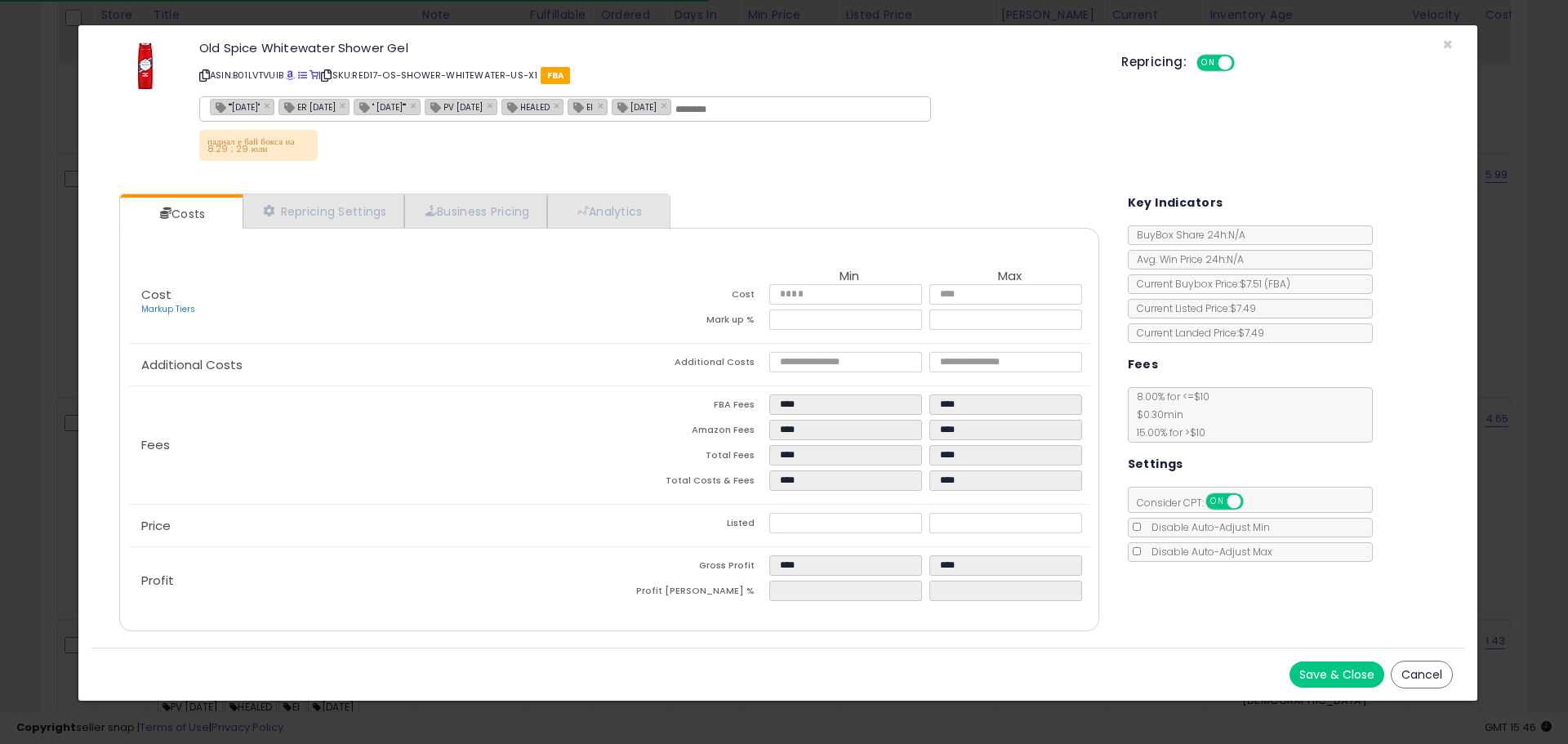
click at [202, 76] on icon at bounding box center [204, 75] width 11 height 9
click at [1450, 42] on span "×" at bounding box center [1447, 45] width 11 height 23
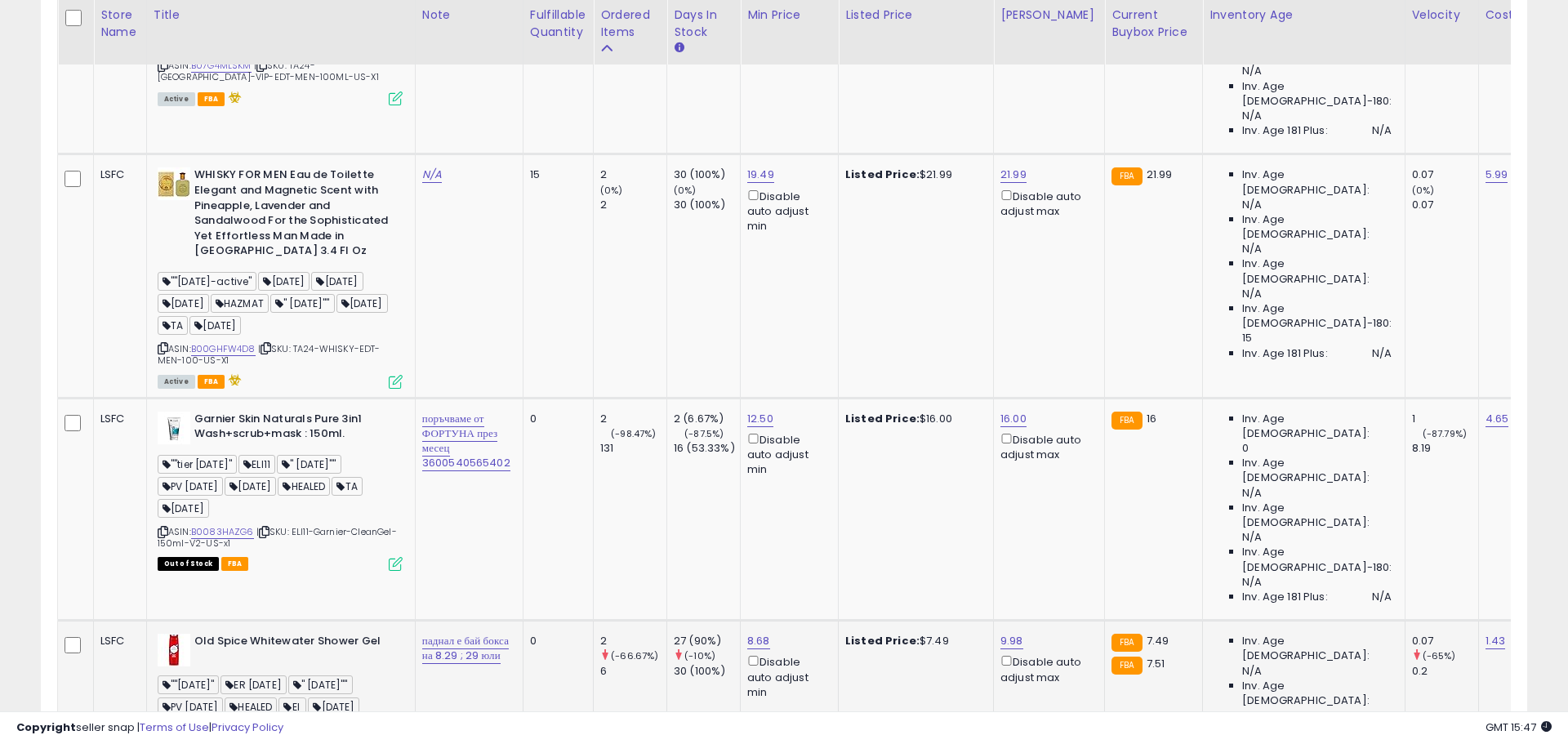
scroll to position [815921, 815639]
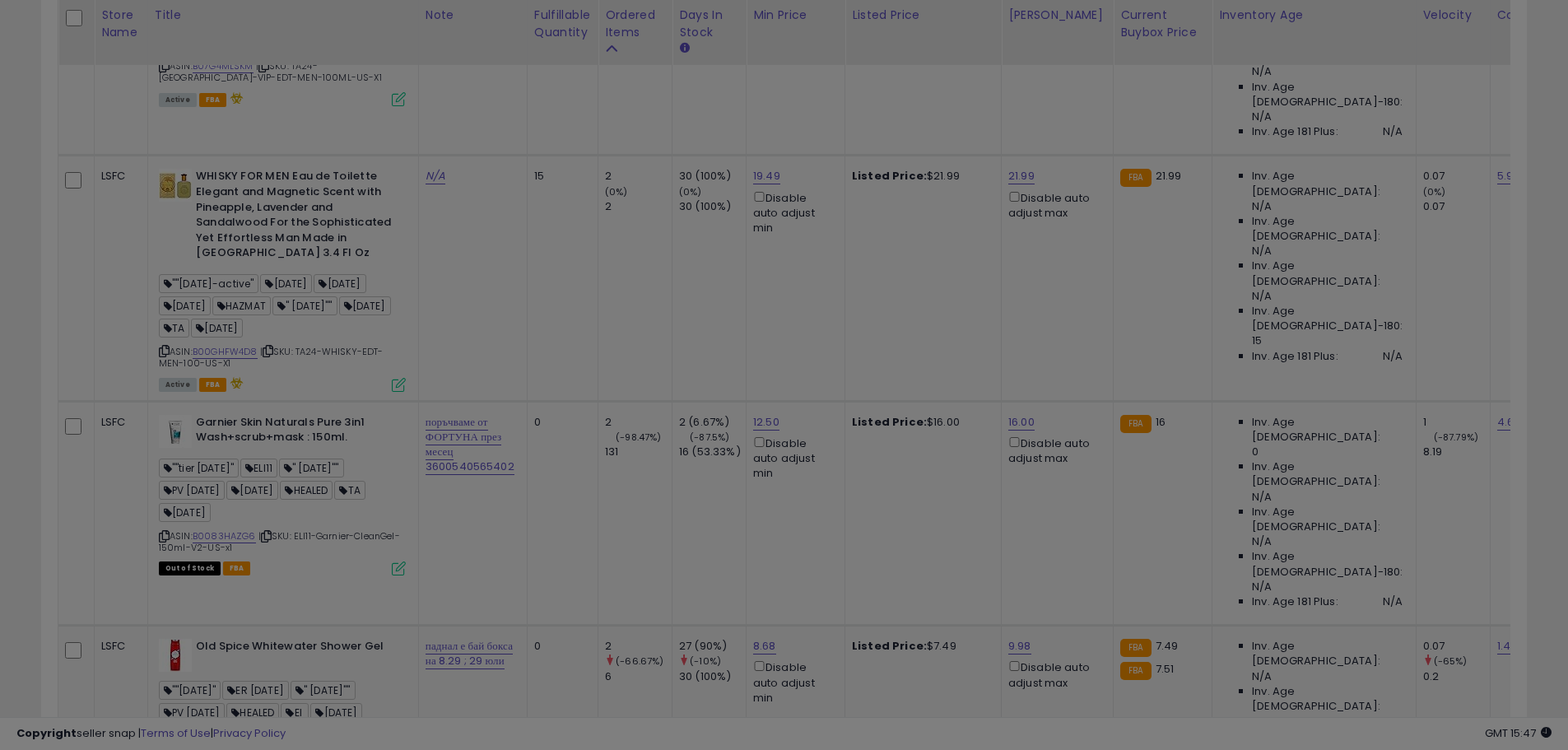
scroll to position [337, 870]
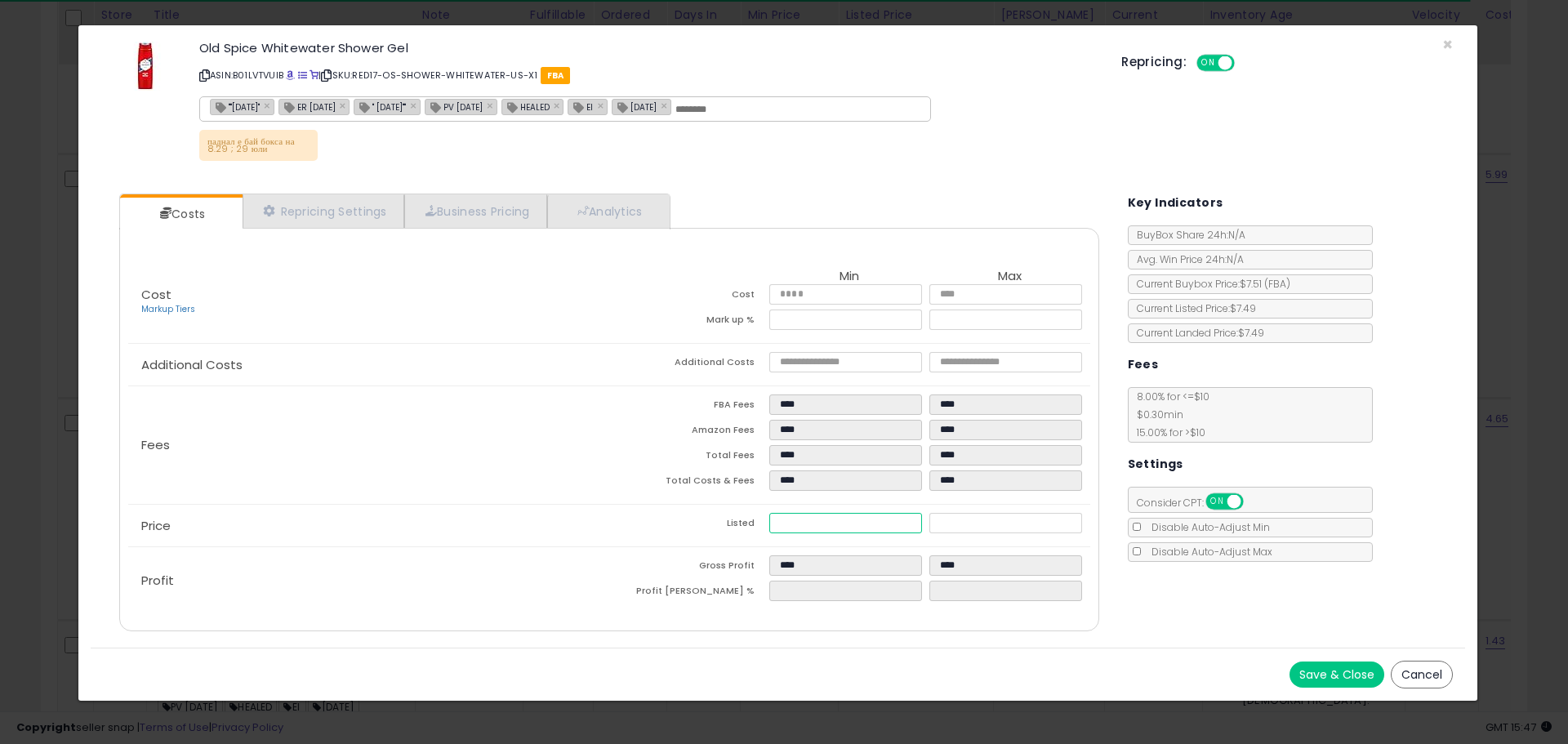
drag, startPoint x: 835, startPoint y: 524, endPoint x: 705, endPoint y: 528, distance: 130.1
click at [709, 530] on tr "Listed **** ****" at bounding box center [850, 525] width 481 height 25
type input "****"
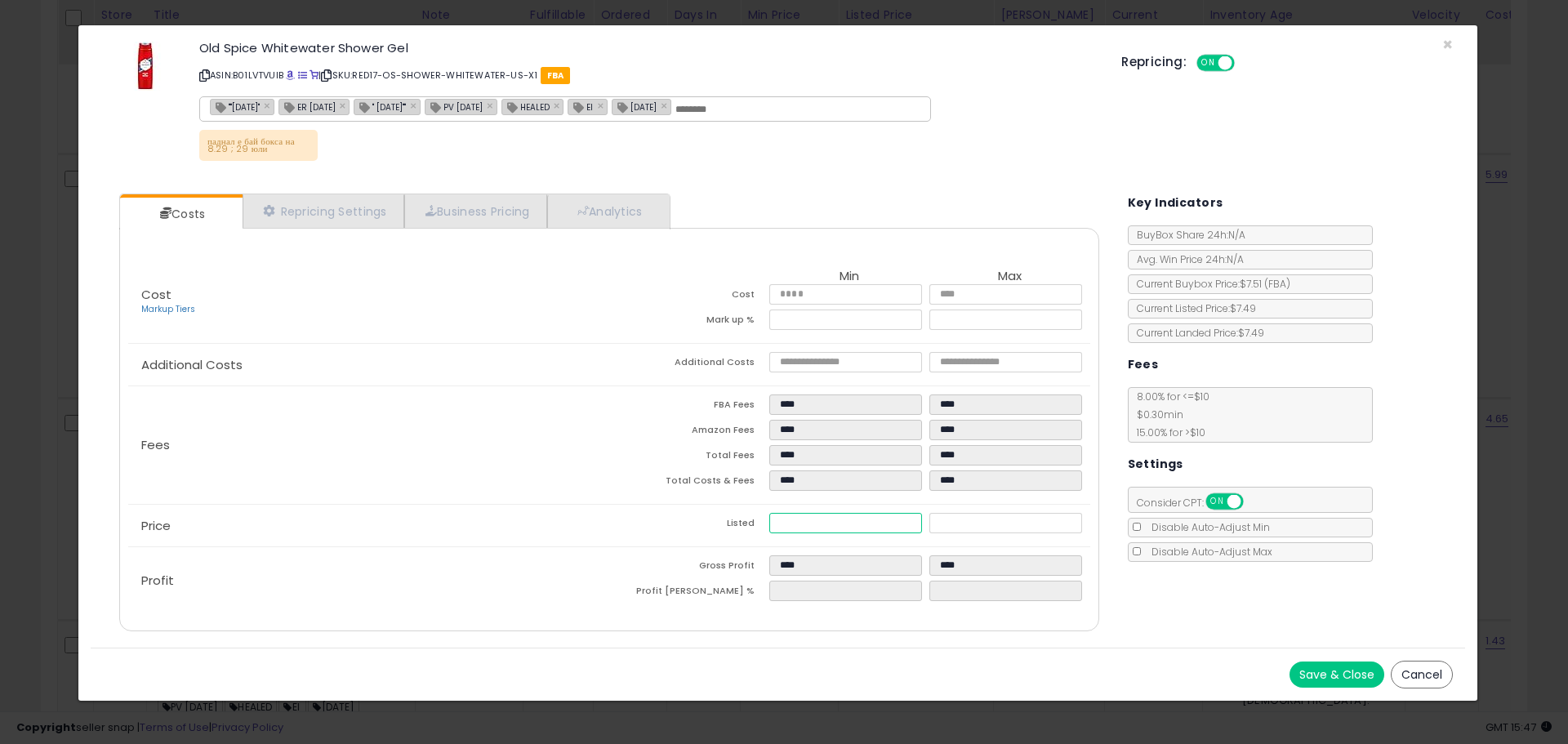
type input "*"
type input "****"
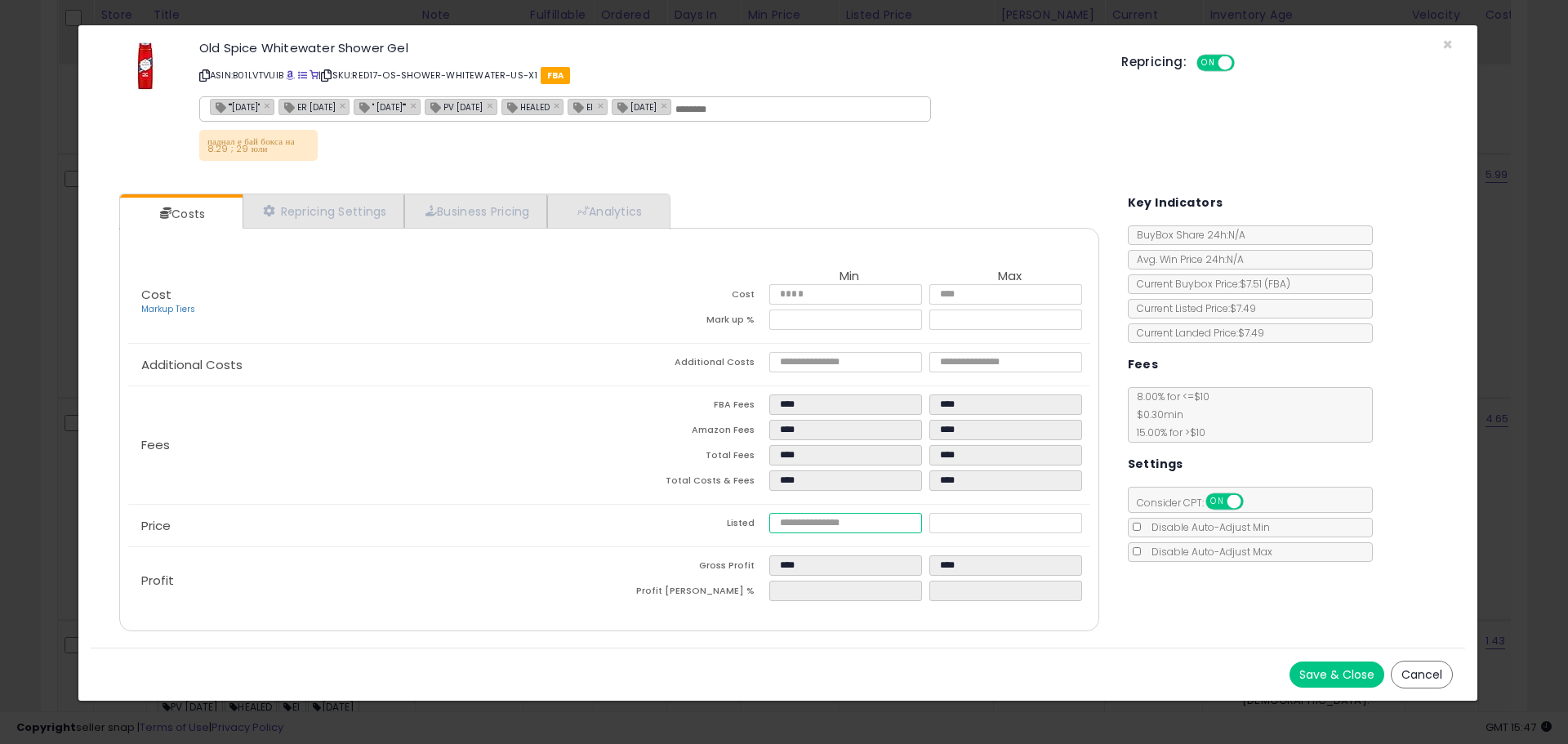
type input "****"
type input "***"
type input "****"
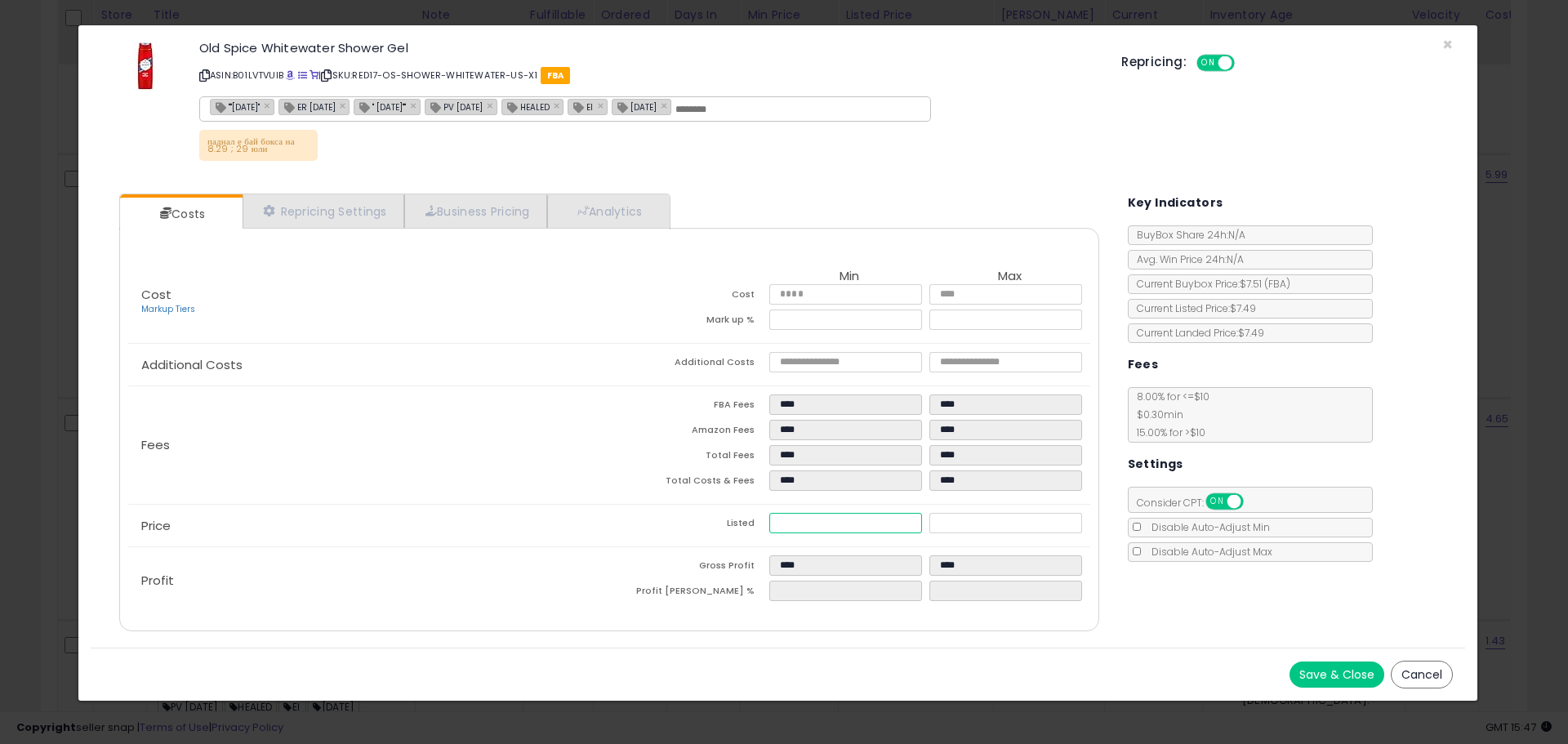
type input "****"
type input "*****"
type input "****"
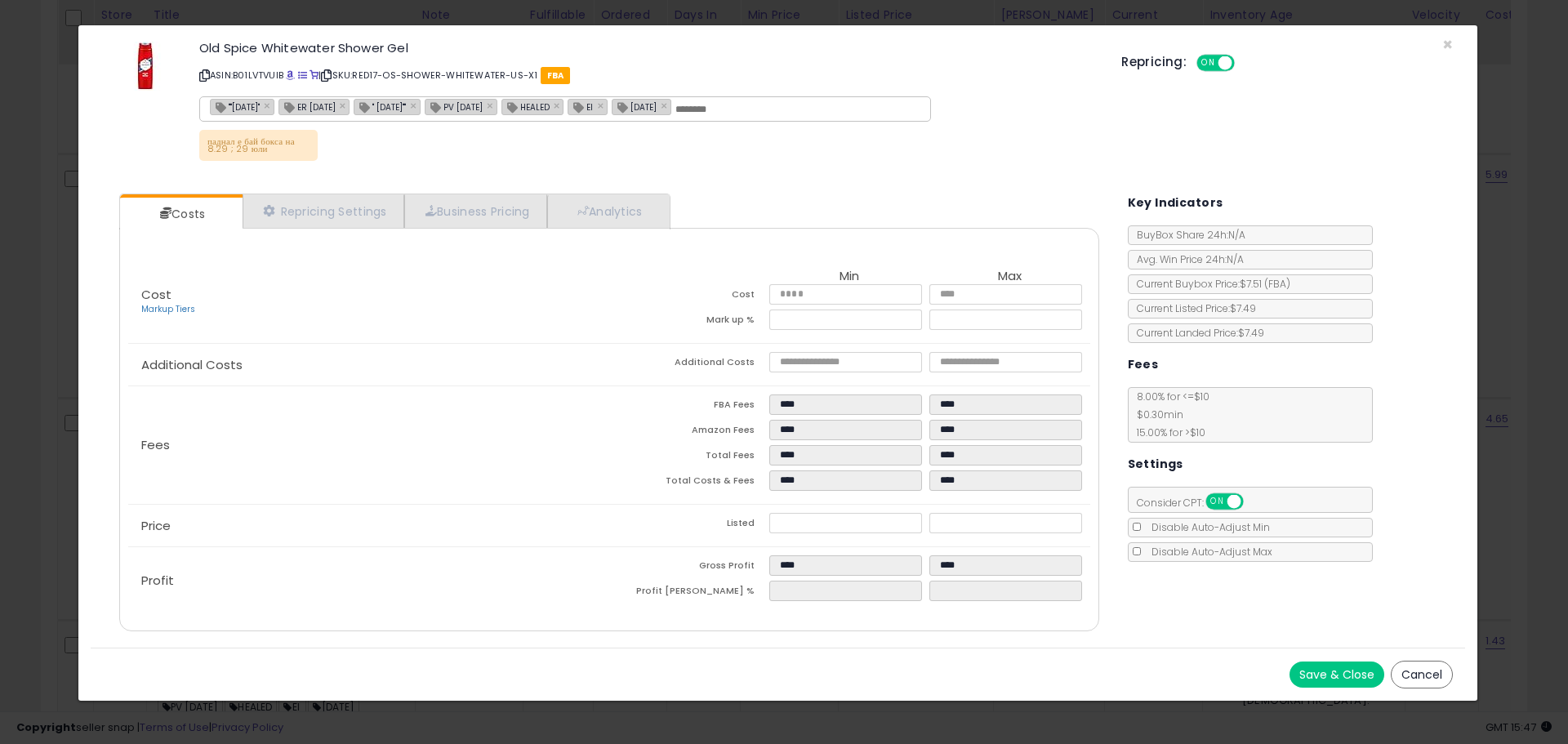
click at [699, 528] on td "Listed" at bounding box center [689, 525] width 160 height 25
click at [1445, 39] on span "×" at bounding box center [1447, 45] width 11 height 23
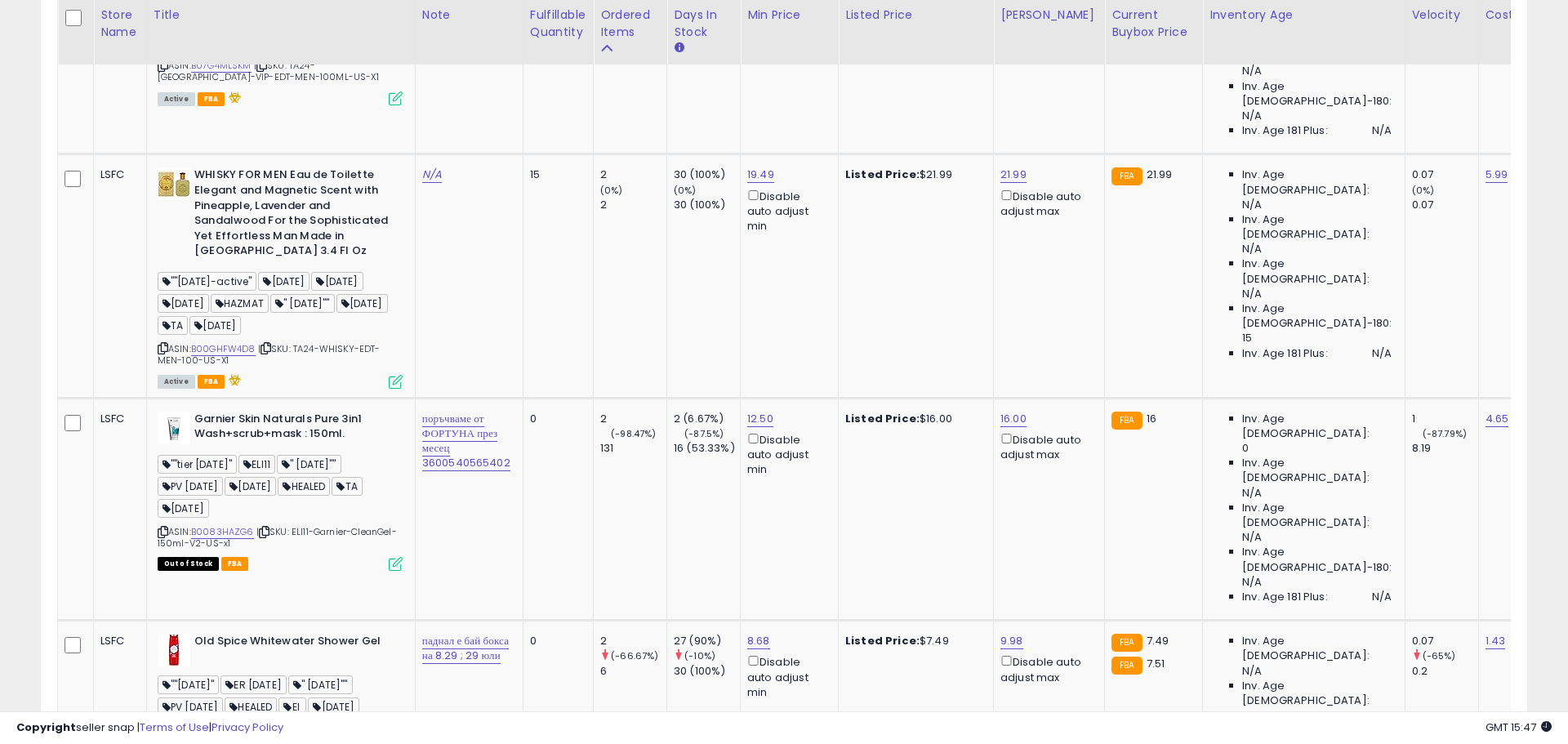
scroll to position [815921, 815639]
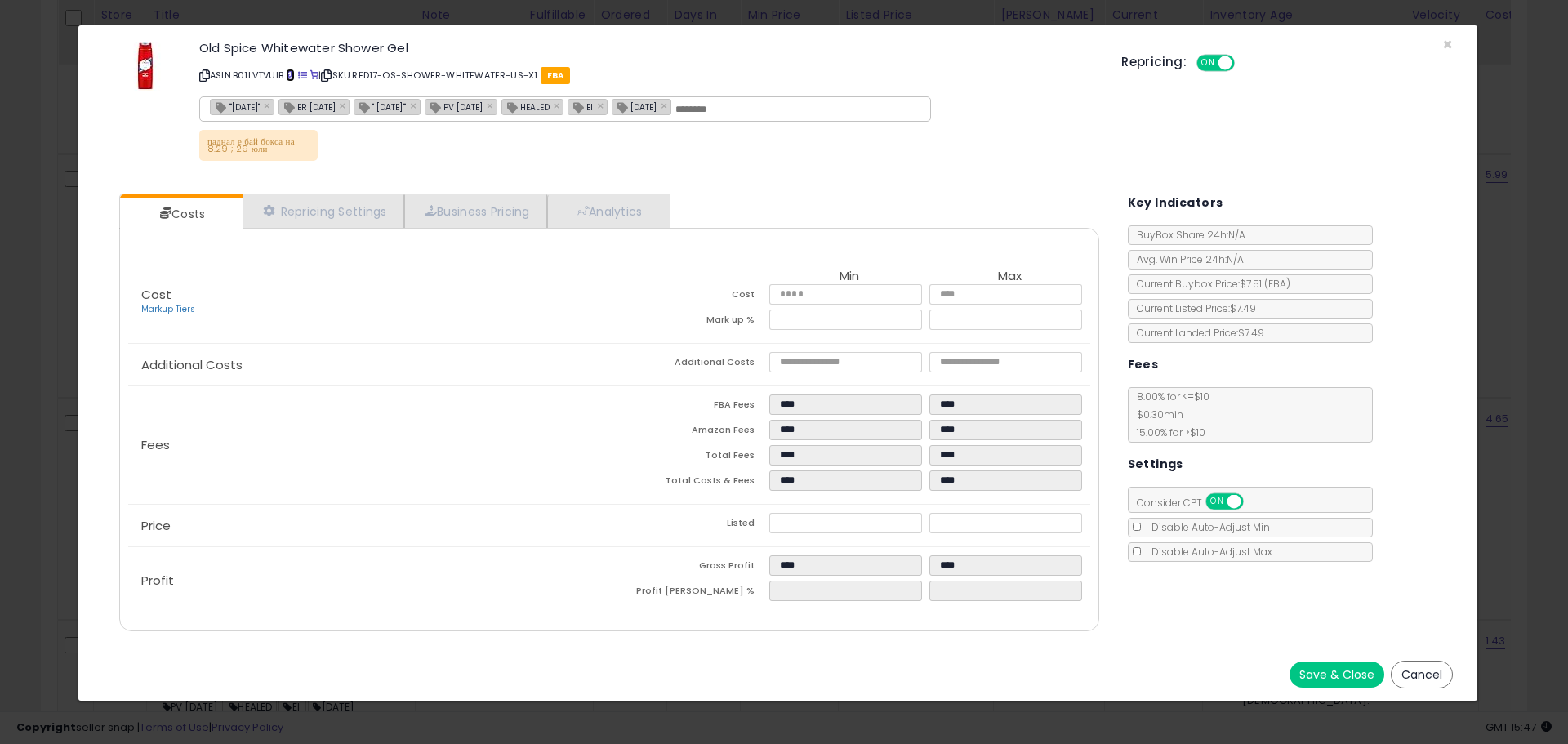
click at [292, 77] on span at bounding box center [290, 75] width 9 height 9
click at [1444, 47] on span "×" at bounding box center [1447, 45] width 11 height 23
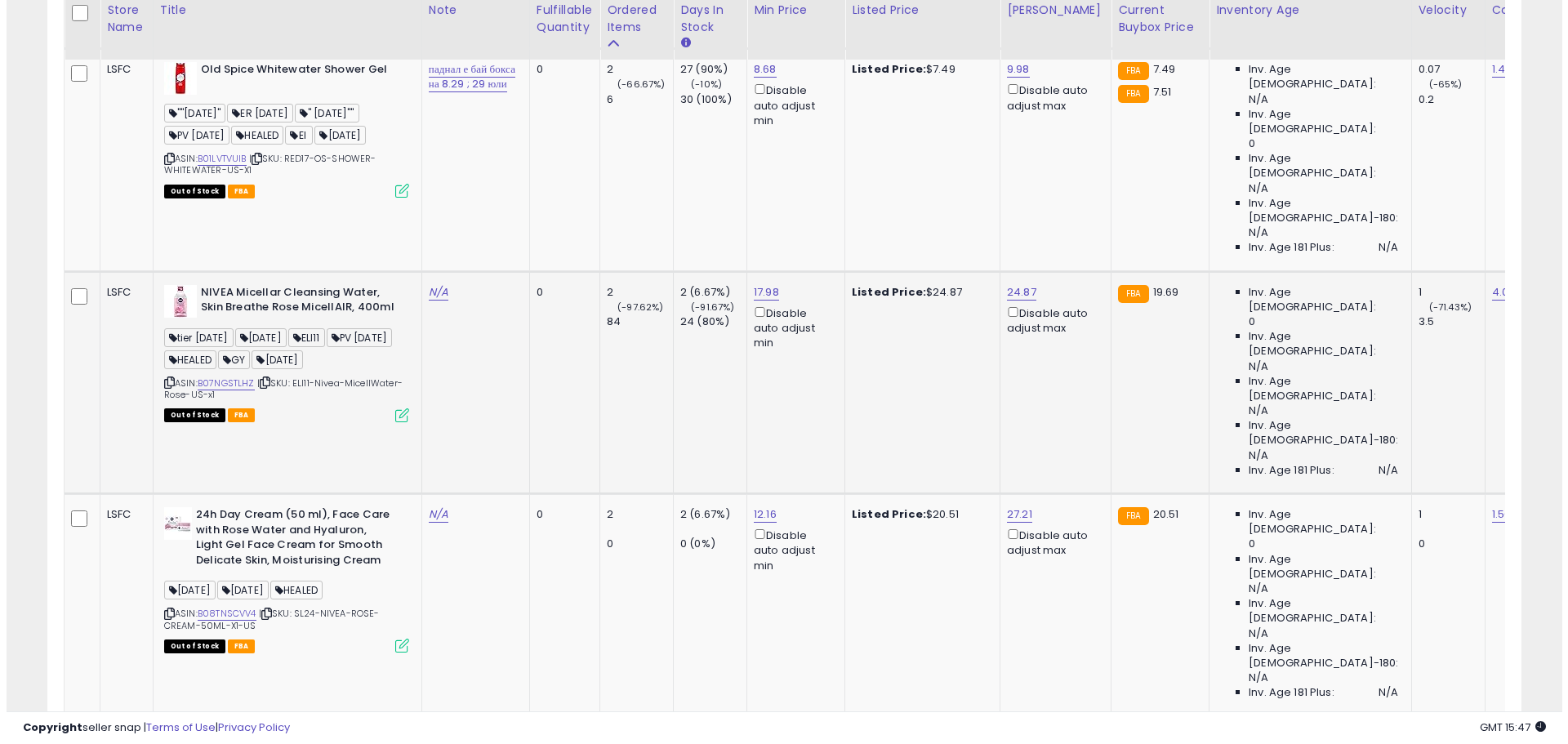
scroll to position [3900, 0]
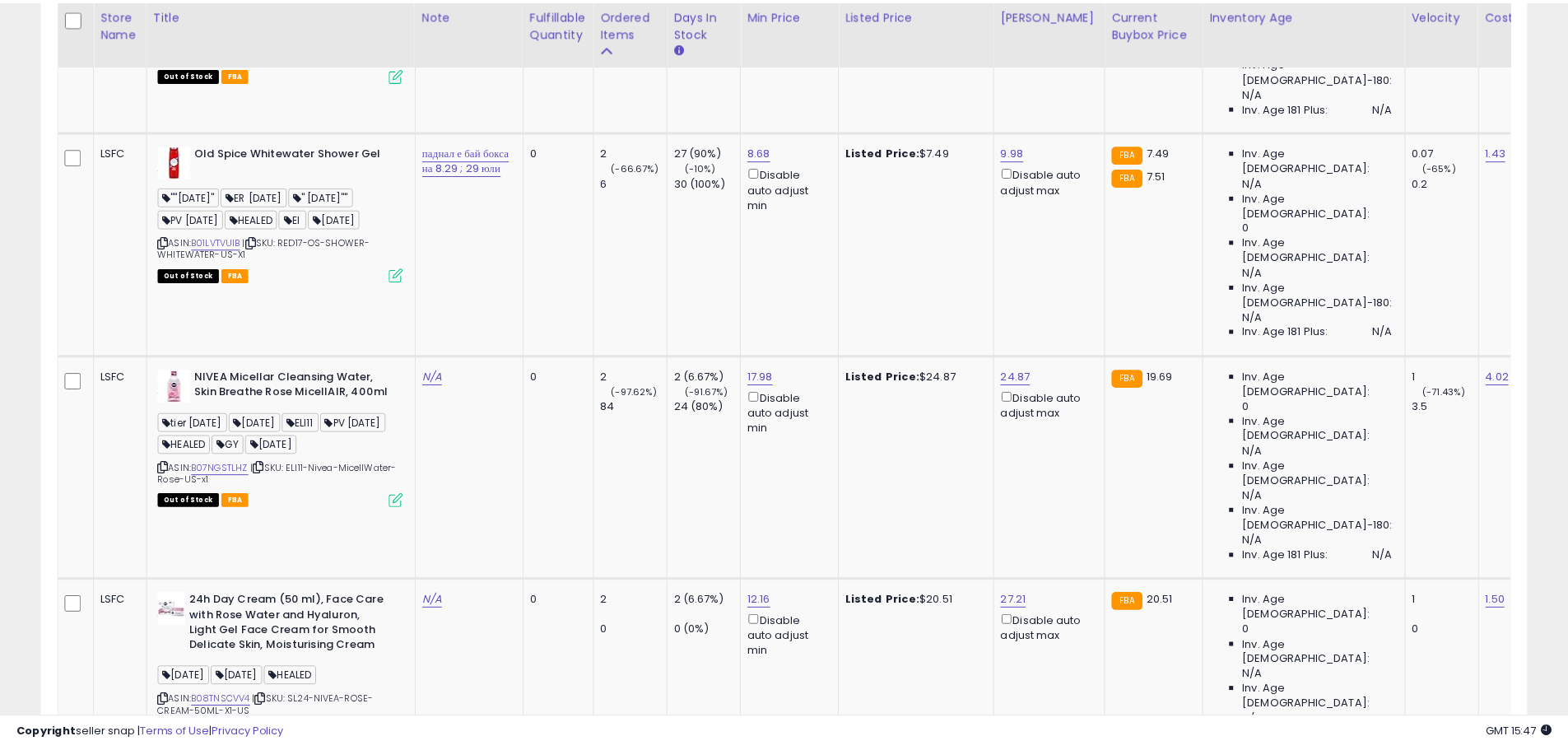
scroll to position [337, 870]
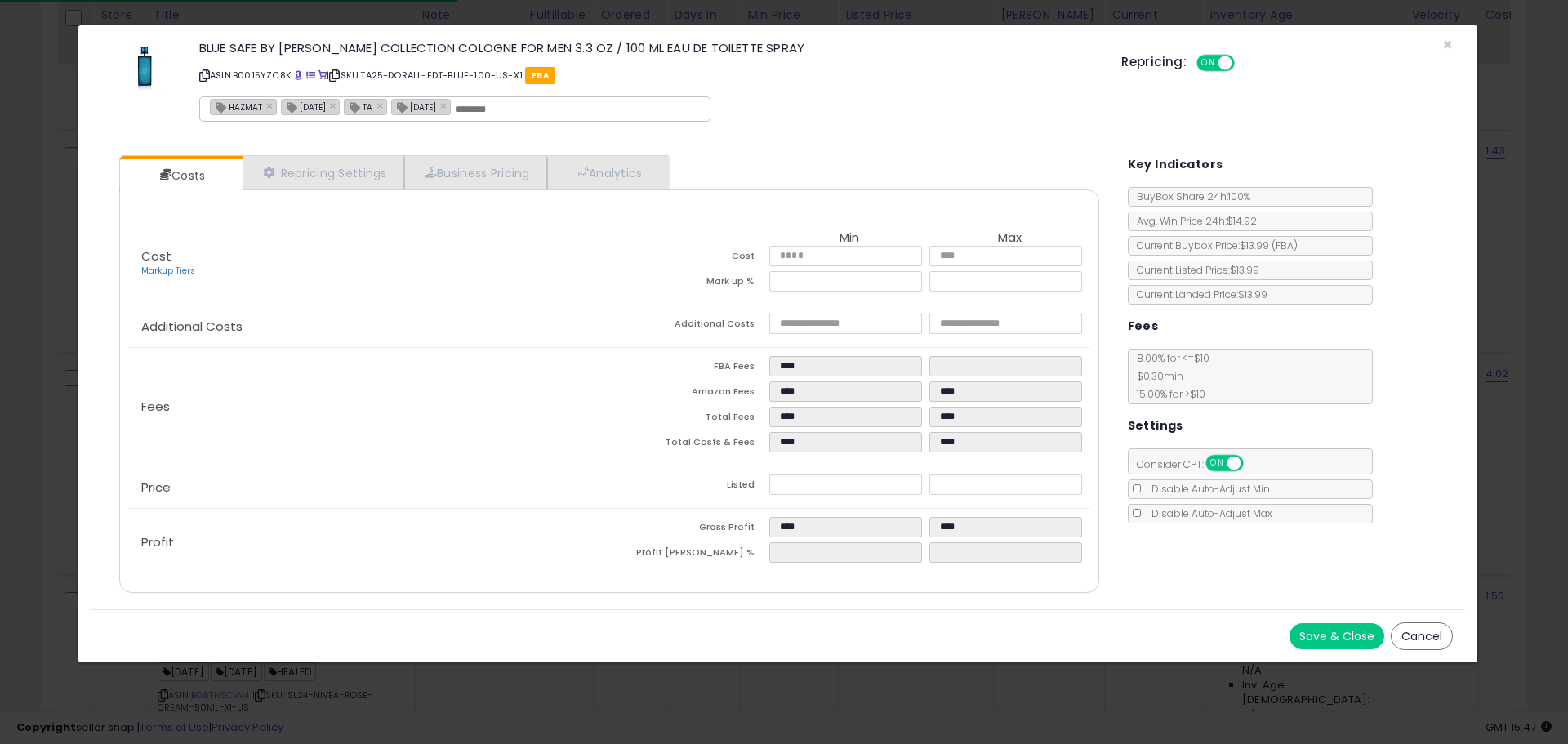
drag, startPoint x: 206, startPoint y: 76, endPoint x: 1379, endPoint y: 63, distance: 1173.1
click at [206, 76] on icon at bounding box center [204, 75] width 11 height 9
click at [1445, 39] on span "×" at bounding box center [1447, 45] width 11 height 23
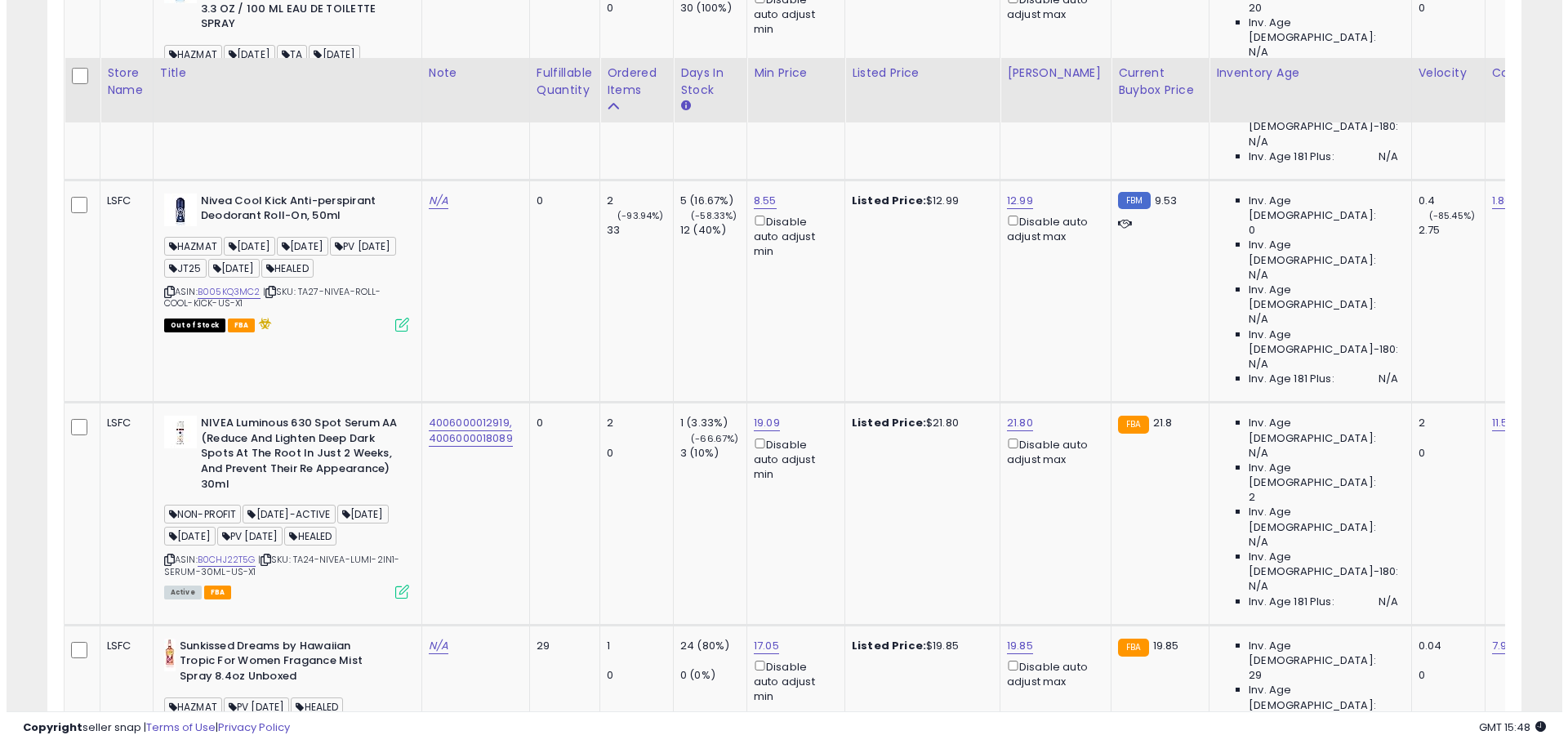
scroll to position [4717, 0]
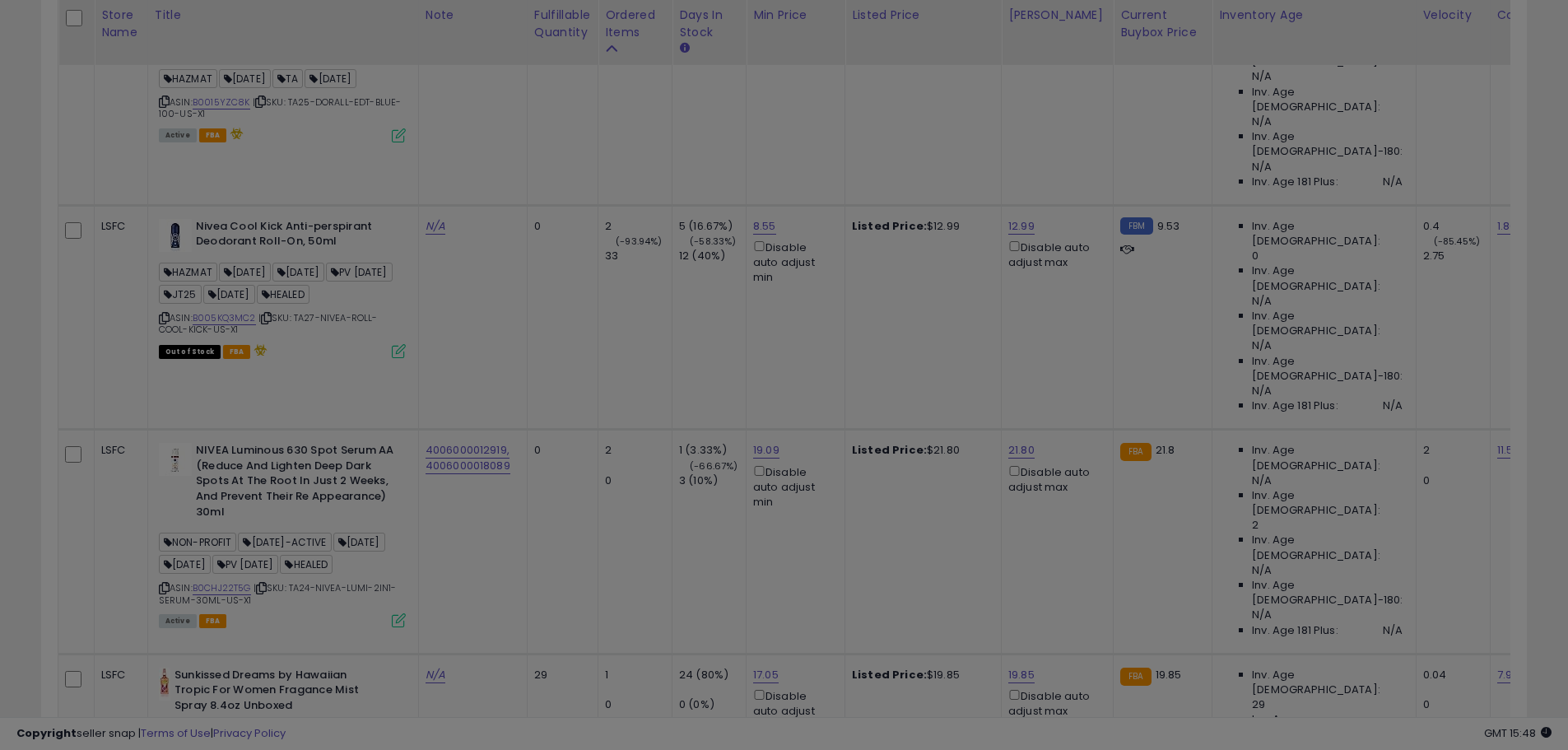
scroll to position [337, 870]
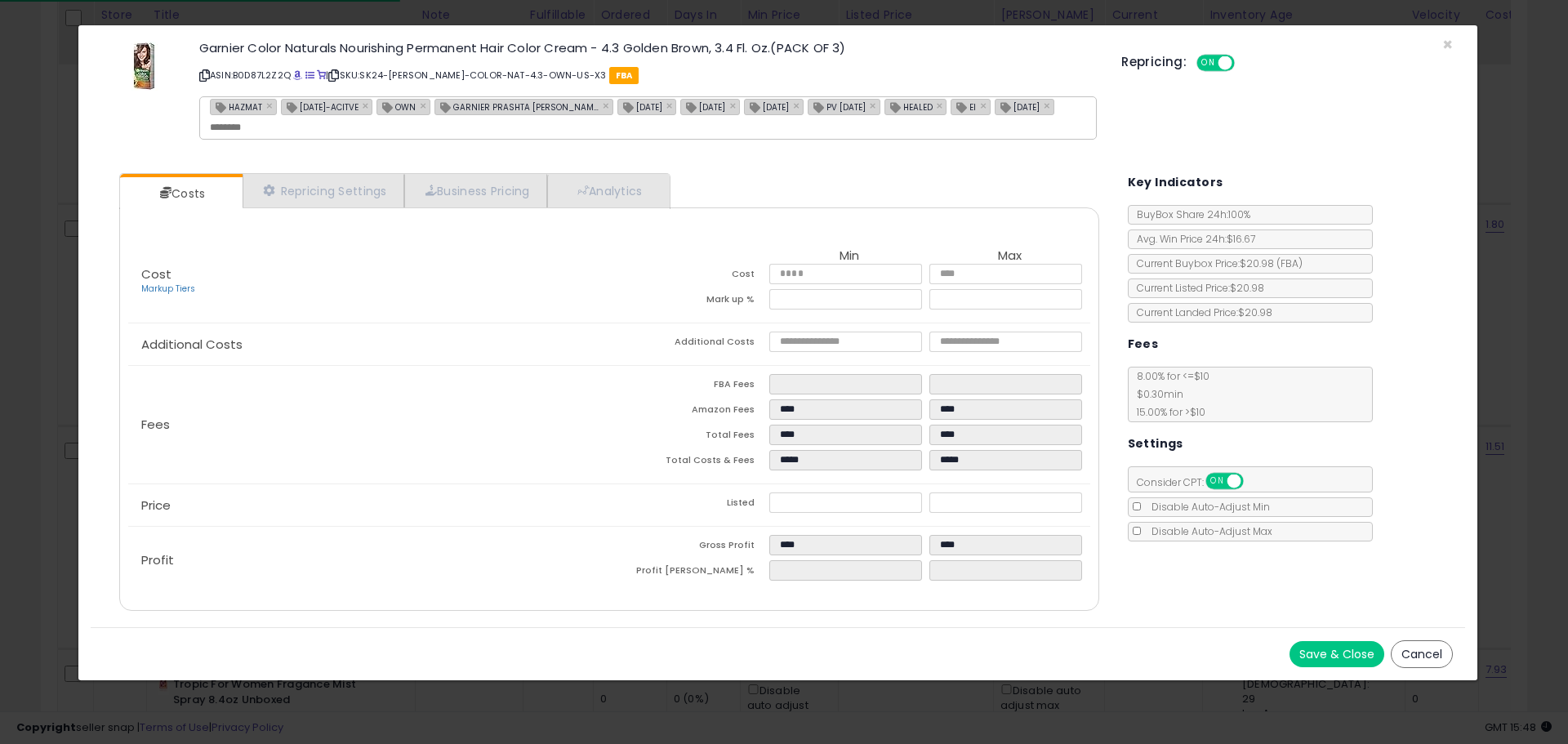
click at [205, 73] on icon at bounding box center [204, 75] width 11 height 9
drag, startPoint x: 1447, startPoint y: 42, endPoint x: 1215, endPoint y: 152, distance: 256.8
click at [1447, 42] on span "×" at bounding box center [1447, 45] width 11 height 23
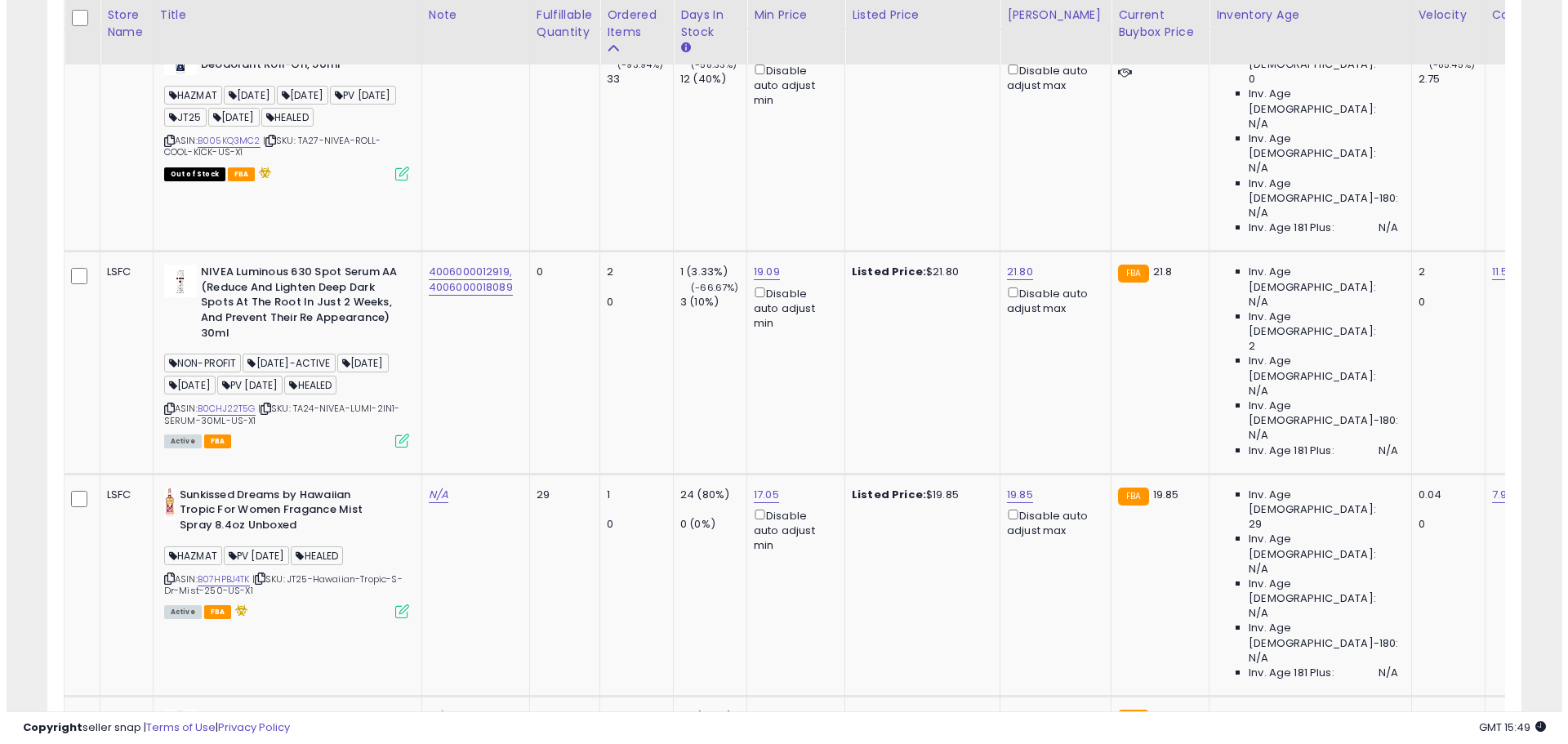
scroll to position [4905, 0]
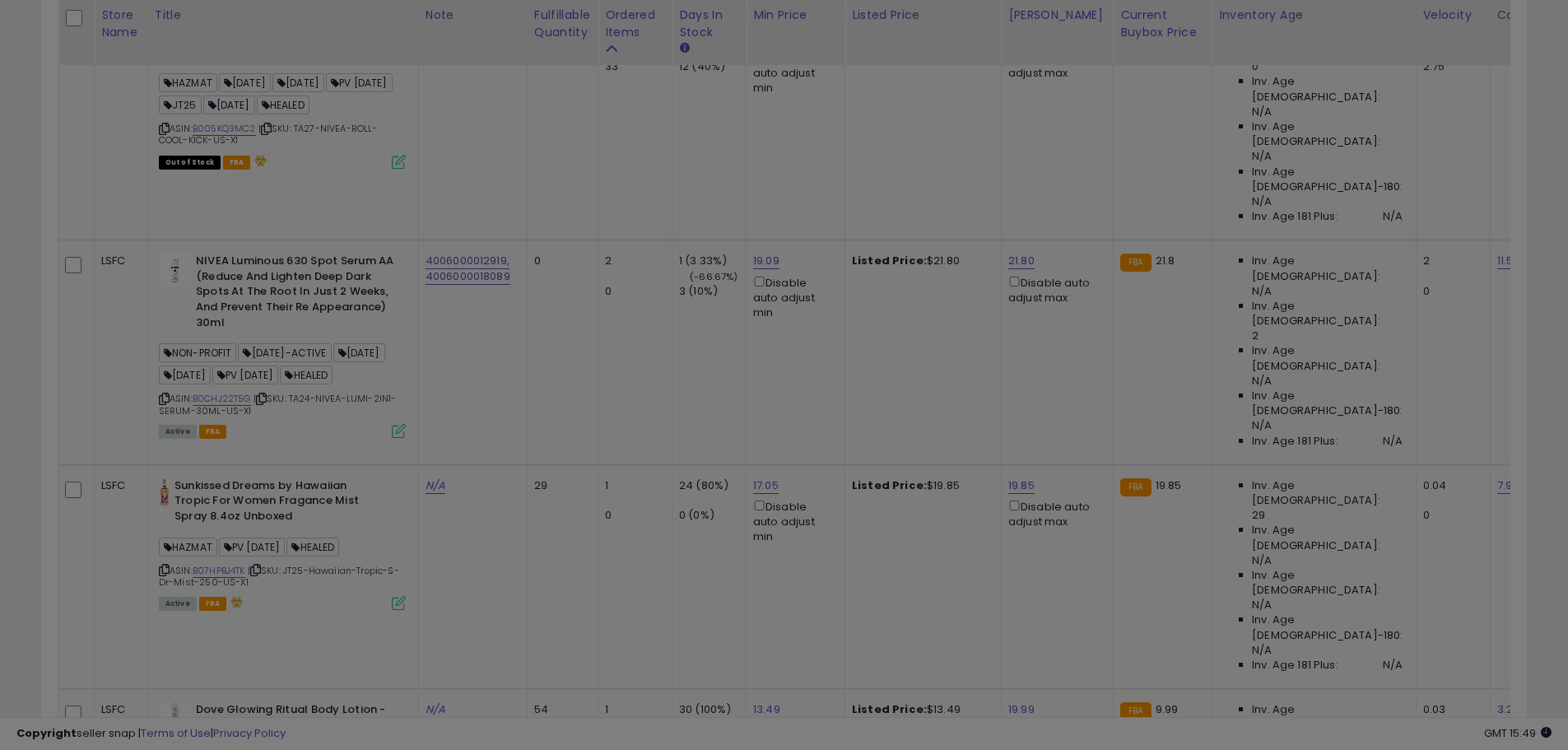
scroll to position [337, 870]
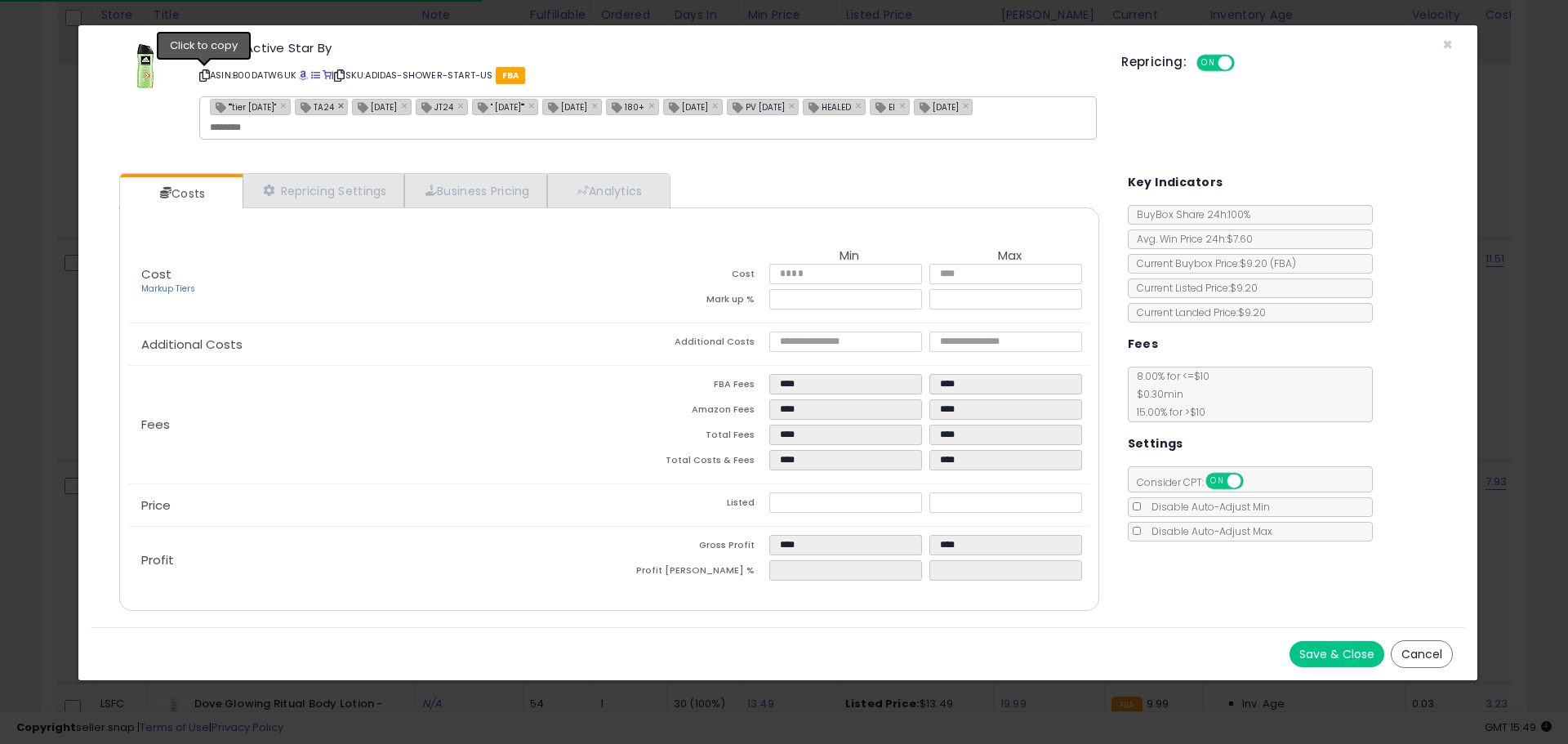
drag, startPoint x: 200, startPoint y: 72, endPoint x: 350, endPoint y: 98, distance: 152.2
click at [200, 72] on icon at bounding box center [204, 75] width 11 height 9
click at [1446, 44] on span "×" at bounding box center [1447, 45] width 11 height 23
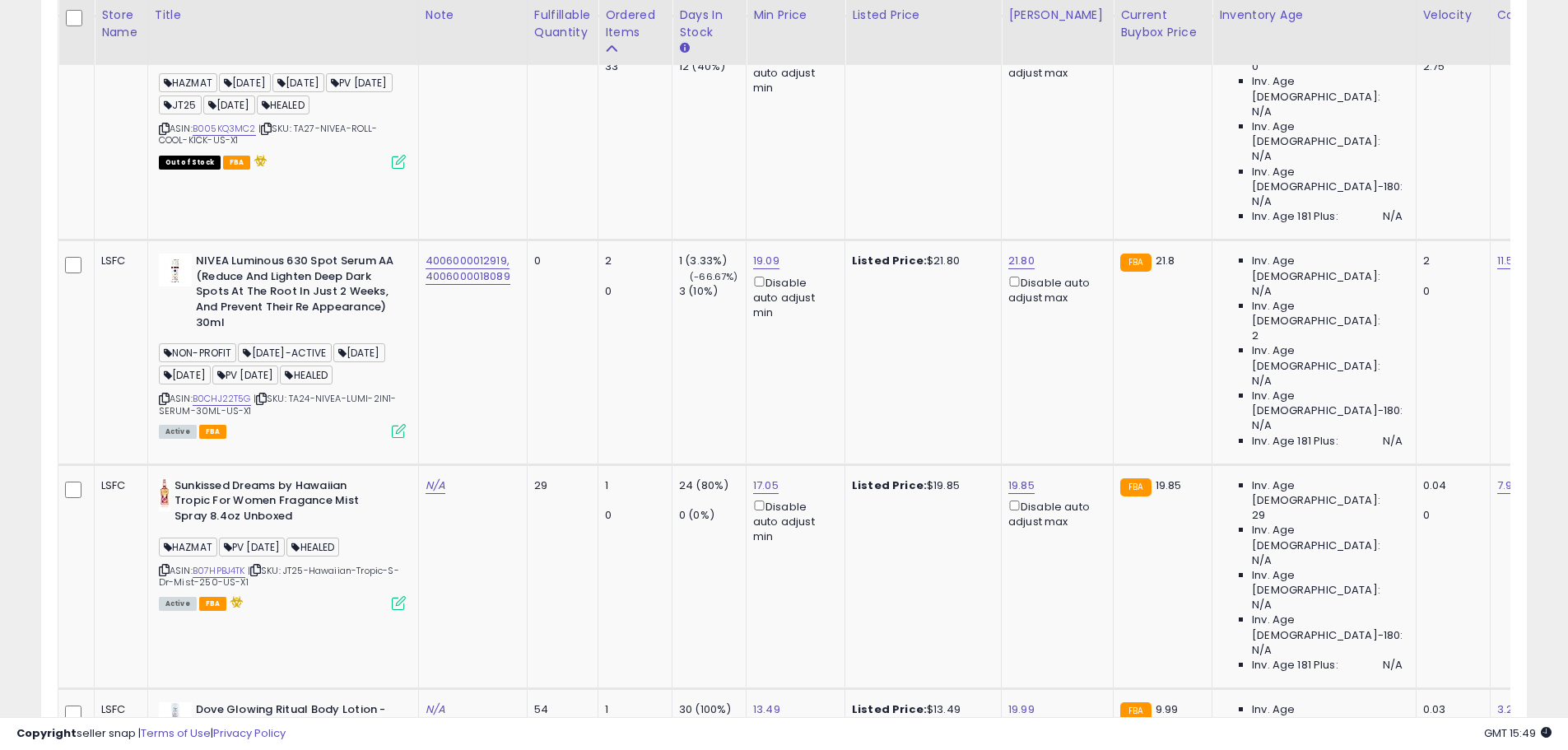
scroll to position [822501, 822254]
drag, startPoint x: 1415, startPoint y: 639, endPoint x: 1098, endPoint y: 620, distance: 317.6
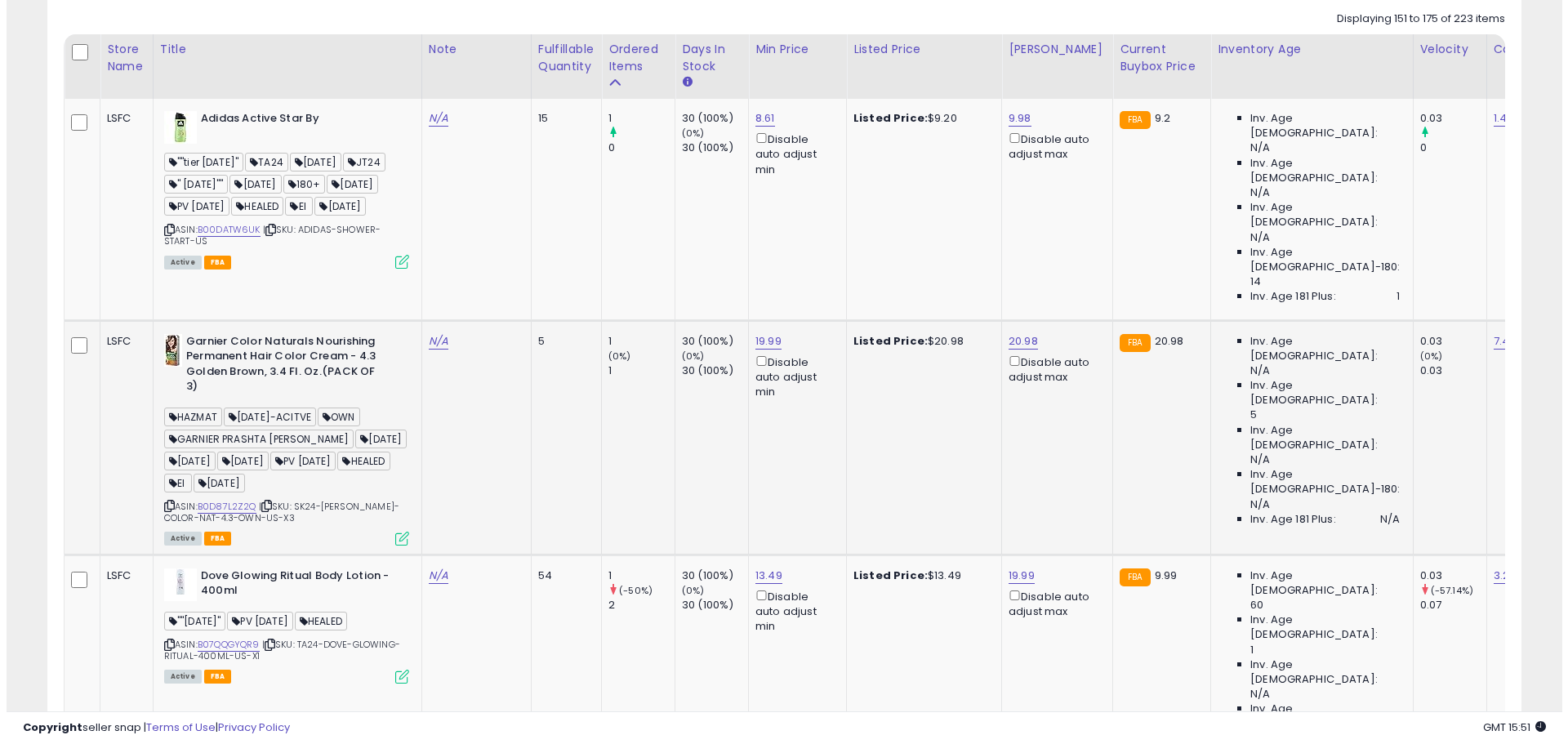
scroll to position [1044, 0]
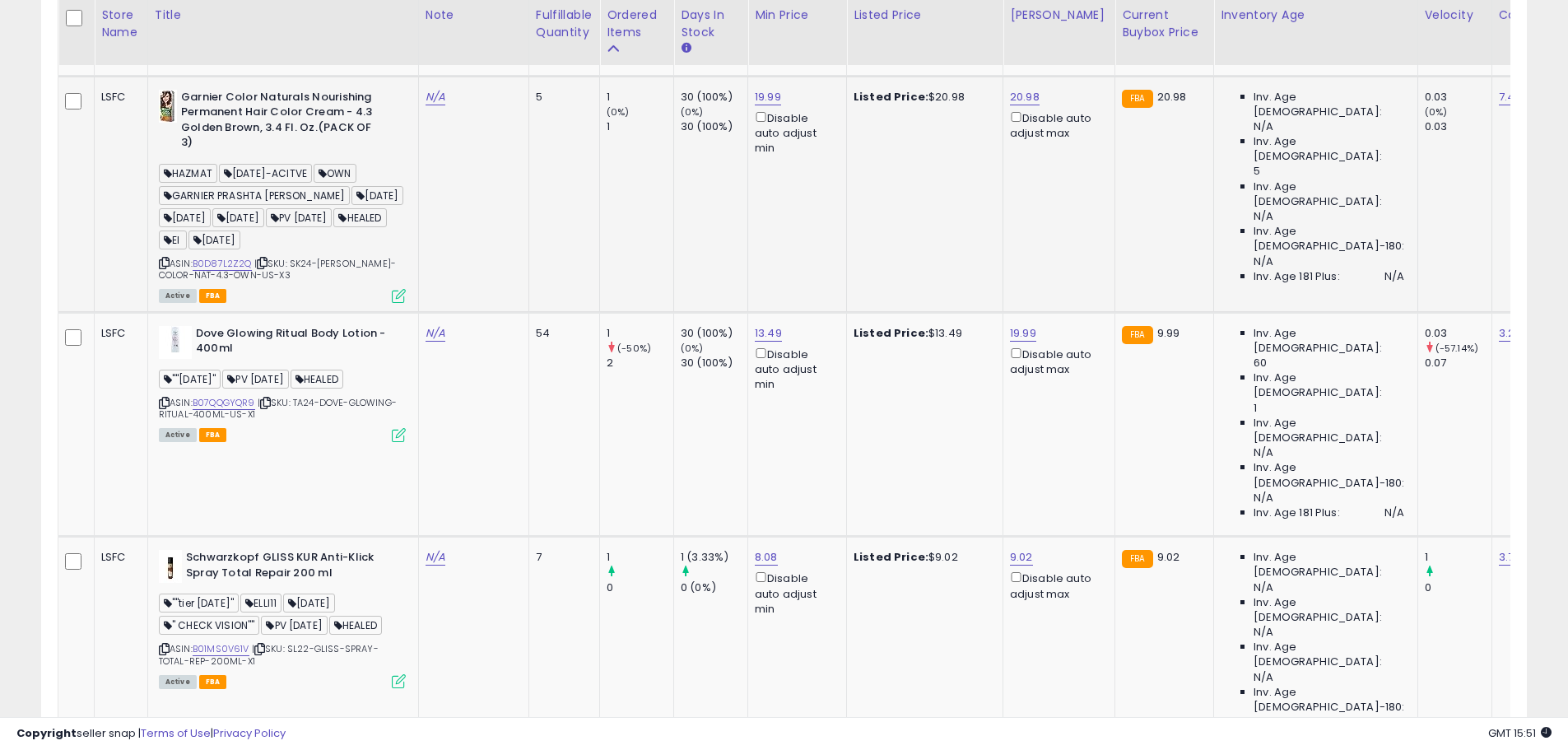
click at [397, 288] on icon at bounding box center [399, 295] width 14 height 14
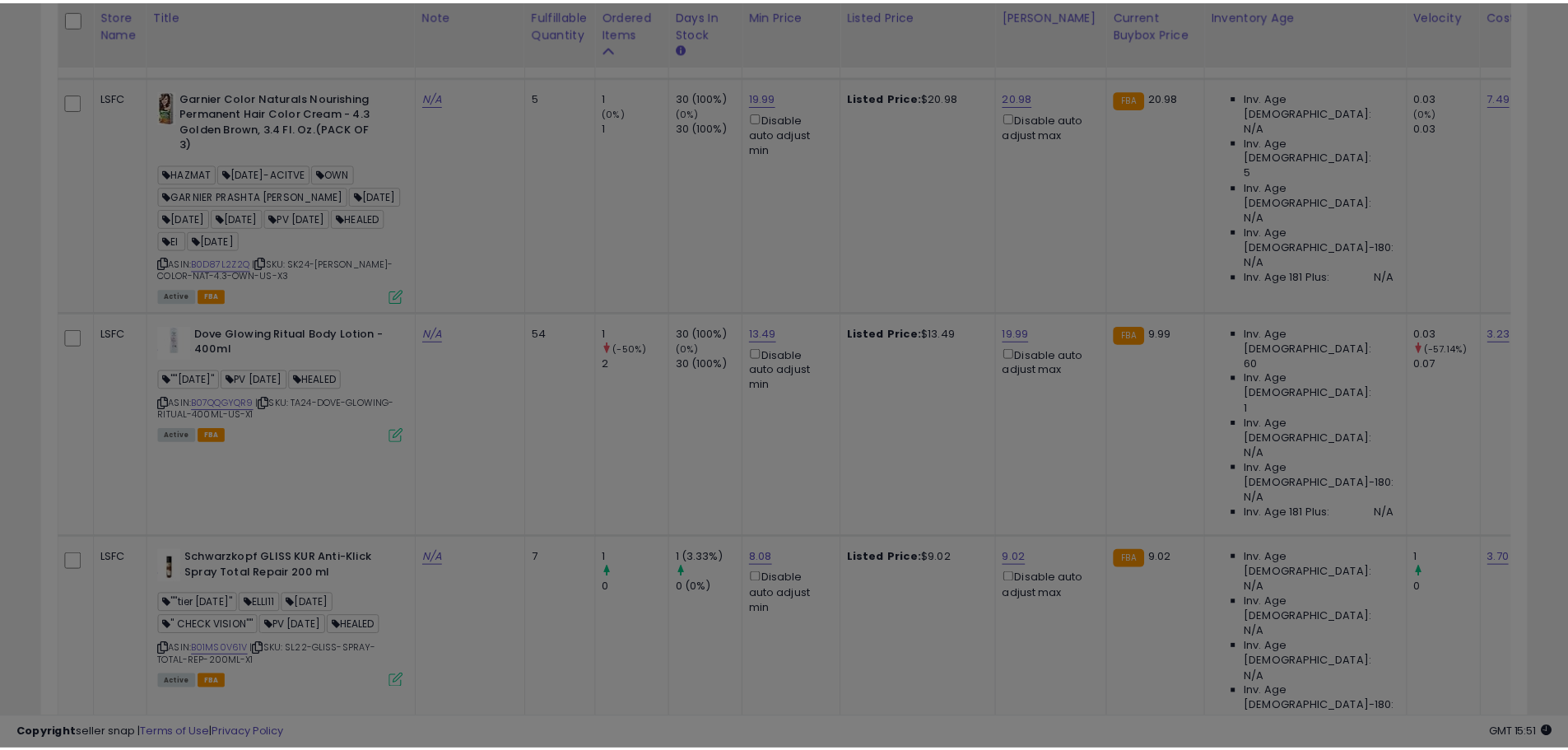
scroll to position [337, 870]
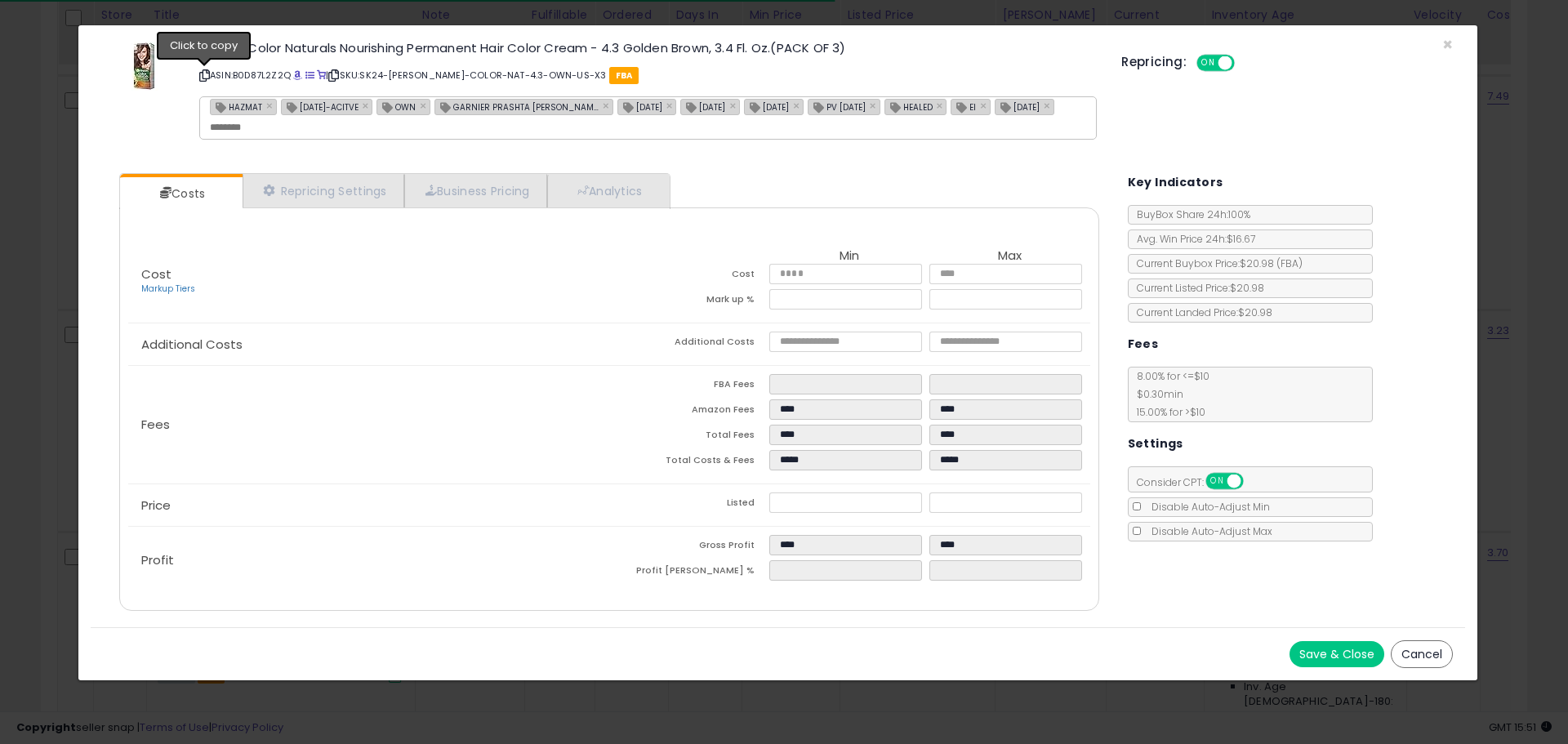
click at [203, 75] on icon at bounding box center [204, 75] width 11 height 9
click at [1442, 43] on span "×" at bounding box center [1447, 45] width 11 height 23
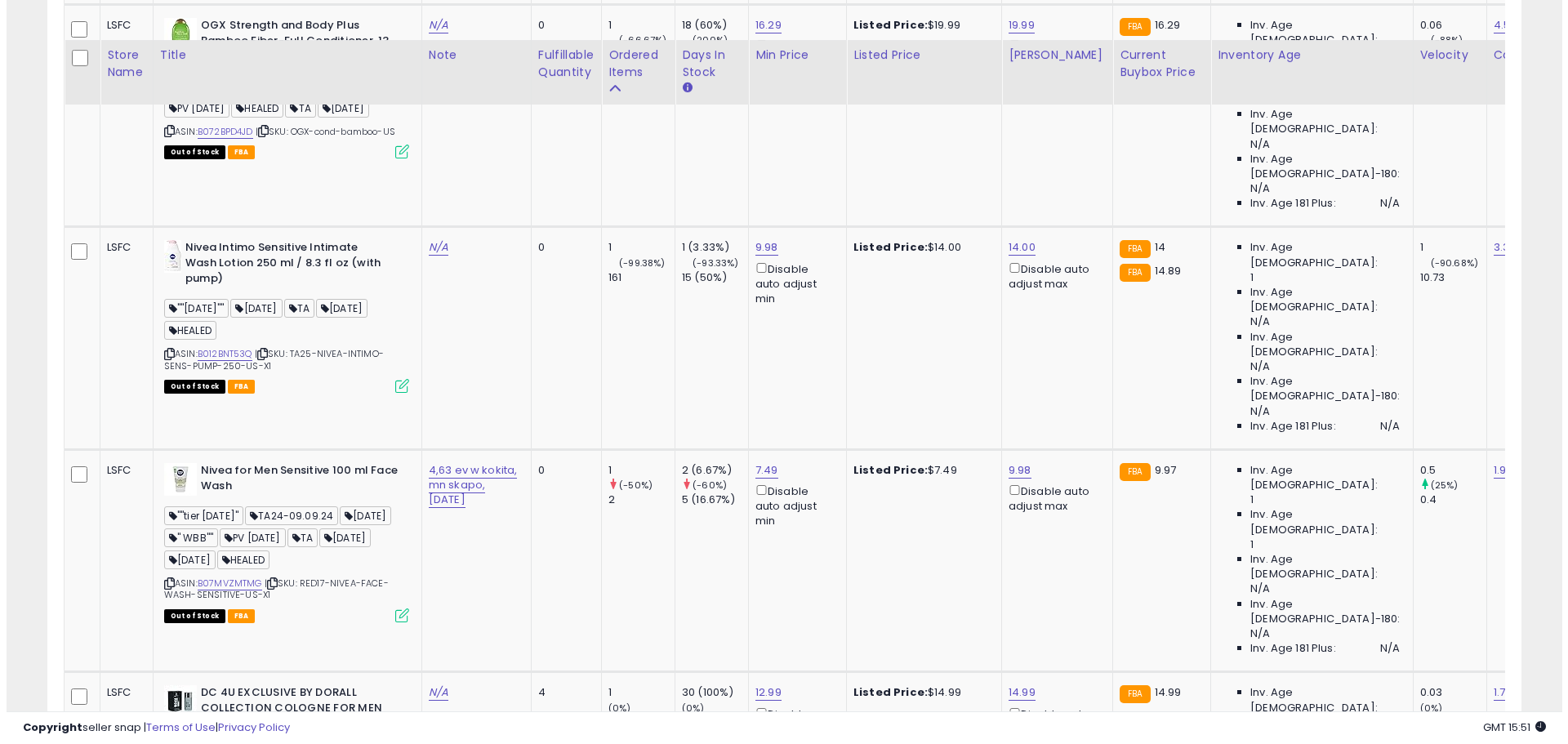
scroll to position [2105, 0]
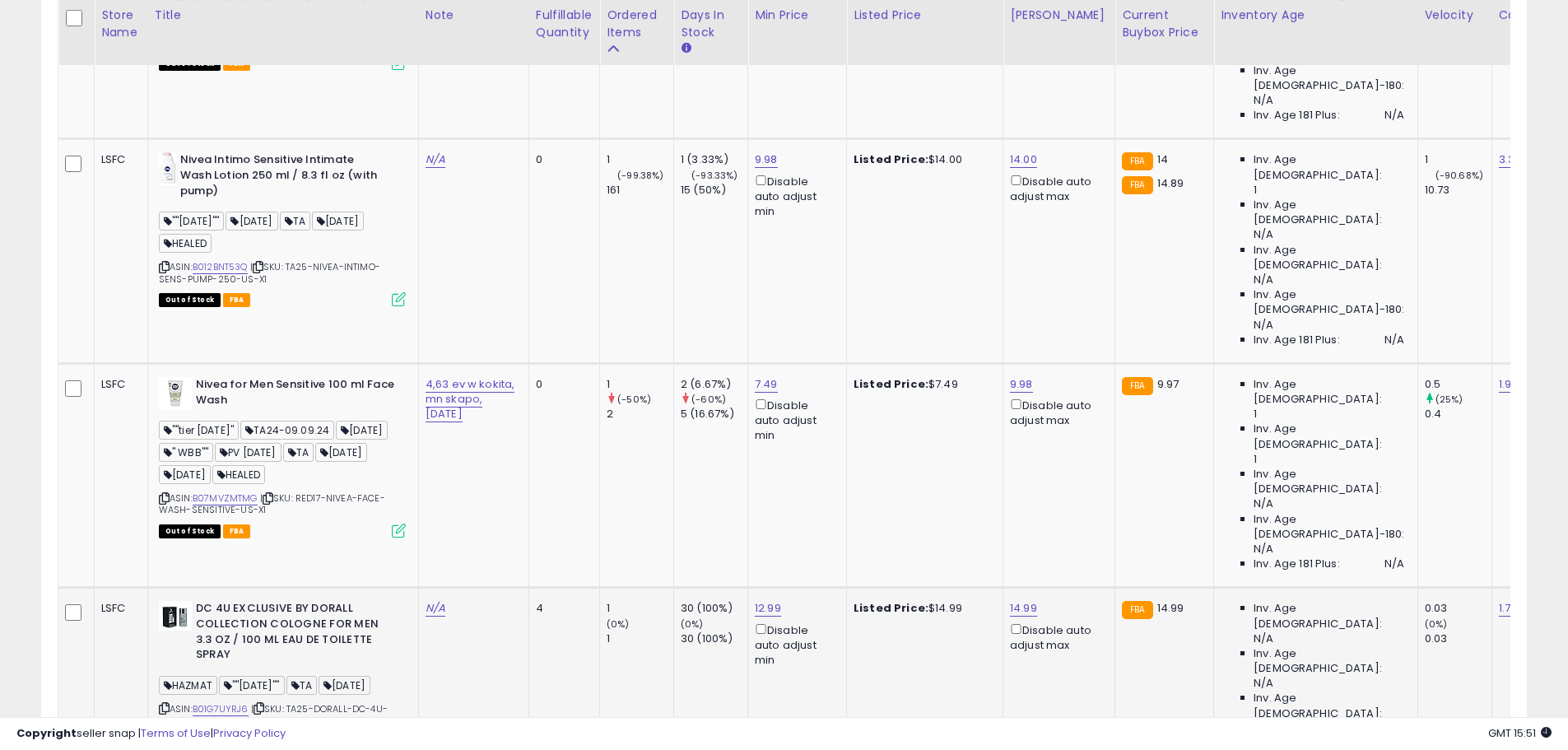
click at [395, 734] on icon at bounding box center [399, 741] width 14 height 14
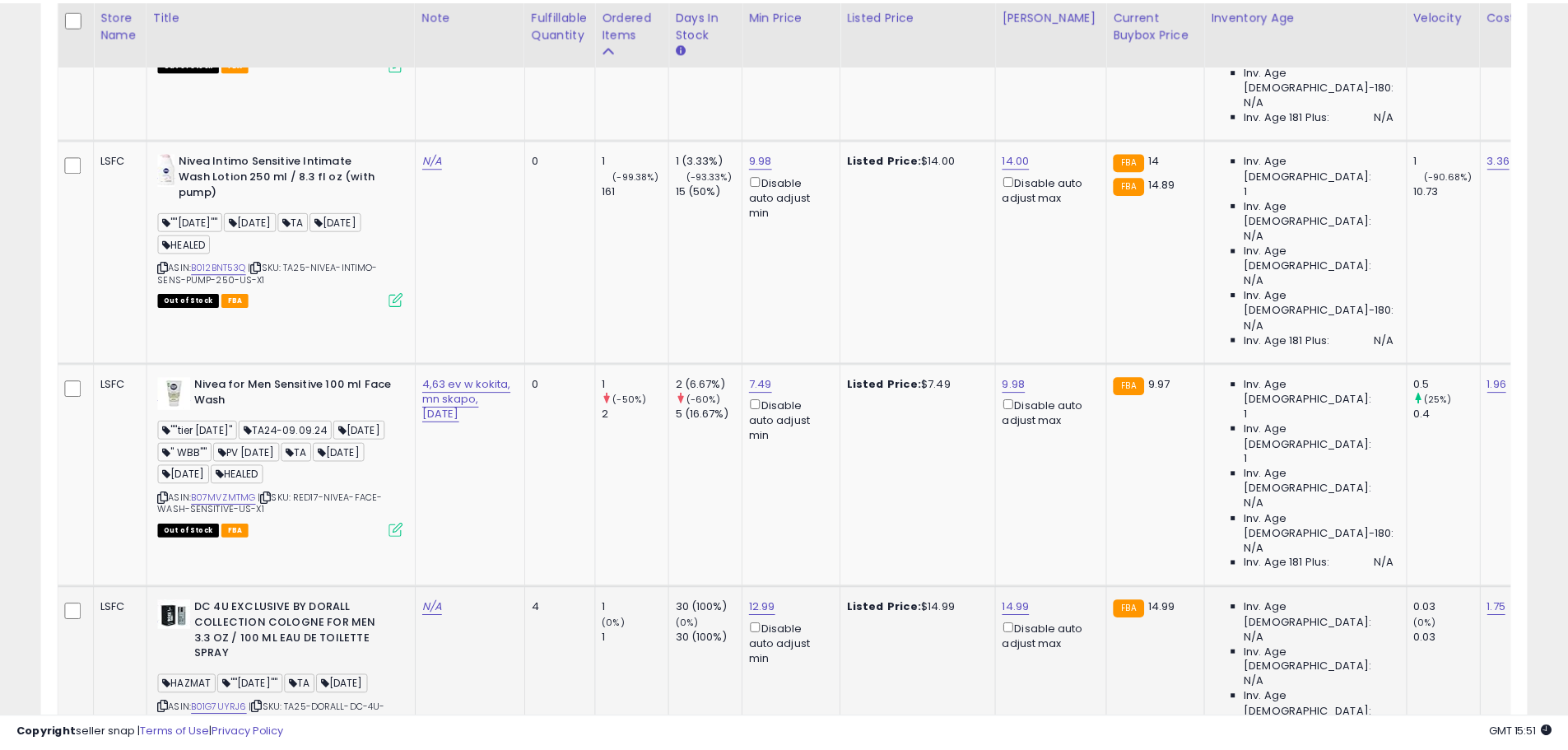
scroll to position [337, 870]
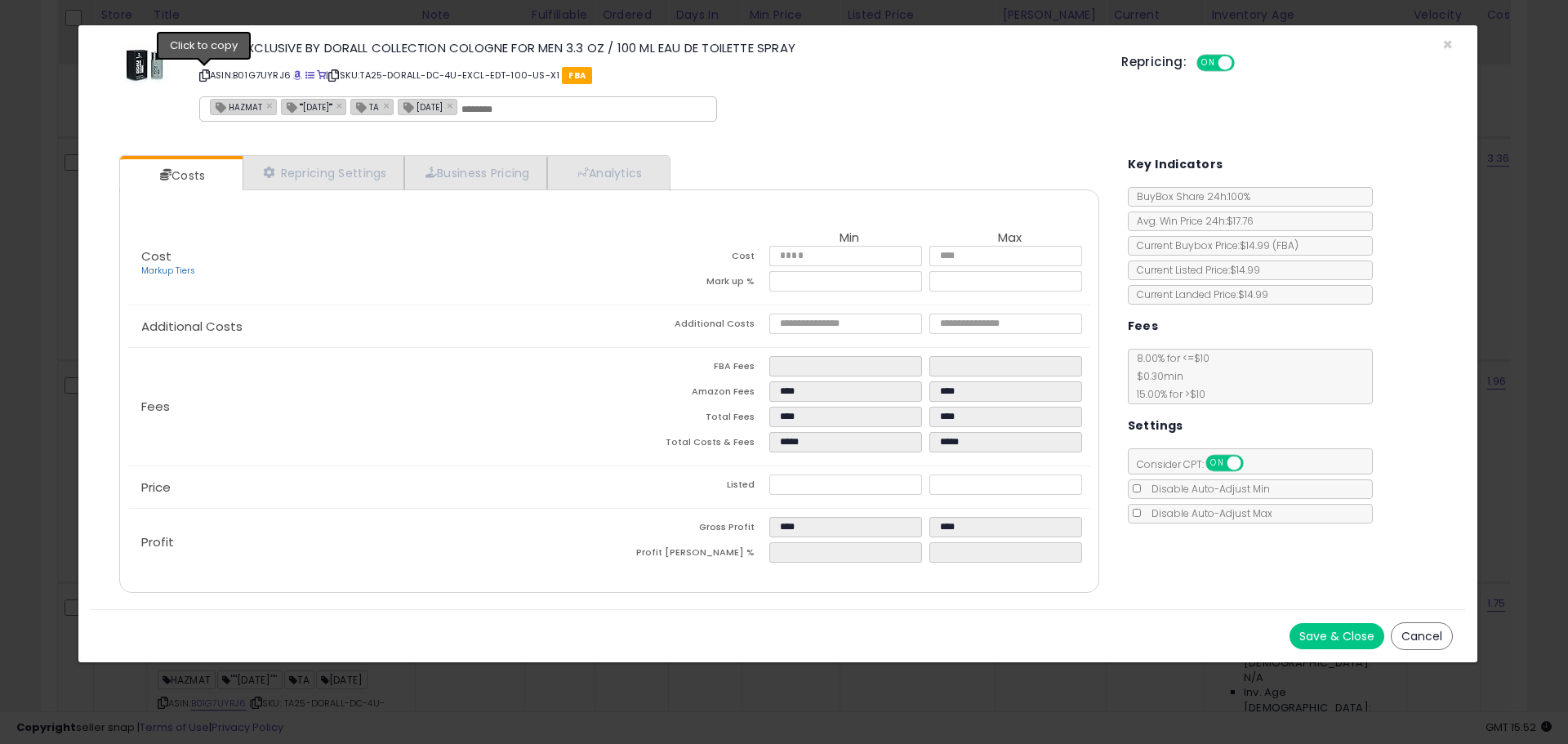
click at [200, 75] on icon at bounding box center [204, 75] width 11 height 9
click at [1444, 46] on span "×" at bounding box center [1447, 45] width 11 height 23
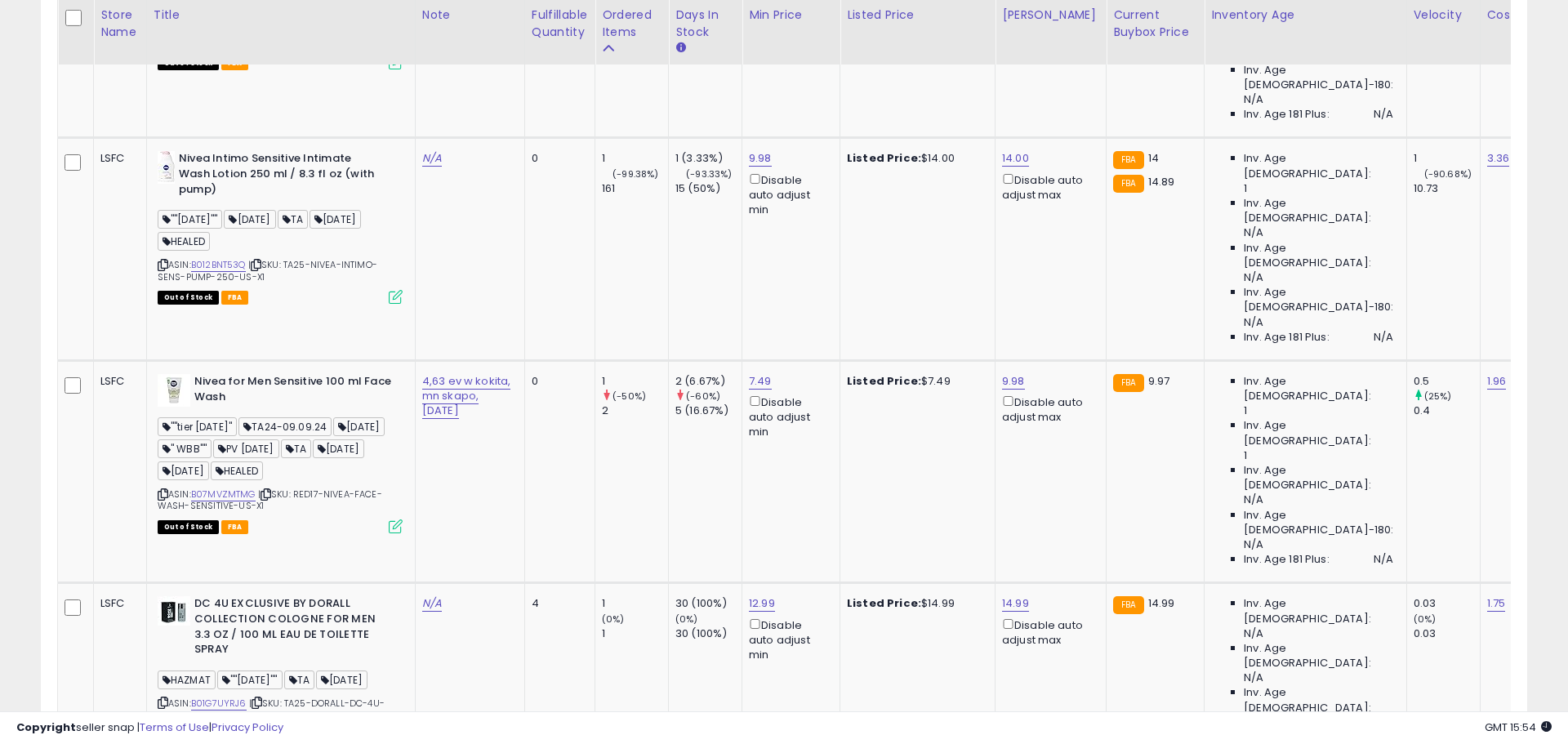
scroll to position [815921, 815639]
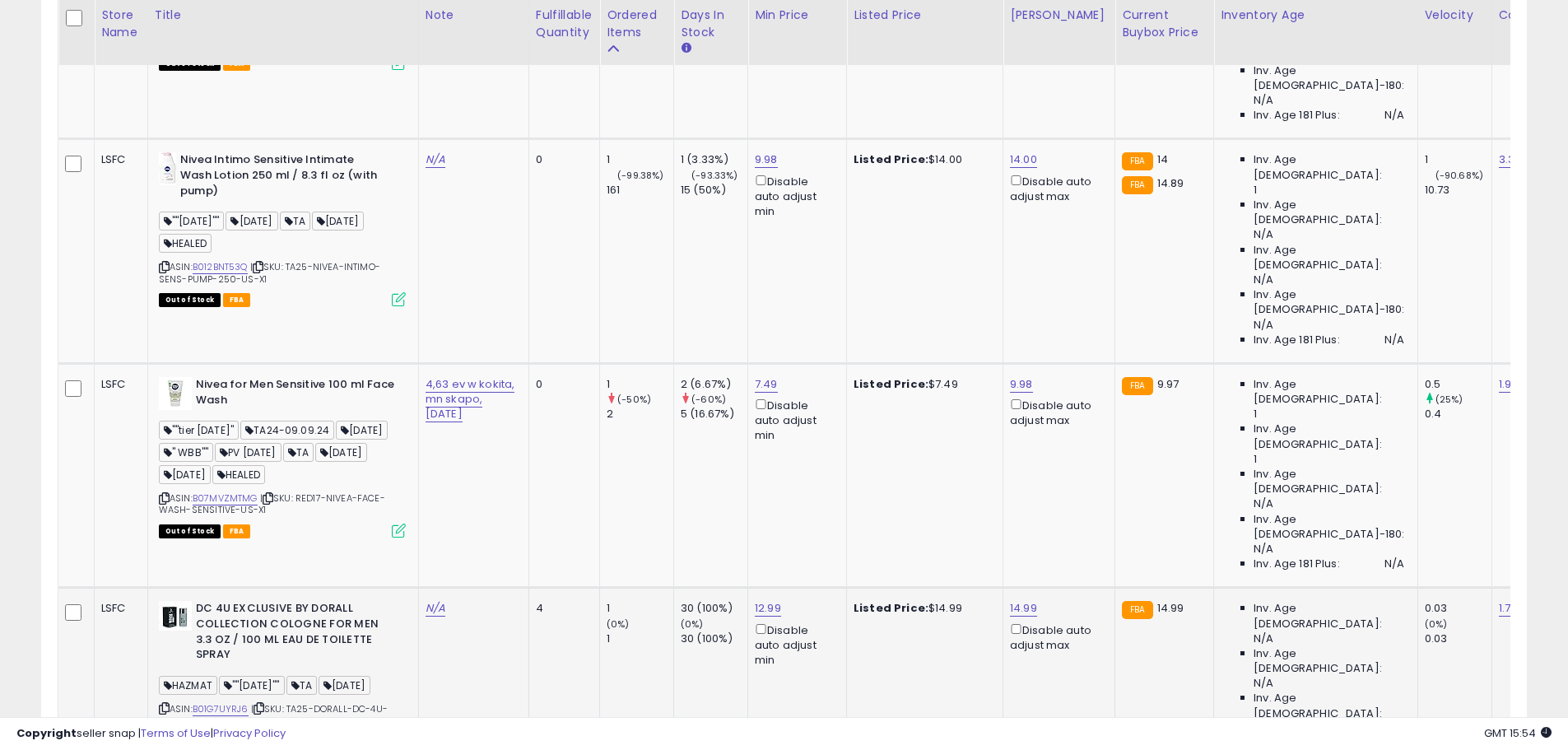
click at [394, 734] on icon at bounding box center [399, 741] width 14 height 14
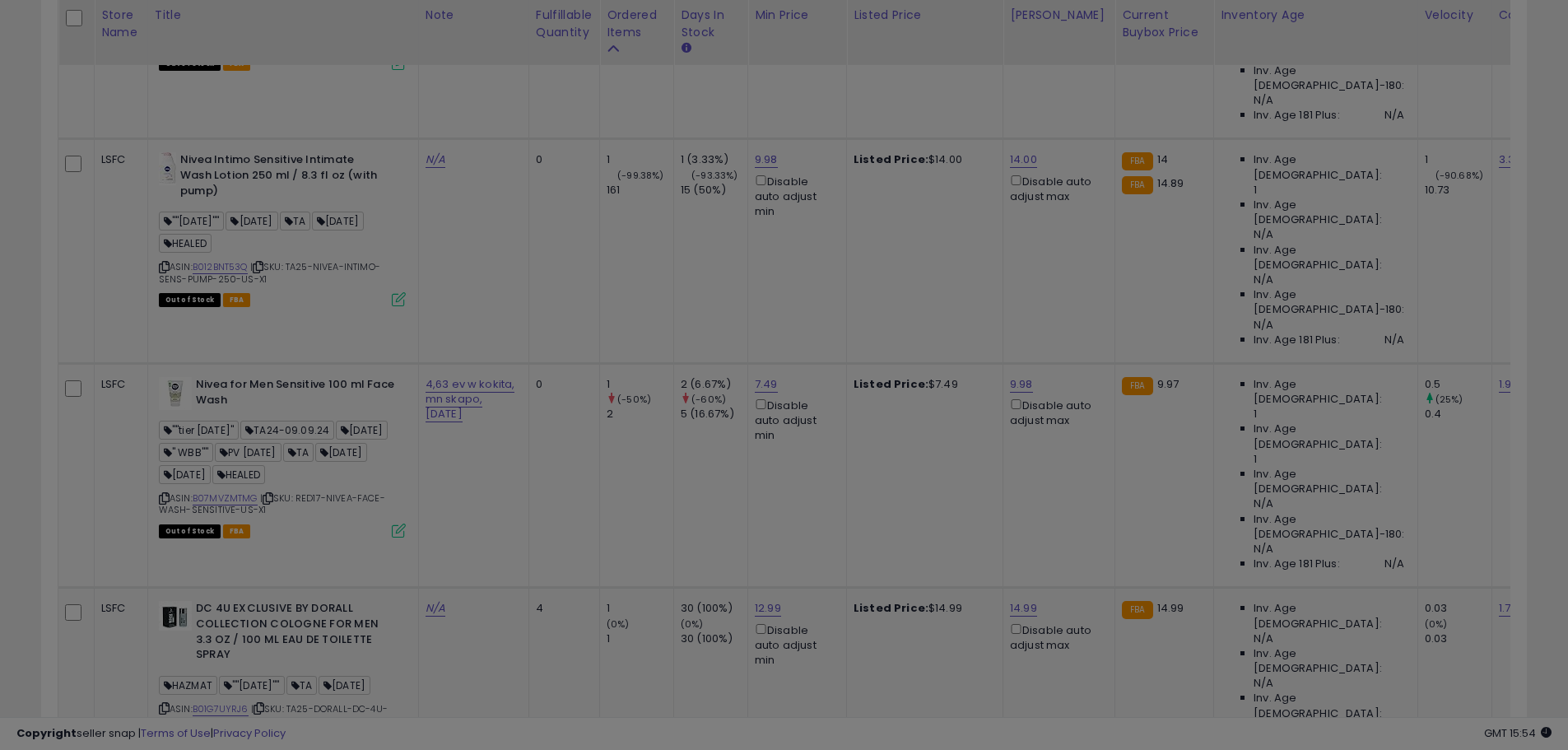
scroll to position [337, 870]
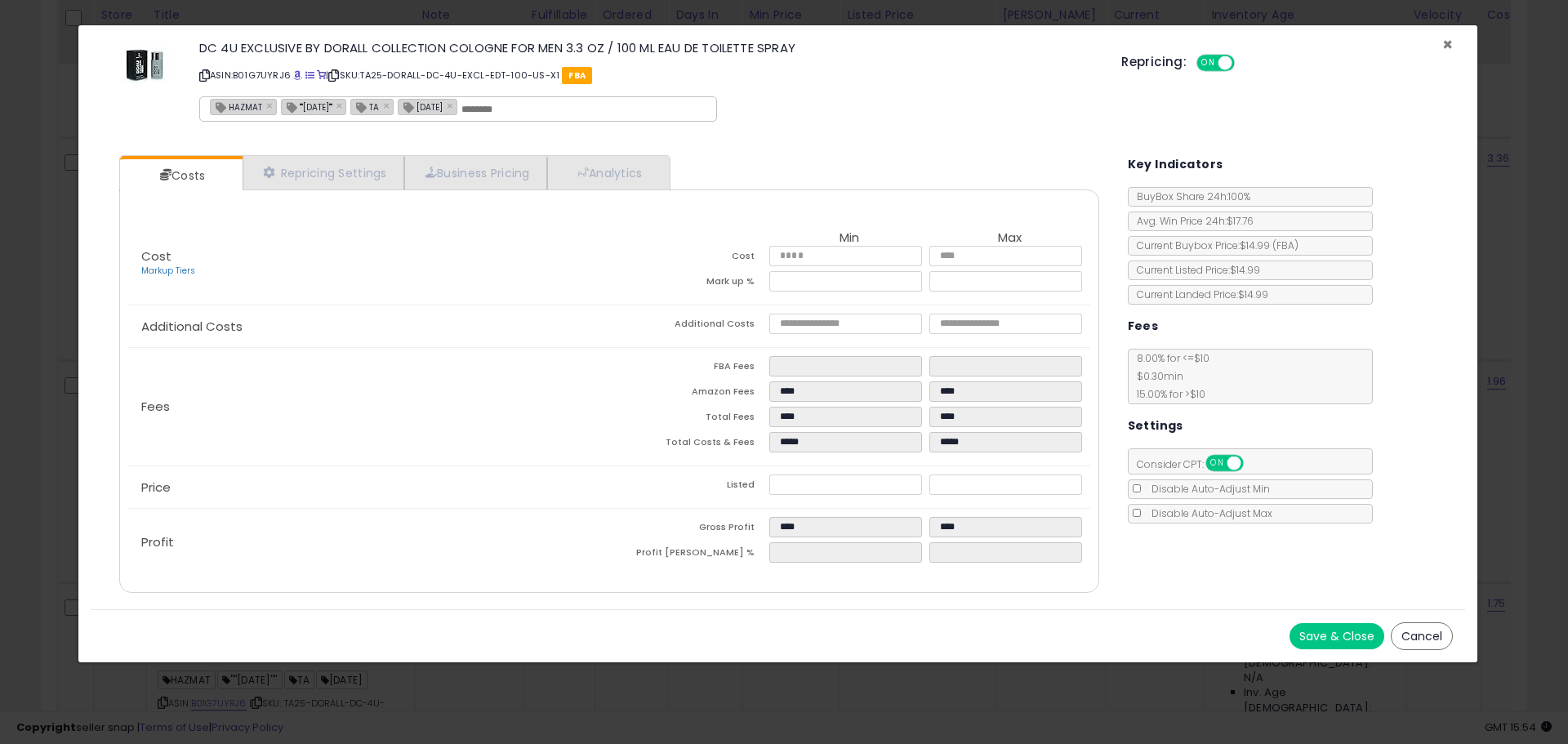
click at [1444, 44] on span "×" at bounding box center [1447, 45] width 11 height 23
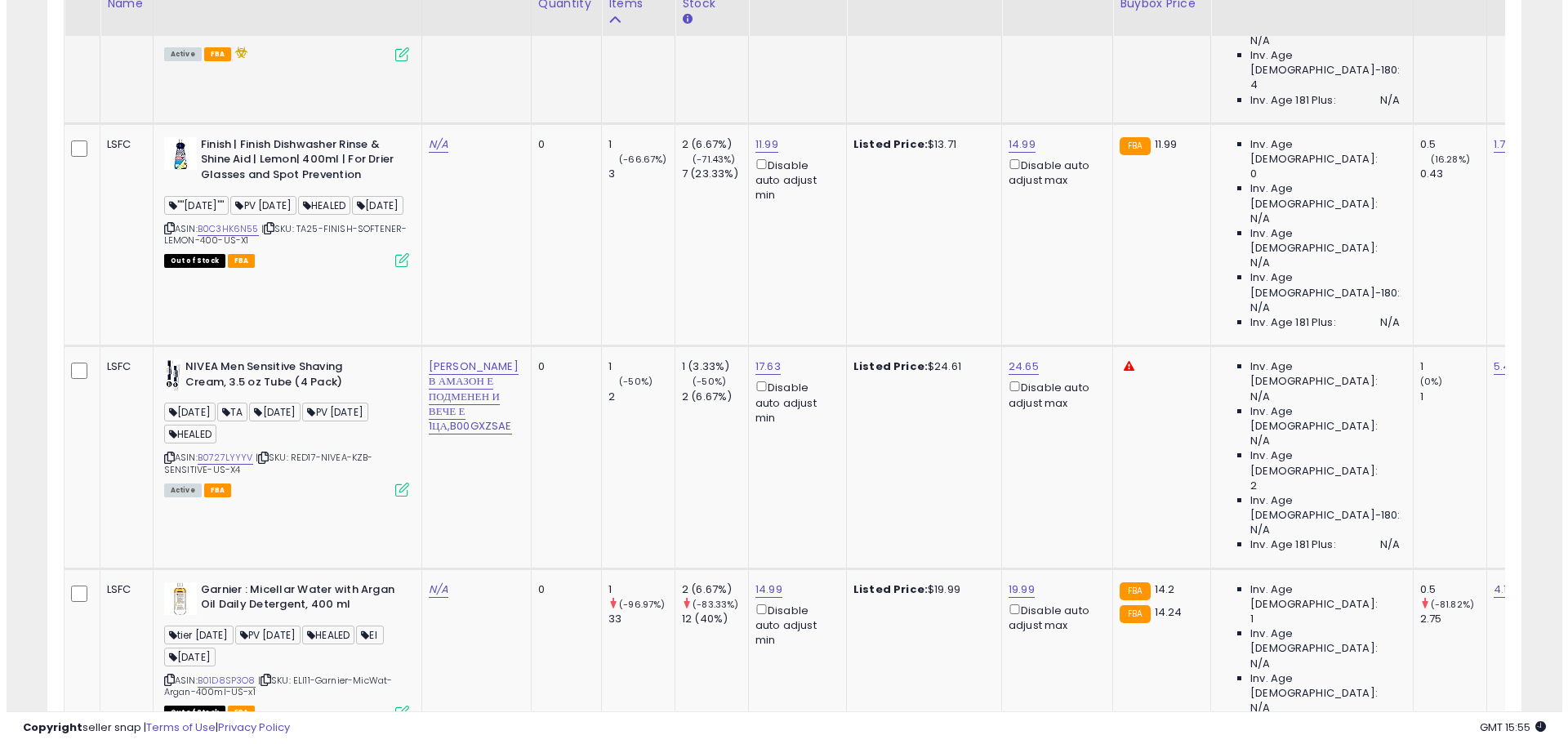
scroll to position [2758, 0]
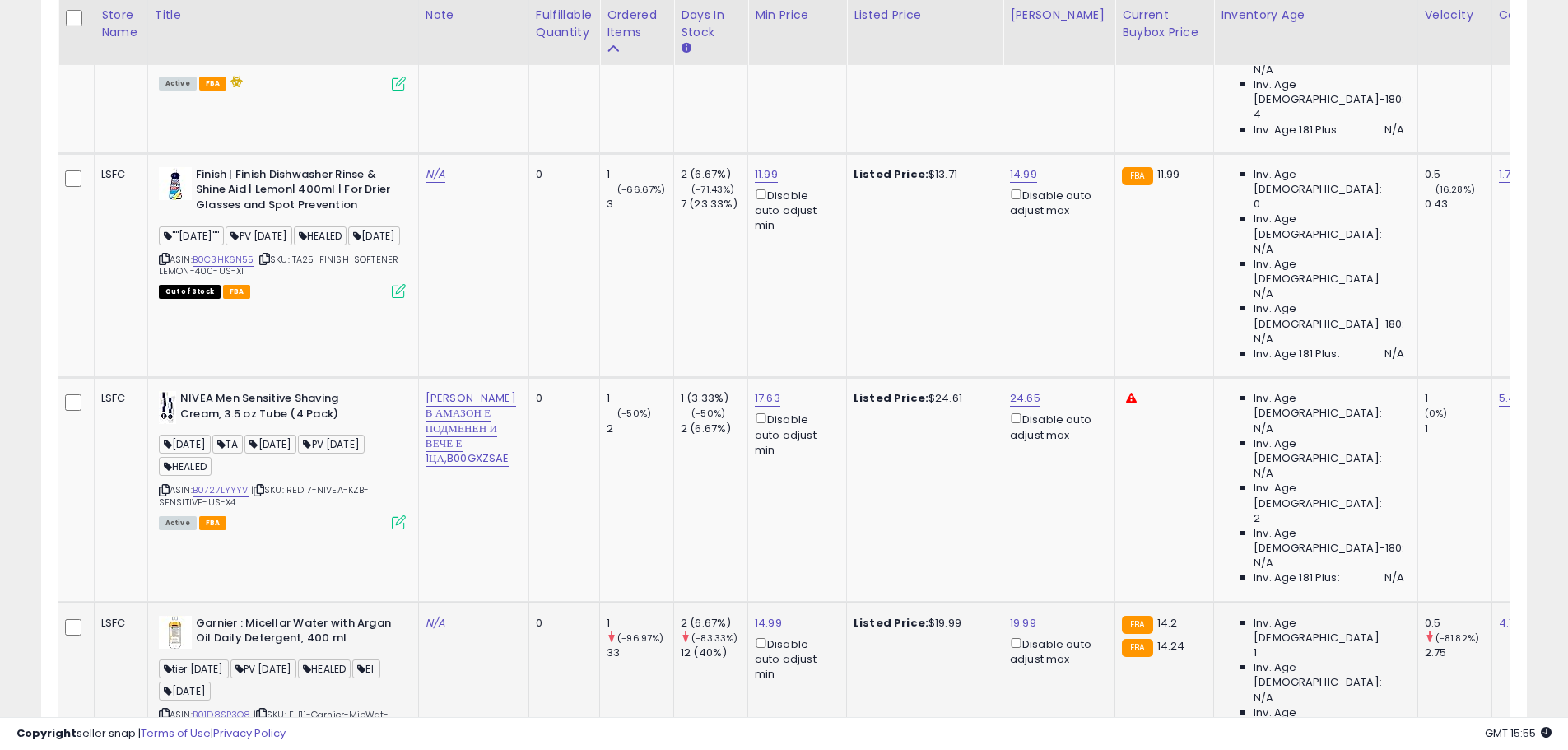
click at [397, 739] on icon at bounding box center [399, 746] width 14 height 14
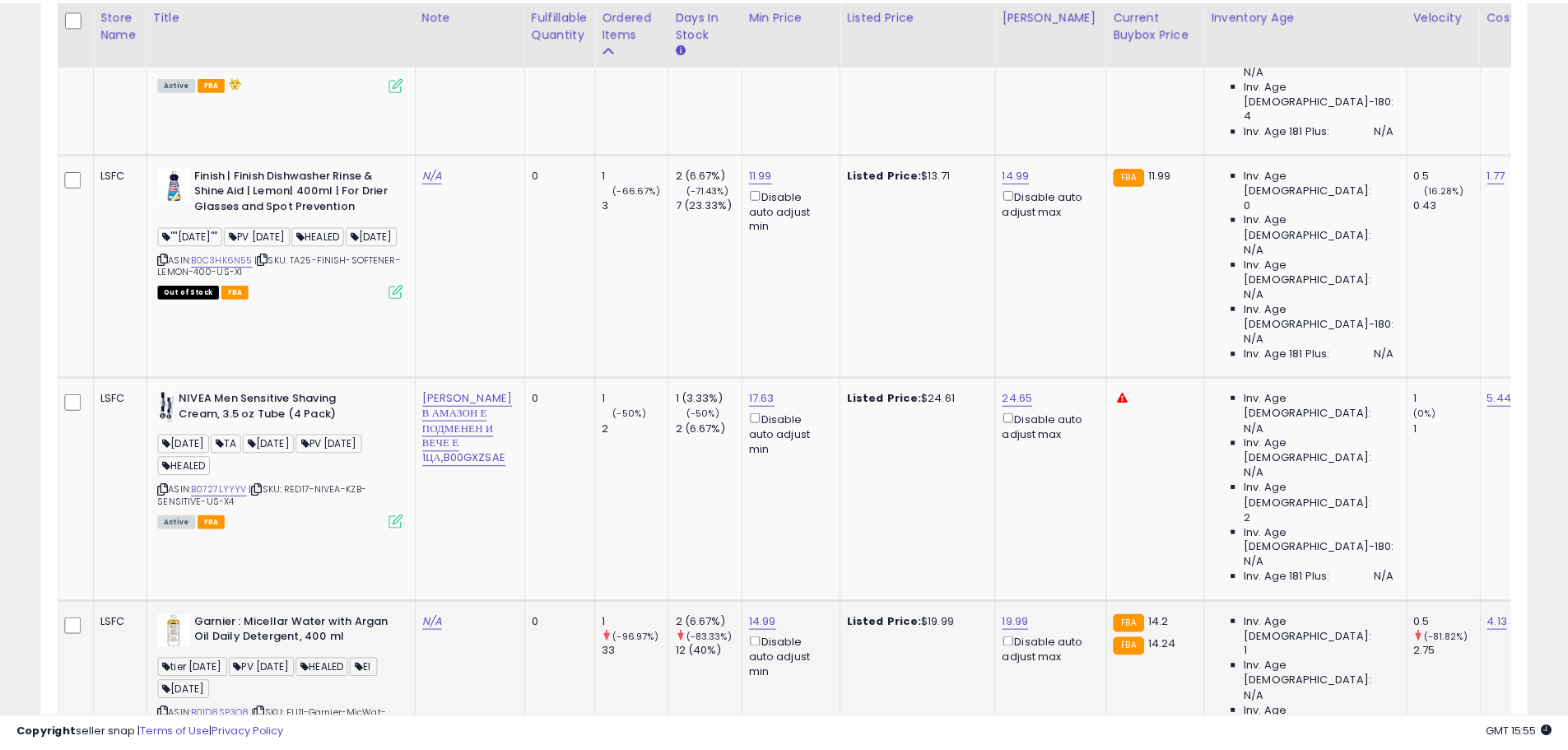
scroll to position [337, 870]
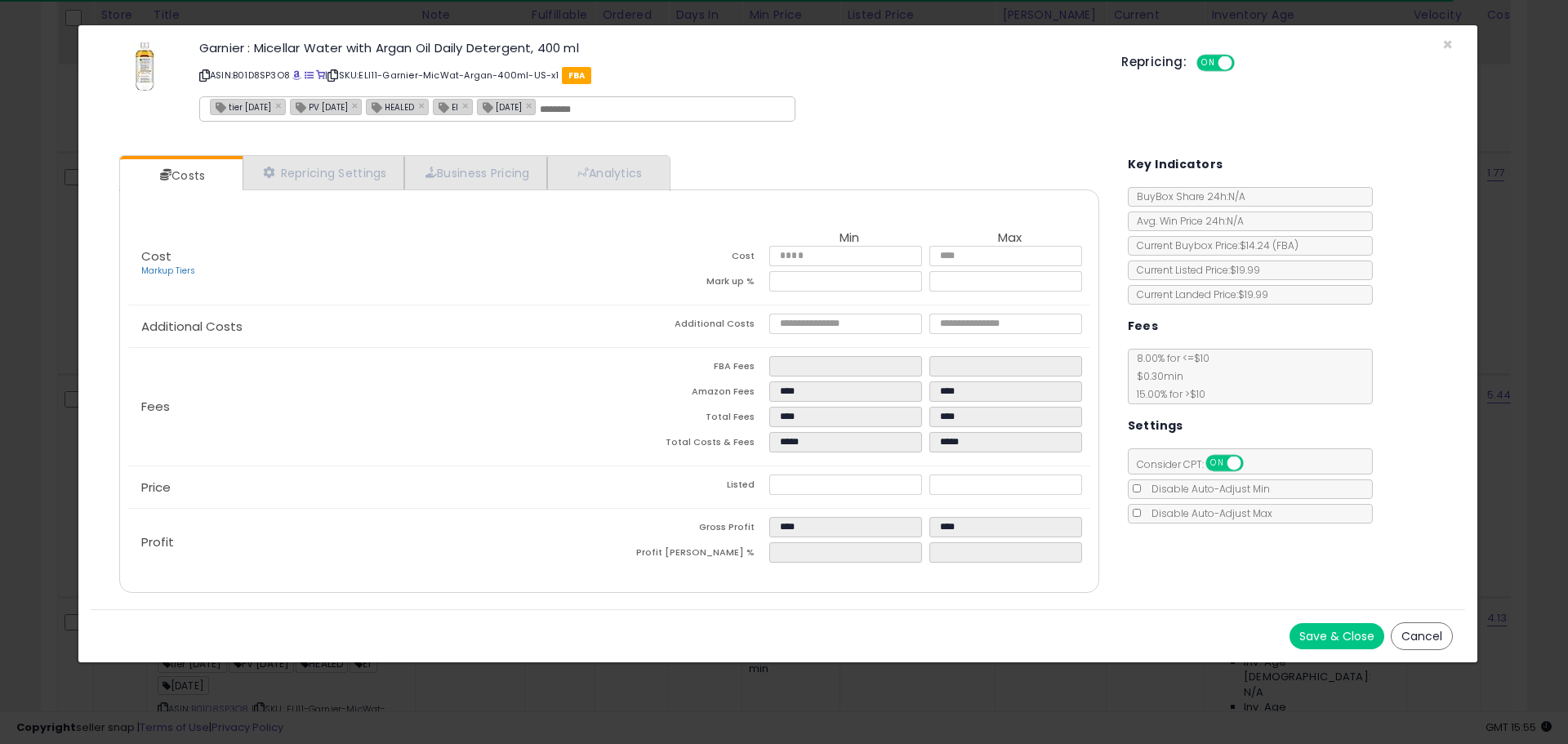
click at [202, 74] on icon at bounding box center [204, 75] width 11 height 9
click at [1448, 35] on span "×" at bounding box center [1447, 45] width 11 height 23
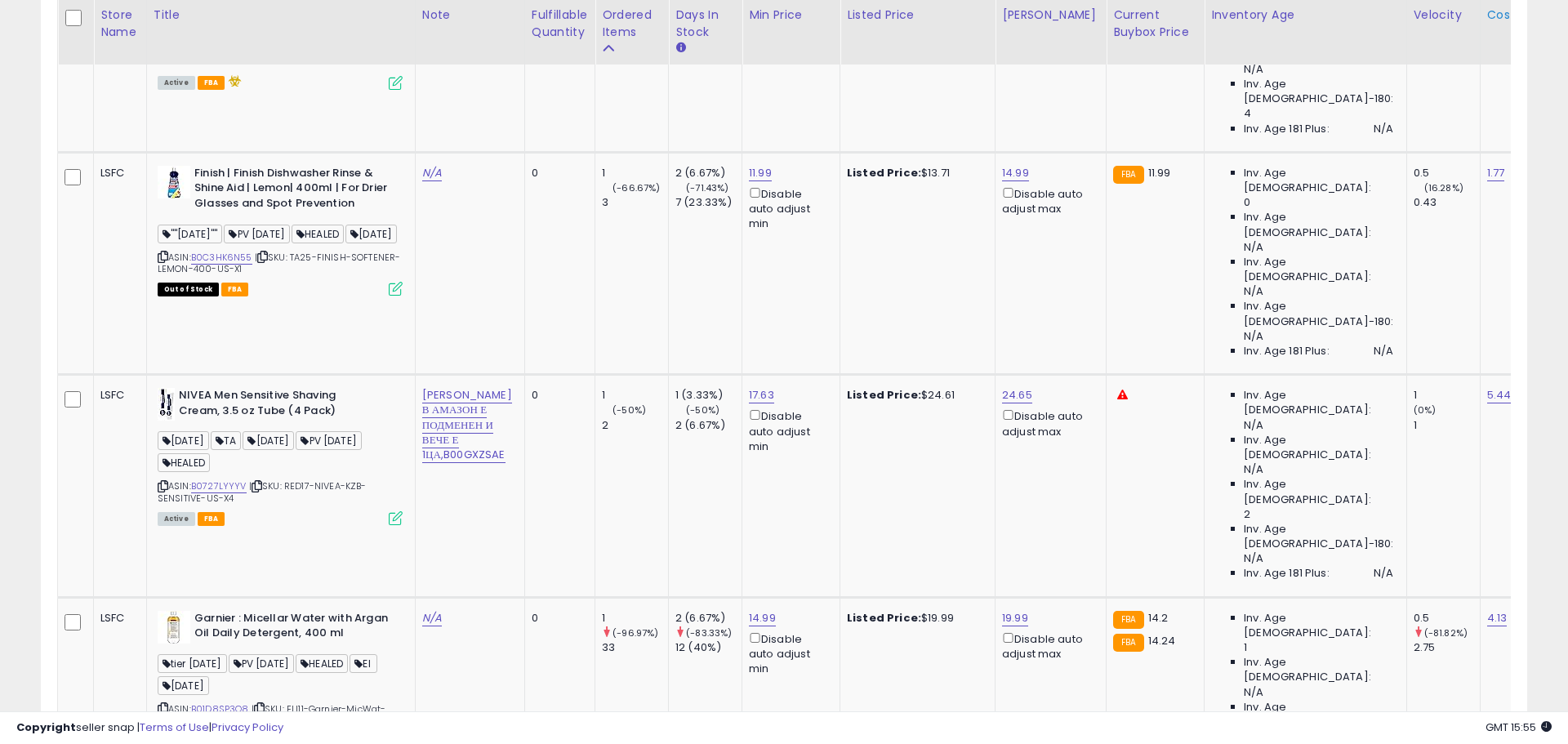
scroll to position [815921, 815639]
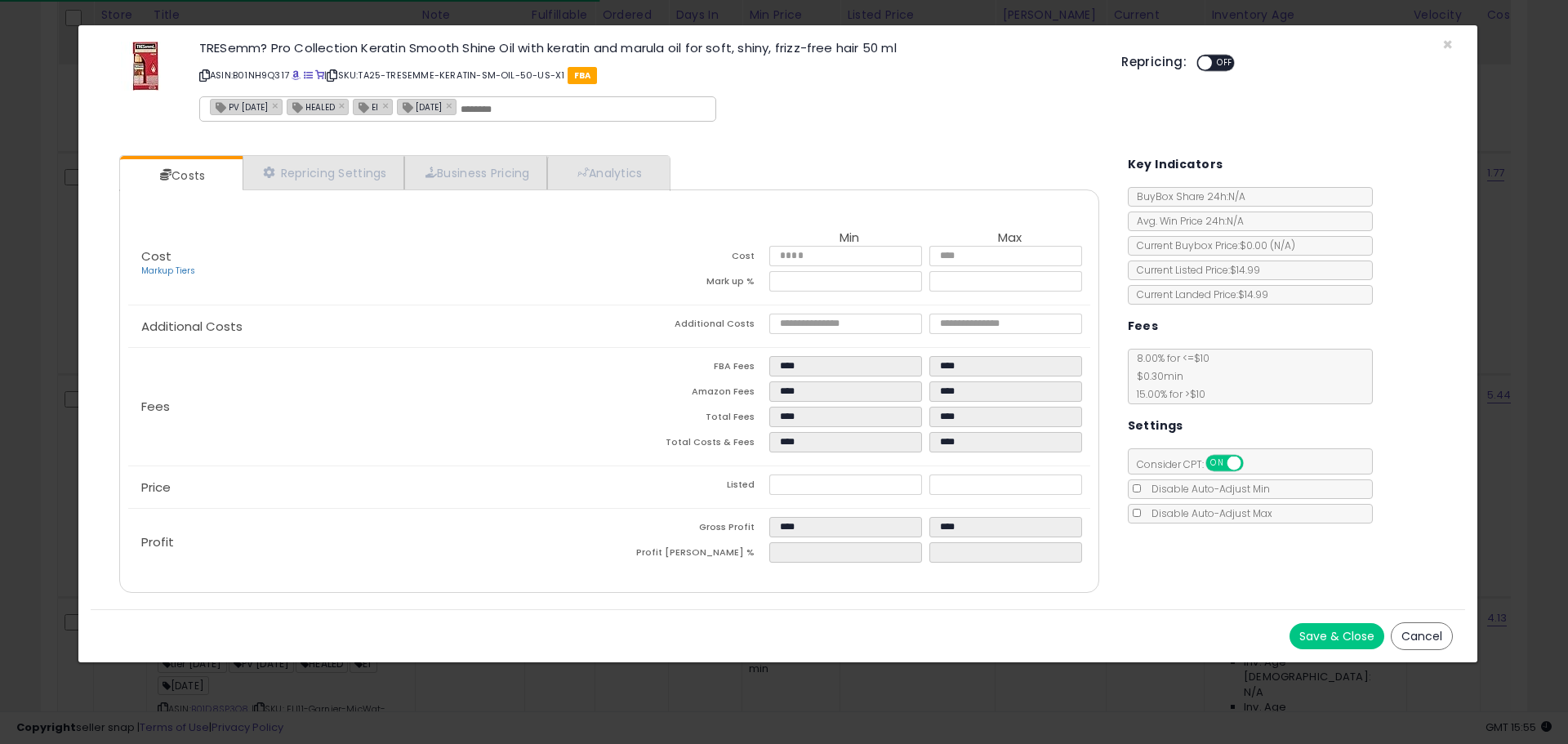
click at [206, 75] on icon at bounding box center [204, 75] width 11 height 9
click at [1447, 46] on span "×" at bounding box center [1447, 45] width 11 height 23
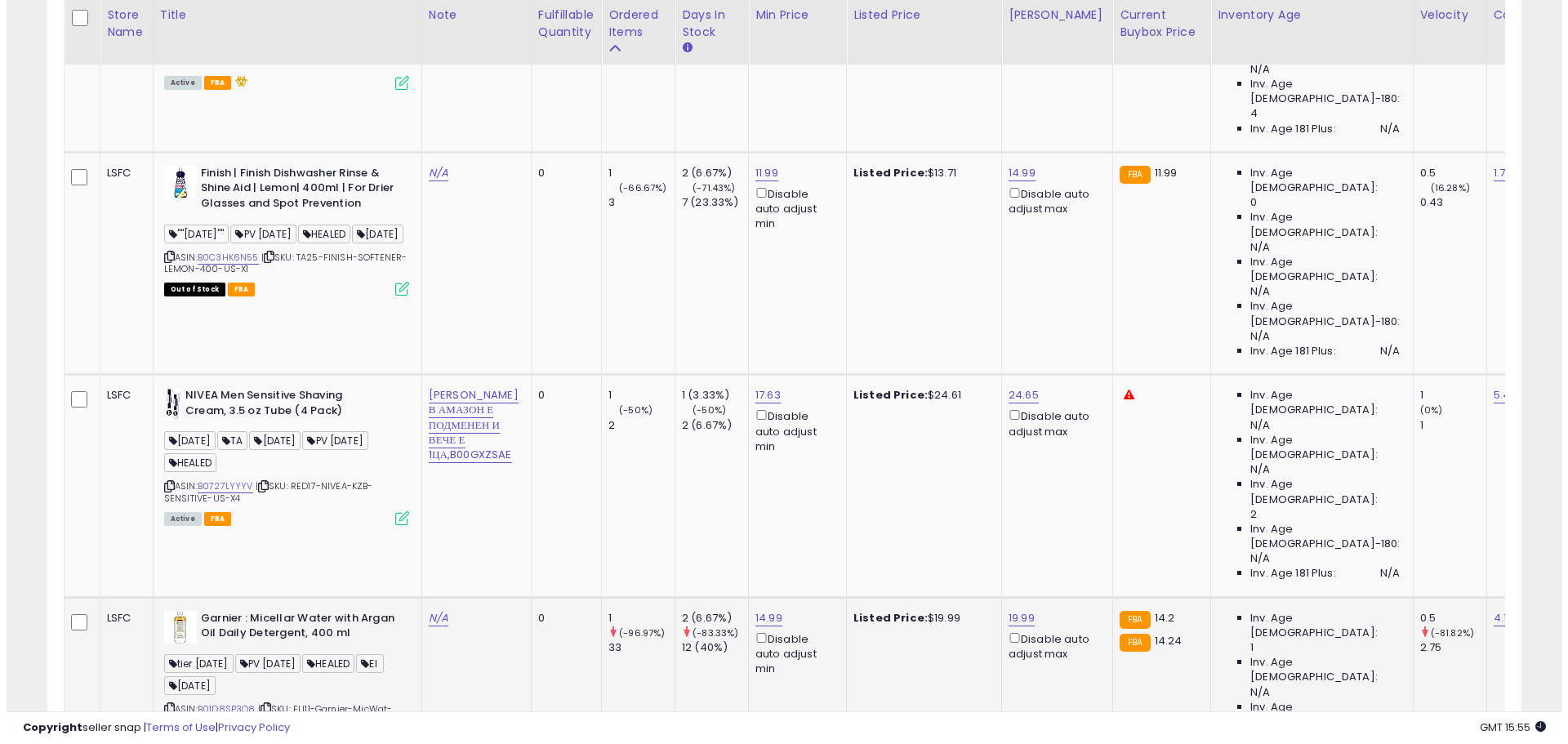
scroll to position [815921, 815639]
click at [398, 733] on icon at bounding box center [396, 740] width 14 height 14
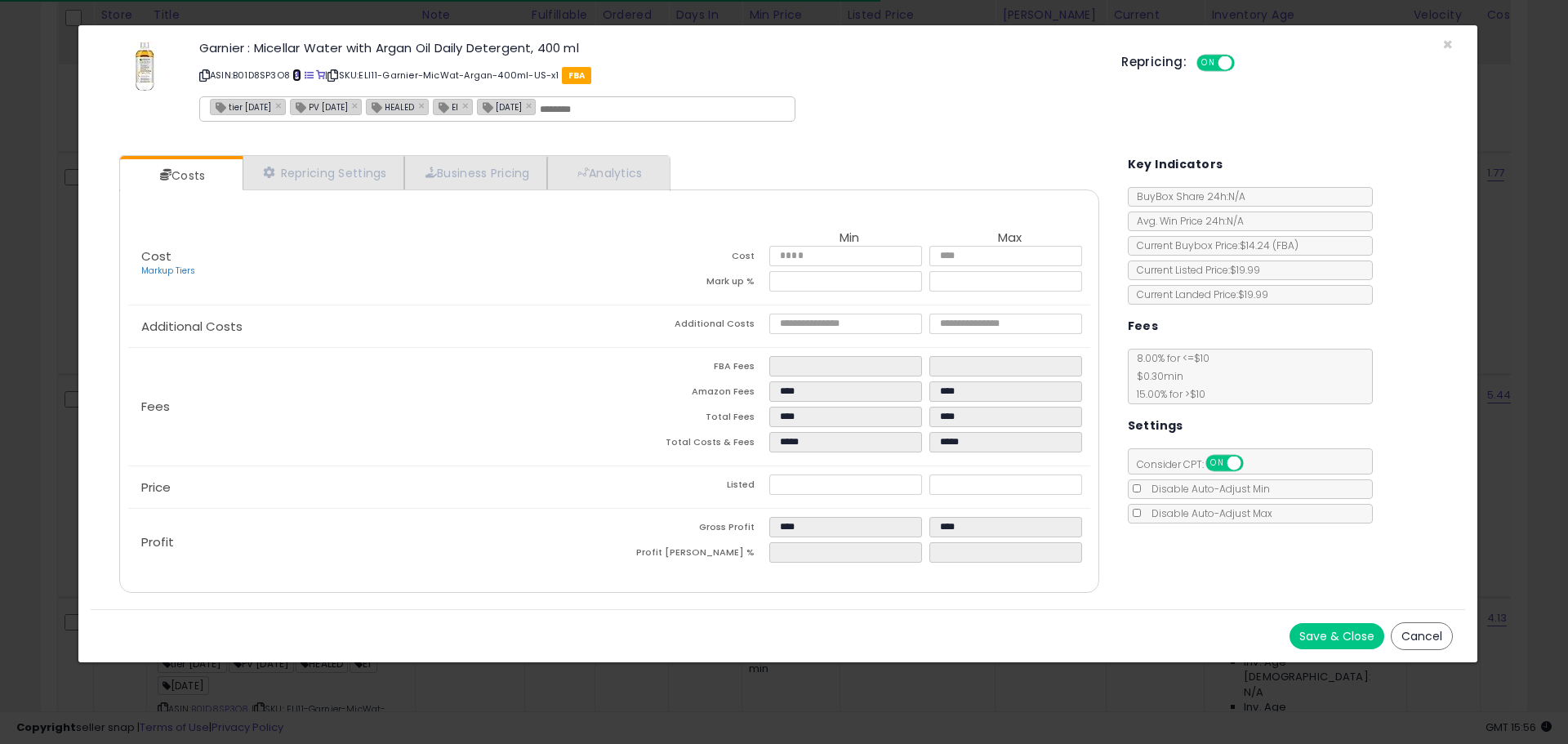
click at [302, 77] on span at bounding box center [296, 75] width 9 height 9
click at [1443, 42] on span "×" at bounding box center [1447, 45] width 11 height 23
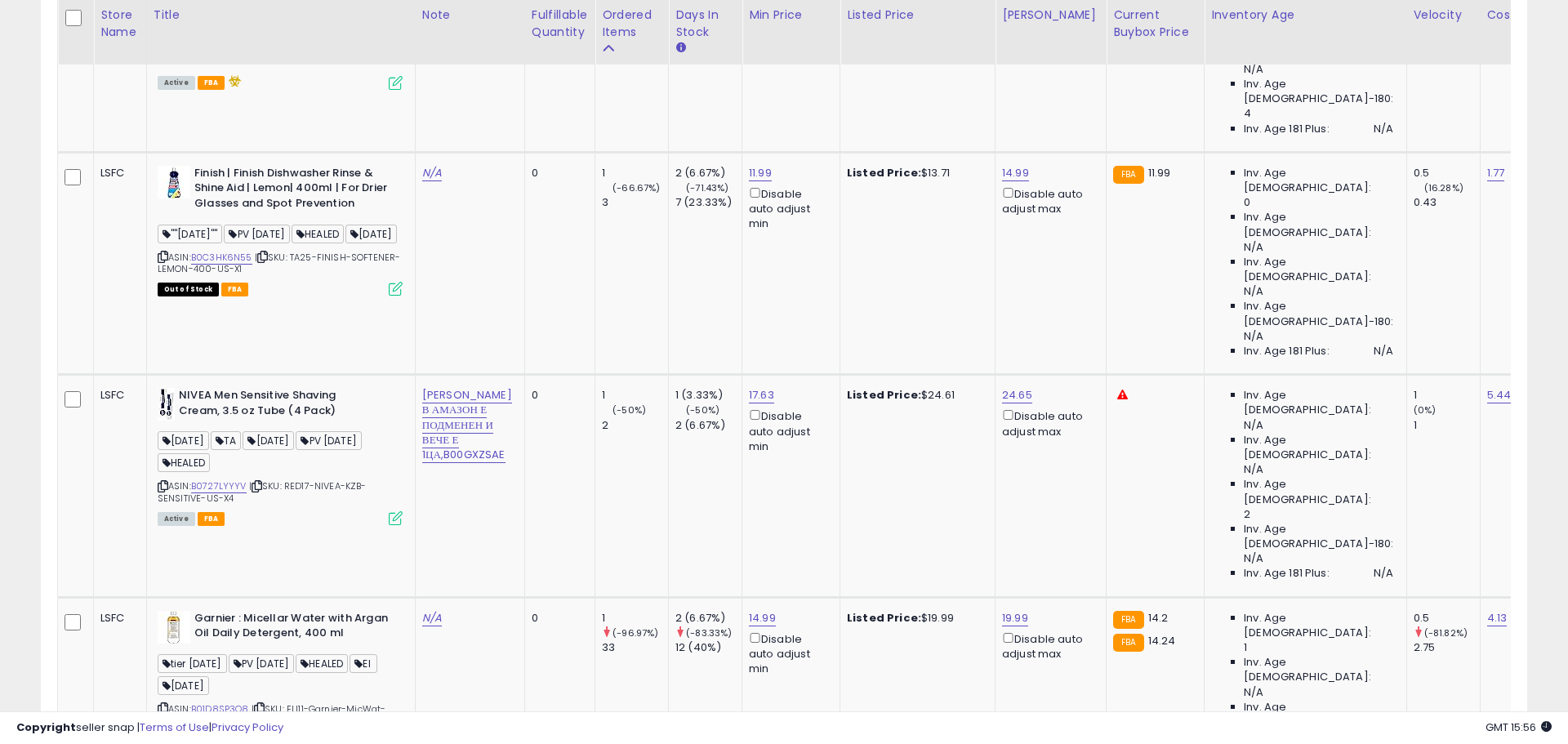
scroll to position [815921, 815639]
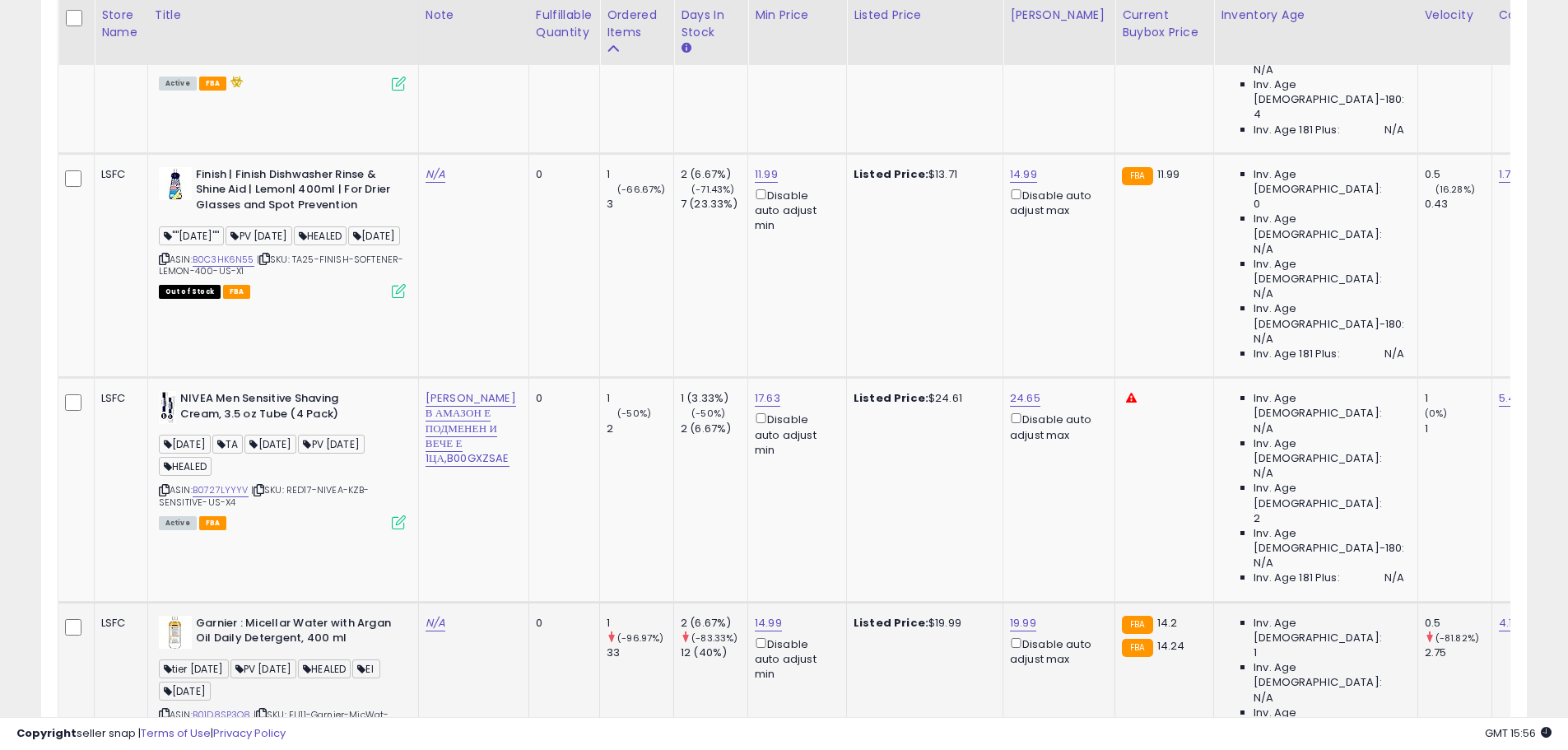
click at [394, 739] on icon at bounding box center [399, 746] width 14 height 14
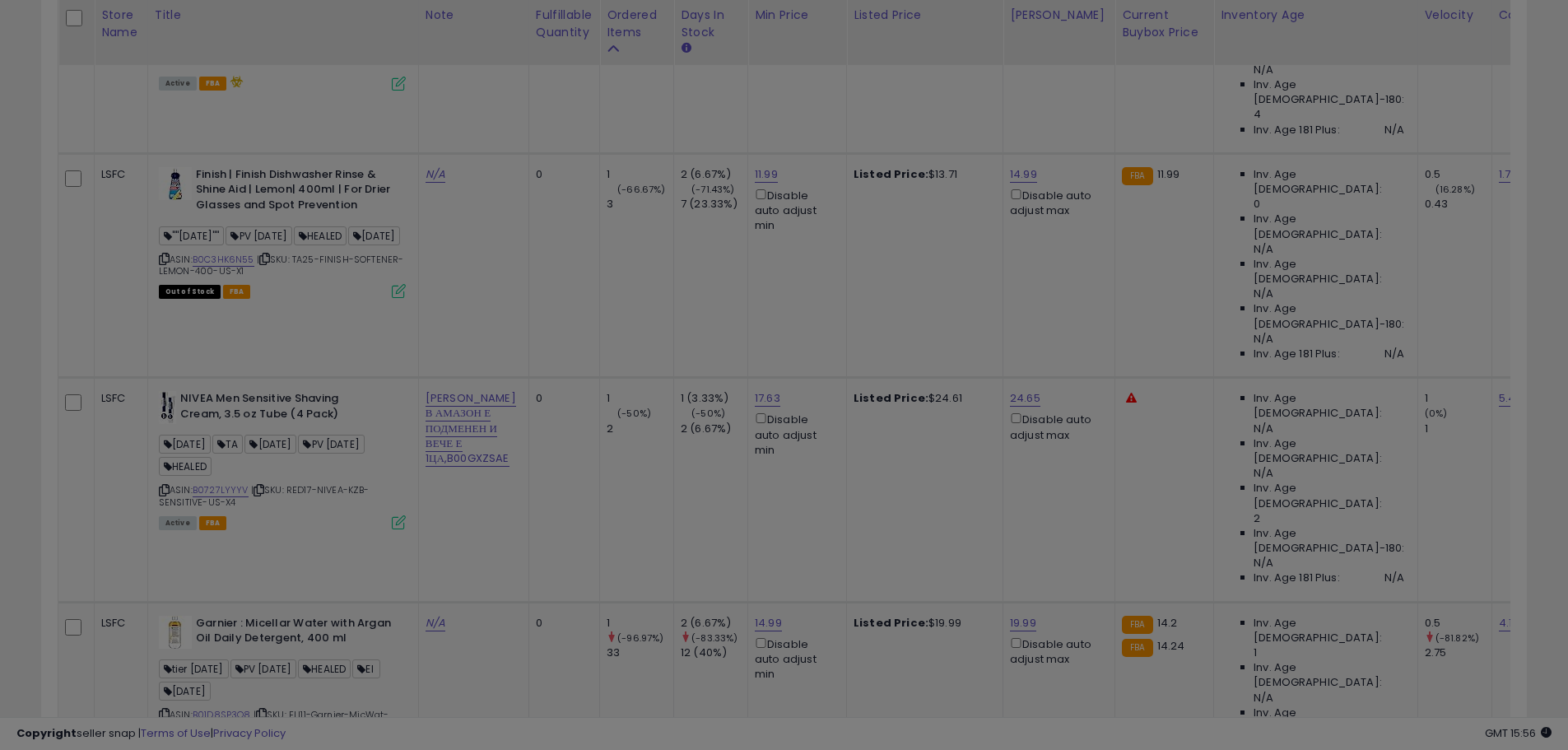
scroll to position [337, 870]
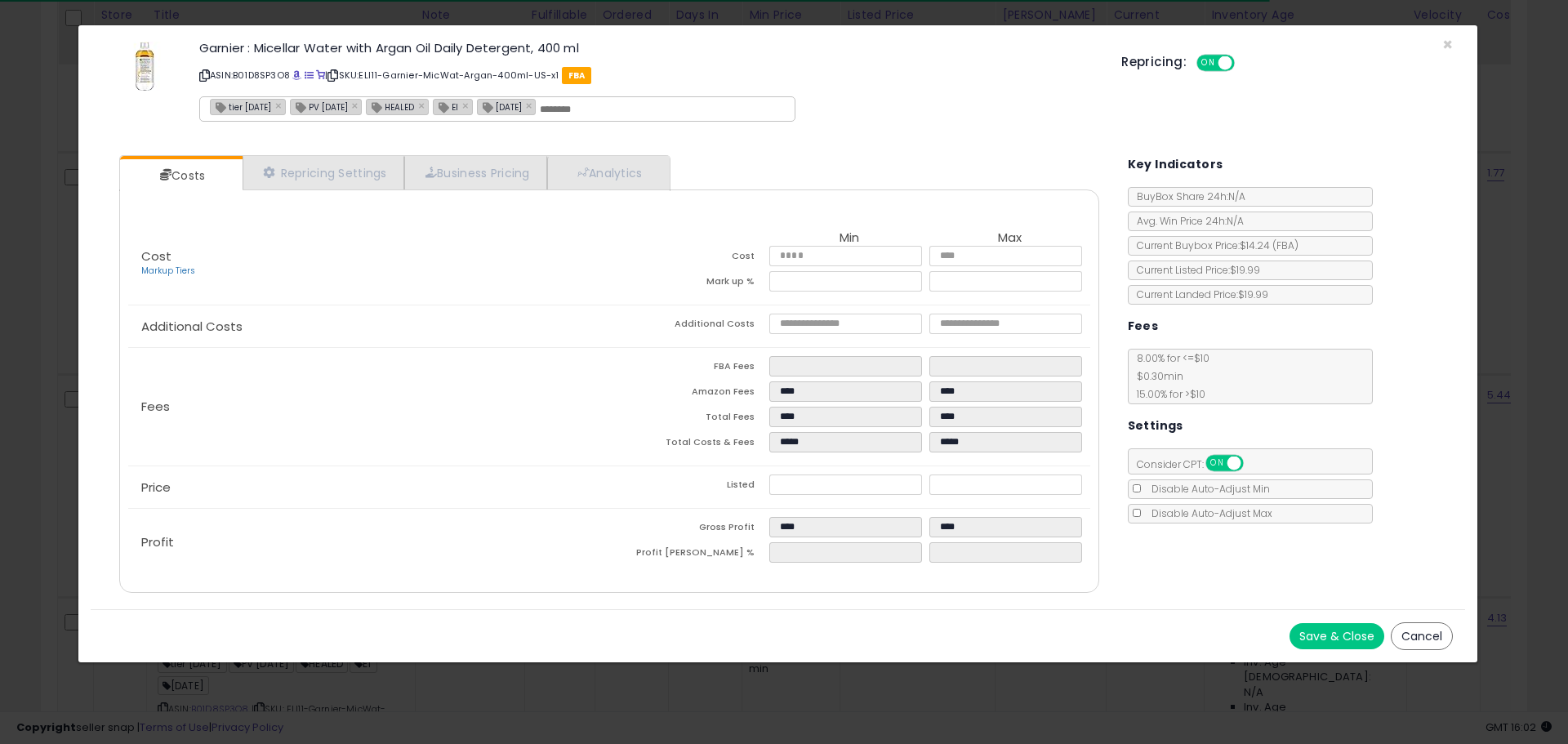
click at [1454, 39] on div "Garnier : Micellar Water with Argan Oil Daily Detergent, 400 ml ASIN: B01D8SP3O…" at bounding box center [777, 84] width 1374 height 93
click at [1440, 41] on div "Garnier : Micellar Water with Argan Oil Daily Detergent, 400 ml ASIN: B01D8SP3O…" at bounding box center [777, 84] width 1374 height 93
click at [1445, 48] on span "×" at bounding box center [1447, 45] width 11 height 23
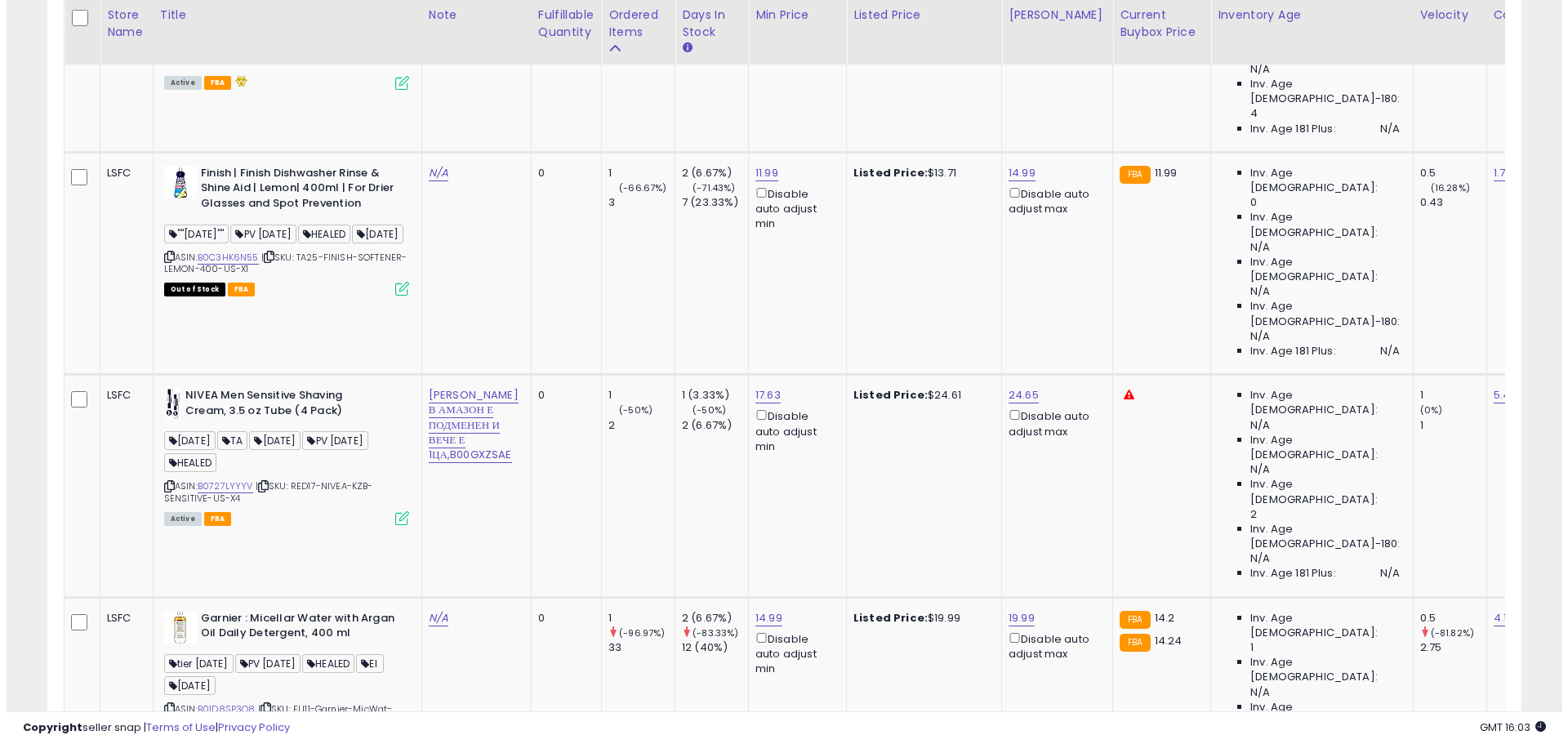
scroll to position [815921, 815639]
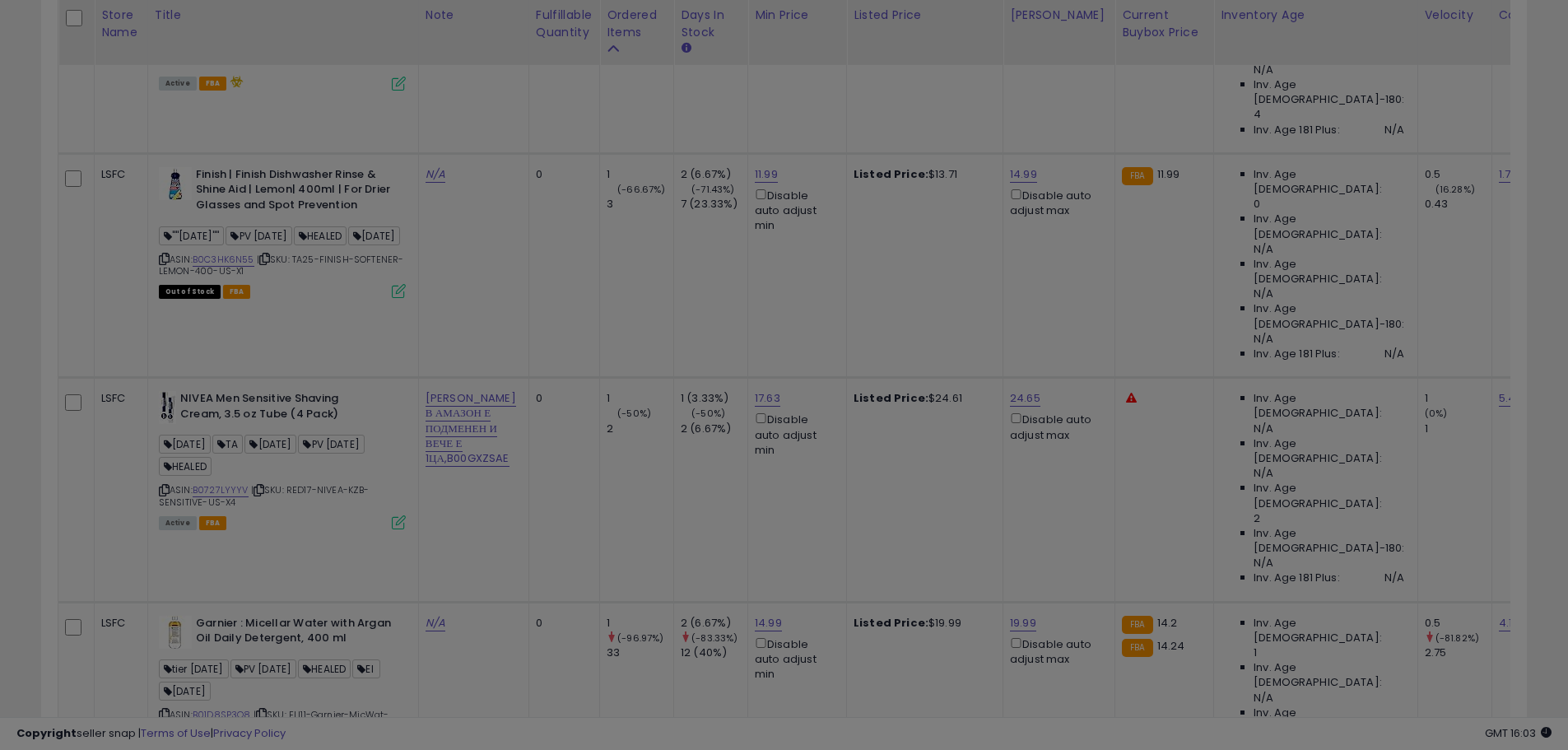
scroll to position [337, 870]
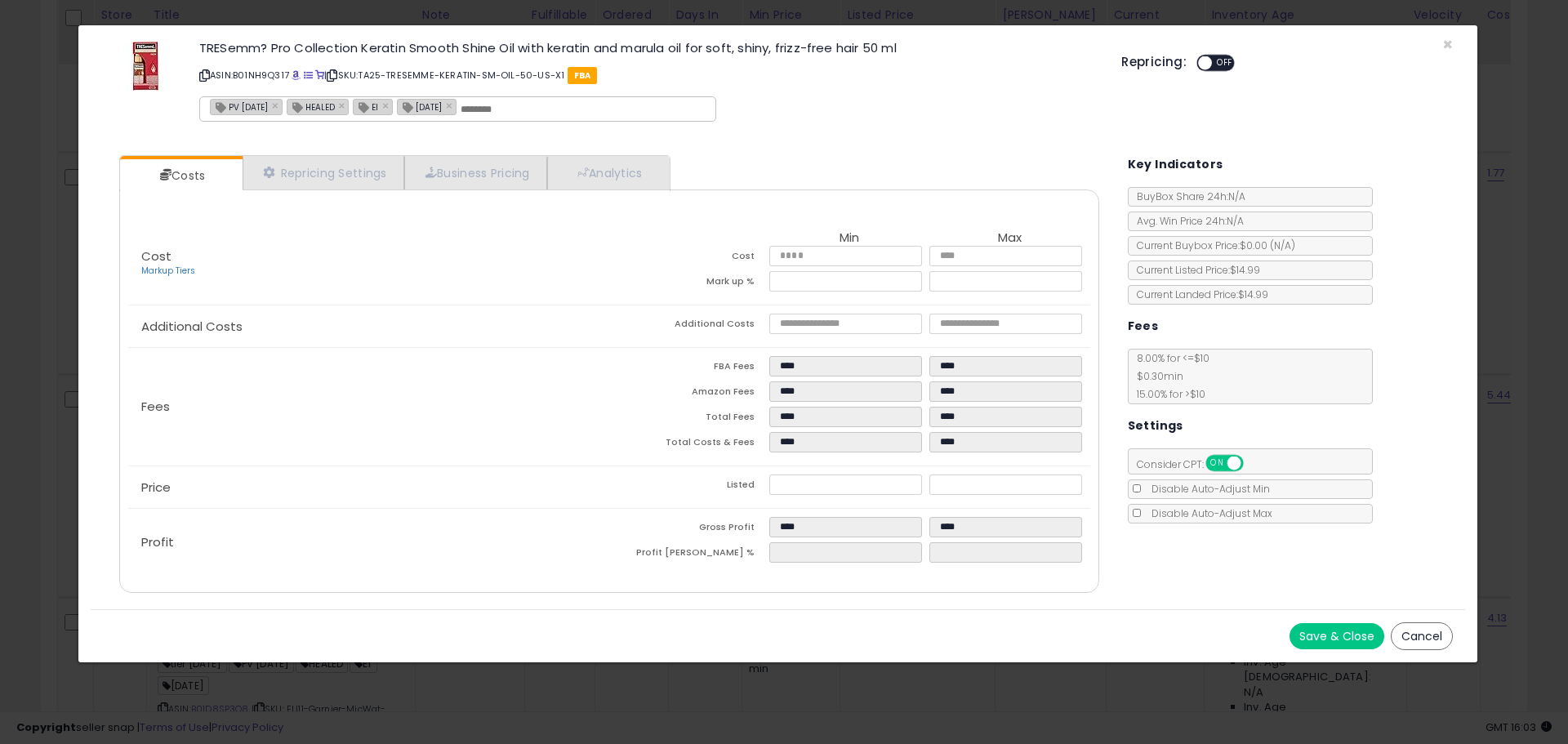
drag, startPoint x: 204, startPoint y: 76, endPoint x: 255, endPoint y: 80, distance: 51.2
click at [204, 76] on icon at bounding box center [204, 75] width 11 height 9
click at [1443, 49] on div "Repricing: ON OFF" at bounding box center [1287, 60] width 332 height 23
click at [1445, 44] on span "×" at bounding box center [1447, 45] width 11 height 23
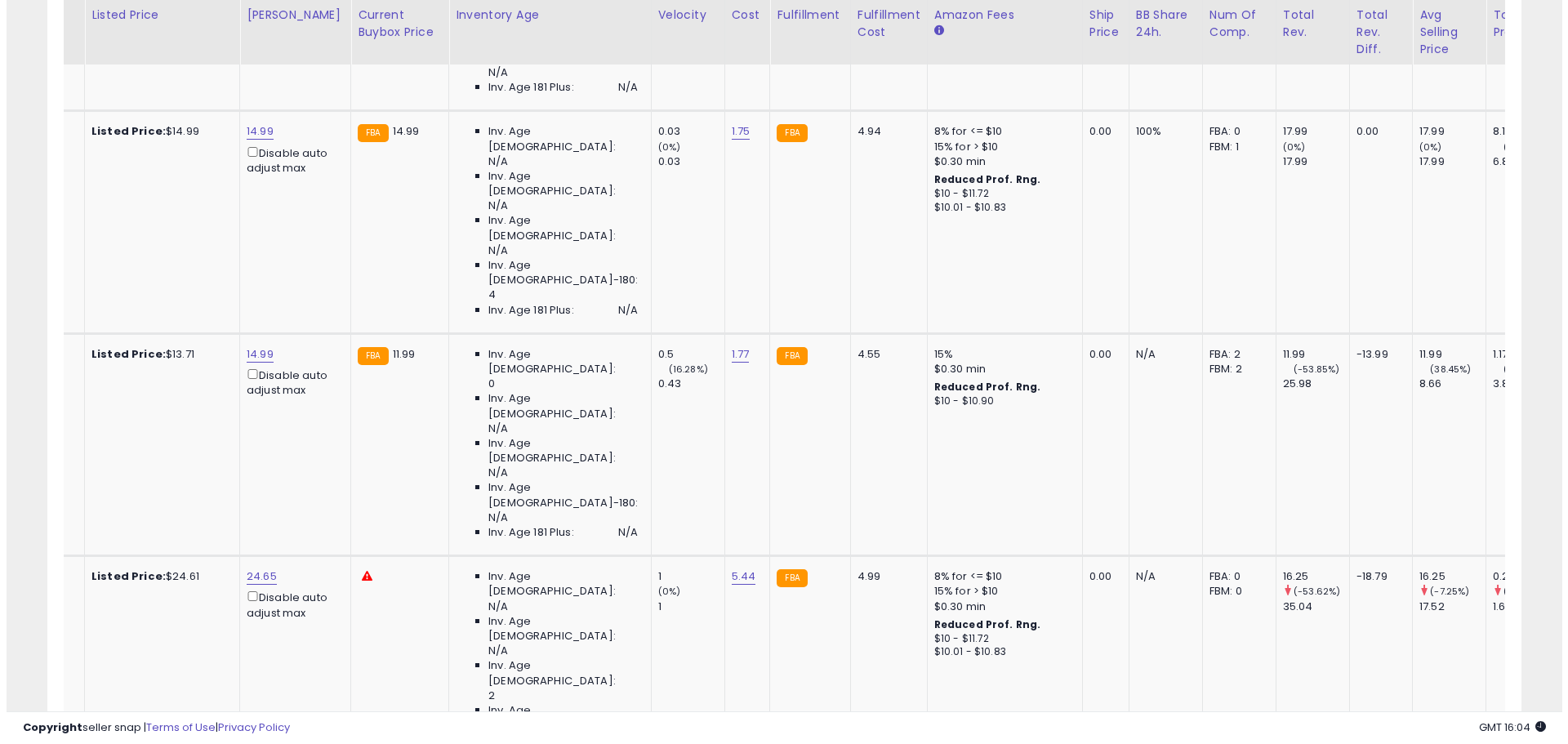
scroll to position [0, 0]
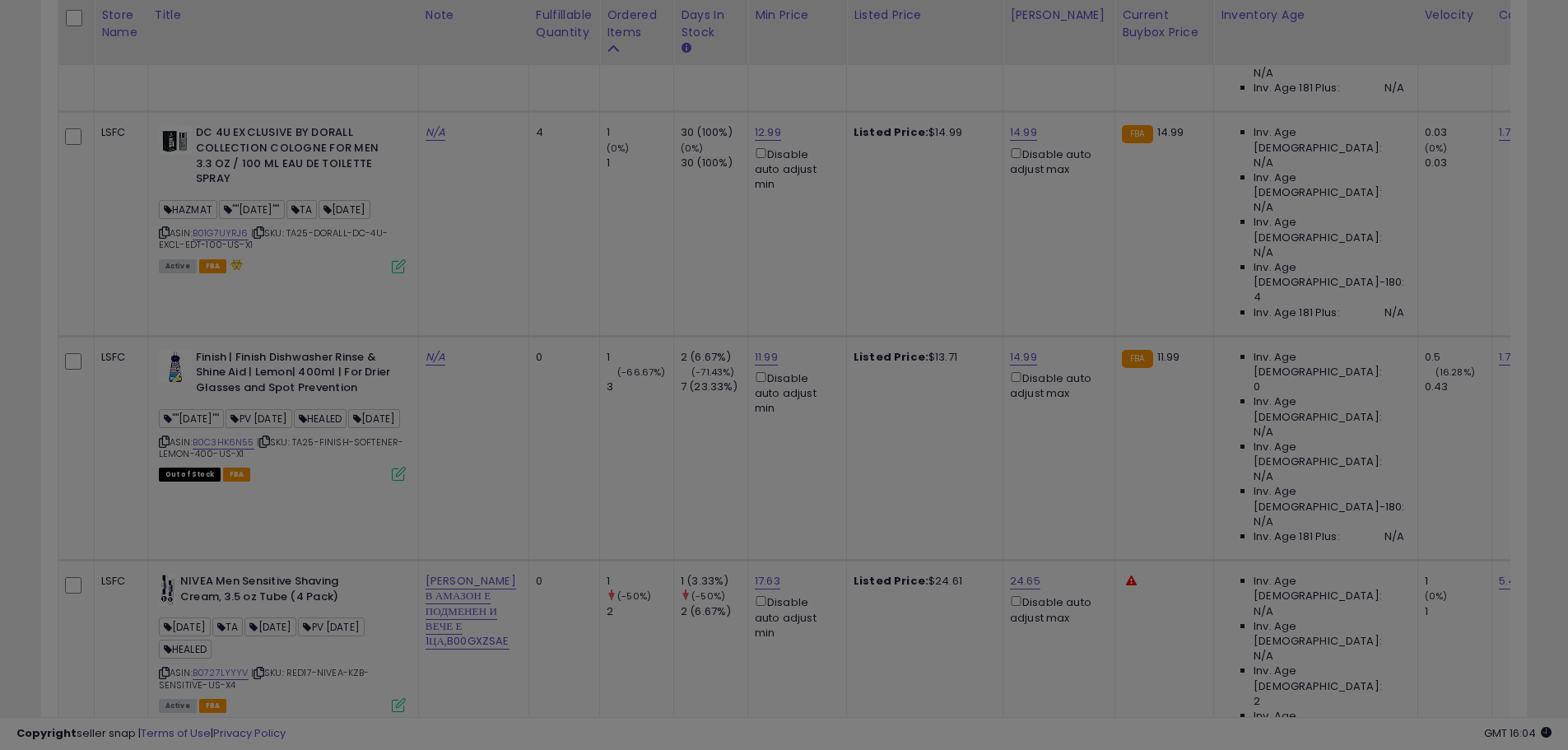
scroll to position [337, 870]
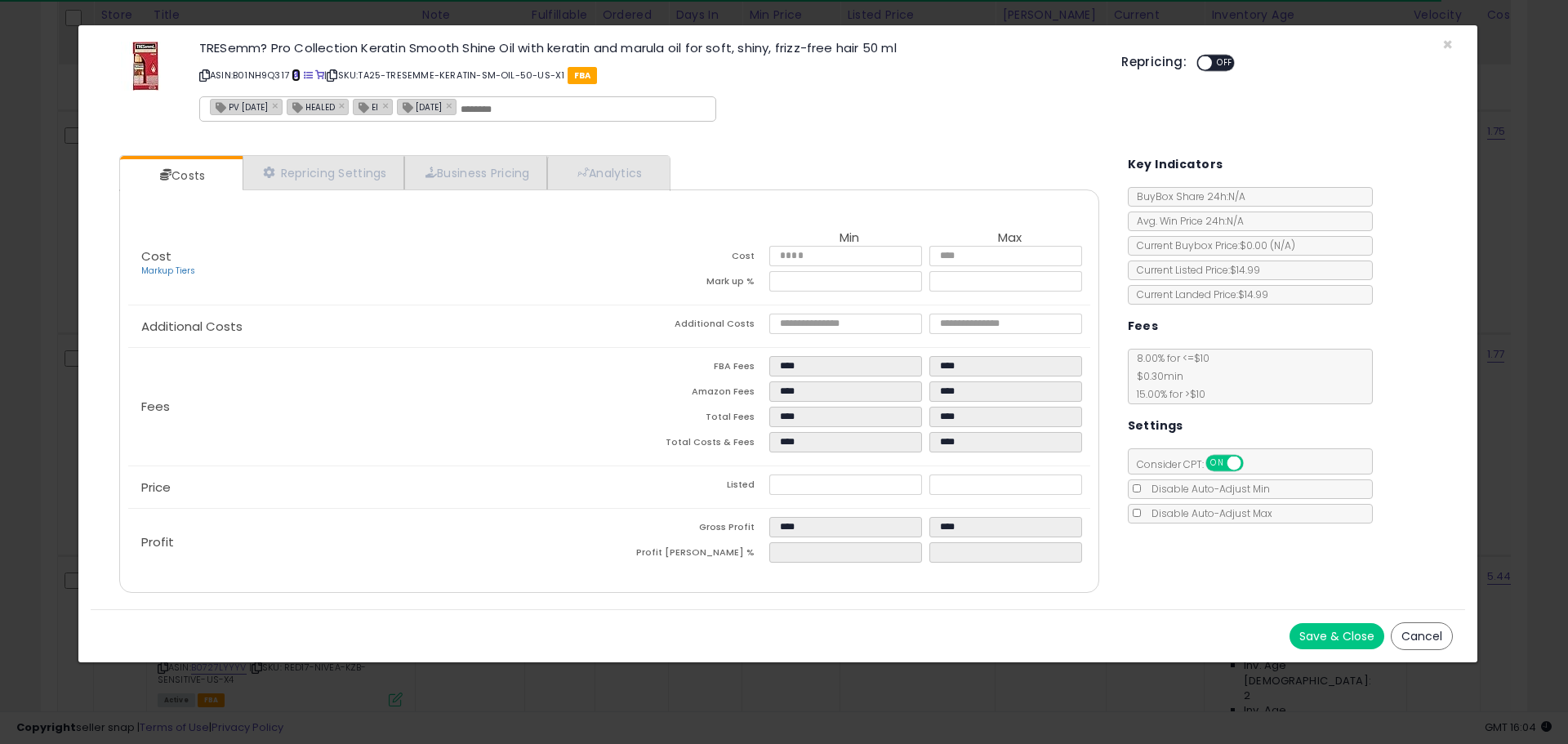
click at [301, 75] on span at bounding box center [295, 75] width 9 height 9
click at [203, 77] on icon at bounding box center [204, 75] width 11 height 9
drag, startPoint x: 1003, startPoint y: 483, endPoint x: 879, endPoint y: 496, distance: 124.7
click at [882, 496] on tr "Listed **** ****" at bounding box center [850, 487] width 481 height 25
type input "****"
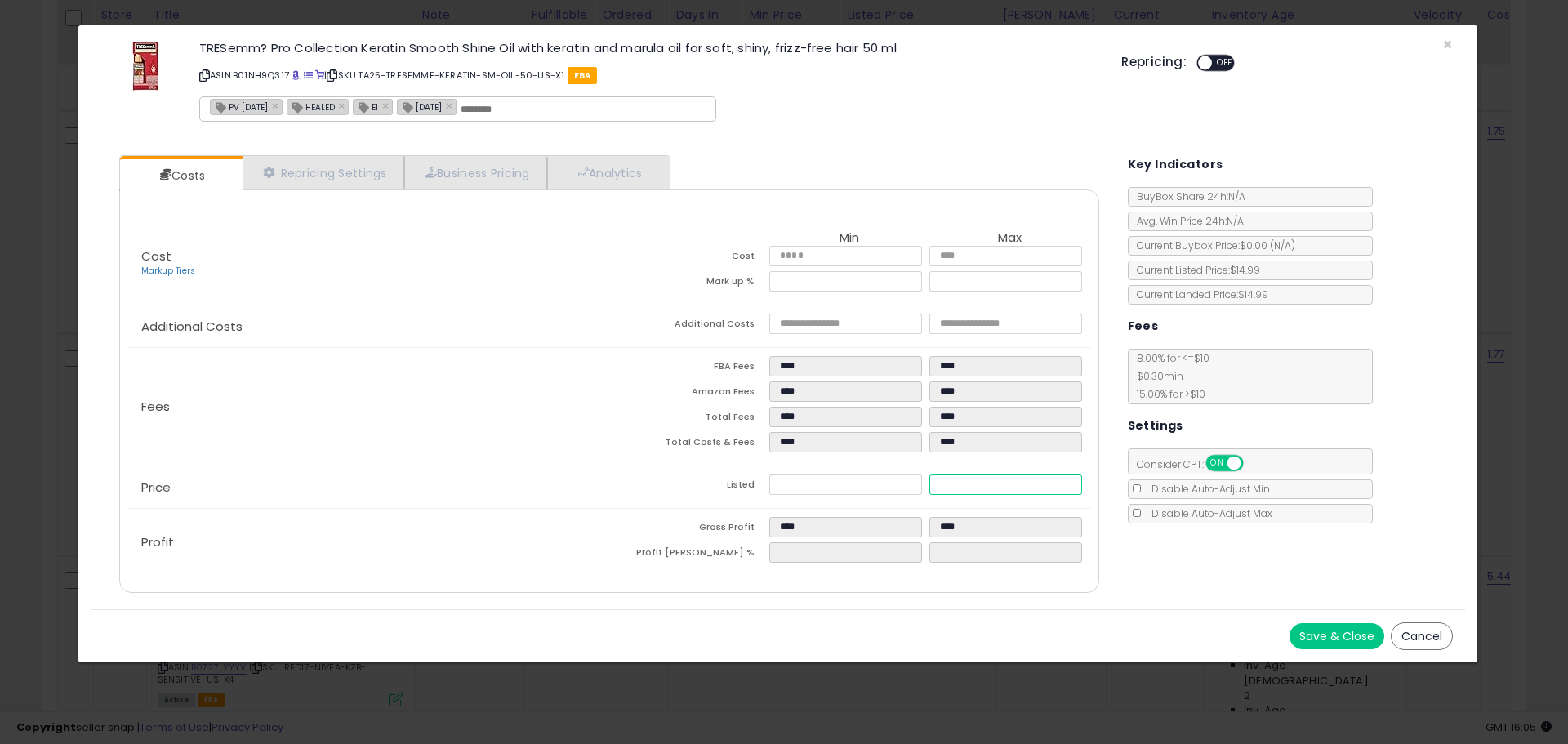
type input "****"
type input "*"
type input "****"
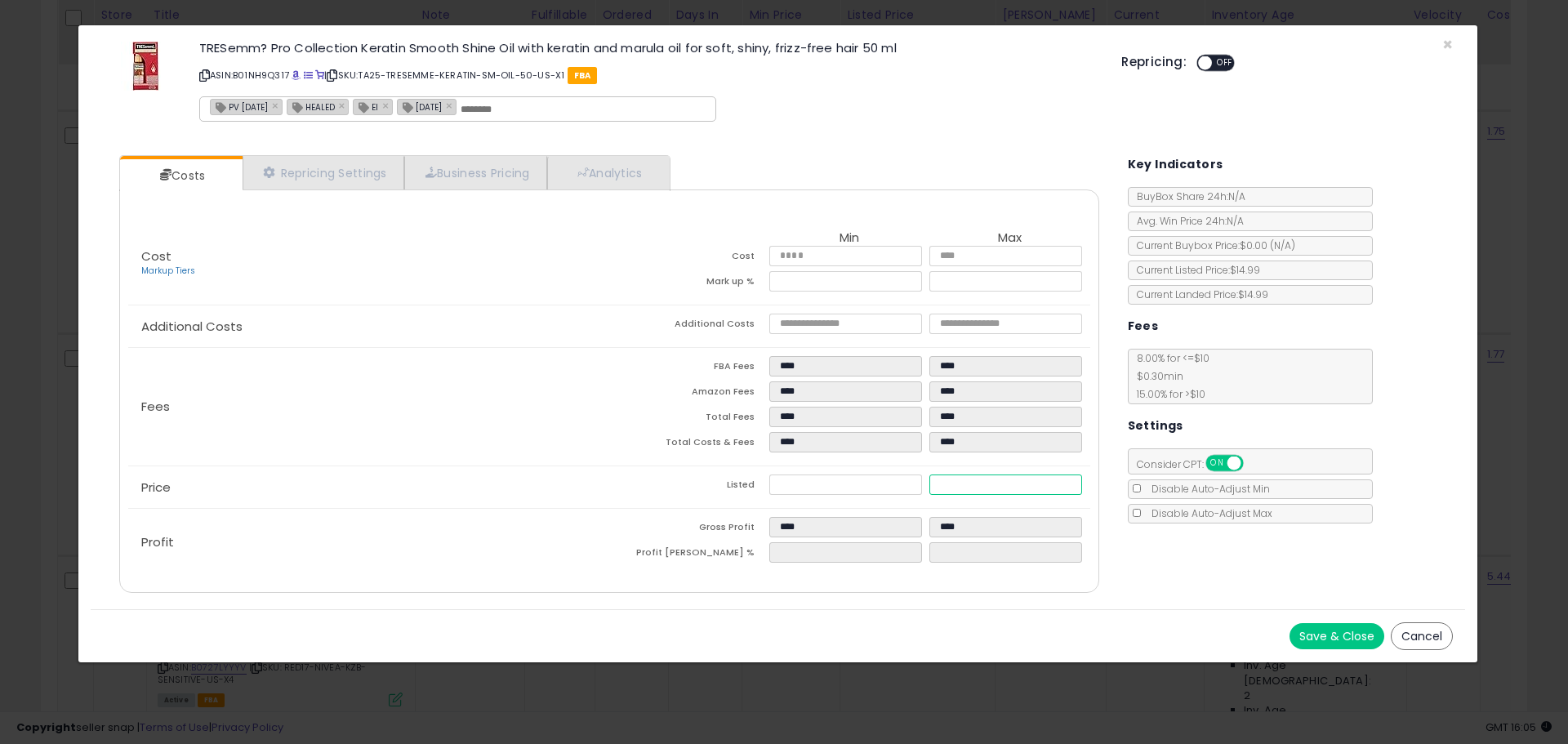
type input "****"
type input "**"
type input "*******"
type input "*****"
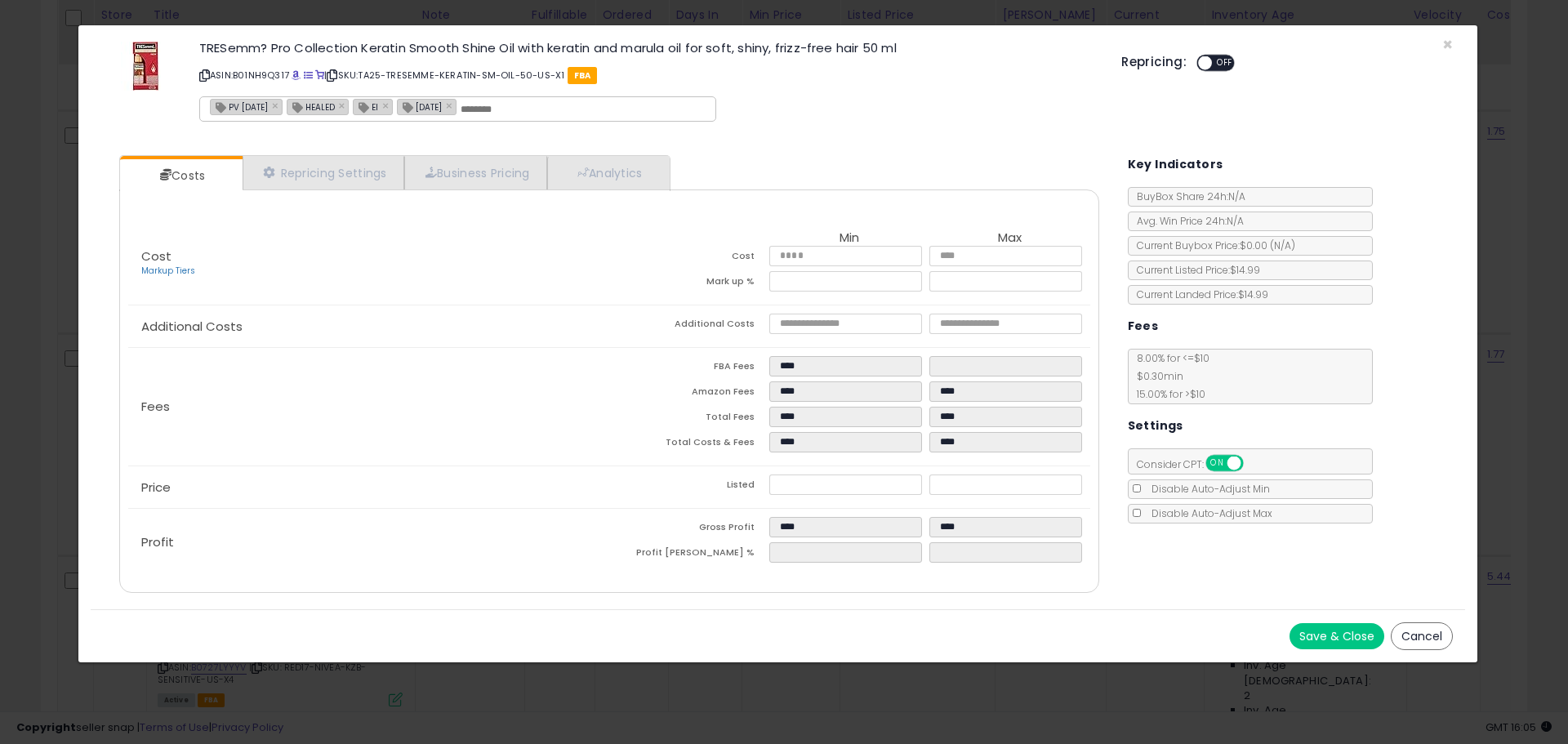
type input "*****"
click at [535, 446] on div "Fees FBA Fees **** **** Amazon Fees **** **** Total Fees **** **** Total Costs …" at bounding box center [608, 405] width 961 height 117
click at [1442, 42] on span "×" at bounding box center [1447, 45] width 11 height 23
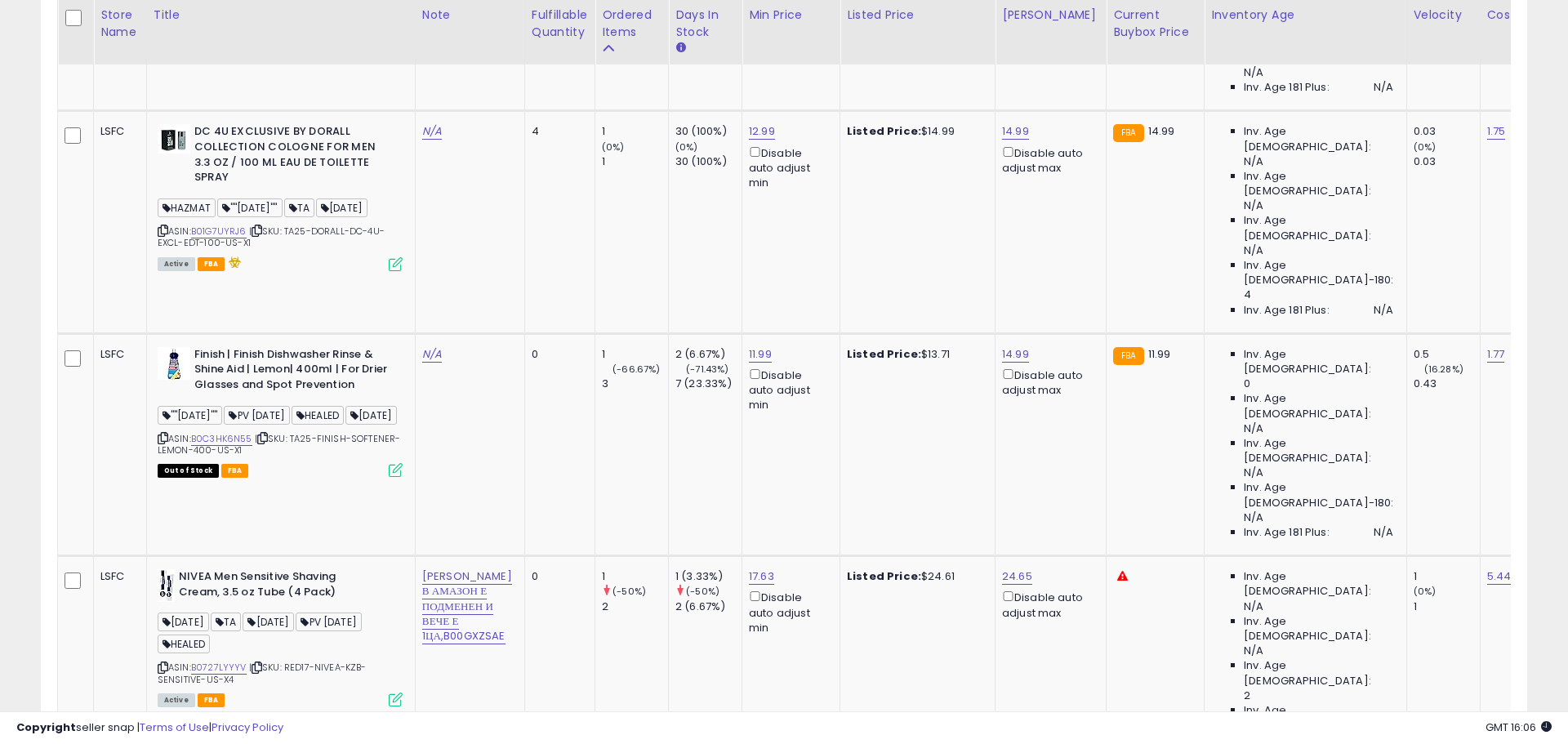
scroll to position [815921, 815639]
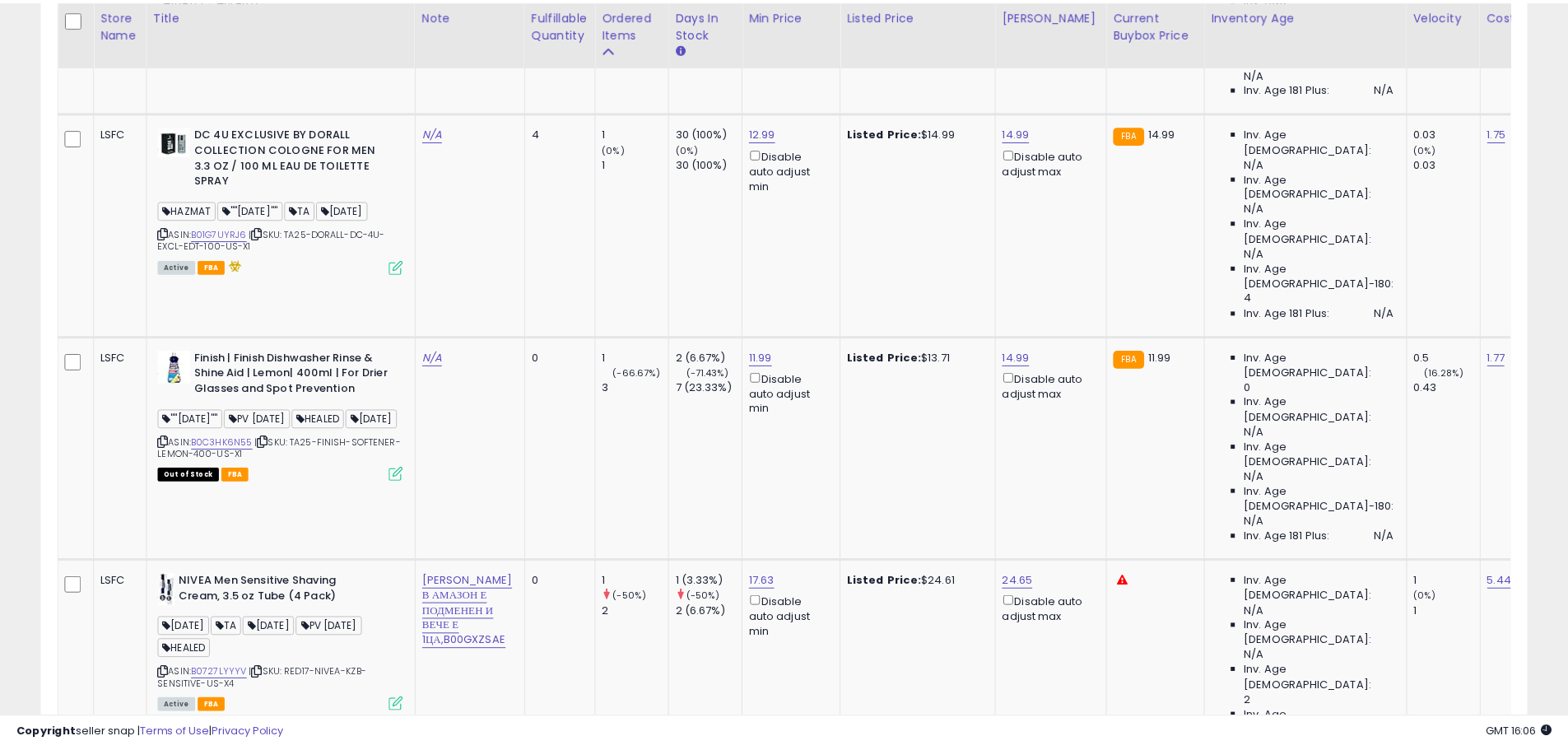
scroll to position [337, 870]
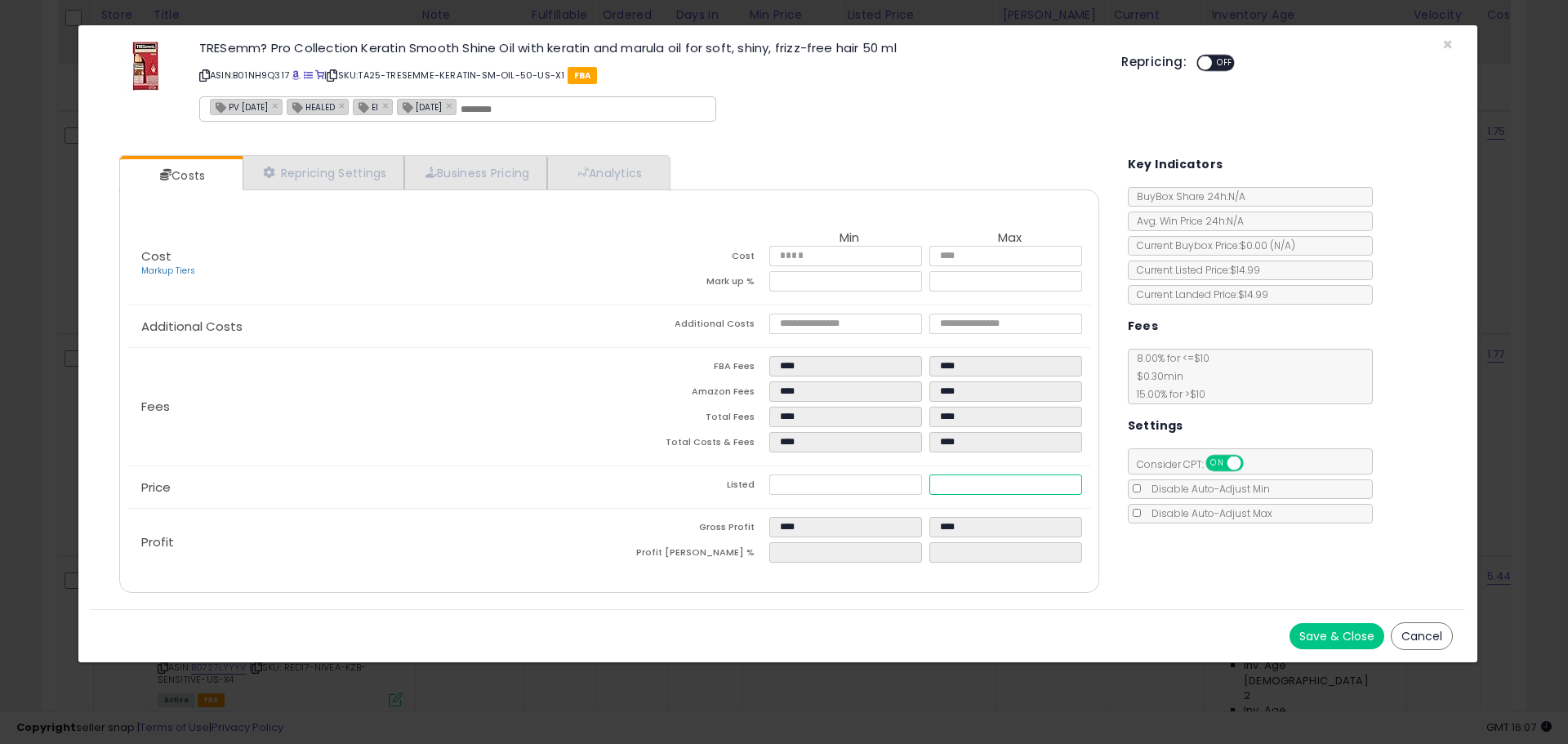
drag, startPoint x: 884, startPoint y: 476, endPoint x: 874, endPoint y: 477, distance: 10.0
click at [876, 477] on tr "Listed **** ****" at bounding box center [850, 487] width 481 height 25
type input "****"
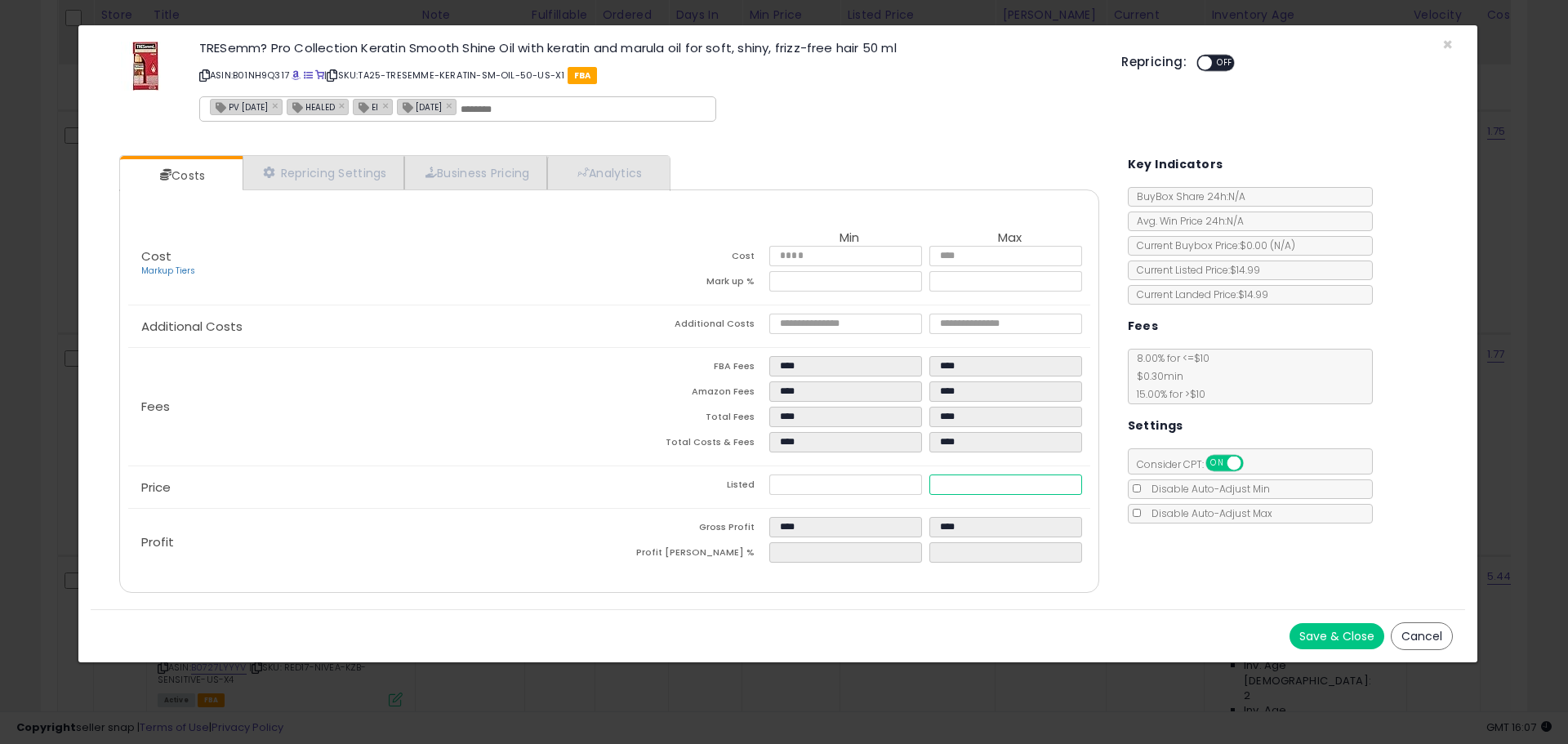
type input "*"
type input "****"
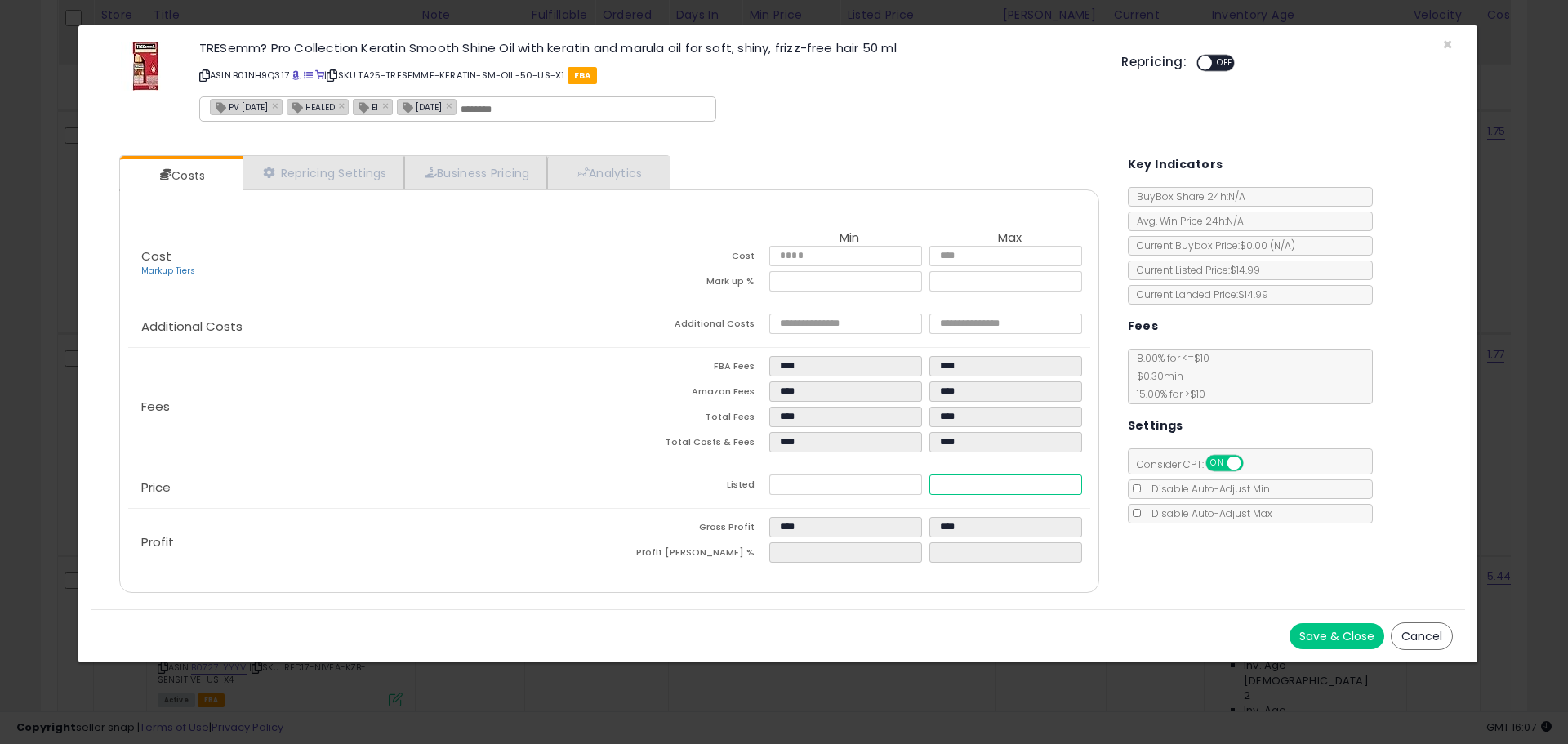
type input "**"
type input "****"
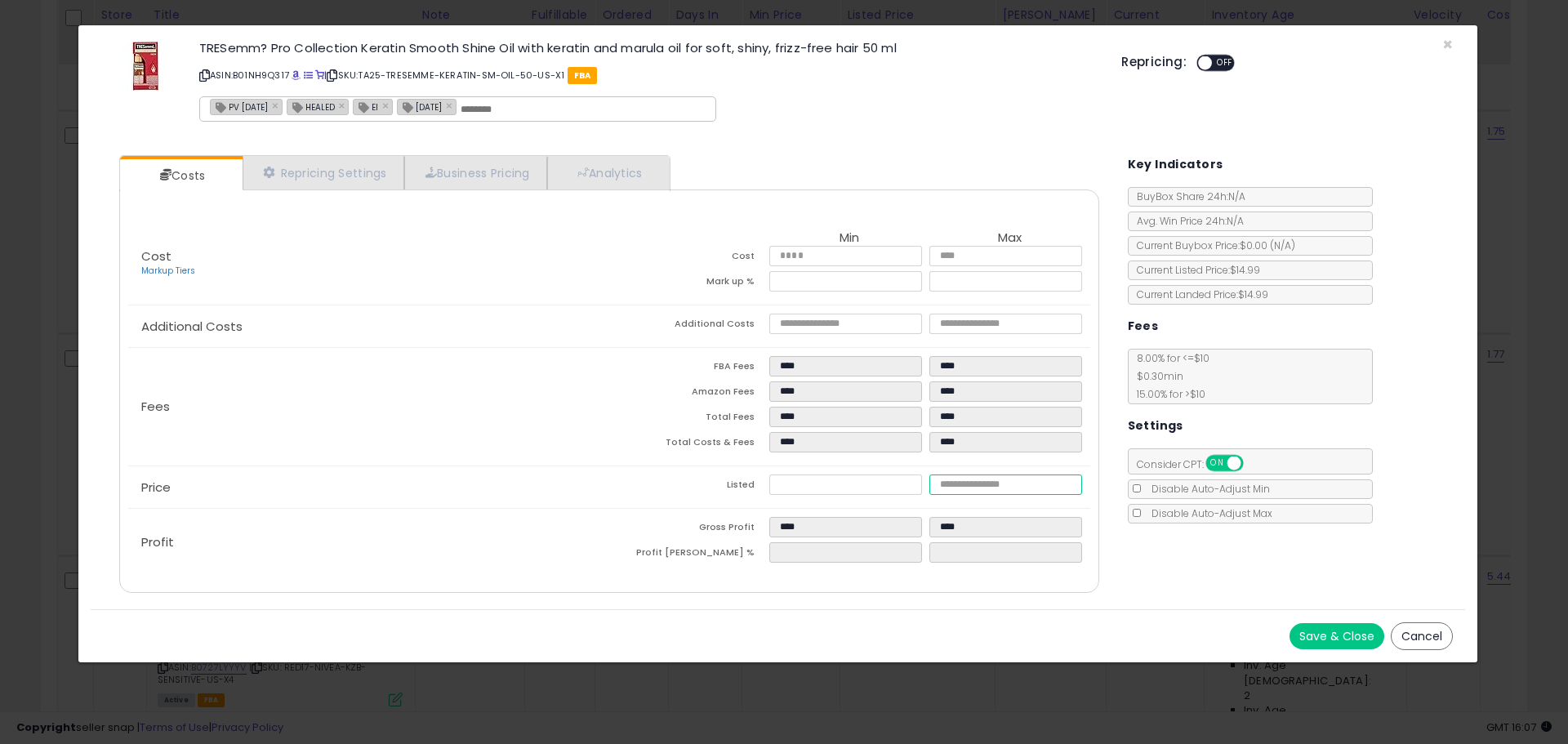
type input "****"
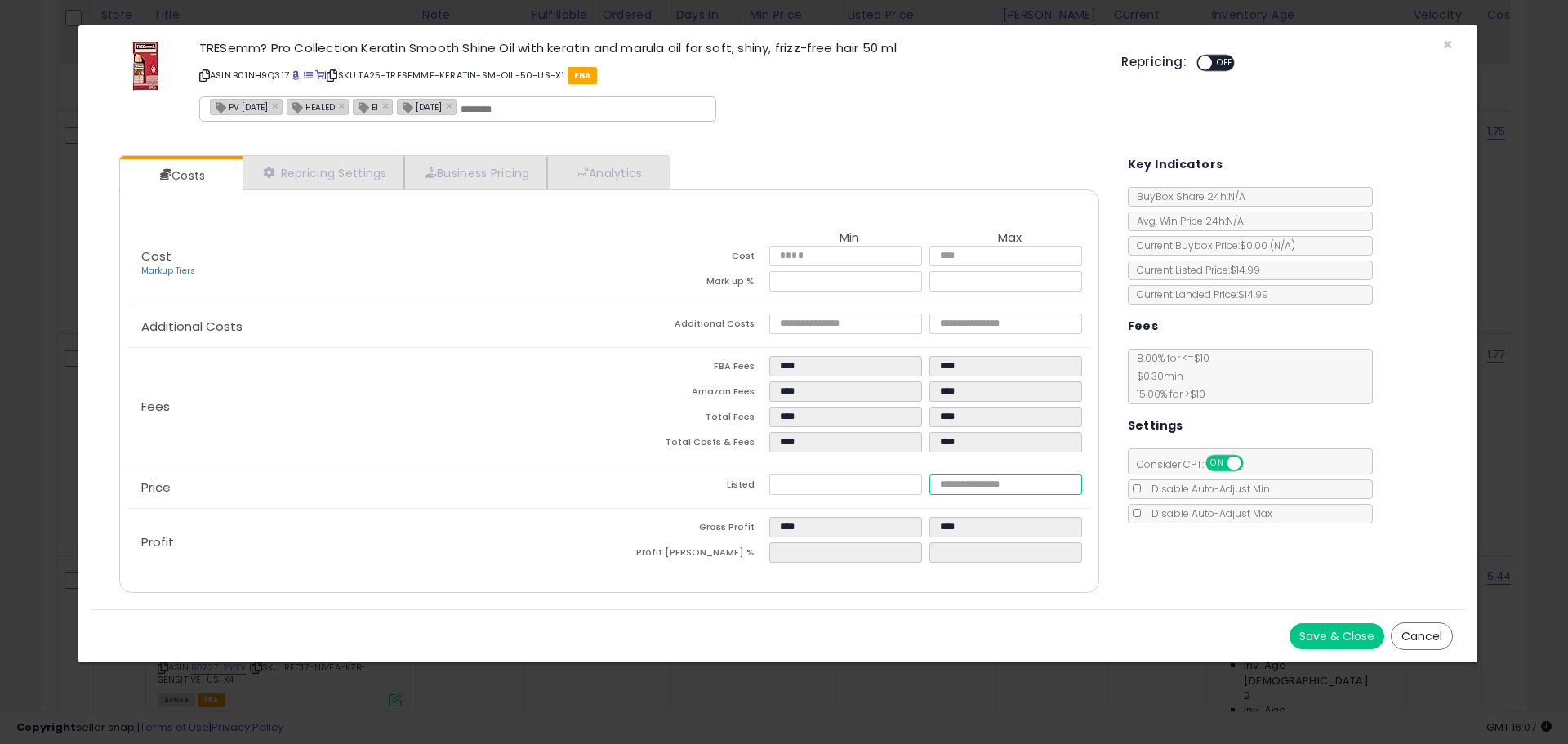
type input "****"
type input "*****"
type input "******"
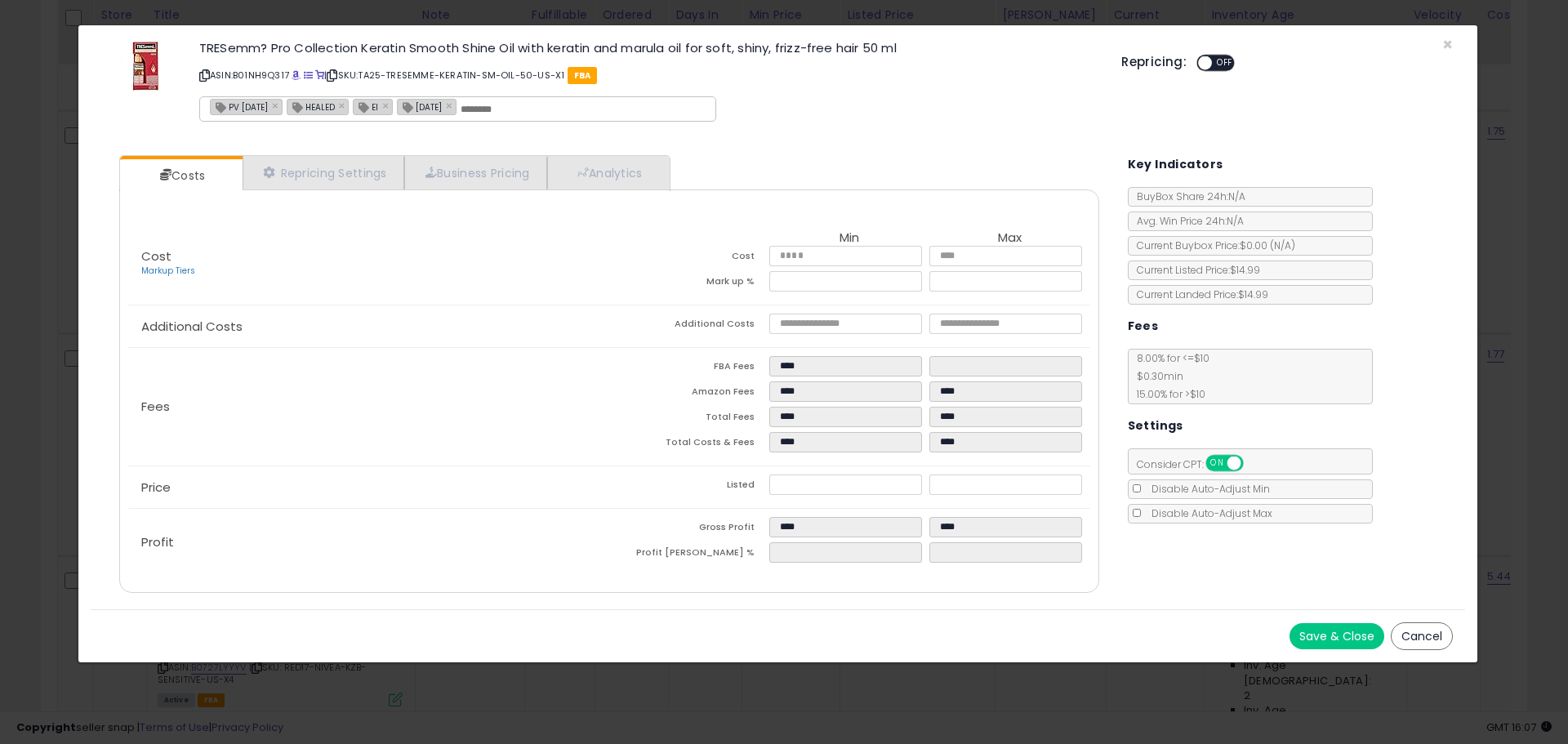
type input "*****"
click at [679, 463] on div "Fees FBA Fees **** **** Amazon Fees **** **** Total Fees **** **** Total Costs …" at bounding box center [608, 405] width 961 height 117
click at [529, 106] on input "text" at bounding box center [583, 109] width 245 height 15
type input "*"
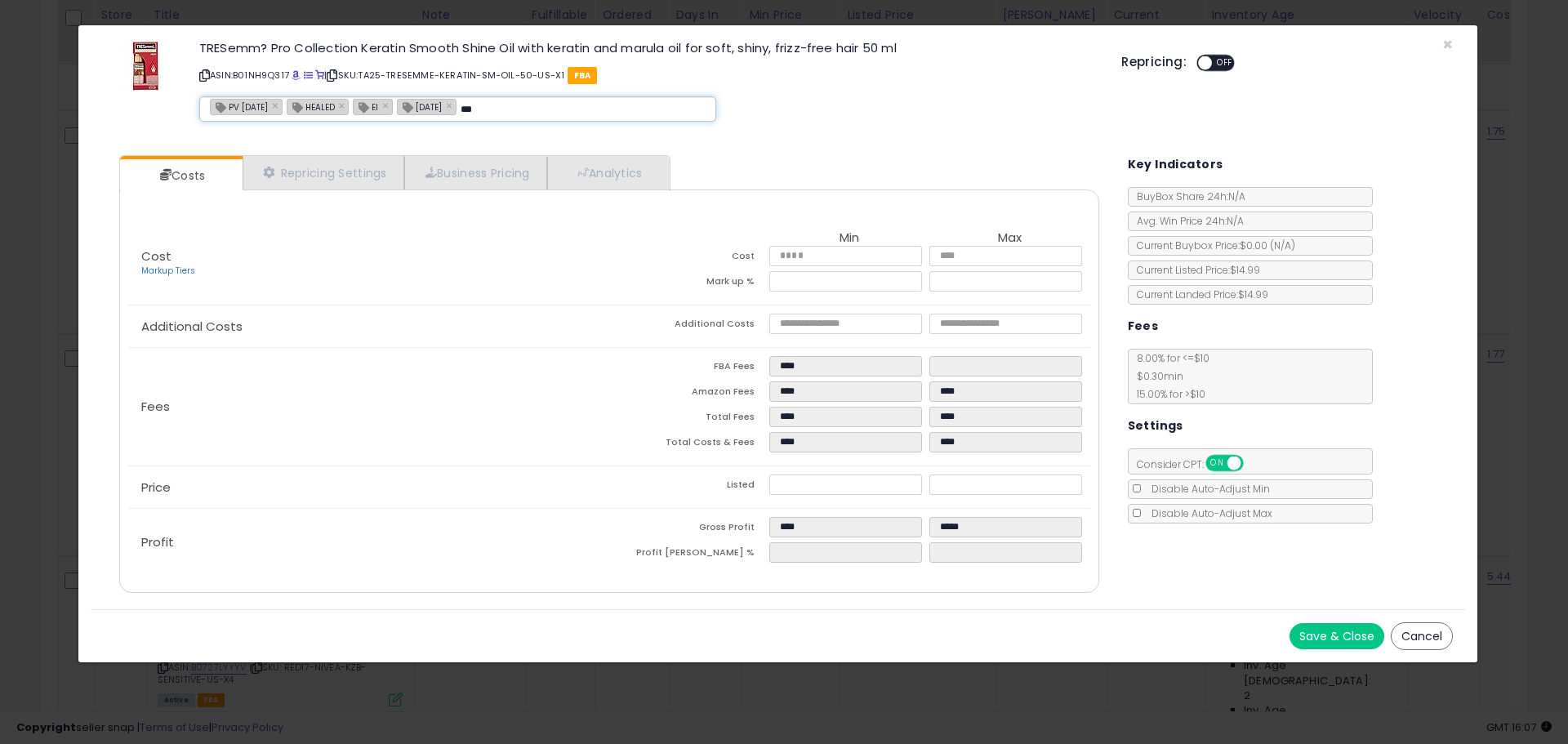
type input "****"
type input "**********"
type input "*********"
type input "**********"
click at [1312, 632] on button "Save & Close" at bounding box center [1337, 635] width 95 height 26
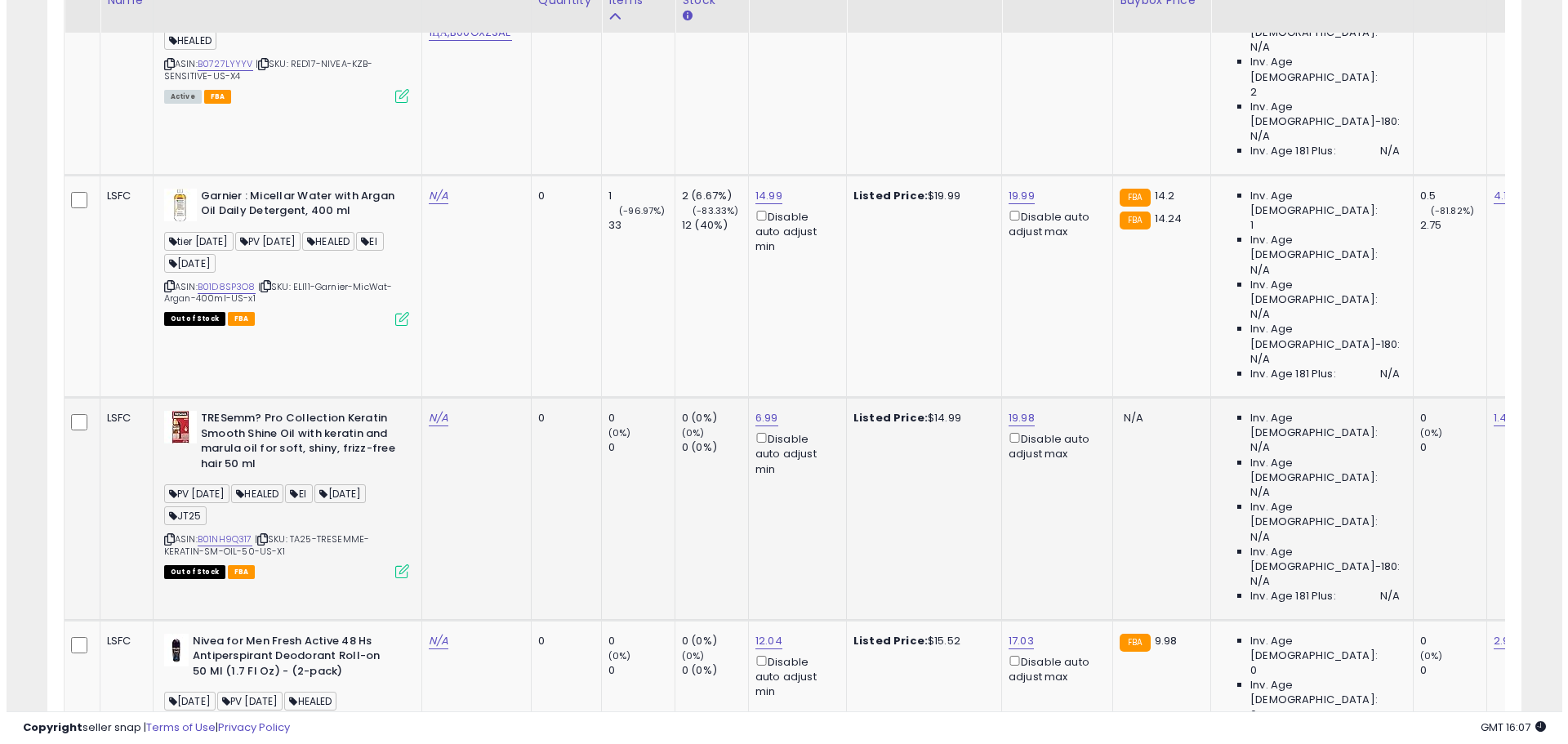
scroll to position [3149, 0]
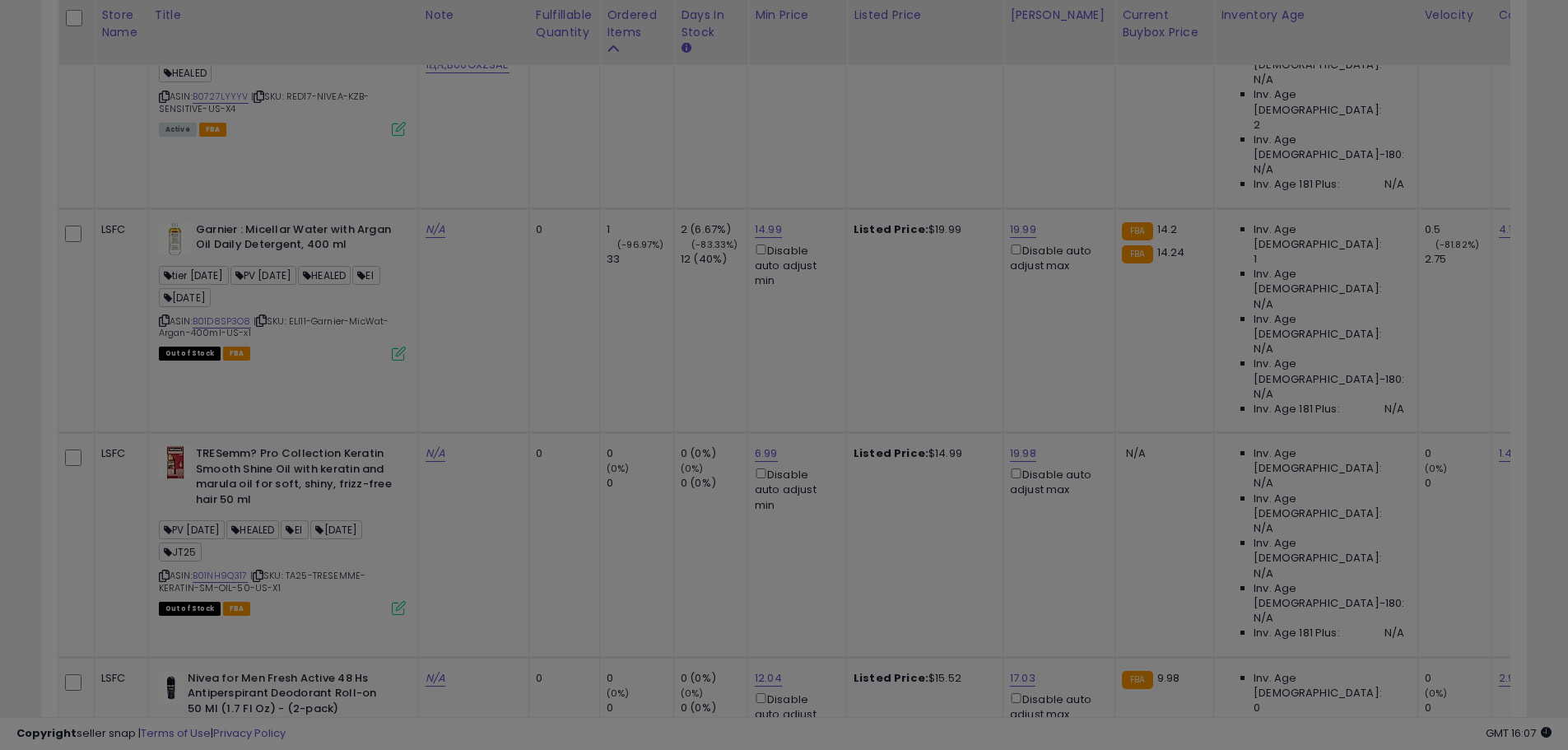
scroll to position [337, 870]
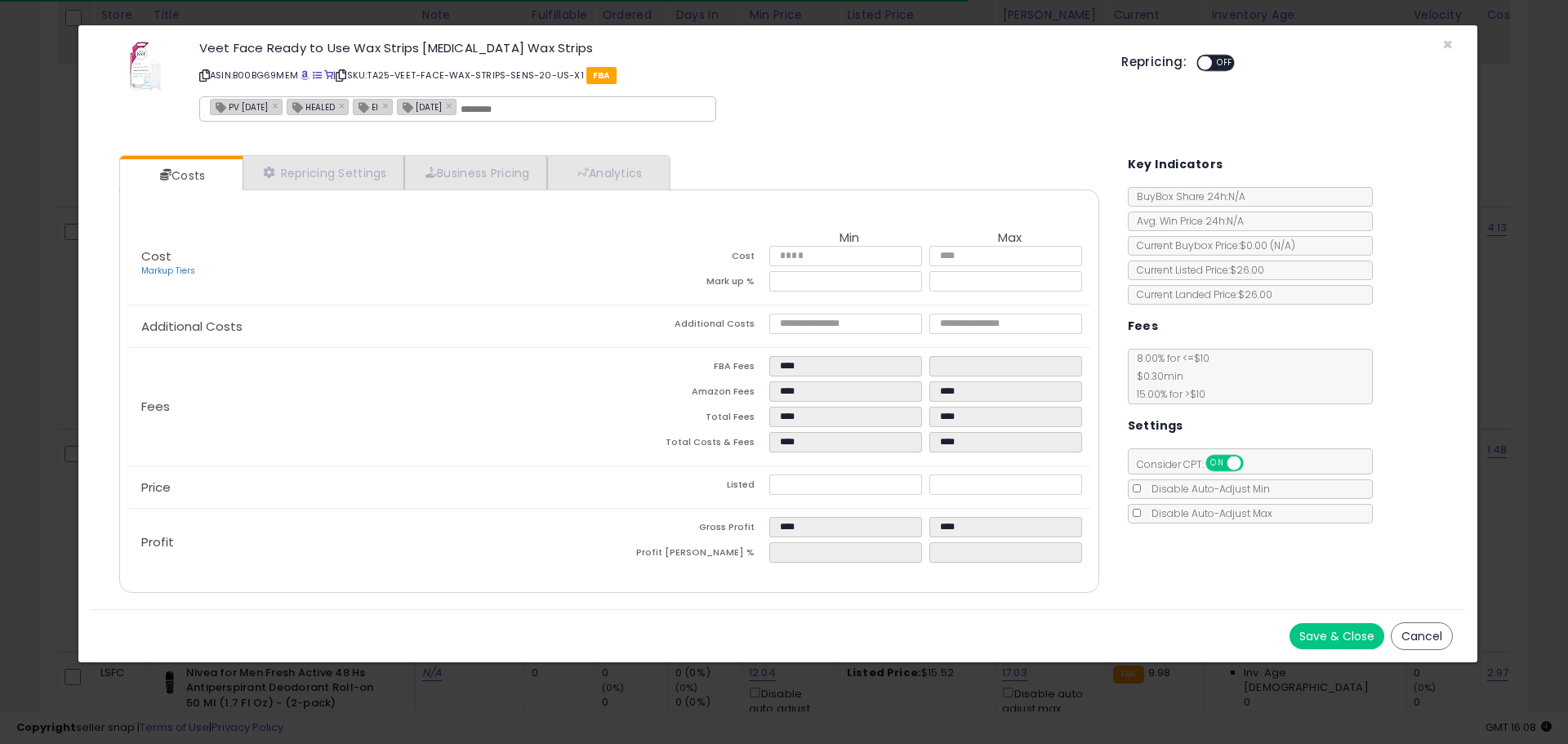
click at [202, 75] on icon at bounding box center [204, 75] width 11 height 9
click at [1444, 44] on span "×" at bounding box center [1447, 45] width 11 height 23
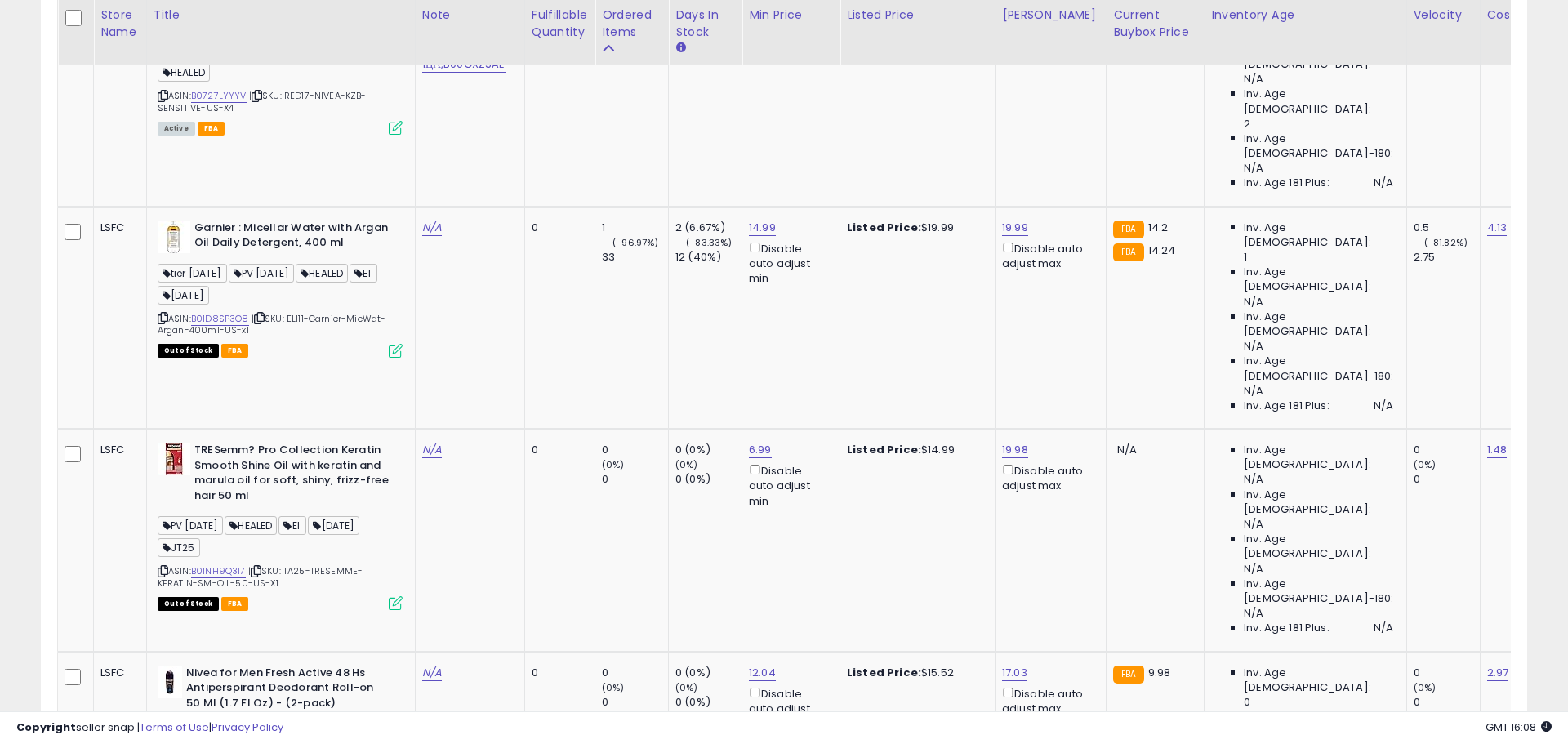
scroll to position [815921, 815639]
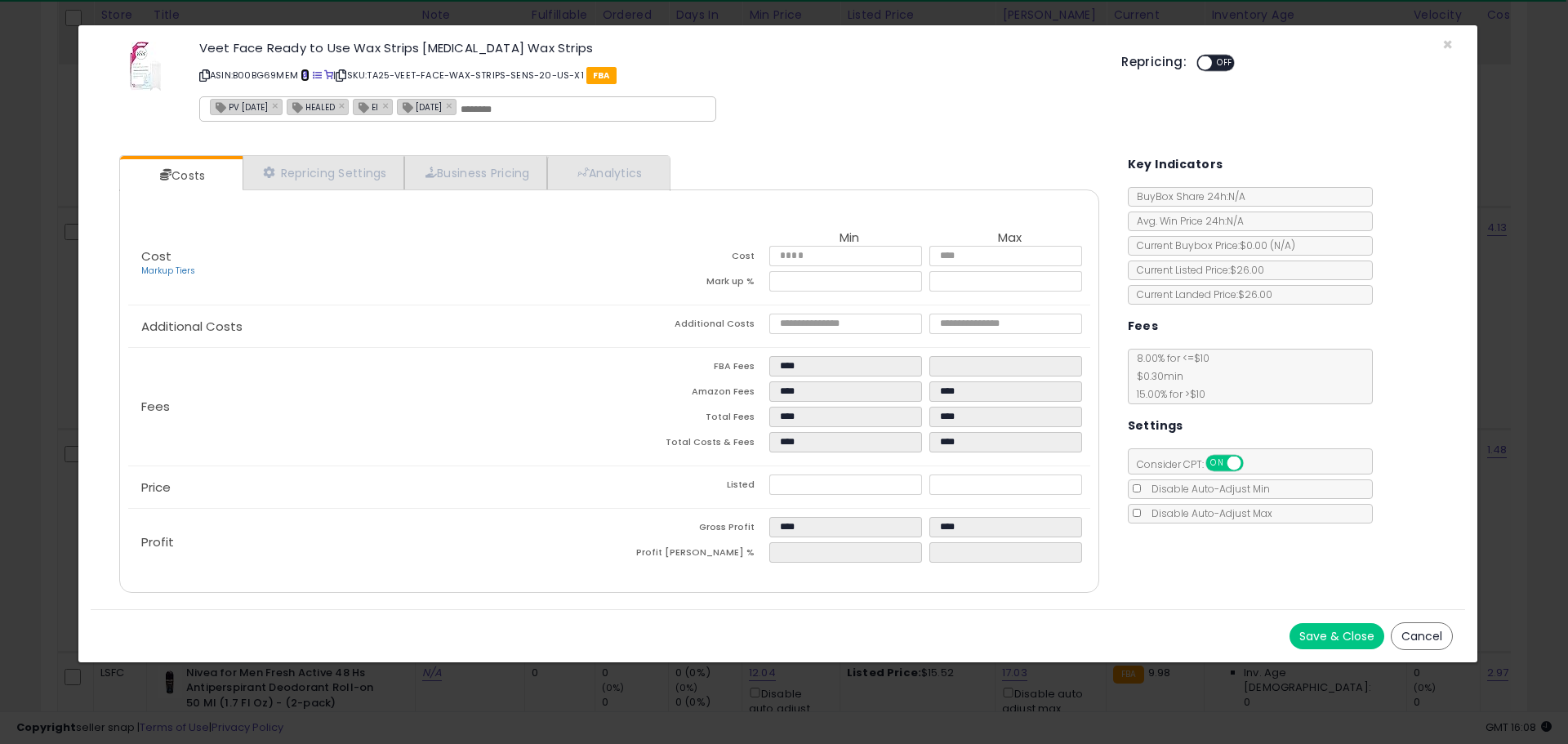
click at [308, 77] on span at bounding box center [305, 75] width 9 height 9
click at [1445, 44] on span "×" at bounding box center [1447, 45] width 11 height 23
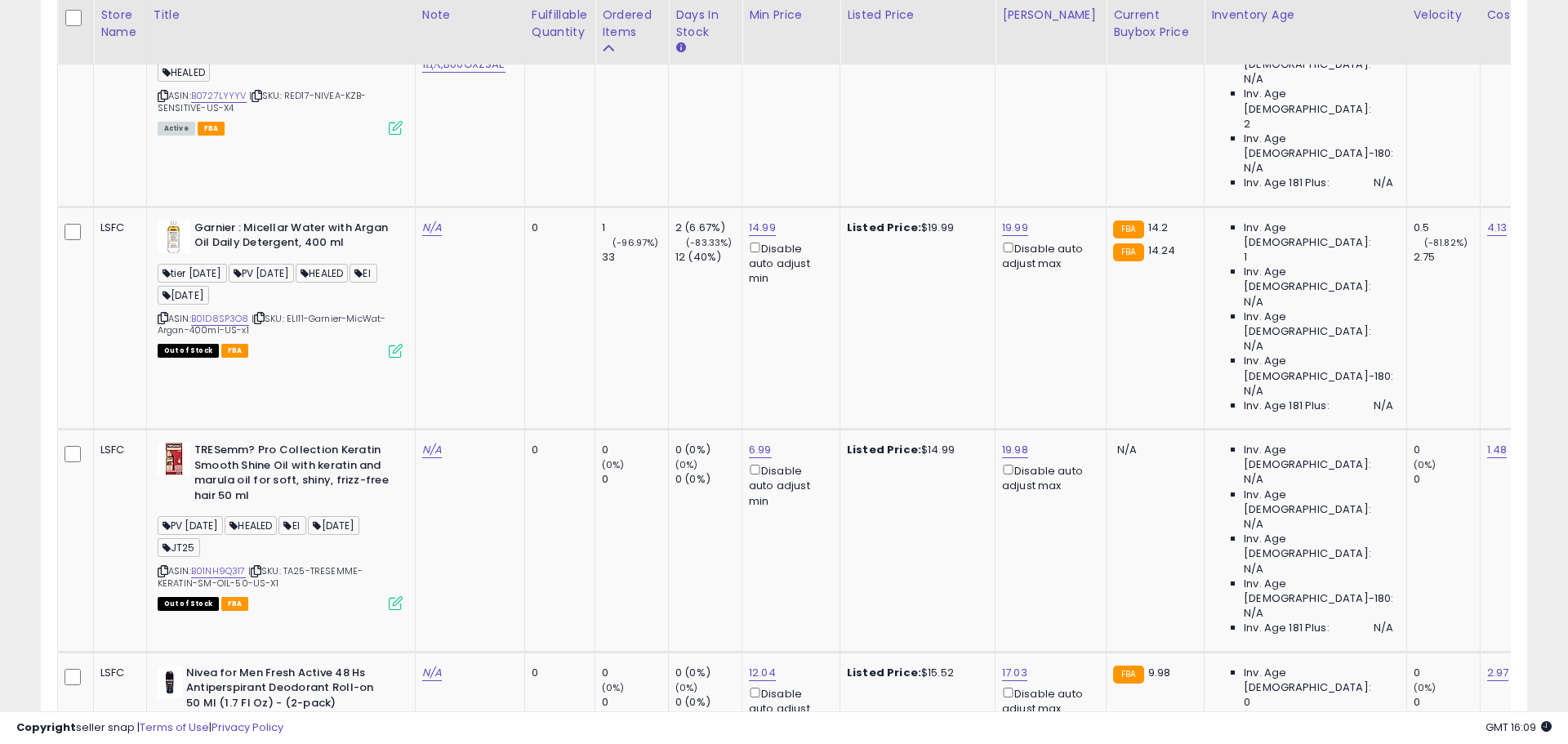
scroll to position [815921, 815639]
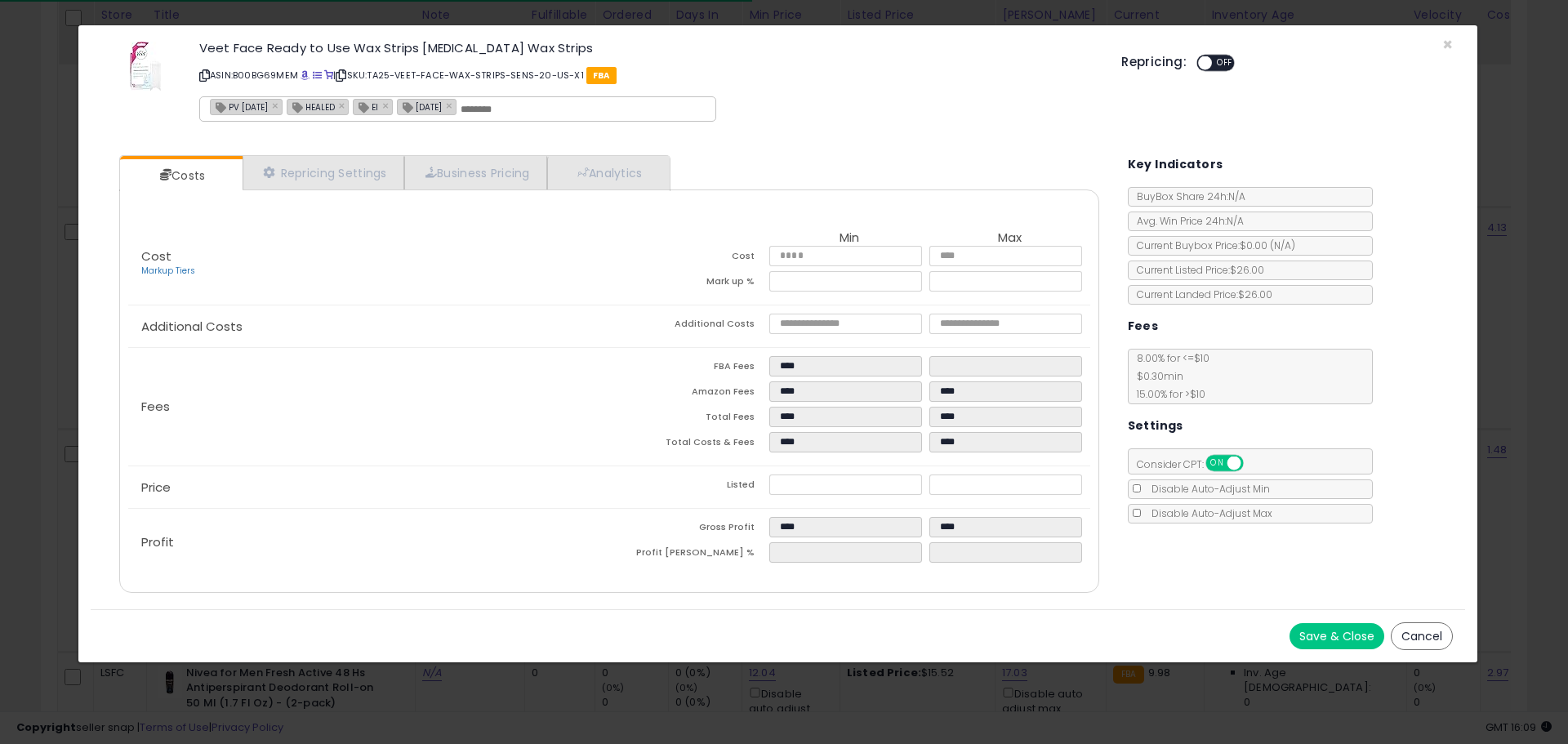
click at [208, 75] on icon at bounding box center [204, 75] width 11 height 9
click at [1446, 47] on span "×" at bounding box center [1447, 45] width 11 height 23
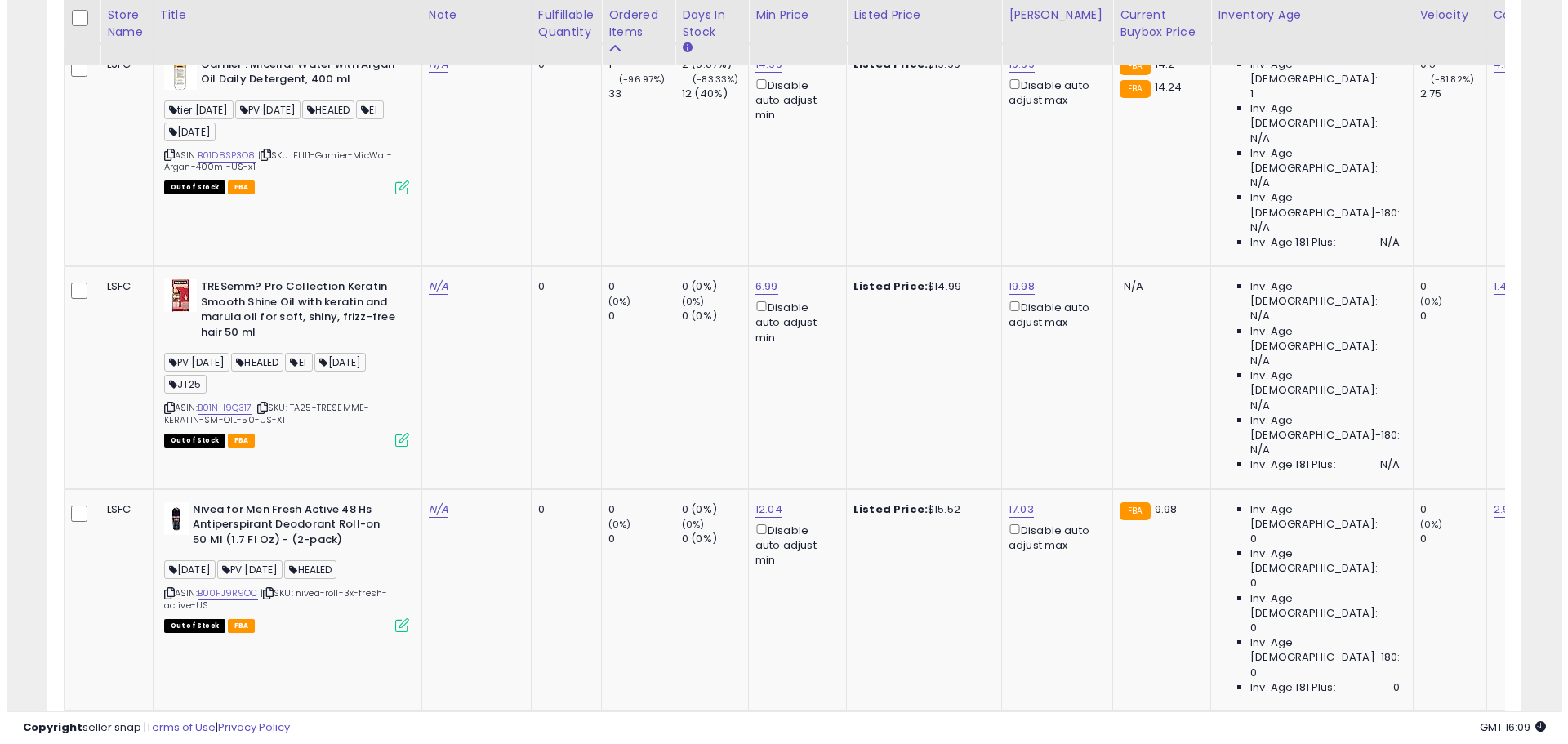
scroll to position [3393, 0]
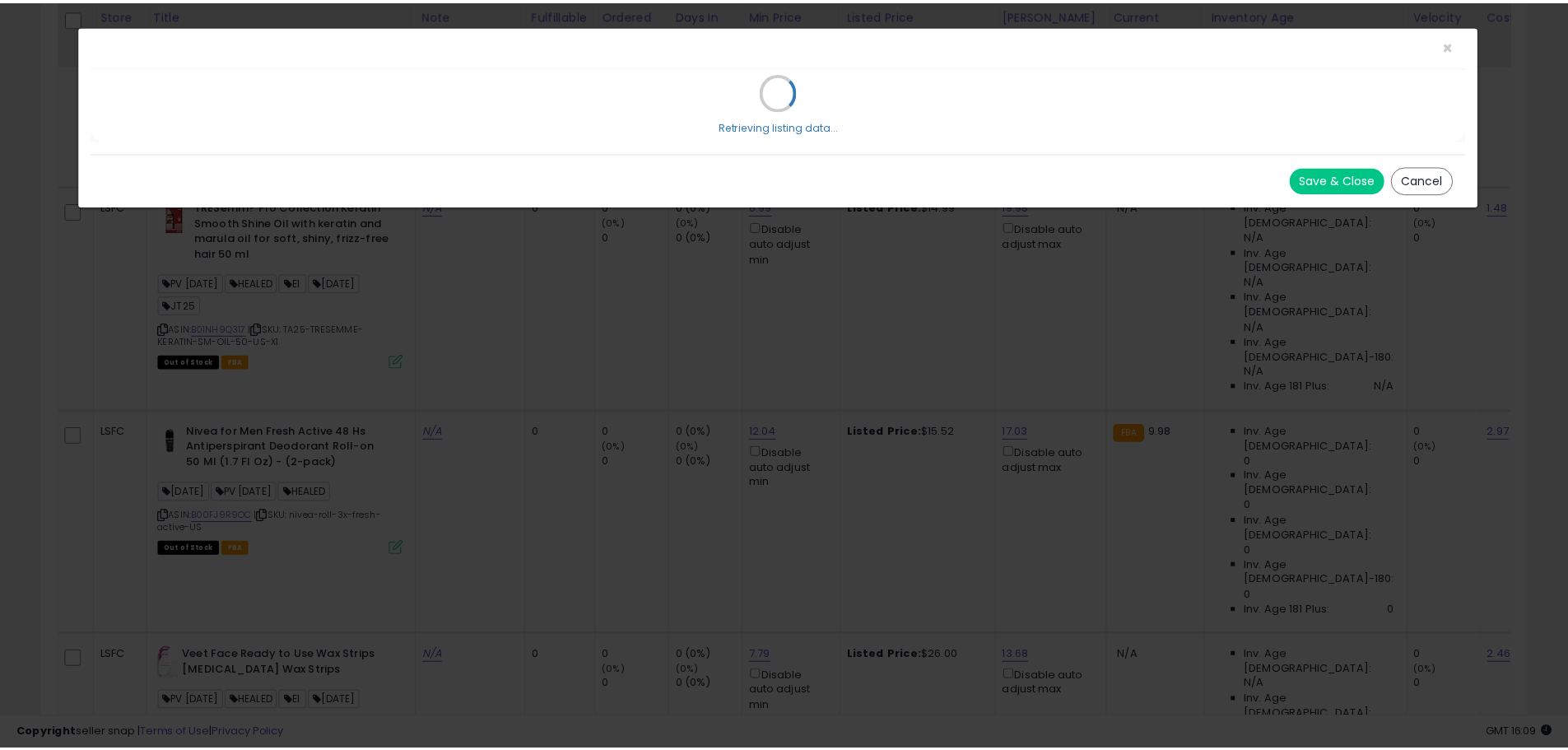
scroll to position [337, 870]
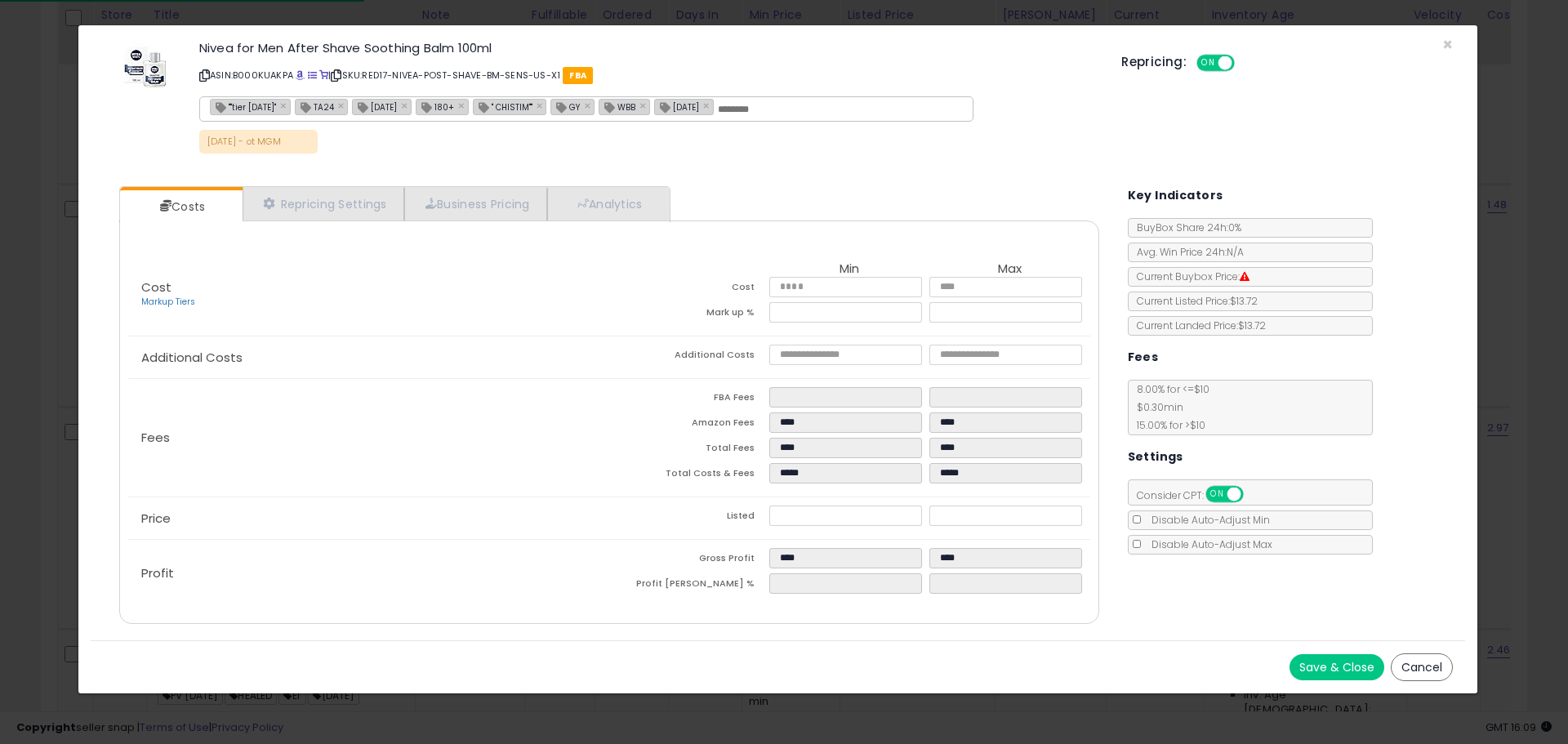
click at [204, 76] on icon at bounding box center [204, 75] width 11 height 9
click at [204, 75] on icon at bounding box center [204, 75] width 11 height 9
click at [1452, 47] on div "× Close Nivea for Men After Shave Soothing Balm 100ml ASIN: B000KUAKPA | SKU: R…" at bounding box center [777, 99] width 1374 height 148
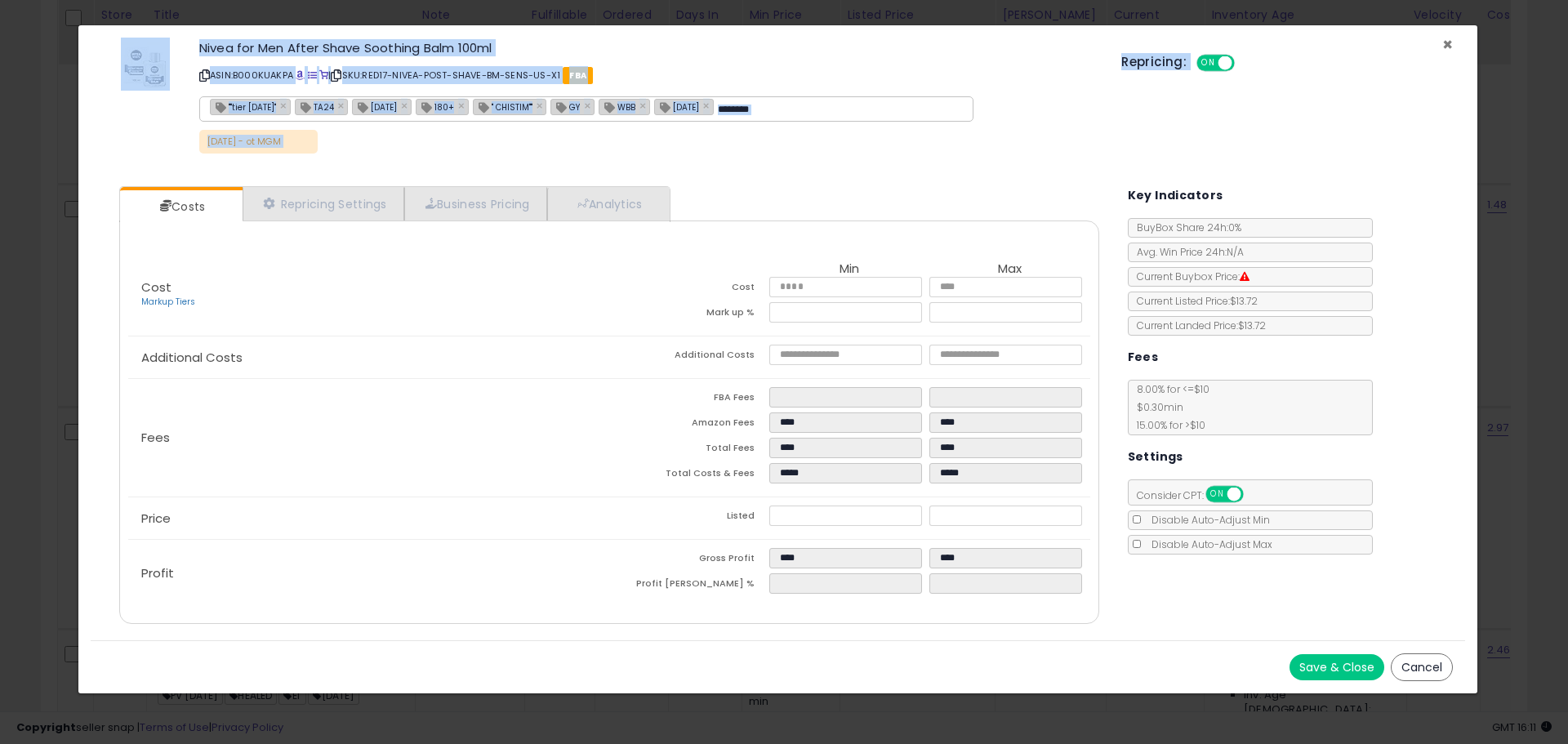
click at [1448, 45] on span "×" at bounding box center [1447, 45] width 11 height 23
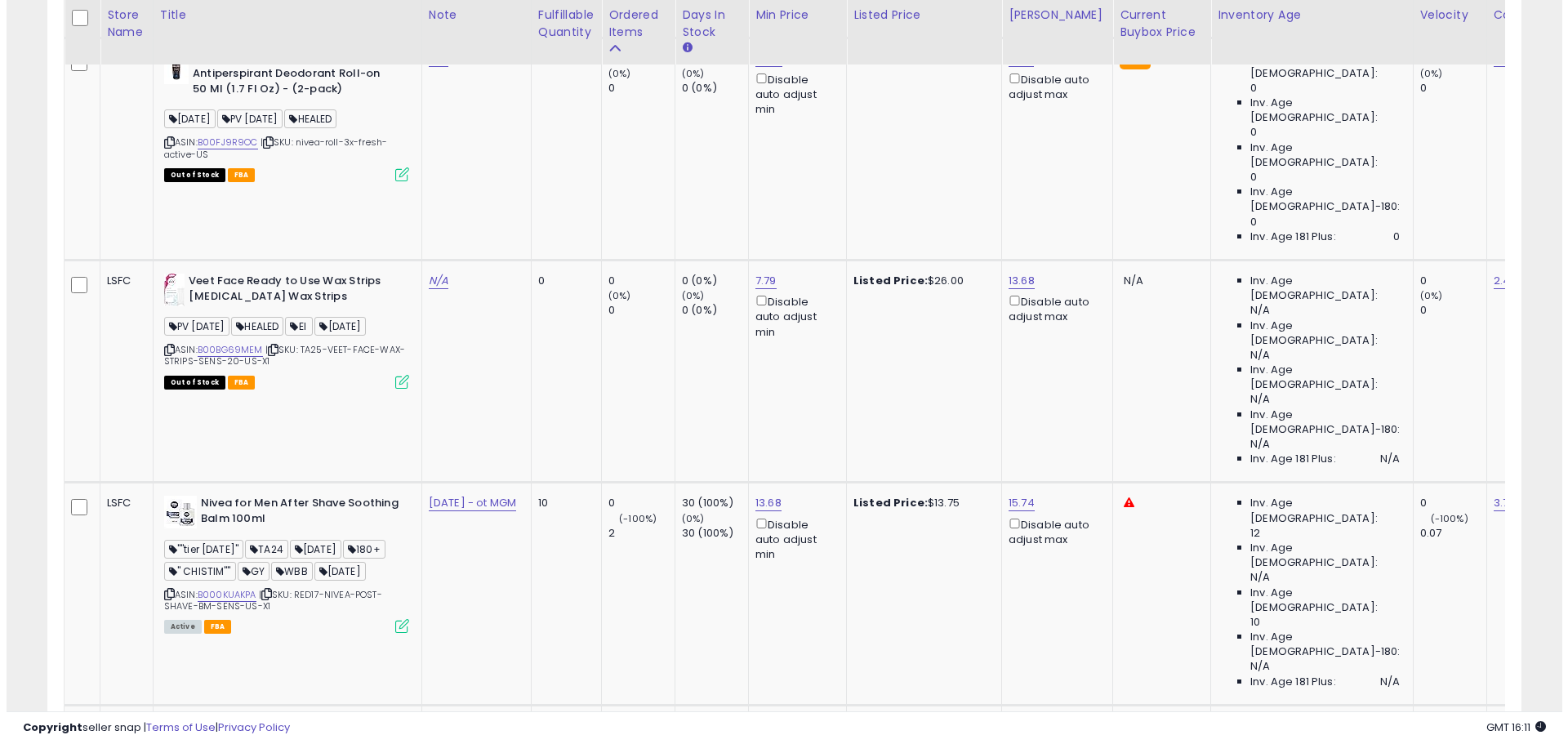
scroll to position [3801, 0]
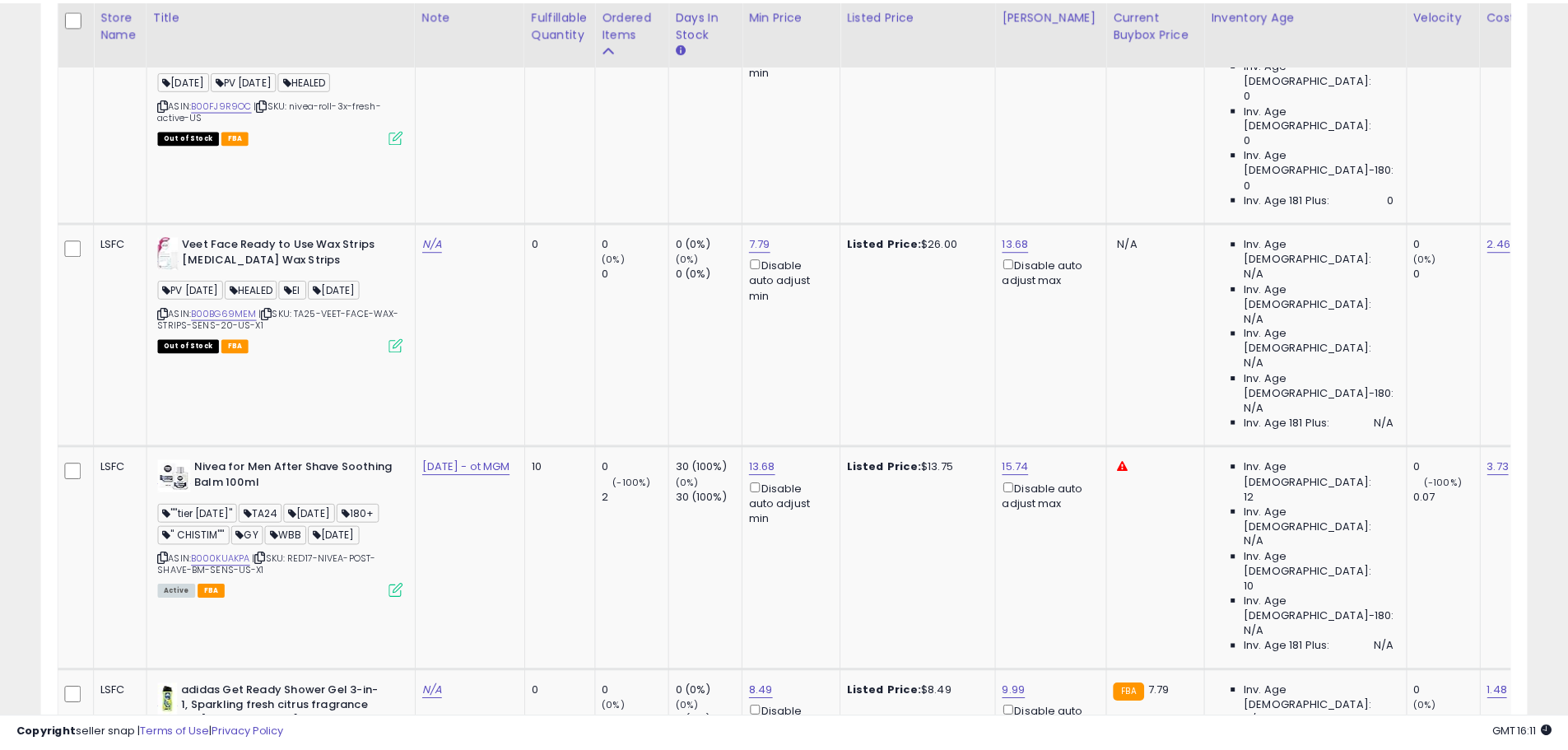
scroll to position [337, 870]
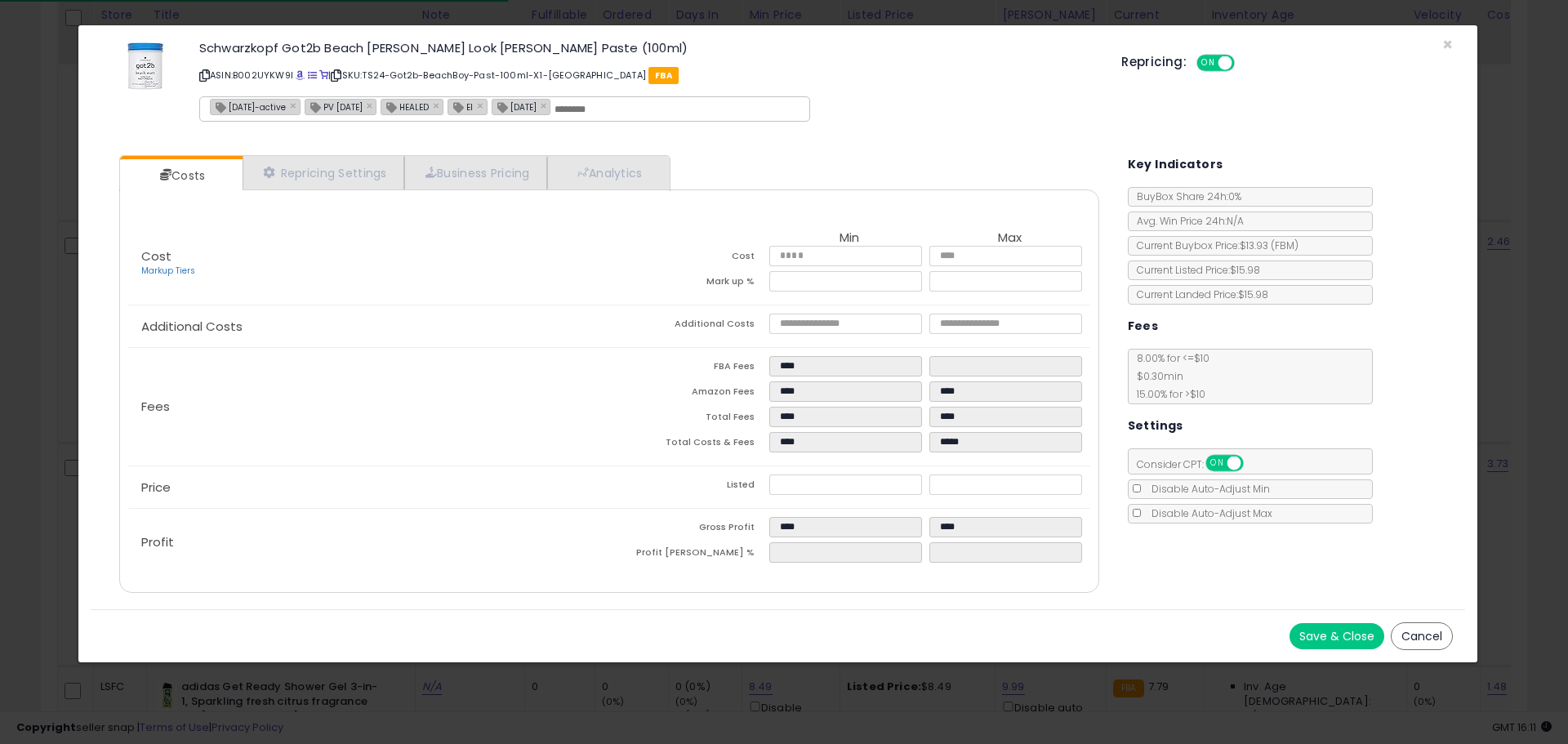
click at [208, 73] on icon at bounding box center [204, 75] width 11 height 9
click at [1454, 39] on div "Schwarzkopf Got2b Beach Matt Surfer Look Matt Paste (100ml) ASIN: B002UYKW9I | …" at bounding box center [777, 84] width 1374 height 93
click at [1448, 46] on span "×" at bounding box center [1447, 45] width 11 height 23
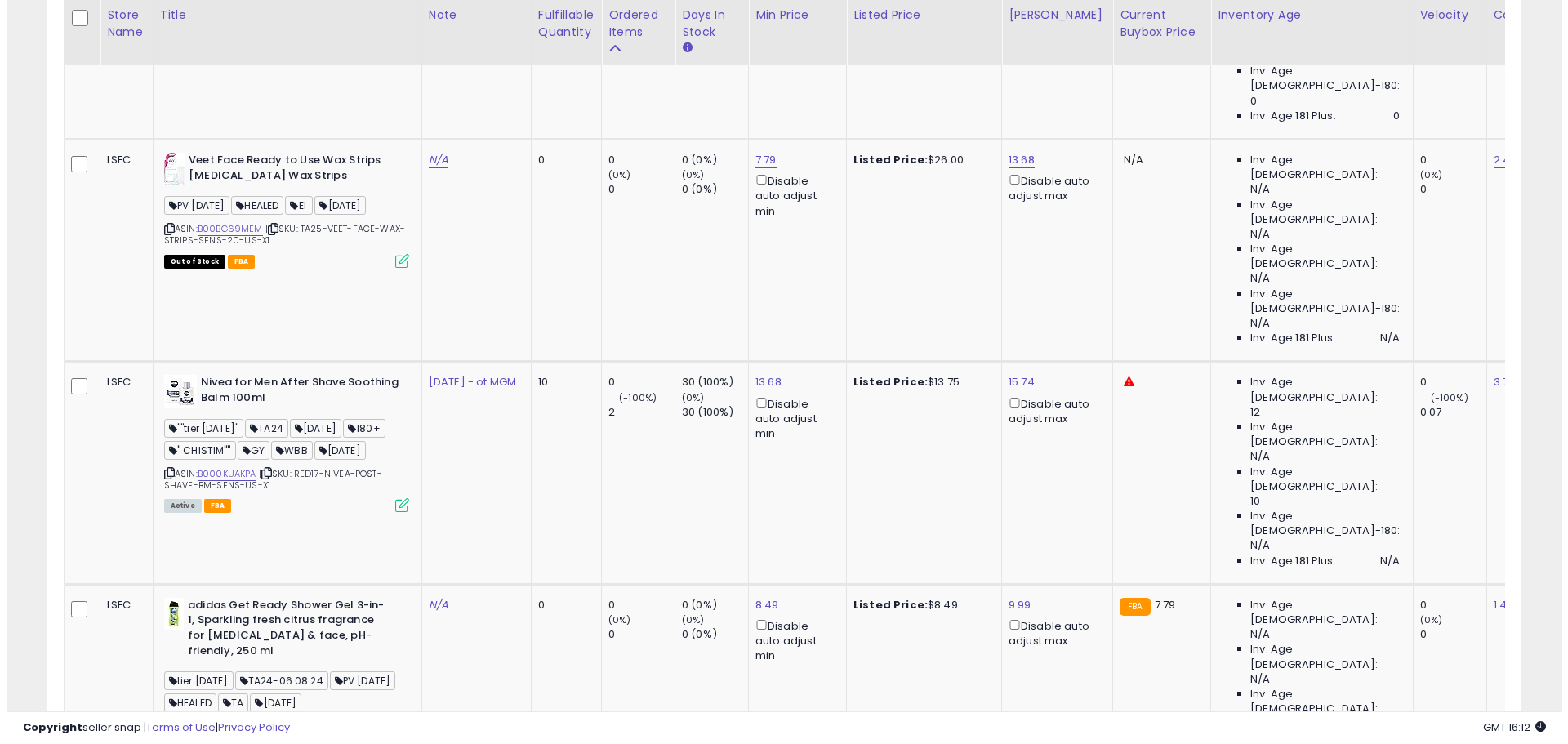
scroll to position [4046, 0]
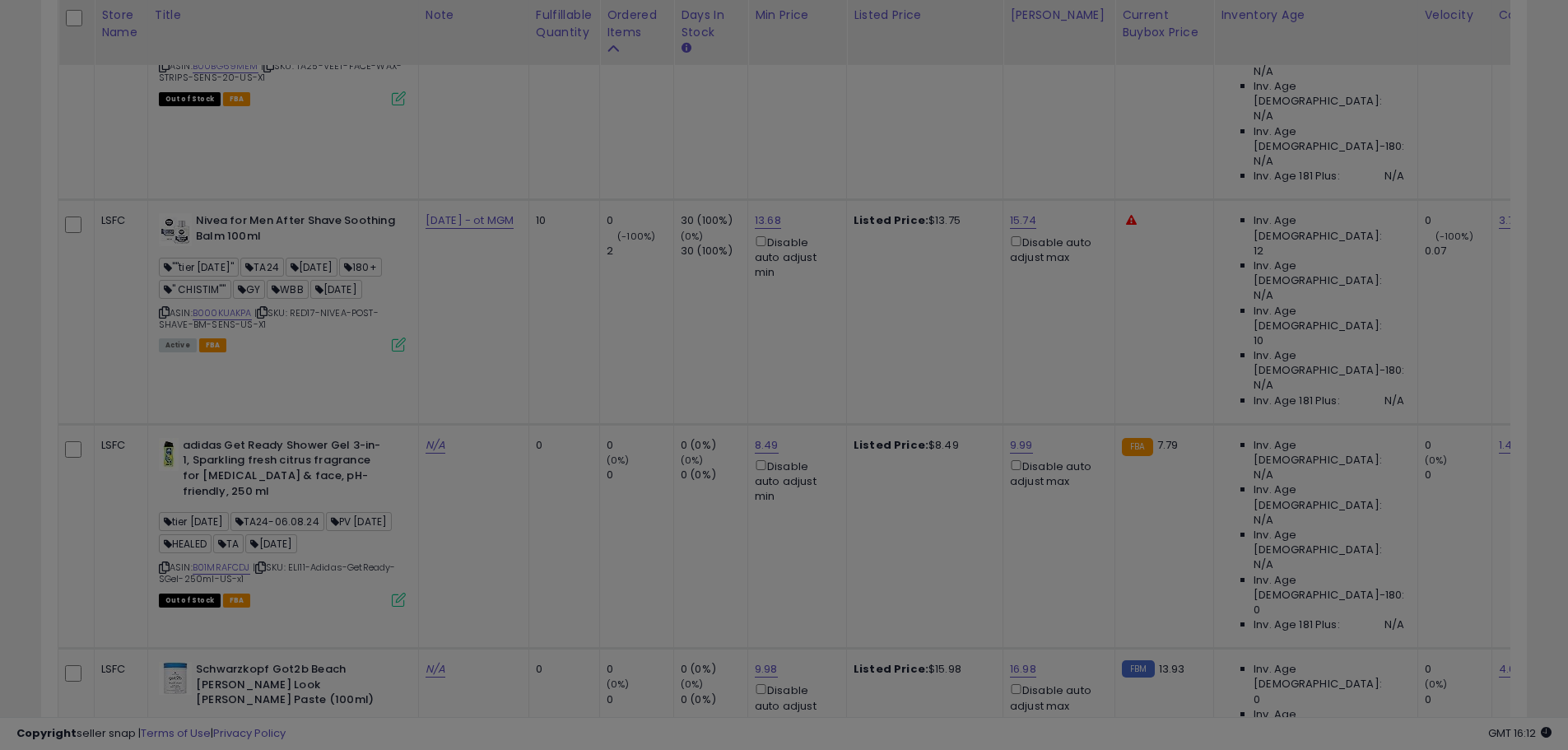
scroll to position [337, 870]
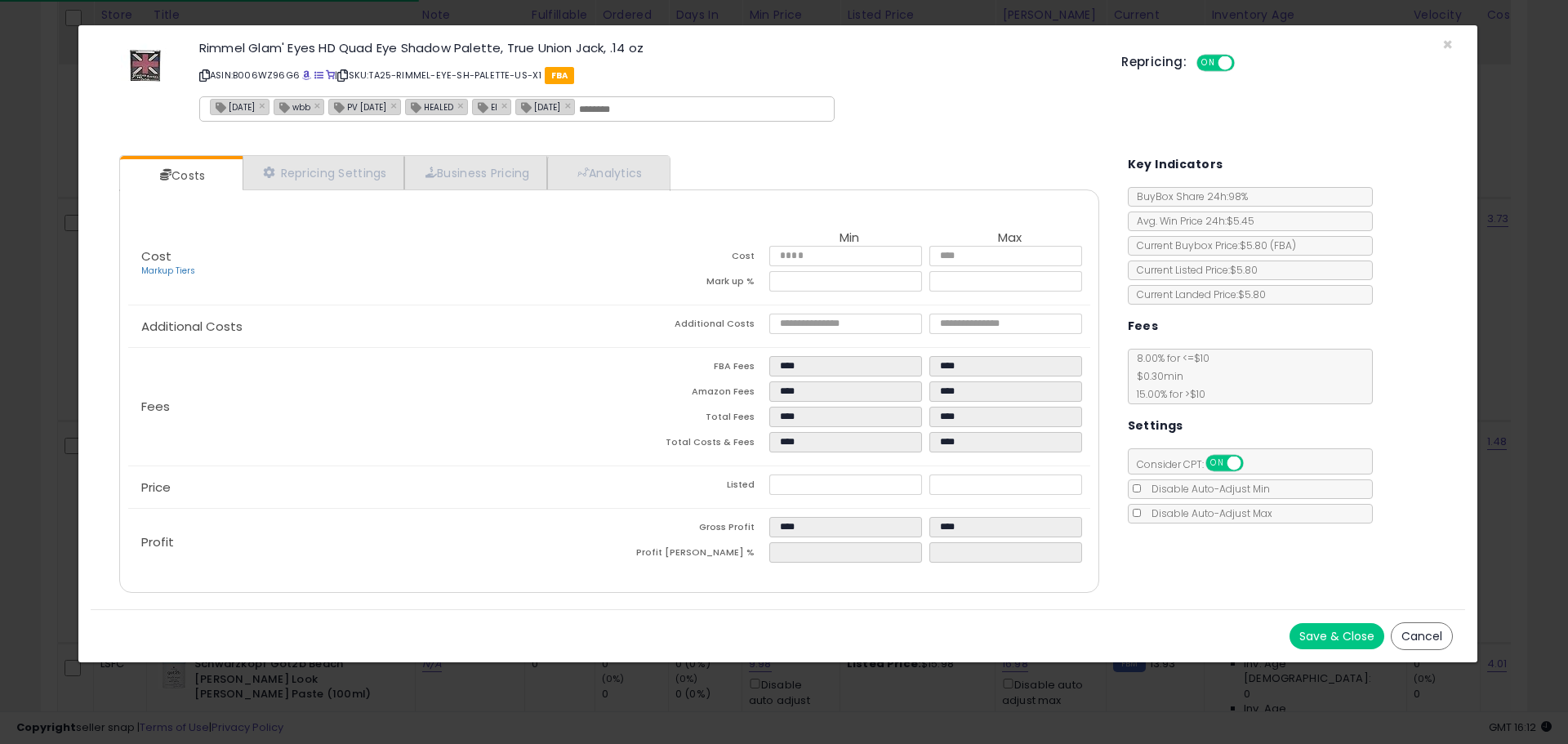
click at [204, 75] on icon at bounding box center [204, 75] width 11 height 9
drag, startPoint x: 1452, startPoint y: 41, endPoint x: 752, endPoint y: 188, distance: 715.3
click at [1452, 41] on span "×" at bounding box center [1447, 45] width 11 height 23
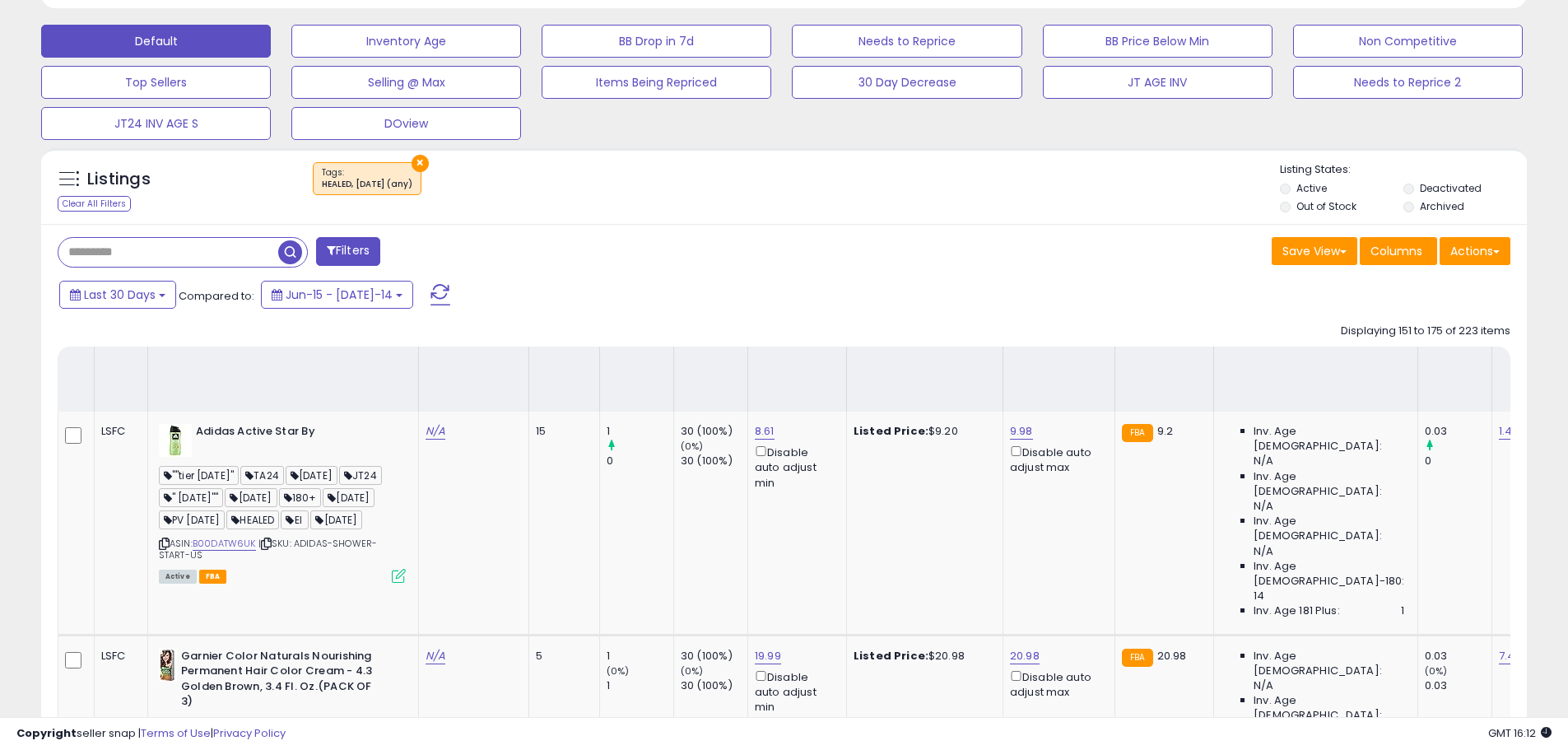
scroll to position [4677, 0]
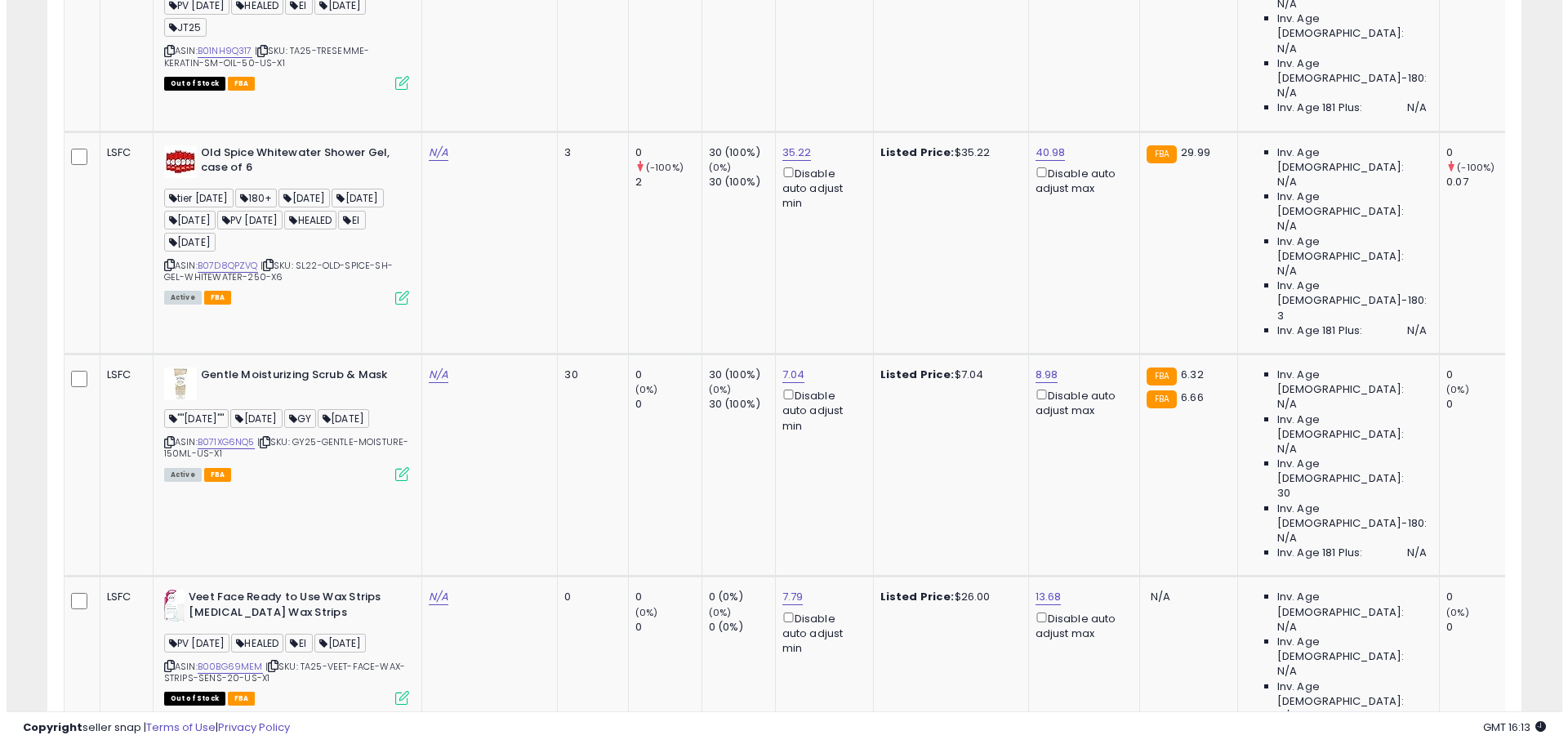
scroll to position [787, 0]
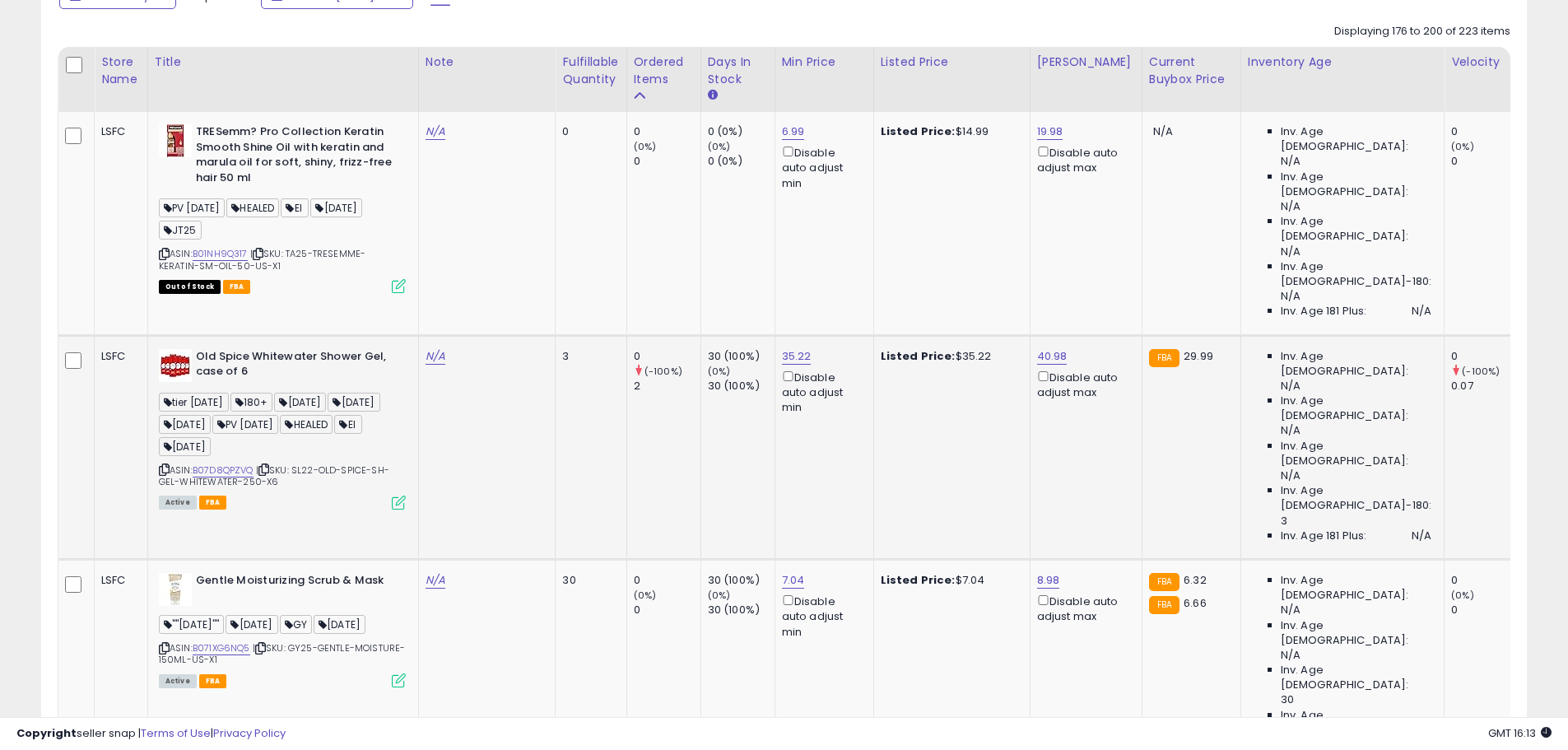
click at [397, 496] on icon at bounding box center [399, 503] width 14 height 14
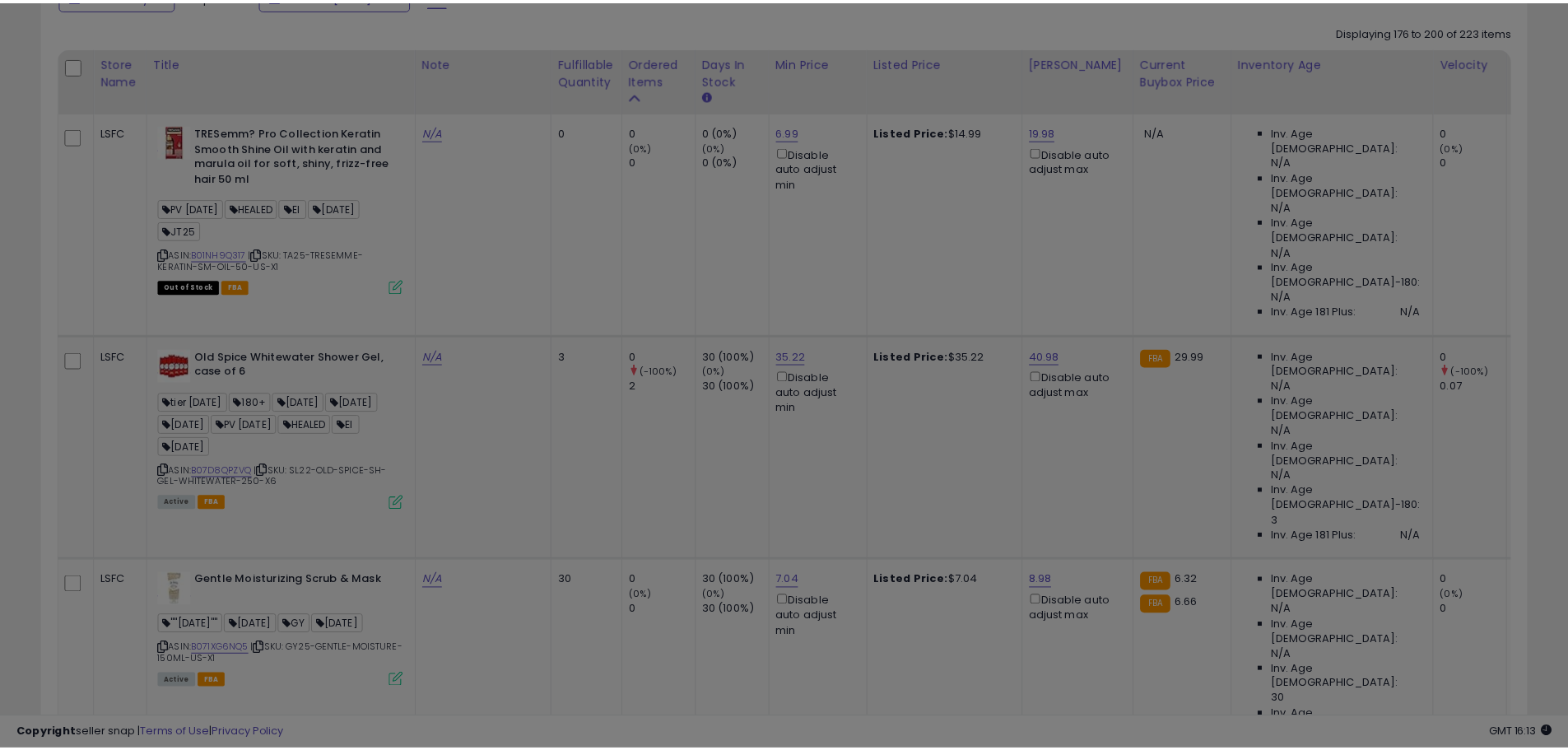
scroll to position [337, 870]
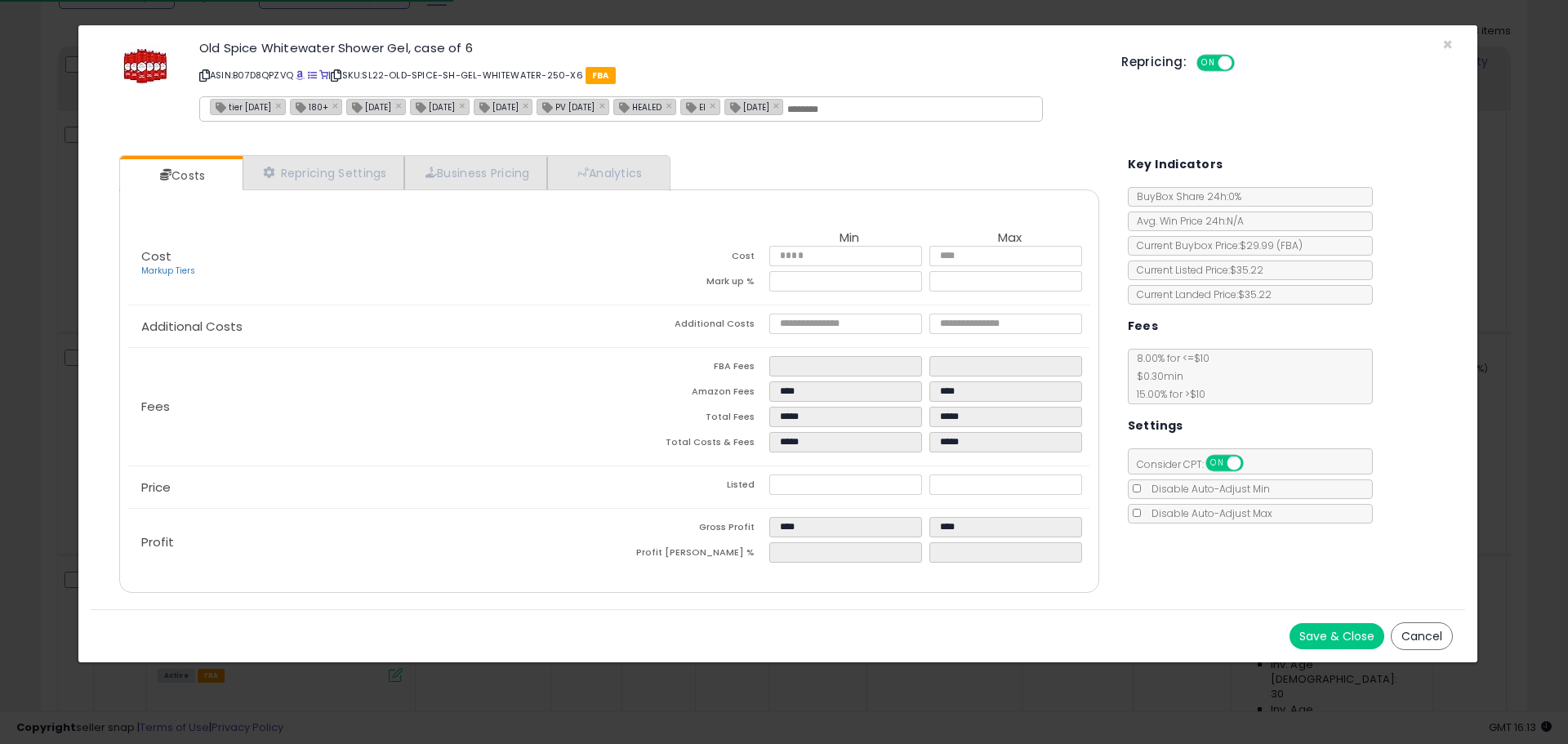
click at [205, 73] on icon at bounding box center [204, 75] width 11 height 9
click at [1445, 47] on span "×" at bounding box center [1447, 45] width 11 height 23
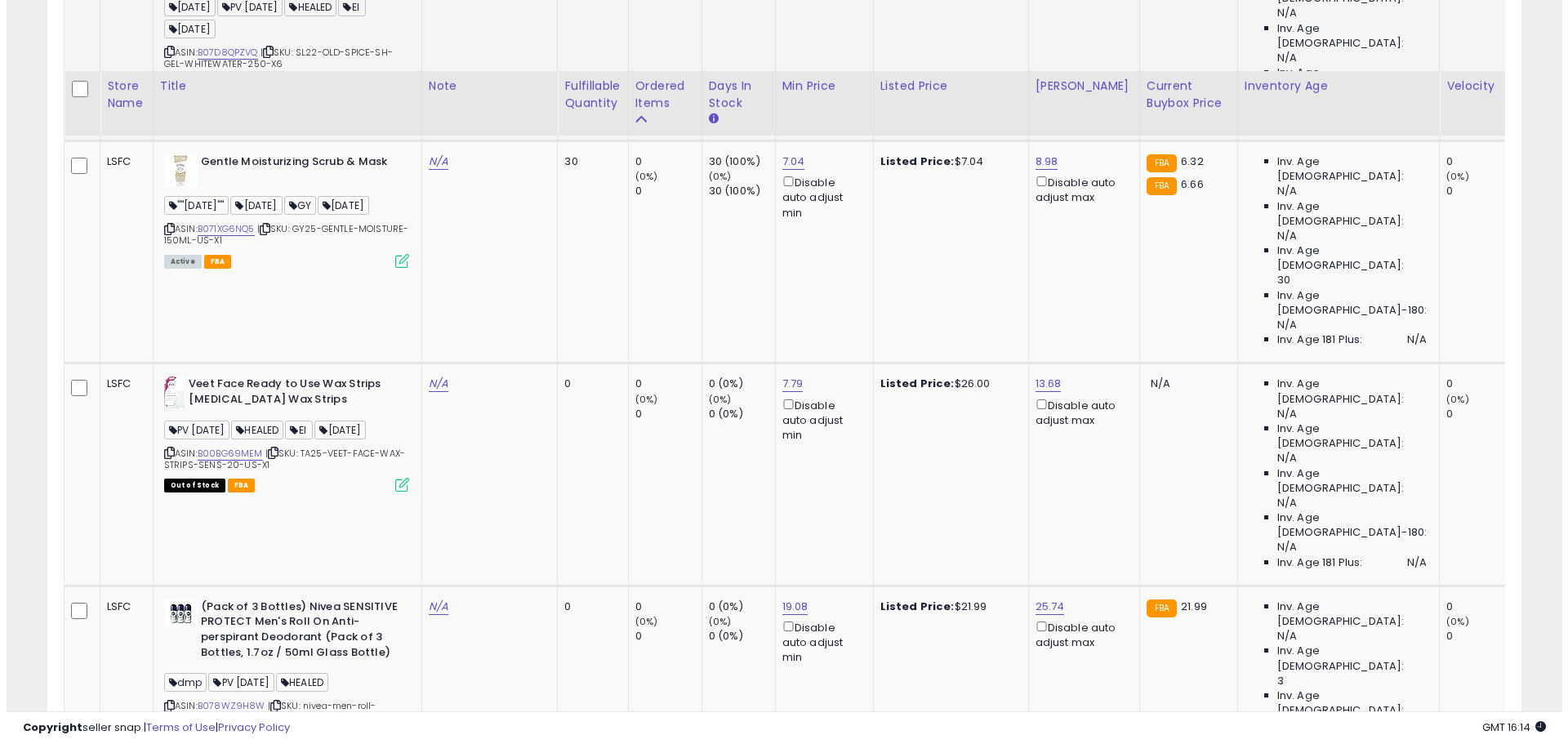
scroll to position [1032, 0]
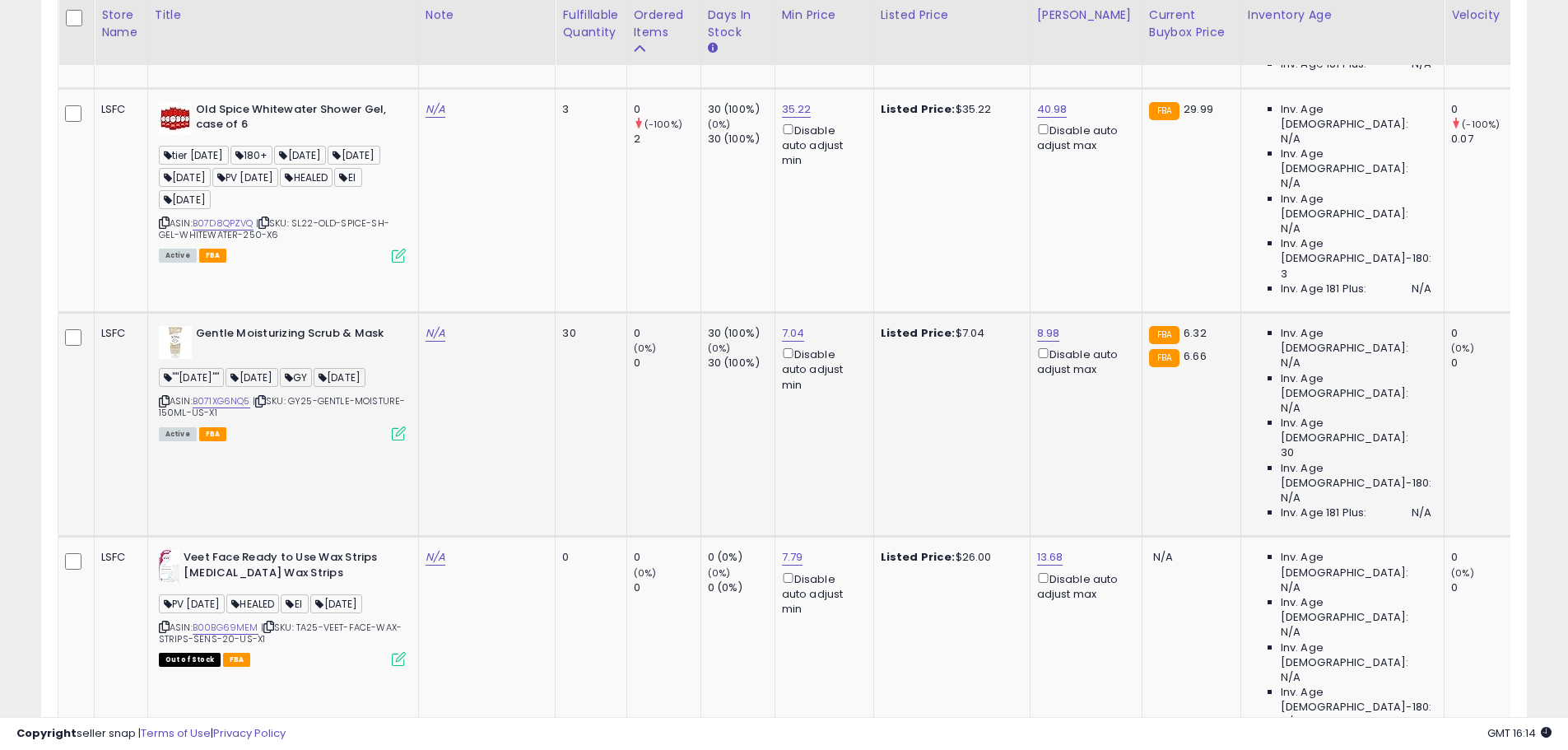
click at [398, 426] on icon at bounding box center [399, 433] width 14 height 14
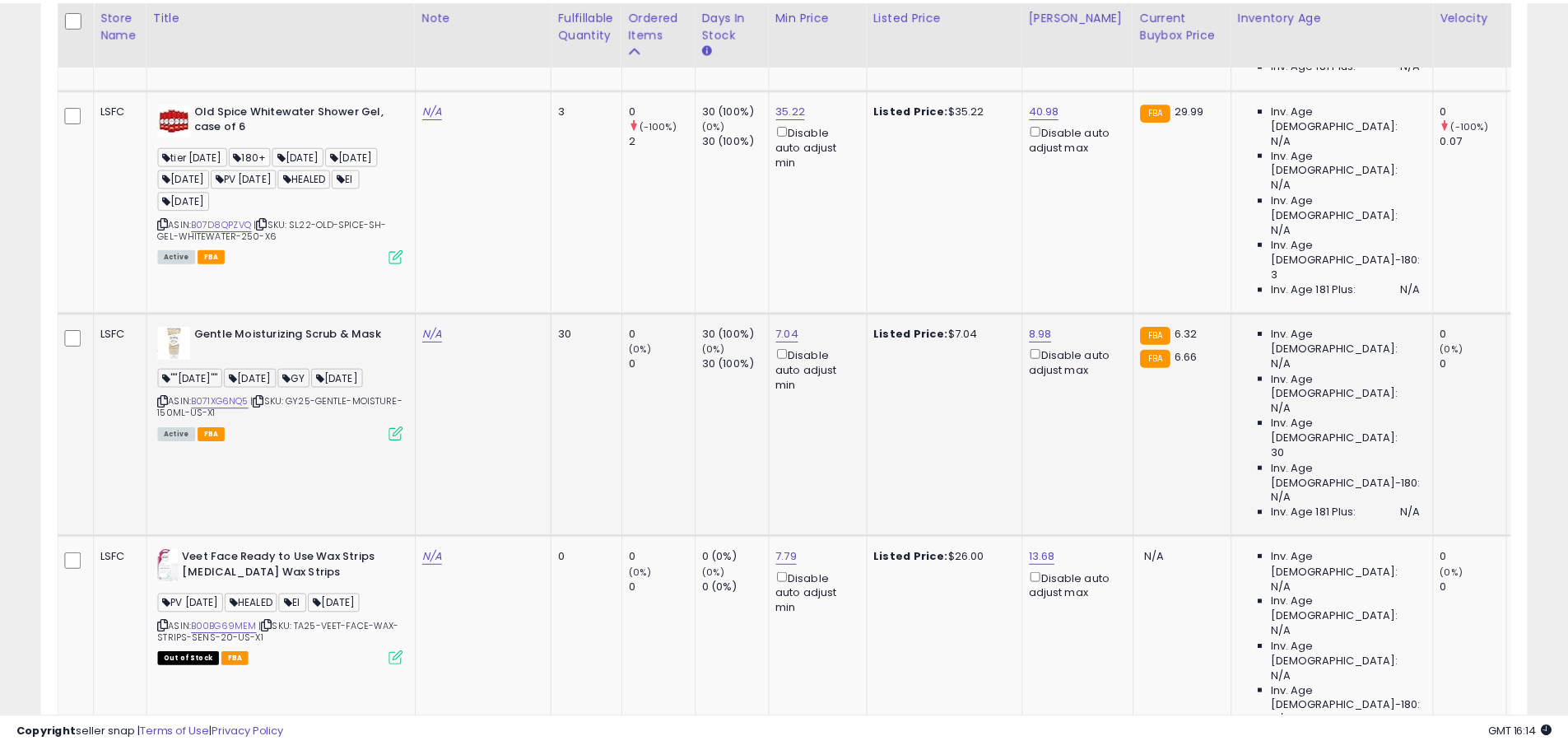
scroll to position [337, 870]
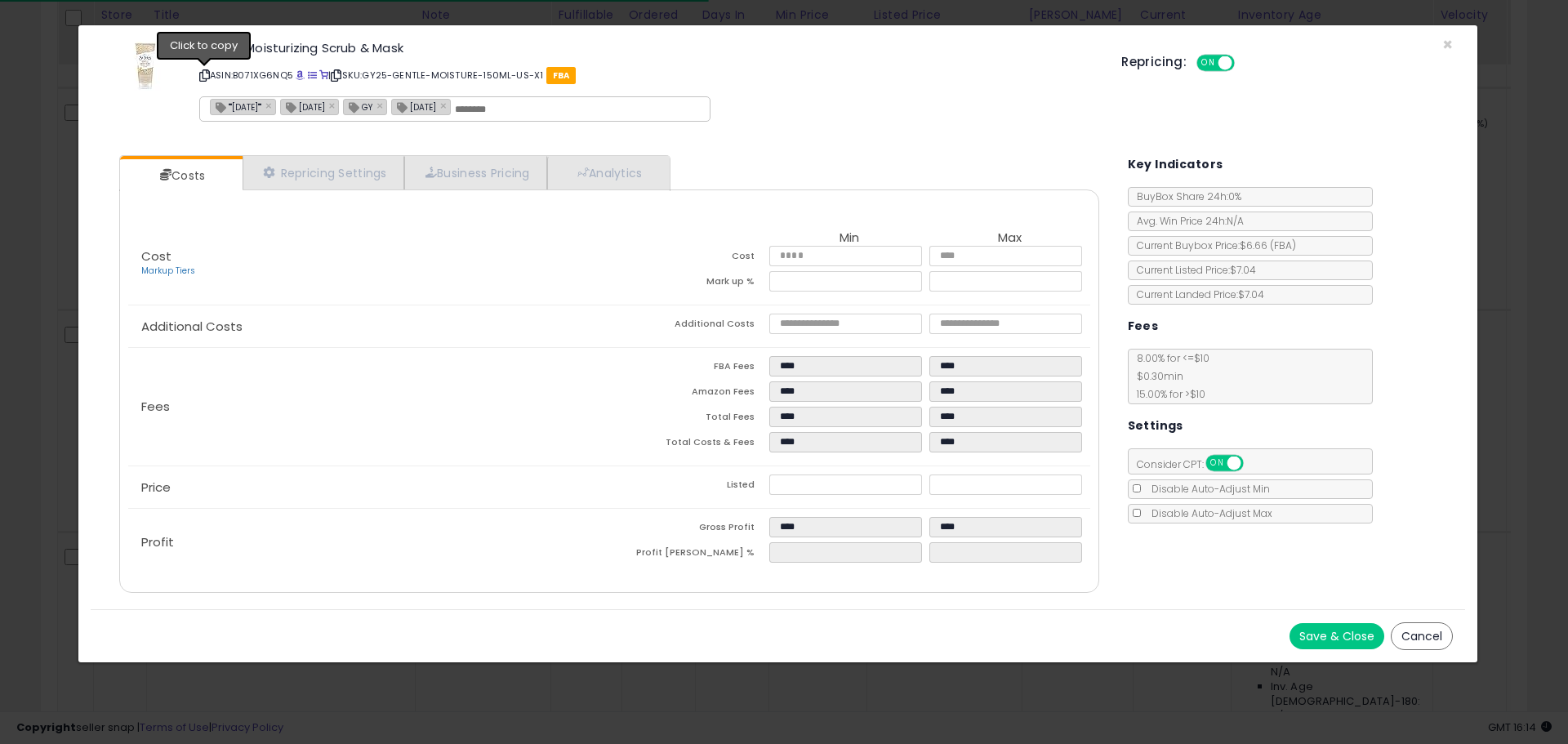
click at [206, 75] on icon at bounding box center [204, 75] width 11 height 9
click at [1450, 44] on span "×" at bounding box center [1447, 45] width 11 height 23
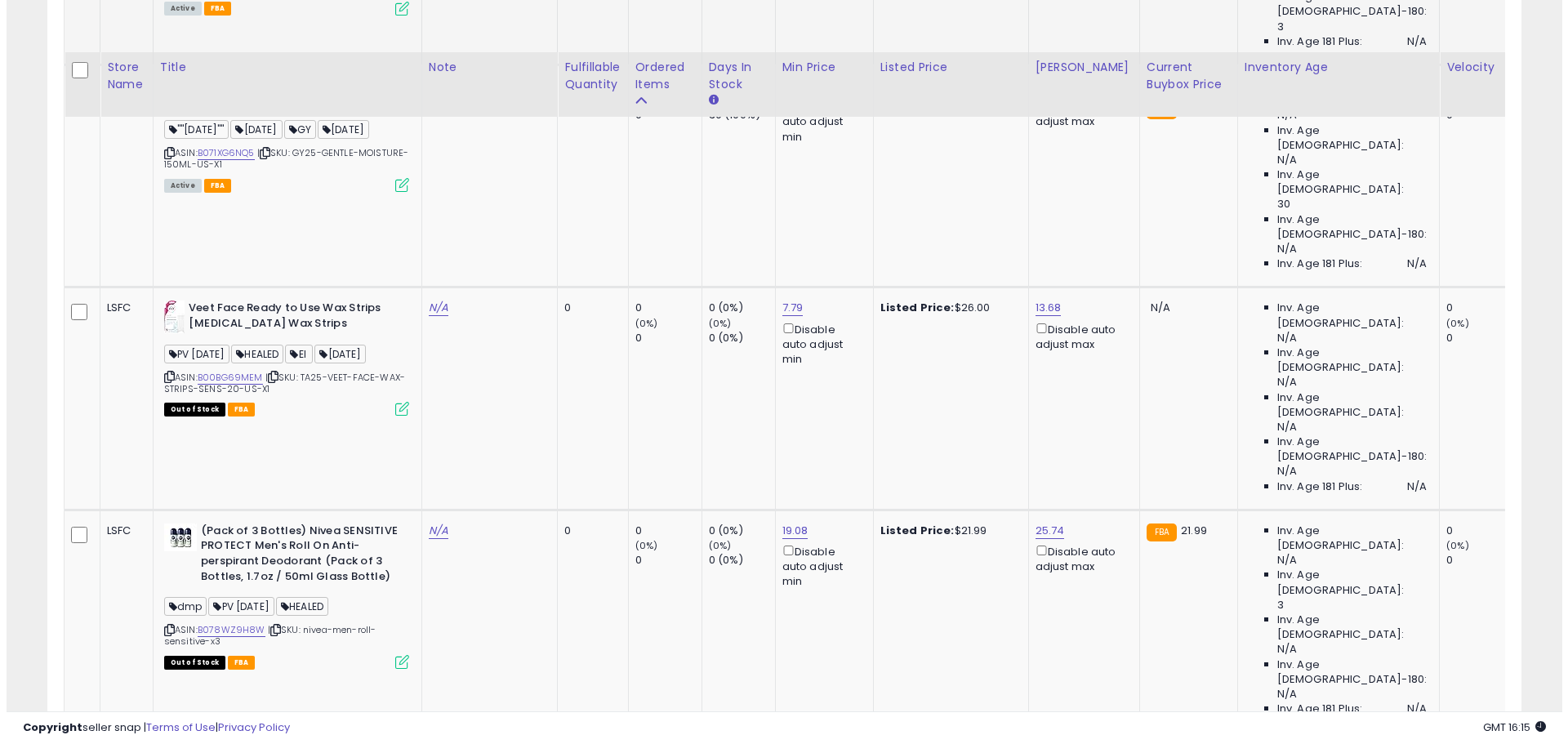
scroll to position [1358, 0]
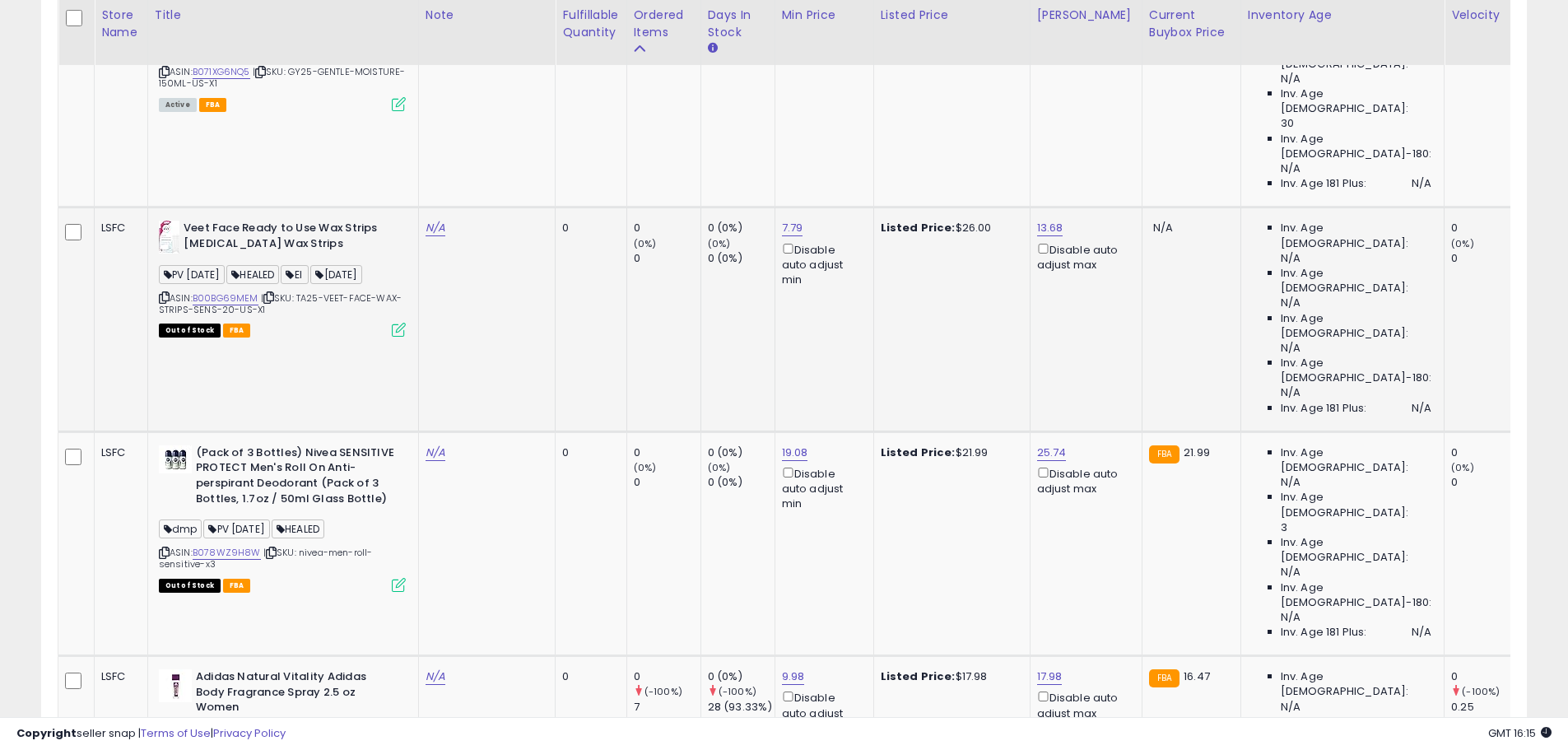
click at [396, 323] on icon at bounding box center [399, 330] width 14 height 14
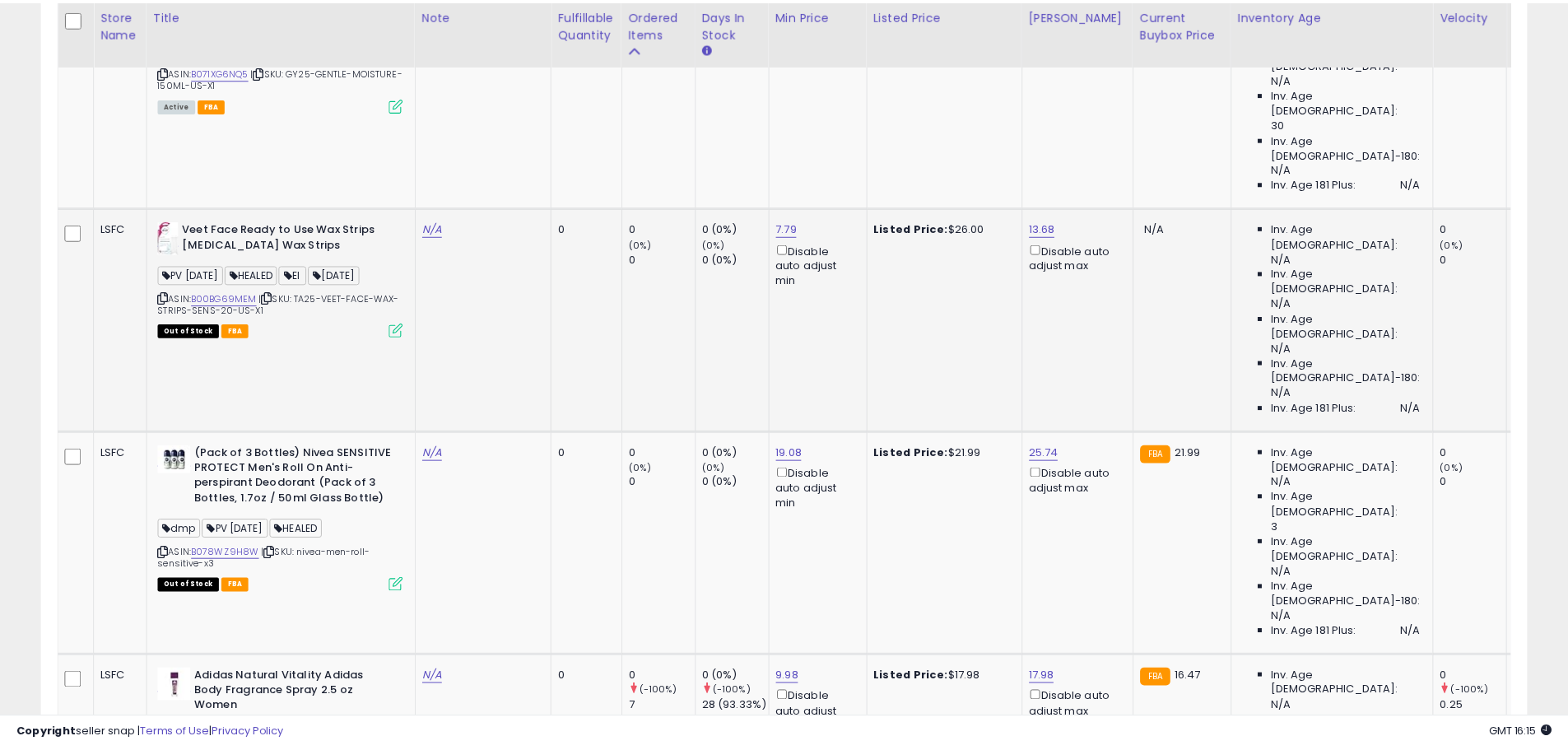
scroll to position [337, 870]
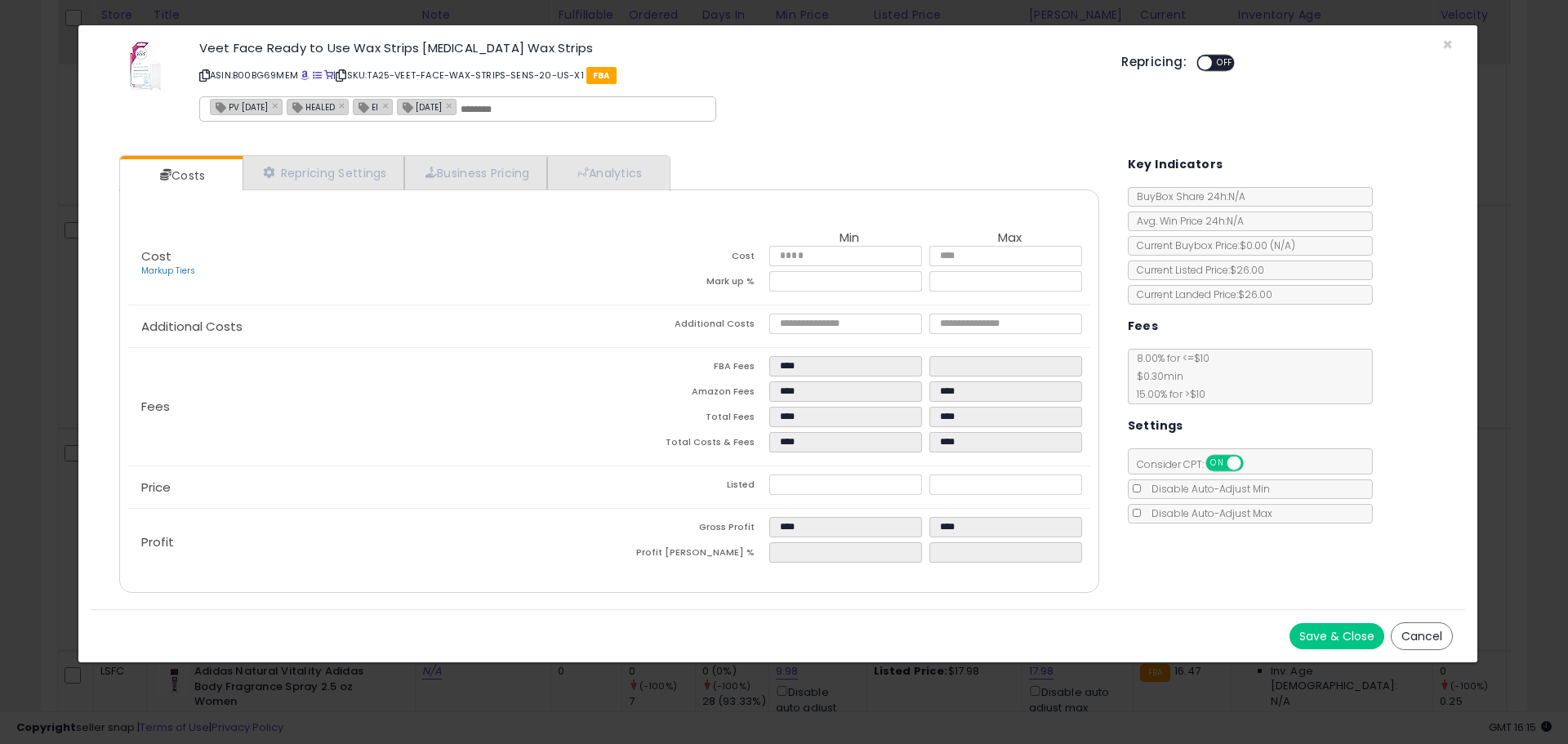
click at [203, 72] on icon at bounding box center [204, 75] width 11 height 9
drag, startPoint x: 1444, startPoint y: 42, endPoint x: 1146, endPoint y: 90, distance: 301.8
click at [1444, 42] on span "×" at bounding box center [1447, 45] width 11 height 23
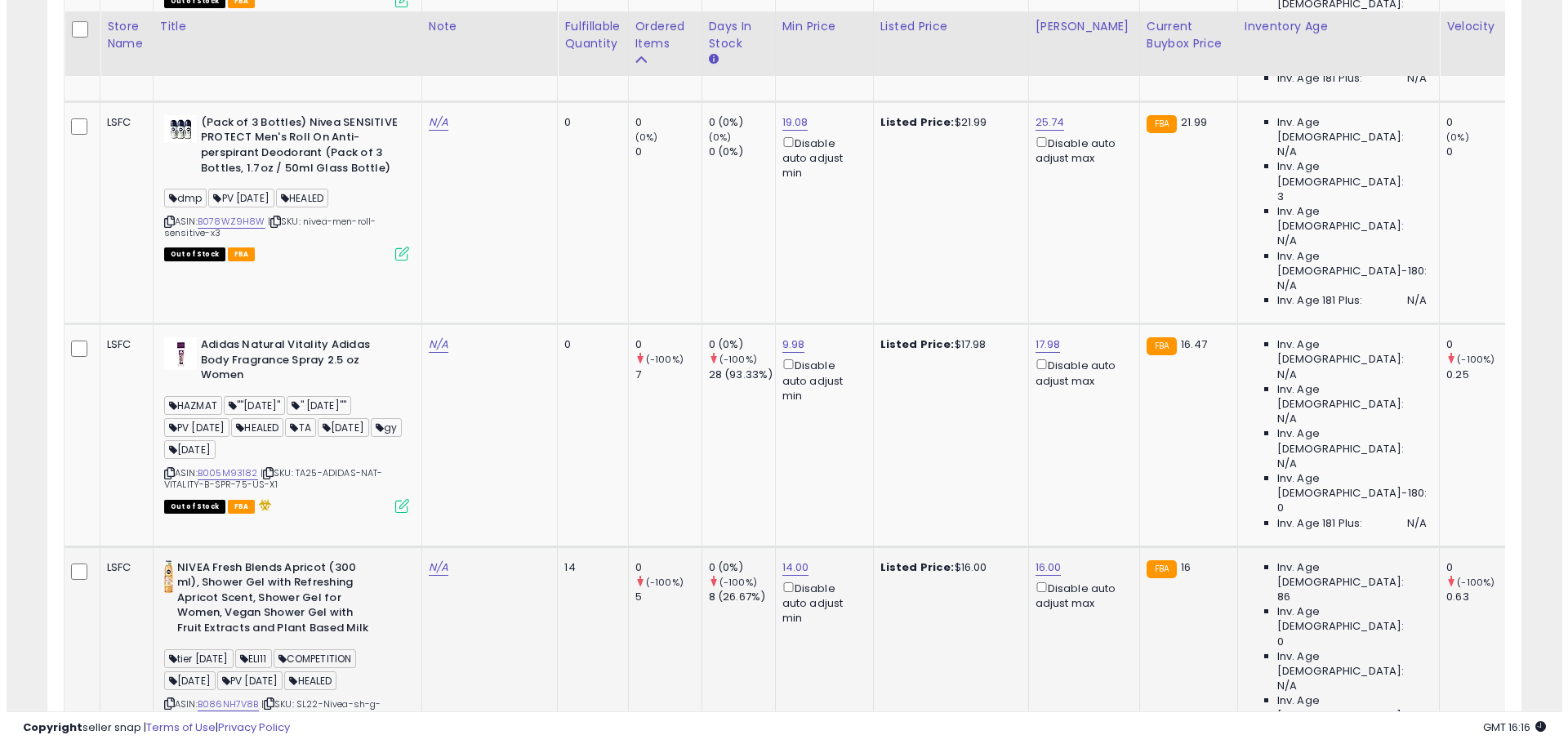
scroll to position [2093, 0]
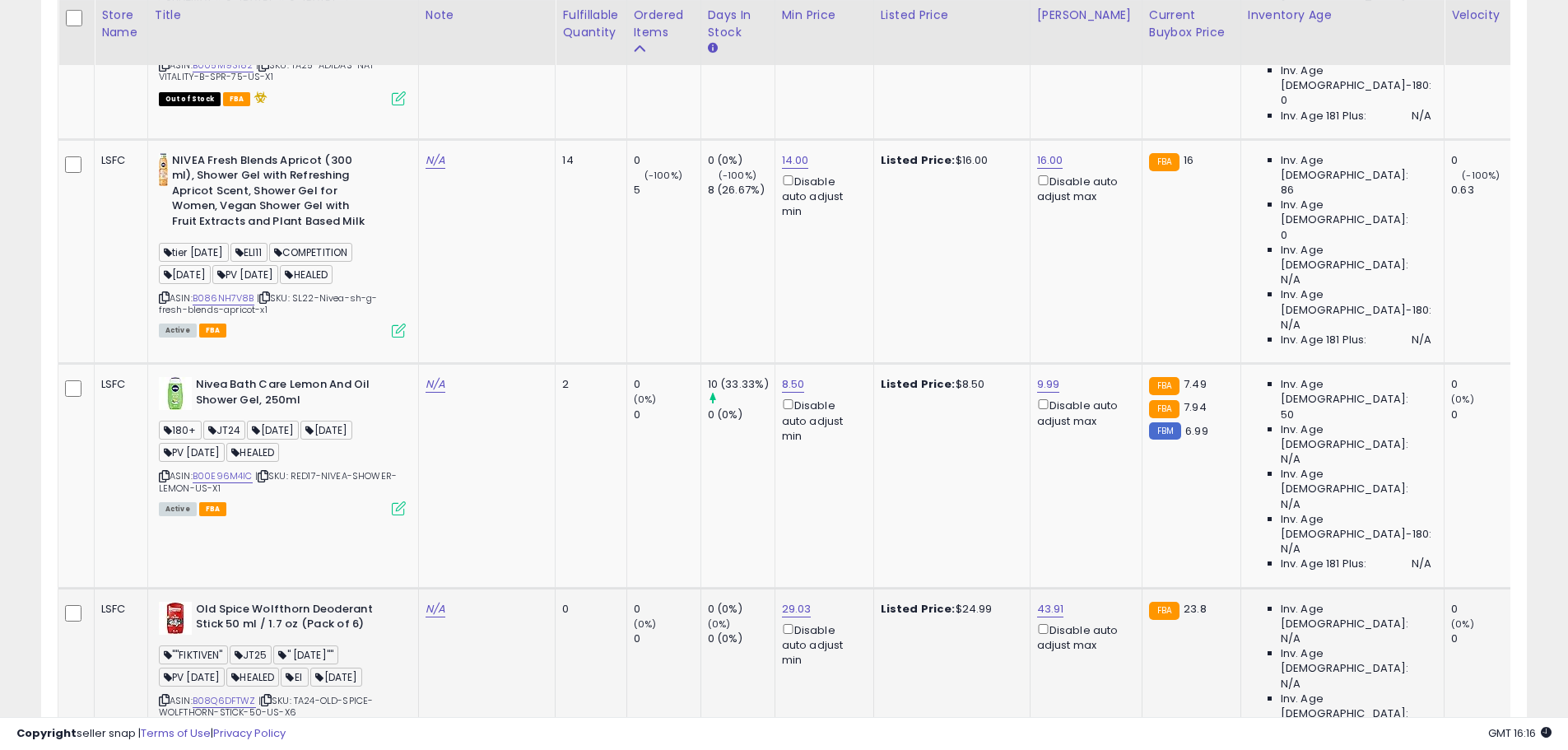
click at [400, 726] on icon at bounding box center [399, 732] width 14 height 14
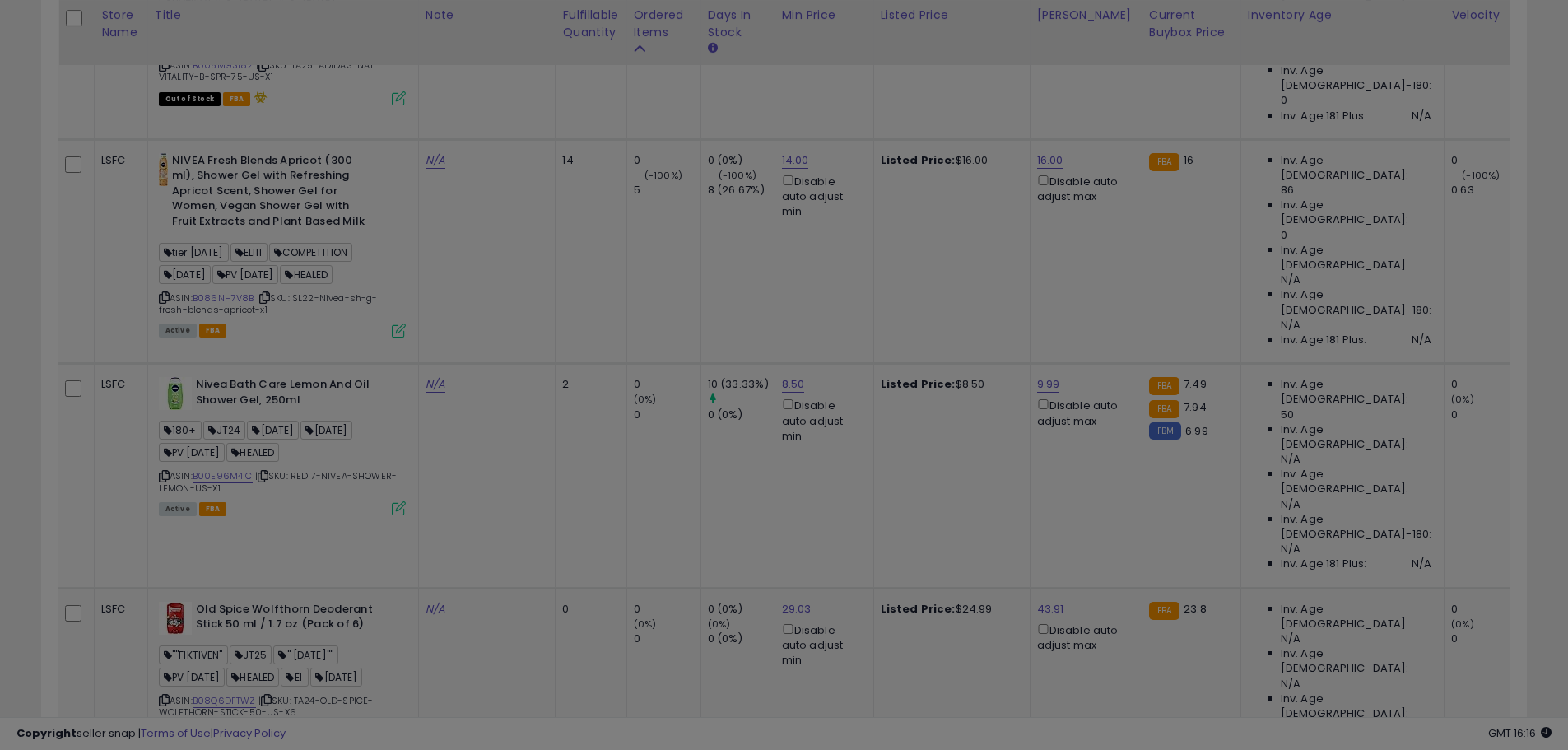
scroll to position [337, 870]
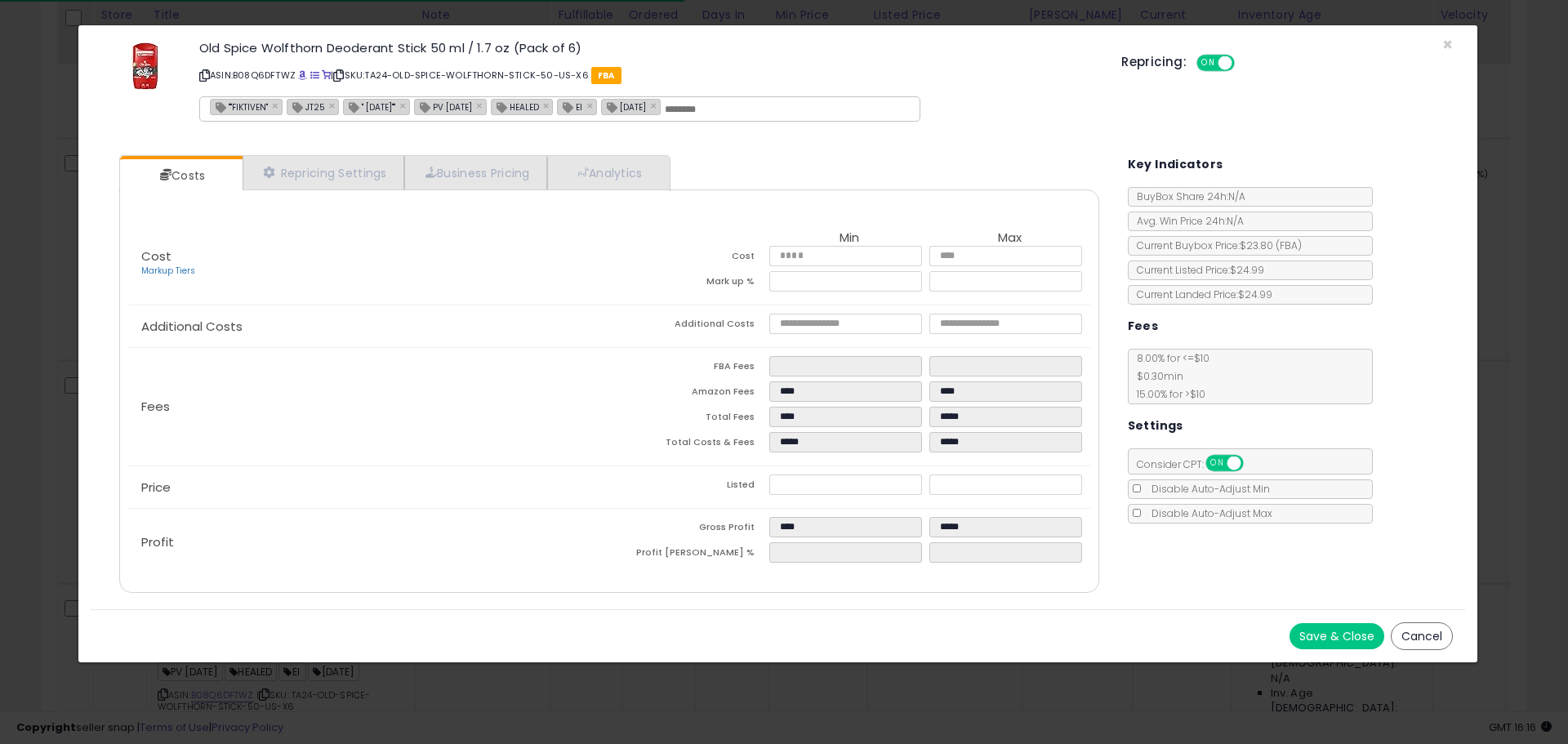
drag, startPoint x: 204, startPoint y: 76, endPoint x: 1059, endPoint y: 75, distance: 855.0
click at [204, 76] on icon at bounding box center [204, 75] width 11 height 9
drag, startPoint x: 1446, startPoint y: 43, endPoint x: 1363, endPoint y: 69, distance: 87.0
click at [1446, 43] on span "×" at bounding box center [1447, 45] width 11 height 23
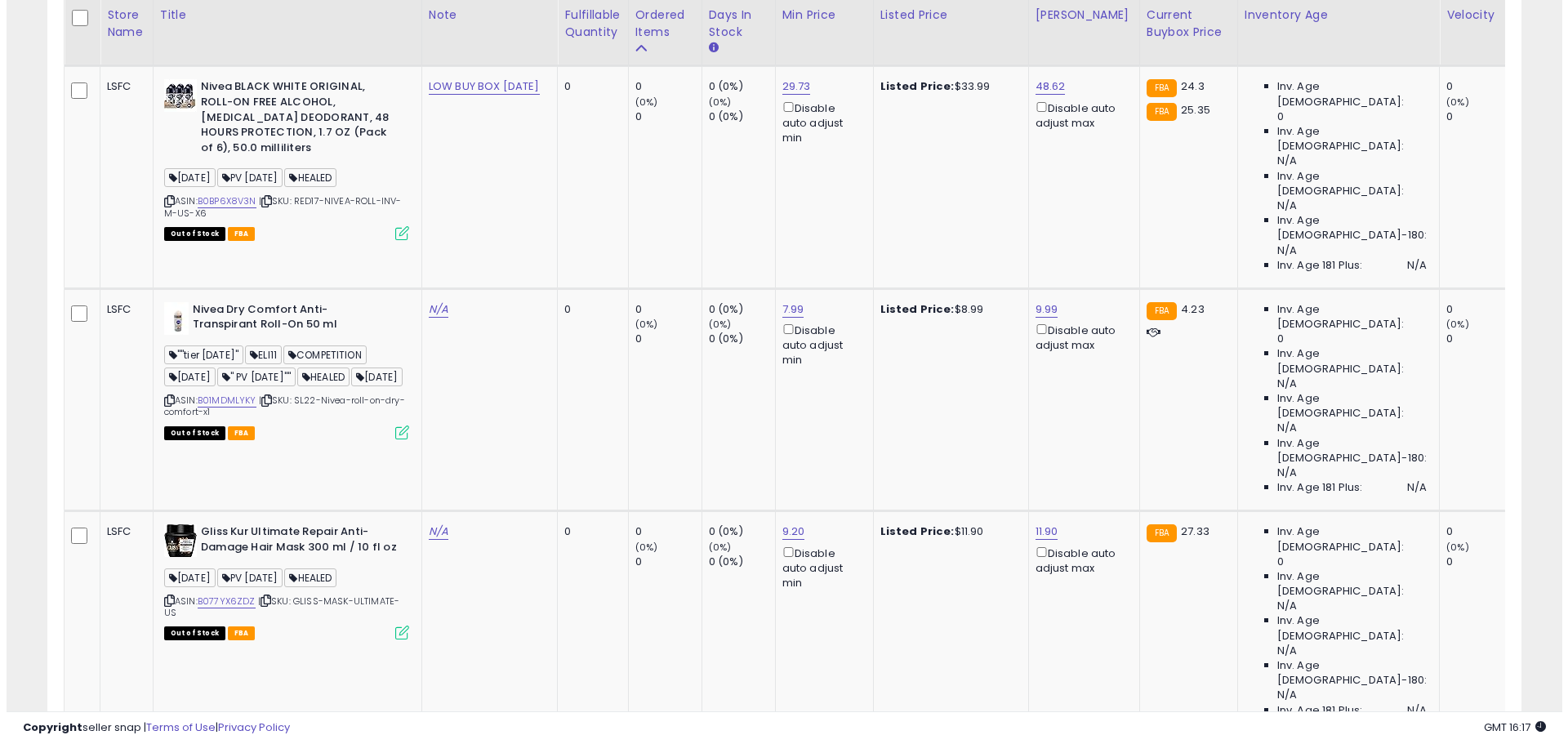
scroll to position [3072, 0]
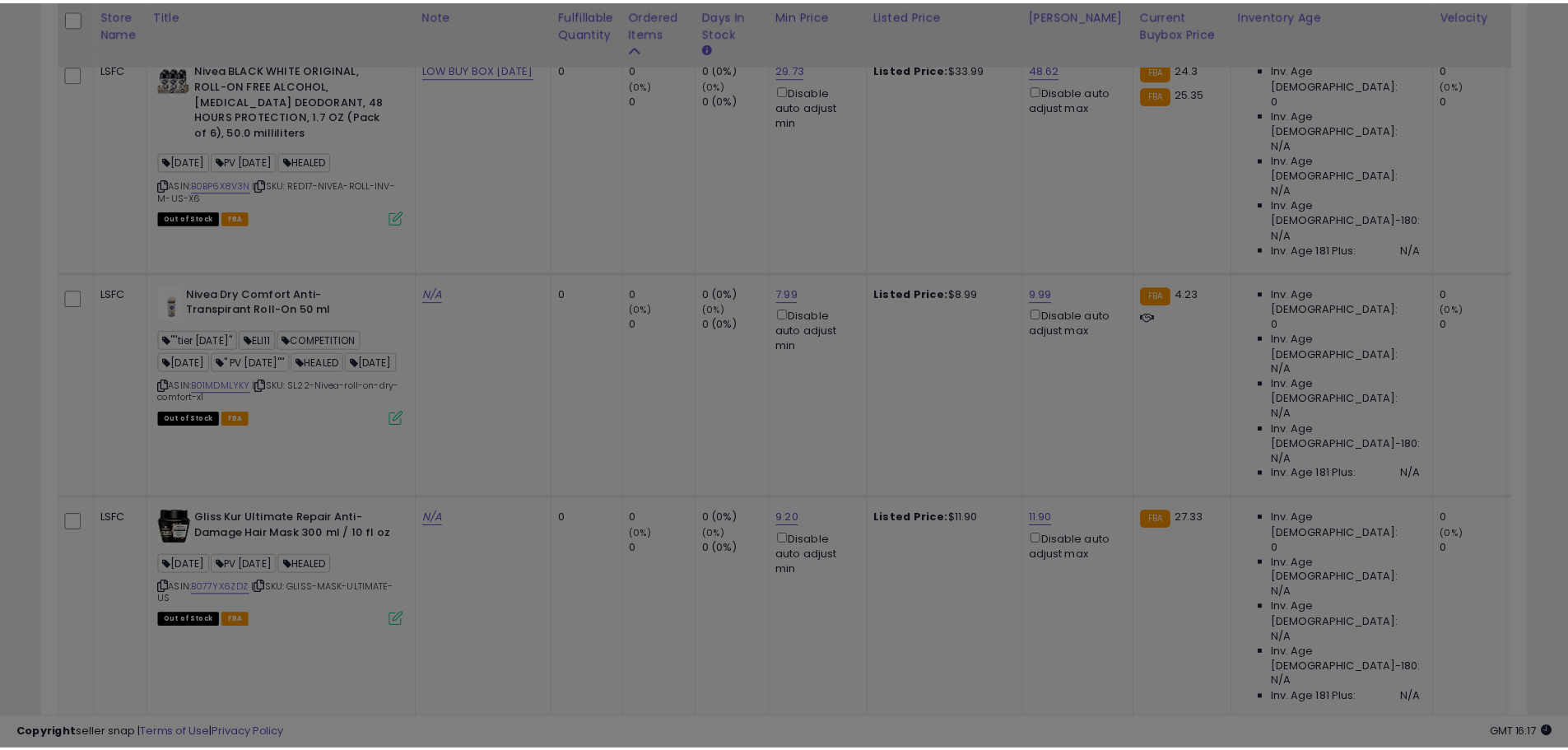
scroll to position [337, 870]
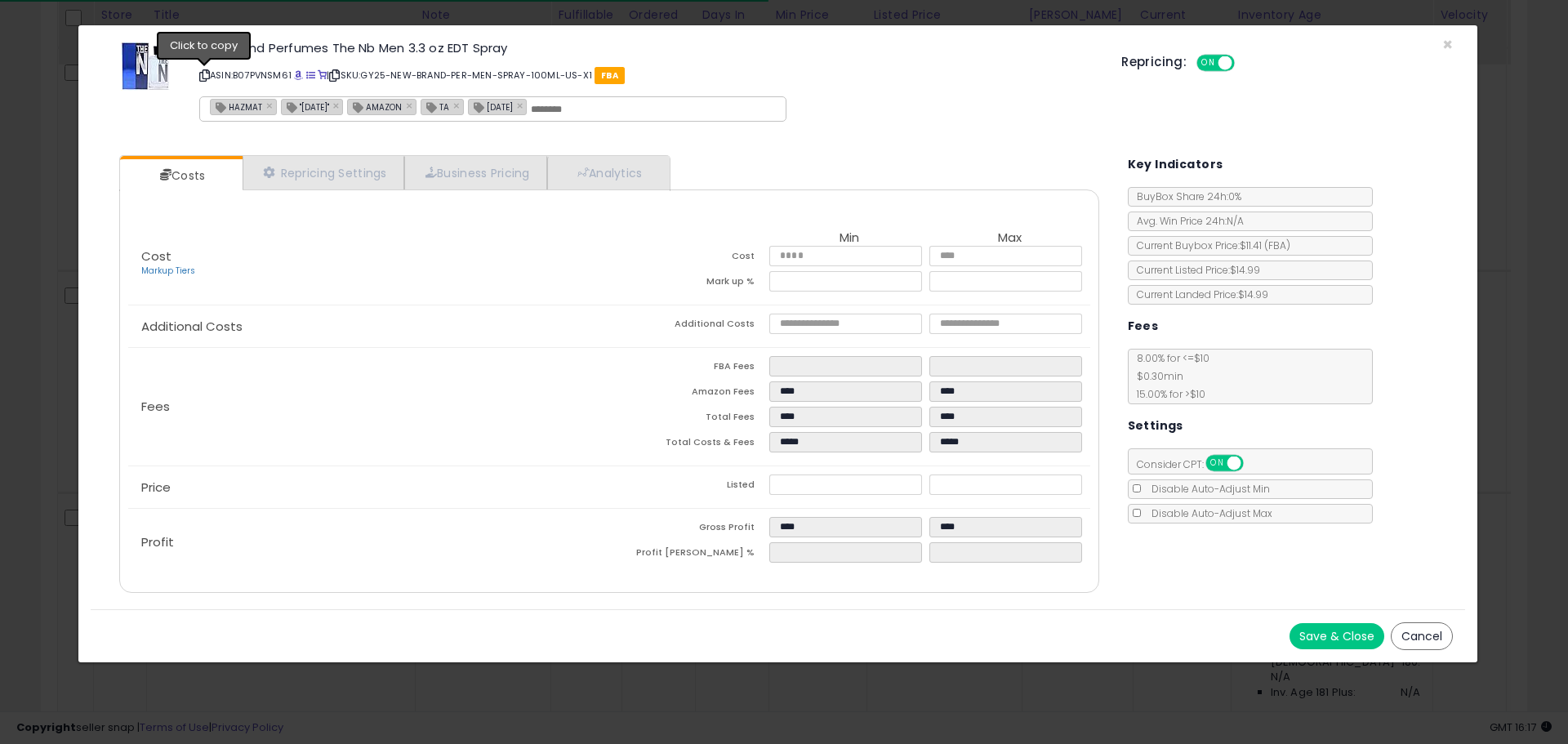
click at [204, 74] on icon at bounding box center [204, 75] width 11 height 9
drag, startPoint x: 1441, startPoint y: 44, endPoint x: 1479, endPoint y: 49, distance: 38.3
click at [1442, 44] on span "×" at bounding box center [1447, 45] width 11 height 23
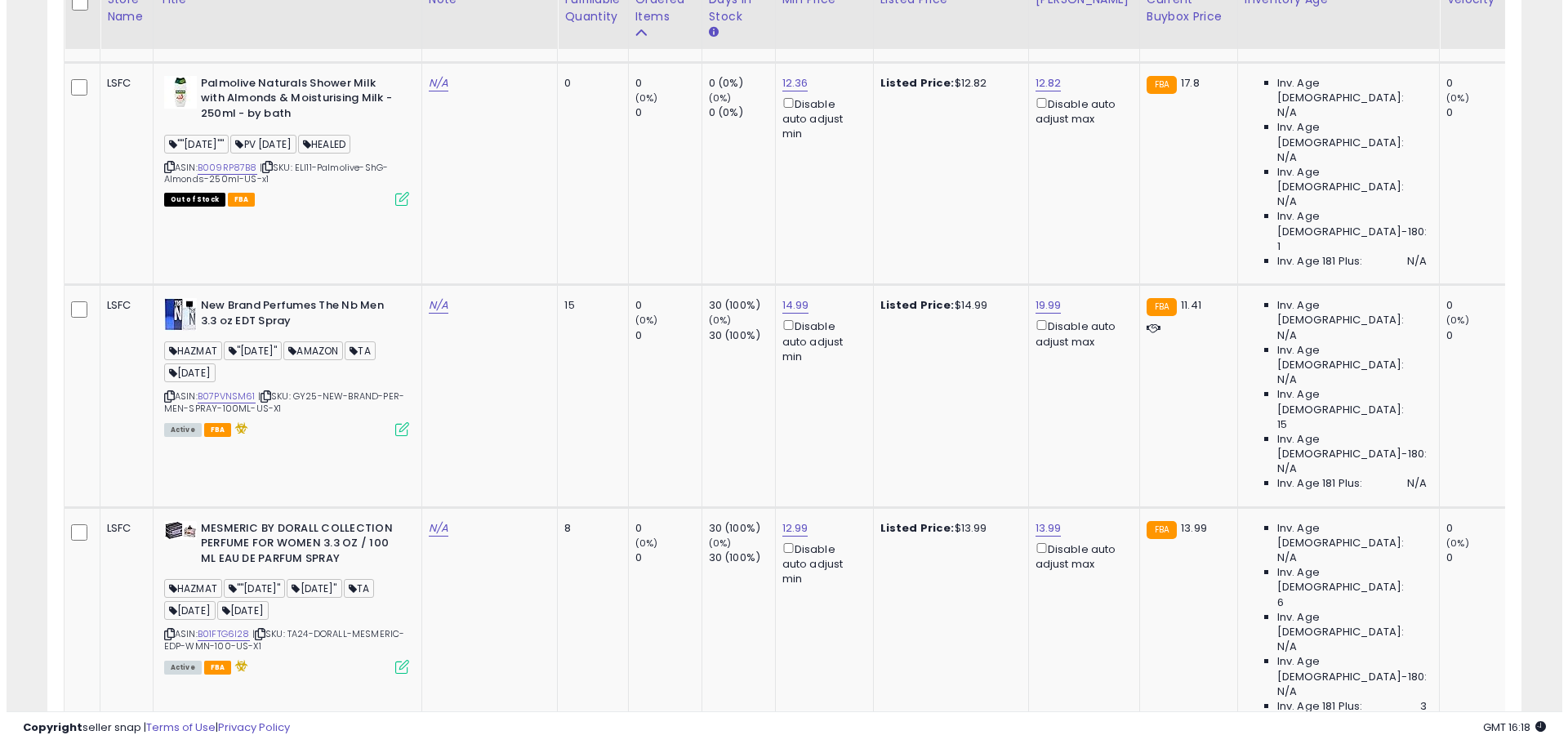
scroll to position [3317, 0]
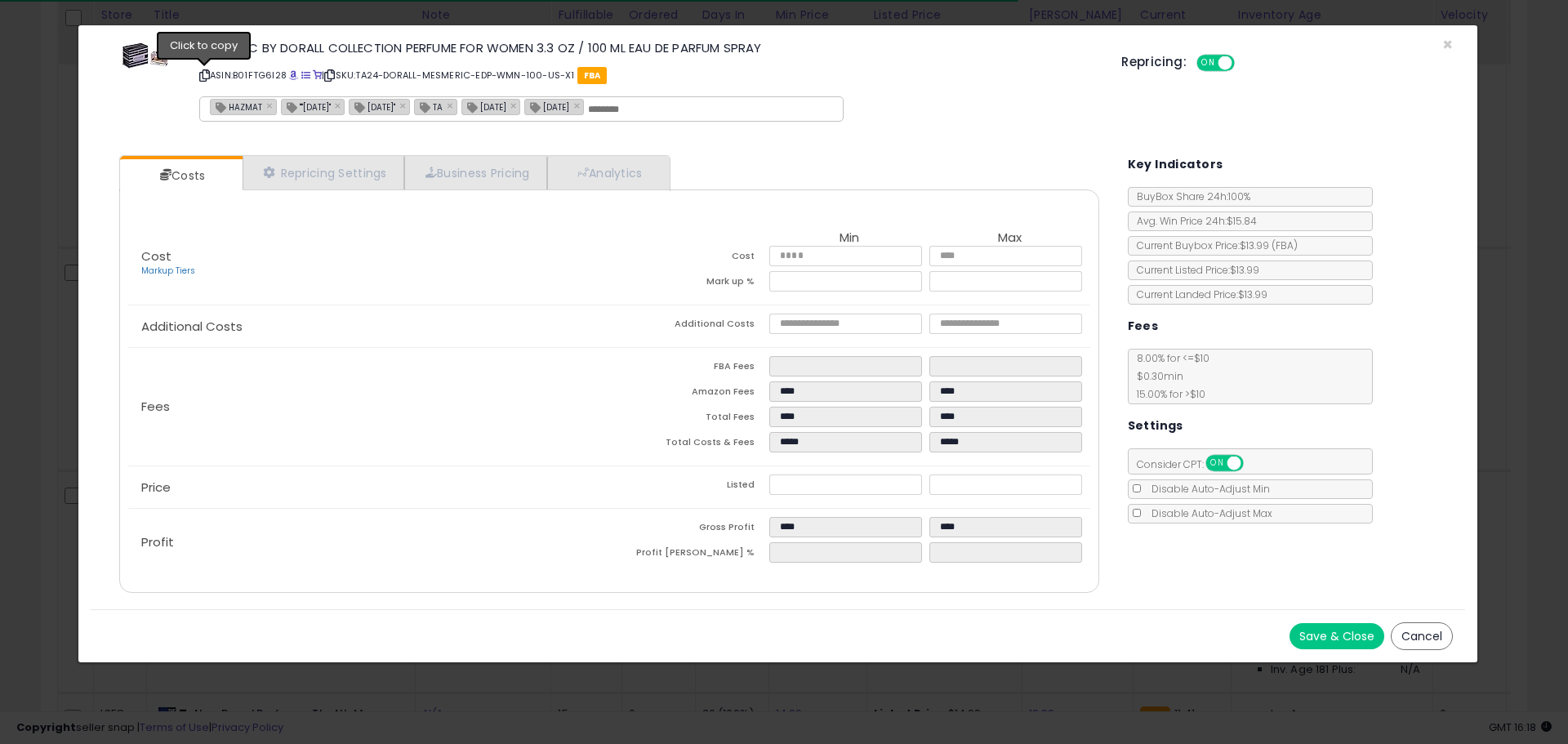
click at [207, 74] on icon at bounding box center [204, 75] width 11 height 9
click at [1445, 45] on span "×" at bounding box center [1447, 45] width 11 height 23
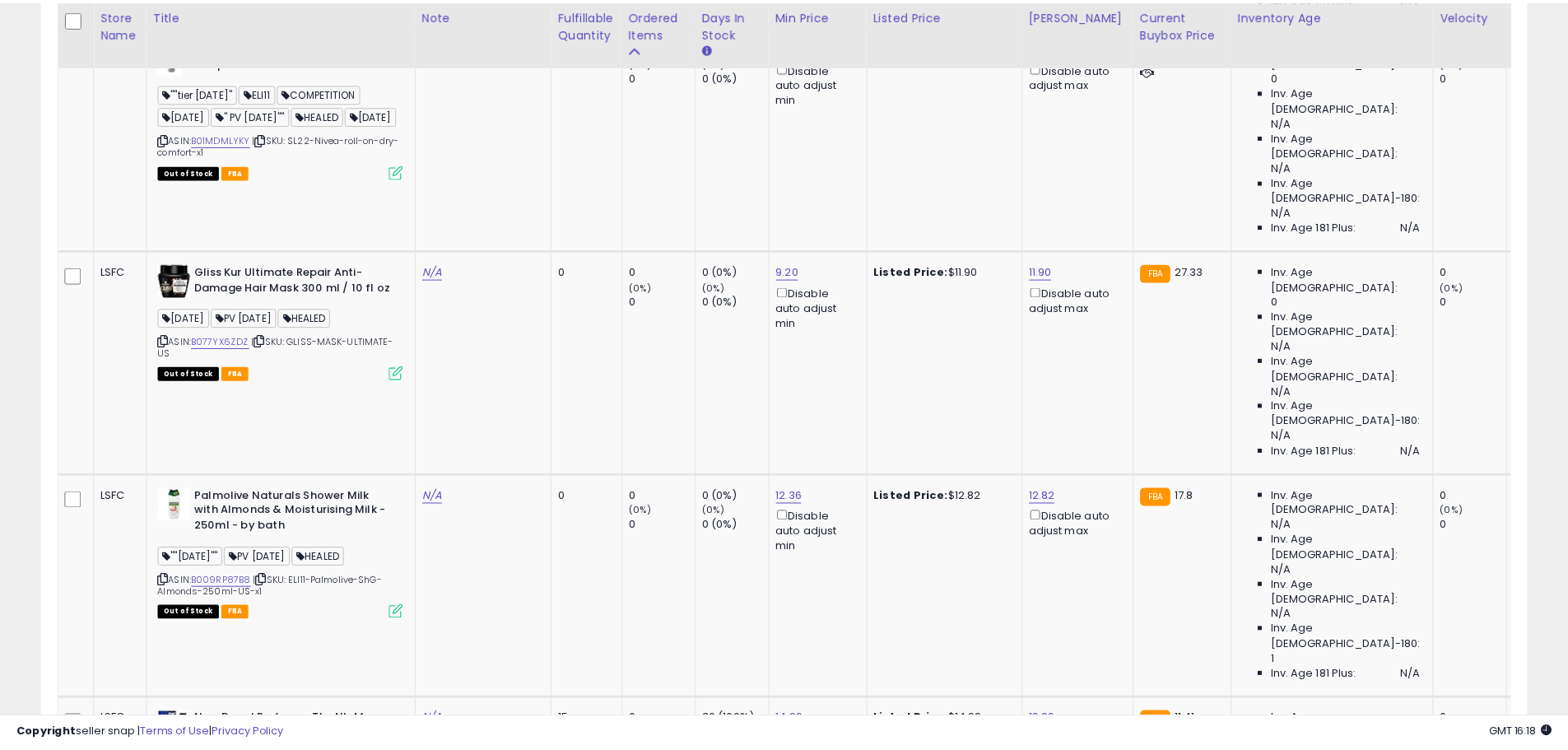
scroll to position [822501, 822254]
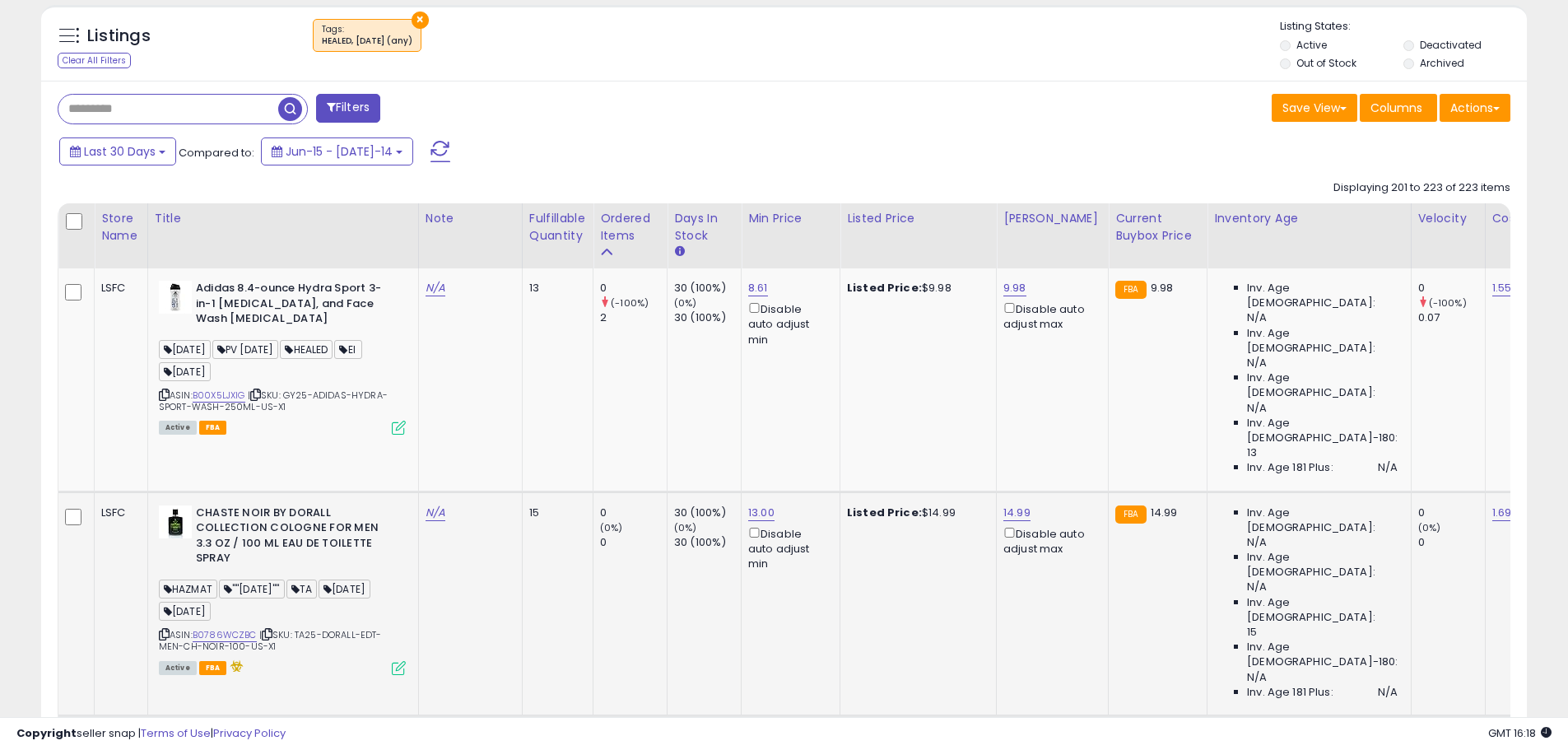
scroll to position [0, 0]
